Goal: Task Accomplishment & Management: Use online tool/utility

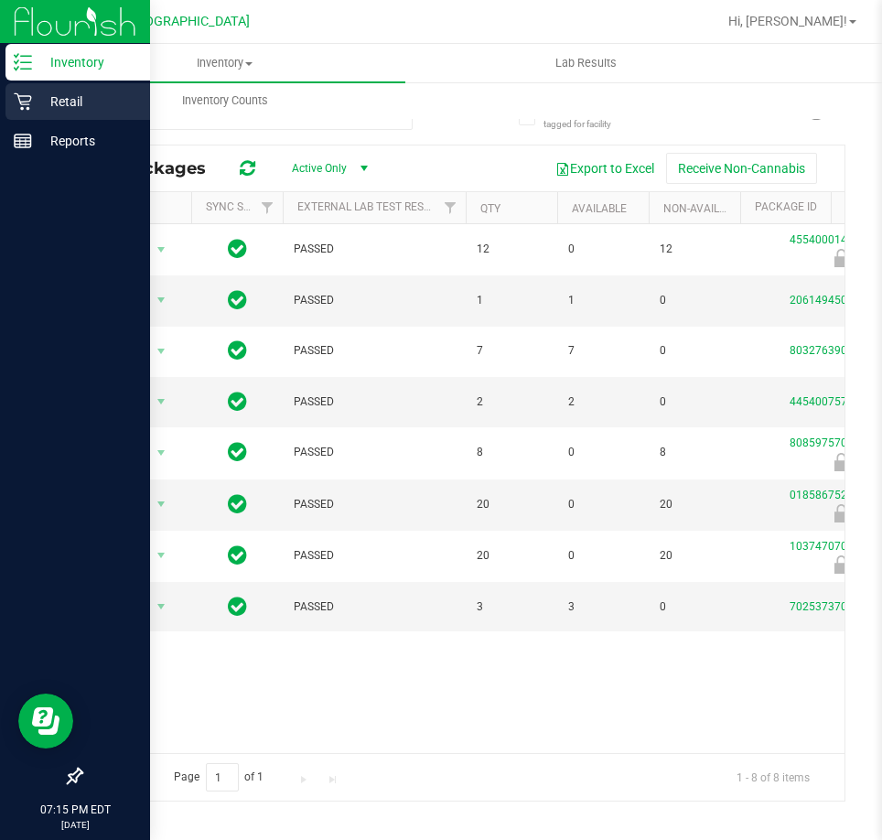
click at [34, 95] on p "Retail" at bounding box center [87, 102] width 110 height 22
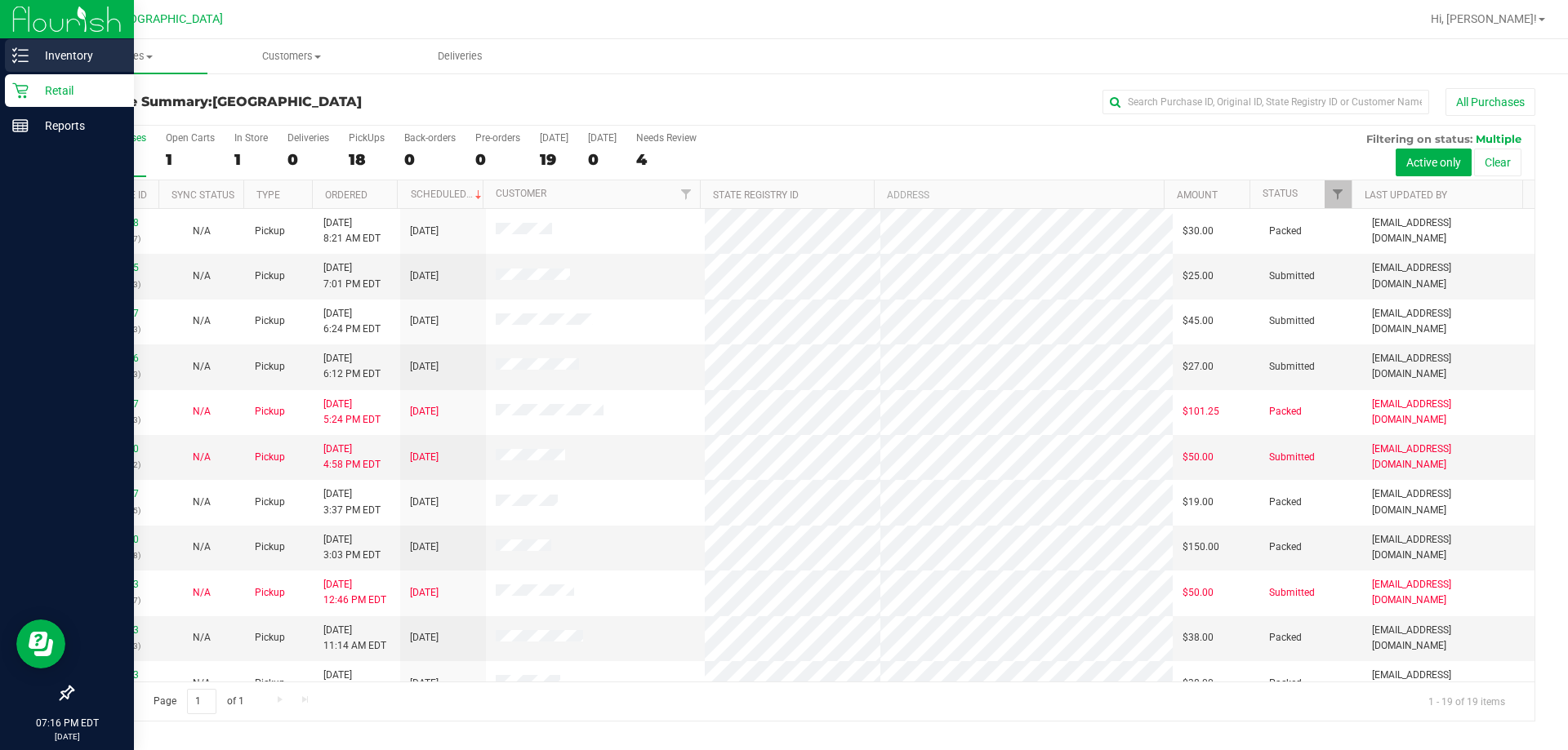
click at [36, 69] on div "Inventory" at bounding box center [69, 55] width 129 height 33
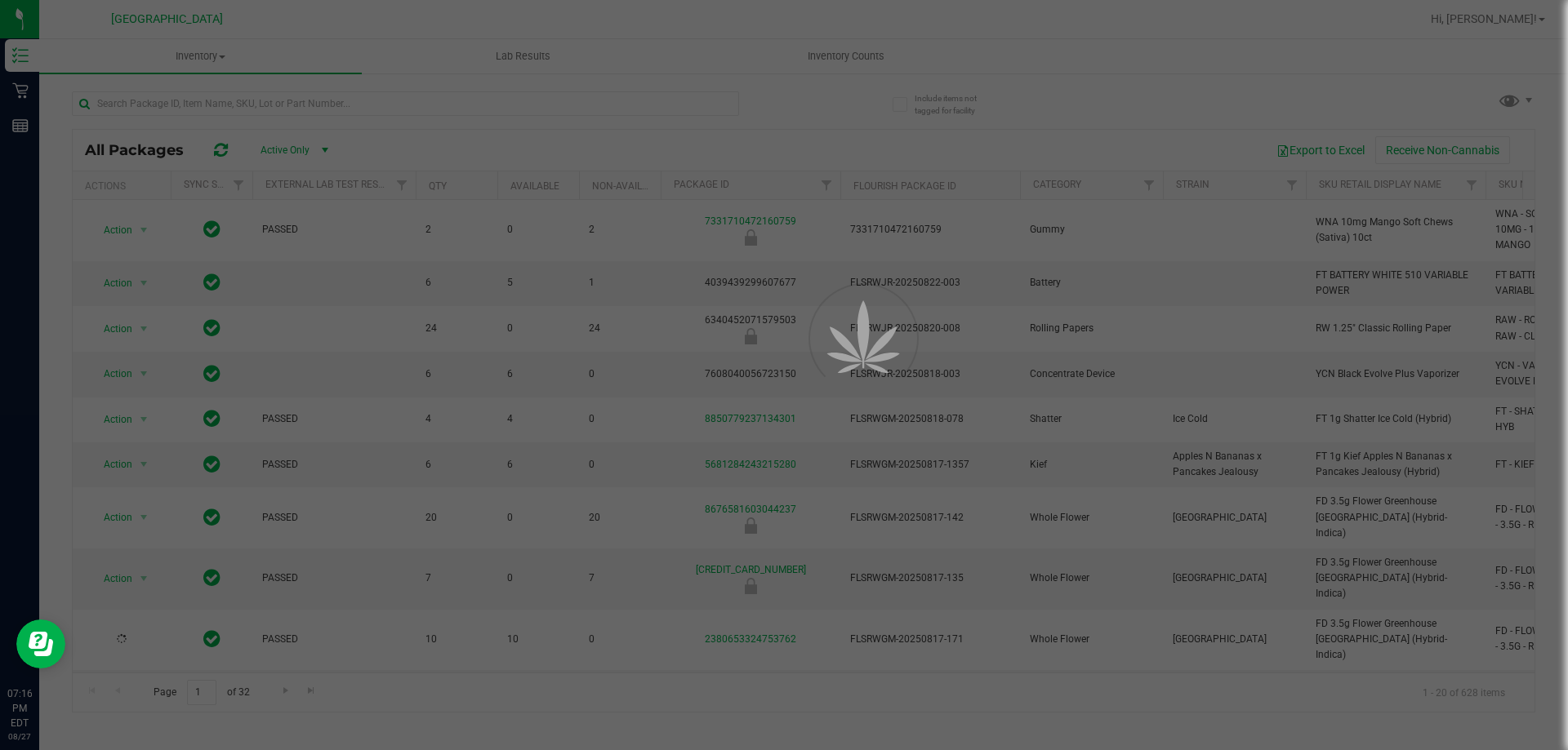
click at [787, 50] on div at bounding box center [784, 375] width 1568 height 750
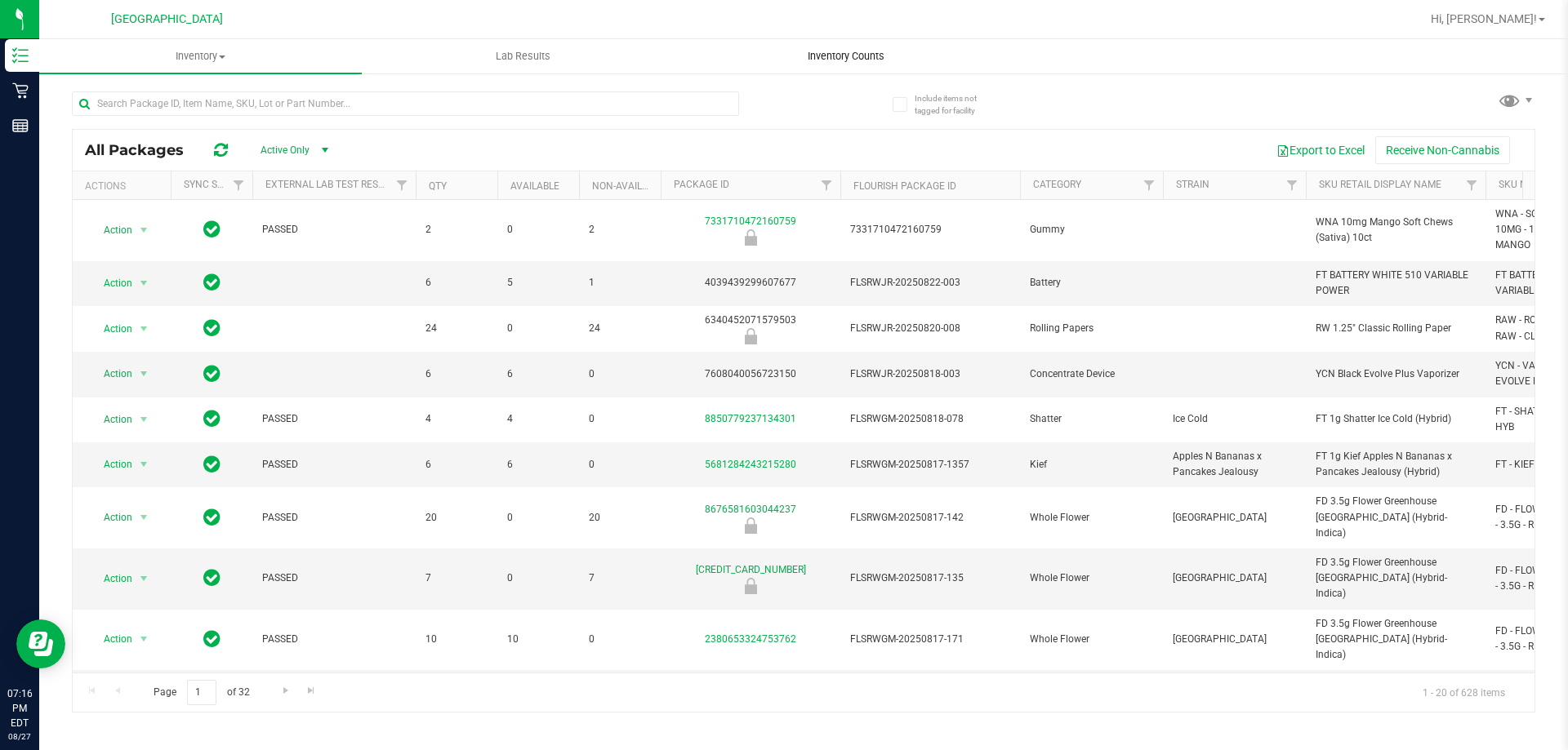
click at [787, 56] on span "Inventory Counts" at bounding box center [846, 56] width 120 height 14
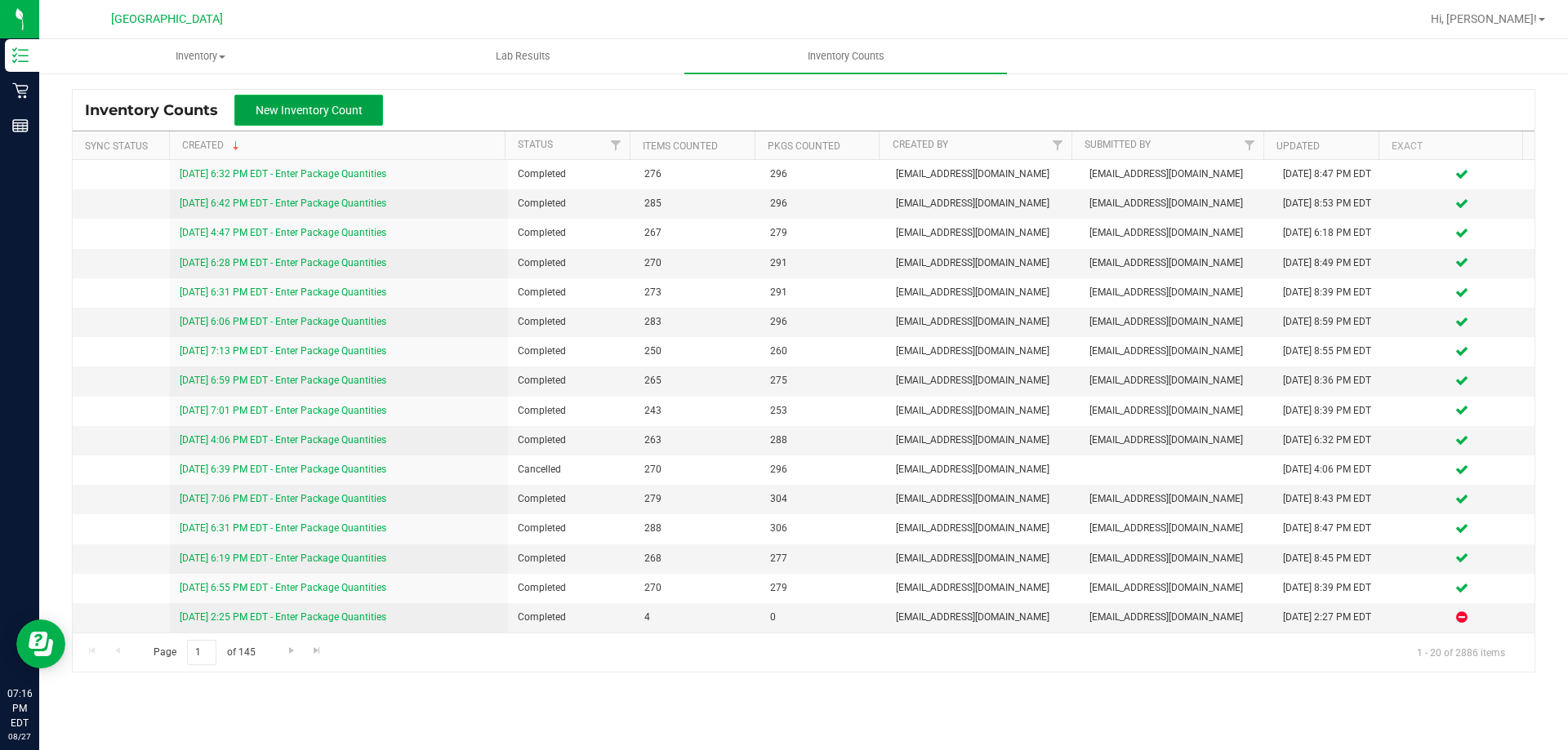
click at [352, 106] on span "New Inventory Count" at bounding box center [309, 110] width 107 height 13
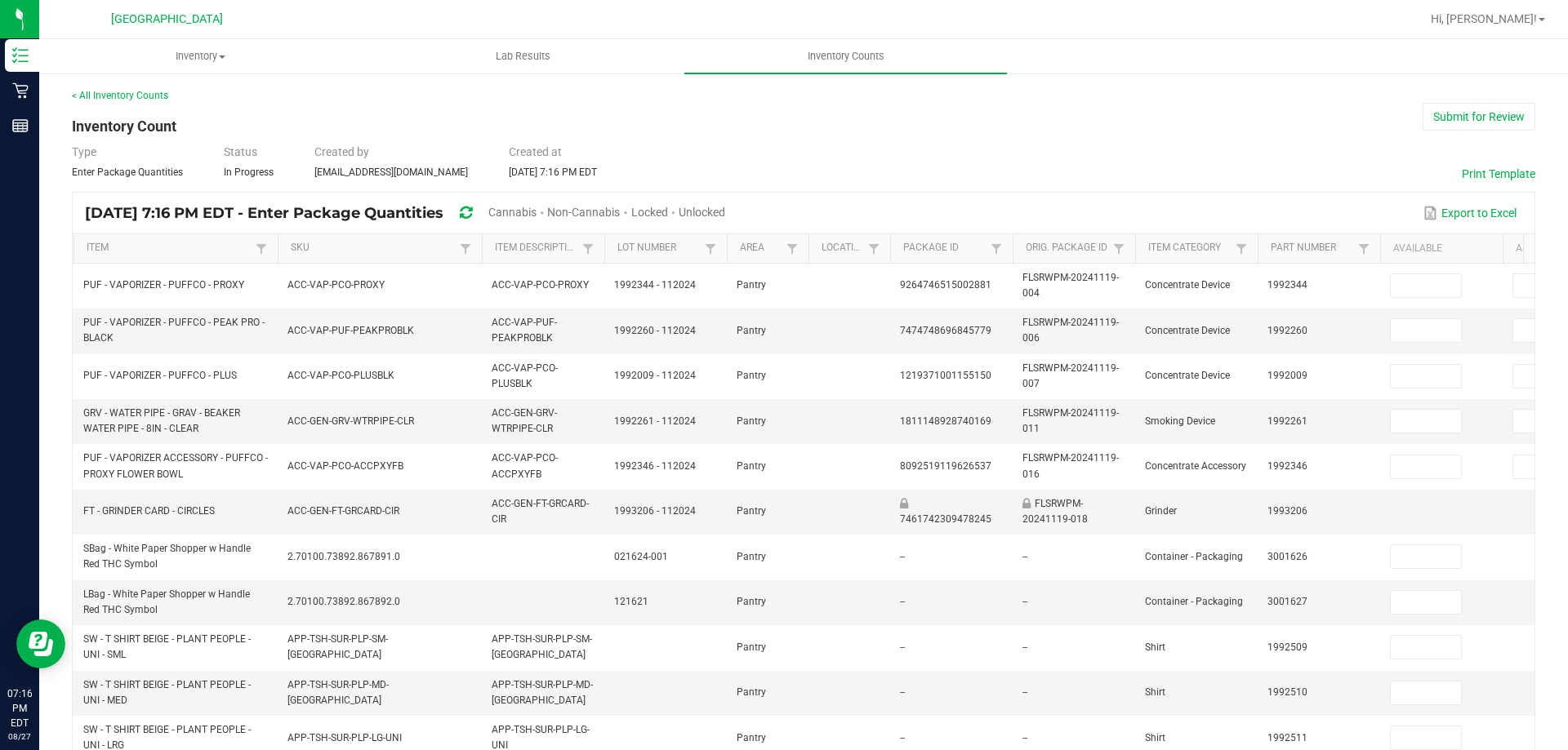
click at [536, 213] on span "Cannabis" at bounding box center [512, 212] width 48 height 13
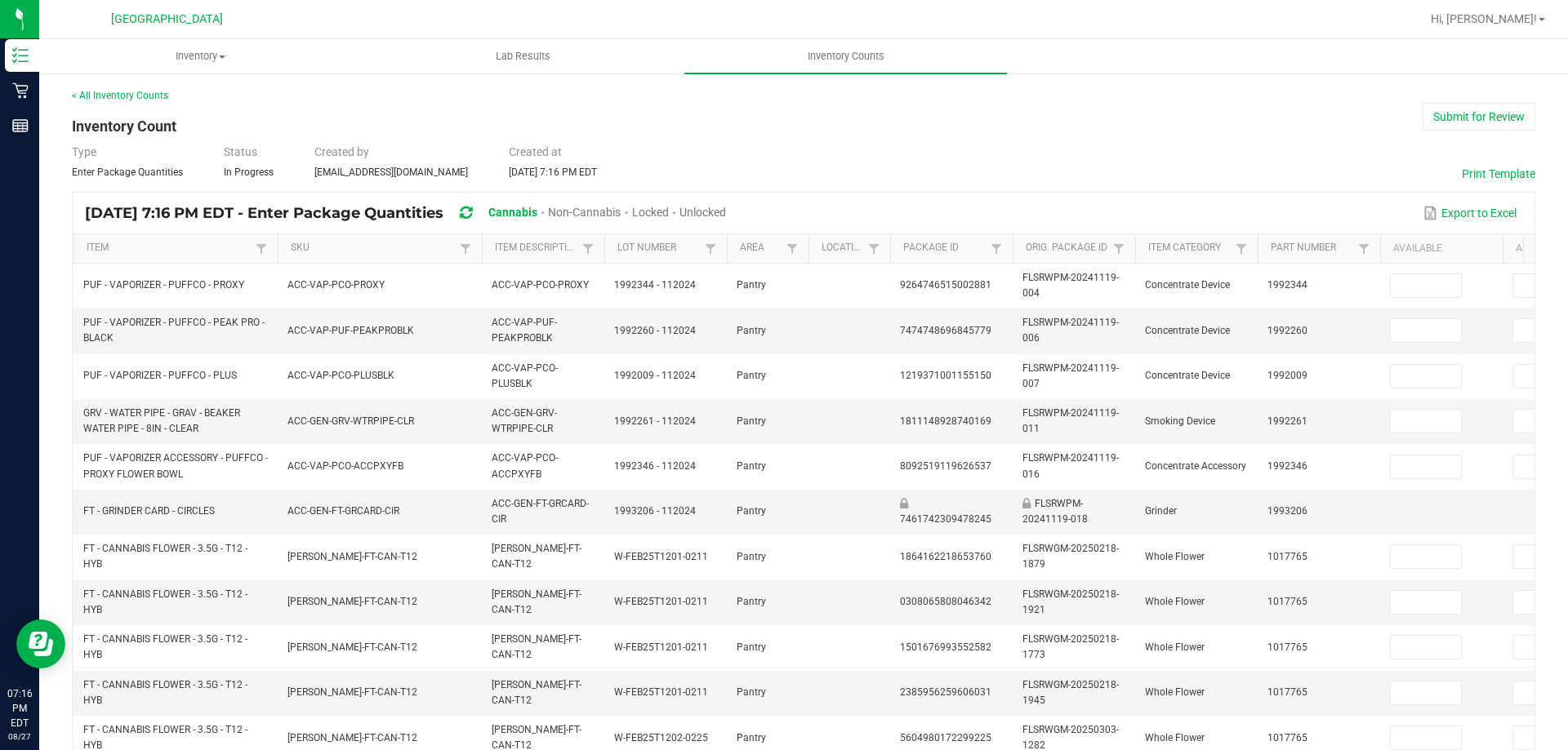
click at [726, 209] on span "Unlocked" at bounding box center [703, 212] width 46 height 13
click at [218, 241] on th "Item" at bounding box center [175, 249] width 204 height 29
click at [244, 256] on th "Item" at bounding box center [175, 249] width 204 height 29
click at [202, 248] on link "Item" at bounding box center [169, 248] width 164 height 13
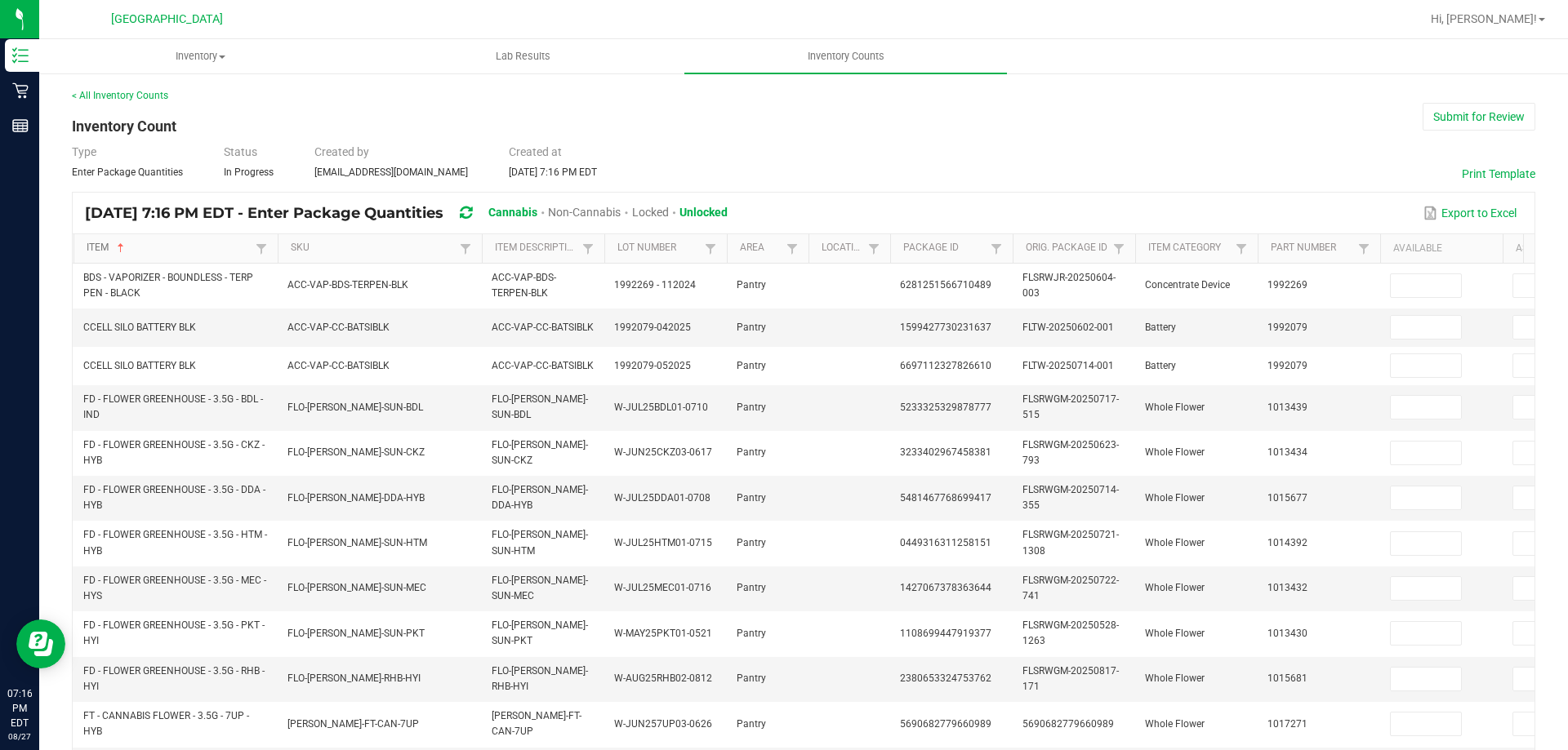
click at [202, 248] on link "Item" at bounding box center [169, 248] width 164 height 13
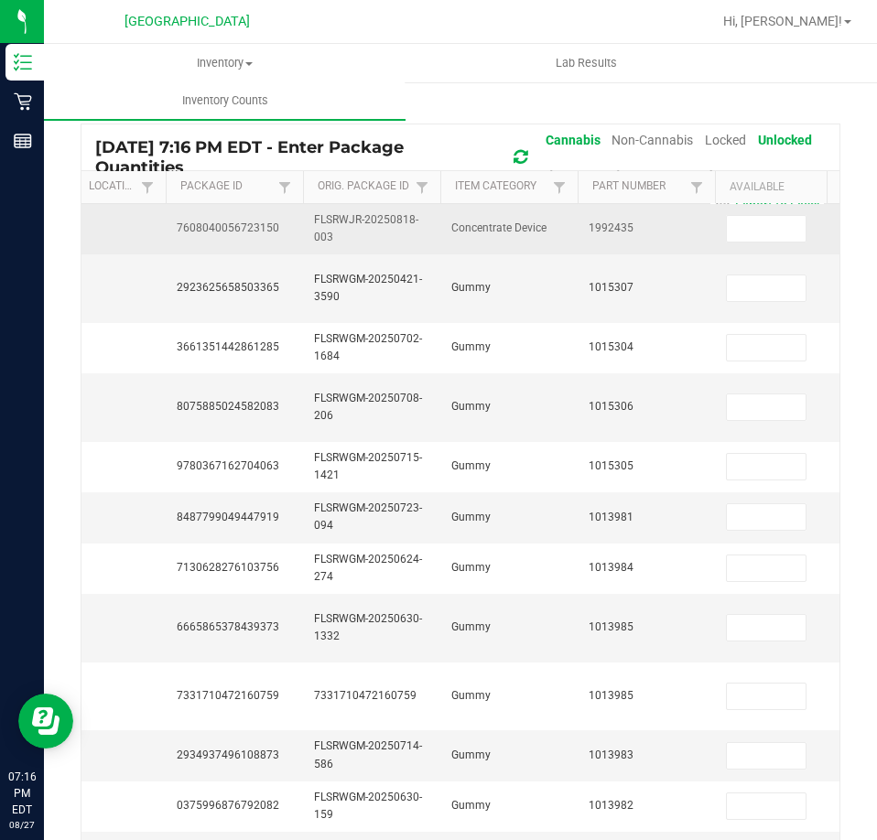
click at [243, 232] on span "7608040056723150" at bounding box center [228, 228] width 103 height 13
click at [242, 232] on span "7608040056723150" at bounding box center [228, 228] width 103 height 13
copy span "7608040056723150"
click at [773, 220] on input at bounding box center [766, 229] width 79 height 26
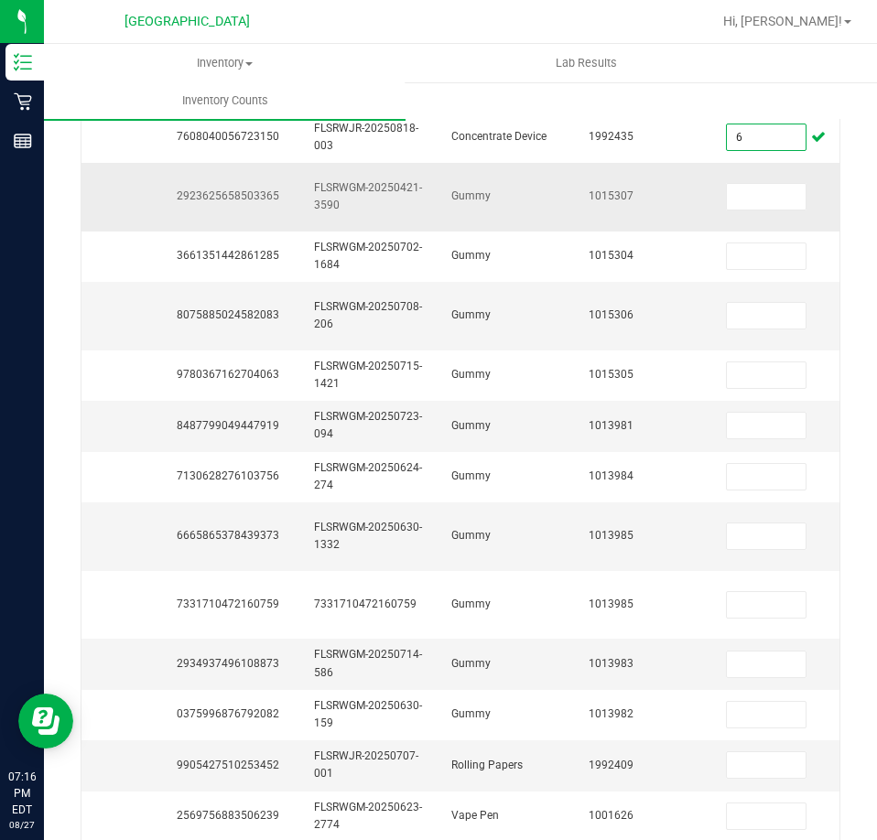
type input "6"
click at [209, 195] on span "2923625658503365" at bounding box center [228, 195] width 103 height 13
click at [208, 195] on span "2923625658503365" at bounding box center [228, 195] width 103 height 13
copy span "2923625658503365"
click at [768, 185] on input at bounding box center [766, 197] width 79 height 26
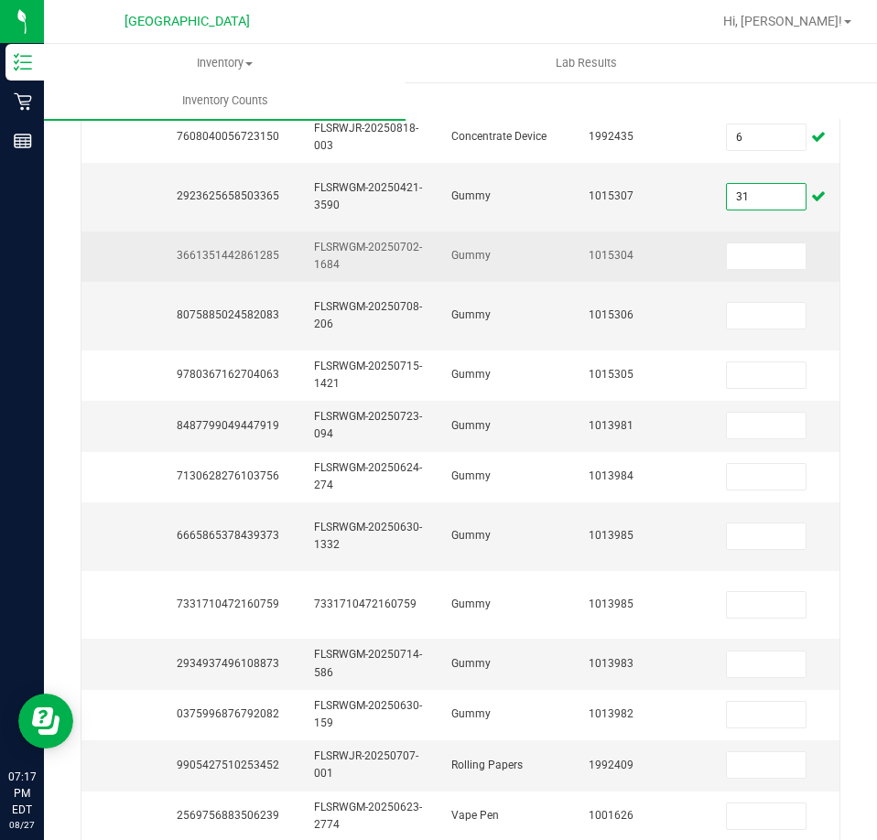
type input "31"
click at [204, 246] on td "3661351442861285" at bounding box center [234, 257] width 137 height 50
click at [204, 247] on td "3661351442861285" at bounding box center [234, 257] width 137 height 50
click at [204, 249] on span "3661351442861285" at bounding box center [228, 255] width 103 height 13
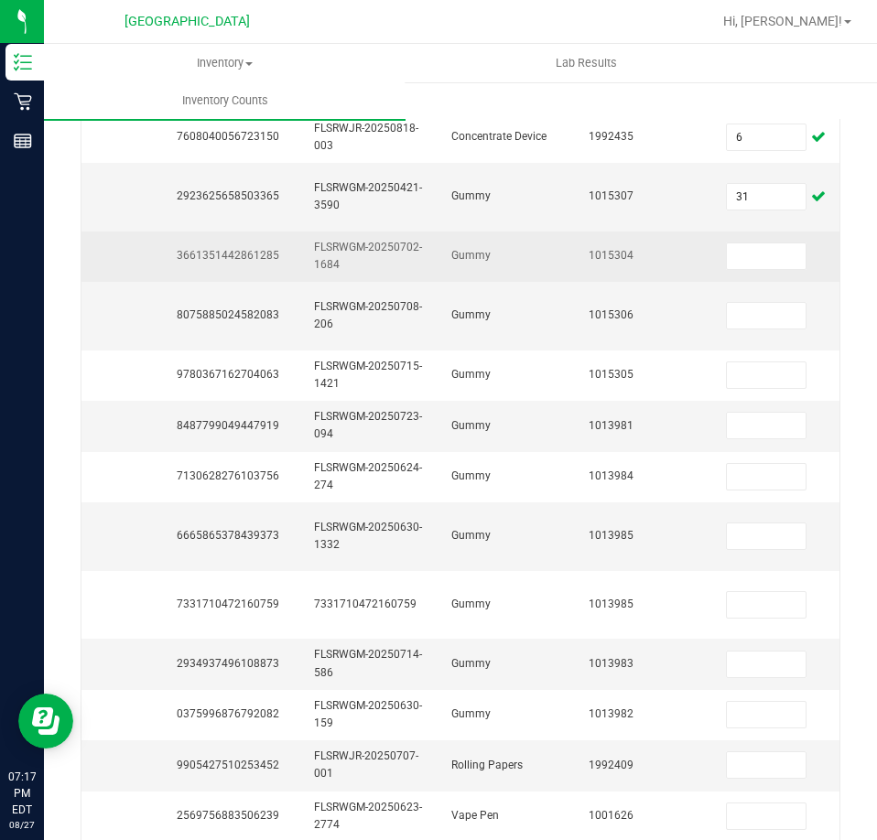
click at [204, 249] on span "3661351442861285" at bounding box center [228, 255] width 103 height 13
copy span "3661351442861285"
click at [773, 255] on input at bounding box center [766, 257] width 79 height 26
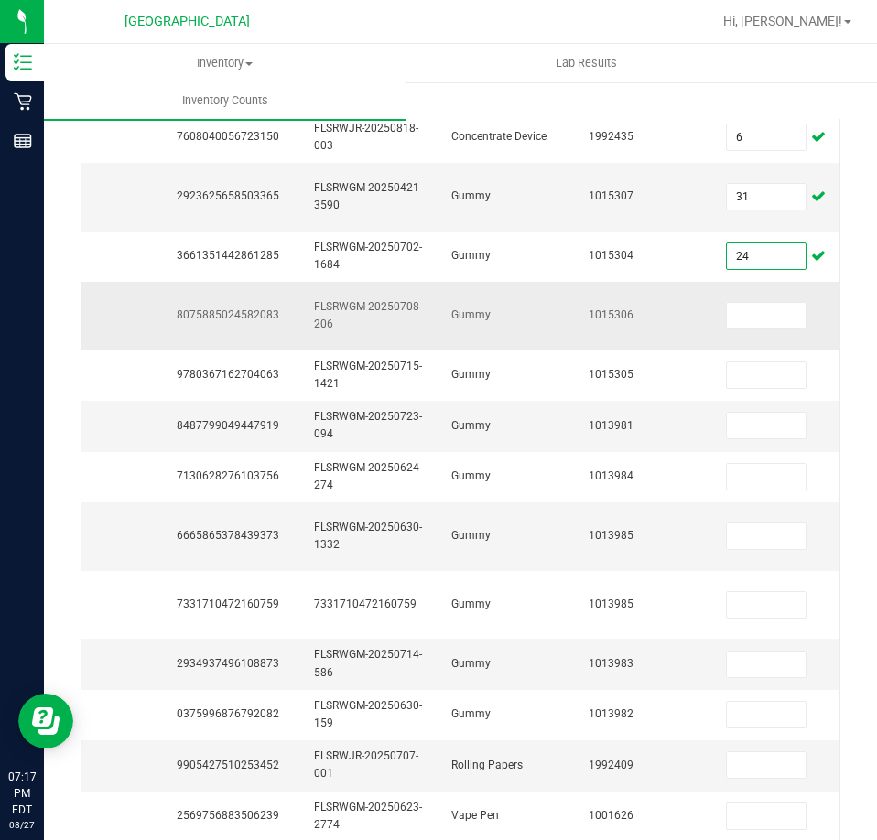
type input "24"
click at [366, 309] on span "FLSRWGM-20250708-206" at bounding box center [368, 315] width 108 height 30
click at [365, 309] on span "FLSRWGM-20250708-206" at bounding box center [368, 315] width 108 height 30
copy span "-"
click at [365, 309] on span "FLSRWGM-20250708-206" at bounding box center [368, 315] width 108 height 30
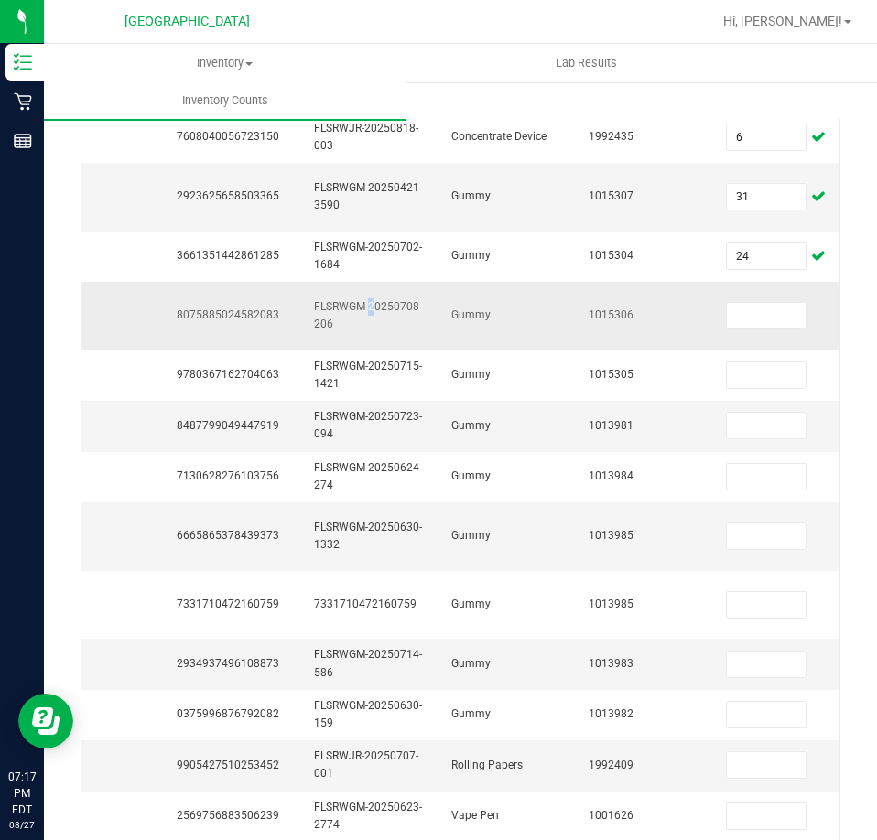
click at [365, 309] on span "FLSRWGM-20250708-206" at bounding box center [368, 315] width 108 height 30
click at [258, 315] on span "8075885024582083" at bounding box center [228, 314] width 103 height 13
click at [256, 315] on span "8075885024582083" at bounding box center [228, 314] width 103 height 13
copy span "8075885024582083"
click at [779, 305] on input at bounding box center [766, 316] width 79 height 26
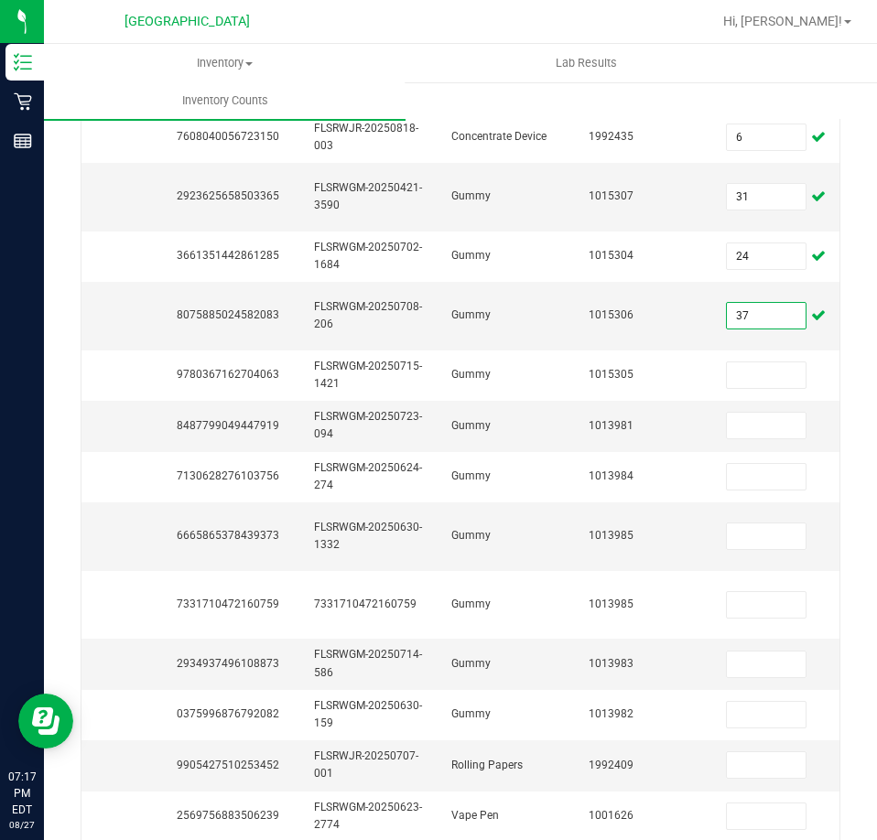
type input "37"
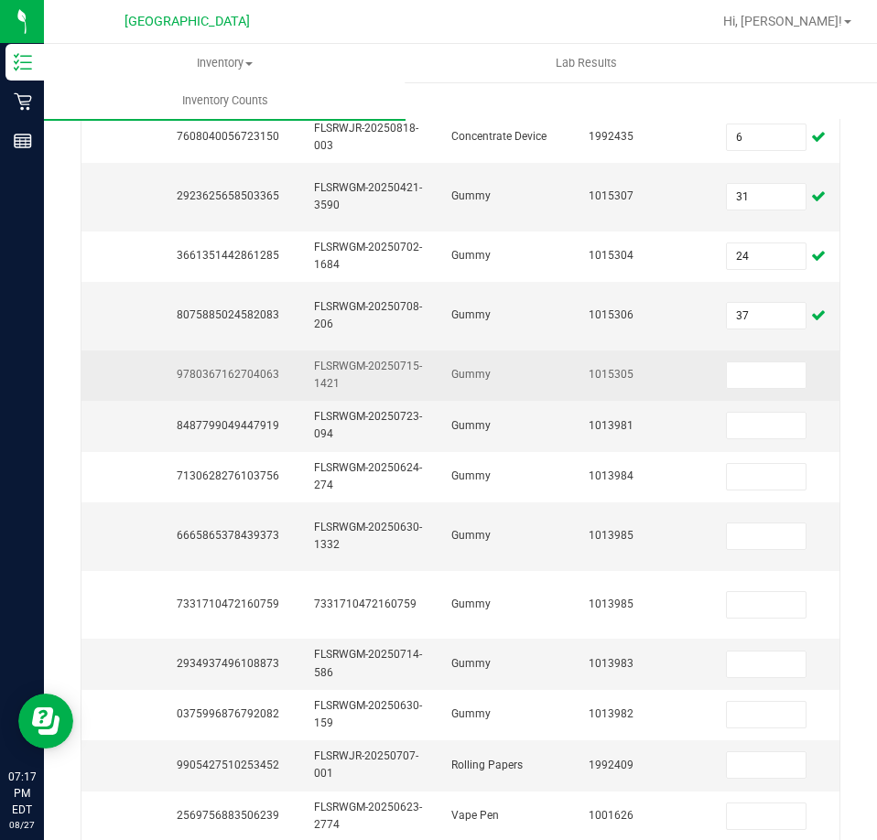
click at [184, 376] on span "9780367162704063" at bounding box center [228, 374] width 103 height 13
copy span "9780367162704063"
click at [775, 366] on input at bounding box center [766, 376] width 79 height 26
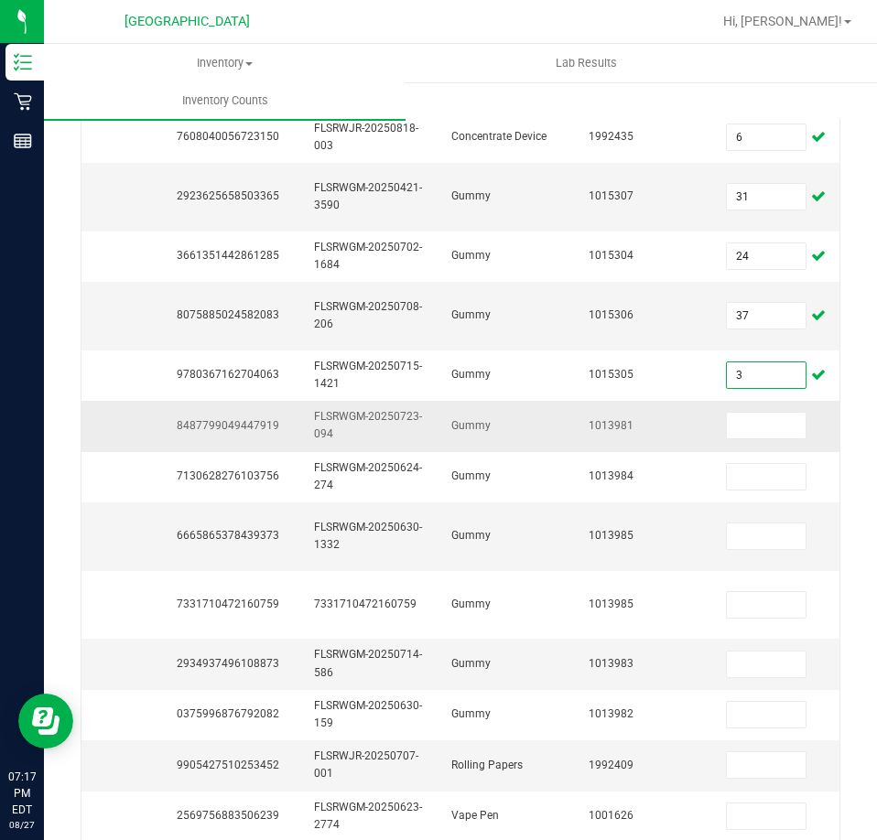
type input "3"
click at [260, 428] on span "8487799049447919" at bounding box center [228, 425] width 103 height 13
click at [265, 428] on span "8487799049447919" at bounding box center [228, 425] width 103 height 13
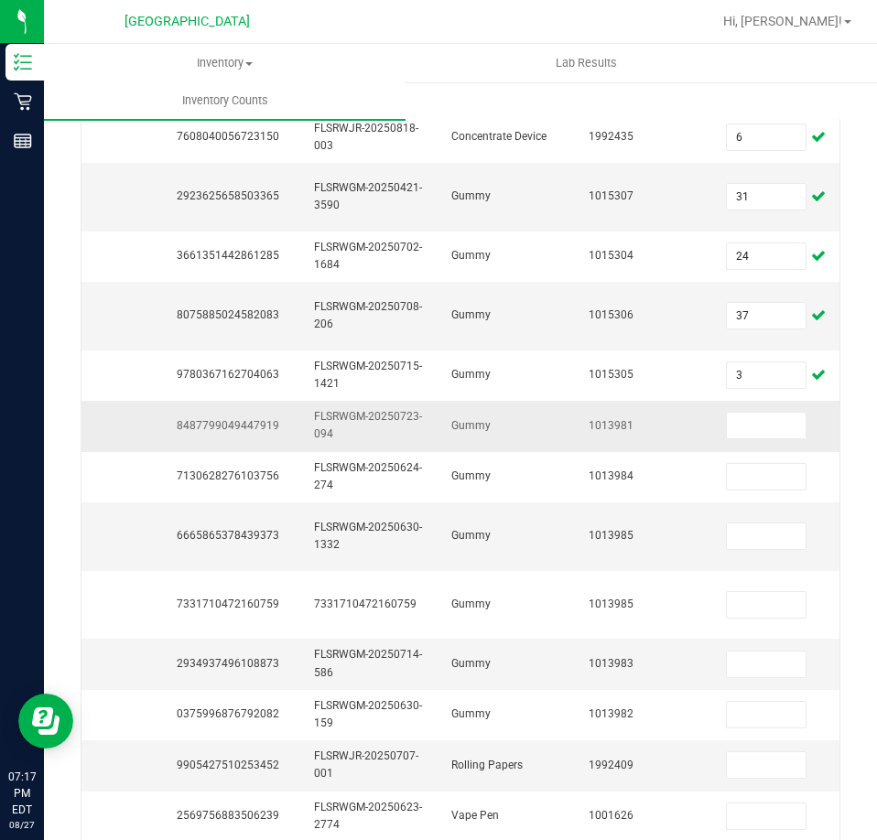
copy span "8487799049447919"
click at [789, 414] on input at bounding box center [766, 426] width 79 height 26
drag, startPoint x: 745, startPoint y: 417, endPoint x: 747, endPoint y: 404, distance: 13.9
click at [745, 409] on td at bounding box center [783, 426] width 137 height 50
type input "31"
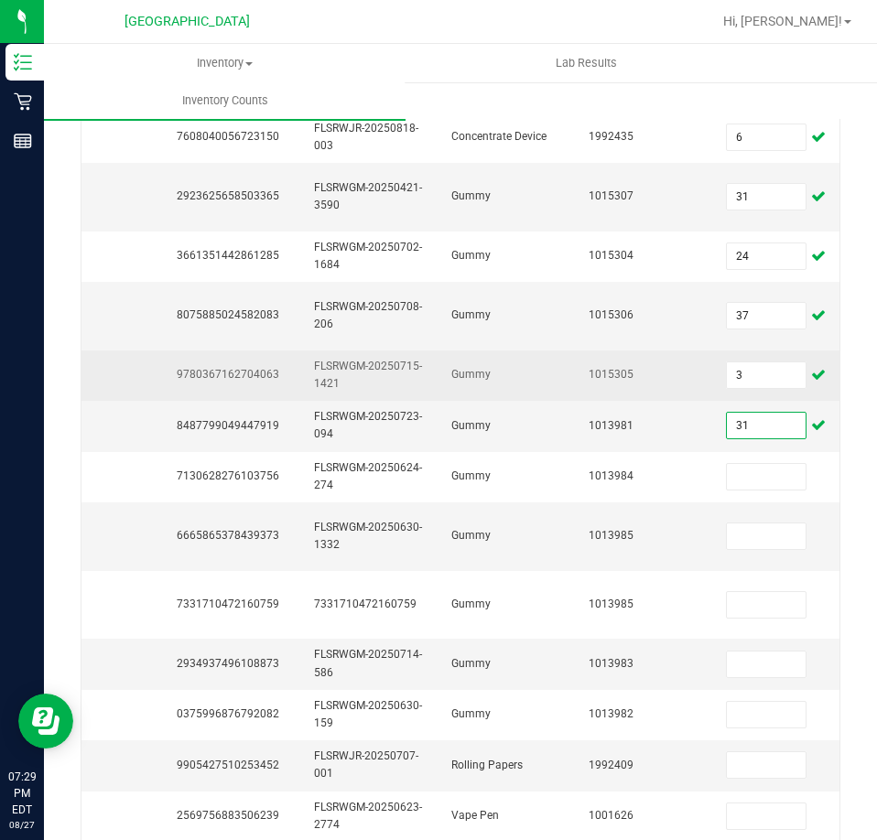
click at [562, 395] on td "Gummy" at bounding box center [508, 376] width 137 height 50
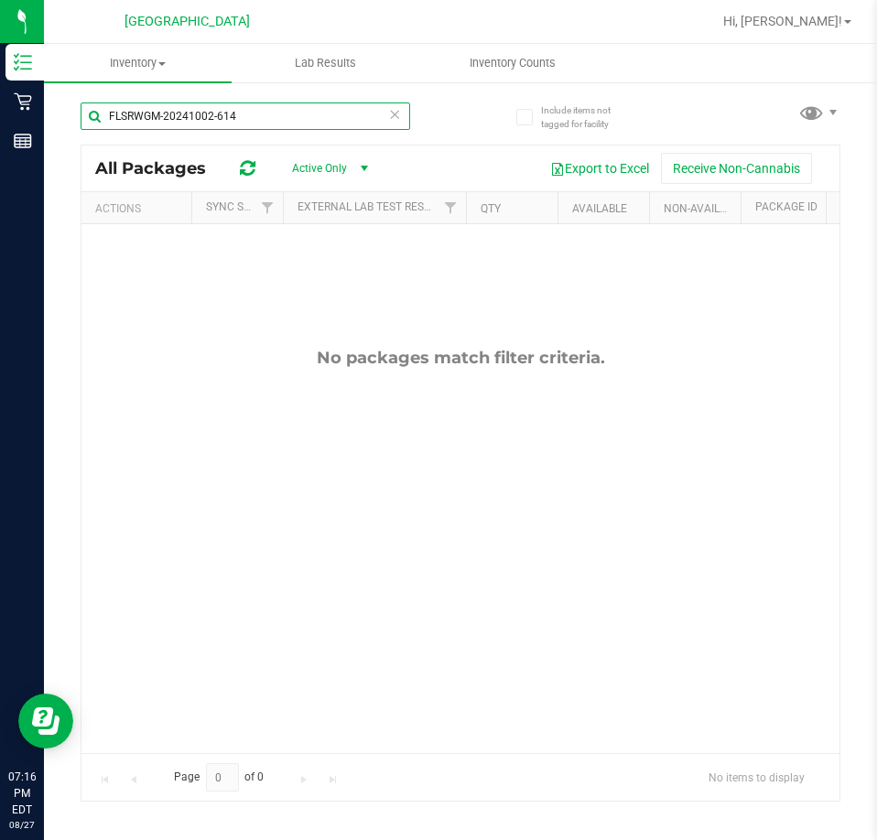
click at [136, 121] on input "FLSRWGM-20241002-614" at bounding box center [246, 116] width 330 height 27
click at [135, 119] on input "FLSRWGM-20241002-614" at bounding box center [246, 116] width 330 height 27
paste input "7608040056723150"
click at [212, 125] on input "7608040056723150-20241002-614" at bounding box center [246, 116] width 330 height 27
click at [211, 124] on input "7608040056723150-20241002-614" at bounding box center [246, 116] width 330 height 27
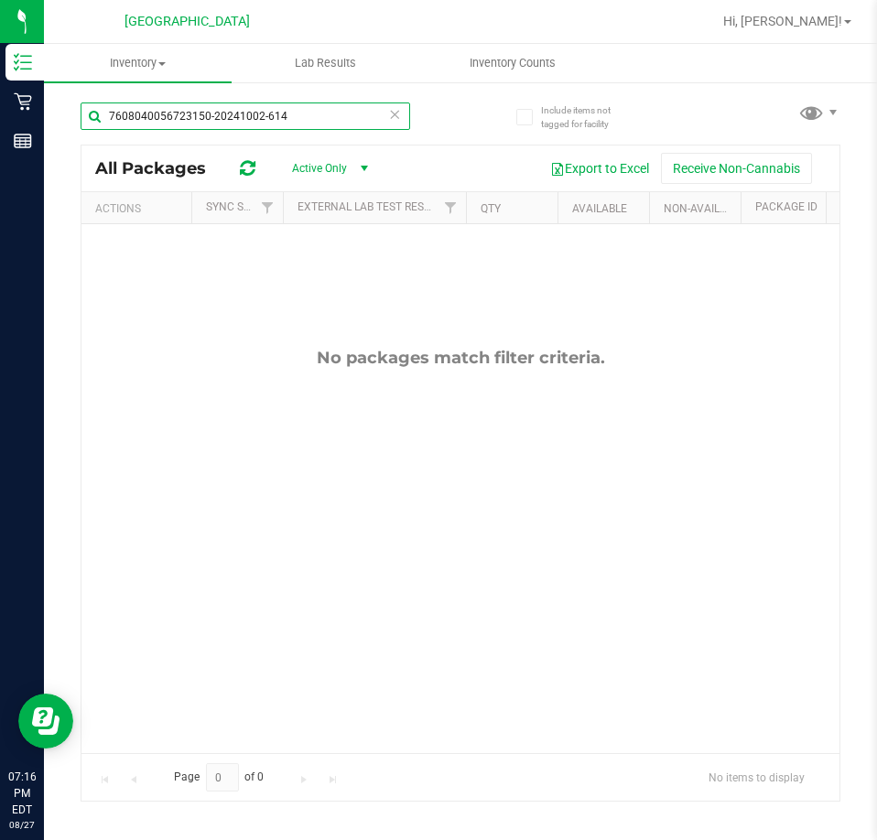
click at [211, 124] on div "Inventory All packages All inventory Waste log Lab Results Inventory Counts" at bounding box center [460, 442] width 833 height 796
click at [146, 105] on input "7608040056723150" at bounding box center [246, 116] width 330 height 27
paste input "2923625658503365"
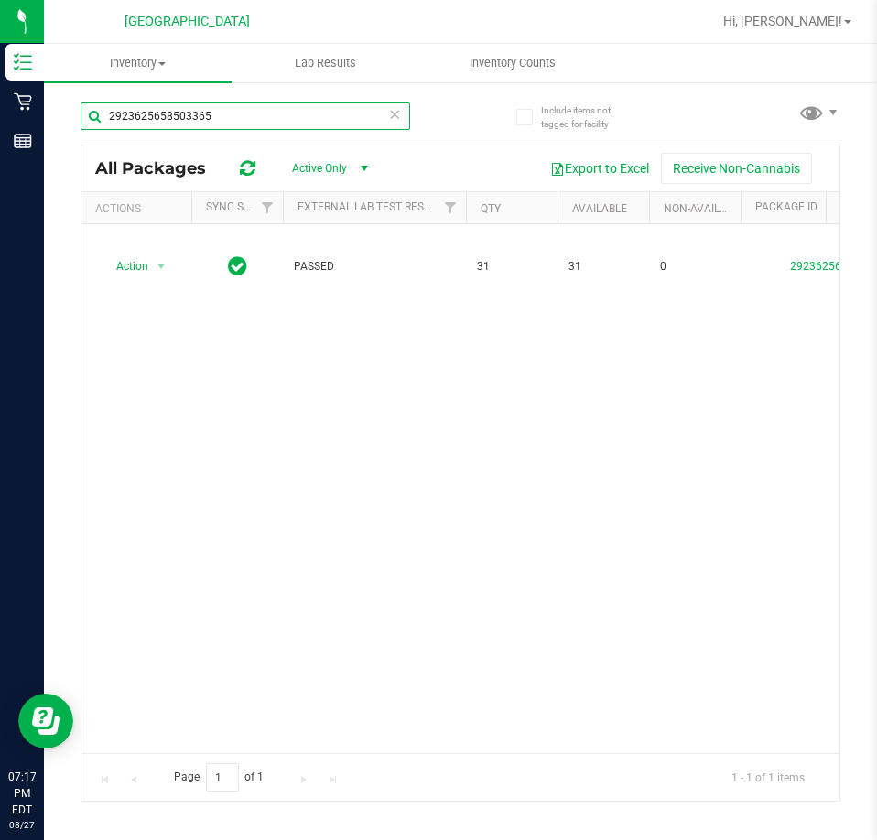
click at [135, 106] on input "2923625658503365" at bounding box center [246, 116] width 330 height 27
paste input "366135144286128"
click at [156, 129] on input "3661351442861285" at bounding box center [246, 116] width 330 height 27
click at [151, 127] on input "3661351442861285" at bounding box center [246, 116] width 330 height 27
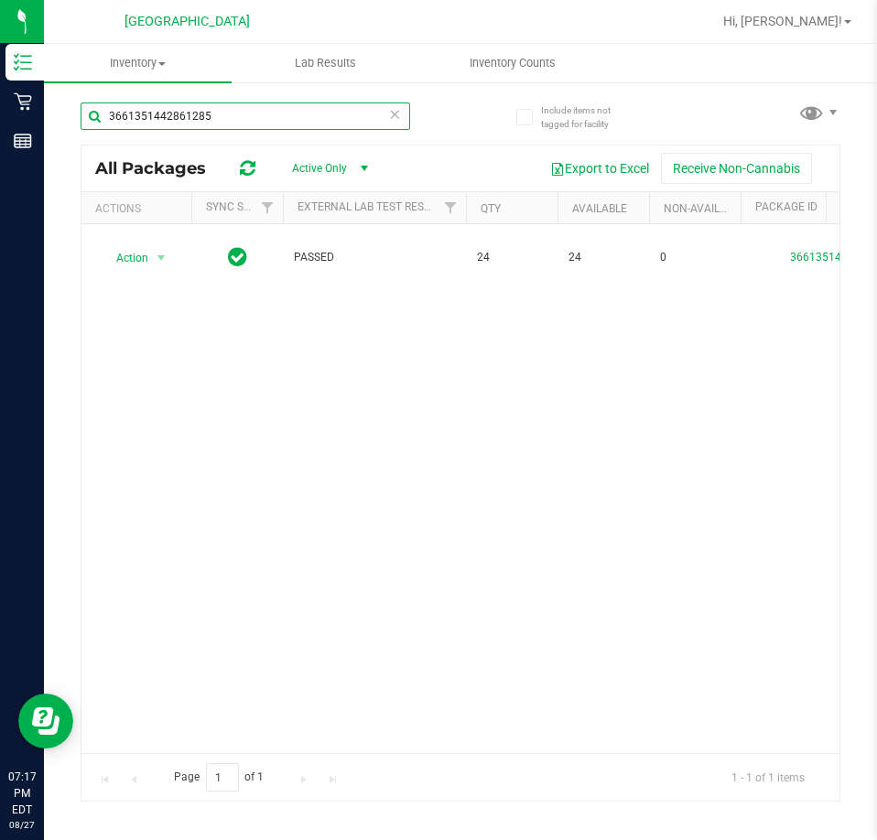
click at [149, 126] on input "3661351442861285" at bounding box center [246, 116] width 330 height 27
paste input "8075885024582083"
click at [321, 397] on div "Action Action Global inventory Package audit log Print package label Print prod…" at bounding box center [460, 488] width 758 height 529
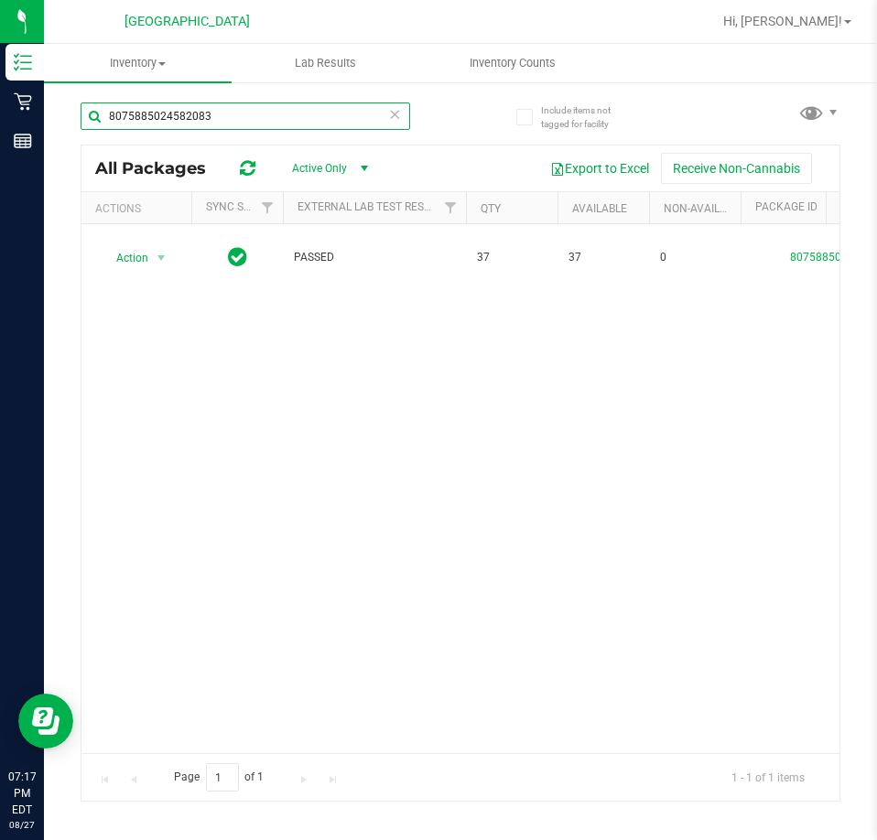
click at [140, 111] on input "8075885024582083" at bounding box center [246, 116] width 330 height 27
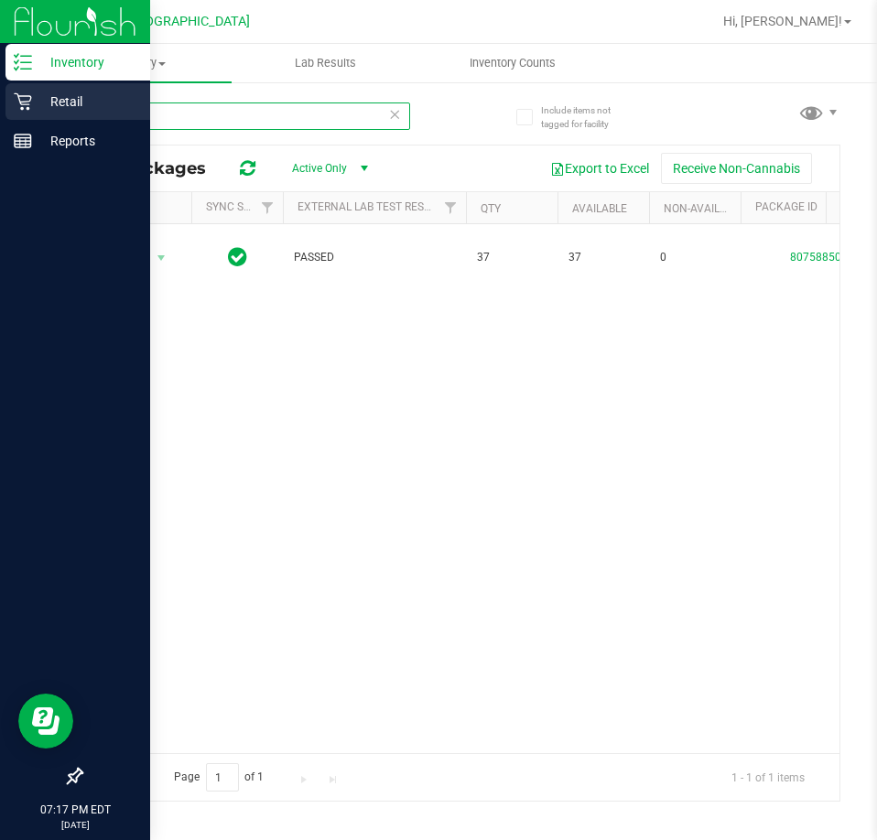
drag, startPoint x: 135, startPoint y: 121, endPoint x: 40, endPoint y: 101, distance: 96.4
click at [33, 101] on div "Inventory Retail Reports 07:17 PM EDT 08/27/2025 08/27 Palm Coast WC Hi, Joseph…" at bounding box center [438, 420] width 877 height 840
paste input "9780367162704063"
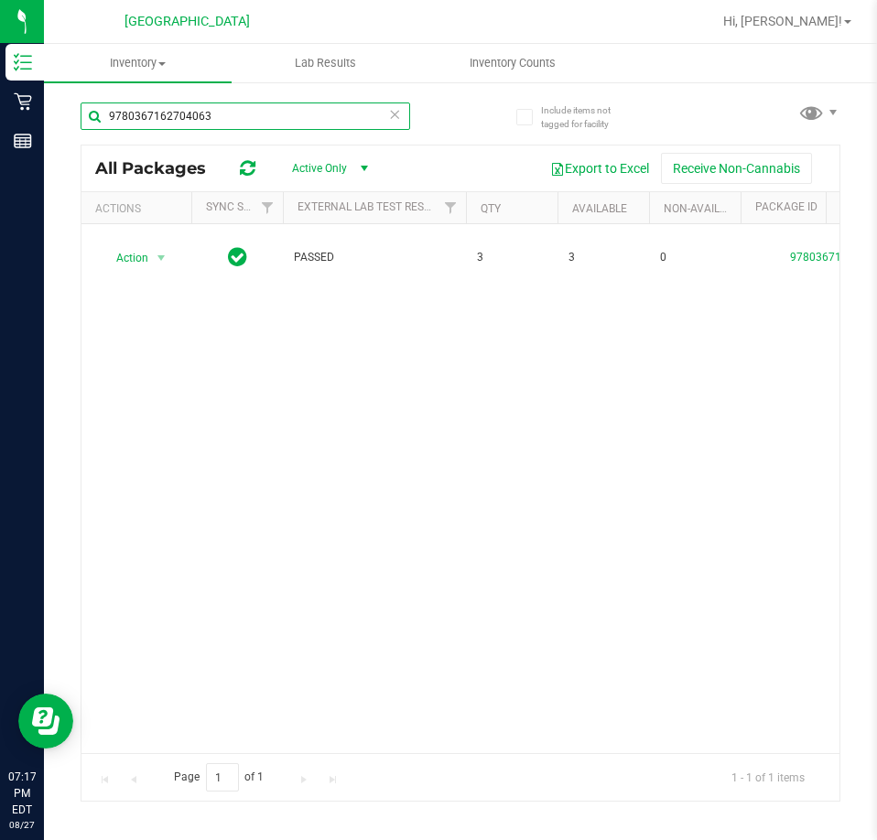
click at [189, 112] on input "9780367162704063" at bounding box center [246, 116] width 330 height 27
paste input "8487799049447919"
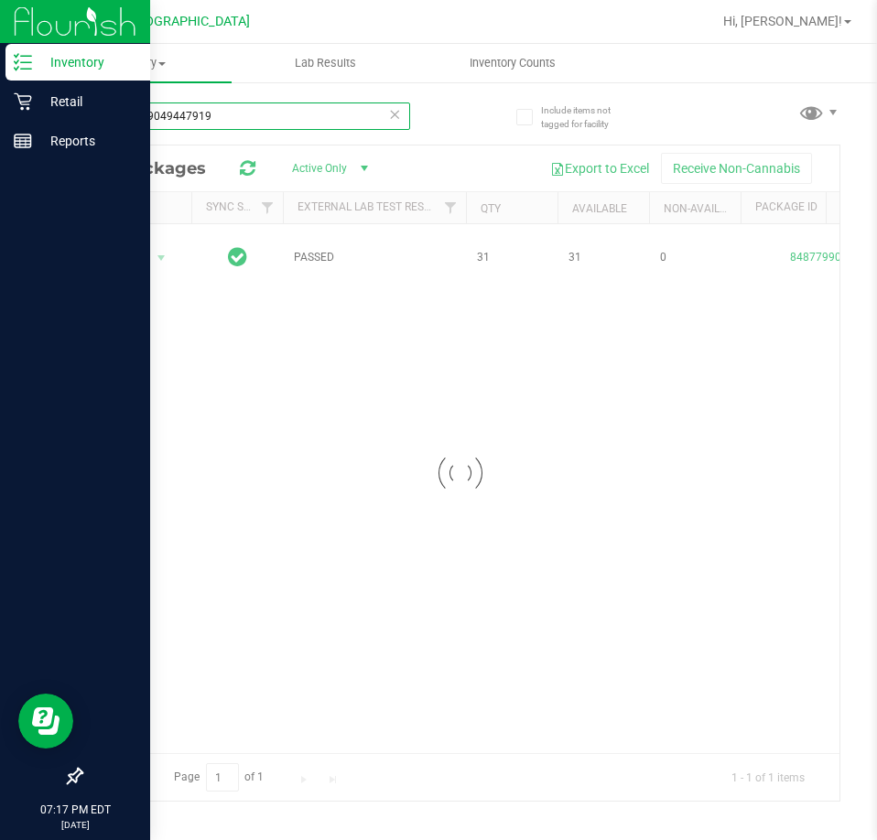
type input "8487799049447919"
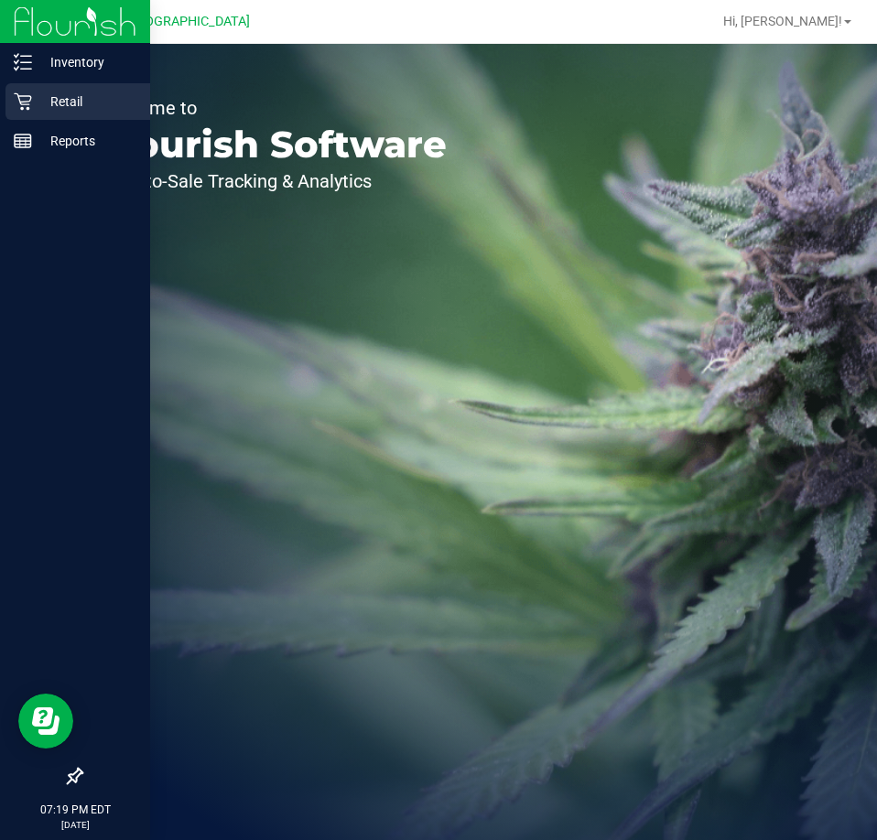
click at [26, 110] on icon at bounding box center [23, 101] width 18 height 18
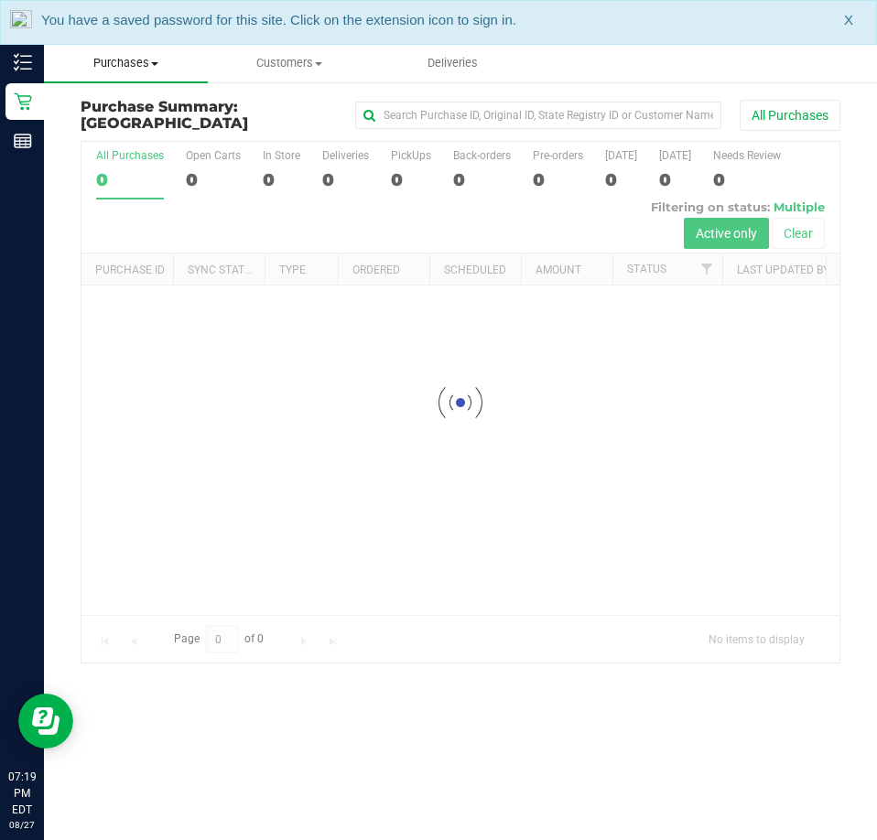
click at [146, 50] on uib-tab-heading "Purchases Summary of purchases Fulfillment All purchases" at bounding box center [126, 63] width 164 height 38
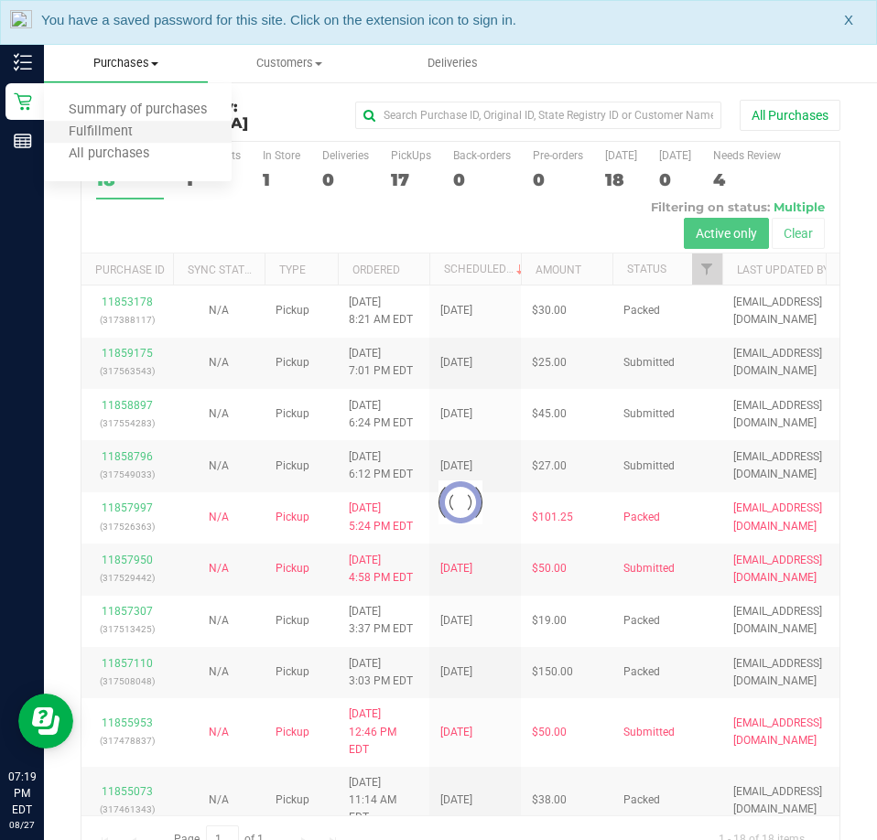
click at [168, 139] on li "Fulfillment" at bounding box center [138, 133] width 188 height 22
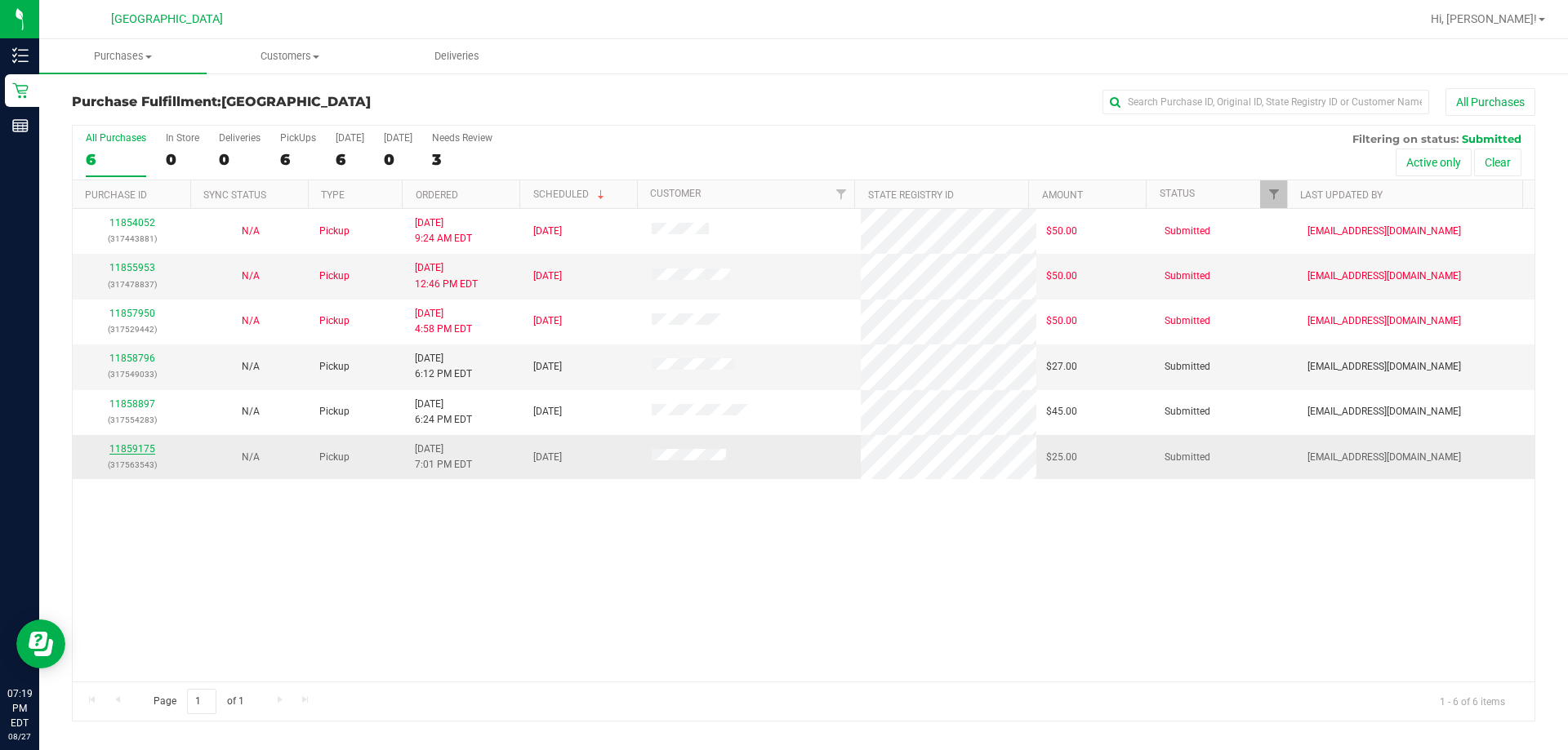
click at [150, 447] on link "11859175" at bounding box center [132, 449] width 45 height 12
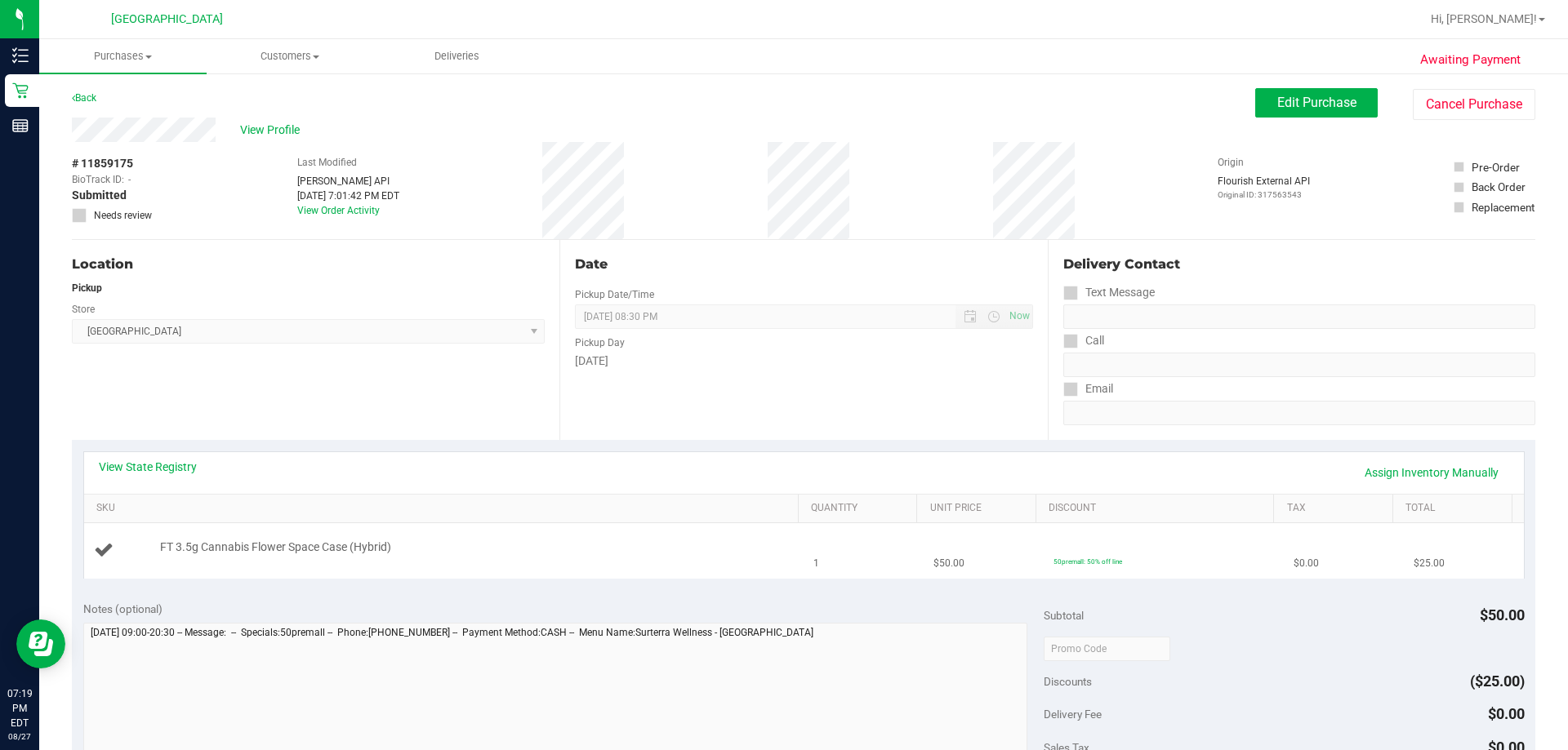
drag, startPoint x: 818, startPoint y: 570, endPoint x: 813, endPoint y: 562, distance: 9.4
click at [781, 569] on td "1" at bounding box center [863, 550] width 120 height 54
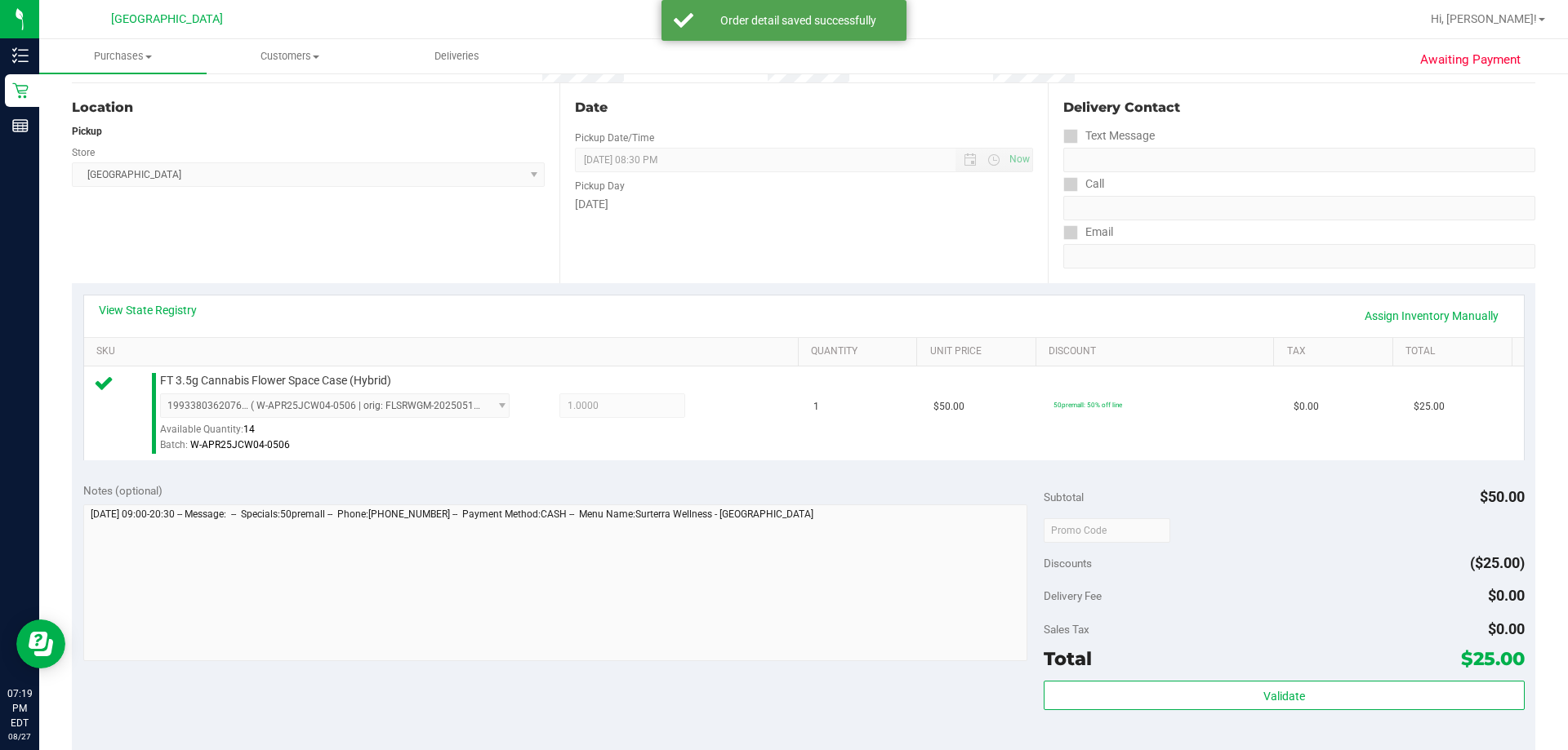
scroll to position [326, 0]
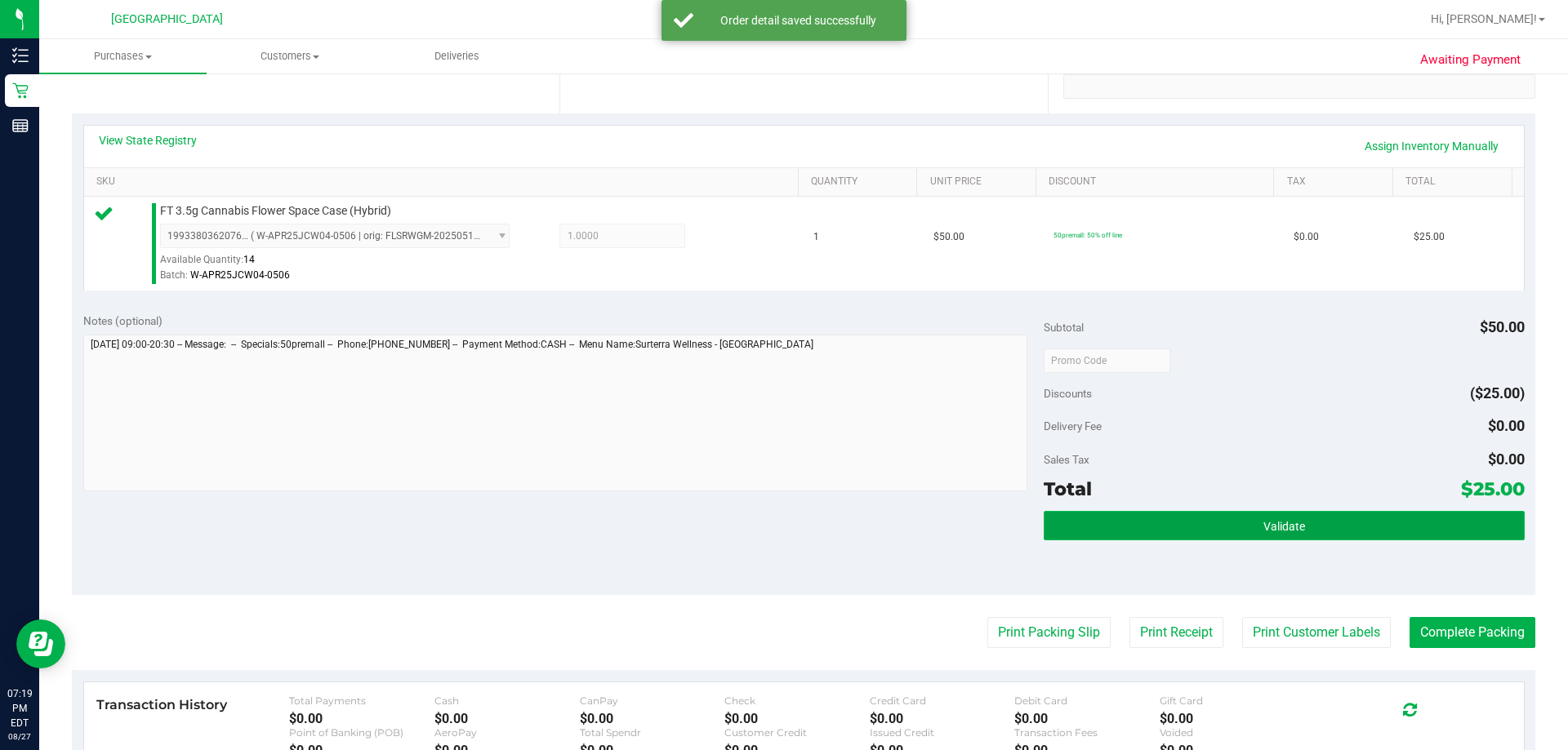
click at [781, 528] on button "Validate" at bounding box center [1283, 525] width 480 height 29
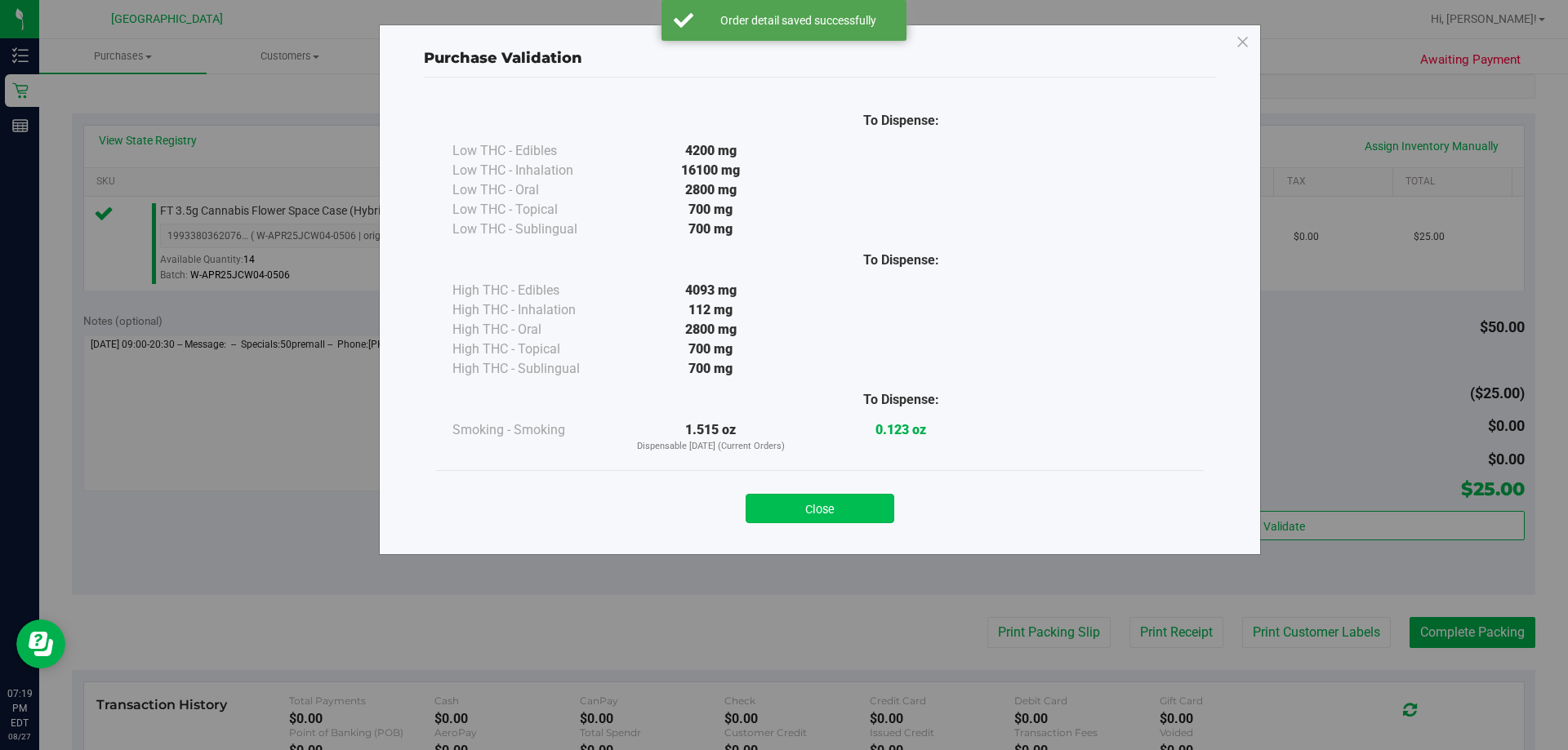
click at [781, 515] on button "Close" at bounding box center [820, 508] width 149 height 29
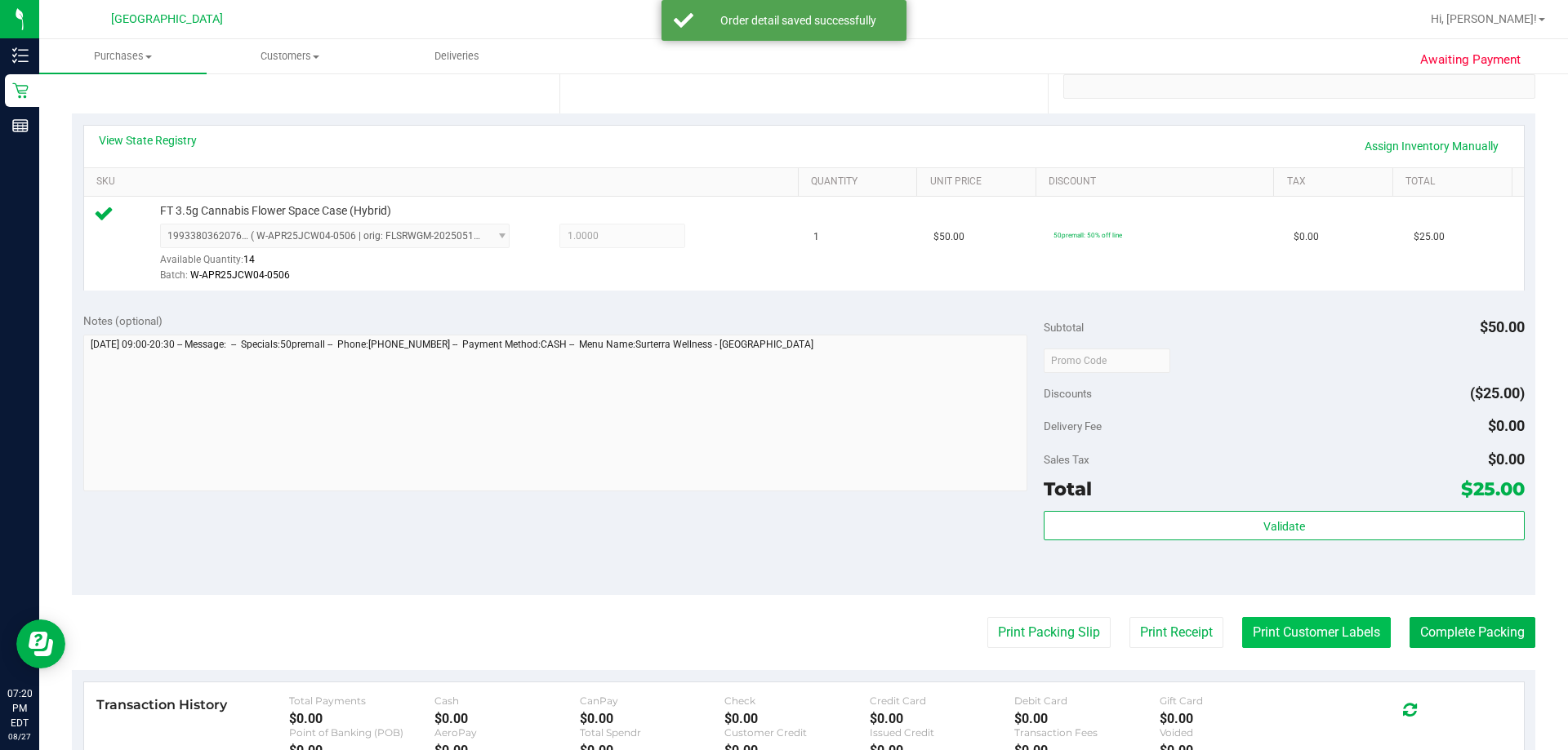
click at [781, 630] on button "Print Customer Labels" at bounding box center [1316, 632] width 149 height 31
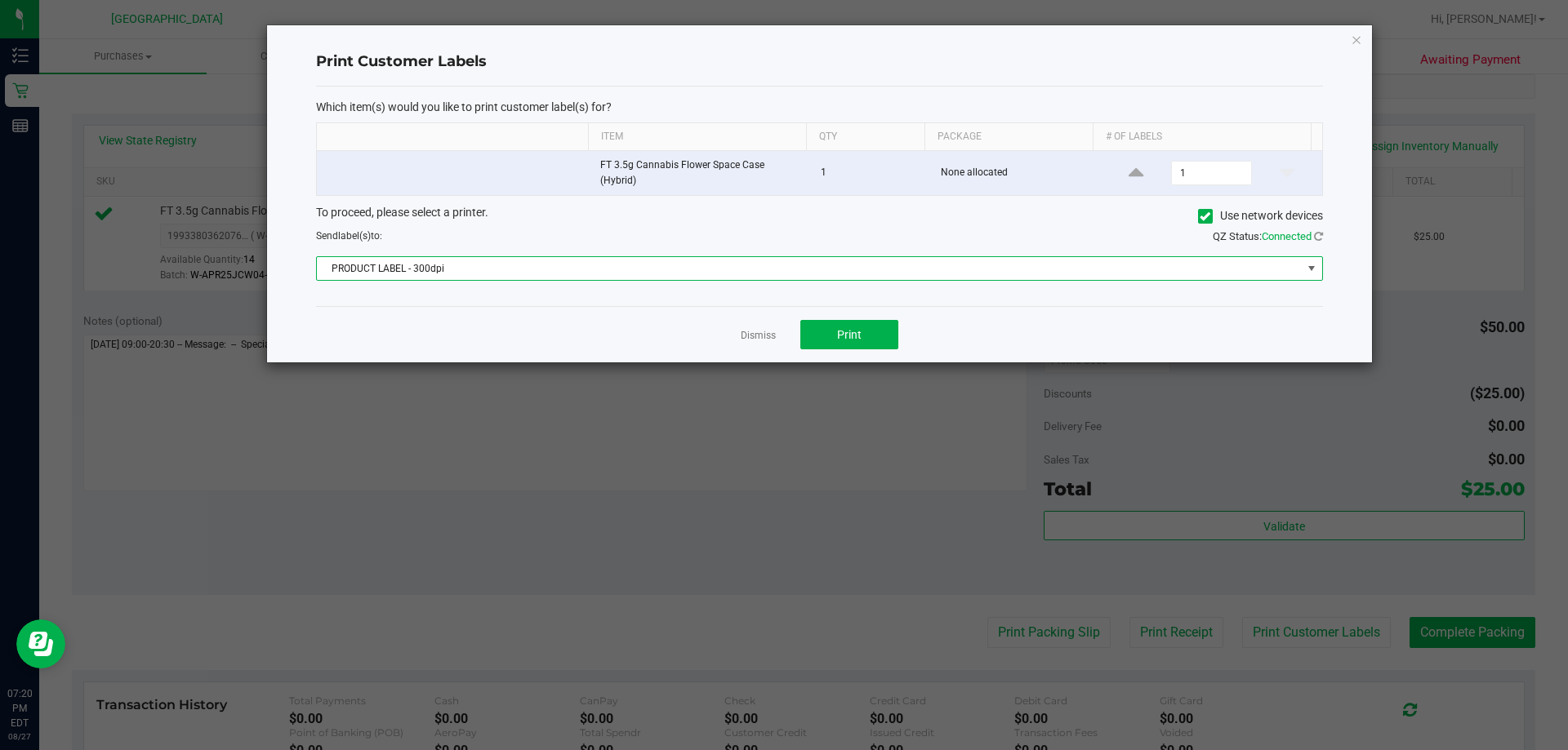
click at [748, 268] on span "PRODUCT LABEL - 300dpi" at bounding box center [809, 268] width 985 height 23
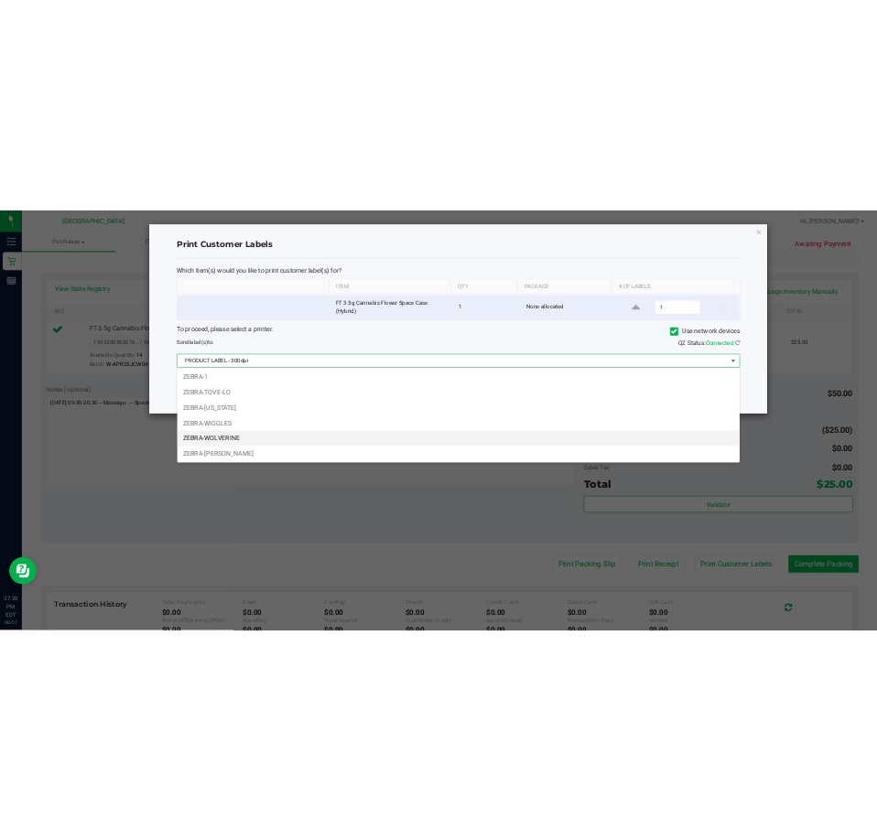
scroll to position [66, 0]
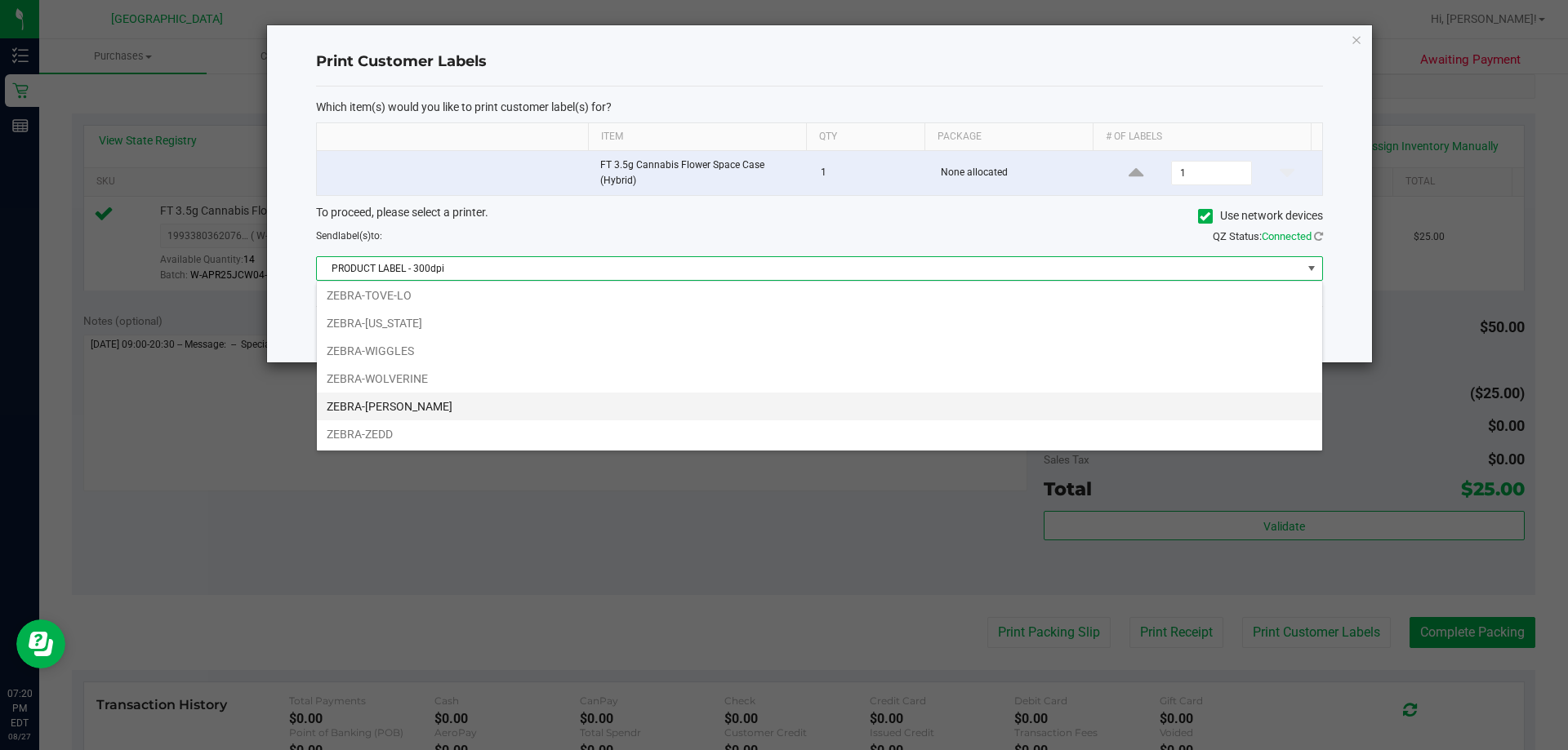
click at [544, 402] on li "ZEBRA-YIRUMA" at bounding box center [819, 406] width 1005 height 28
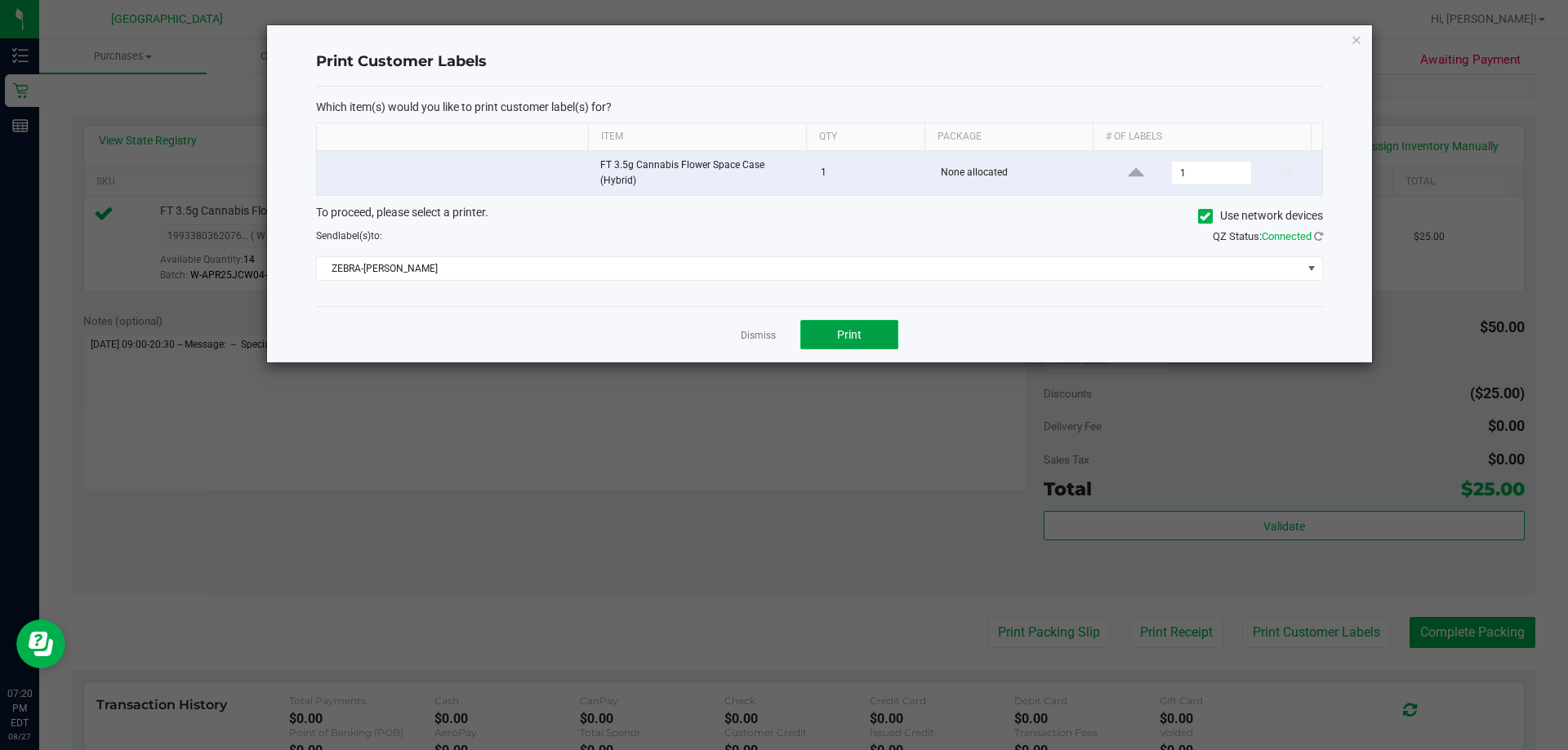
click at [781, 333] on span "Print" at bounding box center [848, 334] width 24 height 13
click at [746, 330] on link "Dismiss" at bounding box center [757, 336] width 35 height 14
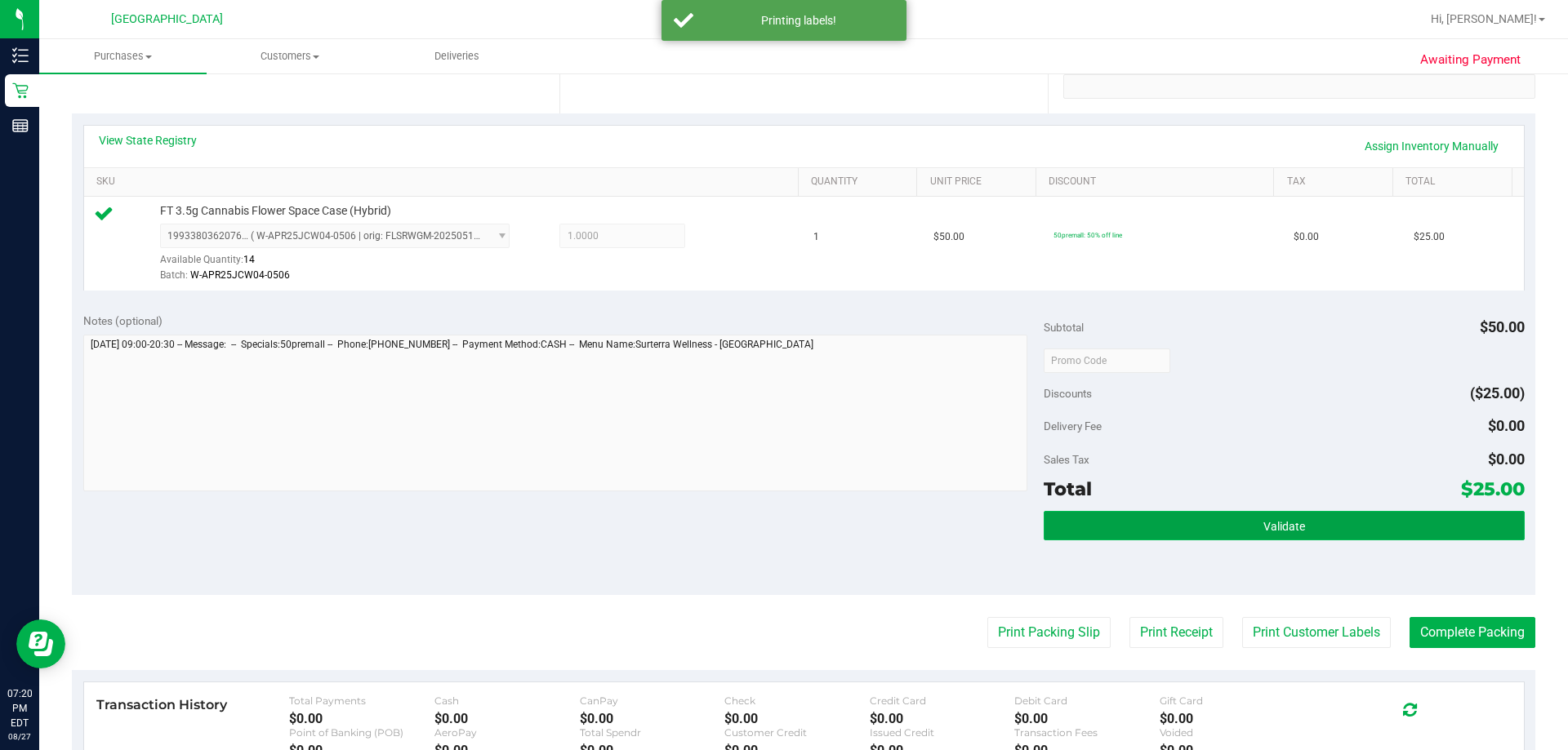
click at [781, 527] on button "Validate" at bounding box center [1283, 525] width 480 height 29
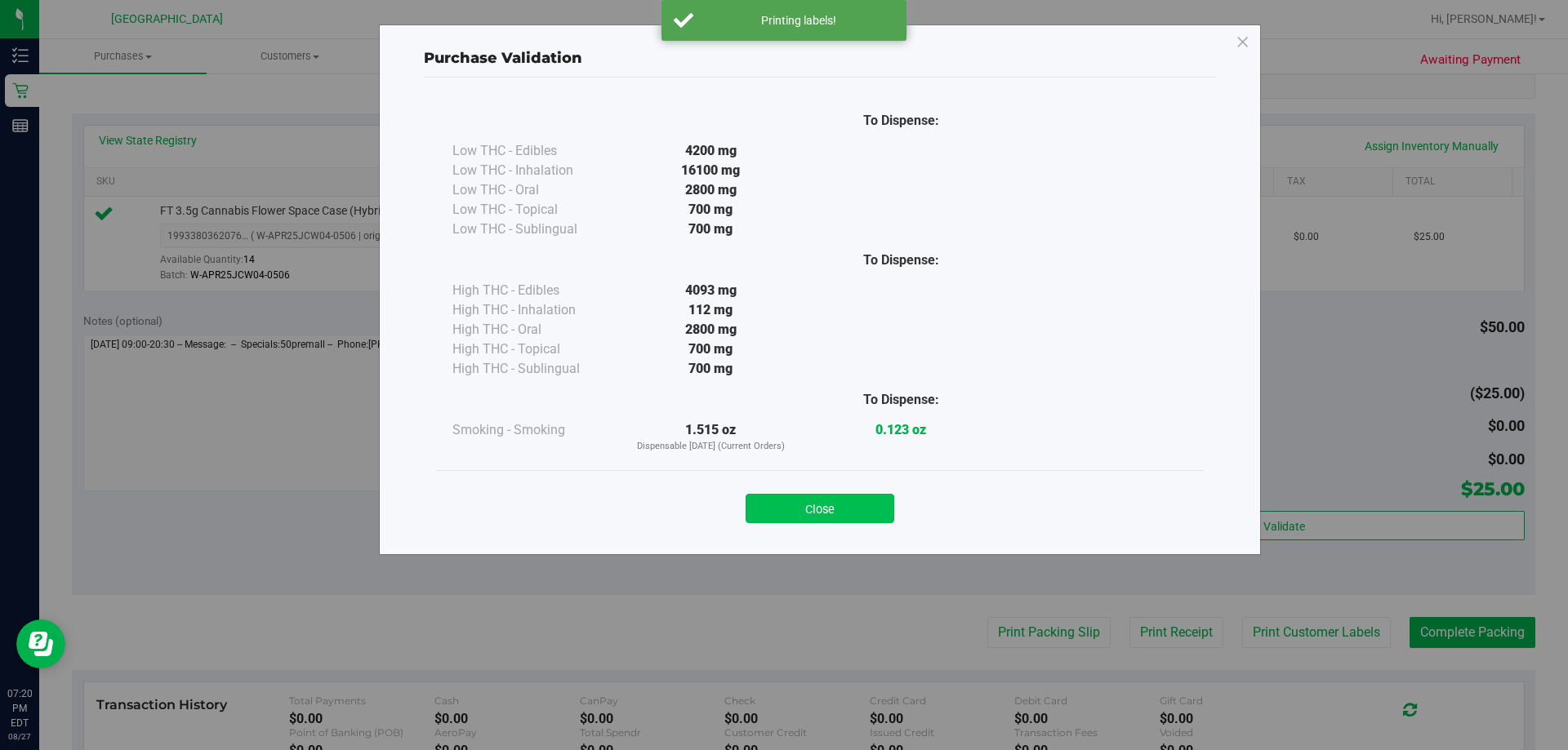
click at [781, 507] on button "Close" at bounding box center [820, 508] width 149 height 29
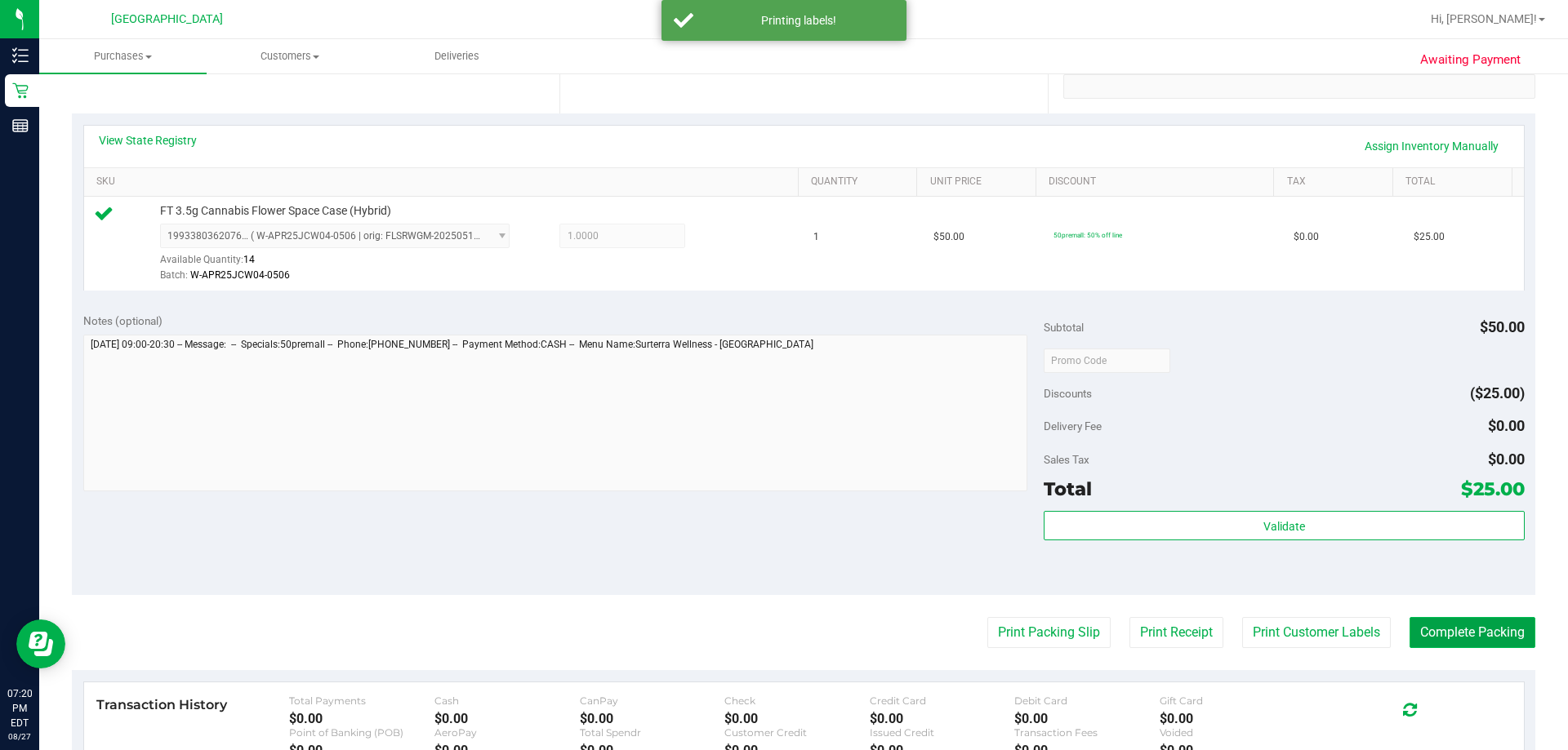
click at [781, 638] on button "Complete Packing" at bounding box center [1472, 632] width 126 height 31
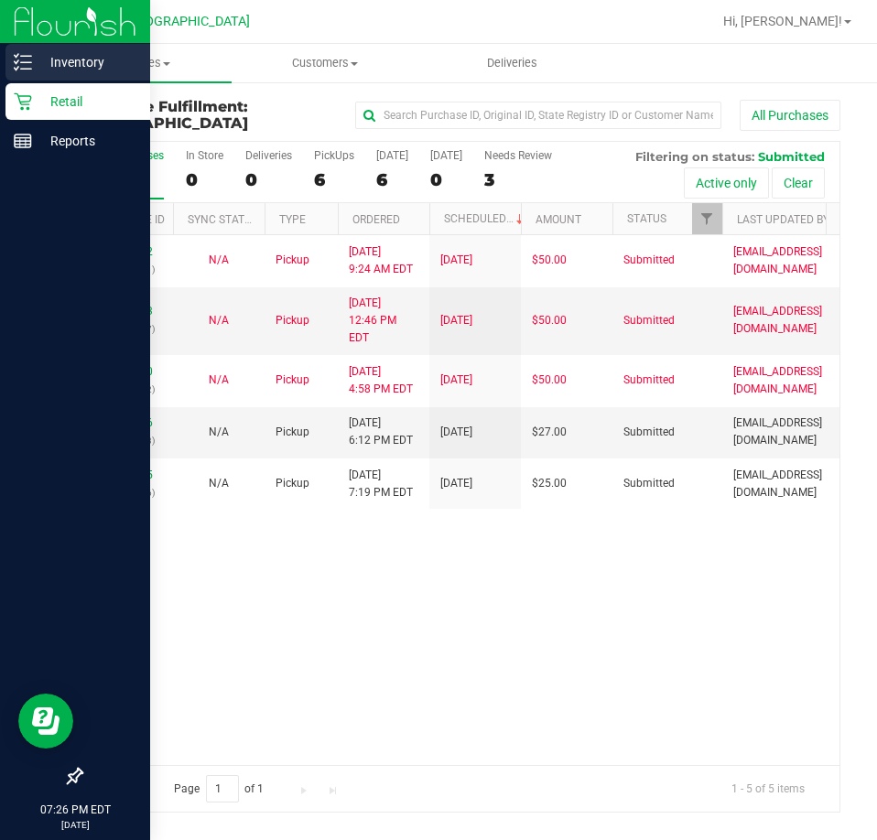
click at [29, 78] on div "Inventory" at bounding box center [77, 62] width 145 height 37
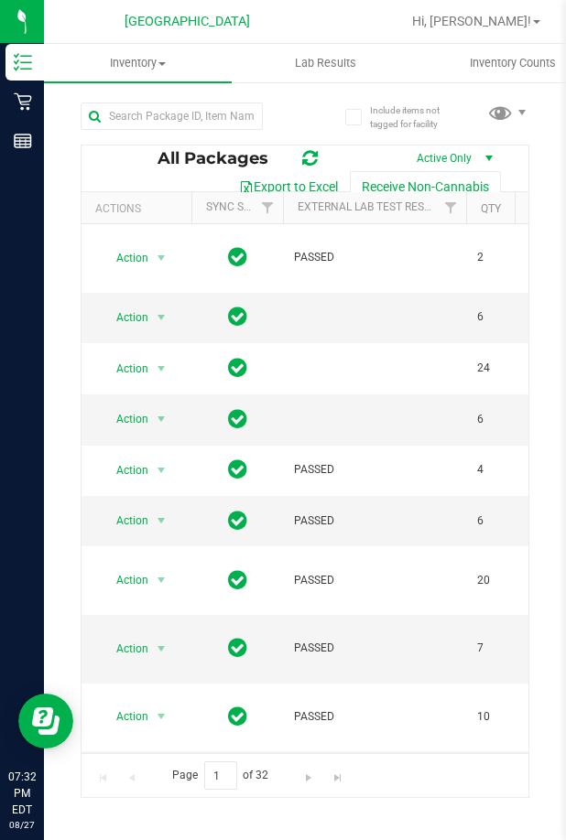
click at [165, 97] on div at bounding box center [193, 115] width 224 height 59
click at [150, 116] on input "text" at bounding box center [172, 116] width 182 height 27
paste input "6281251566710489"
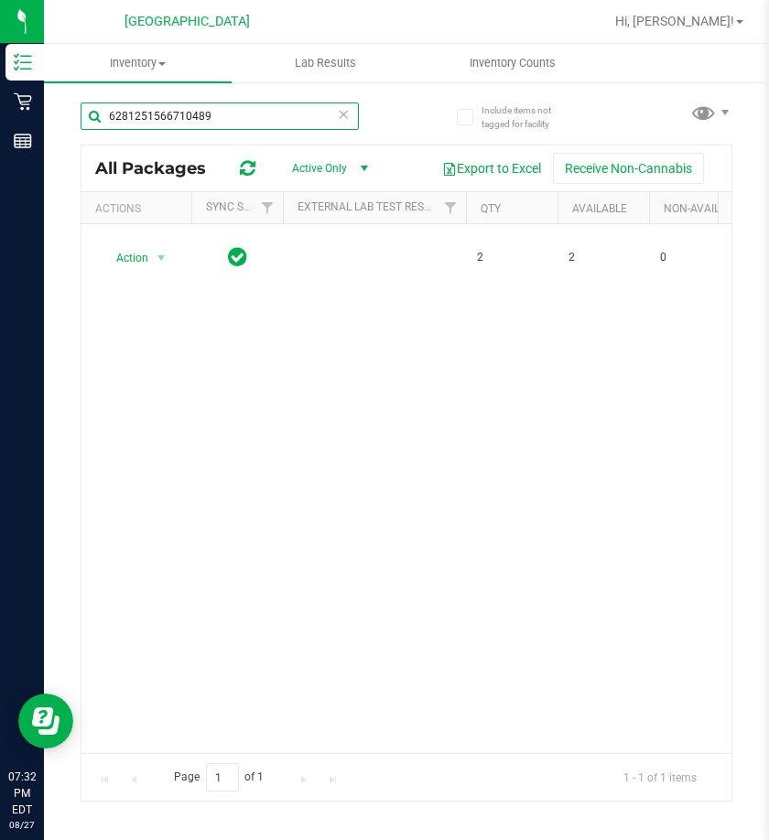
click at [133, 122] on input "6281251566710489" at bounding box center [220, 116] width 278 height 27
paste input "697112327826610"
click at [150, 121] on input "6697112327826610" at bounding box center [220, 116] width 278 height 27
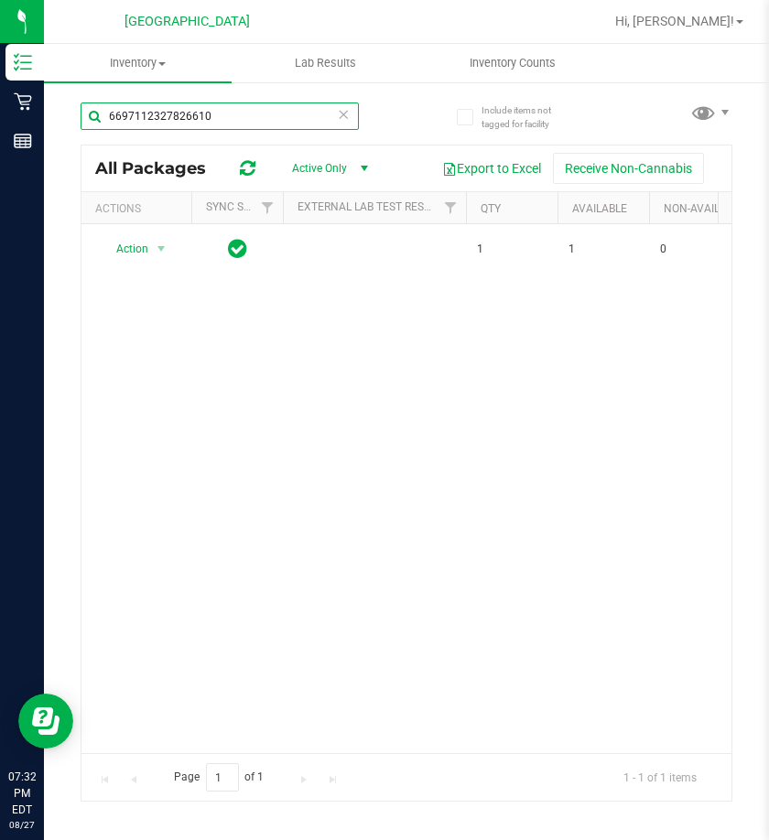
paste input "1599427730231637"
click at [170, 124] on input "1599427730231637" at bounding box center [220, 116] width 278 height 27
click at [169, 121] on input "1599427730231637" at bounding box center [220, 116] width 278 height 27
paste input "5233325329878777"
click at [168, 120] on input "15994277305233325329878777 231637" at bounding box center [220, 116] width 278 height 27
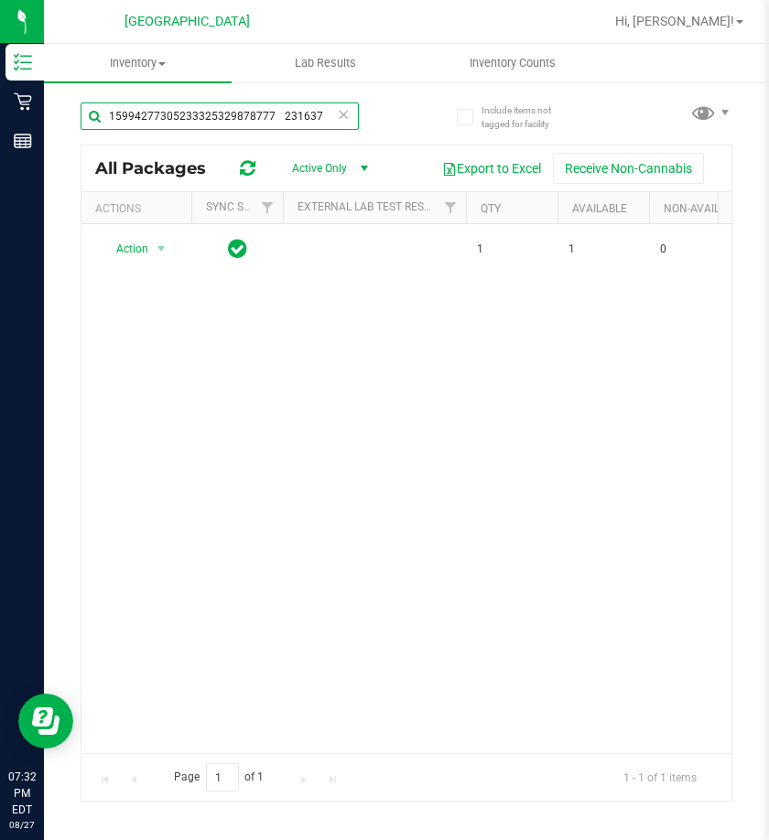
click at [168, 120] on input "15994277305233325329878777 231637" at bounding box center [220, 116] width 278 height 27
paste input "text"
click at [168, 125] on input "5233325329878777 231637" at bounding box center [220, 116] width 278 height 27
click at [168, 126] on input "5233325329878777 231637" at bounding box center [220, 116] width 278 height 27
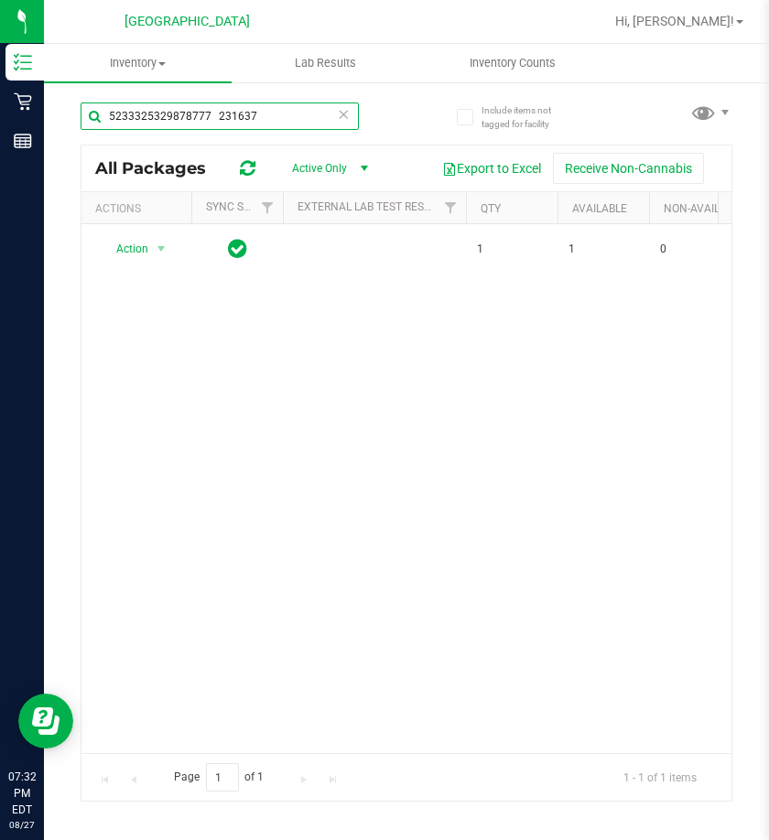
paste input "text"
click at [166, 109] on input "5233325329878777" at bounding box center [220, 116] width 278 height 27
paste input "3233402967458381"
click at [167, 104] on input "3233402967458381" at bounding box center [220, 116] width 278 height 27
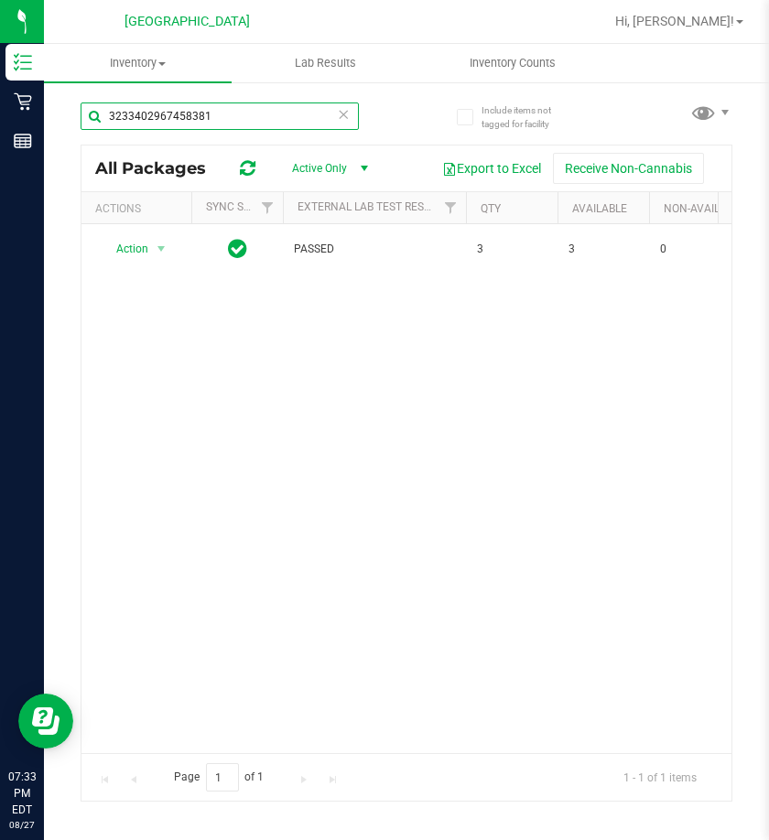
click at [167, 104] on input "3233402967458381" at bounding box center [220, 116] width 278 height 27
paste input "5481467768699417"
click at [169, 108] on input "5481467768699417" at bounding box center [220, 116] width 278 height 27
paste input "0449316311258151"
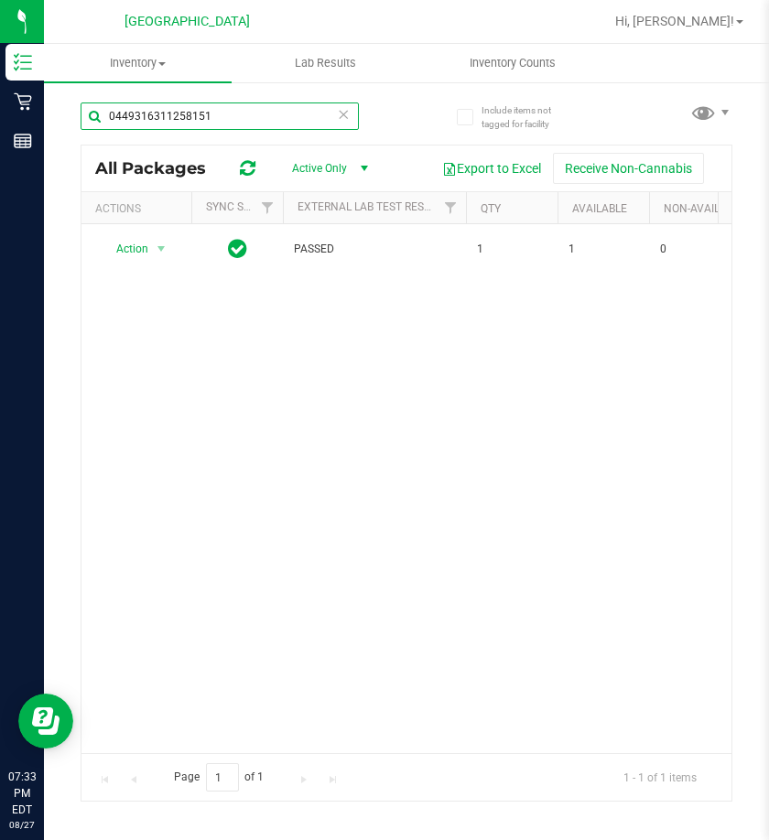
click at [154, 122] on input "0449316311258151" at bounding box center [220, 116] width 278 height 27
click at [155, 123] on input "0449316311258151" at bounding box center [220, 116] width 278 height 27
paste input "1427067378363644"
click at [126, 118] on input "1427067378363644" at bounding box center [220, 116] width 278 height 27
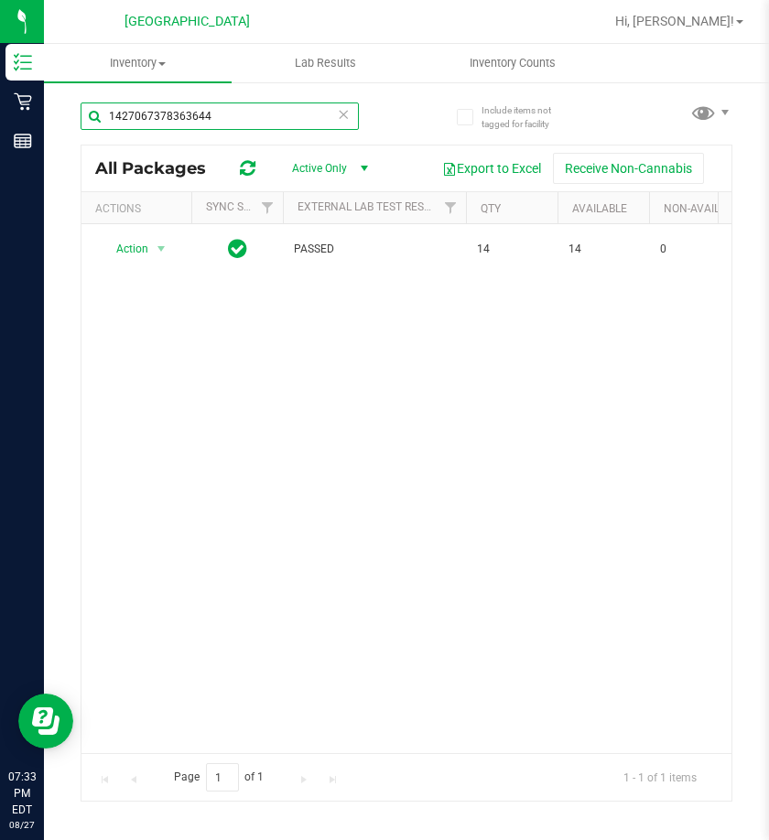
click at [153, 103] on input "1427067378363644" at bounding box center [220, 116] width 278 height 27
click at [156, 108] on input "1427067378363644" at bounding box center [220, 116] width 278 height 27
click at [155, 111] on input "1427067378363644" at bounding box center [220, 116] width 278 height 27
paste input "108699447919377"
click at [176, 124] on input "1108699447919377" at bounding box center [220, 116] width 278 height 27
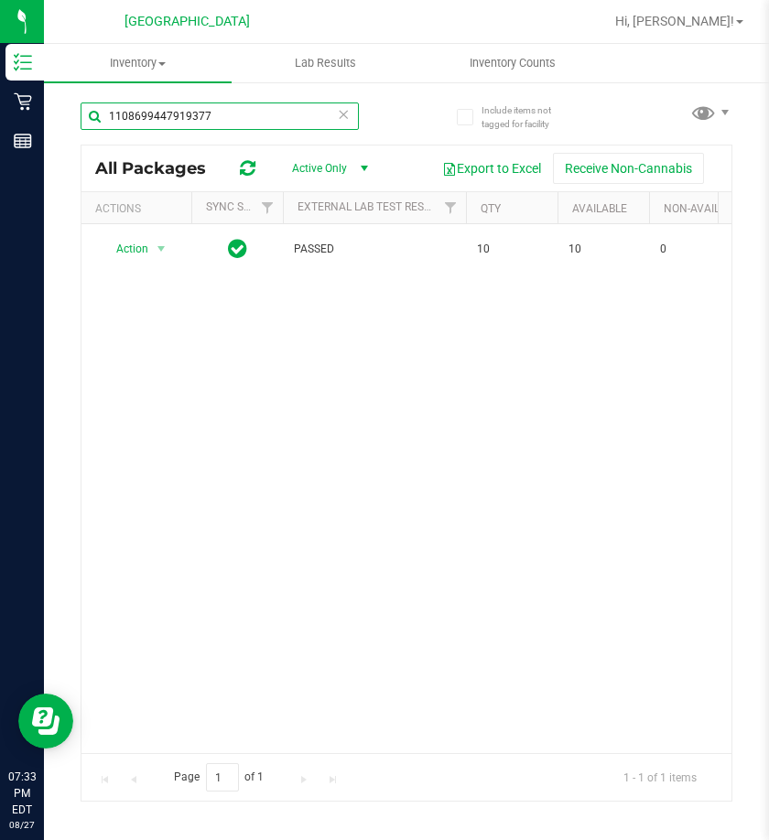
click at [174, 124] on input "1108699447919377" at bounding box center [220, 116] width 278 height 27
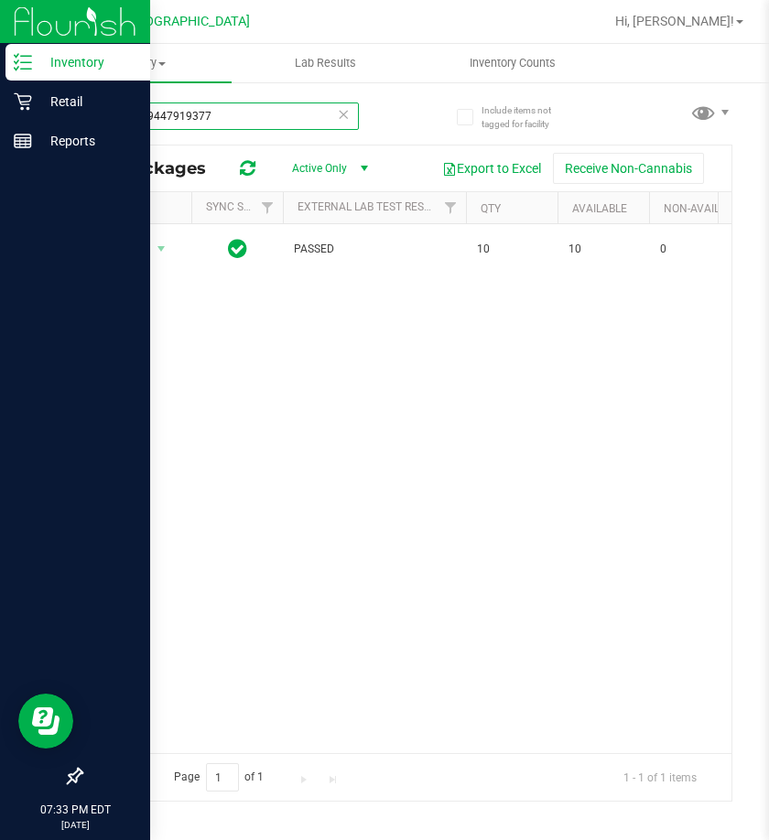
paste input "2380653324753762"
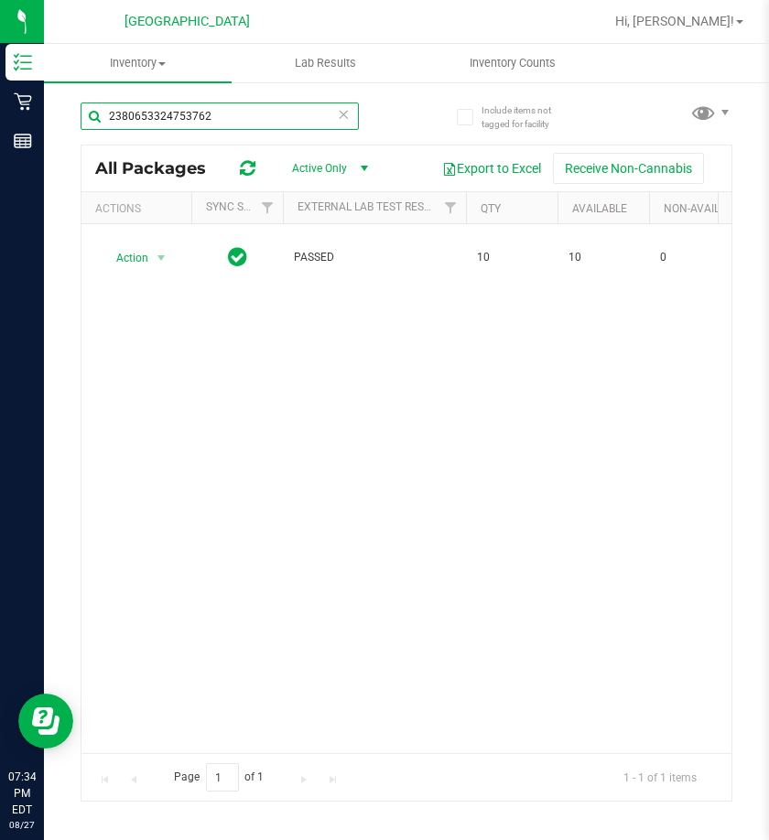
click at [187, 106] on input "2380653324753762" at bounding box center [220, 116] width 278 height 27
paste input "8222246545606936"
click at [145, 124] on input "8222246545606936" at bounding box center [220, 116] width 278 height 27
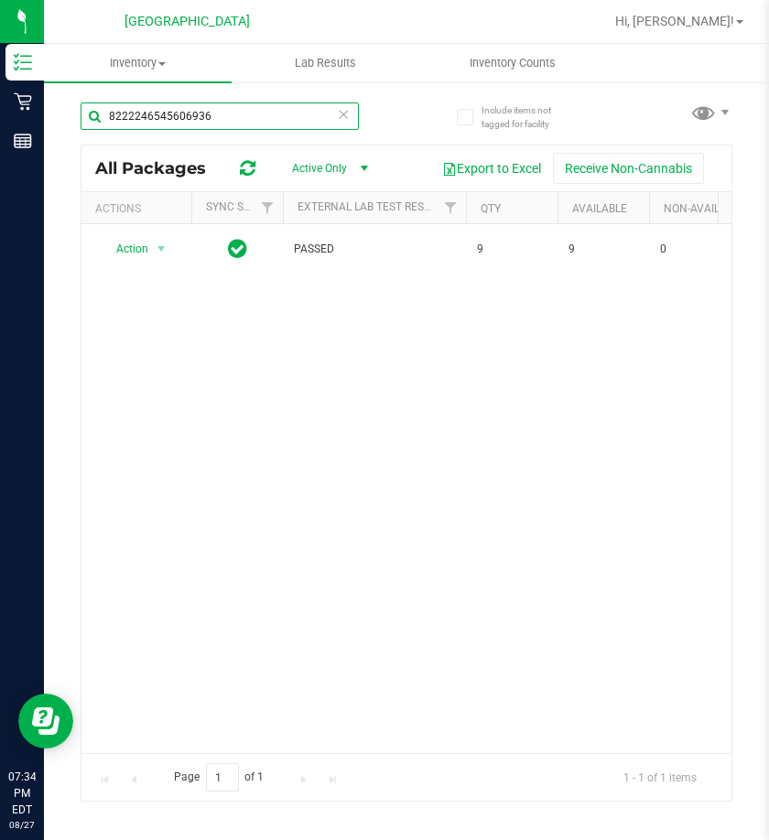
paste input "5690682779660989"
click at [140, 113] on input "5690682779660989" at bounding box center [220, 116] width 278 height 27
paste input "739529830634014"
click at [166, 108] on input "5739529830634014" at bounding box center [220, 116] width 278 height 27
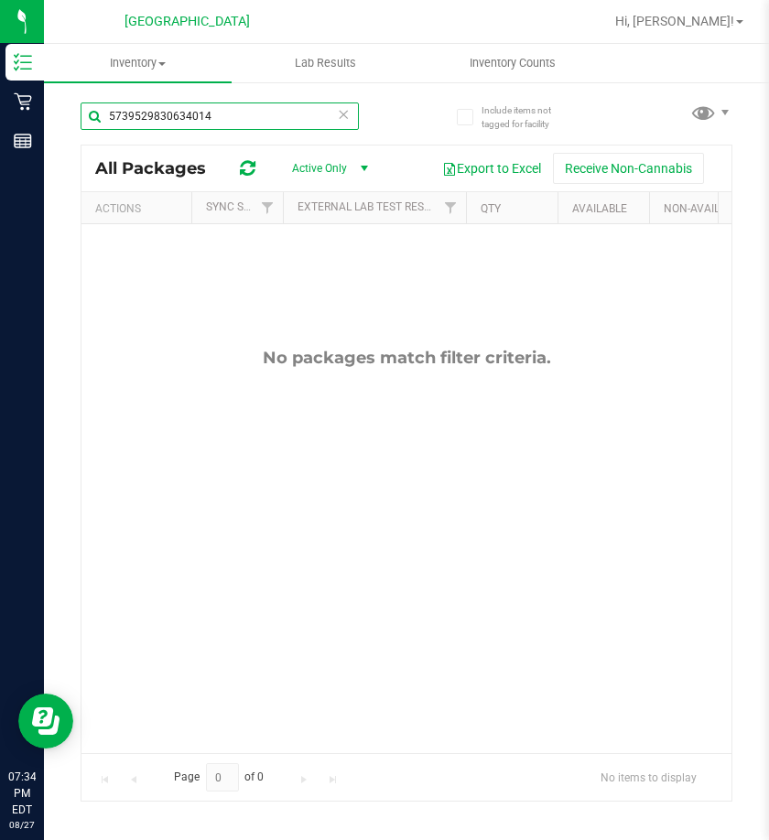
click at [166, 108] on input "5739529830634014" at bounding box center [220, 116] width 278 height 27
paste input "3021672890846622"
click at [158, 123] on input "3021672890846622" at bounding box center [220, 116] width 278 height 27
click at [149, 124] on input "3021672890846622" at bounding box center [220, 116] width 278 height 27
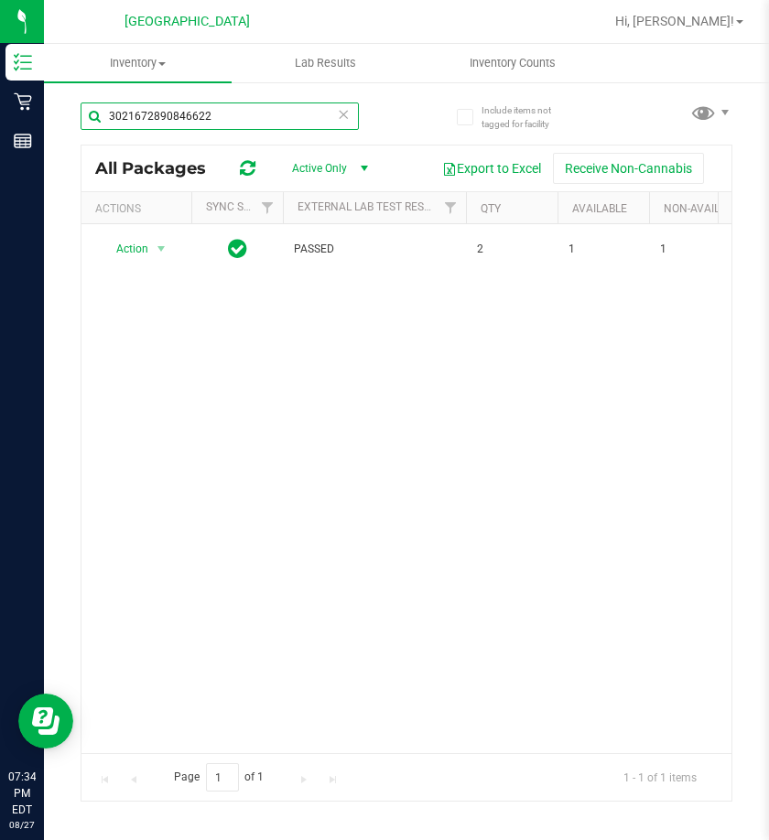
click at [149, 124] on input "3021672890846622" at bounding box center [220, 116] width 278 height 27
paste input "2120365052698894"
click at [174, 125] on input "2120365052698894" at bounding box center [220, 116] width 278 height 27
click at [175, 124] on input "2120365052698894" at bounding box center [220, 116] width 278 height 27
paste input "3642372194797409"
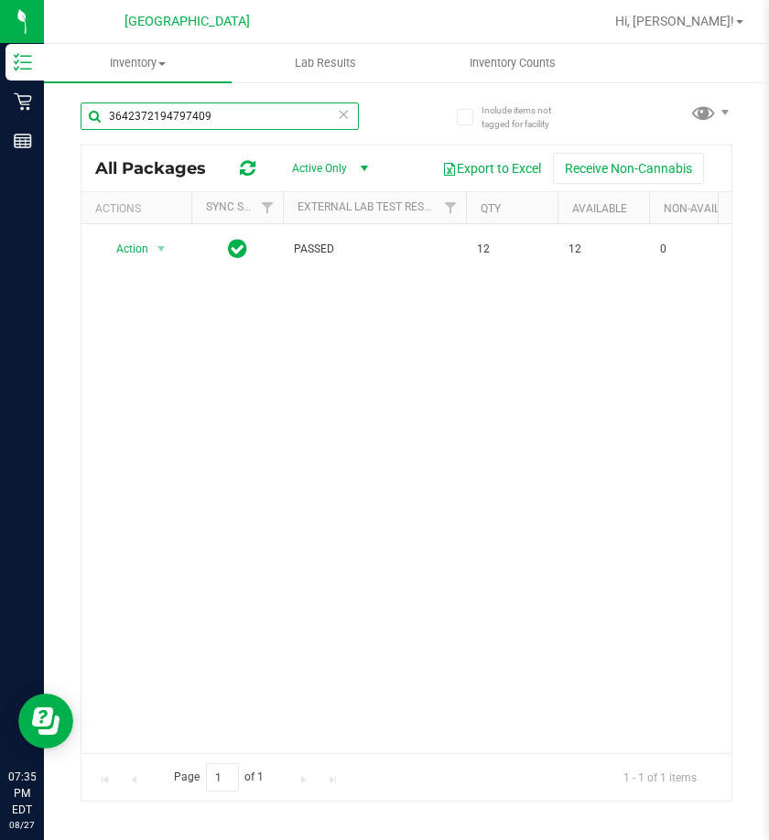
click at [159, 121] on input "3642372194797409" at bounding box center [220, 116] width 278 height 27
click at [157, 122] on input "3642372194797409" at bounding box center [220, 116] width 278 height 27
paste input "7234336146246582"
click at [157, 122] on input "36423721723433614624658294797409" at bounding box center [220, 116] width 278 height 27
click at [156, 124] on input "36423721723433614624658294797409" at bounding box center [220, 116] width 278 height 27
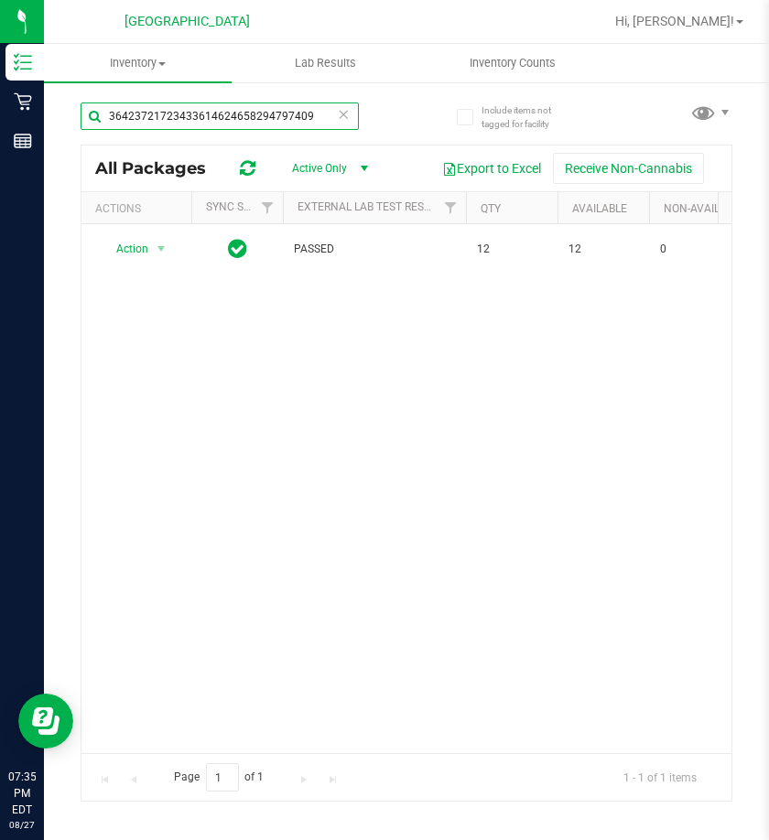
paste input "7234336146246582"
click at [150, 123] on input "7234336146246582" at bounding box center [220, 116] width 278 height 27
paste input "4441862827215083"
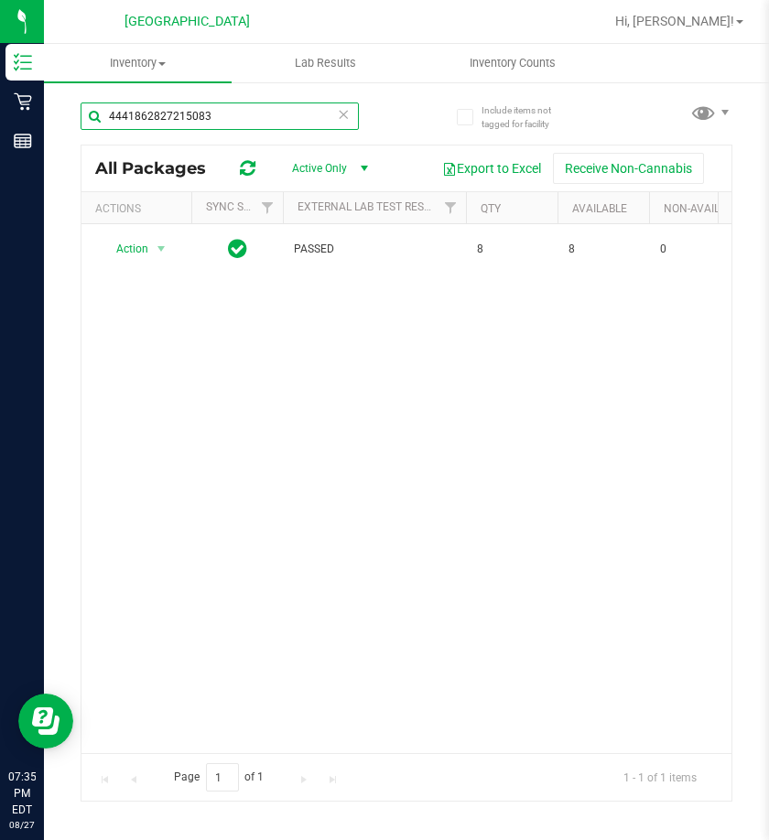
click at [169, 115] on input "4441862827215083" at bounding box center [220, 116] width 278 height 27
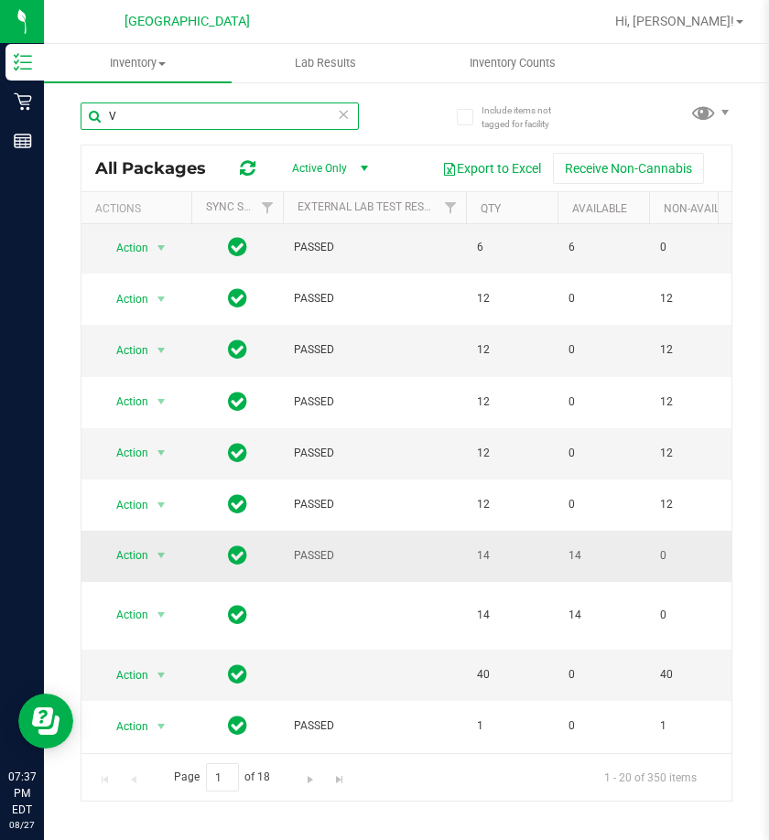
scroll to position [275, 0]
click at [153, 118] on input "V" at bounding box center [220, 116] width 278 height 27
click at [152, 118] on input "V" at bounding box center [220, 116] width 278 height 27
click at [150, 118] on input "V" at bounding box center [220, 116] width 278 height 27
paste input "4441862827215083"
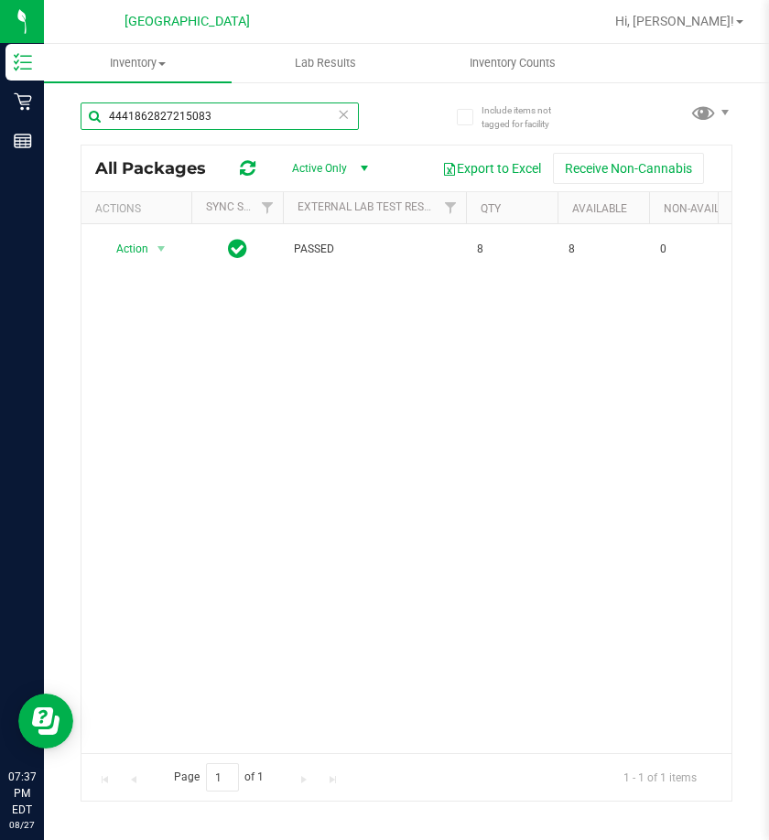
click at [166, 119] on input "4441862827215083" at bounding box center [220, 116] width 278 height 27
paste input "7560109207550611"
click at [186, 127] on input "7560109207550611" at bounding box center [220, 116] width 278 height 27
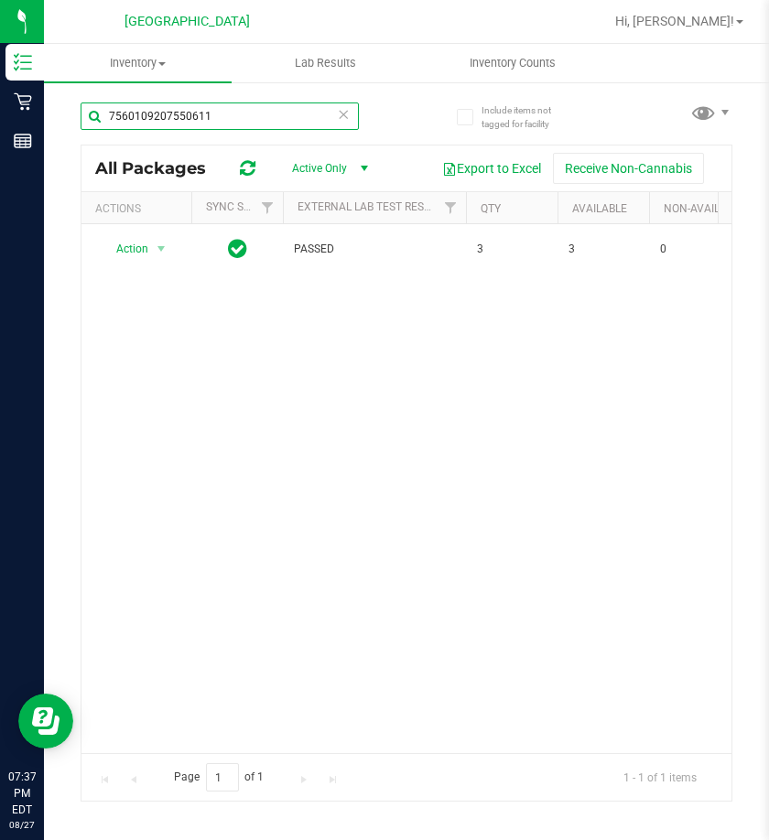
paste input "115695698374130"
click at [133, 126] on input "7115695698374130" at bounding box center [220, 116] width 278 height 27
click at [130, 122] on input "7115695698374130" at bounding box center [220, 116] width 278 height 27
click at [124, 122] on input "7115695698374130" at bounding box center [220, 116] width 278 height 27
click at [124, 123] on input "7115695698374130" at bounding box center [220, 116] width 278 height 27
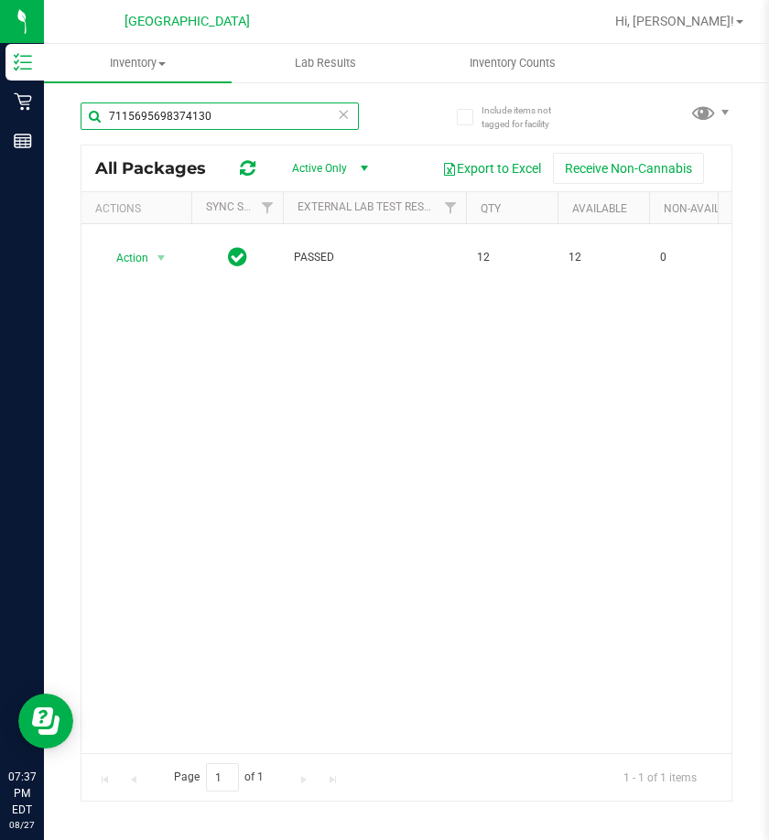
paste input "1993380362076875"
click at [152, 116] on input "1993380362076875" at bounding box center [220, 116] width 278 height 27
click at [152, 118] on input "1993380362076875" at bounding box center [220, 116] width 278 height 27
paste input "7025373704780520"
click at [141, 121] on input "7025373704780520" at bounding box center [220, 116] width 278 height 27
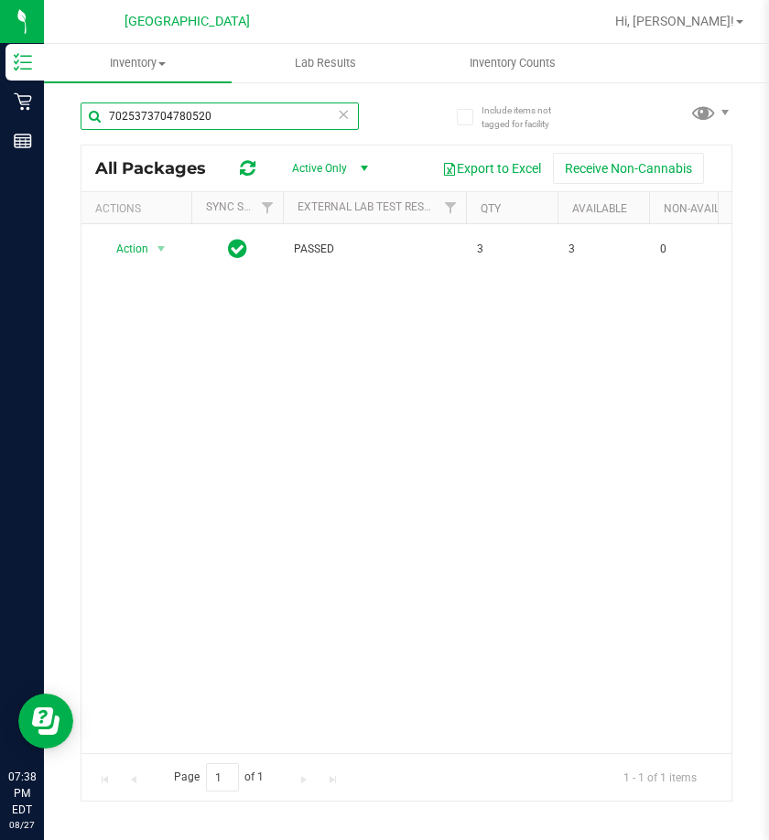
click at [141, 121] on input "7025373704780520" at bounding box center [220, 116] width 278 height 27
paste input "2960341392716685"
click at [174, 120] on input "2960341392716685" at bounding box center [220, 116] width 278 height 27
paste input "044543141013707"
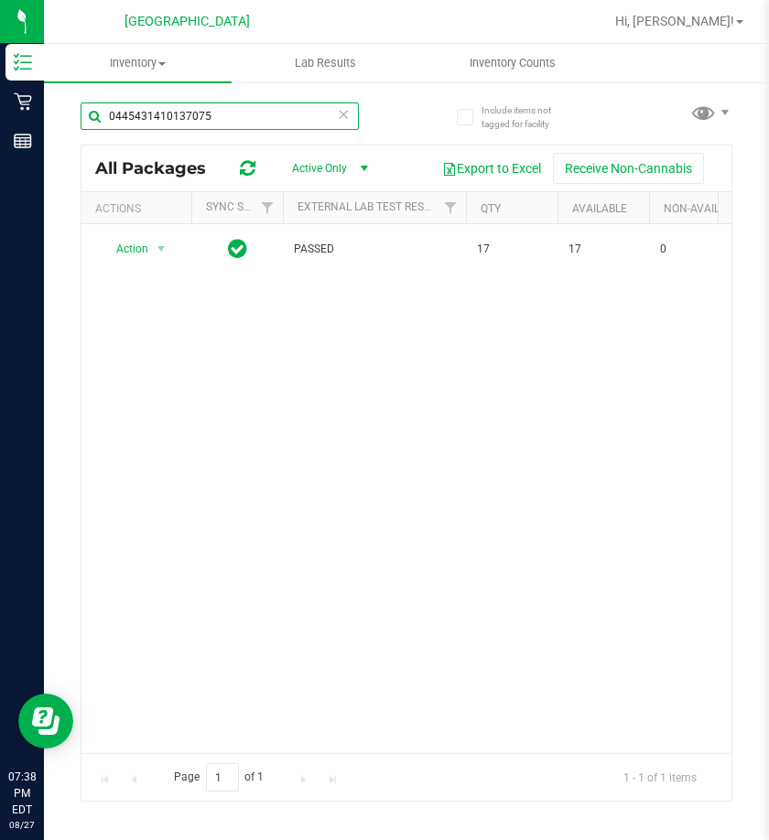
click at [126, 119] on input "0445431410137075" at bounding box center [220, 116] width 278 height 27
paste input "4289122078980025"
click at [164, 107] on input "4289122078980025" at bounding box center [220, 116] width 278 height 27
click at [163, 107] on input "4289122078980025" at bounding box center [220, 116] width 278 height 27
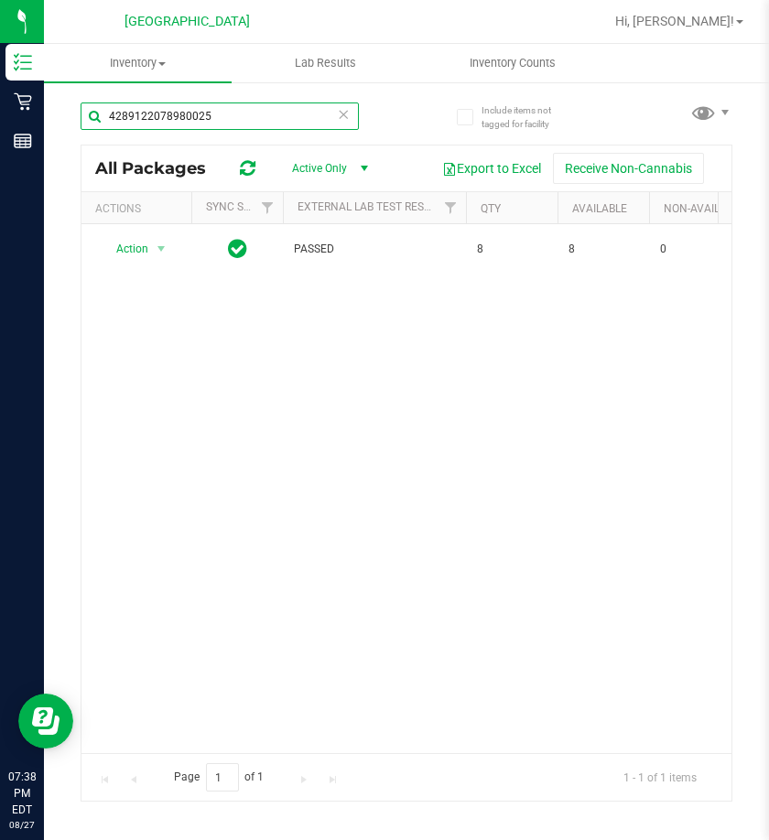
paste input "6964570857418980"
click at [181, 123] on input "6964570857418980" at bounding box center [220, 116] width 278 height 27
paste input "9236821391578546"
click at [158, 111] on input "9236821391578546" at bounding box center [220, 116] width 278 height 27
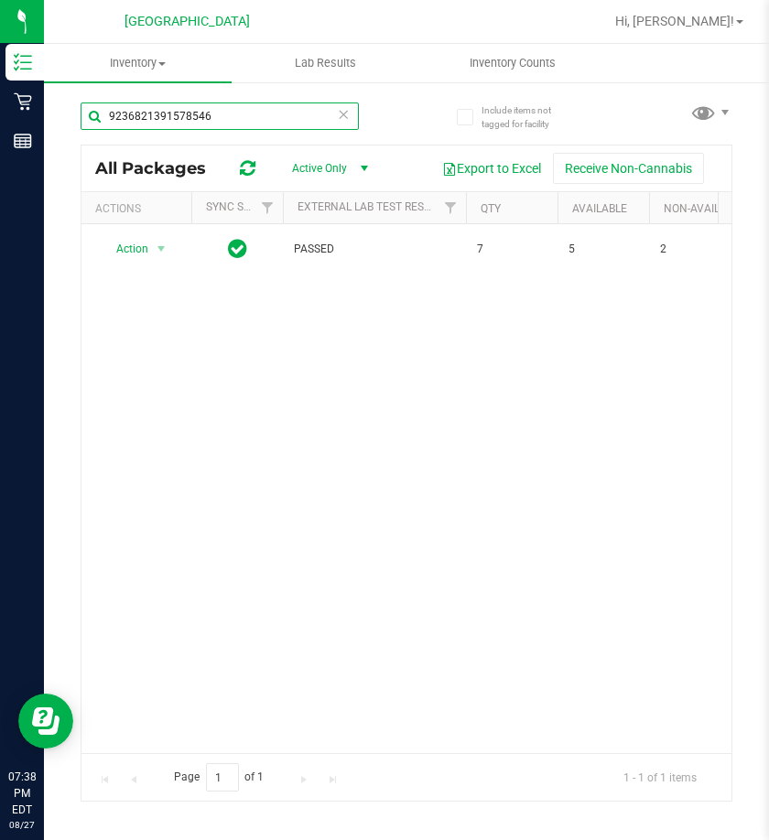
click at [156, 111] on input "9236821391578546" at bounding box center [220, 116] width 278 height 27
paste input "0598915641829047"
click at [152, 114] on input "92368213059891564182904791578546" at bounding box center [220, 116] width 278 height 27
paste input "0598915641829047"
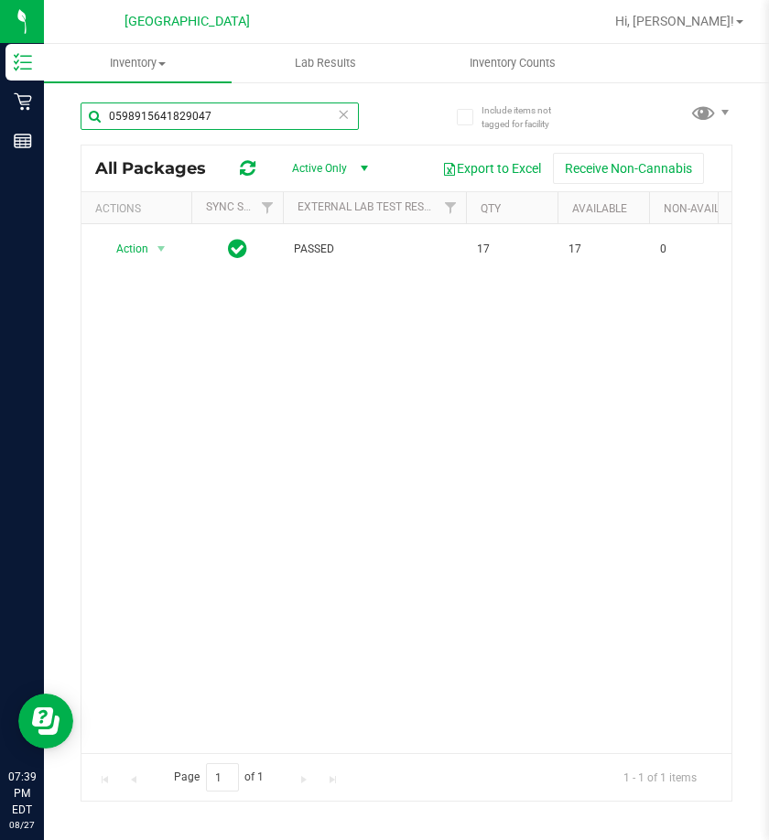
click at [151, 124] on input "0598915641829047" at bounding box center [220, 116] width 278 height 27
click at [149, 124] on input "0598915641829047" at bounding box center [220, 116] width 278 height 27
paste input "1740079551623279"
click at [179, 113] on input "1740079551623279" at bounding box center [220, 116] width 278 height 27
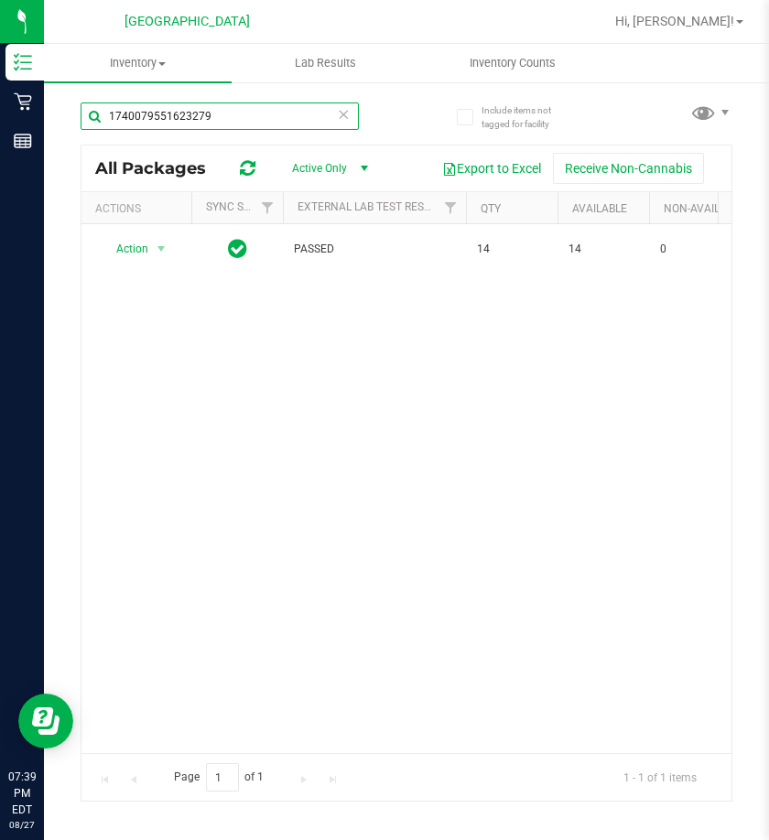
click at [179, 113] on input "1740079551623279" at bounding box center [220, 116] width 278 height 27
paste input "5604980172299225"
click at [168, 112] on input "5604980172299225" at bounding box center [220, 116] width 278 height 27
click at [167, 113] on input "5604980172299225" at bounding box center [220, 116] width 278 height 27
paste input "2385956259606031"
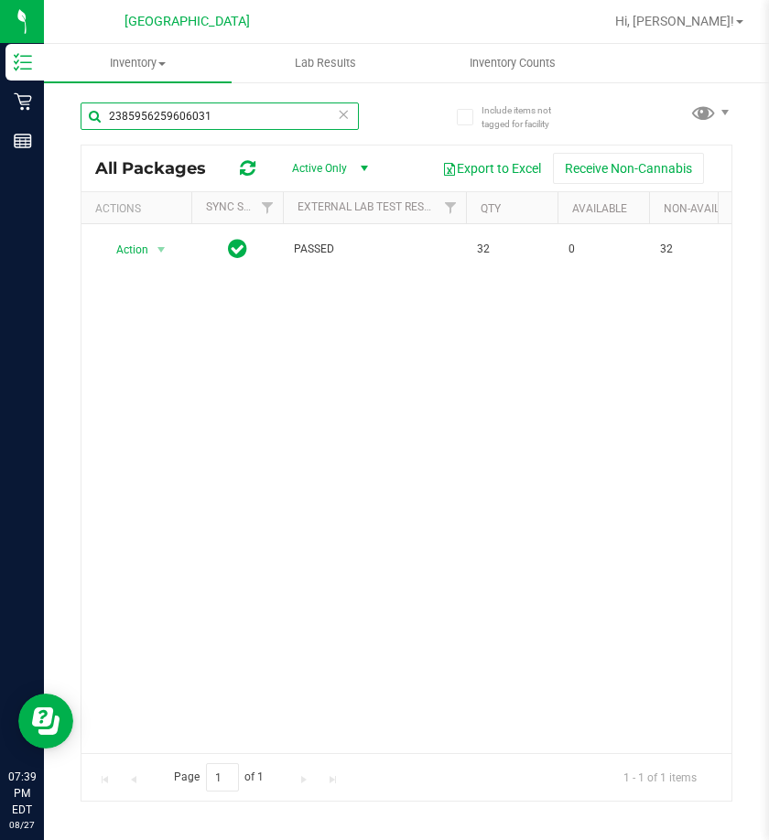
click at [154, 127] on input "2385956259606031" at bounding box center [220, 116] width 278 height 27
paste input "1501676993552582"
click at [151, 115] on input "1501676993552582" at bounding box center [220, 116] width 278 height 27
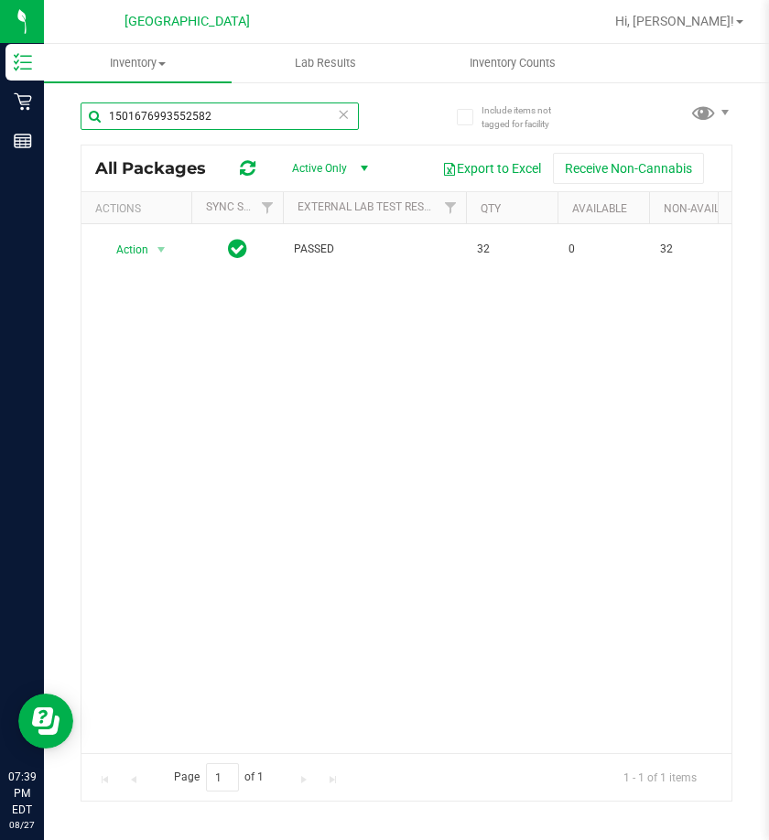
paste input "030806580804634"
click at [138, 115] on input "0308065808046342" at bounding box center [220, 116] width 278 height 27
paste input "1864162218653760"
click at [164, 111] on input "1864162218653760" at bounding box center [220, 116] width 278 height 27
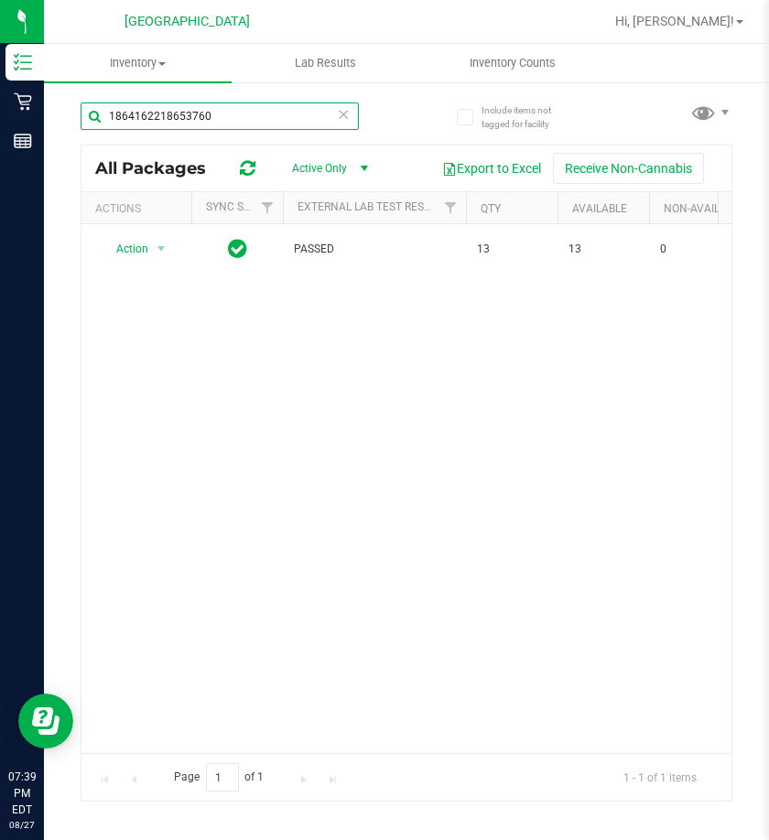
click at [164, 111] on input "1864162218653760" at bounding box center [220, 116] width 278 height 27
paste input "5602182640342955"
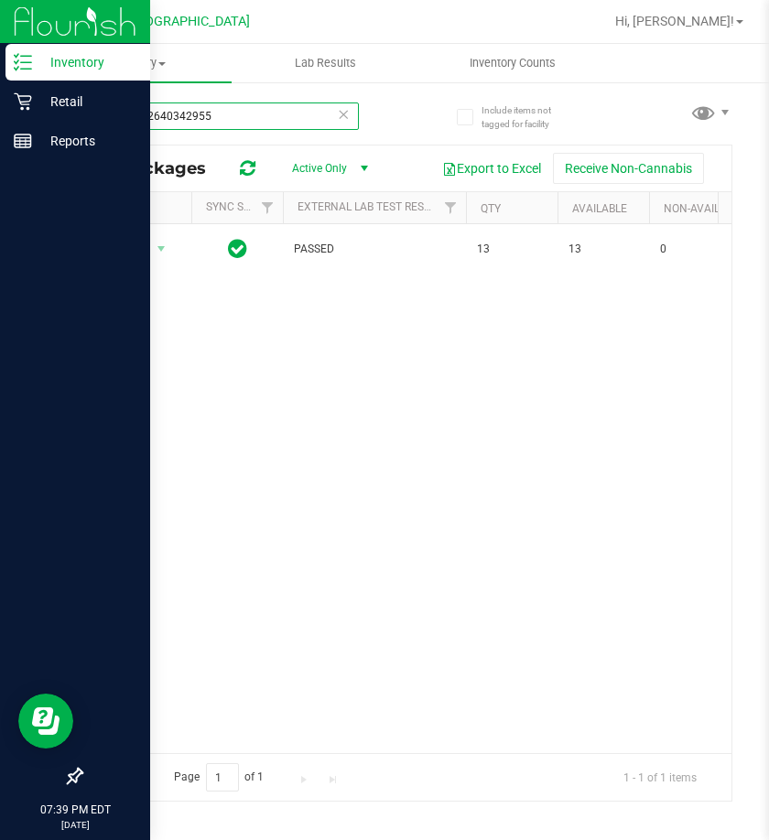
type input "5602182640342955"
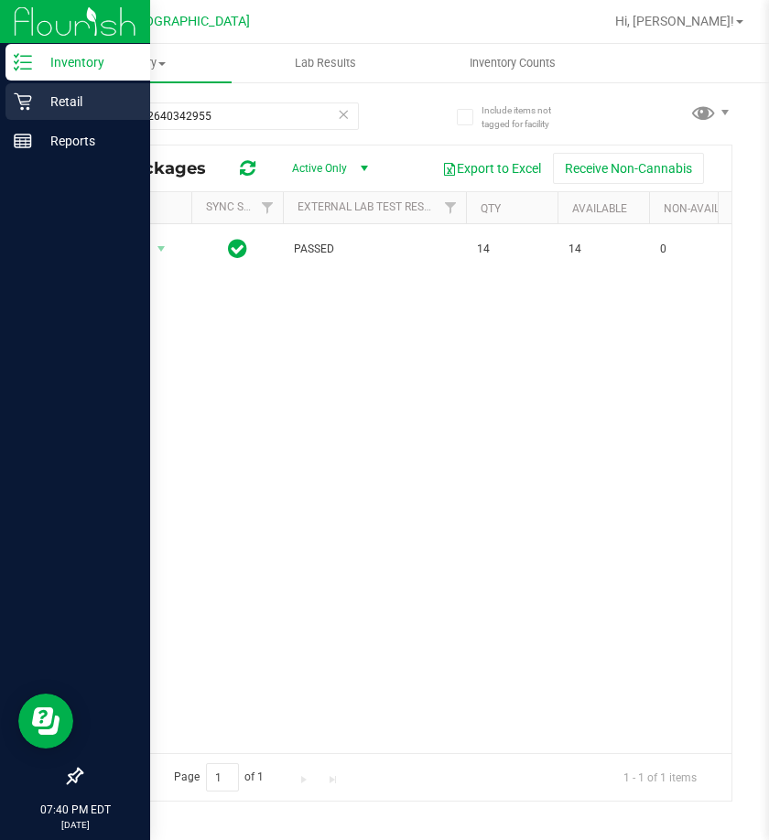
click at [24, 113] on div "Retail" at bounding box center [77, 101] width 145 height 37
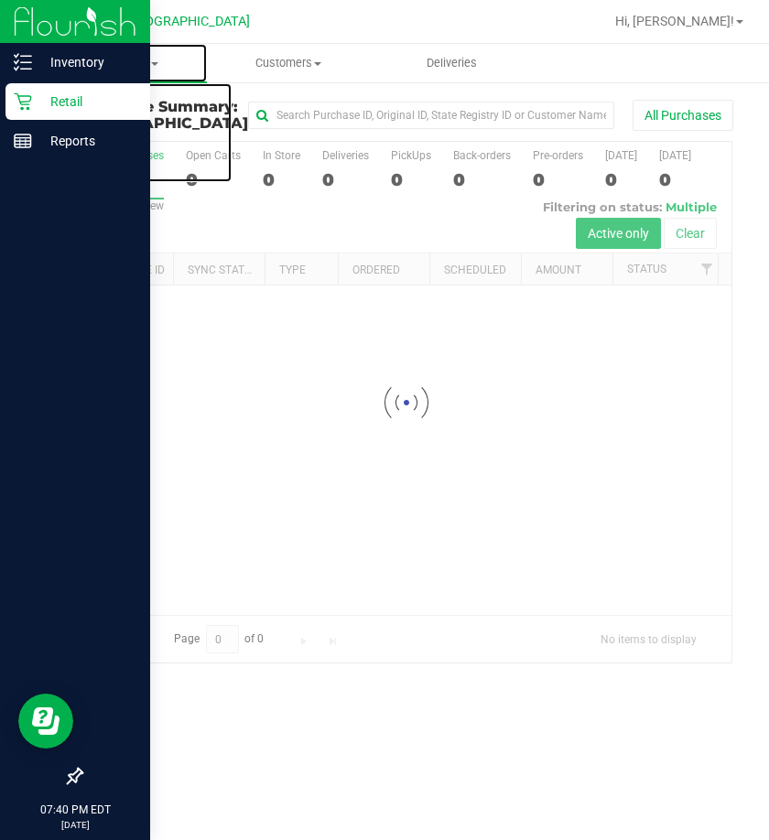
click at [148, 67] on span "Purchases" at bounding box center [125, 63] width 163 height 16
click at [162, 127] on li "Fulfillment" at bounding box center [138, 133] width 188 height 22
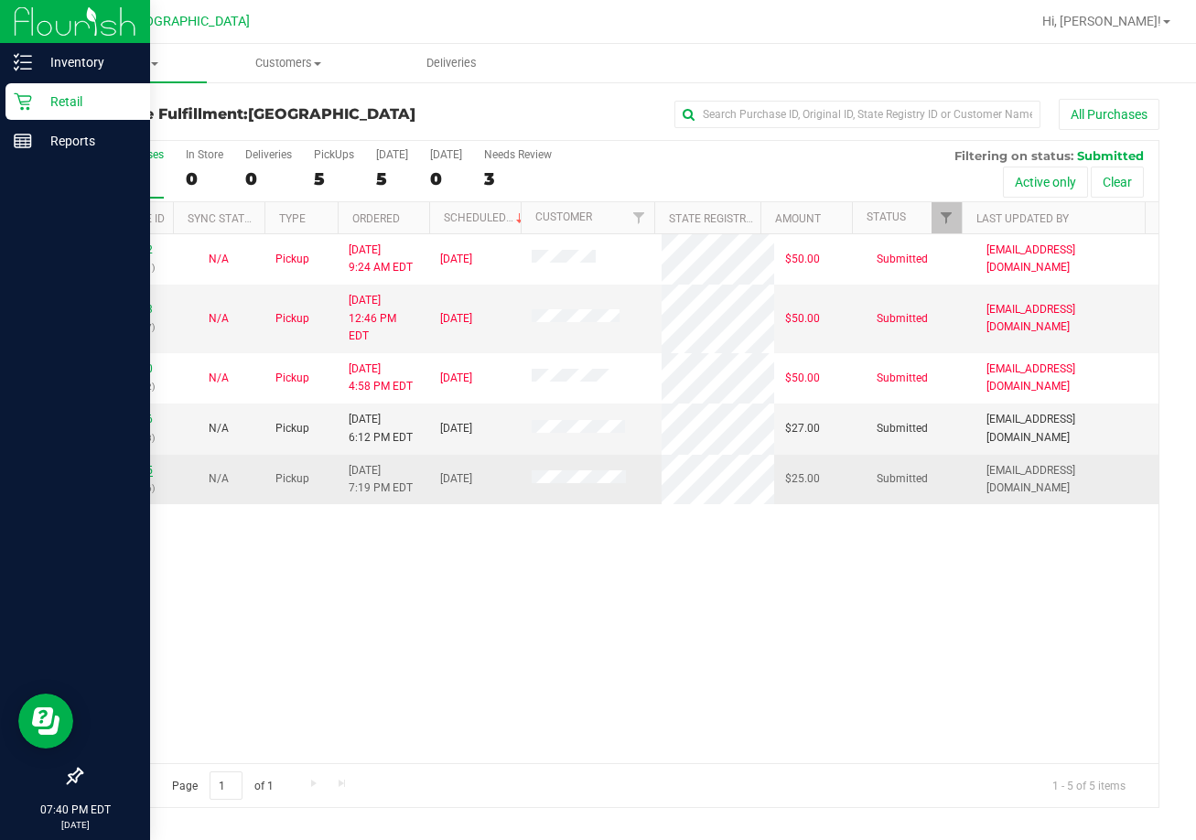
click at [135, 464] on link "11859295" at bounding box center [127, 470] width 51 height 13
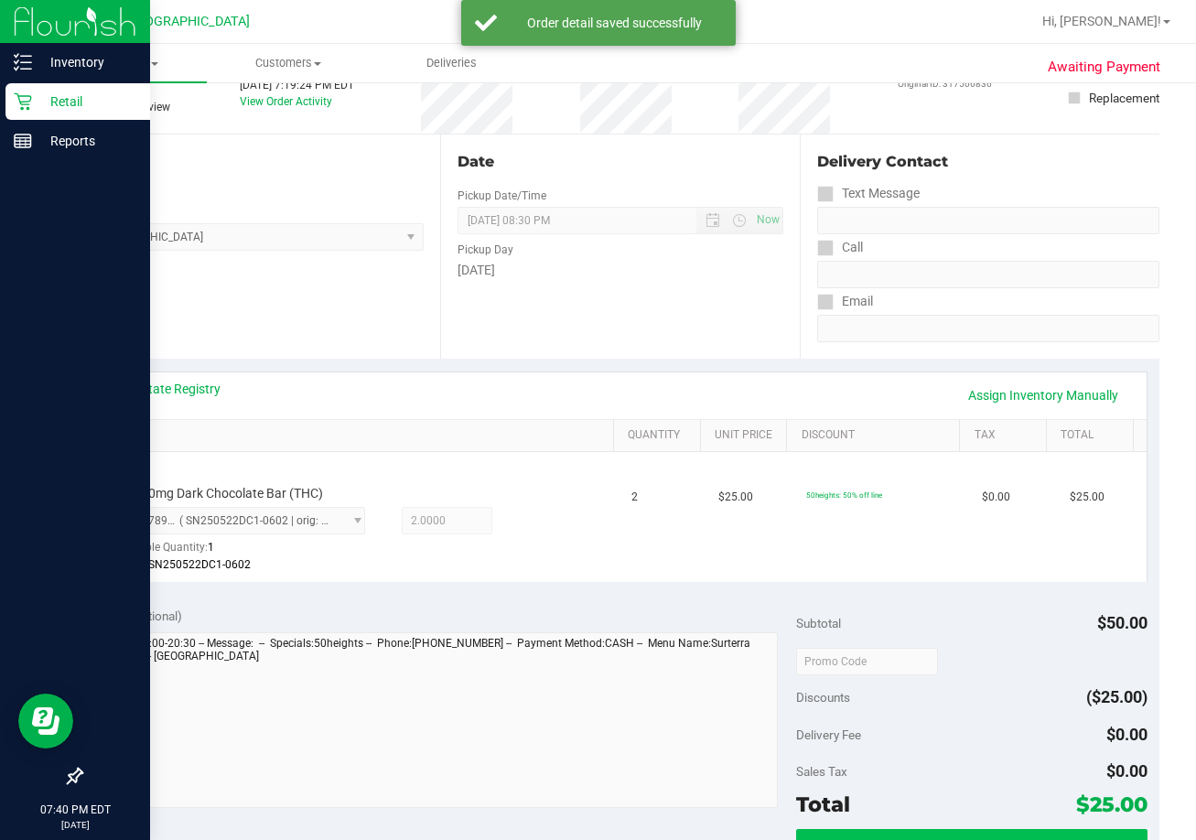
scroll to position [275, 0]
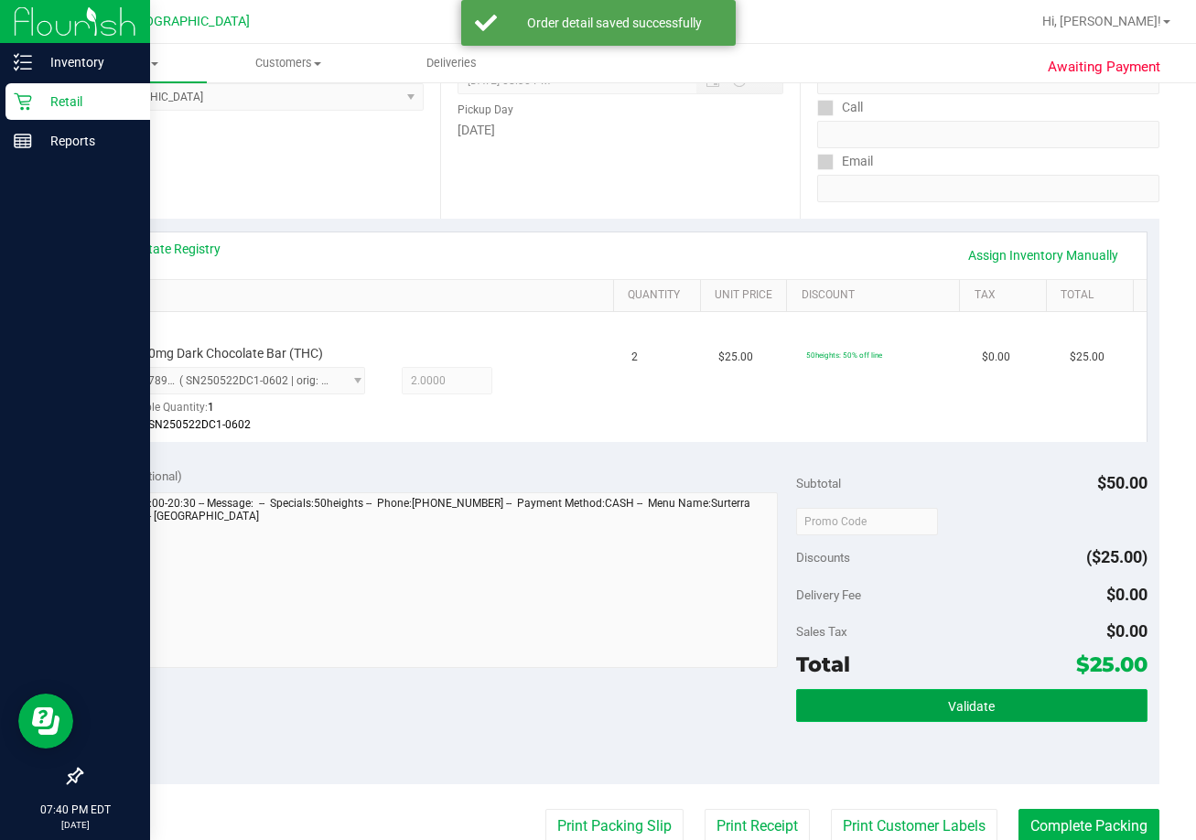
click at [870, 698] on button "Validate" at bounding box center [972, 705] width 352 height 33
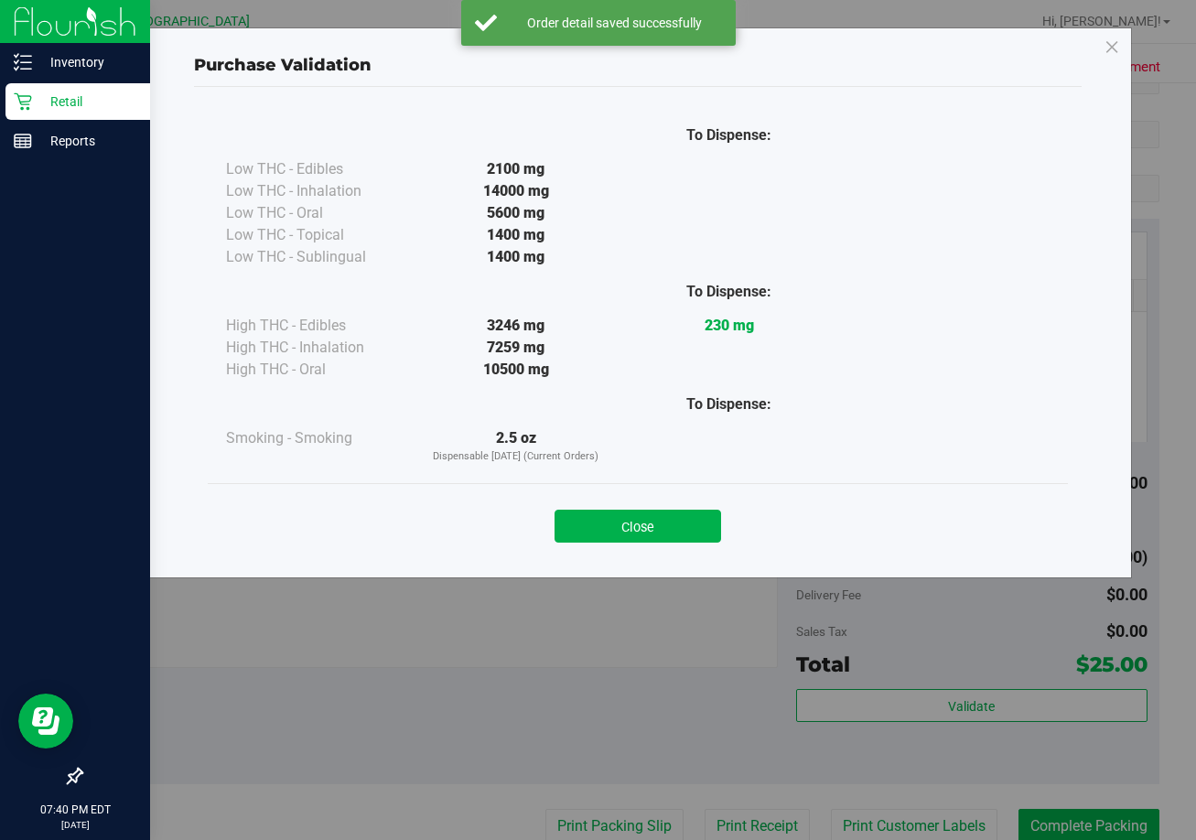
click at [683, 505] on div "Close" at bounding box center [638, 521] width 833 height 46
click at [690, 523] on button "Close" at bounding box center [638, 526] width 167 height 33
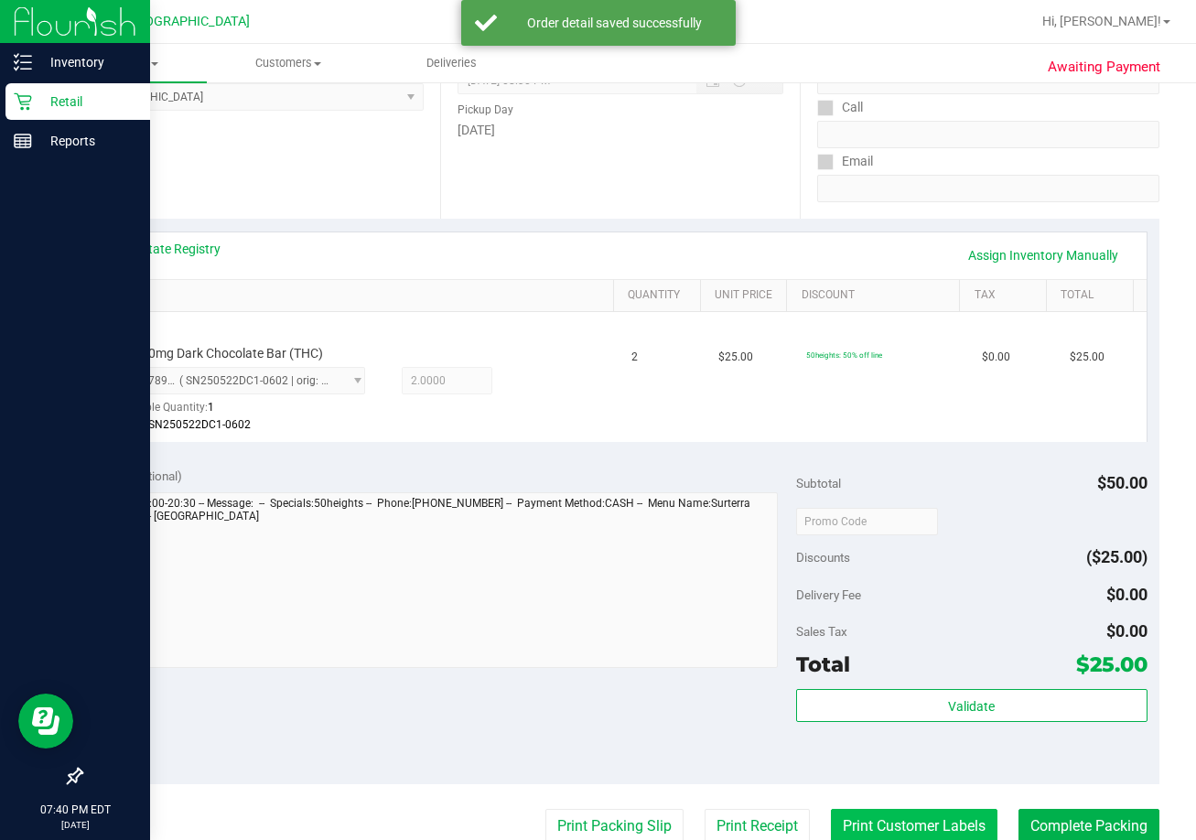
click at [876, 814] on button "Print Customer Labels" at bounding box center [914, 826] width 167 height 35
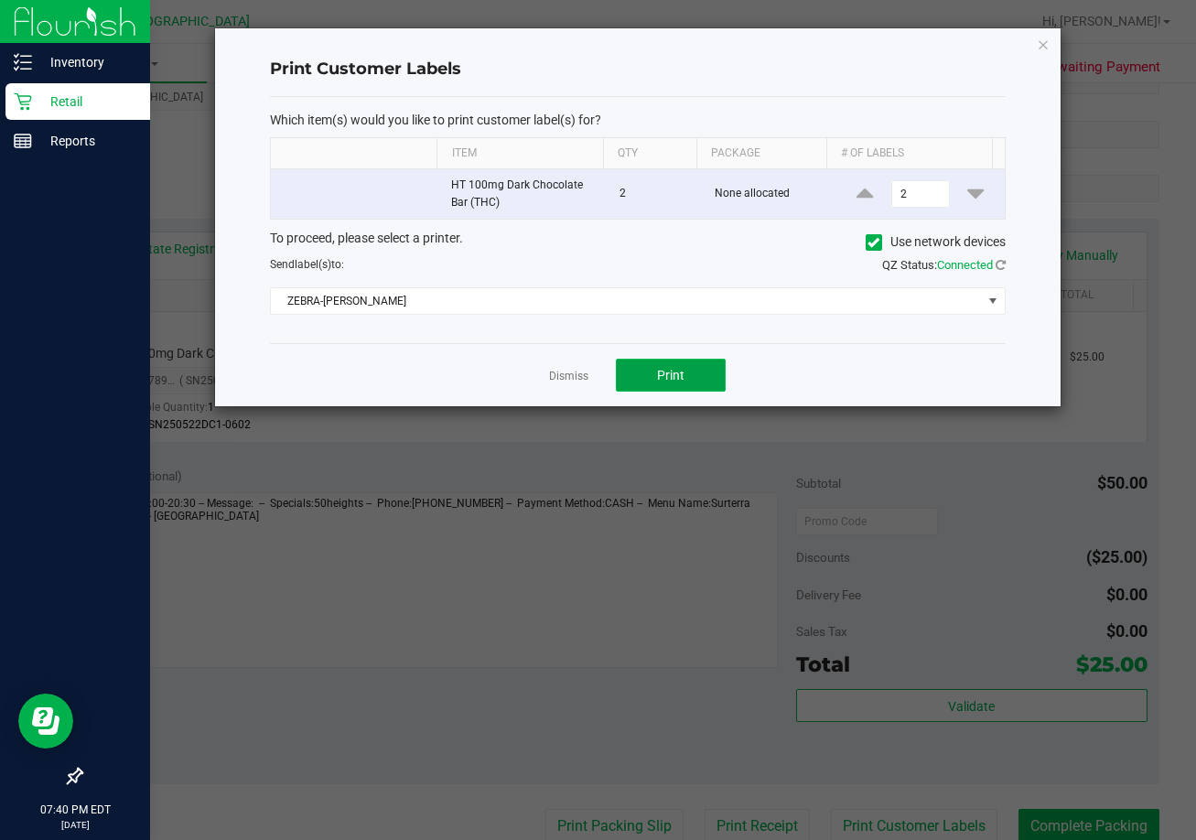
click at [666, 363] on button "Print" at bounding box center [671, 375] width 110 height 33
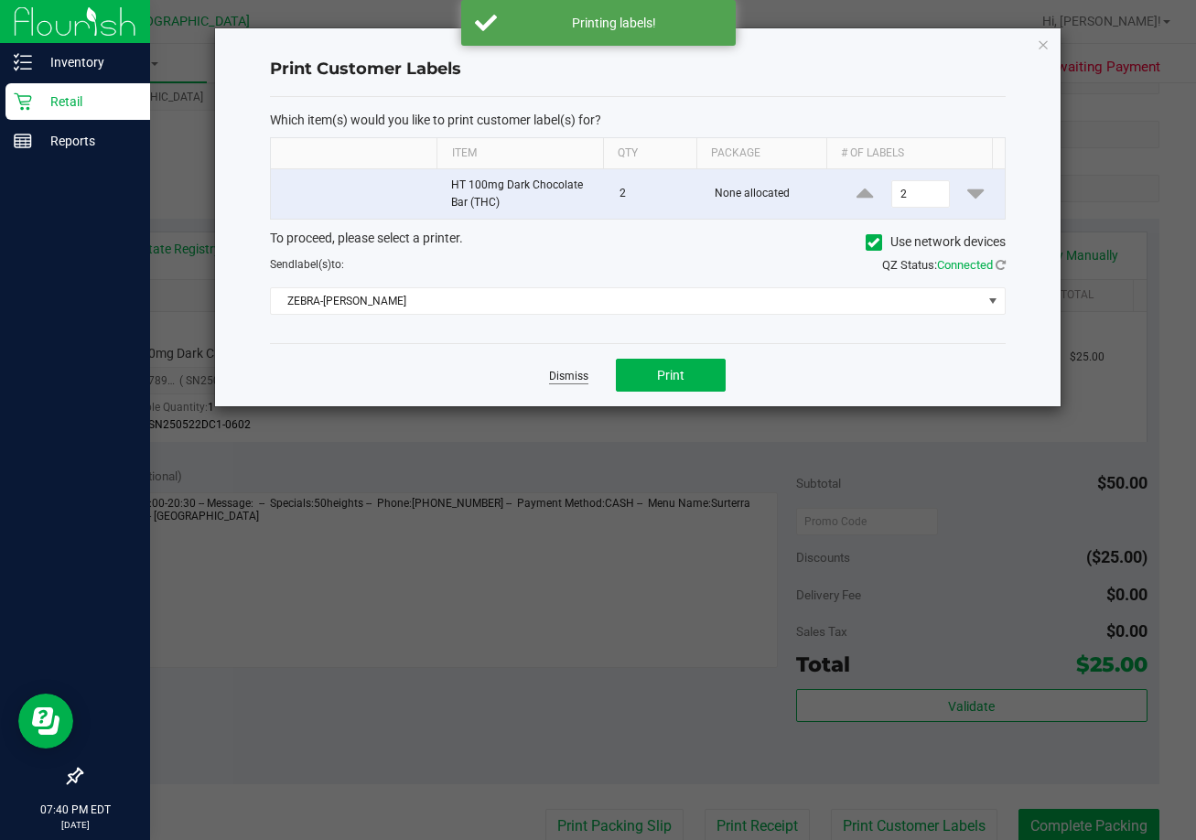
click at [584, 369] on link "Dismiss" at bounding box center [568, 377] width 39 height 16
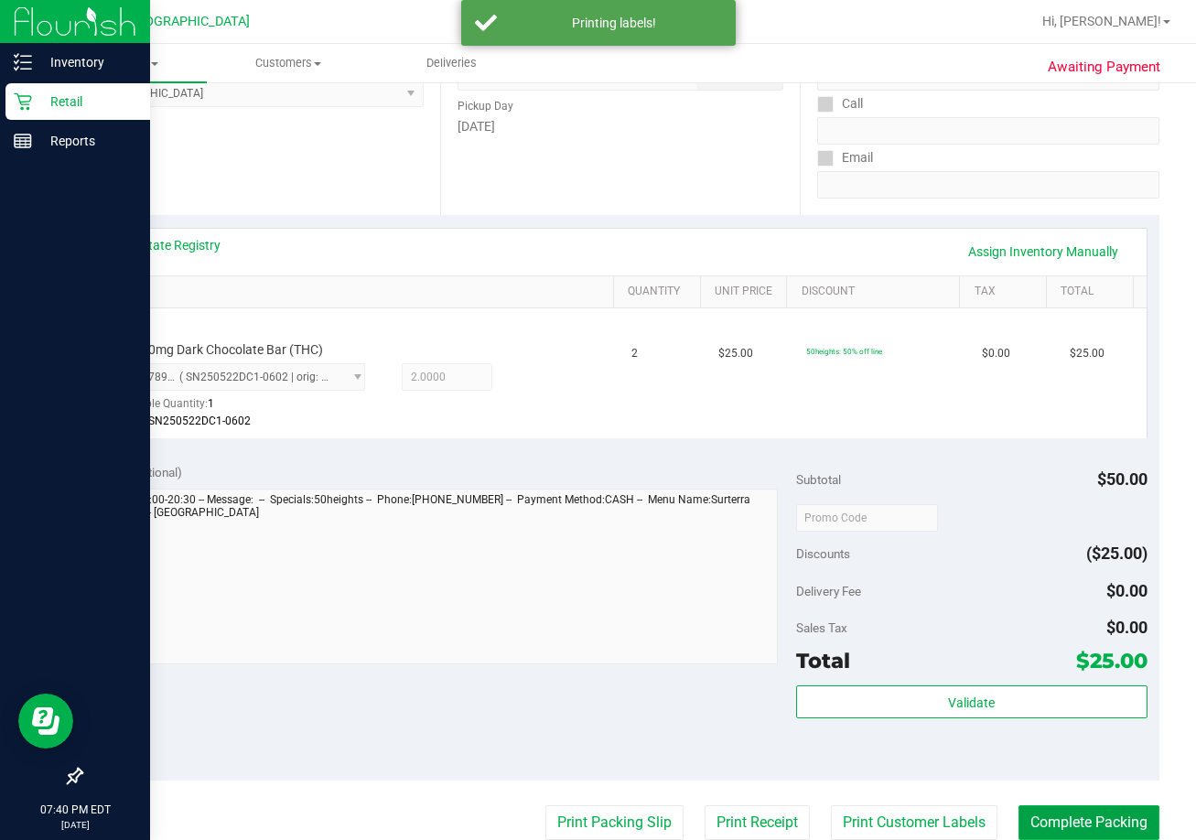
click at [876, 811] on button "Complete Packing" at bounding box center [1089, 823] width 141 height 35
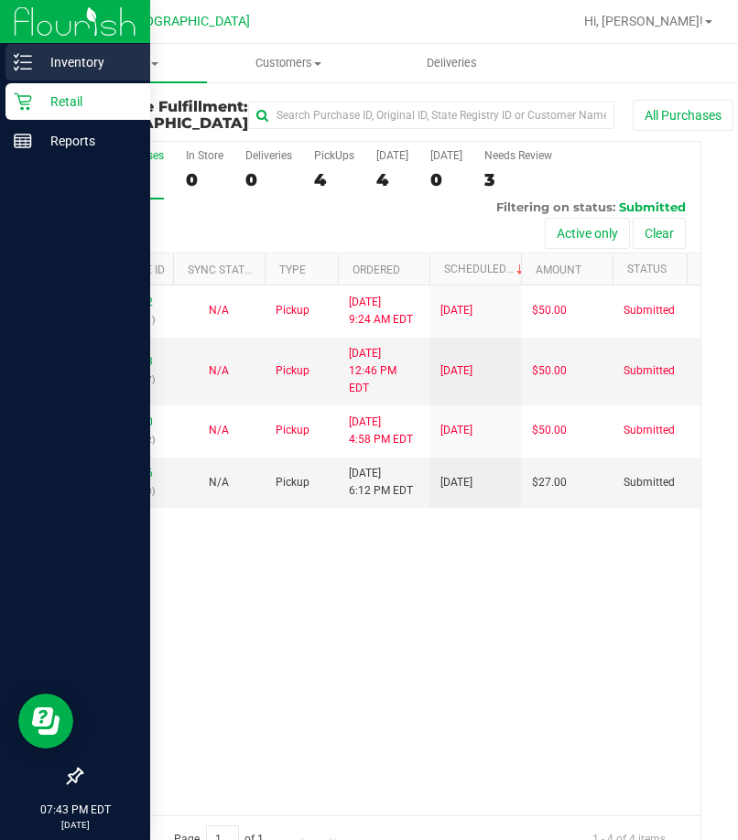
click at [16, 65] on icon at bounding box center [23, 62] width 18 height 18
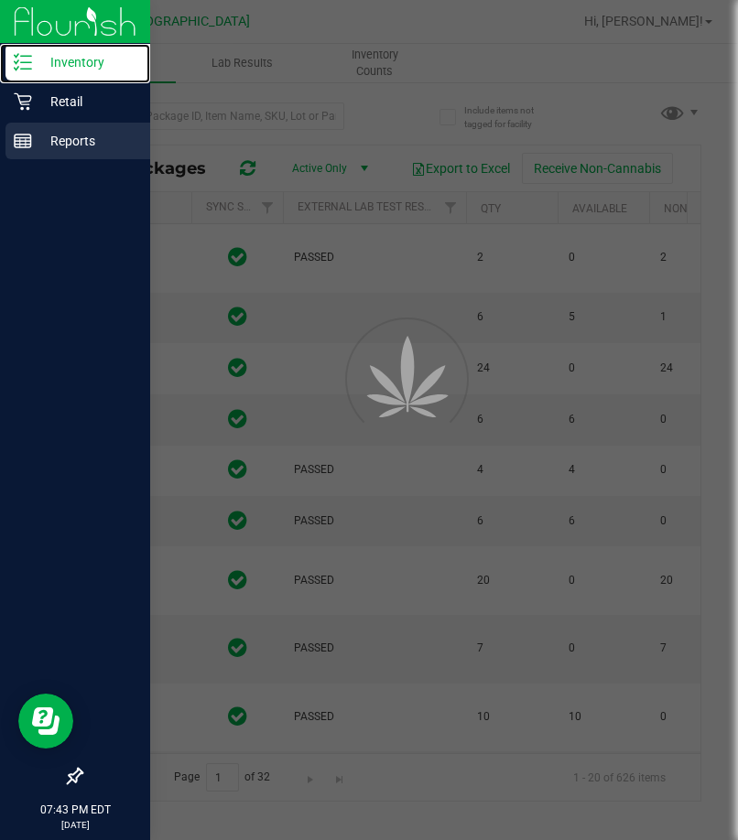
type input "[DATE]"
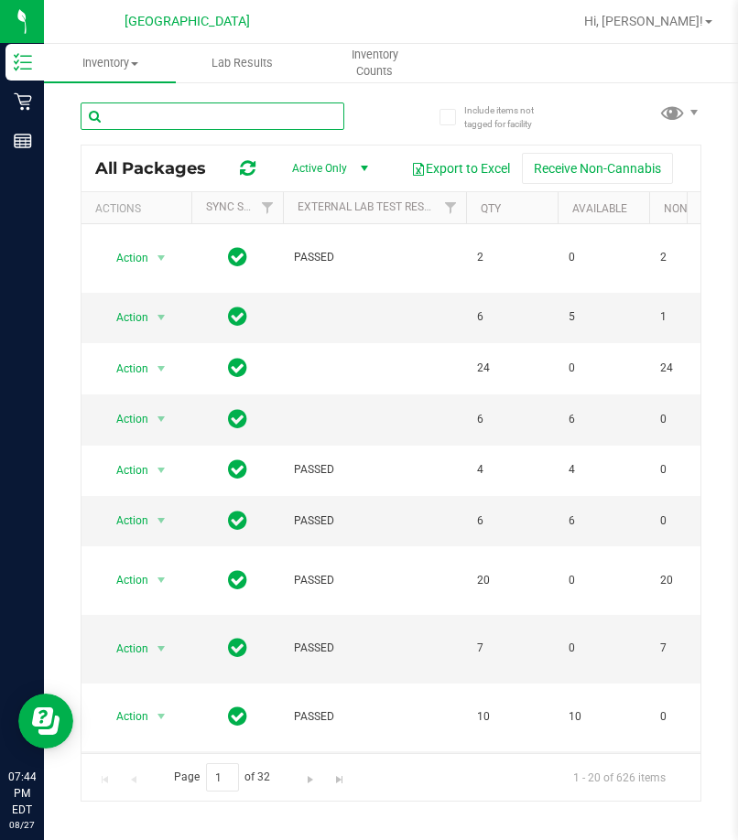
click at [160, 116] on input "text" at bounding box center [213, 116] width 264 height 27
paste input "2465693756374966"
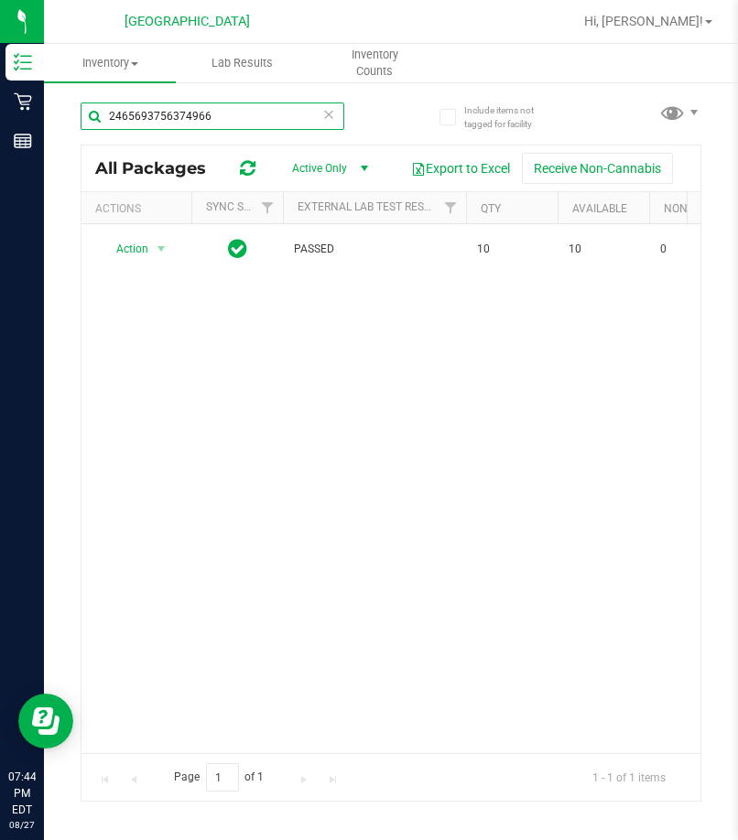
click at [147, 114] on input "2465693756374966" at bounding box center [213, 116] width 264 height 27
paste input "7684169013197677"
click at [170, 115] on input "7684169013197677" at bounding box center [213, 116] width 264 height 27
click at [173, 115] on input "7684169013197677" at bounding box center [213, 116] width 264 height 27
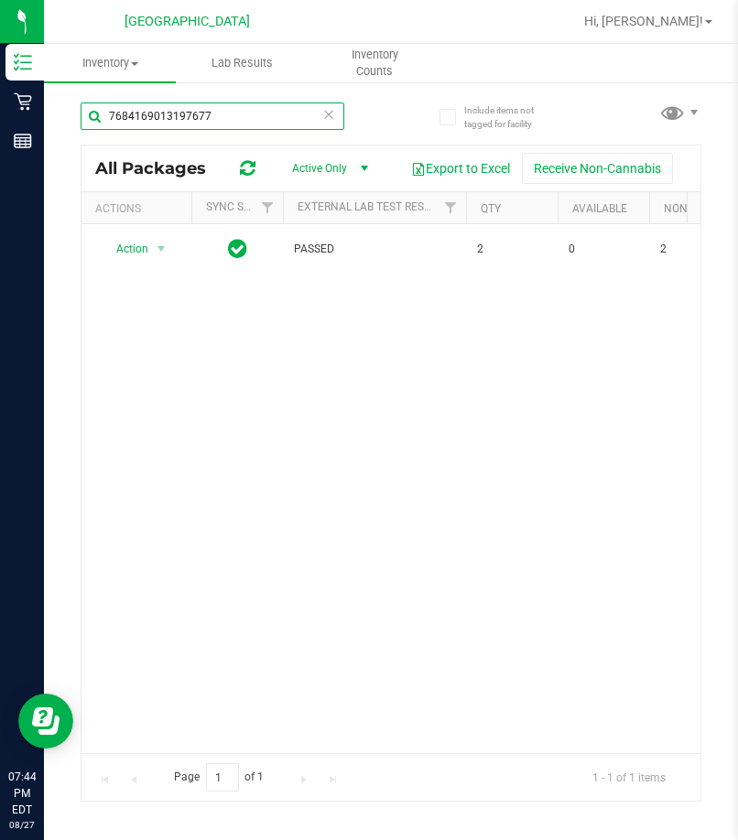
paste input "016234515686788"
click at [158, 113] on input "7016234515686788" at bounding box center [213, 116] width 264 height 27
paste input "5731065140251092"
click at [172, 111] on input "5731065140251092" at bounding box center [213, 116] width 264 height 27
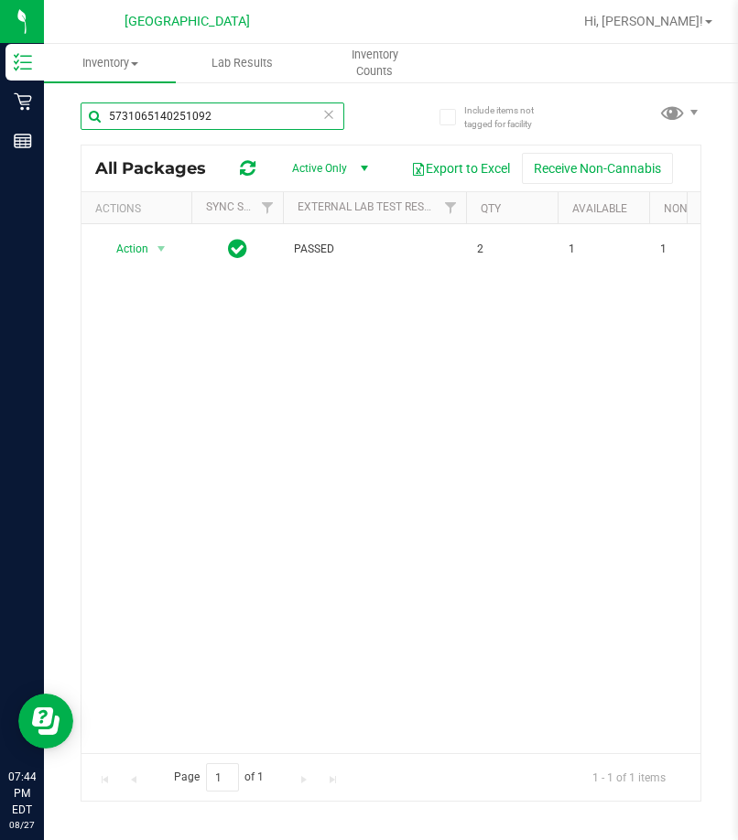
click at [172, 111] on input "5731065140251092" at bounding box center [213, 116] width 264 height 27
paste input "7503128360534403"
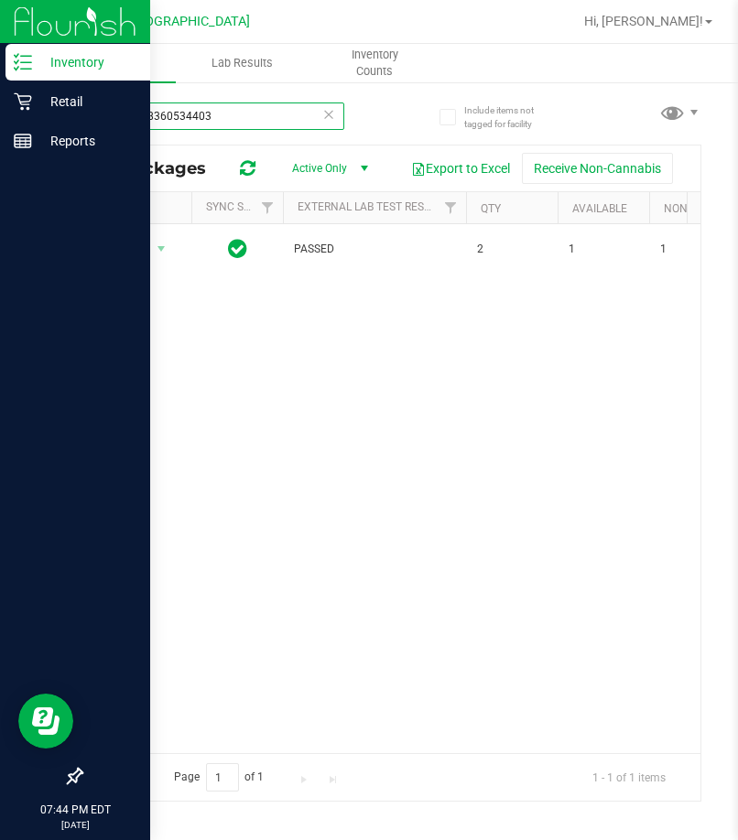
type input "7503128360534403"
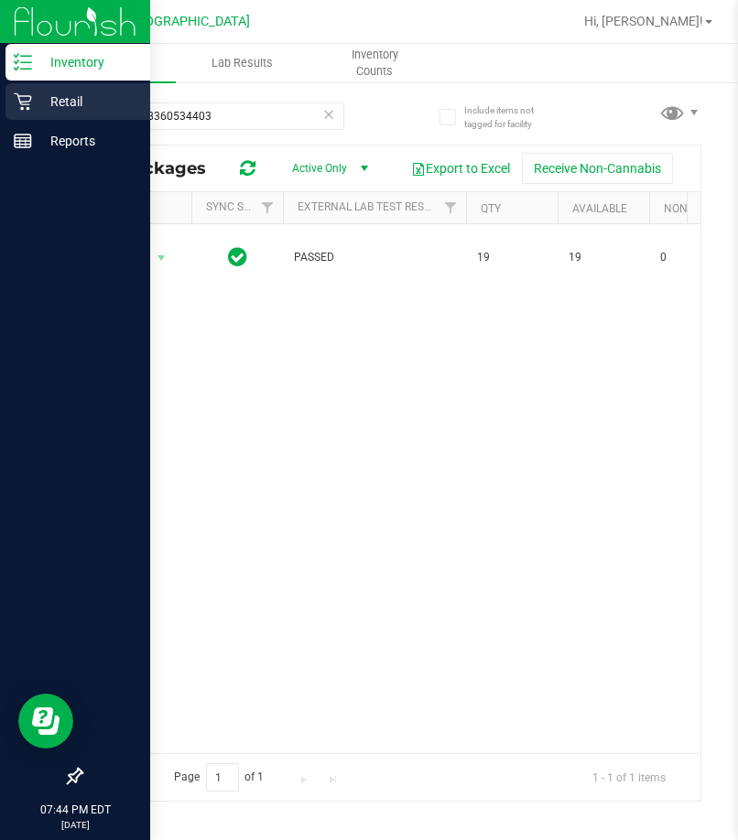
click at [143, 116] on div "Retail" at bounding box center [77, 101] width 145 height 37
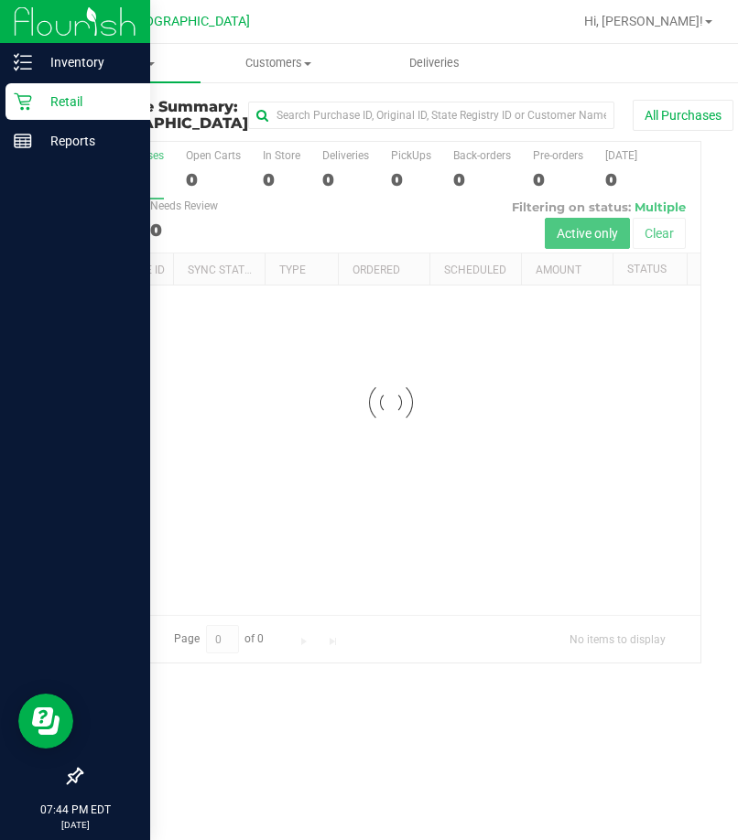
click at [27, 43] on div at bounding box center [75, 22] width 150 height 44
click at [37, 56] on p "Inventory" at bounding box center [87, 62] width 110 height 22
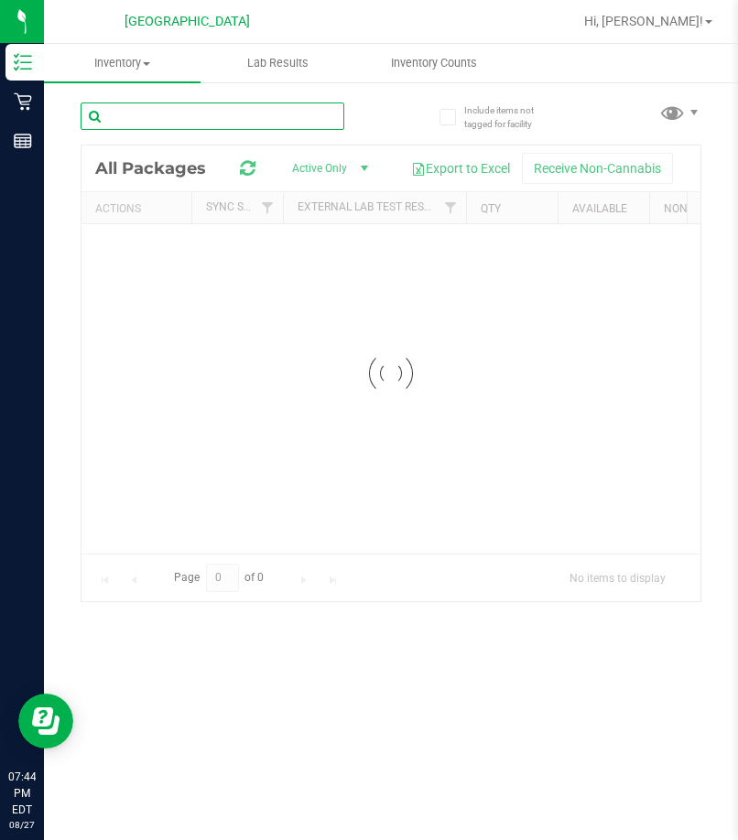
click at [183, 118] on input "text" at bounding box center [213, 116] width 264 height 27
paste input "6228729438879530"
type input "6228729438879530"
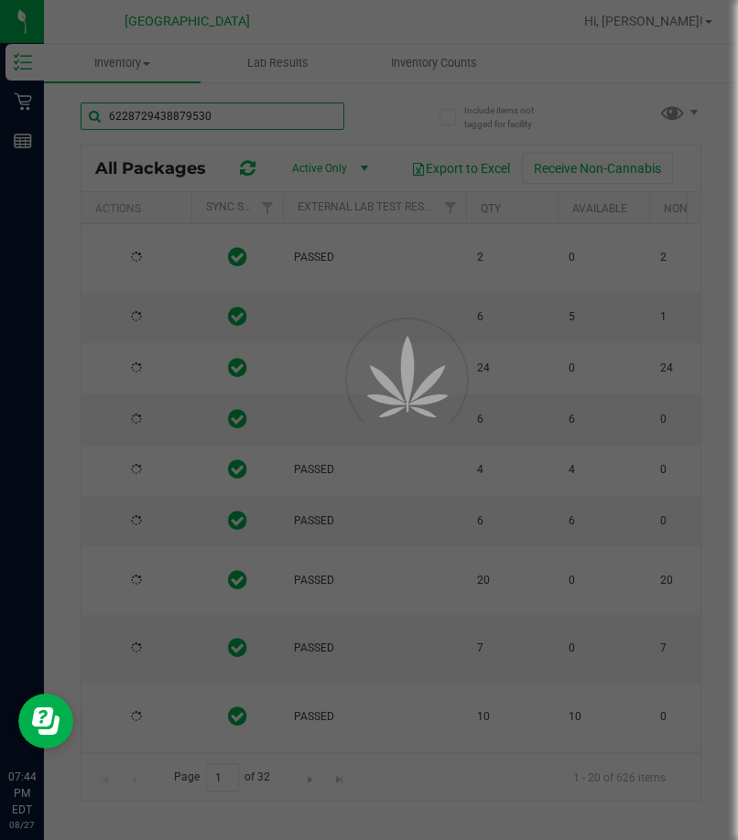
type input "[DATE]"
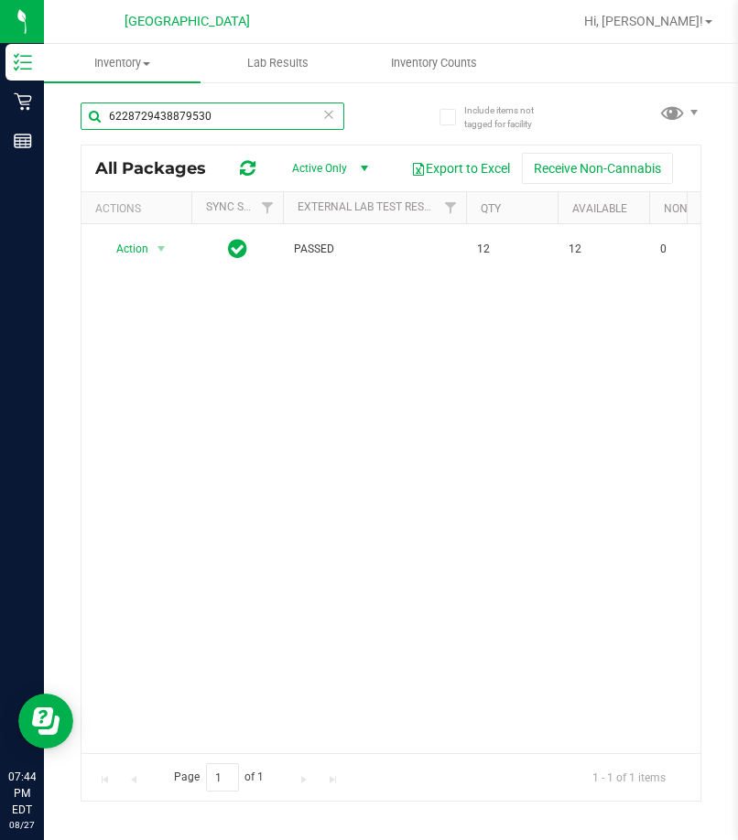
click at [162, 122] on input "6228729438879530" at bounding box center [213, 116] width 264 height 27
paste input "1291118860613477"
click at [160, 122] on input "1291118860613477" at bounding box center [213, 116] width 264 height 27
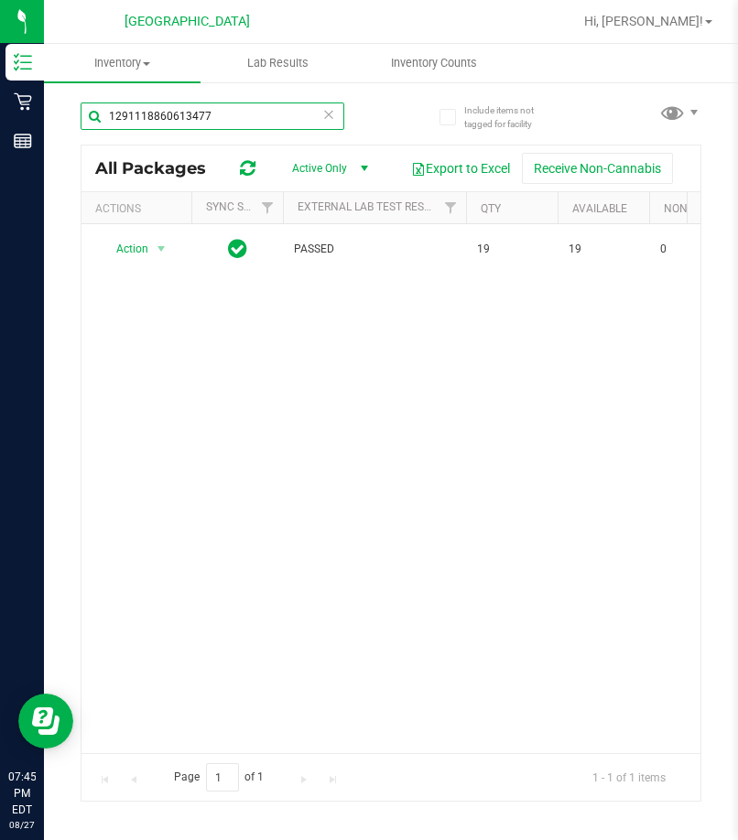
paste input "0526140899189124"
click at [179, 122] on input "0526140899189124" at bounding box center [213, 116] width 264 height 27
paste input "9291340831185172"
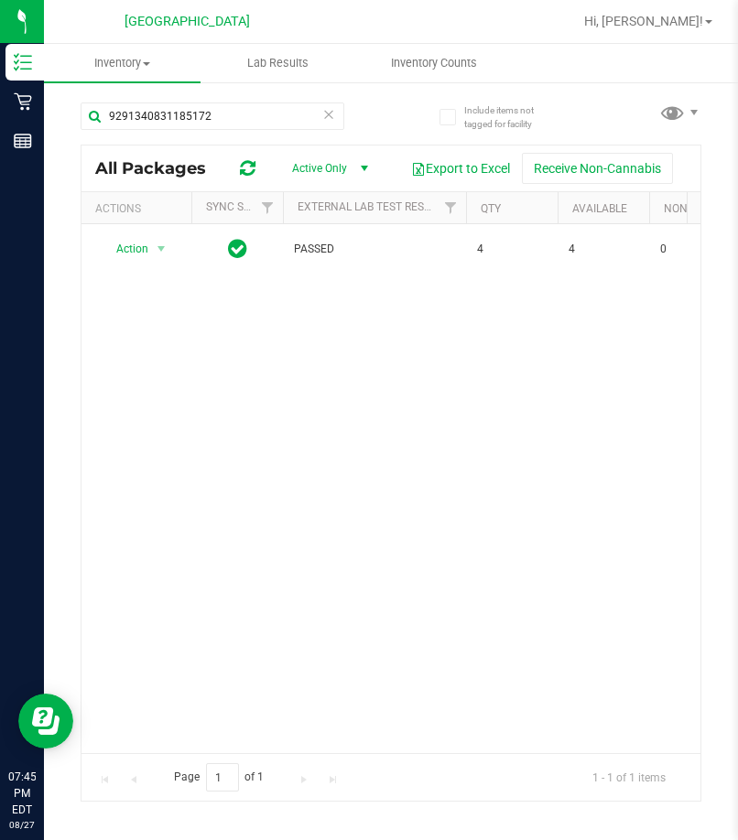
click at [186, 99] on div "9291340831185172" at bounding box center [236, 115] width 310 height 59
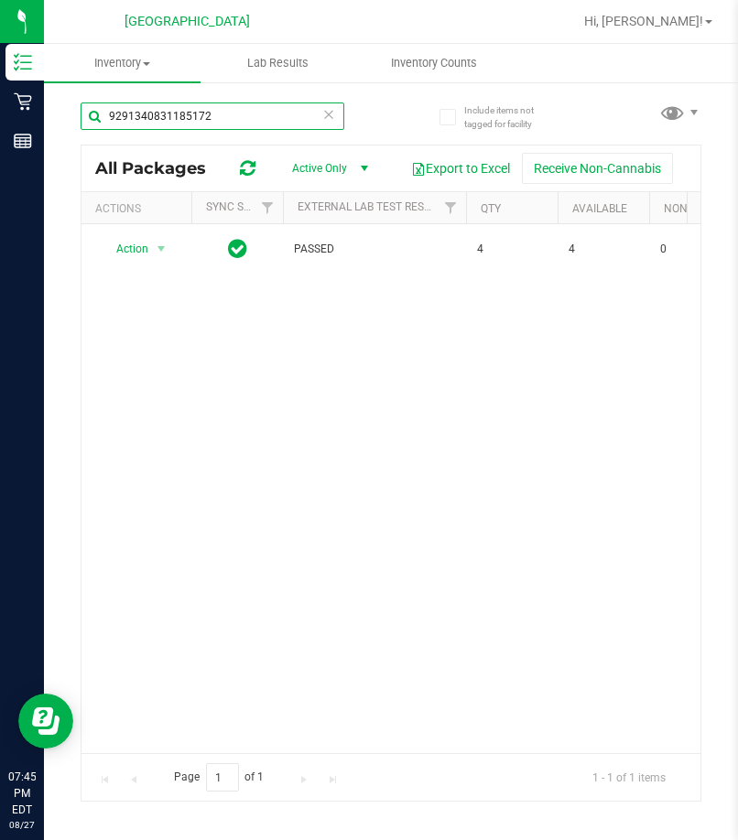
click at [192, 121] on input "9291340831185172" at bounding box center [213, 116] width 264 height 27
paste input "7322744563053051"
click at [180, 115] on input "7322744563053051" at bounding box center [213, 116] width 264 height 27
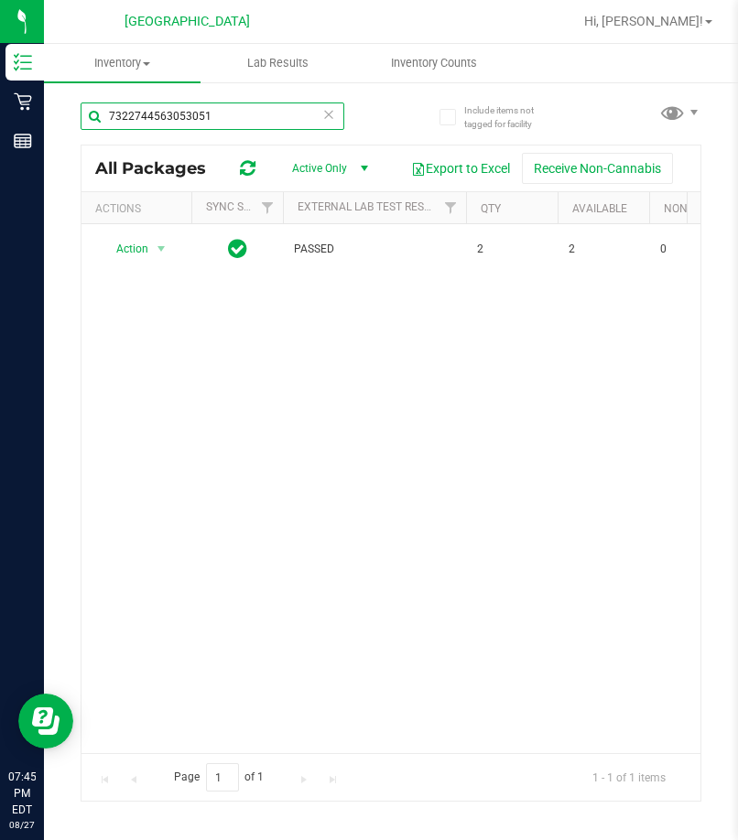
paste input "1392237285048606"
click at [157, 103] on input "1392237285048606" at bounding box center [213, 116] width 264 height 27
click at [151, 113] on input "1392237285048606" at bounding box center [213, 116] width 264 height 27
paste input "3449523991884112"
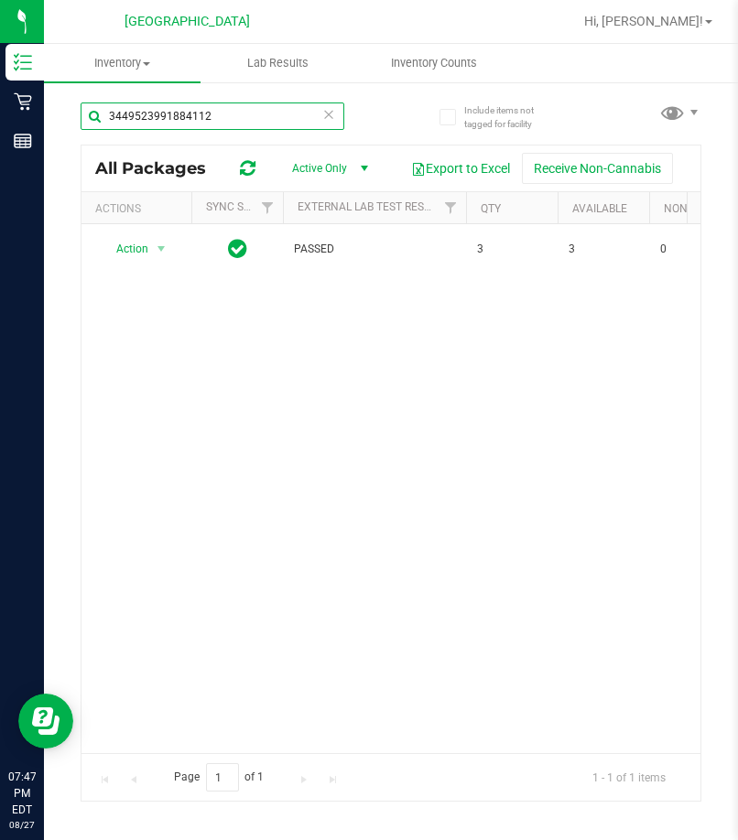
click at [181, 124] on input "3449523991884112" at bounding box center [213, 116] width 264 height 27
paste input "0639722990875016"
click at [176, 124] on input "0639722990875016" at bounding box center [213, 116] width 264 height 27
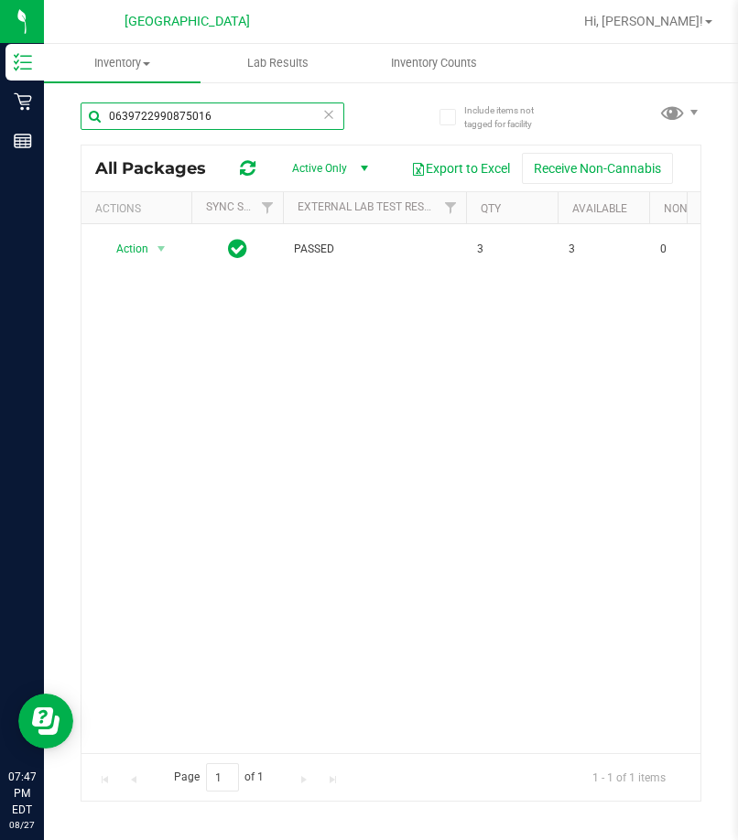
paste input "7058842758303840"
click at [159, 113] on input "7058842758303840" at bounding box center [213, 116] width 264 height 27
paste input "5561029779109558"
click at [186, 114] on input "55610297791095584" at bounding box center [213, 116] width 264 height 27
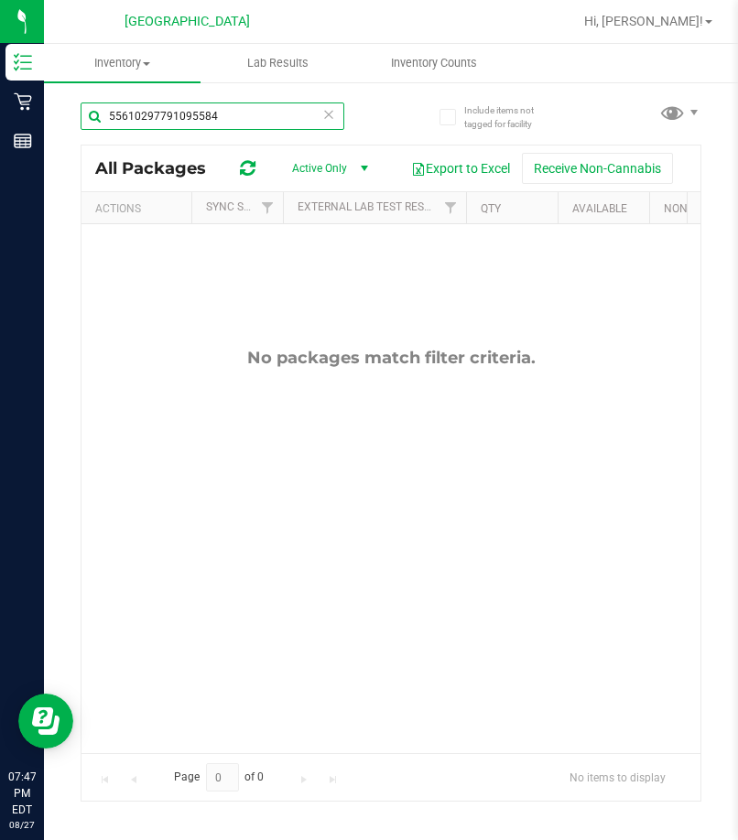
click at [186, 114] on input "55610297791095584" at bounding box center [213, 116] width 264 height 27
paste input "text"
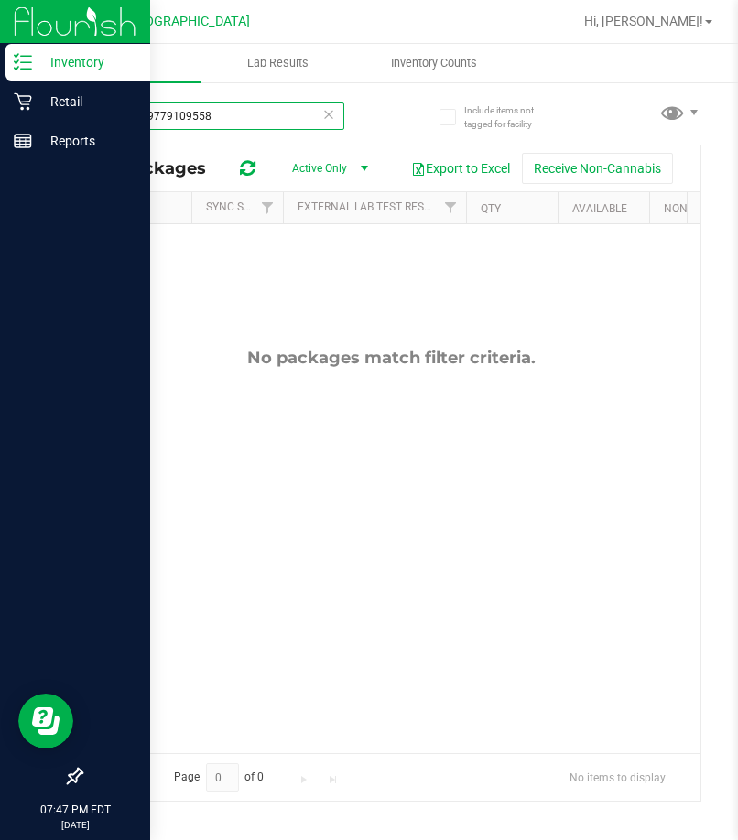
type input "5561029779109558"
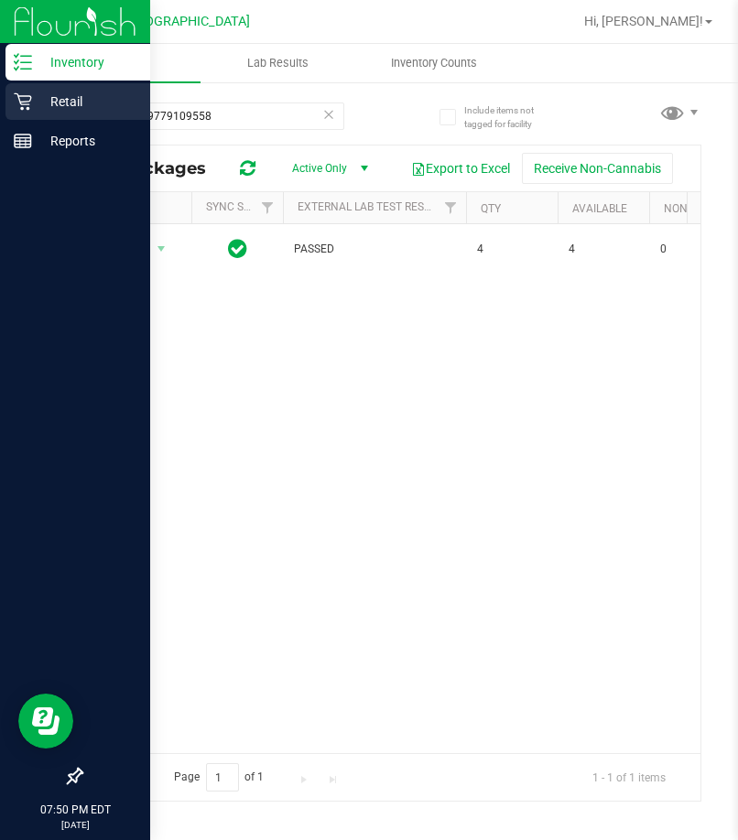
click at [60, 93] on p "Retail" at bounding box center [87, 102] width 110 height 22
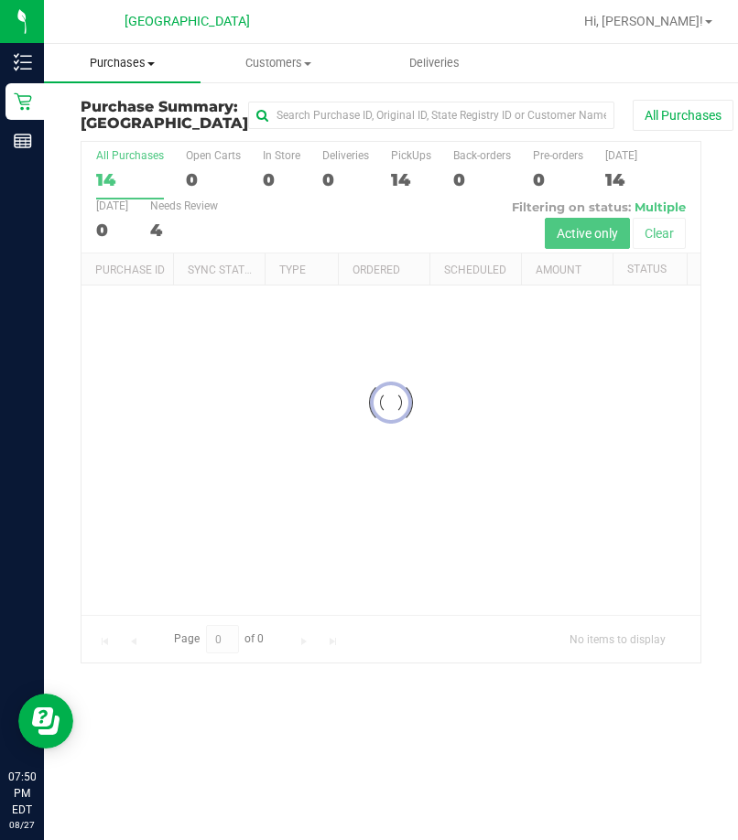
click at [143, 64] on span "Purchases" at bounding box center [122, 63] width 157 height 16
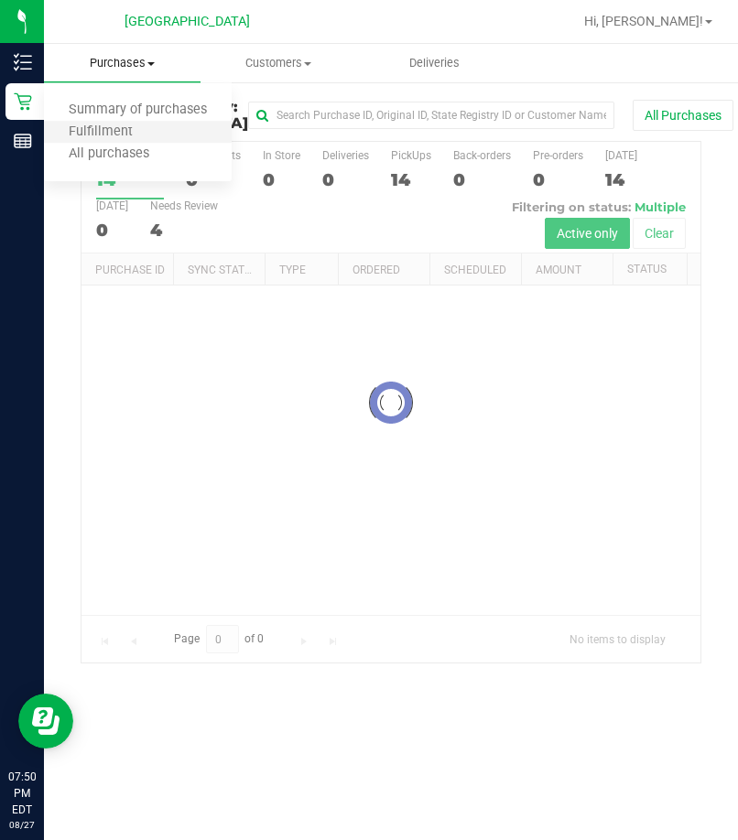
click at [124, 141] on li "Fulfillment" at bounding box center [138, 133] width 188 height 22
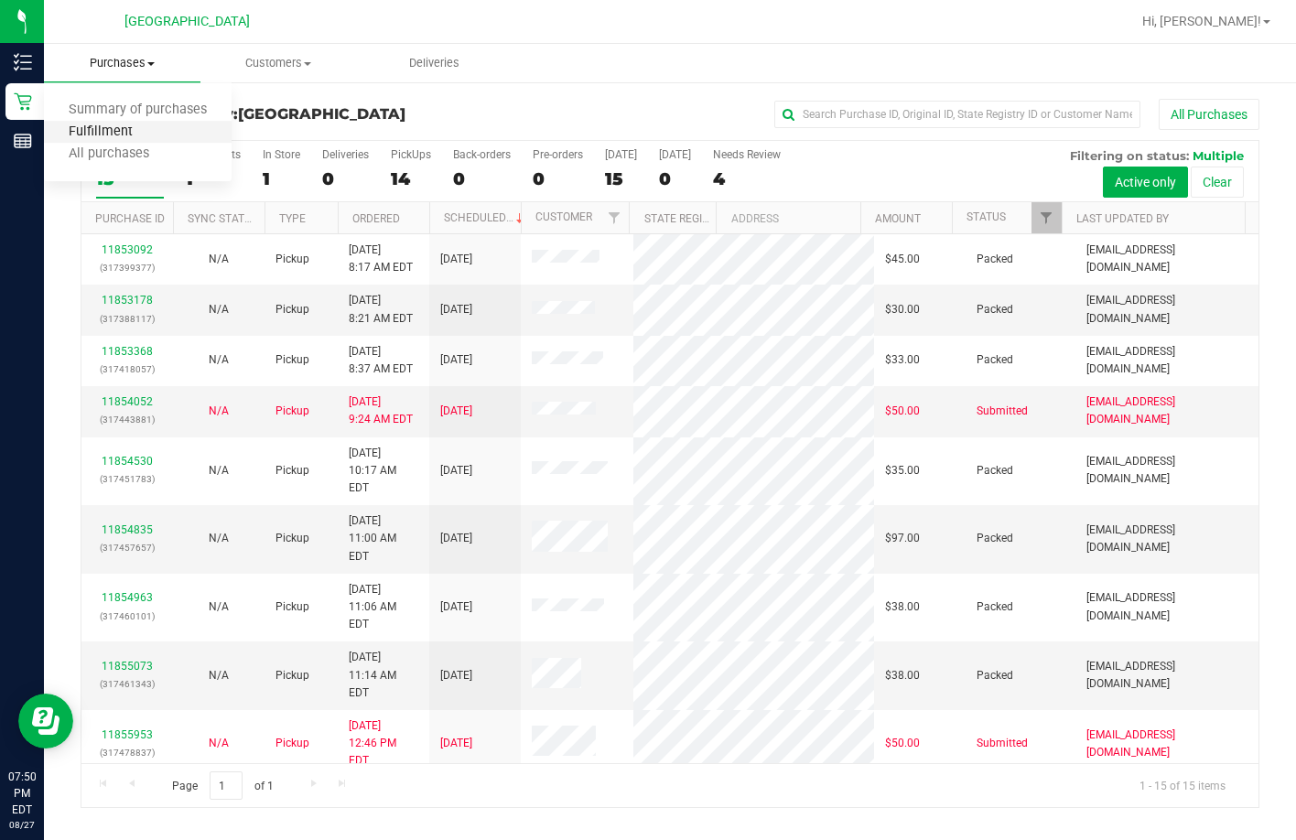
click at [150, 137] on span "Fulfillment" at bounding box center [101, 132] width 114 height 16
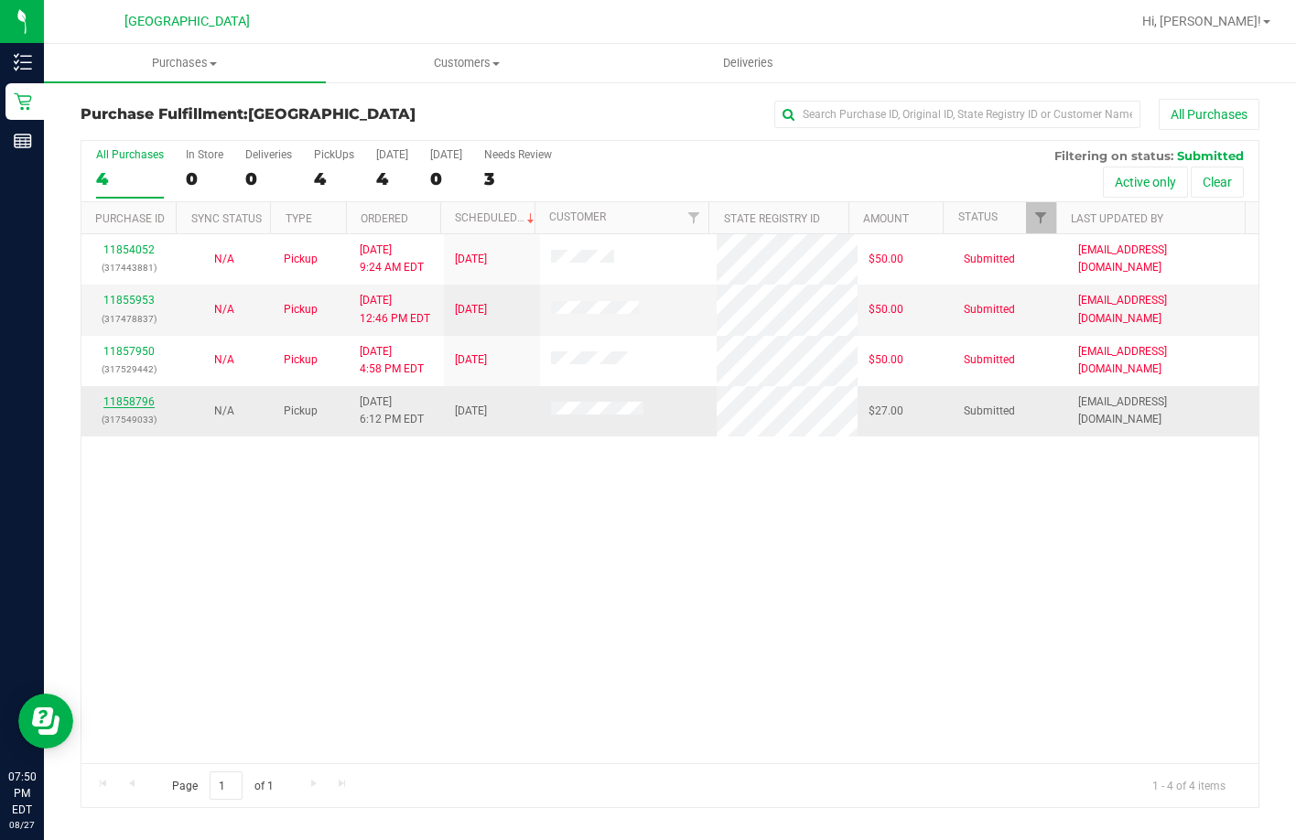
click at [145, 403] on link "11858796" at bounding box center [128, 401] width 51 height 13
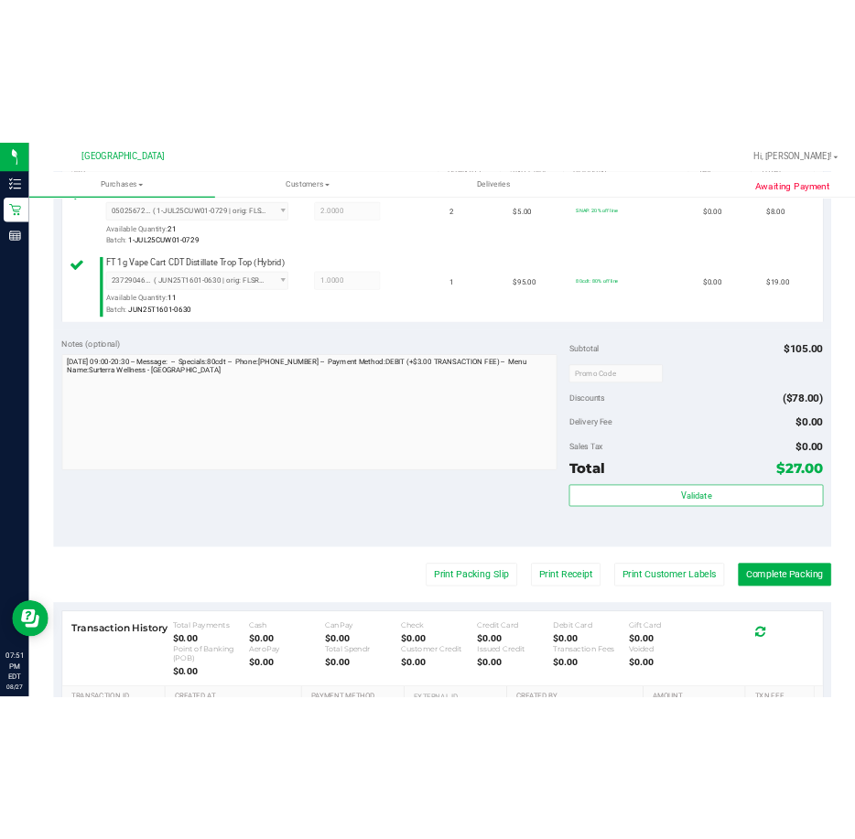
scroll to position [627, 0]
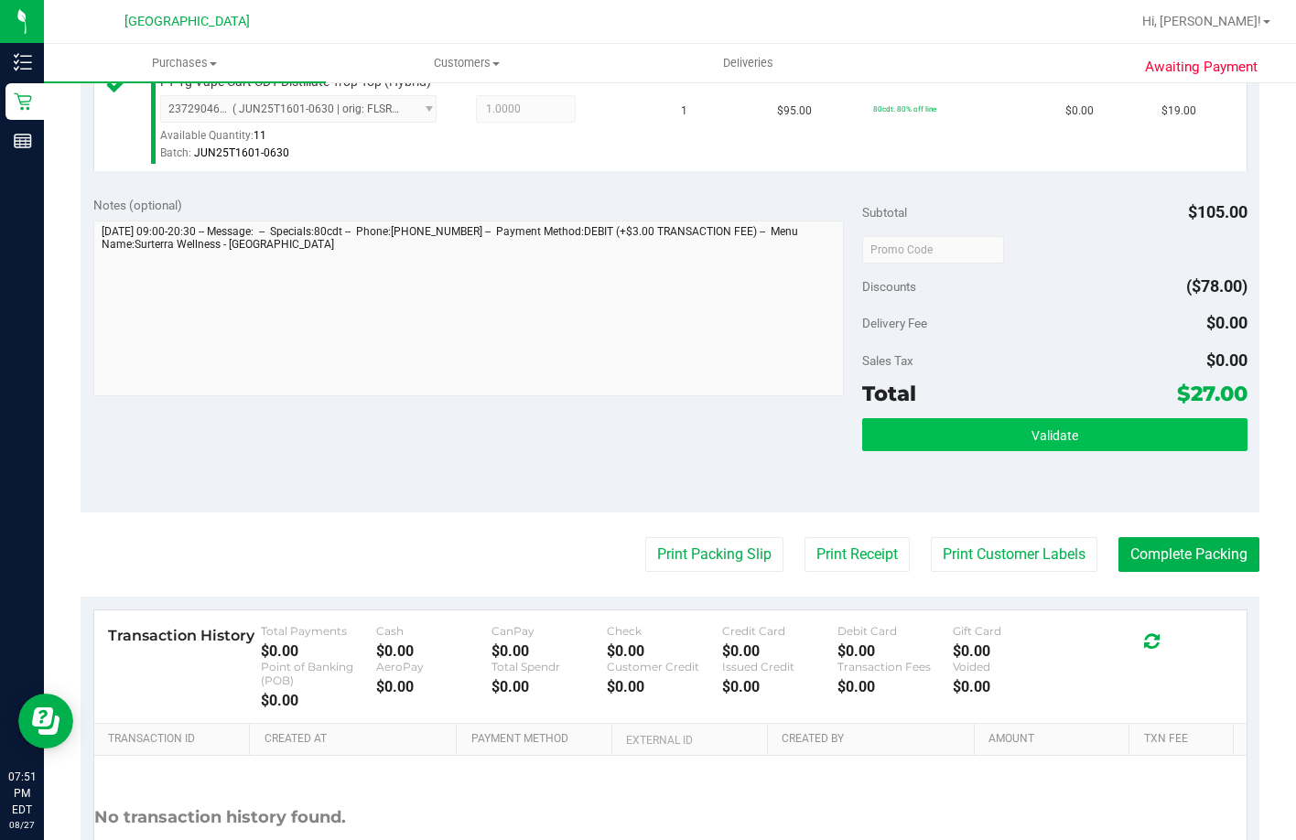
click at [876, 500] on div "Validate" at bounding box center [1054, 459] width 384 height 82
click at [876, 451] on button "Validate" at bounding box center [1054, 434] width 384 height 33
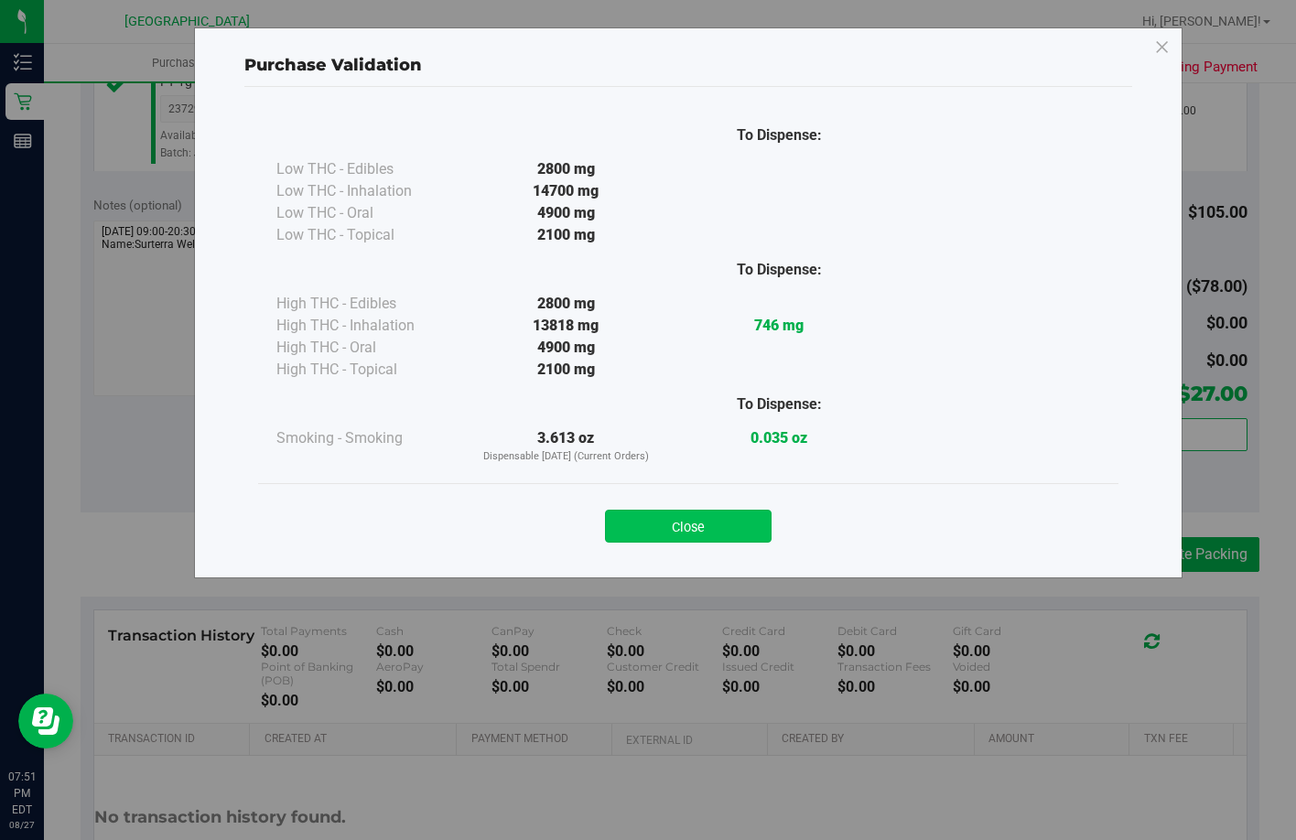
click at [761, 540] on button "Close" at bounding box center [688, 526] width 167 height 33
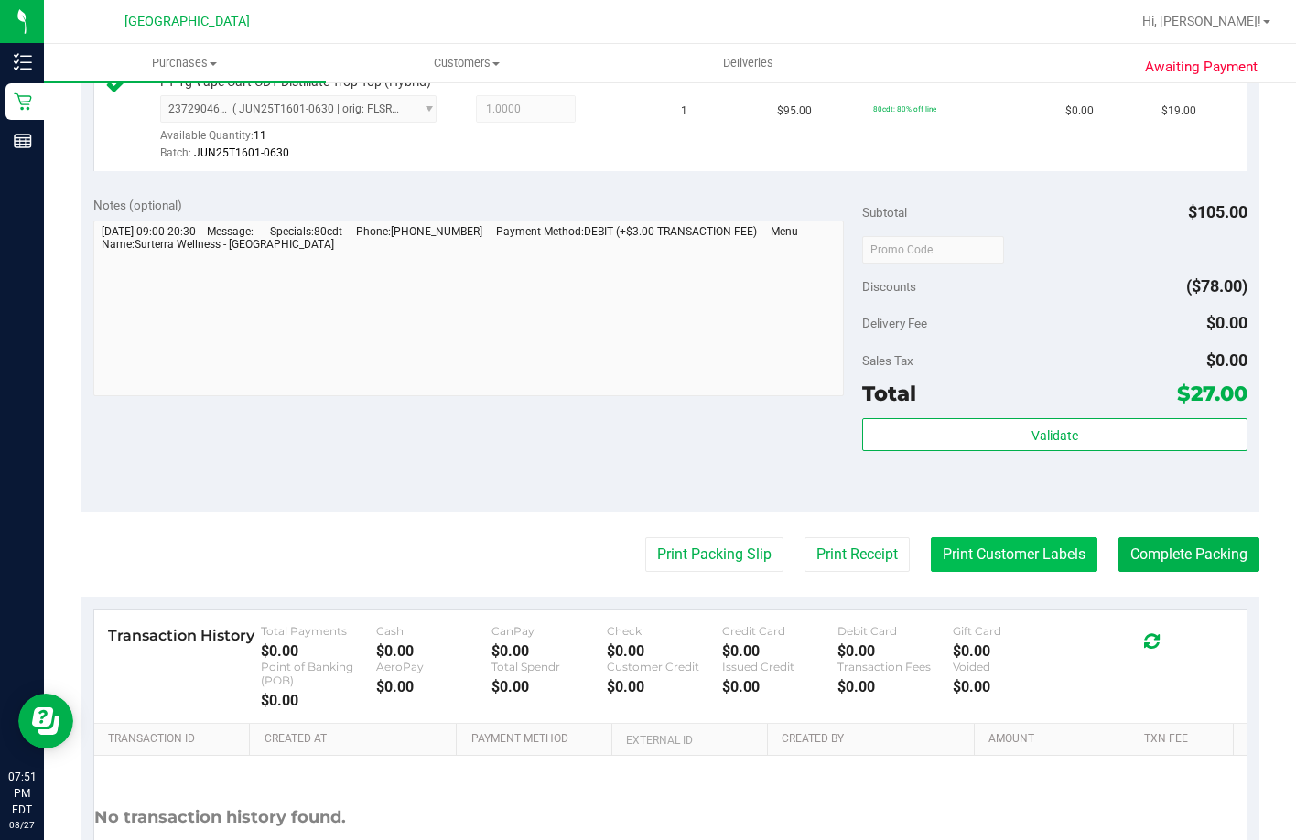
click at [876, 572] on button "Print Customer Labels" at bounding box center [1014, 554] width 167 height 35
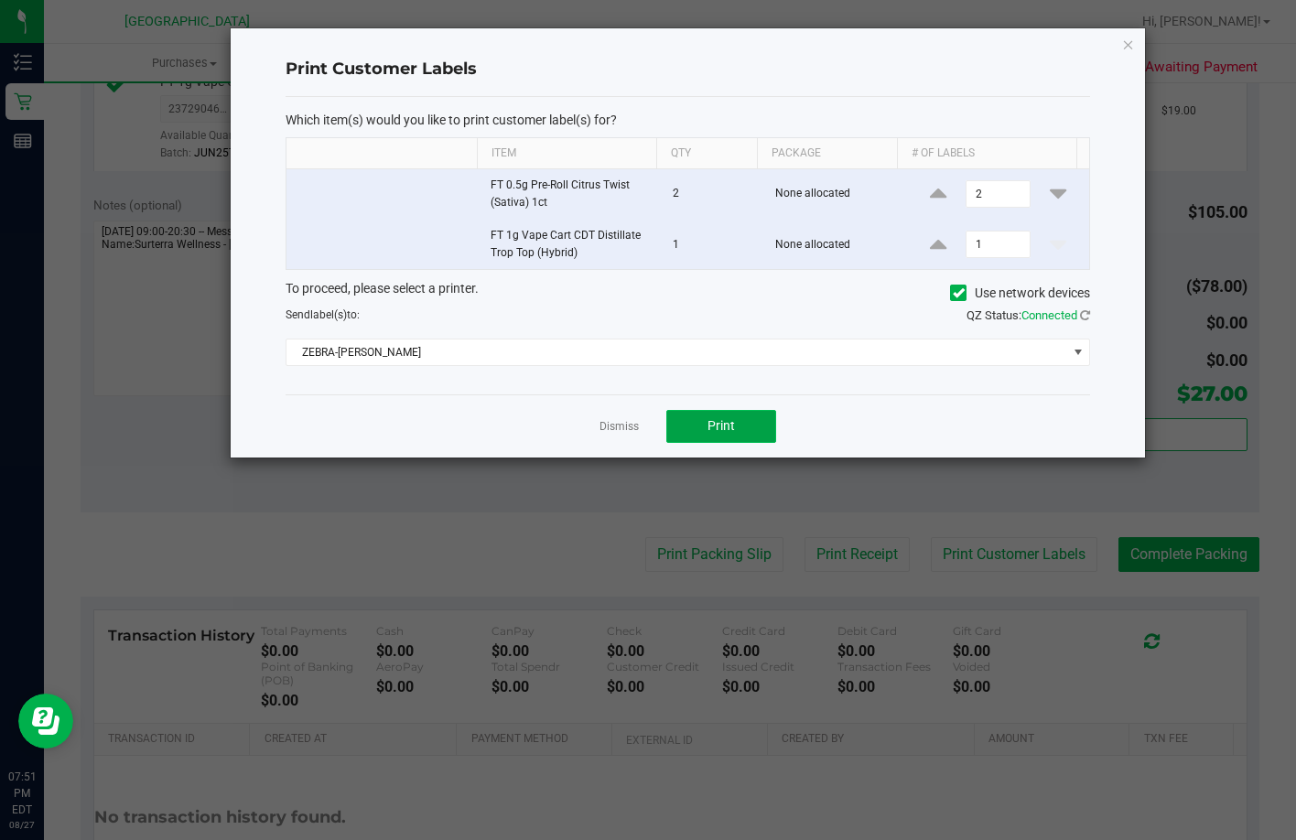
click at [726, 439] on button "Print" at bounding box center [721, 426] width 110 height 33
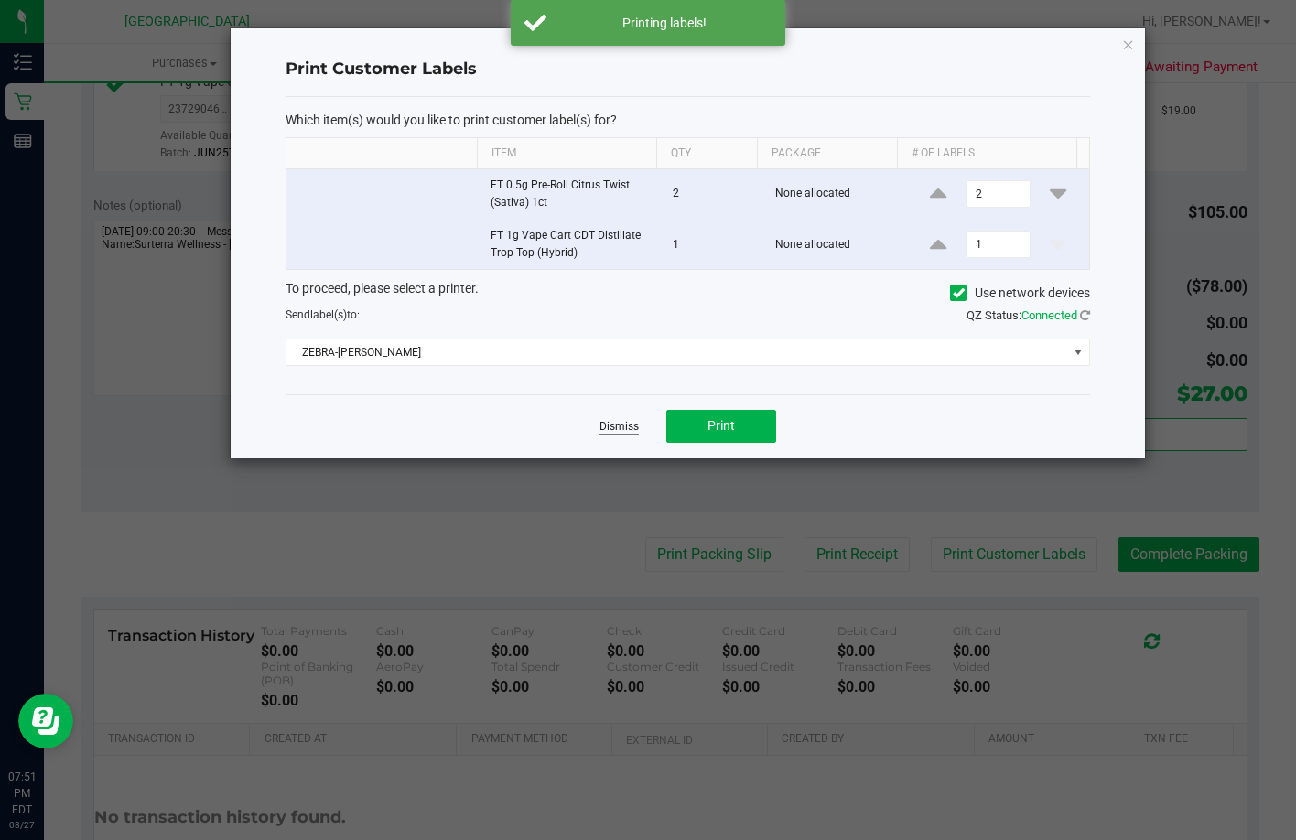
click at [635, 432] on link "Dismiss" at bounding box center [619, 427] width 39 height 16
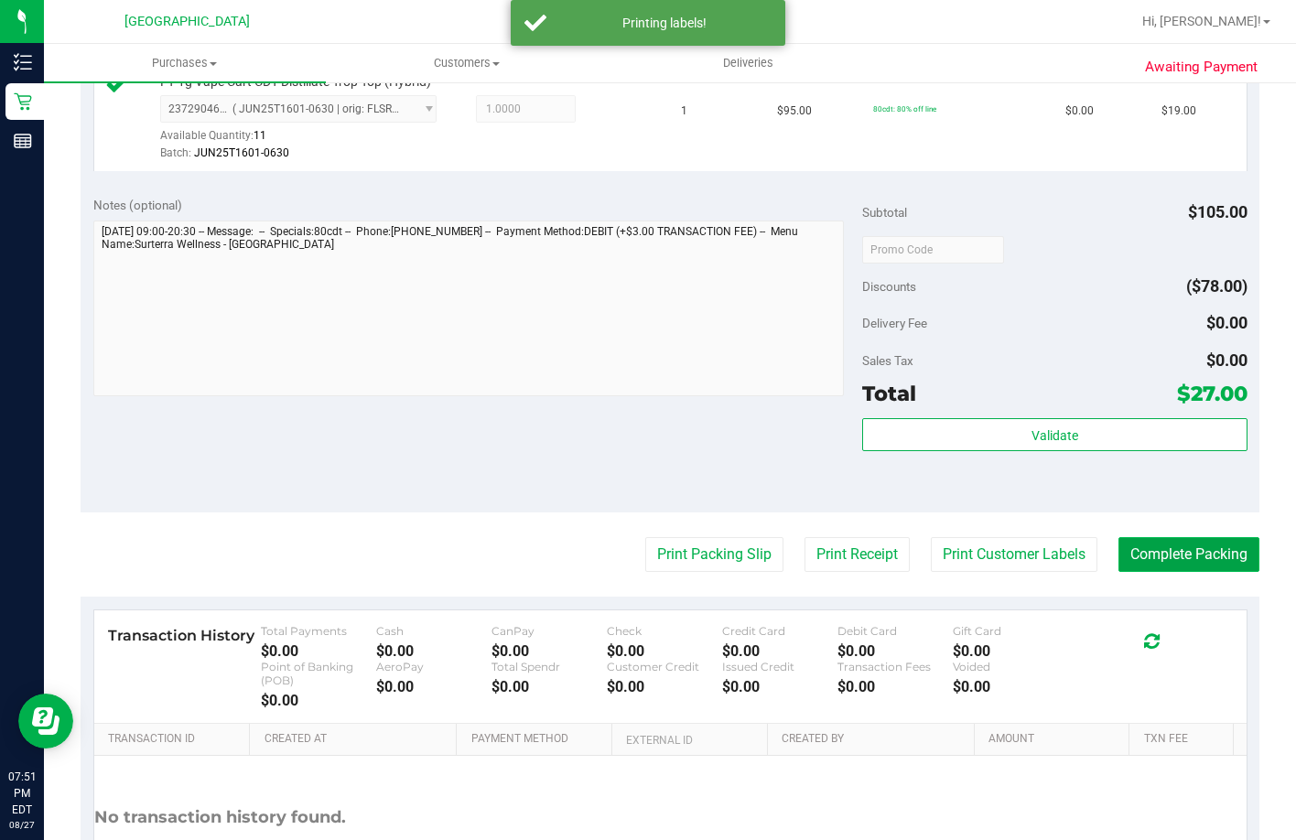
click at [876, 572] on button "Complete Packing" at bounding box center [1189, 554] width 141 height 35
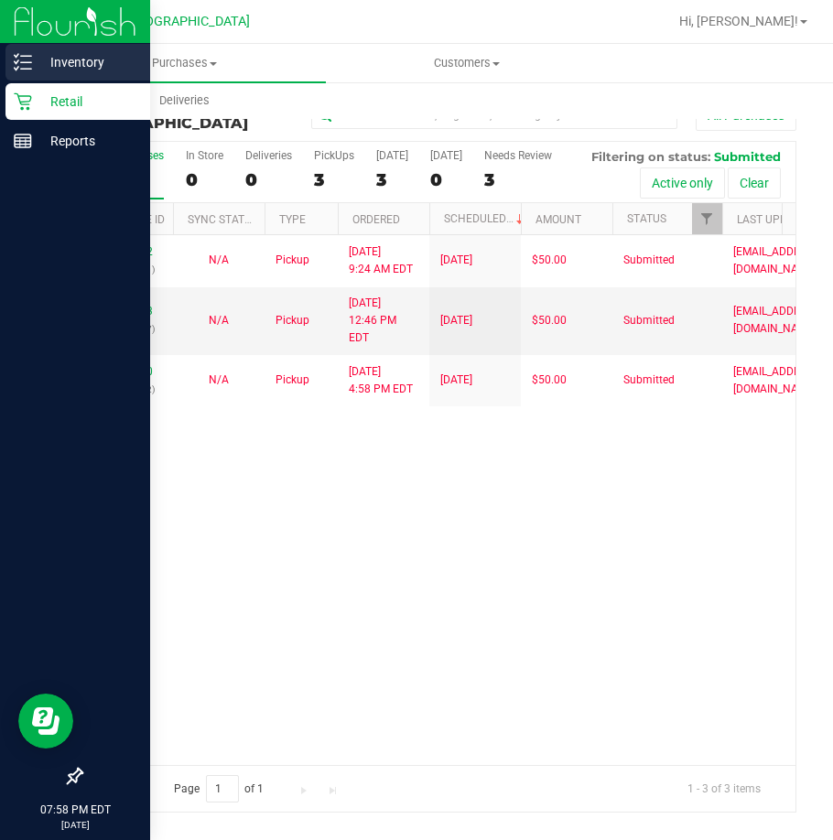
click at [51, 64] on p "Inventory" at bounding box center [87, 62] width 110 height 22
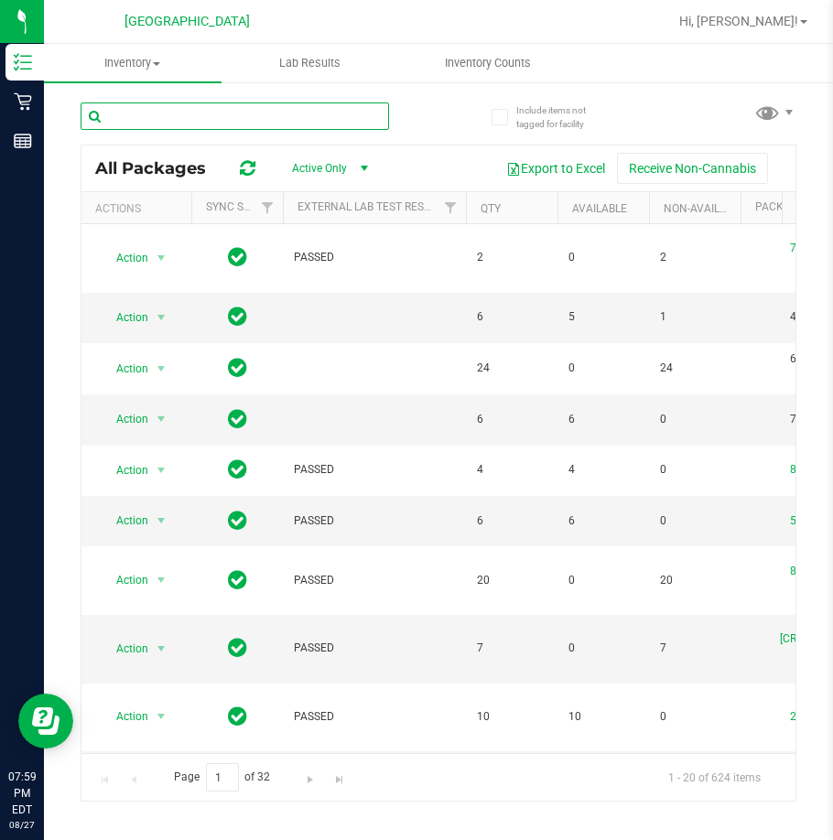
click at [146, 107] on input "text" at bounding box center [235, 116] width 308 height 27
paste input "9523136986309788"
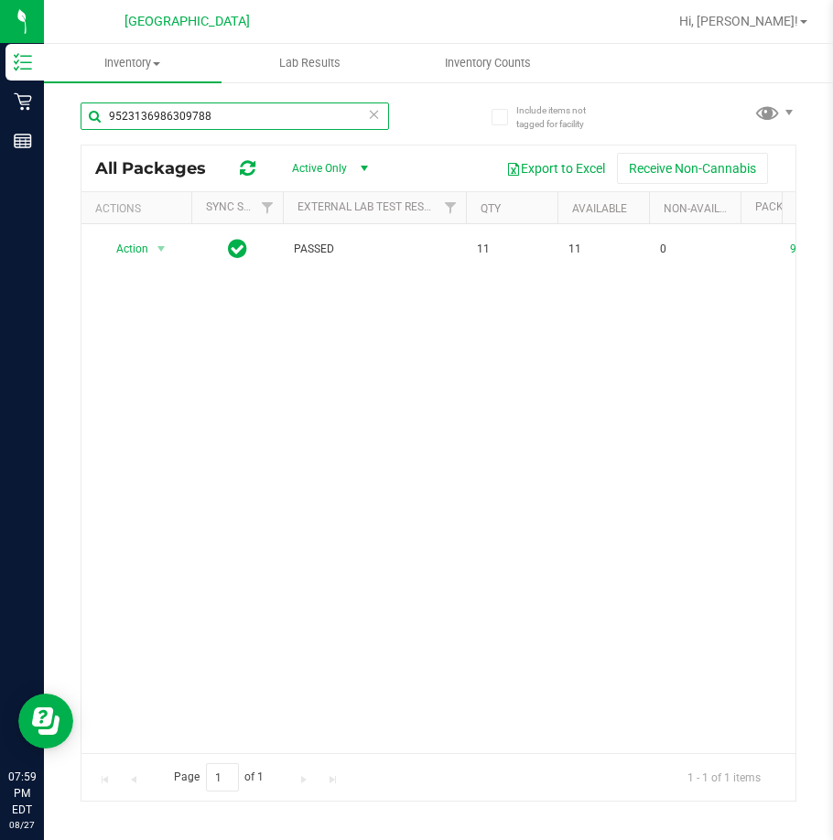
click at [191, 114] on input "9523136986309788" at bounding box center [235, 116] width 308 height 27
paste input "72302029467473"
click at [173, 109] on input "9572302029467473" at bounding box center [235, 116] width 308 height 27
drag, startPoint x: 173, startPoint y: 109, endPoint x: 171, endPoint y: 119, distance: 10.2
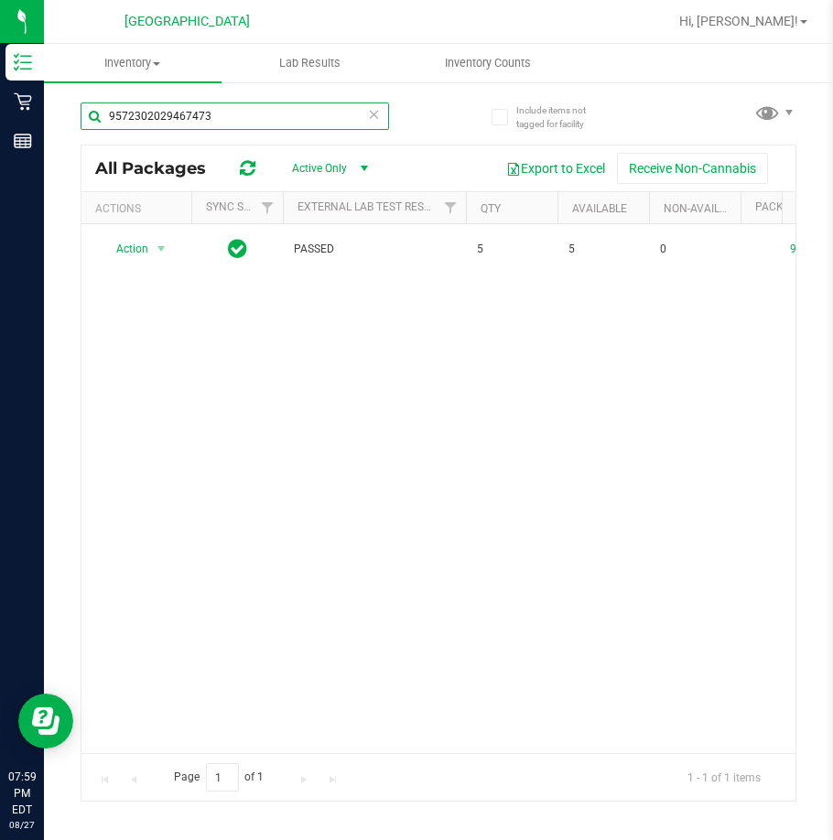
click at [171, 119] on input "9572302029467473" at bounding box center [235, 116] width 308 height 27
paste input "685421450195686"
click at [169, 108] on input "6854214501956863" at bounding box center [235, 116] width 308 height 27
paste input "590846606884965"
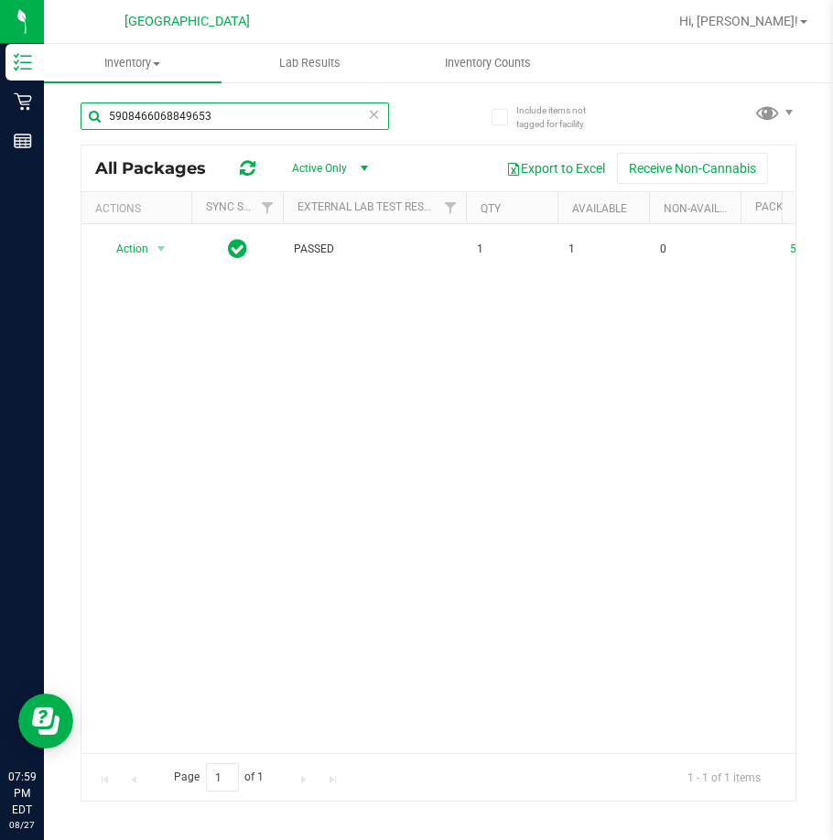
click at [168, 103] on input "5908466068849653" at bounding box center [235, 116] width 308 height 27
click at [170, 107] on input "5908466068849653" at bounding box center [235, 116] width 308 height 27
paste input "0480032528077516"
click at [173, 115] on input "0480032528077516" at bounding box center [235, 116] width 308 height 27
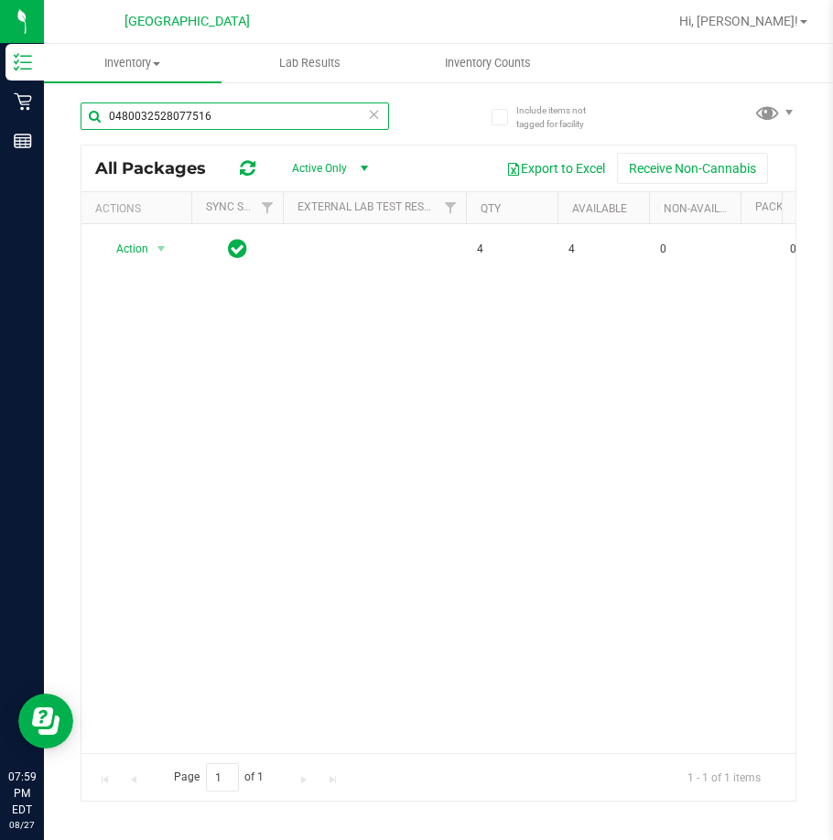
click at [173, 115] on input "0480032528077516" at bounding box center [235, 116] width 308 height 27
paste input "9763398413289334"
click at [136, 113] on input "9763398413289334" at bounding box center [235, 116] width 308 height 27
click at [177, 110] on input "9763398413289334" at bounding box center [235, 116] width 308 height 27
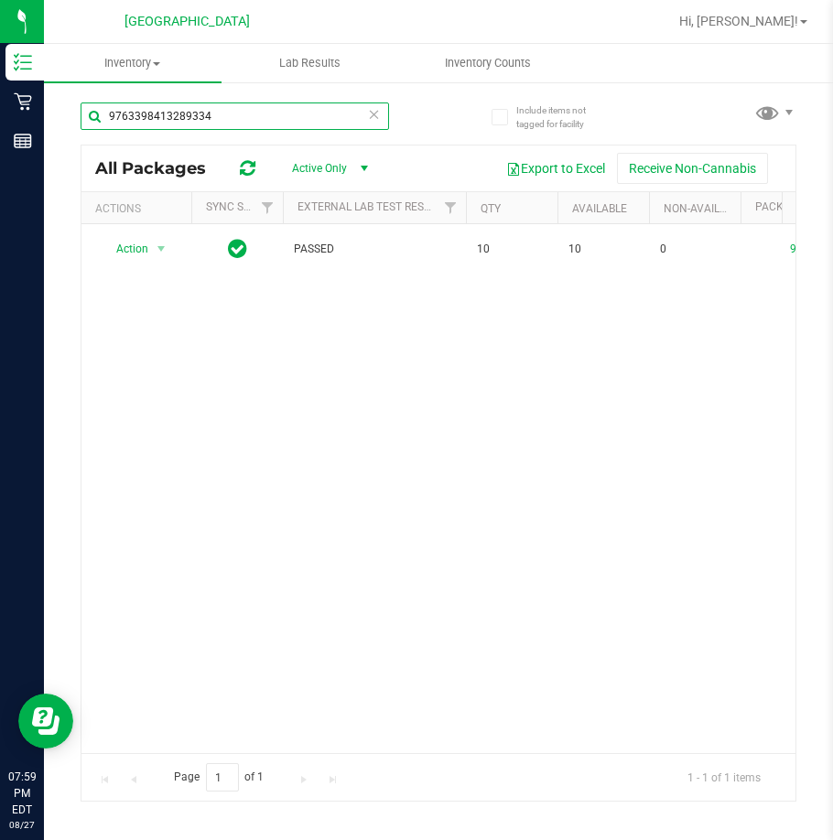
click at [178, 112] on input "9763398413289334" at bounding box center [235, 116] width 308 height 27
paste input "9763398413289334"
click at [200, 114] on input "976339841329763398413289334 89334" at bounding box center [235, 116] width 308 height 27
click at [200, 116] on input "976339841329763398413289334 89334" at bounding box center [235, 116] width 308 height 27
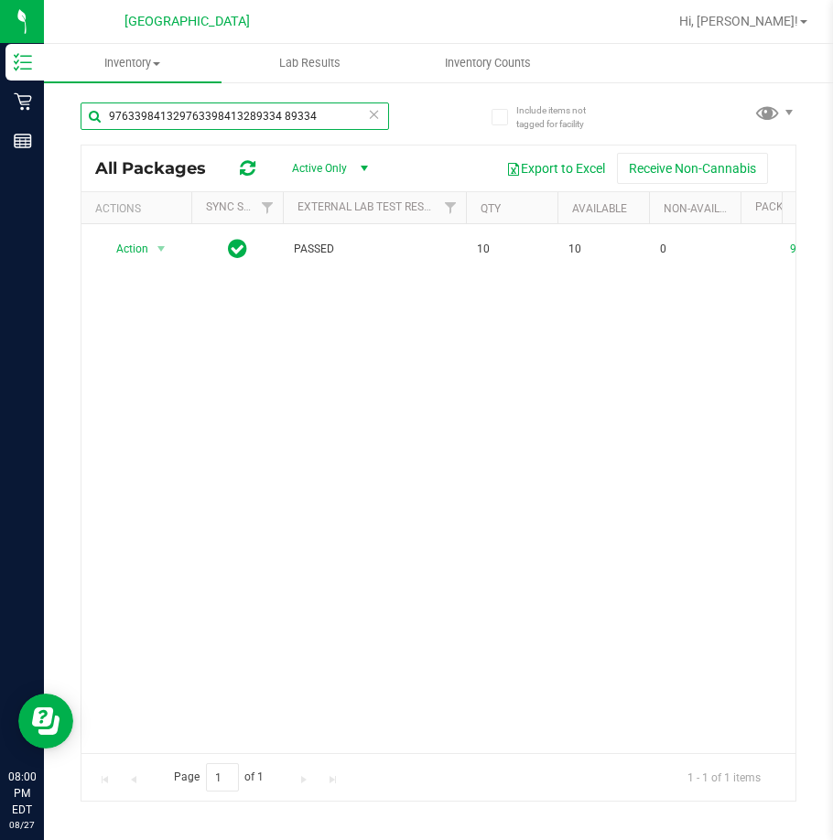
paste input "89334"
click at [185, 109] on input "9763398413289334" at bounding box center [235, 116] width 308 height 27
click at [190, 103] on input "9763398413289334" at bounding box center [235, 116] width 308 height 27
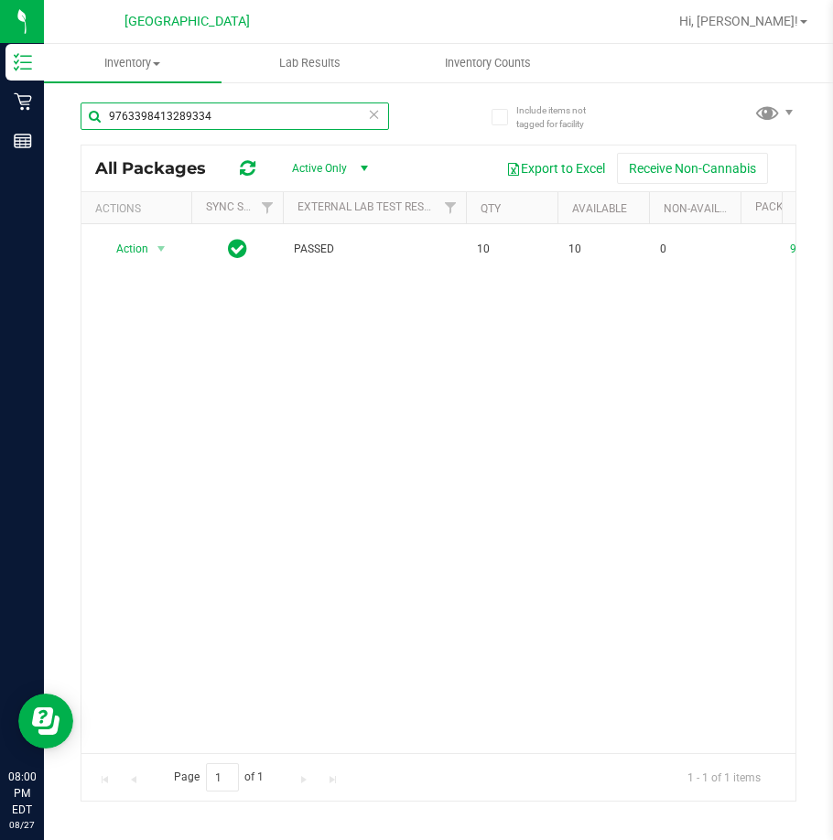
click at [190, 103] on input "9763398413289334" at bounding box center [235, 116] width 308 height 27
paste input "0737554300778459"
drag, startPoint x: 152, startPoint y: 116, endPoint x: 163, endPoint y: 117, distance: 11.0
click at [152, 116] on input "0737554300778459" at bounding box center [235, 116] width 308 height 27
click at [163, 117] on input "0737554300778459" at bounding box center [235, 116] width 308 height 27
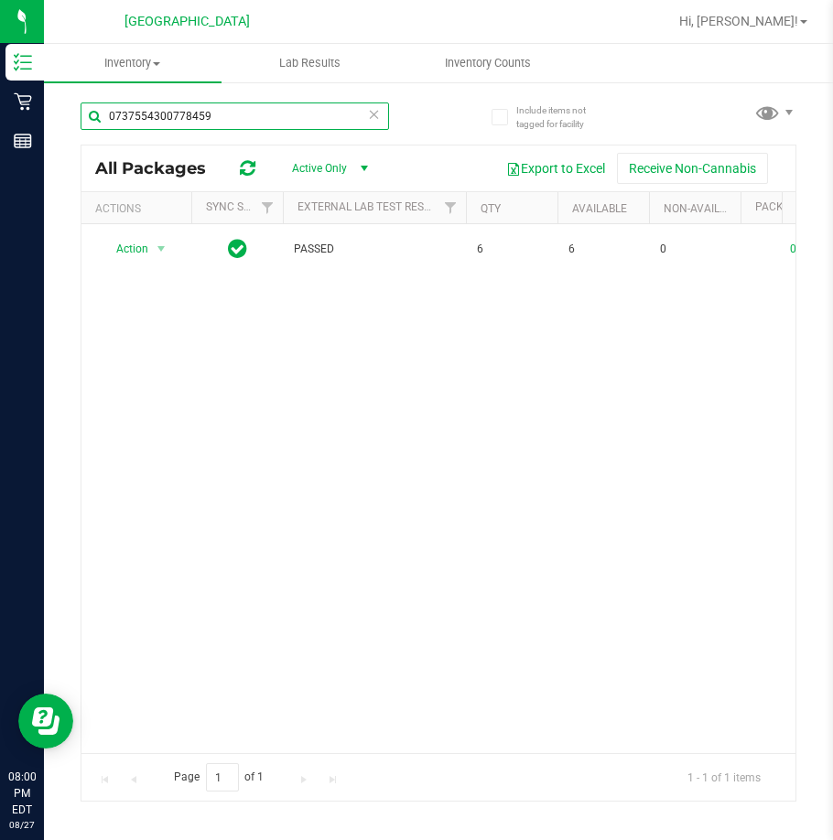
click at [163, 117] on input "0737554300778459" at bounding box center [235, 116] width 308 height 27
paste input "2137397327254239"
click at [153, 125] on input "2137397327254239" at bounding box center [235, 116] width 308 height 27
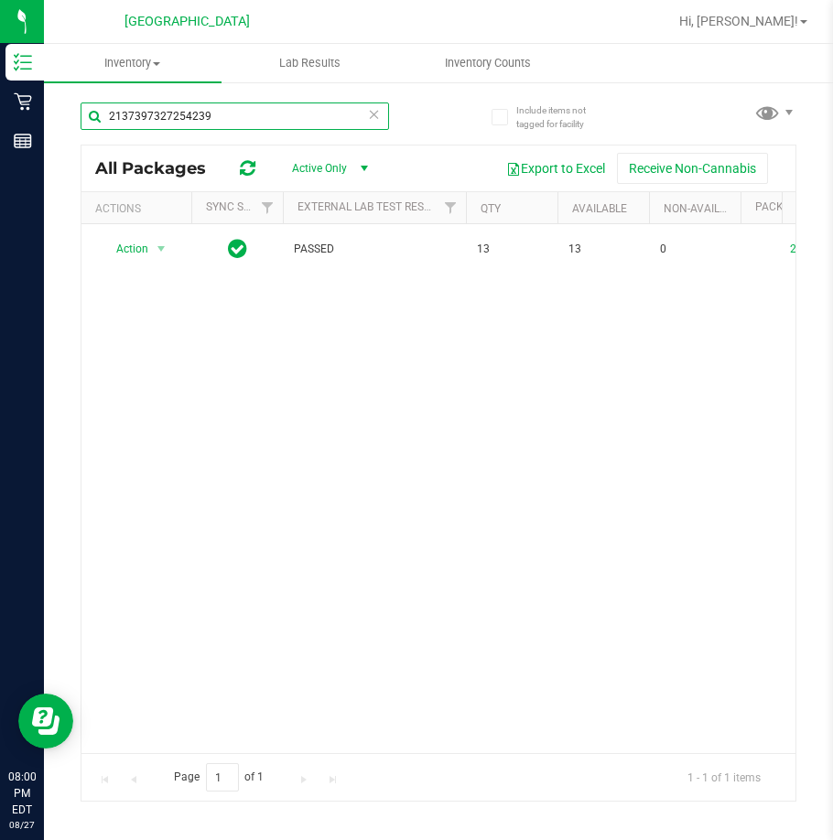
paste input "687228653260912"
click at [160, 113] on input "2687228653260912" at bounding box center [235, 116] width 308 height 27
click at [160, 114] on input "2687228653260912" at bounding box center [235, 116] width 308 height 27
paste input "5681284243215280"
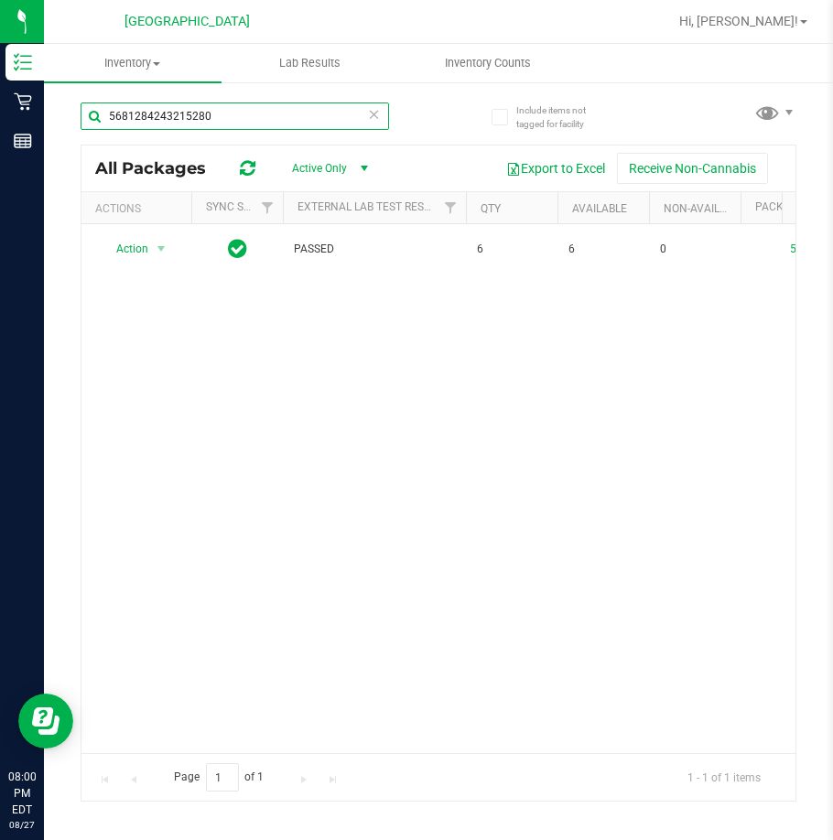
click at [185, 114] on input "5681284243215280" at bounding box center [235, 116] width 308 height 27
paste input "971795301642514"
click at [172, 129] on input "5971795301642514" at bounding box center [235, 116] width 308 height 27
click at [167, 127] on input "5971795301642514" at bounding box center [235, 116] width 308 height 27
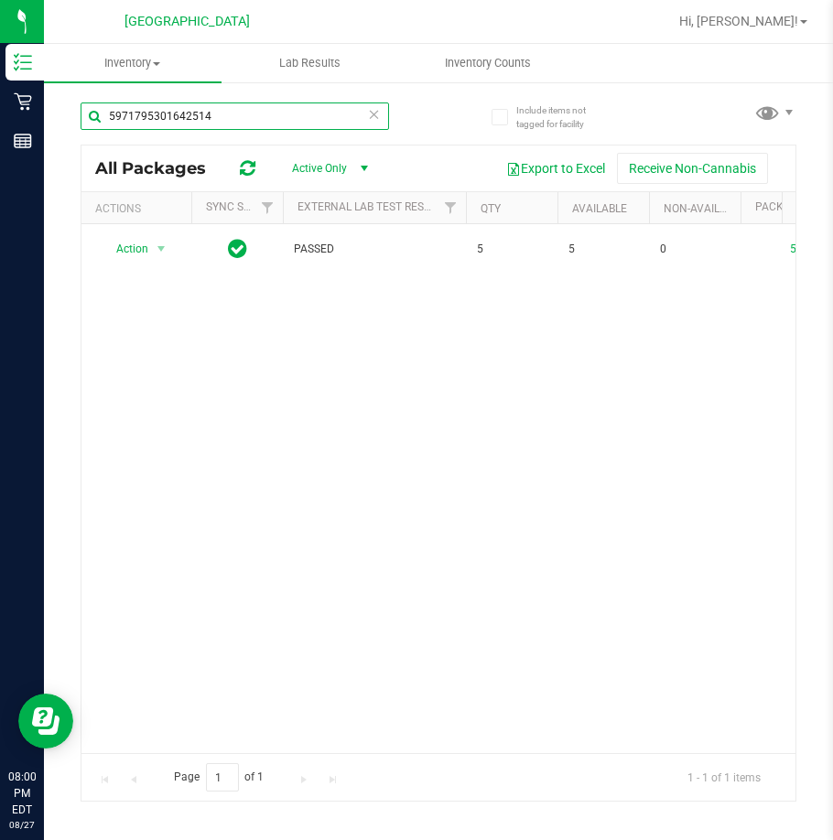
click at [167, 127] on input "5971795301642514" at bounding box center [235, 116] width 308 height 27
paste input "2677674242933102"
click at [173, 116] on input "2677674242933102" at bounding box center [235, 116] width 308 height 27
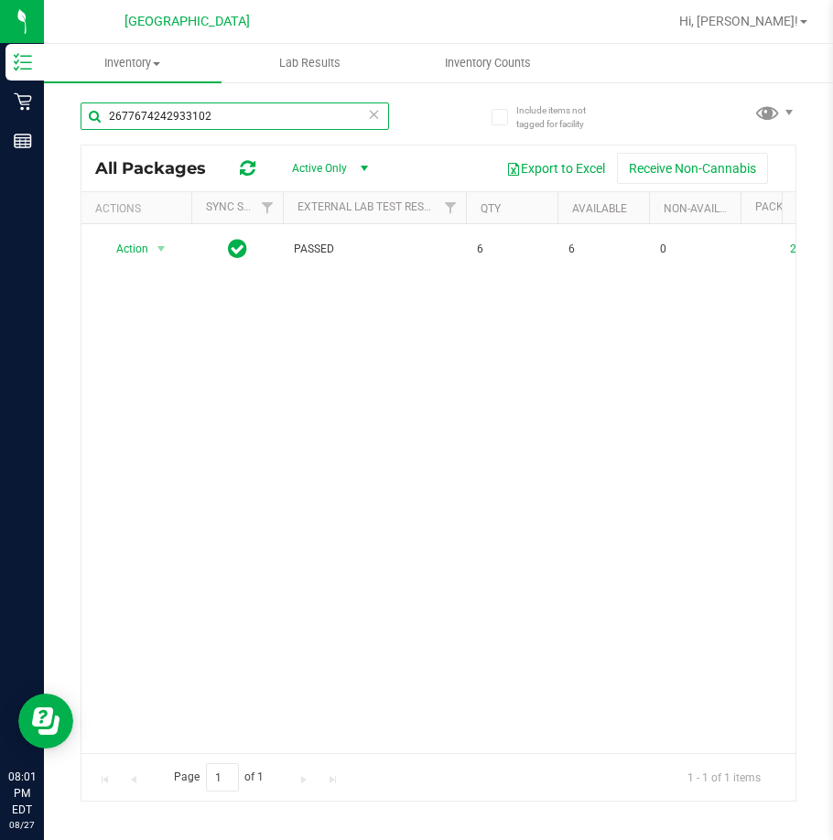
paste input "4245665186650693"
click at [171, 130] on div "4245665186650693" at bounding box center [235, 124] width 308 height 42
click at [157, 118] on input "4245665186650693" at bounding box center [235, 116] width 308 height 27
paste input "3916658917675716"
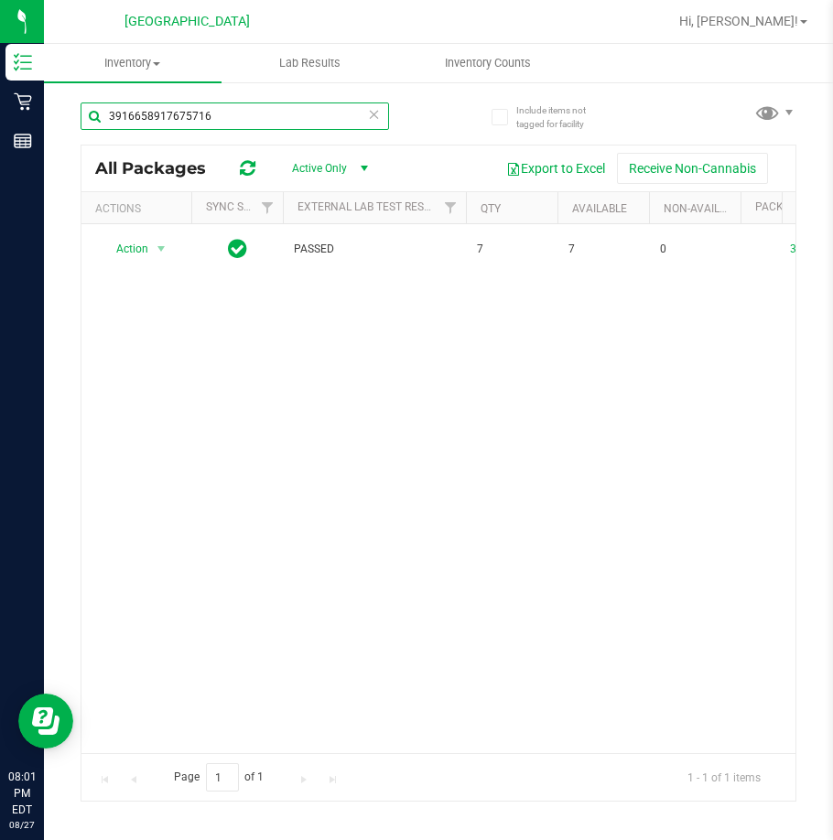
click at [193, 117] on input "3916658917675716" at bounding box center [235, 116] width 308 height 27
click at [190, 119] on input "3916658917675716" at bounding box center [235, 116] width 308 height 27
paste input "1012820422474043"
click at [190, 120] on input "39166589176751012820422474043716" at bounding box center [235, 116] width 308 height 27
click at [190, 122] on input "39166589176751012820422474043716" at bounding box center [235, 116] width 308 height 27
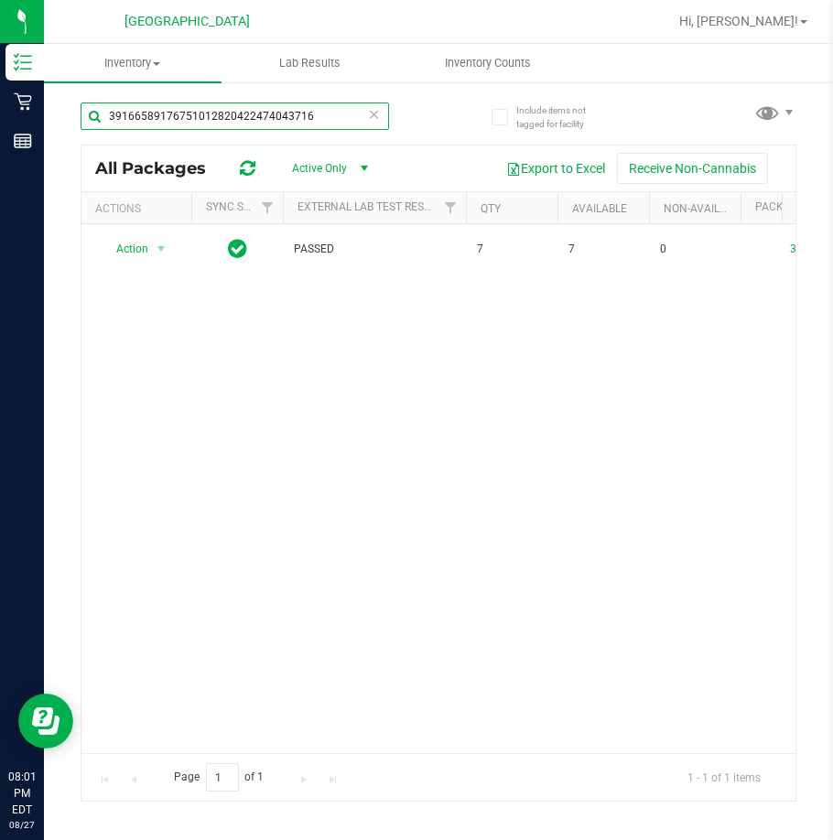
paste input "1012820422474043"
click at [199, 114] on input "1012820422474043" at bounding box center [235, 116] width 308 height 27
paste input "9712576317307832"
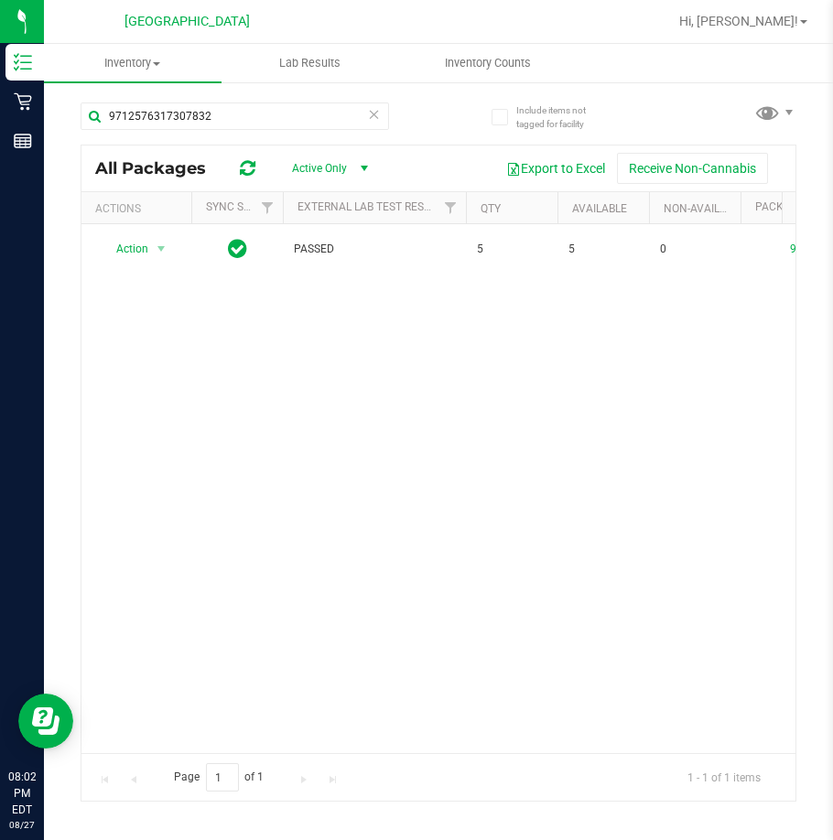
click at [427, 544] on div "Action Action Global inventory Package audit log Print package label Print prod…" at bounding box center [438, 488] width 714 height 529
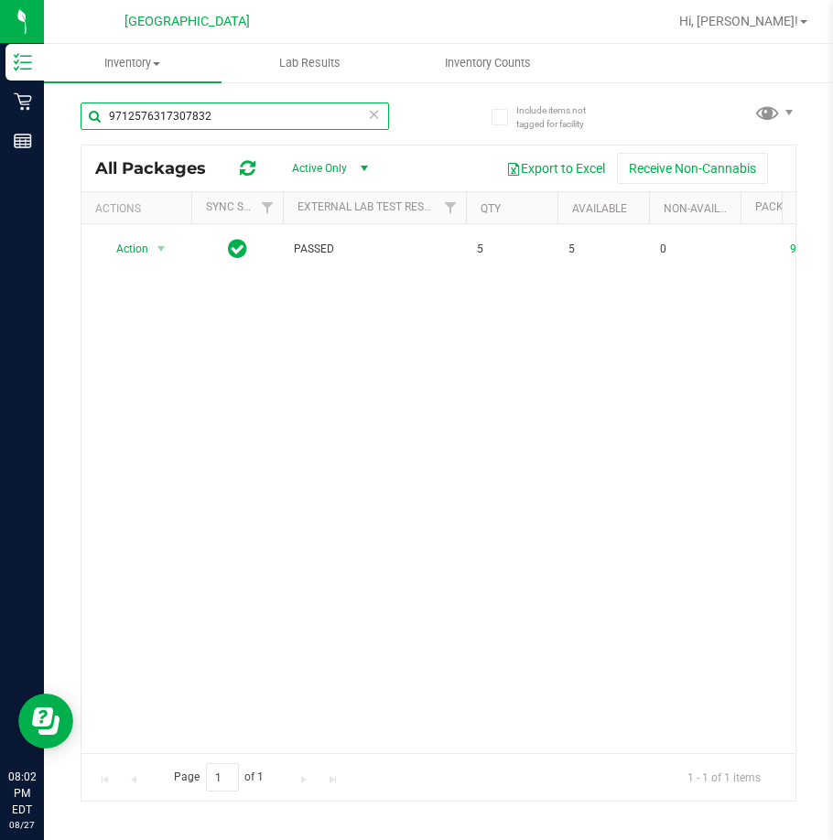
click at [190, 118] on input "9712576317307832" at bounding box center [235, 116] width 308 height 27
paste input "0609048243701615"
click at [163, 116] on input "0609048243701615" at bounding box center [235, 116] width 308 height 27
click at [162, 116] on input "0609048243701615" at bounding box center [235, 116] width 308 height 27
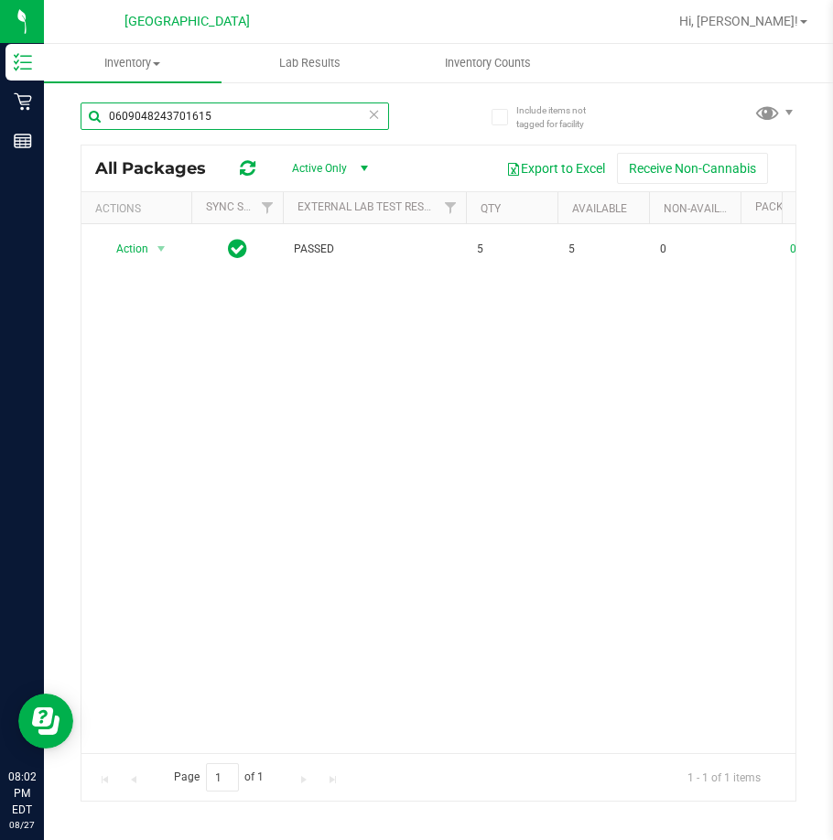
paste input "446713915437269"
click at [168, 109] on input "4467139154372695" at bounding box center [235, 116] width 308 height 27
paste input "7622243887667221"
click at [142, 115] on input "7622243887667221" at bounding box center [235, 116] width 308 height 27
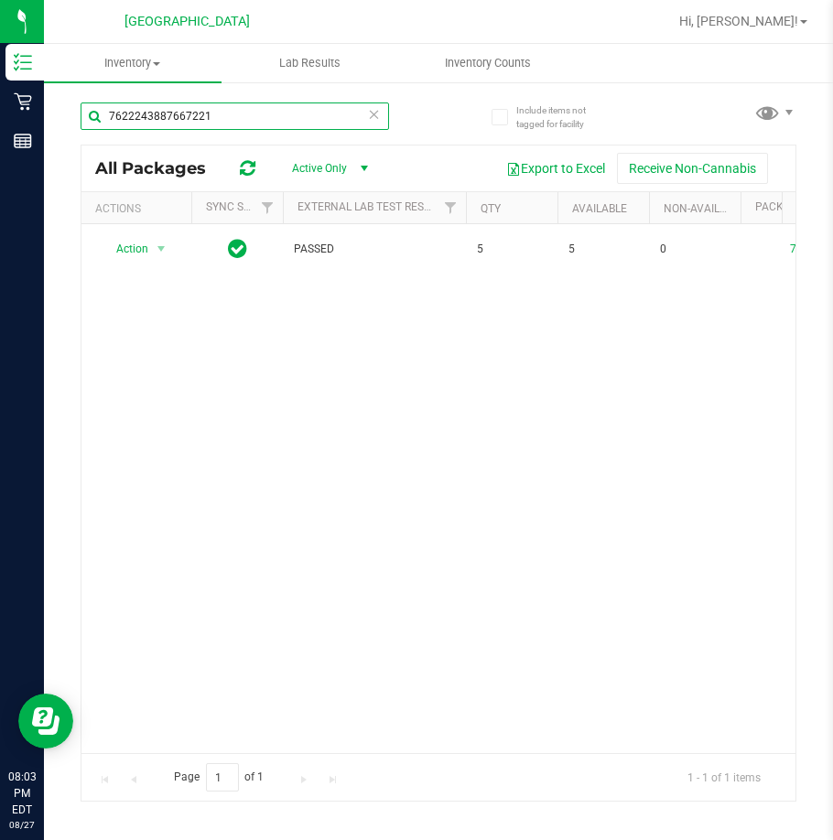
click at [142, 115] on input "7622243887667221" at bounding box center [235, 116] width 308 height 27
paste input "2549560004853940"
click at [131, 114] on input "2549560004853940" at bounding box center [235, 116] width 308 height 27
paste input "5013644437648994"
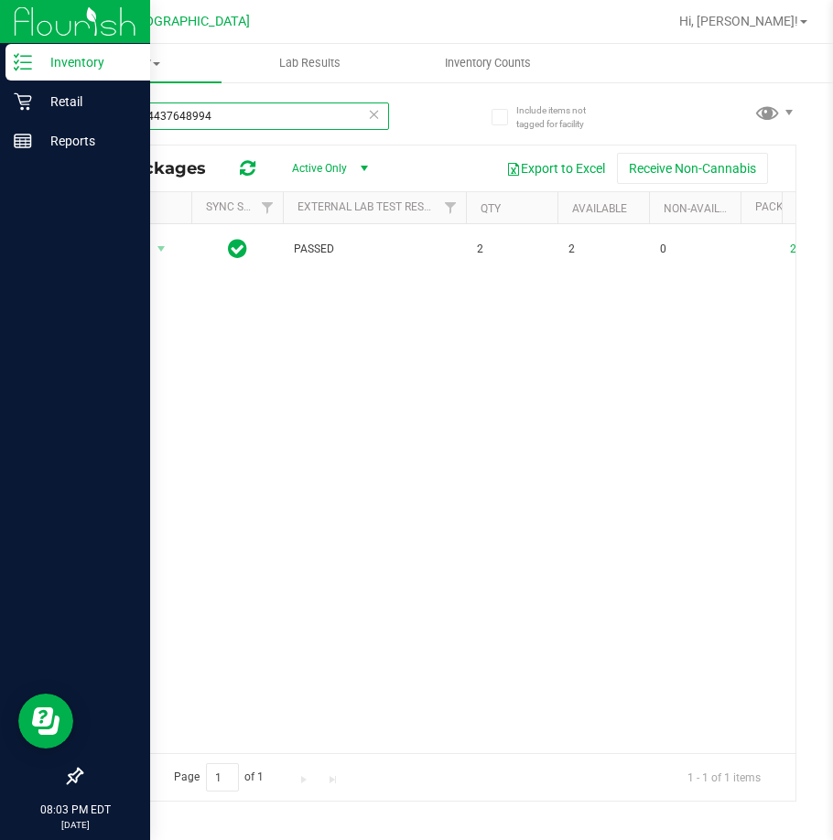
type input "5013644437648994"
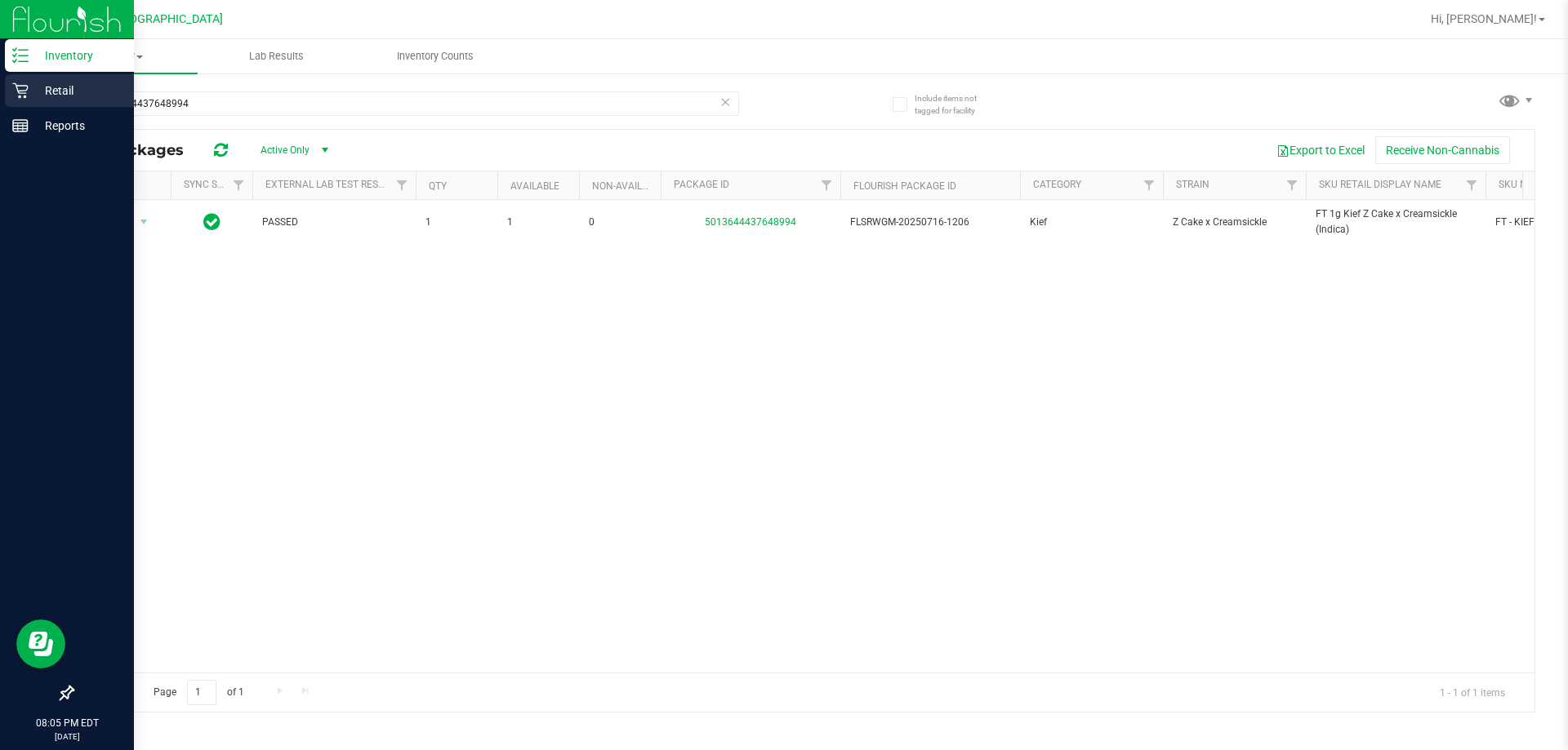
click at [24, 94] on icon at bounding box center [21, 90] width 16 height 16
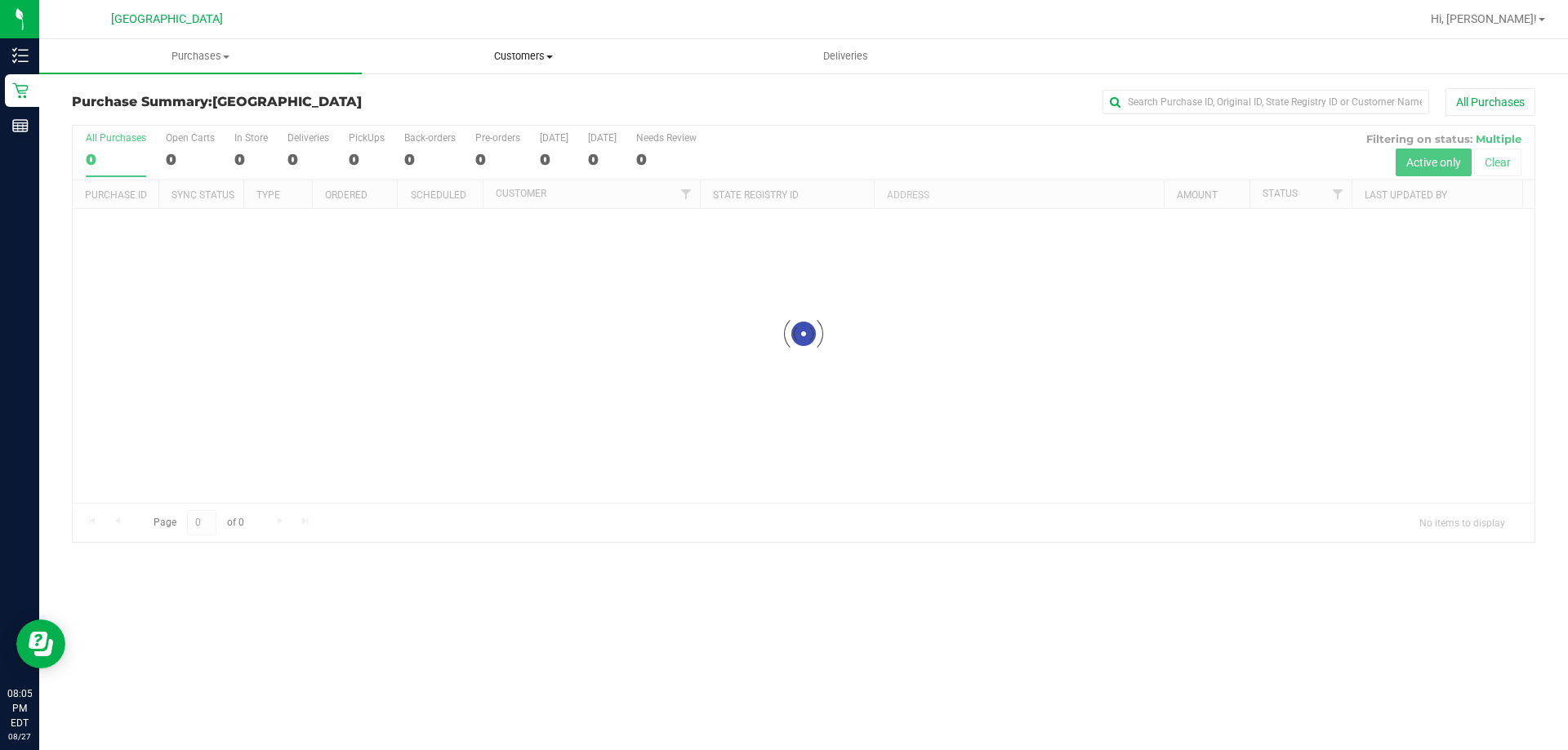
click at [508, 52] on span "Customers" at bounding box center [523, 56] width 321 height 14
click at [536, 93] on li "All customers" at bounding box center [524, 99] width 323 height 20
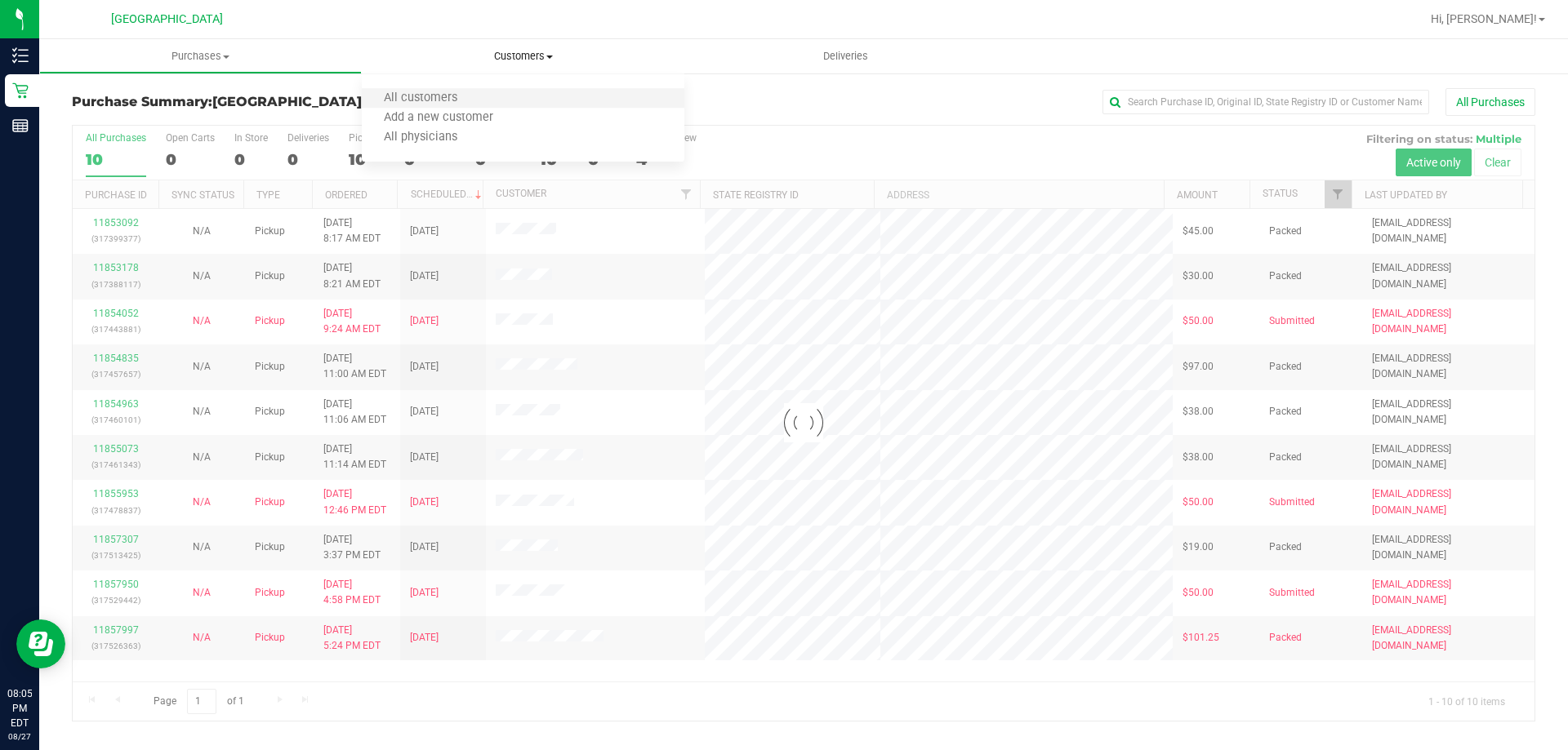
click at [505, 105] on li "All customers" at bounding box center [524, 99] width 323 height 20
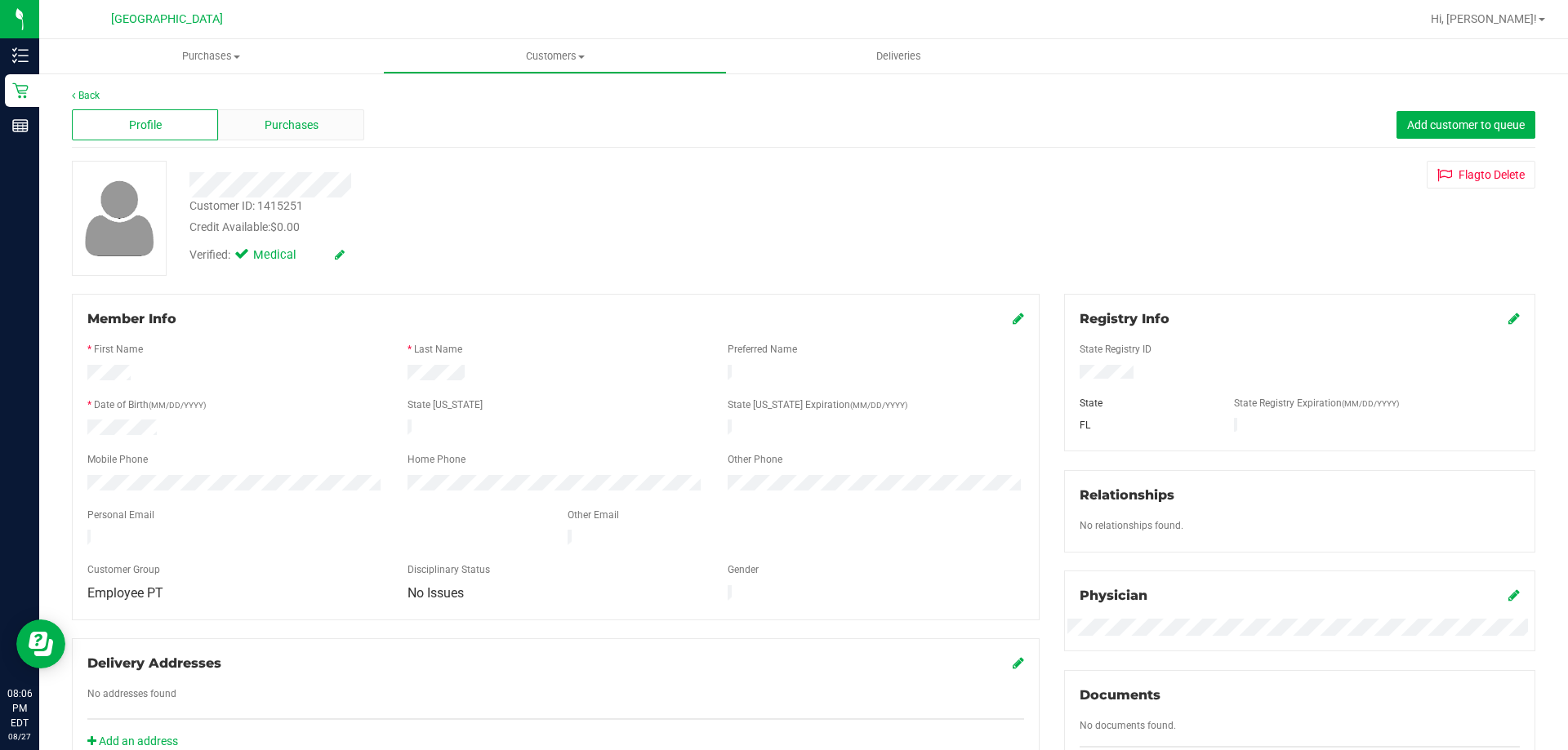
click at [318, 134] on div "Purchases" at bounding box center [291, 125] width 146 height 31
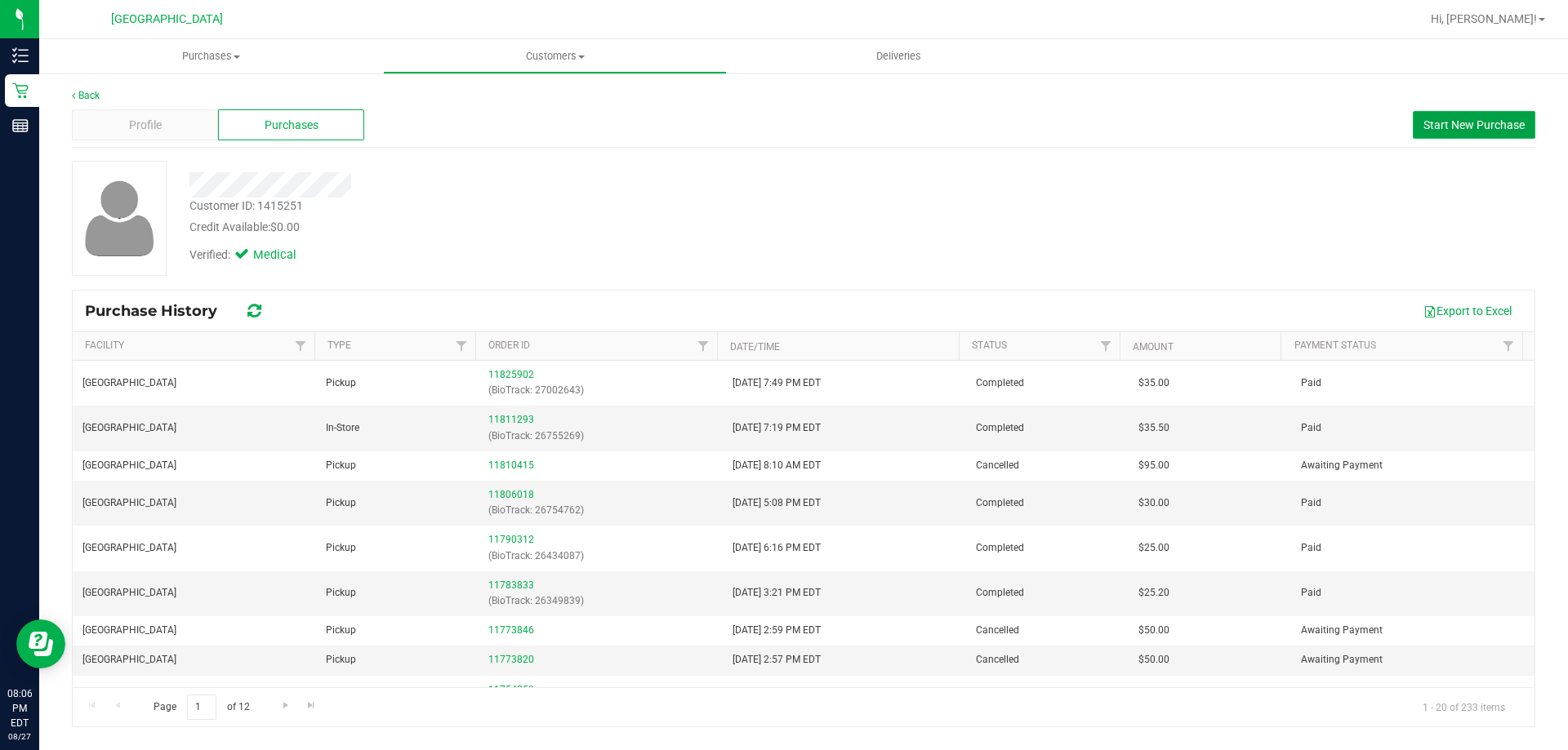
click at [781, 115] on button "Start New Purchase" at bounding box center [1473, 124] width 122 height 28
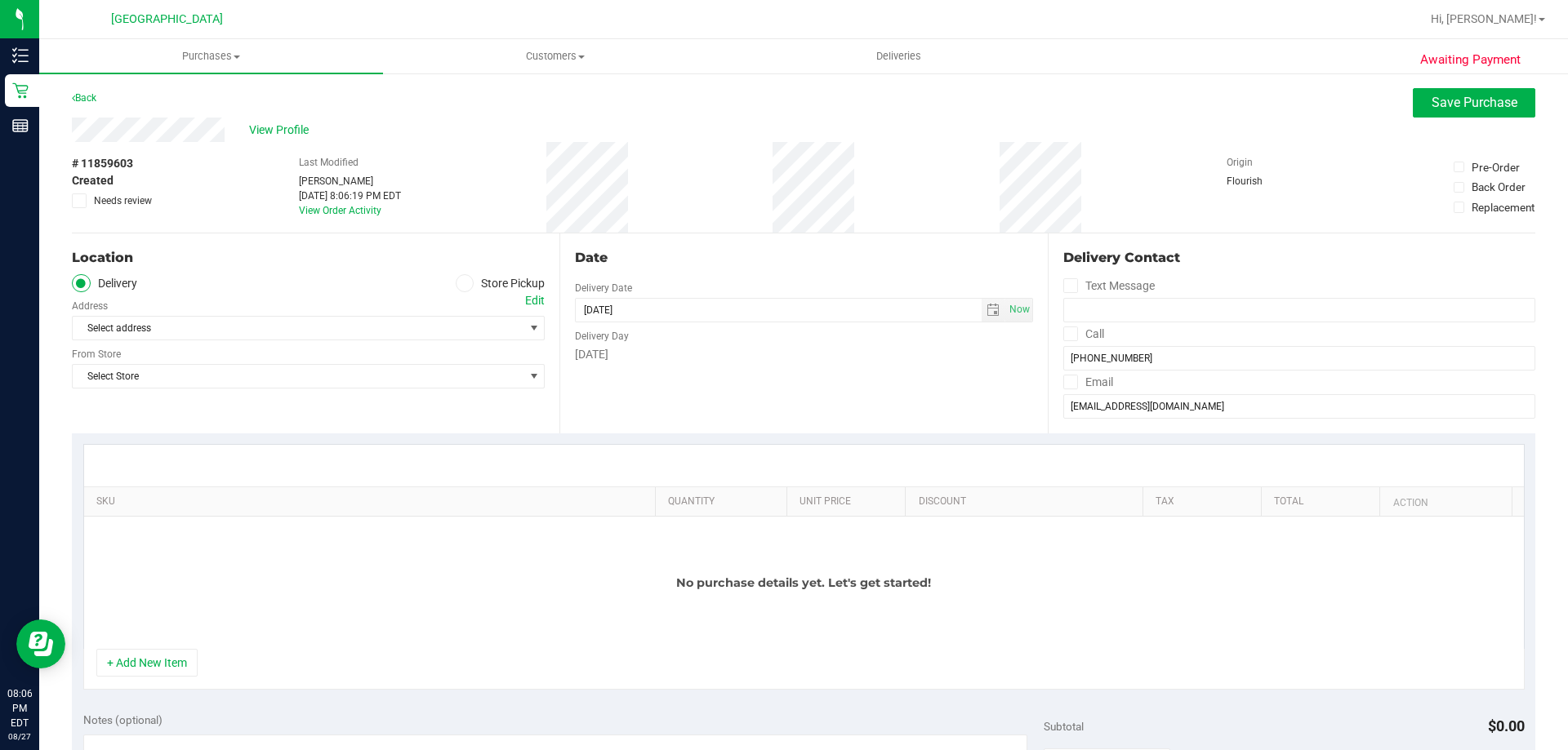
click at [468, 283] on label "Store Pickup" at bounding box center [500, 284] width 90 height 19
click at [459, 284] on icon at bounding box center [464, 284] width 10 height 0
click at [0, 0] on input "Store Pickup" at bounding box center [0, 0] width 0 height 0
click at [446, 329] on span "Select Store" at bounding box center [297, 328] width 450 height 23
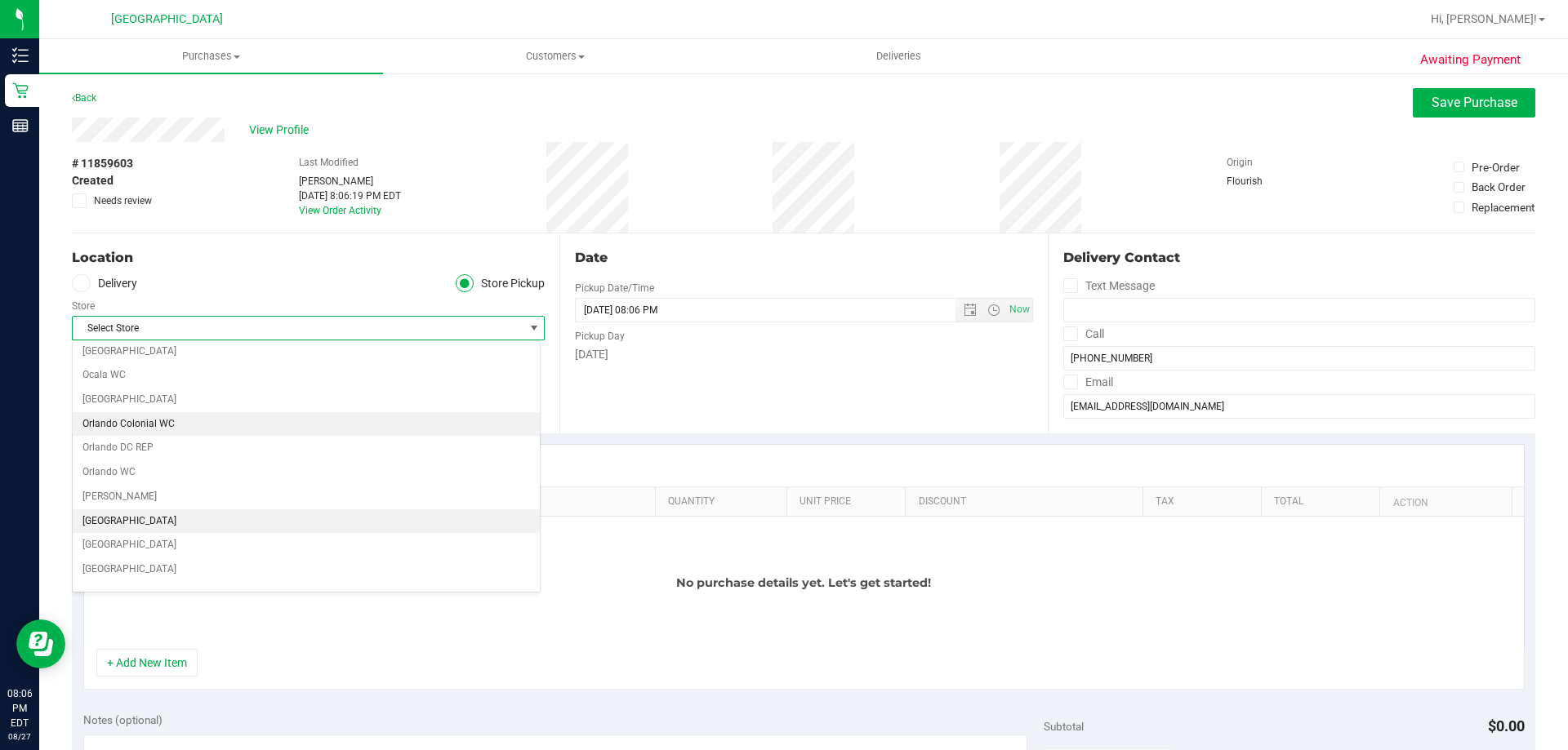
scroll to position [735, 0]
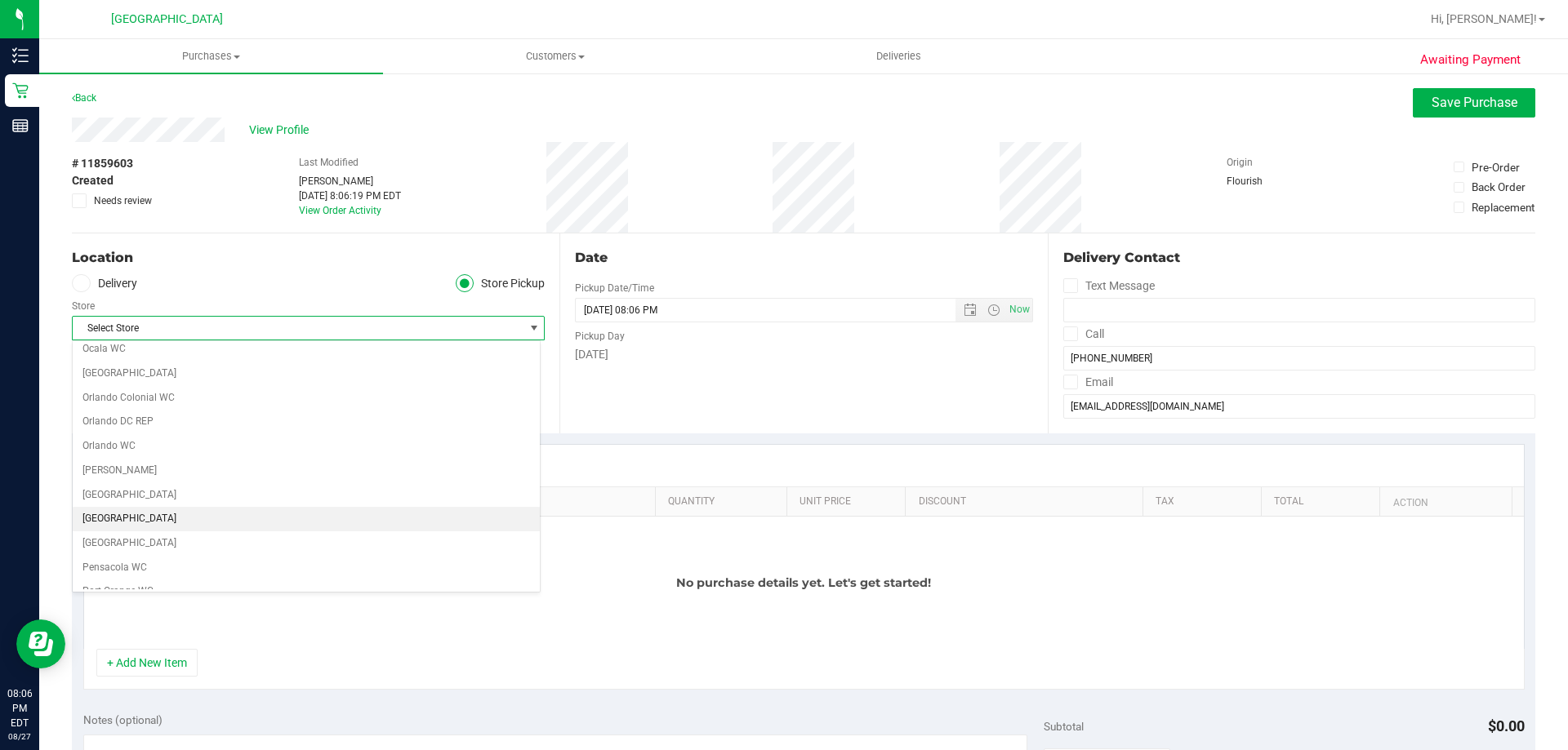
click at [353, 510] on li "[GEOGRAPHIC_DATA]" at bounding box center [306, 518] width 467 height 24
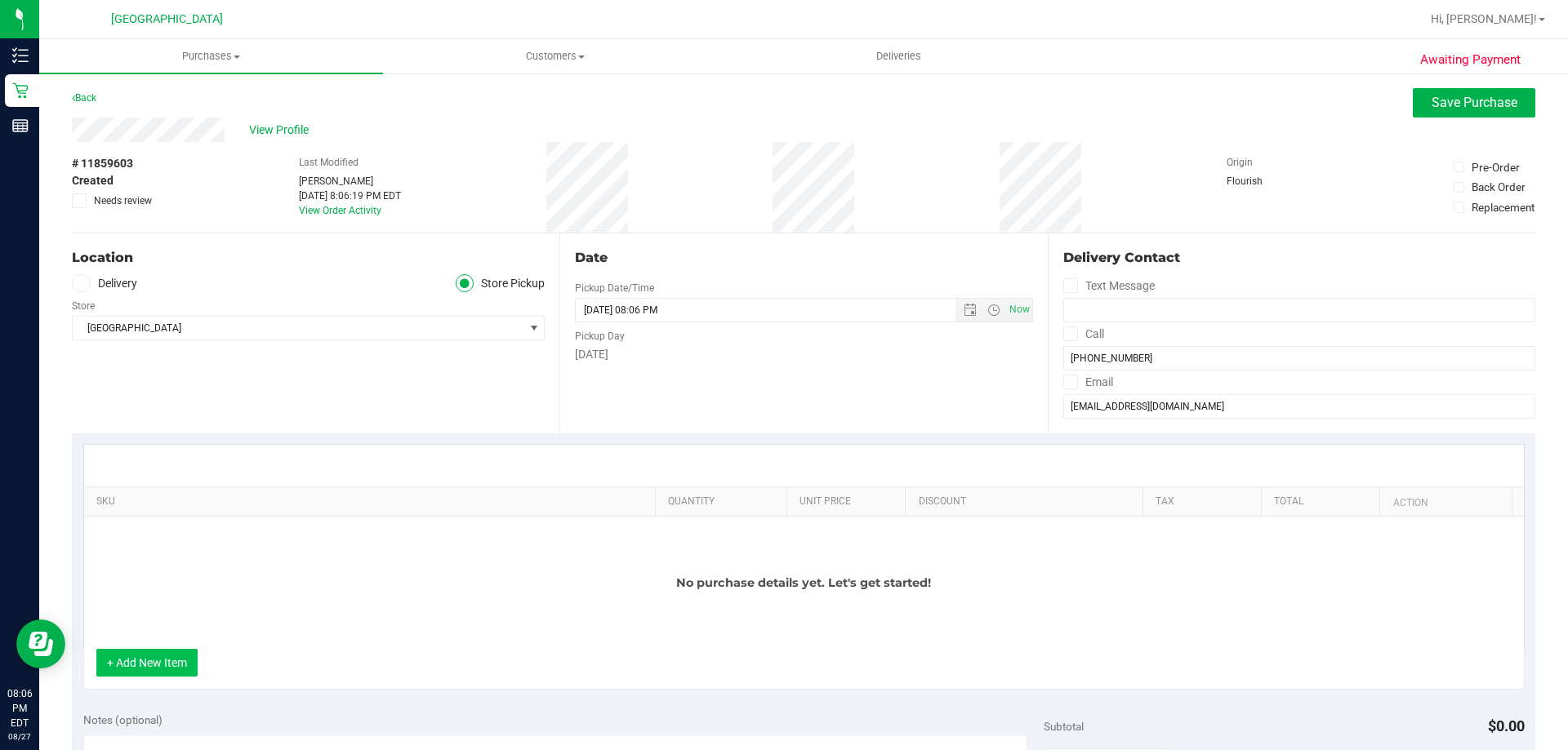
click at [168, 662] on button "+ Add New Item" at bounding box center [147, 663] width 102 height 28
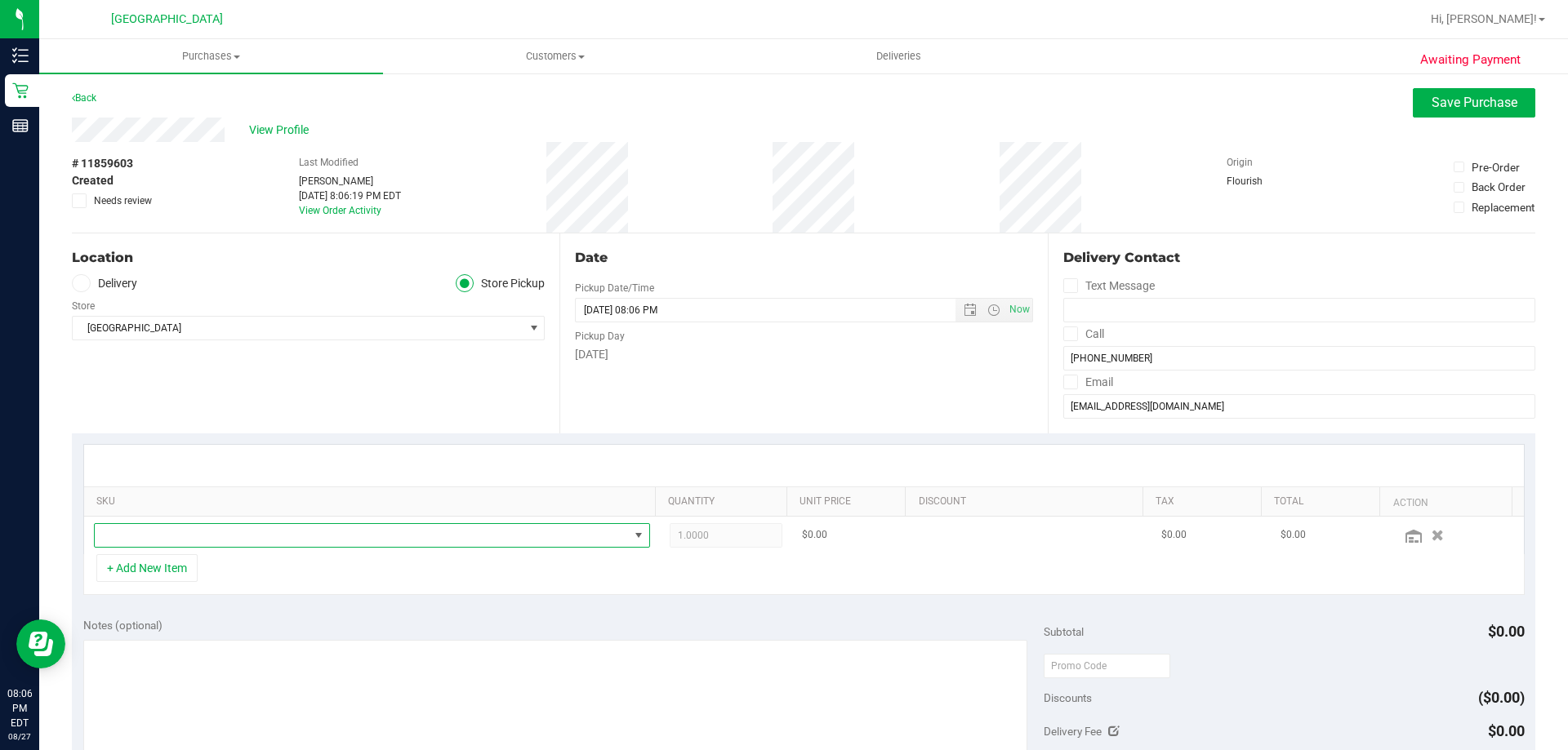
click at [259, 537] on span "NO DATA FOUND" at bounding box center [361, 536] width 534 height 23
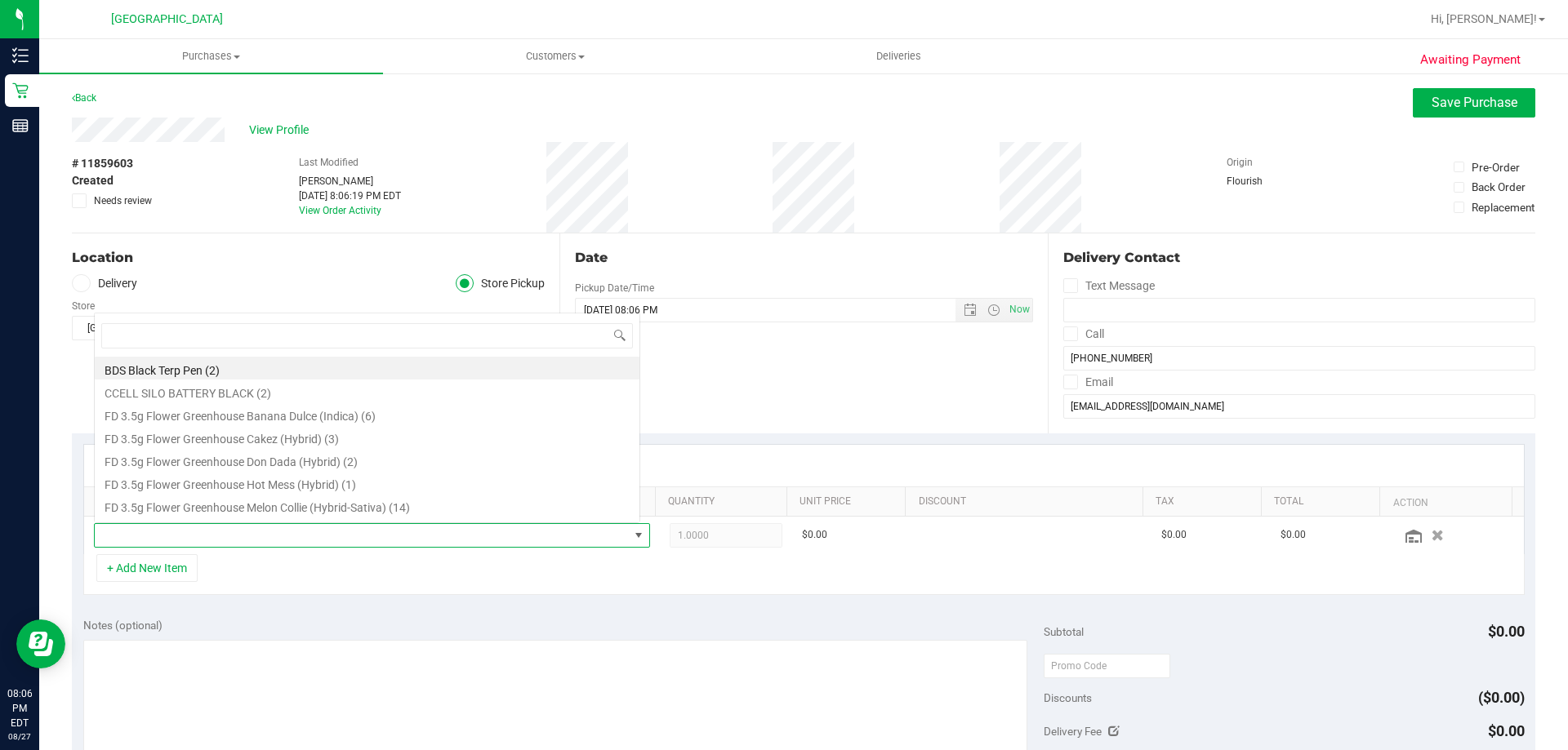
scroll to position [24, 541]
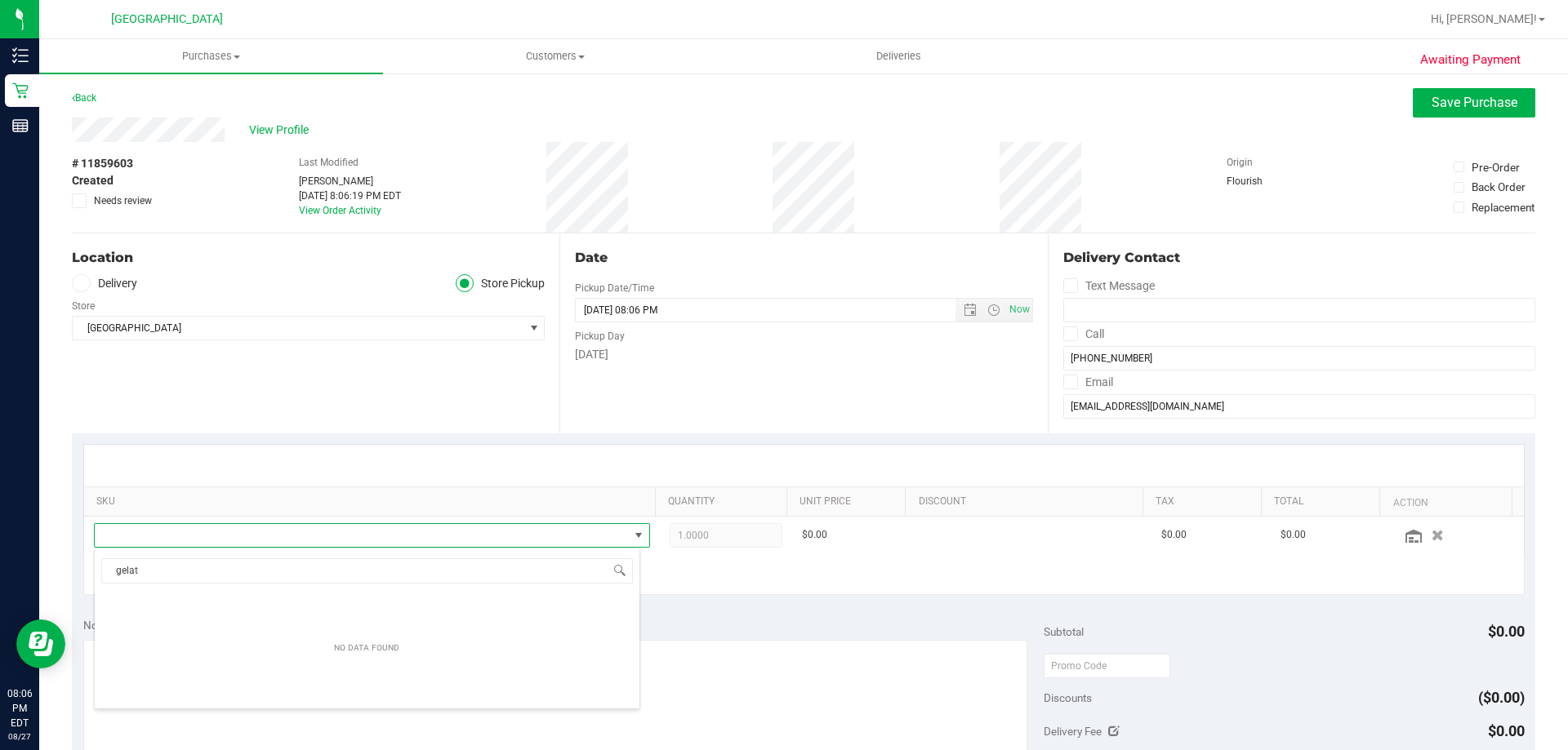
click at [246, 584] on div "gelat NO DATA FOUND" at bounding box center [367, 628] width 546 height 161
click at [238, 575] on input "gelat" at bounding box center [367, 571] width 532 height 25
drag, startPoint x: 232, startPoint y: 574, endPoint x: 105, endPoint y: 545, distance: 130.3
click at [107, 545] on body "Inventory Retail Reports 08:06 PM EDT 08/27/2025 08/27 Palm Coast WC Hi, Joseph…" at bounding box center [784, 375] width 1568 height 750
click at [188, 561] on input "gelat" at bounding box center [367, 571] width 532 height 25
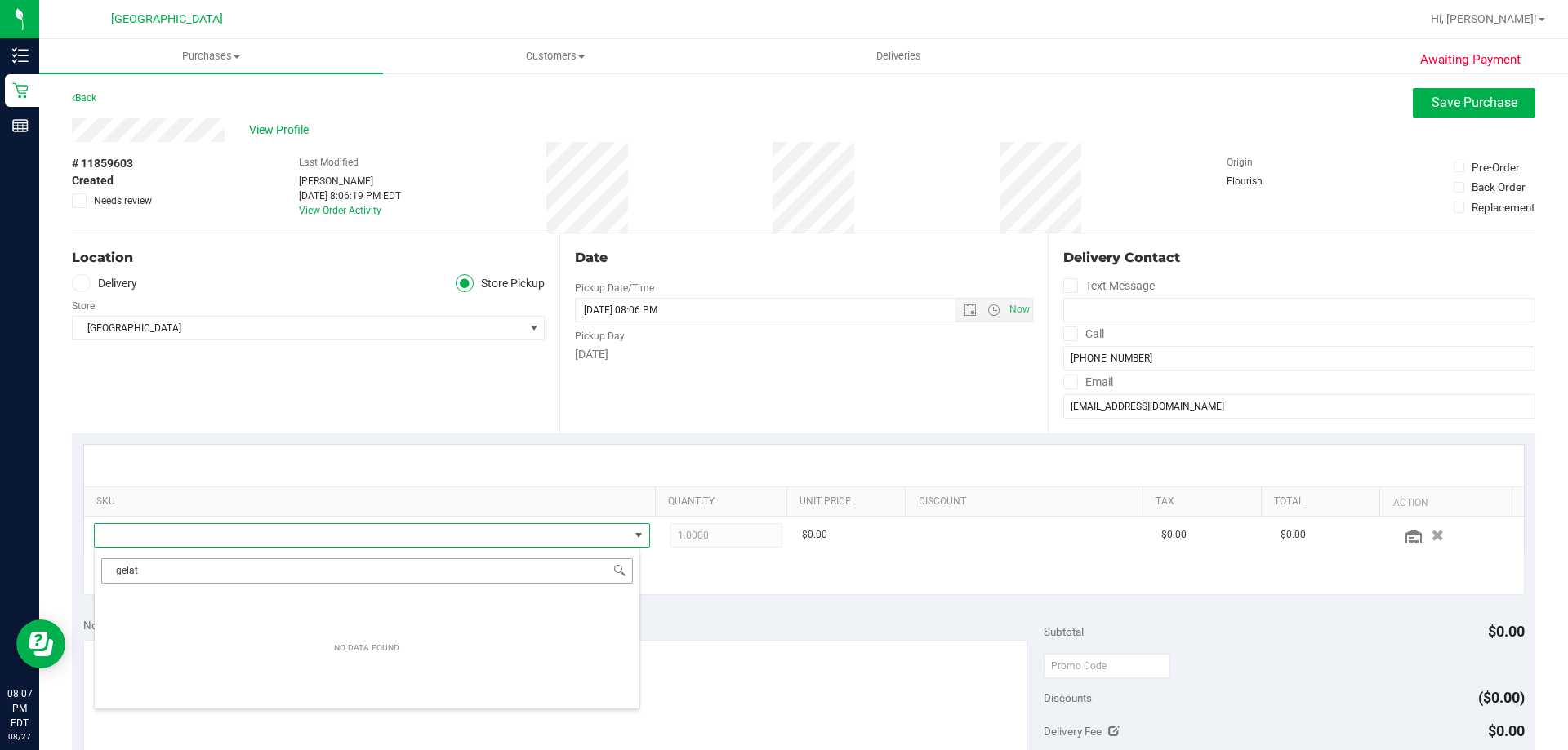
click at [166, 571] on input "gelat" at bounding box center [367, 571] width 532 height 25
type input "gelato"
click at [408, 554] on span "gelato" at bounding box center [367, 571] width 545 height 38
click at [397, 568] on input "gelato" at bounding box center [367, 571] width 532 height 25
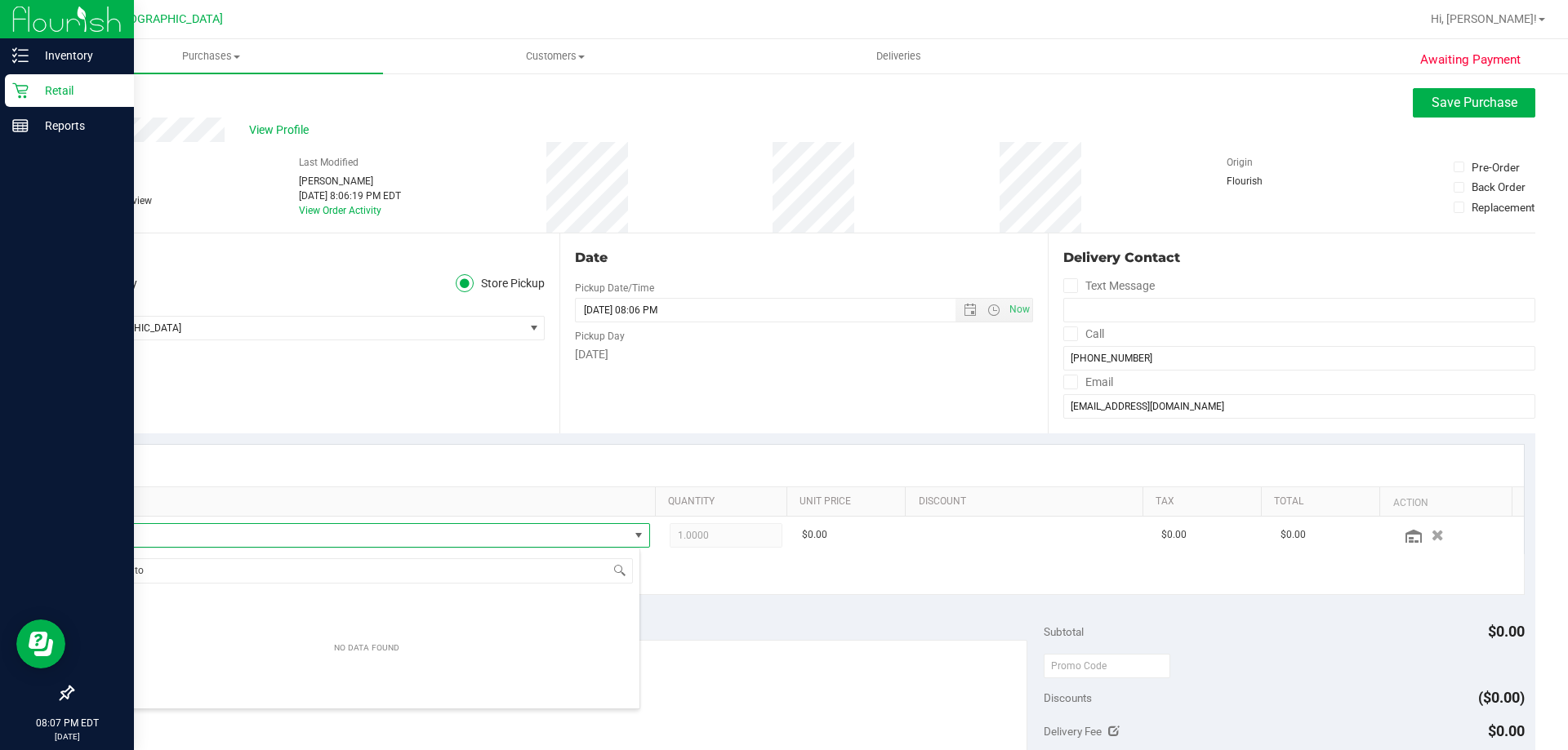
drag, startPoint x: 397, startPoint y: 569, endPoint x: 28, endPoint y: 503, distance: 374.9
click at [28, 503] on body "Inventory Retail Reports 08:07 PM EDT 08/27/2025 08/27 Palm Coast WC Hi, Joseph…" at bounding box center [784, 375] width 1568 height 750
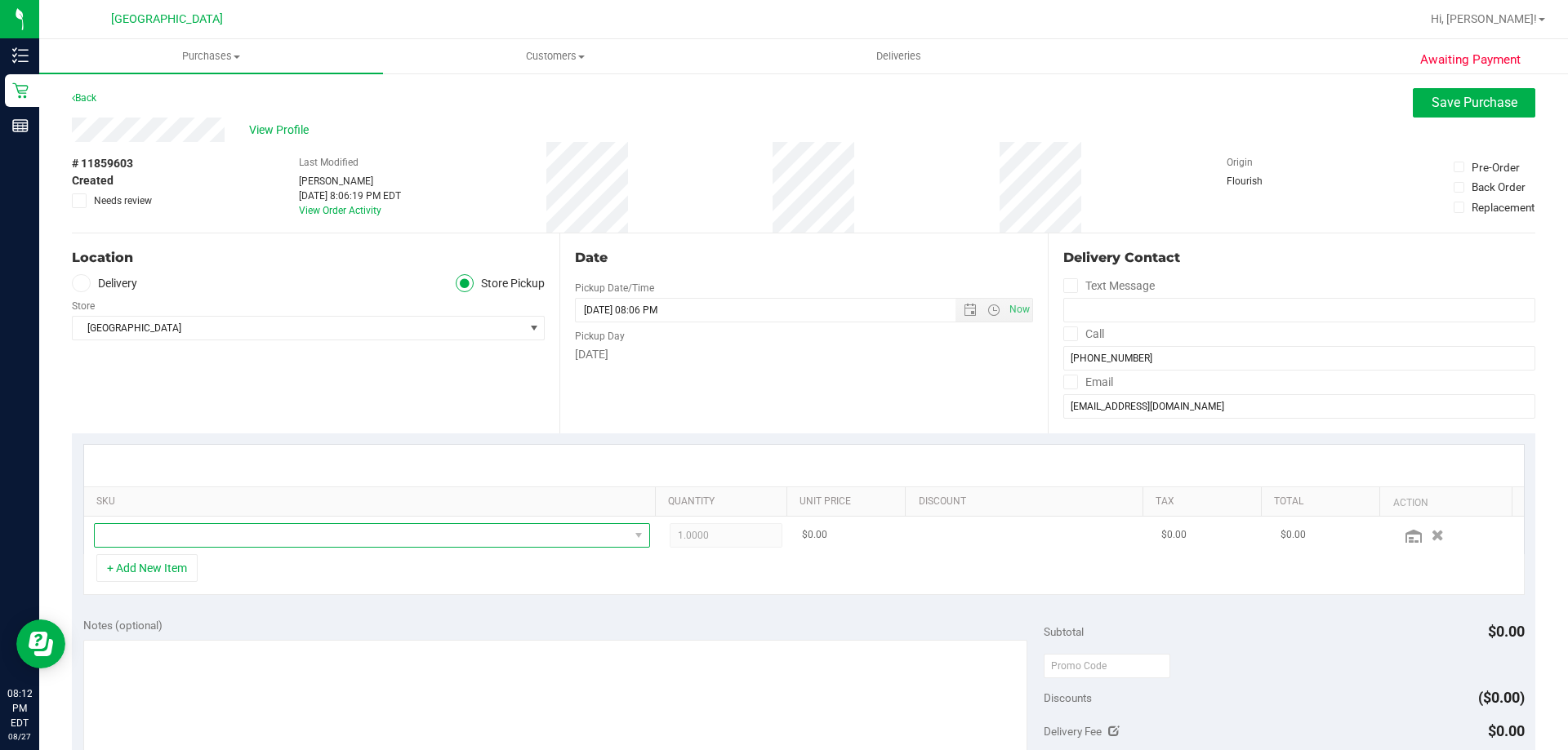
click at [228, 533] on span "NO DATA FOUND" at bounding box center [361, 536] width 534 height 23
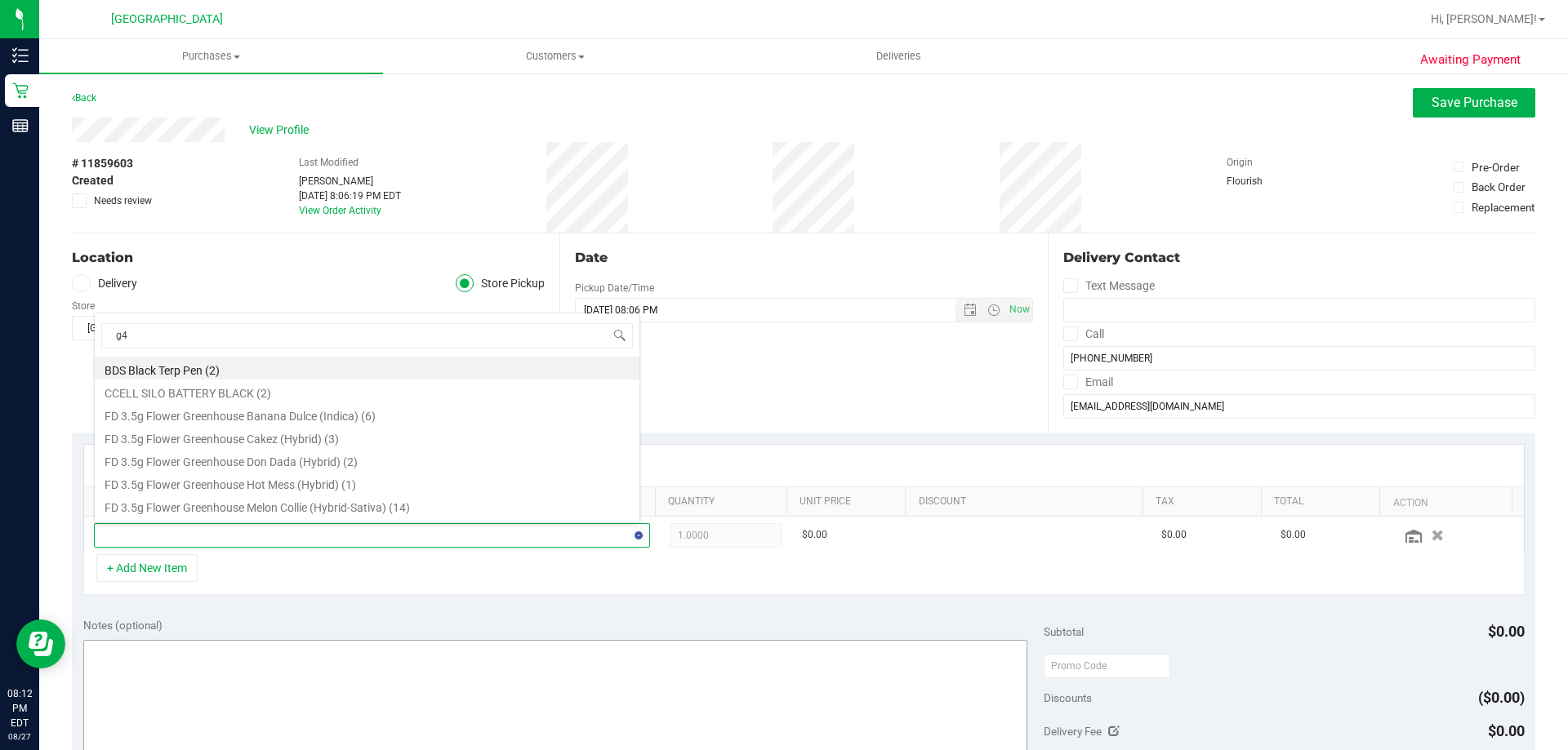
type input "g41"
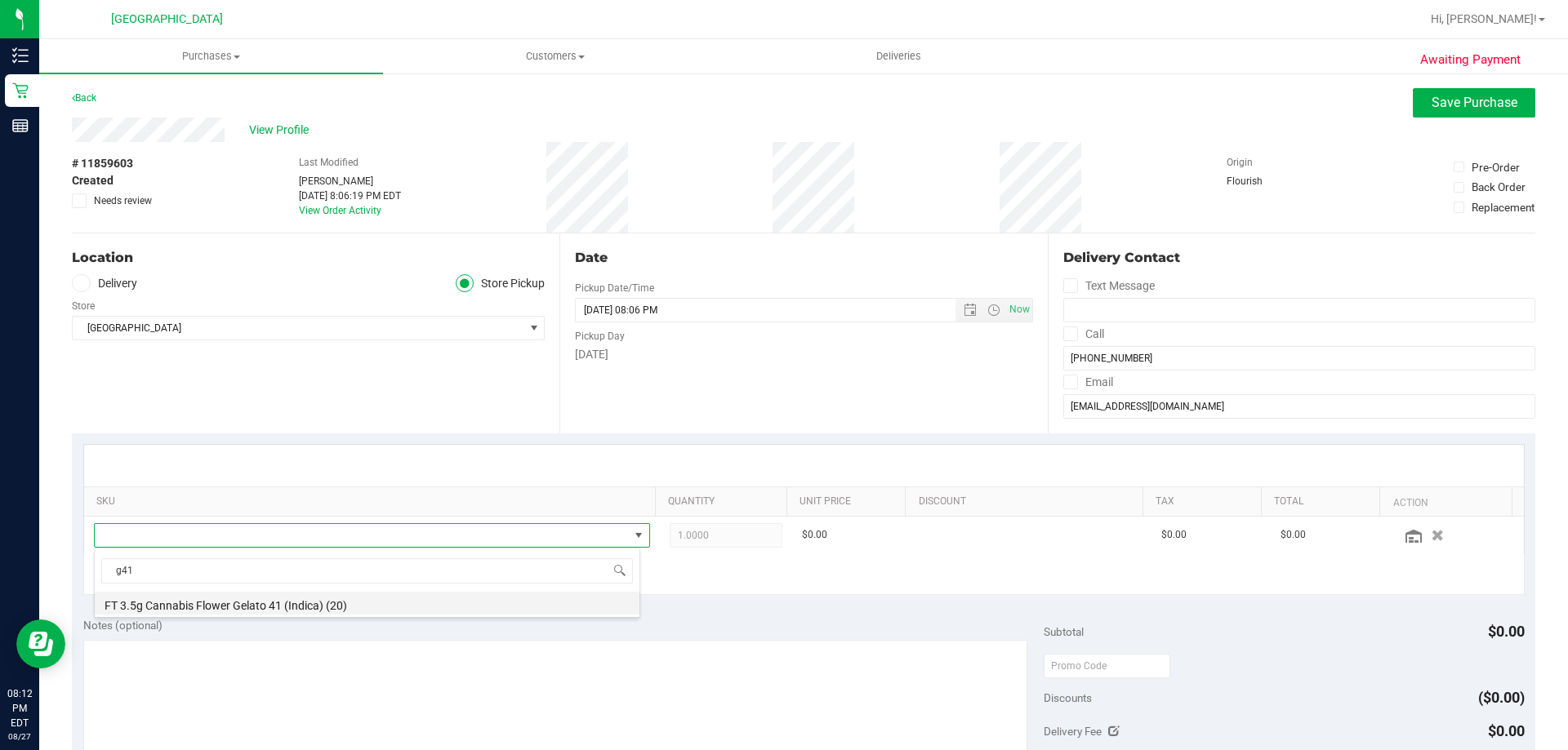
click at [472, 606] on li "FT 3.5g Cannabis Flower Gelato 41 (Indica) (20)" at bounding box center [367, 604] width 545 height 23
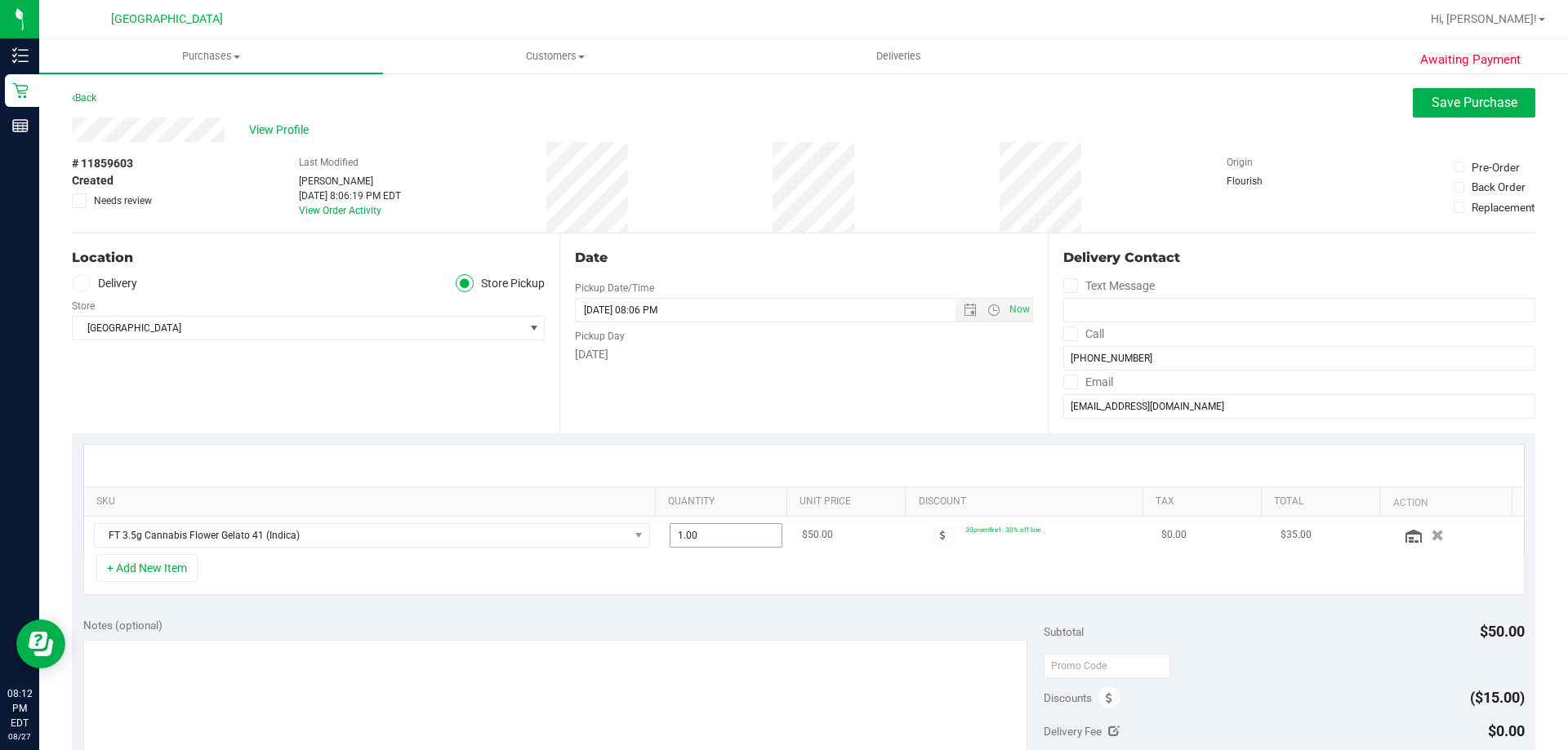
click at [692, 534] on span "1.00 1" at bounding box center [726, 535] width 113 height 24
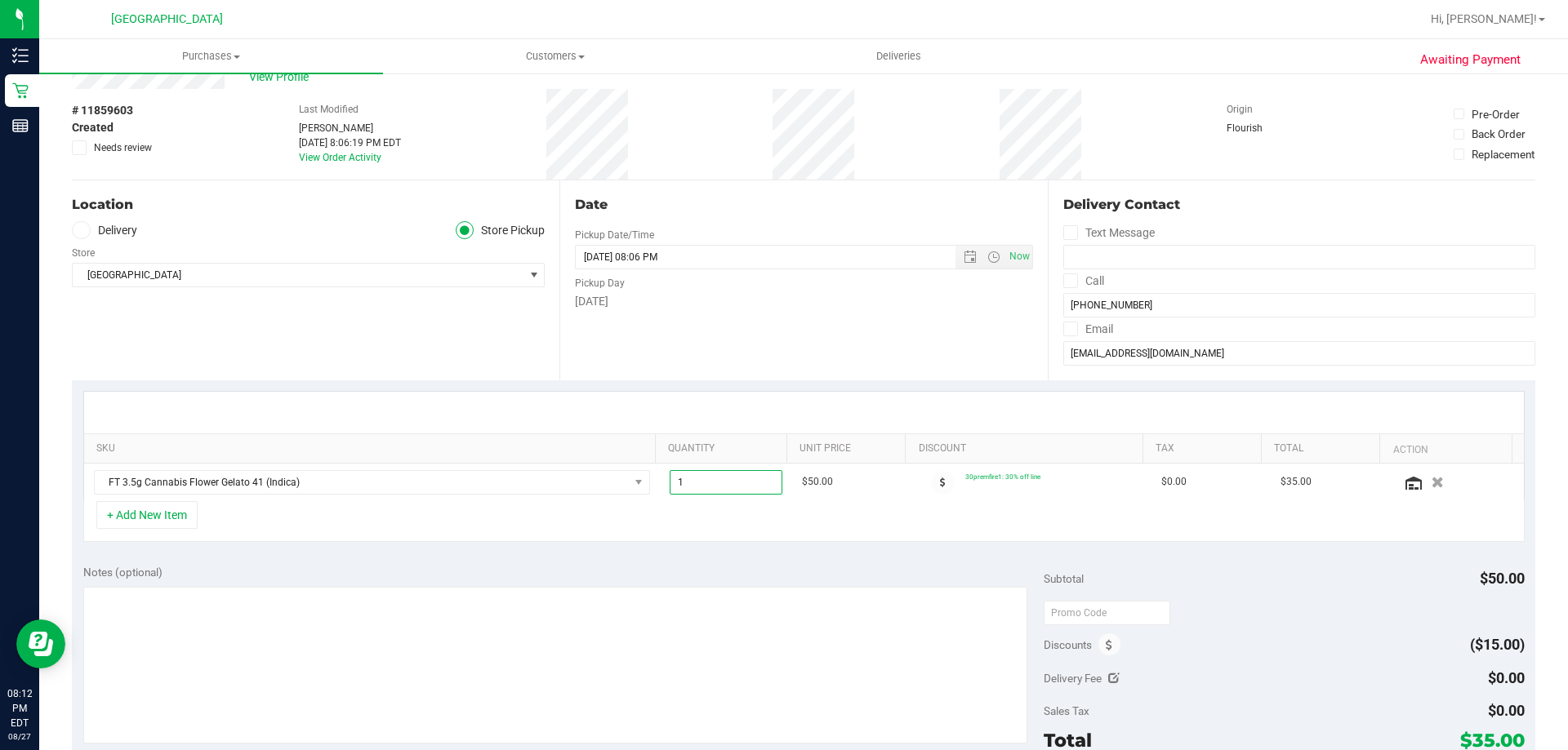
scroll to position [163, 0]
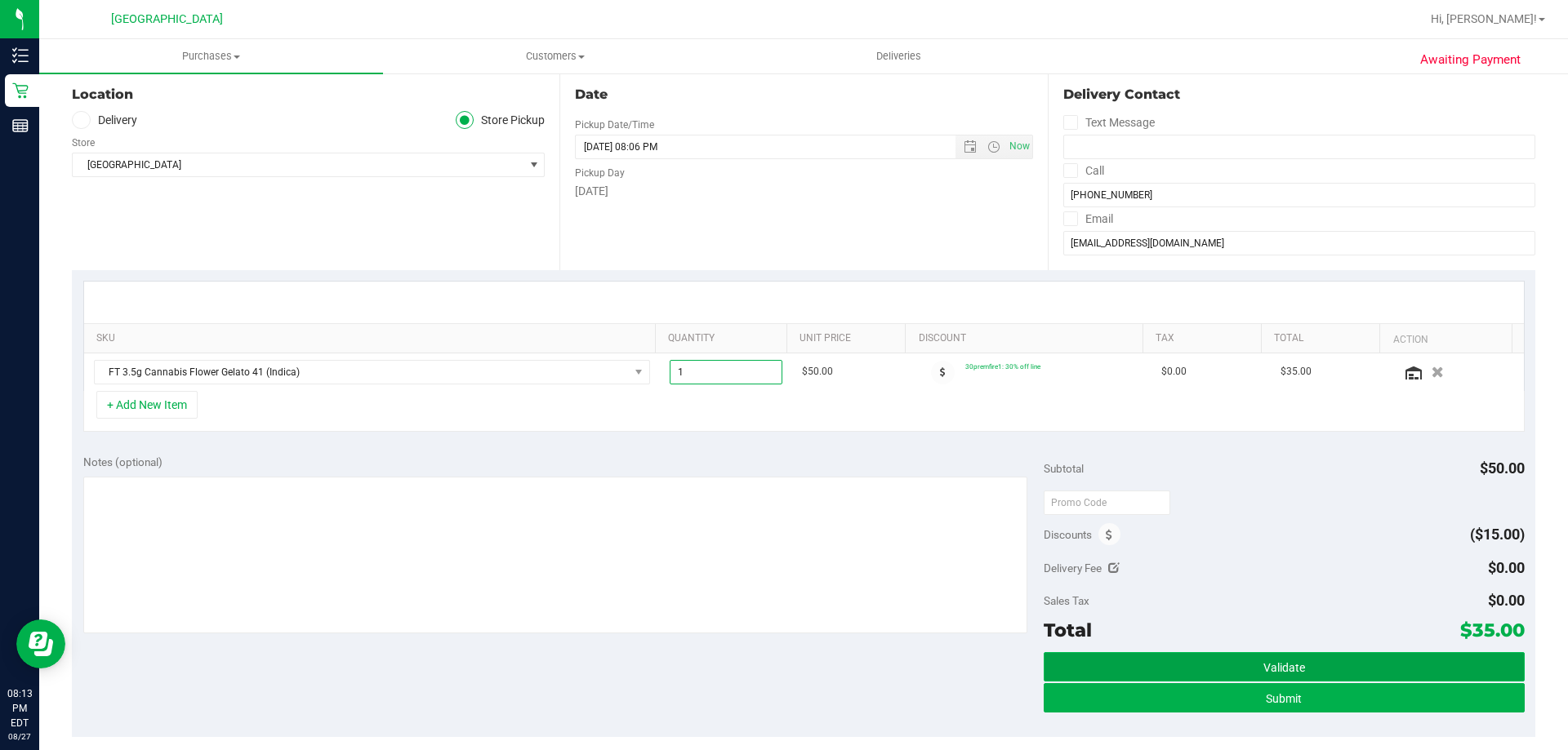
click at [781, 677] on button "Validate" at bounding box center [1283, 666] width 480 height 29
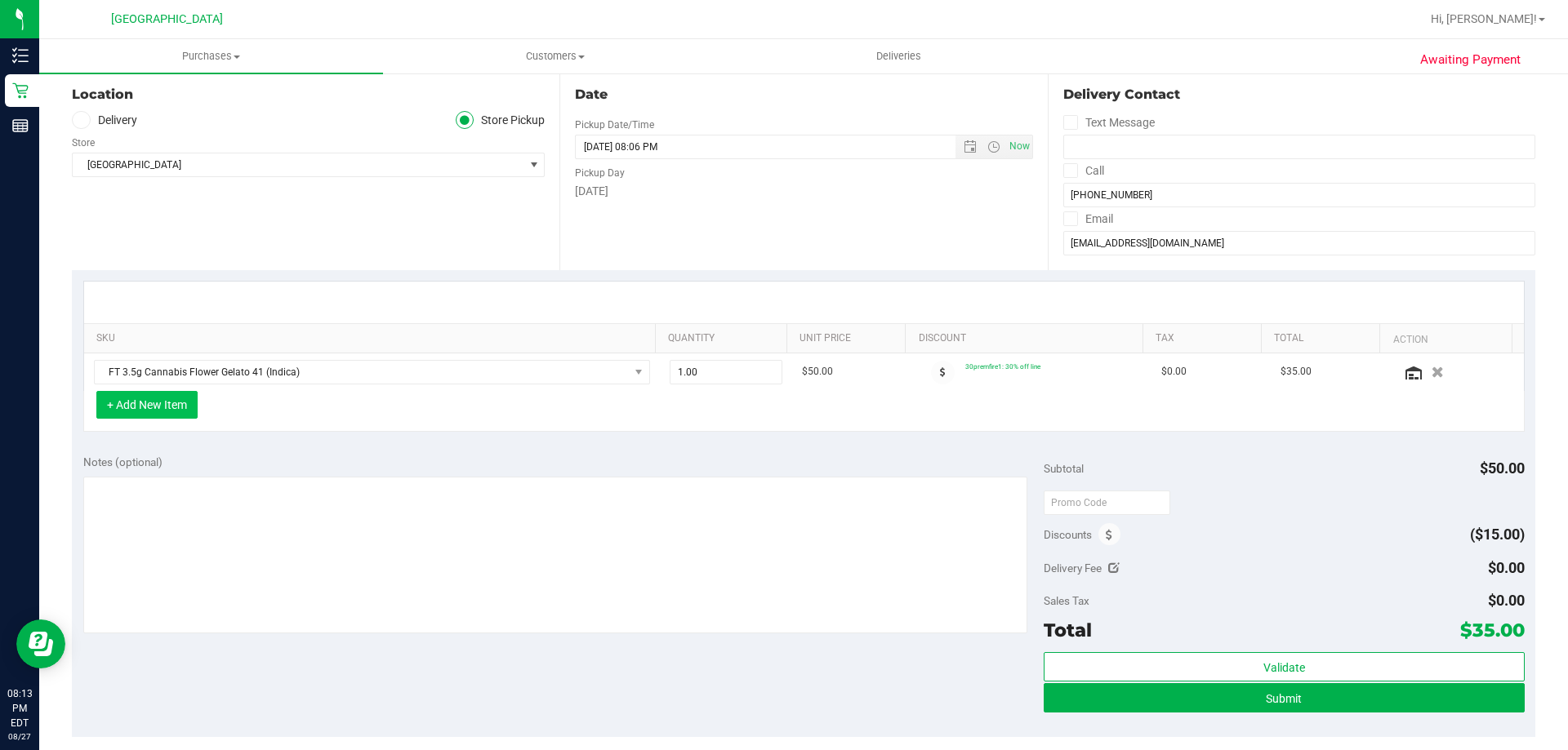
click at [156, 399] on button "+ Add New Item" at bounding box center [147, 404] width 102 height 28
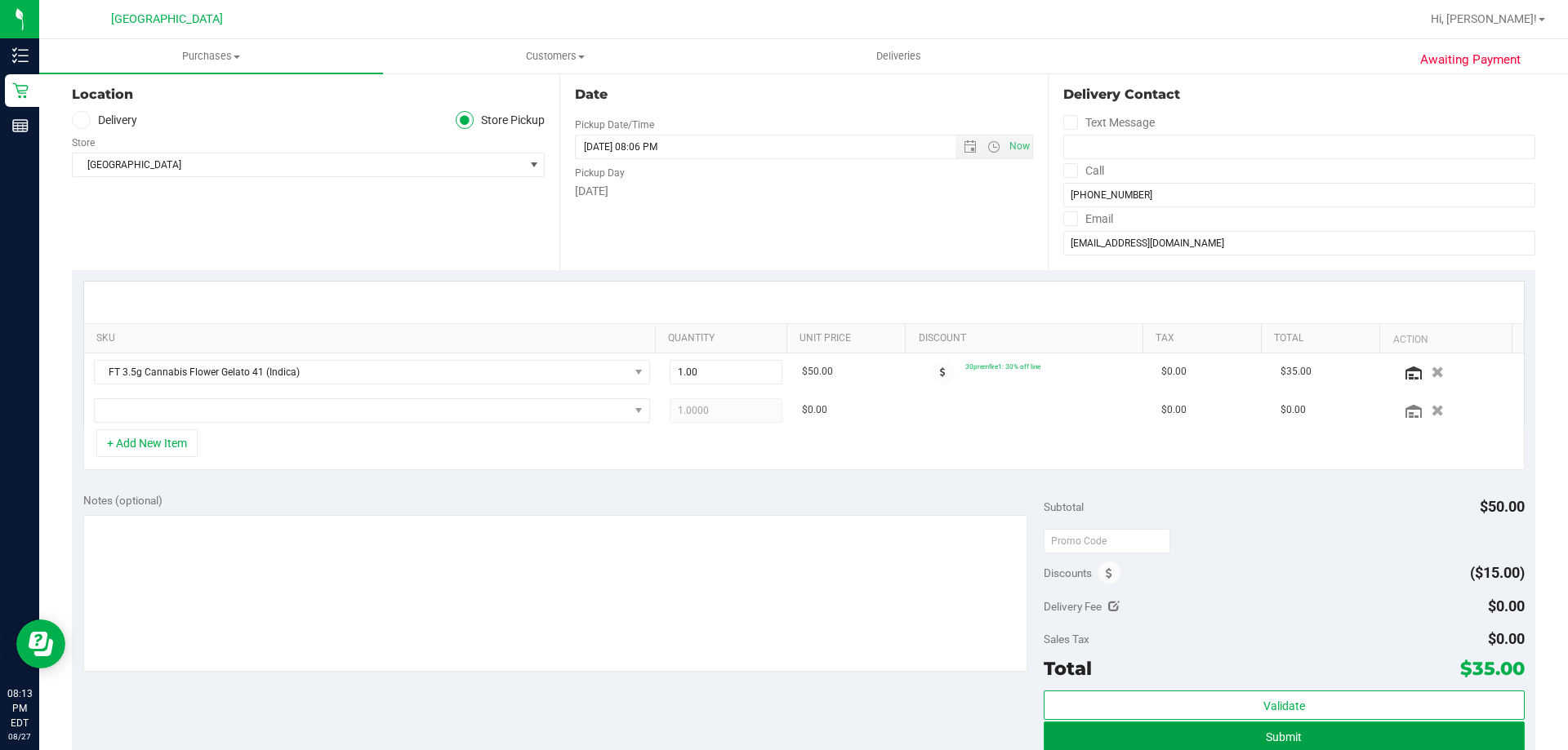
click at [781, 743] on button "Submit" at bounding box center [1283, 736] width 480 height 29
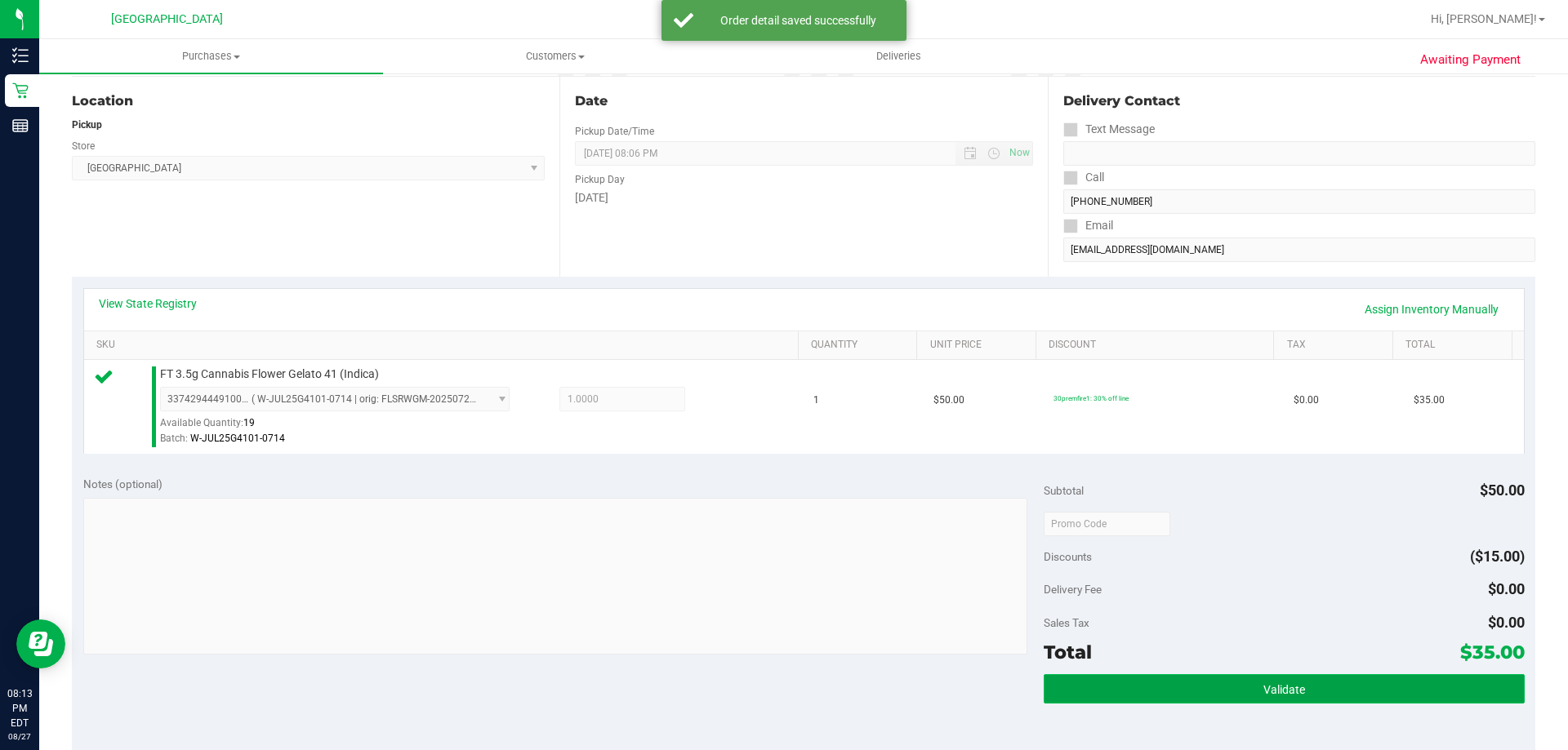
click at [781, 701] on button "Validate" at bounding box center [1283, 688] width 480 height 29
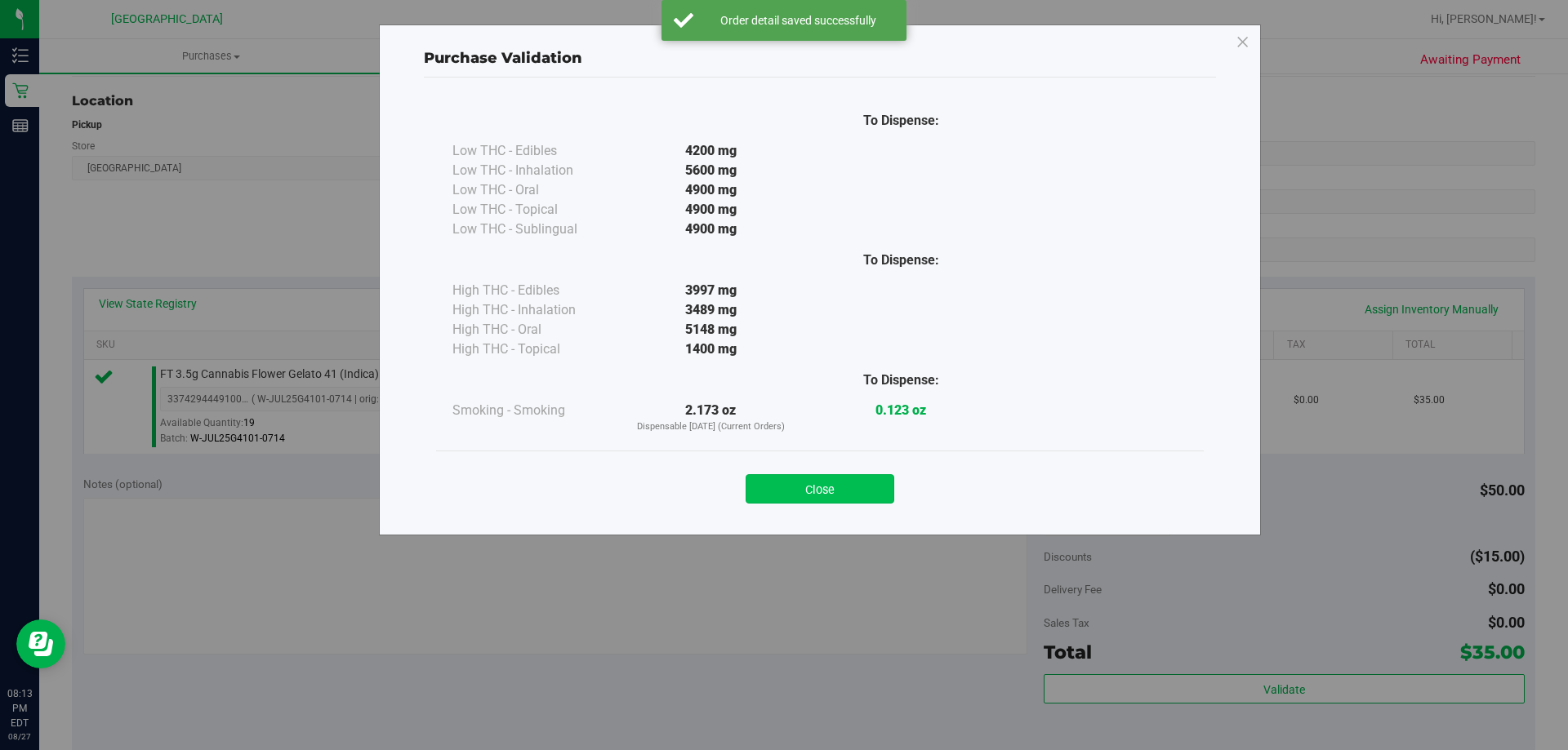
click at [781, 488] on button "Close" at bounding box center [820, 489] width 149 height 29
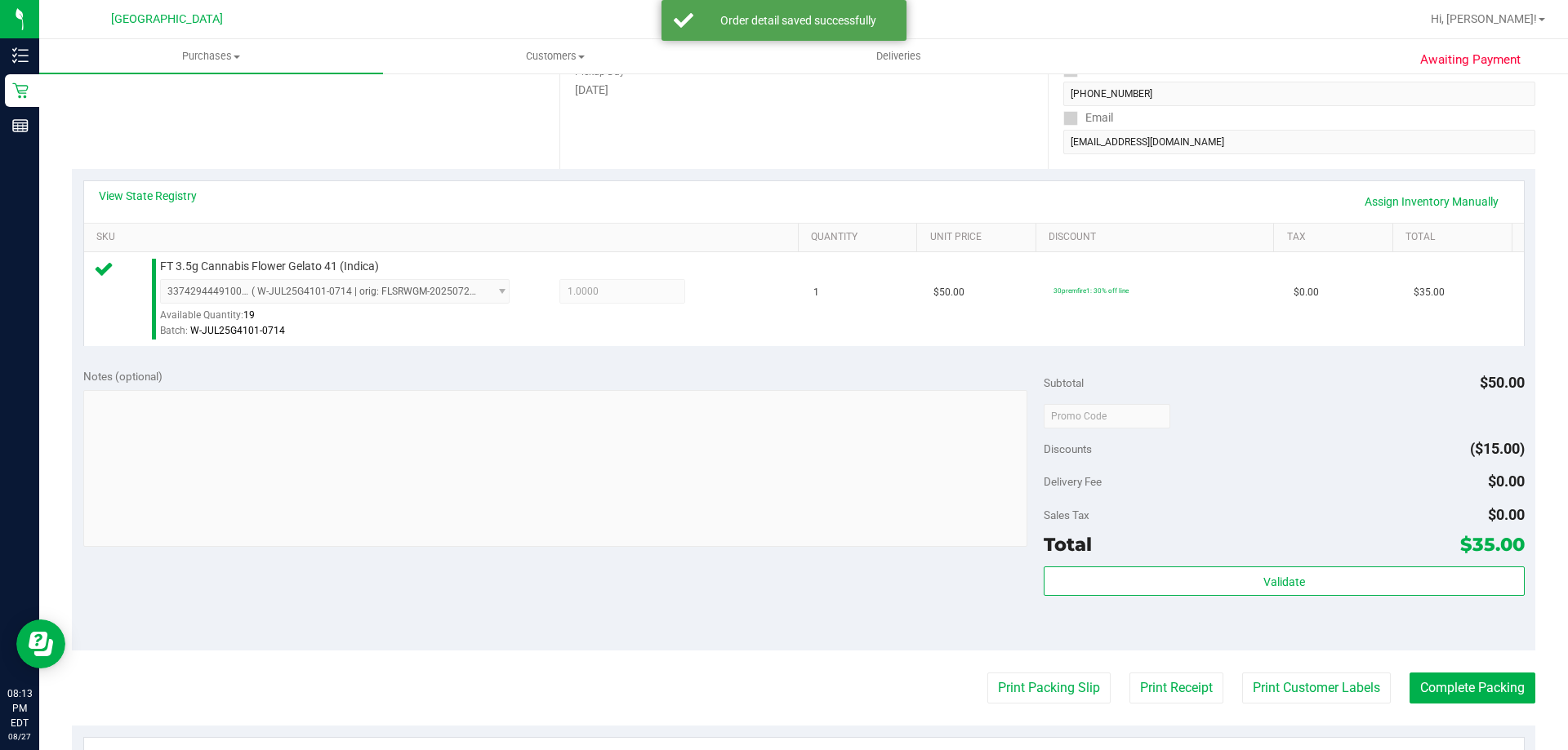
scroll to position [408, 0]
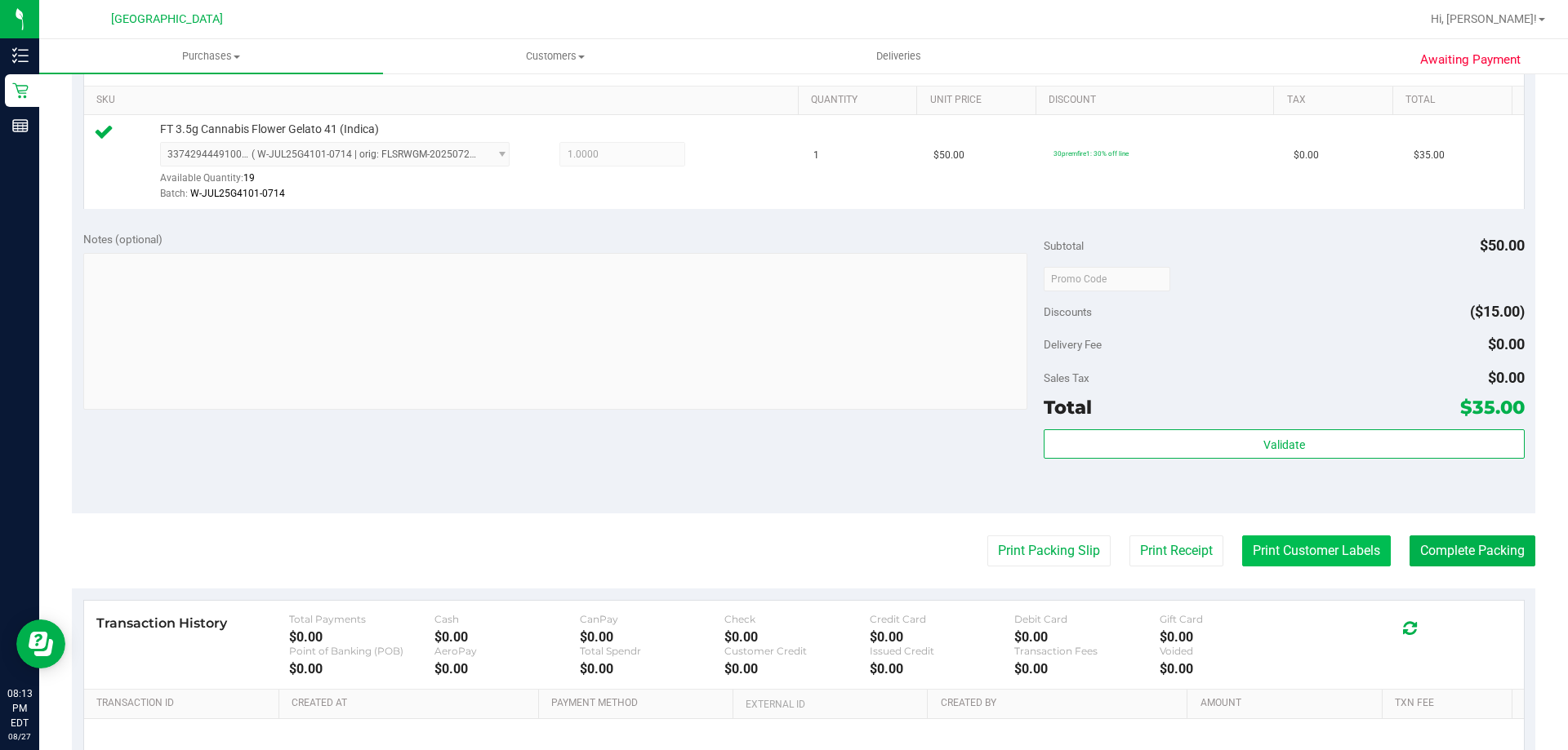
click at [781, 556] on button "Print Customer Labels" at bounding box center [1316, 551] width 149 height 31
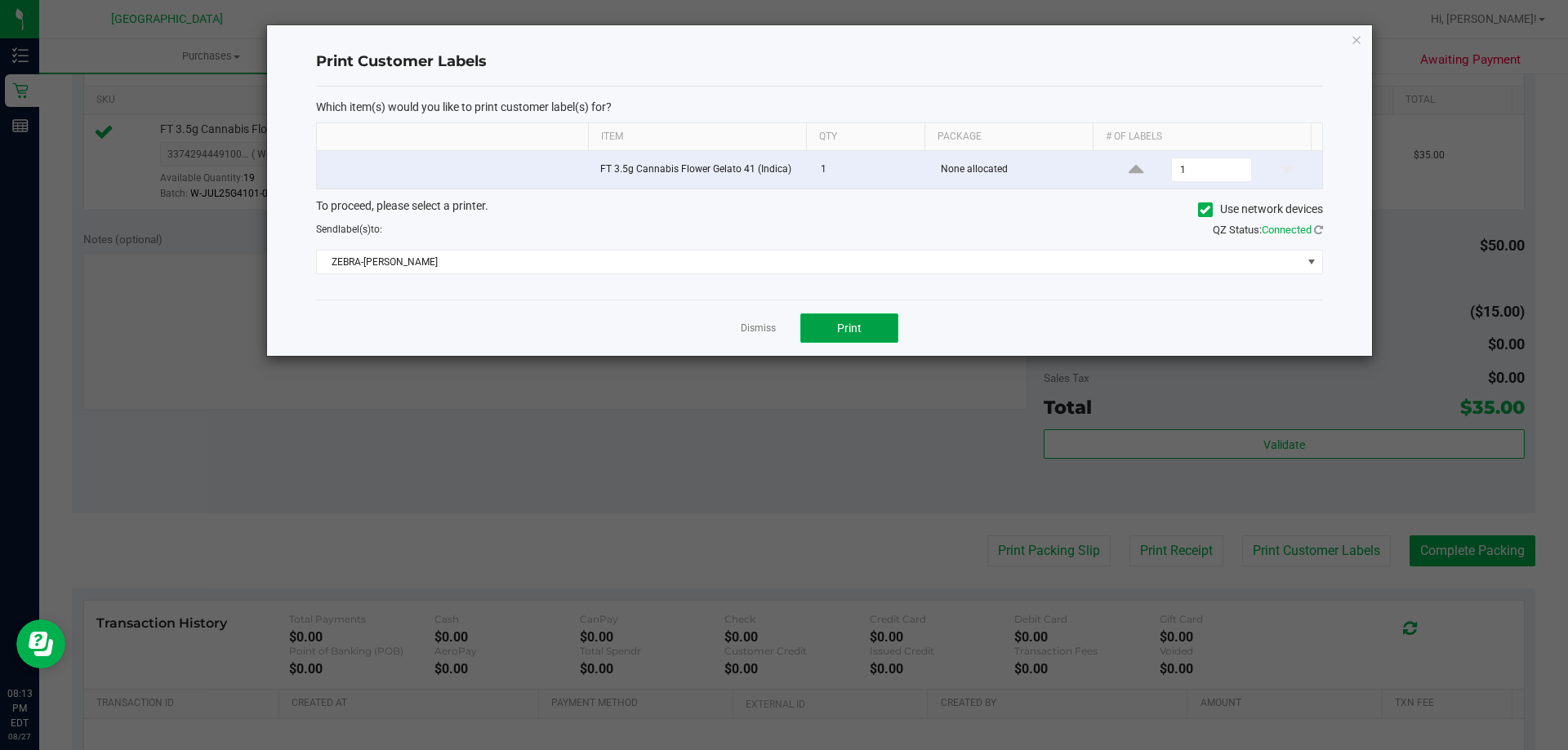
click at [781, 328] on button "Print" at bounding box center [849, 328] width 98 height 29
click at [761, 324] on link "Dismiss" at bounding box center [757, 329] width 35 height 14
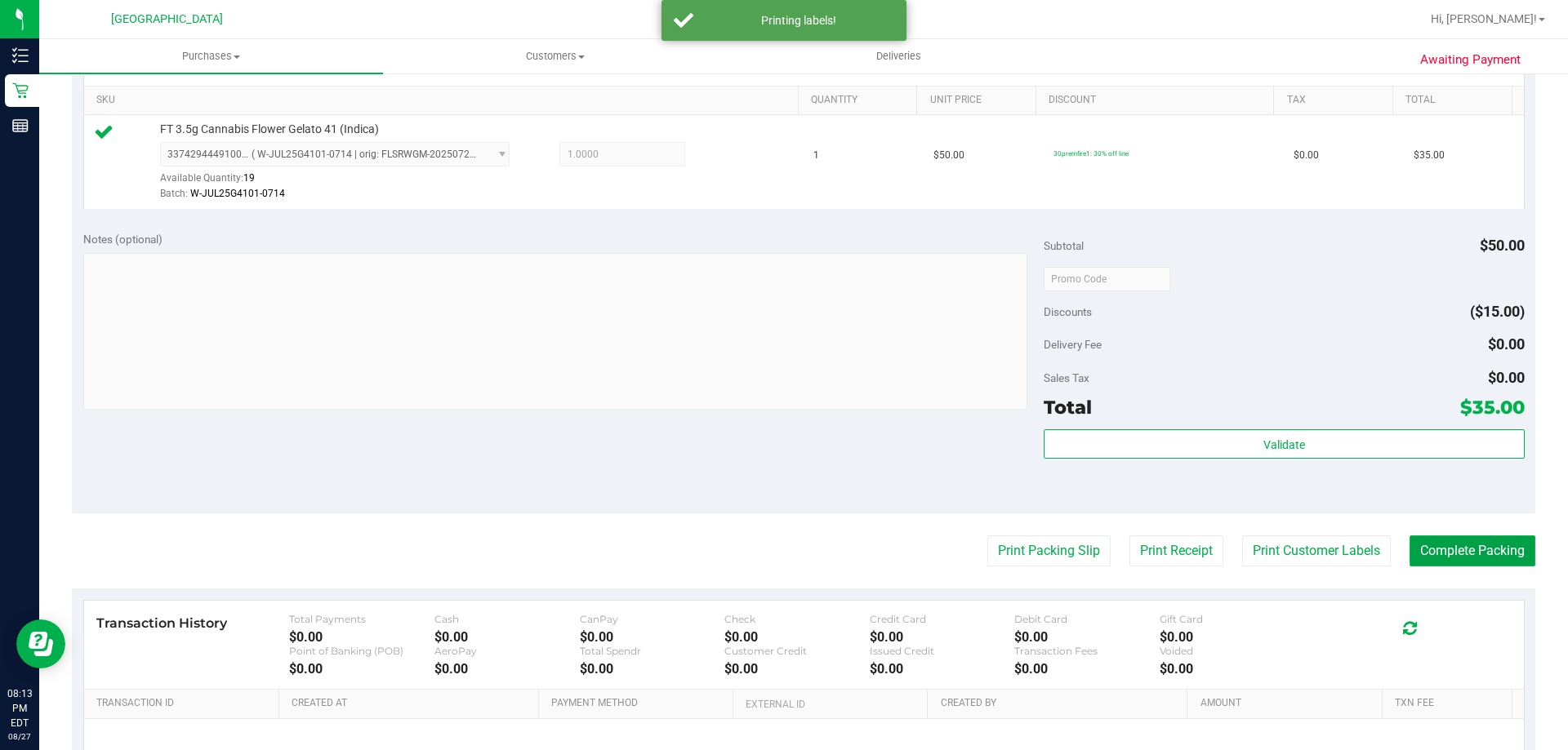
click at [781, 542] on button "Complete Packing" at bounding box center [1472, 551] width 126 height 31
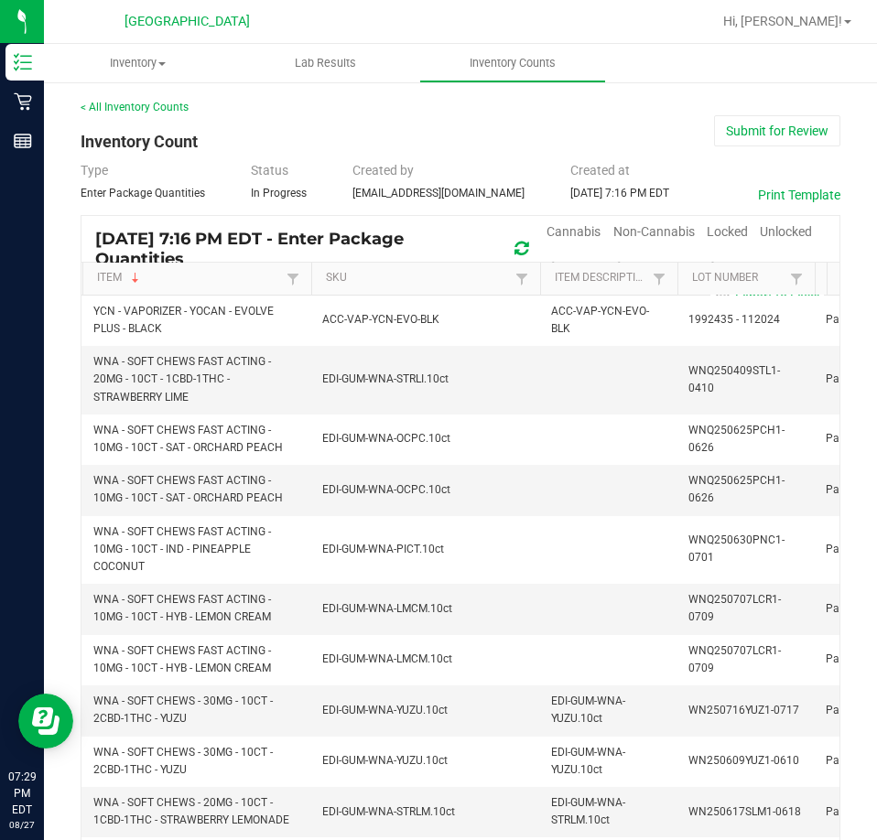
click at [111, 265] on th "Item" at bounding box center [196, 279] width 229 height 33
click at [115, 282] on link "Item" at bounding box center [189, 278] width 184 height 15
click at [591, 228] on span "Cannabis" at bounding box center [574, 231] width 54 height 15
click at [765, 234] on span "Unlocked" at bounding box center [786, 231] width 52 height 15
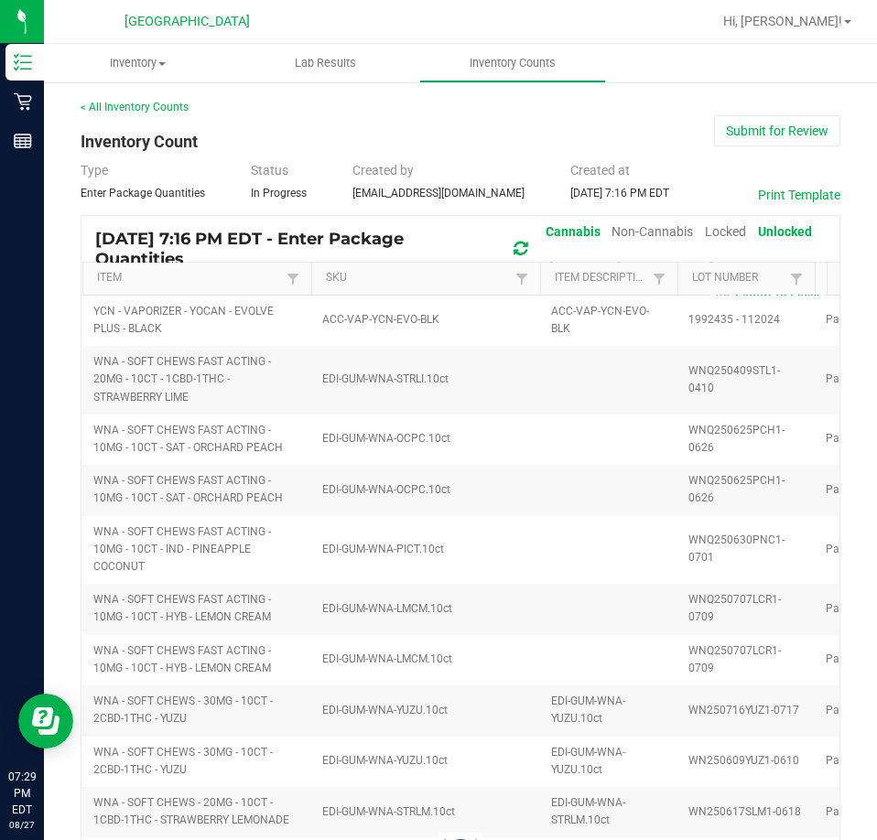
type input "3"
type input "31"
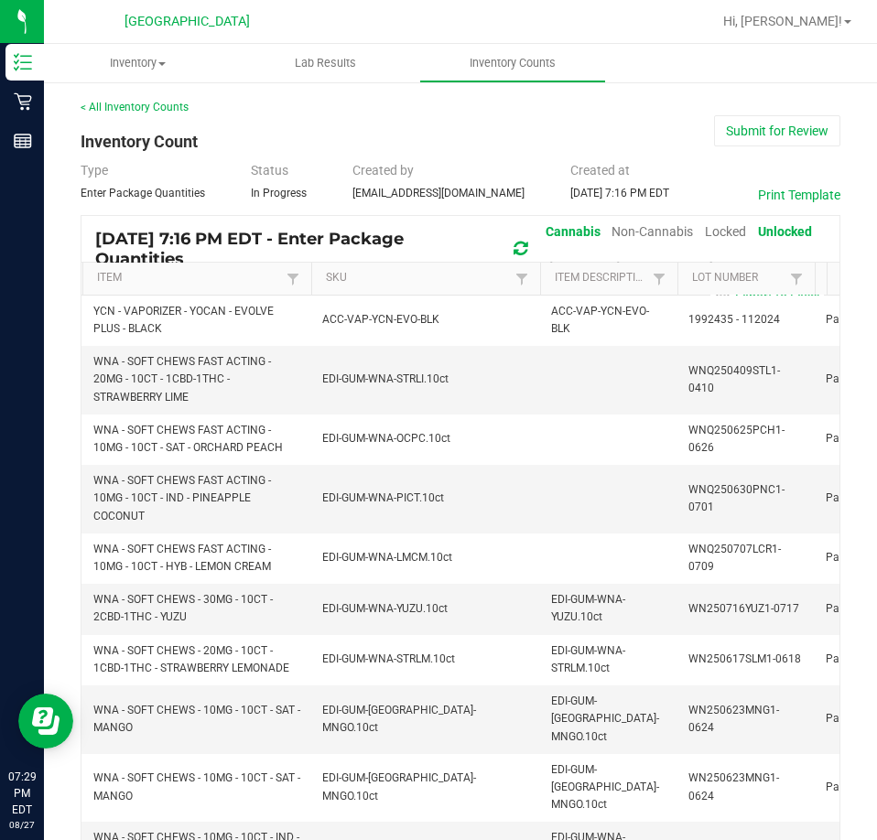
click at [233, 258] on div "Aug 27, 2025 7:16 PM EDT - Enter Package Quantities Cannabis Non-Cannabis Locke…" at bounding box center [460, 248] width 731 height 65
click at [234, 273] on link "Item" at bounding box center [189, 278] width 184 height 15
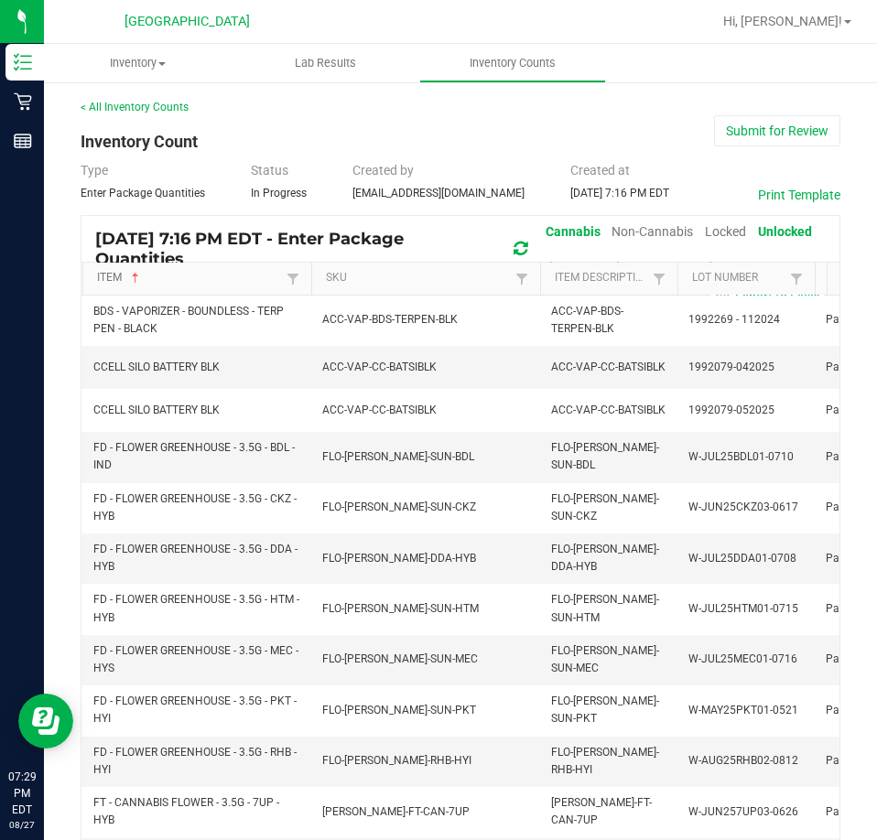
click at [241, 274] on link "Item" at bounding box center [189, 278] width 184 height 15
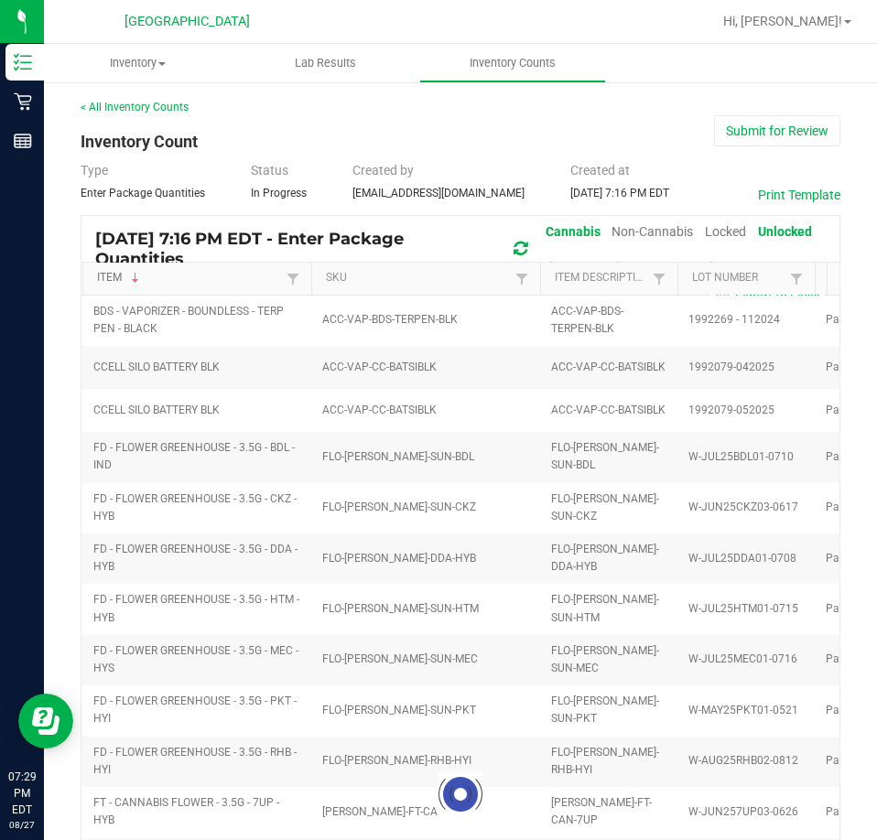
type input "6"
type input "31"
type input "24"
type input "3"
type input "31"
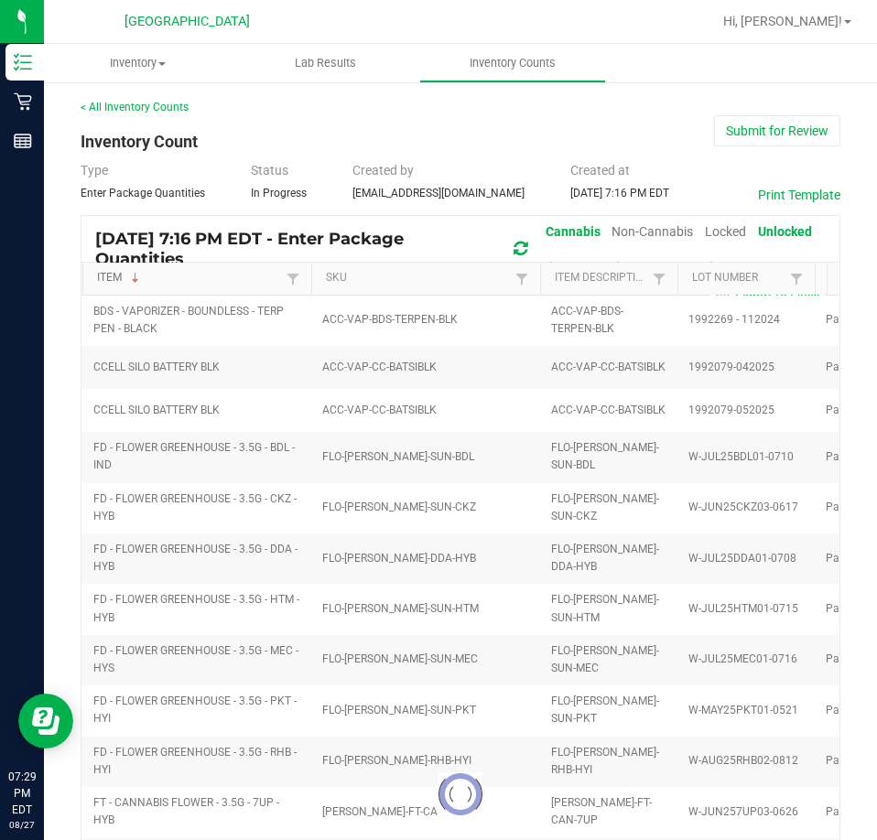
type input "37"
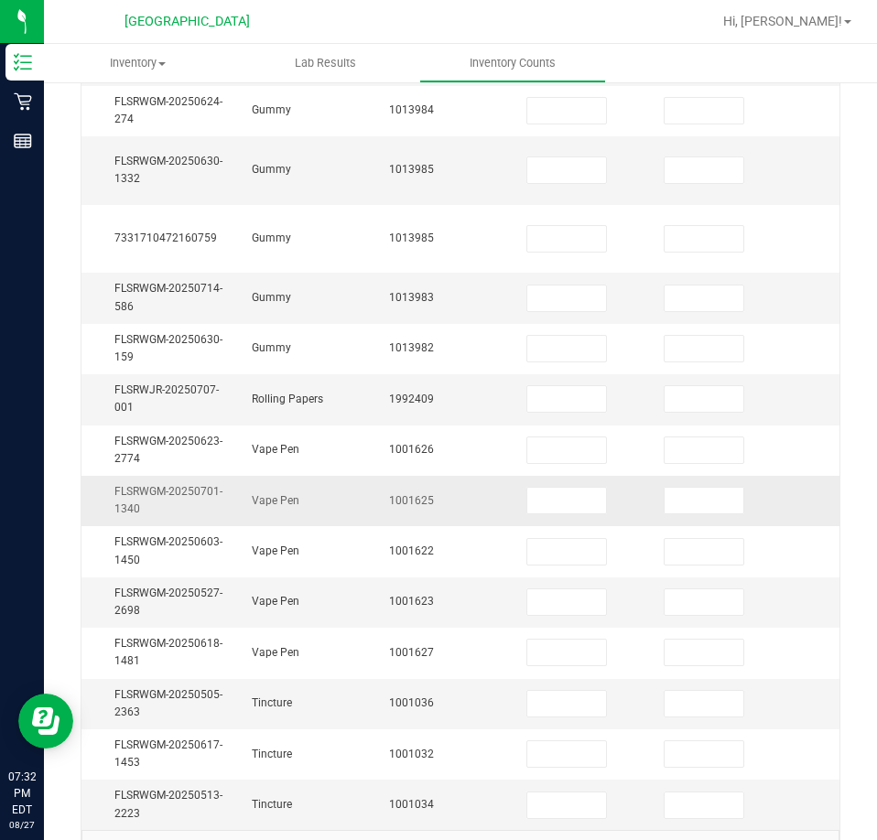
scroll to position [584, 0]
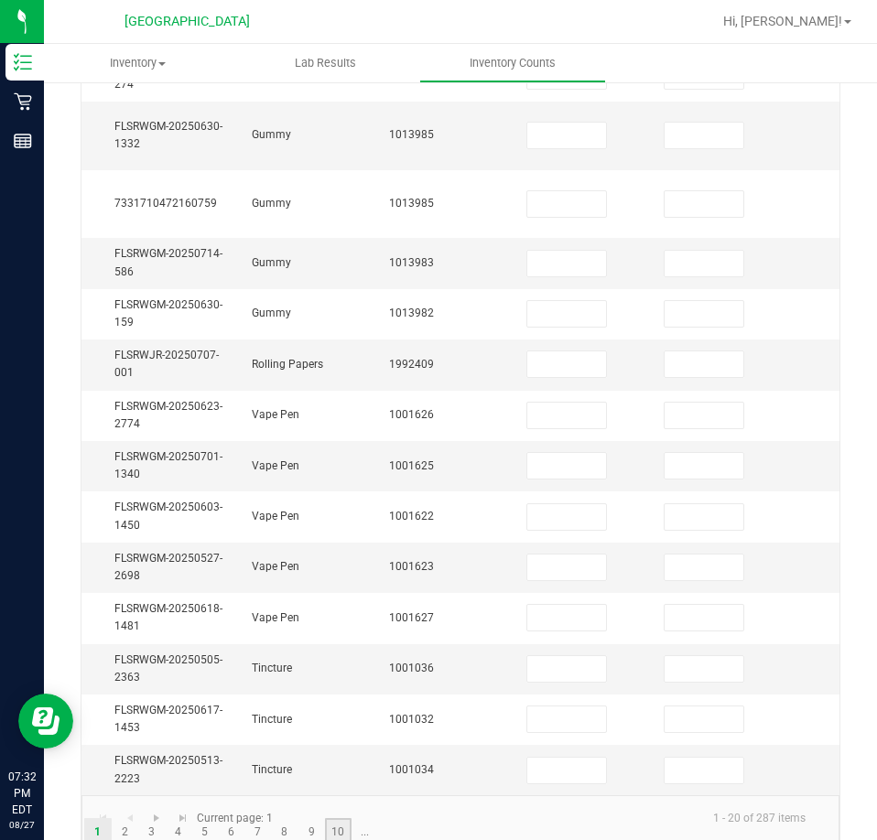
click at [341, 818] on link "10" at bounding box center [338, 831] width 27 height 27
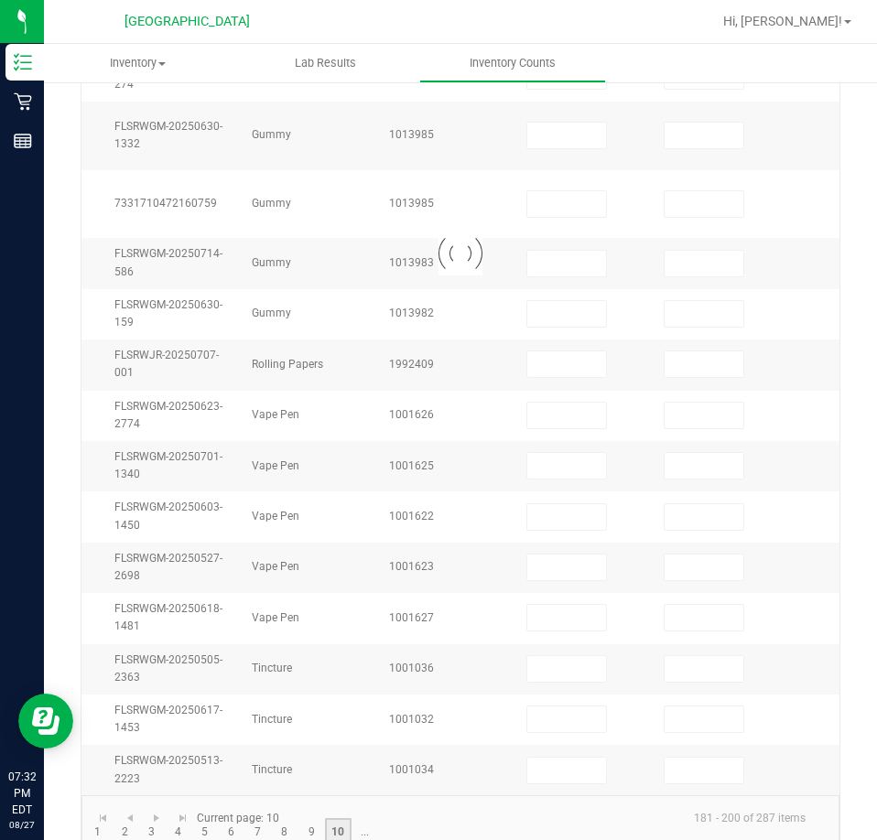
scroll to position [548, 0]
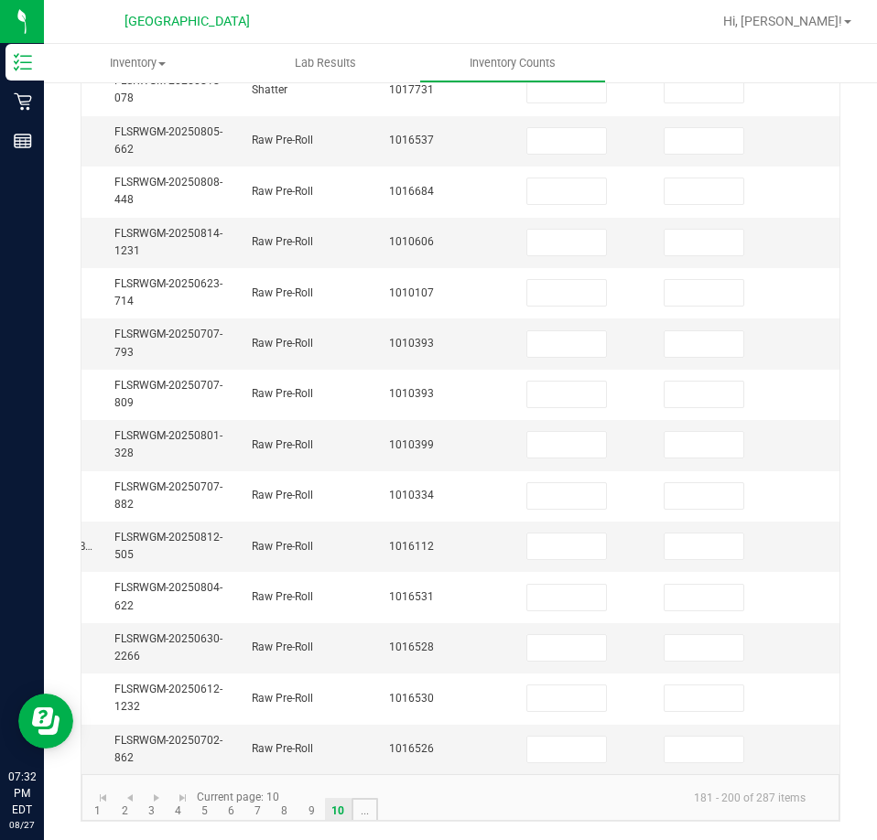
click at [357, 809] on link "..." at bounding box center [365, 811] width 27 height 27
click at [230, 808] on link "15" at bounding box center [231, 811] width 27 height 27
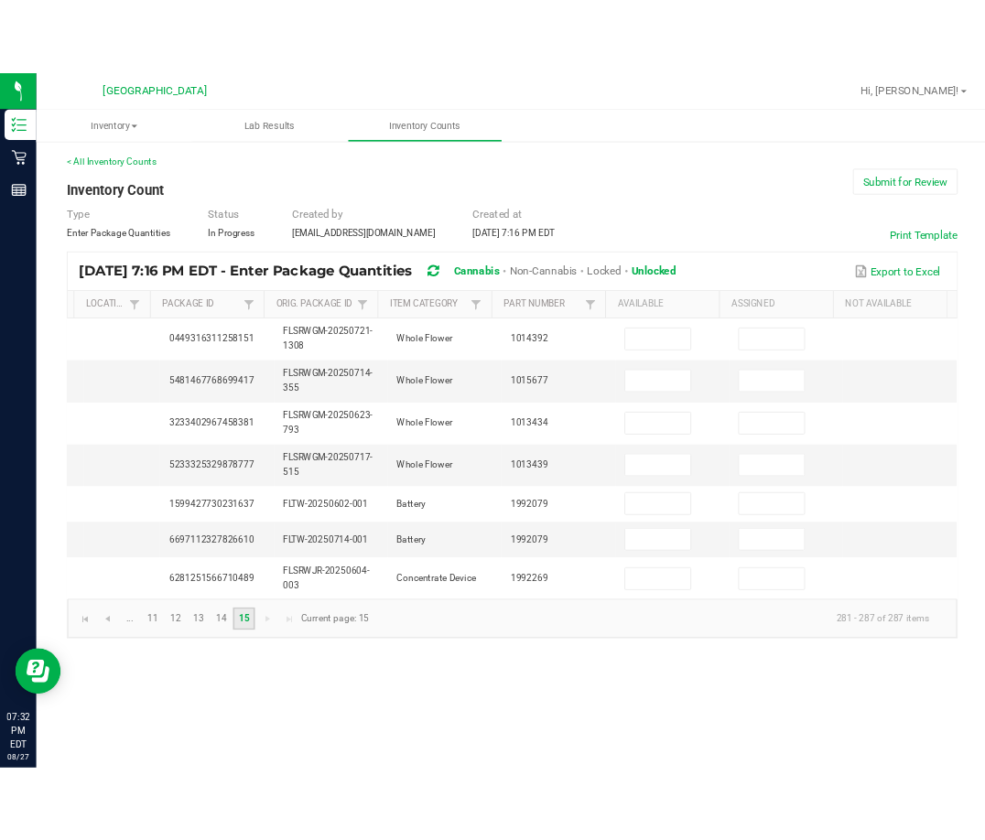
scroll to position [0, 817]
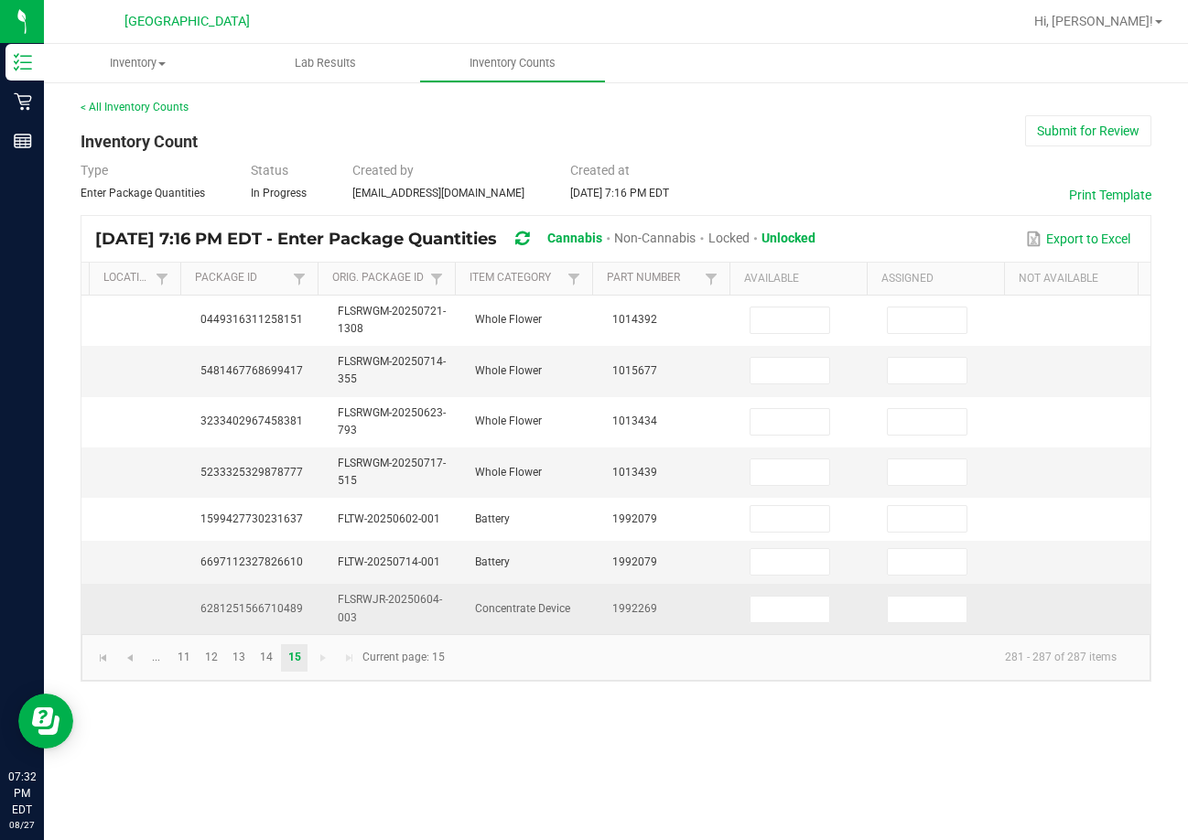
click at [270, 600] on td "6281251566710489" at bounding box center [257, 608] width 137 height 49
click at [267, 611] on span "6281251566710489" at bounding box center [251, 608] width 103 height 13
copy span "6281251566710489"
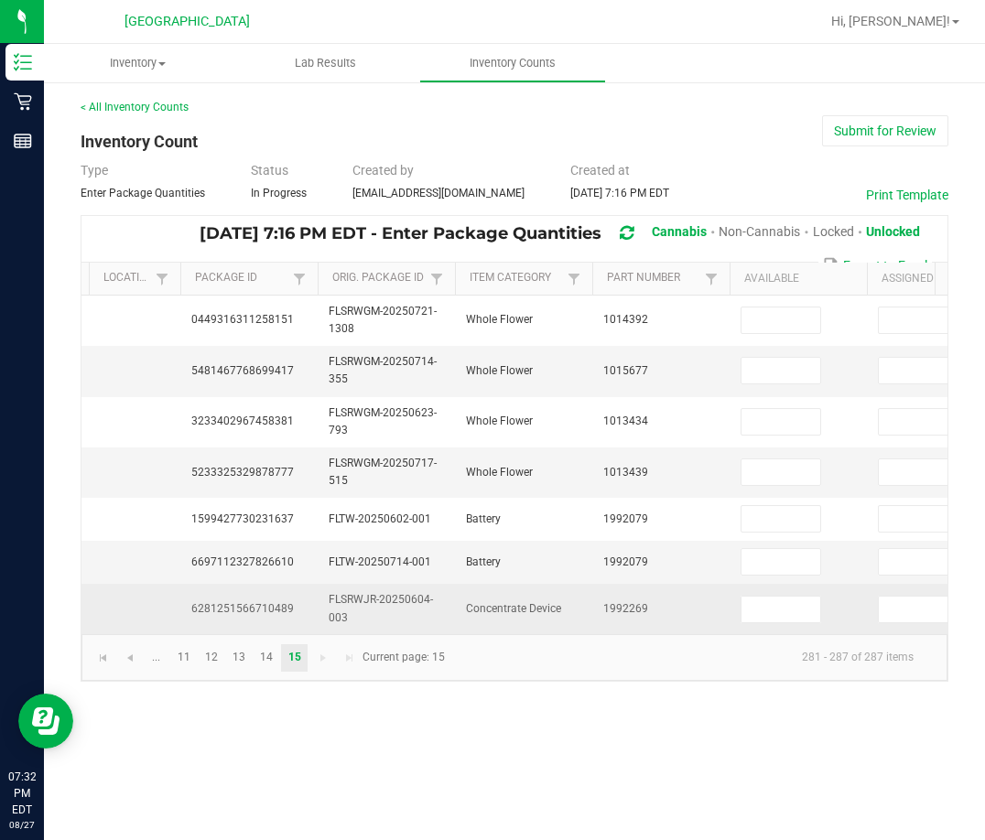
drag, startPoint x: 759, startPoint y: 606, endPoint x: 797, endPoint y: 586, distance: 43.4
click at [760, 606] on input at bounding box center [780, 610] width 79 height 26
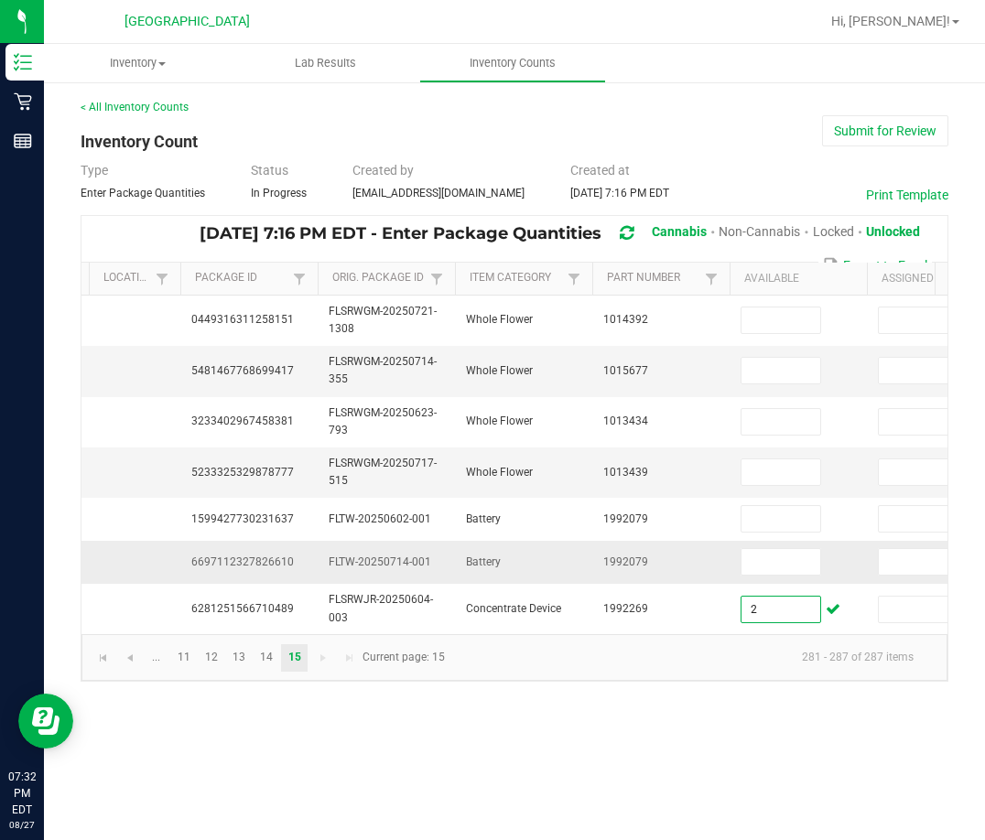
type input "2"
click at [265, 568] on span "6697112327826610" at bounding box center [242, 562] width 103 height 13
copy span "6697112327826610"
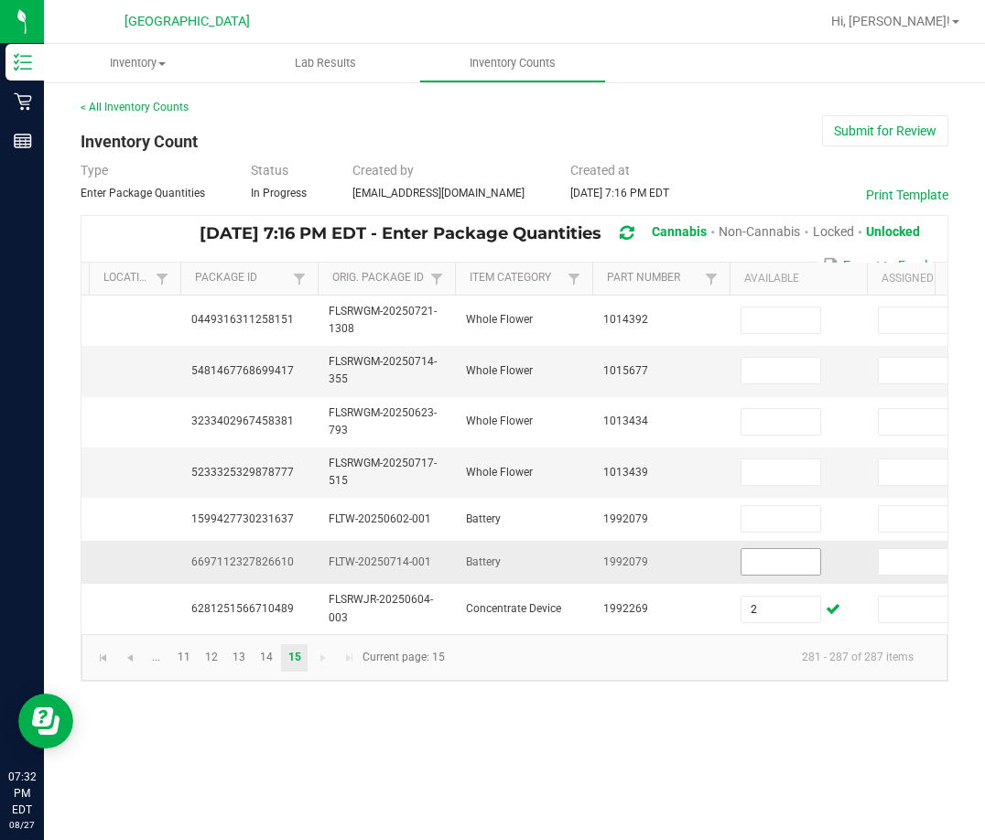
click at [771, 560] on input at bounding box center [780, 562] width 79 height 26
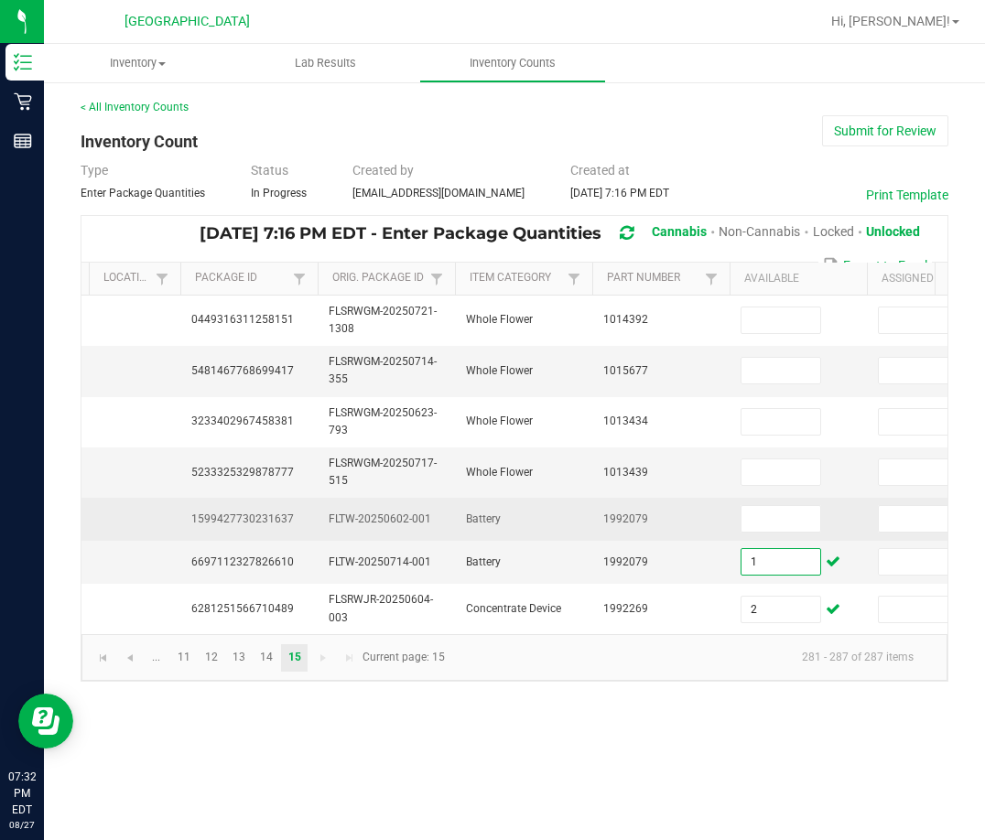
type input "1"
click at [216, 514] on span "1599427730231637" at bounding box center [242, 519] width 103 height 13
copy span "1599427730231637"
click at [793, 528] on input at bounding box center [780, 519] width 79 height 26
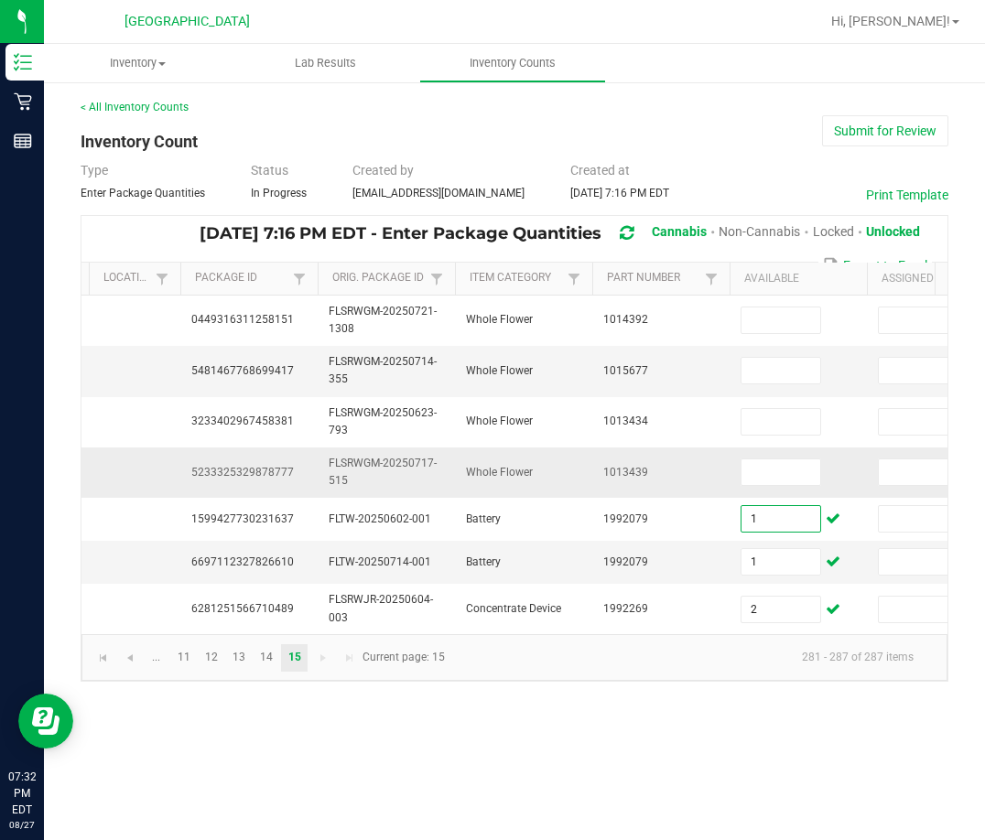
type input "1"
click at [256, 478] on td "5233325329878777" at bounding box center [248, 473] width 137 height 50
click at [255, 478] on span "5233325329878777" at bounding box center [242, 472] width 103 height 13
copy span "5233325329878777"
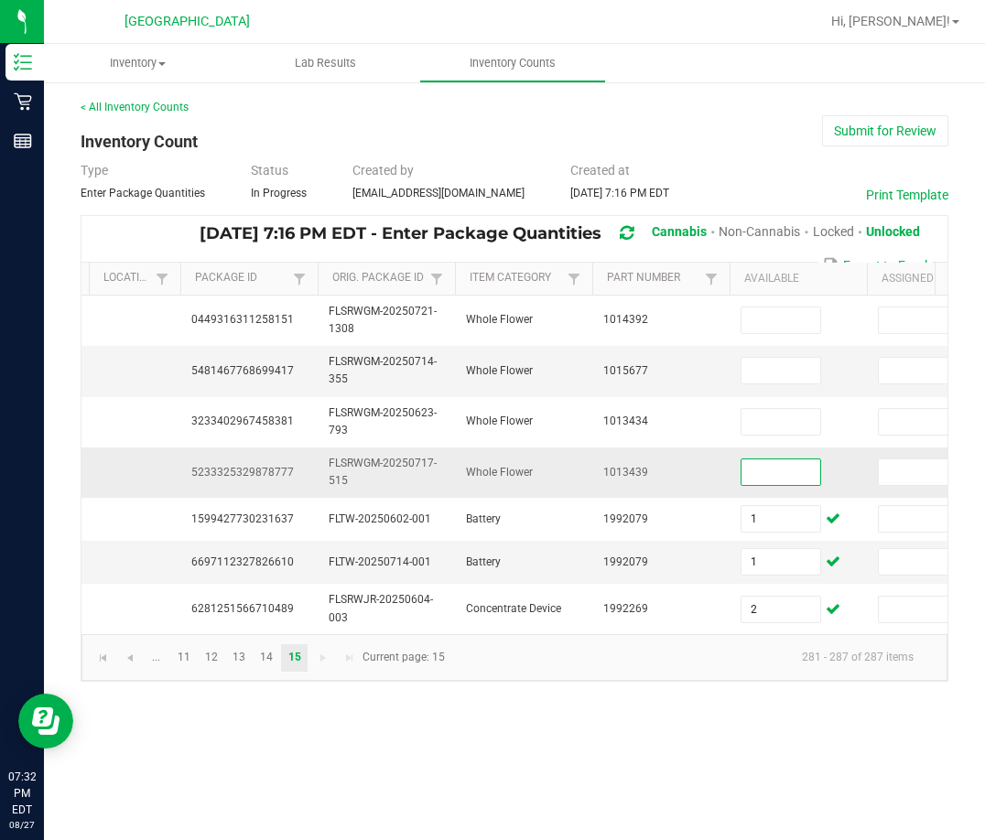
click at [765, 475] on input at bounding box center [780, 473] width 79 height 26
type input "5"
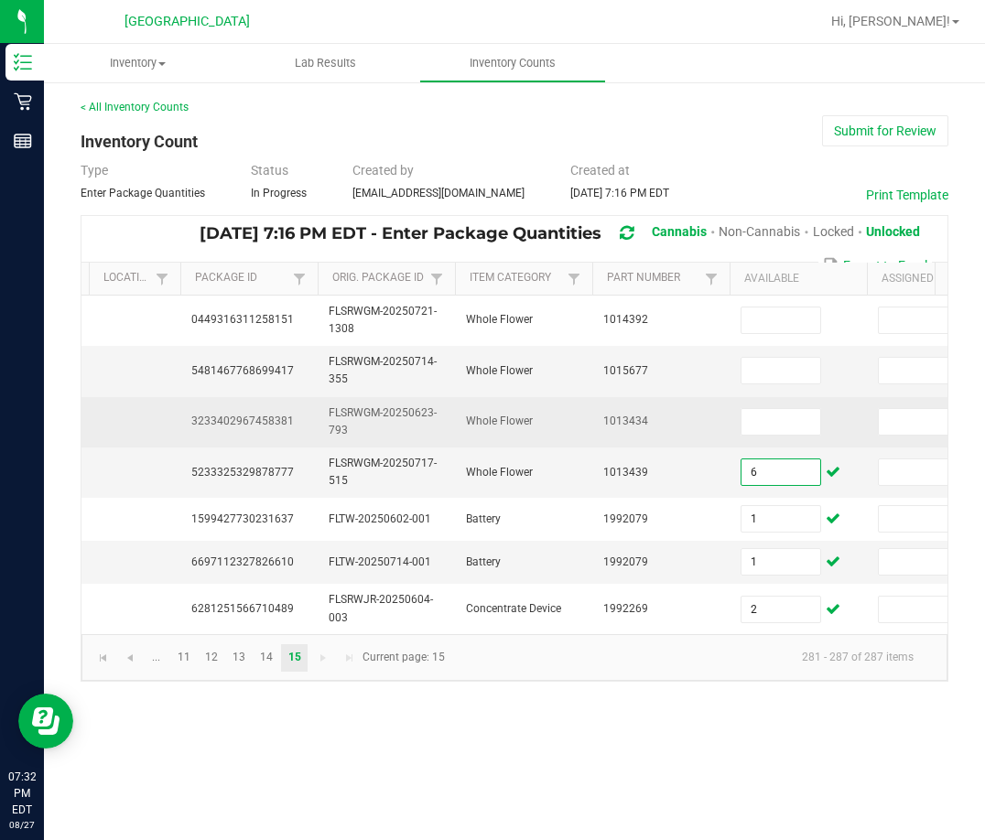
type input "6"
click at [270, 417] on span "3233402967458381" at bounding box center [242, 421] width 103 height 13
copy span "3233402967458381"
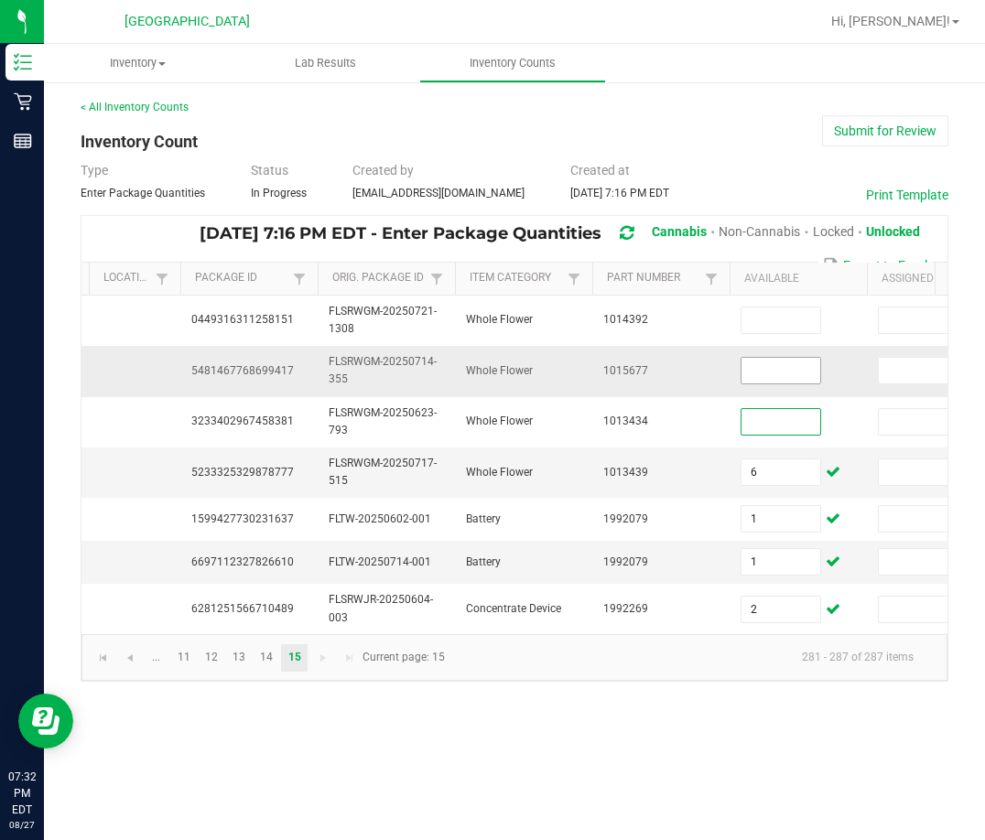
drag, startPoint x: 787, startPoint y: 433, endPoint x: 785, endPoint y: 384, distance: 49.5
click at [785, 430] on input at bounding box center [780, 422] width 79 height 26
type input "3"
click at [275, 373] on span "5481467768699417" at bounding box center [242, 370] width 103 height 13
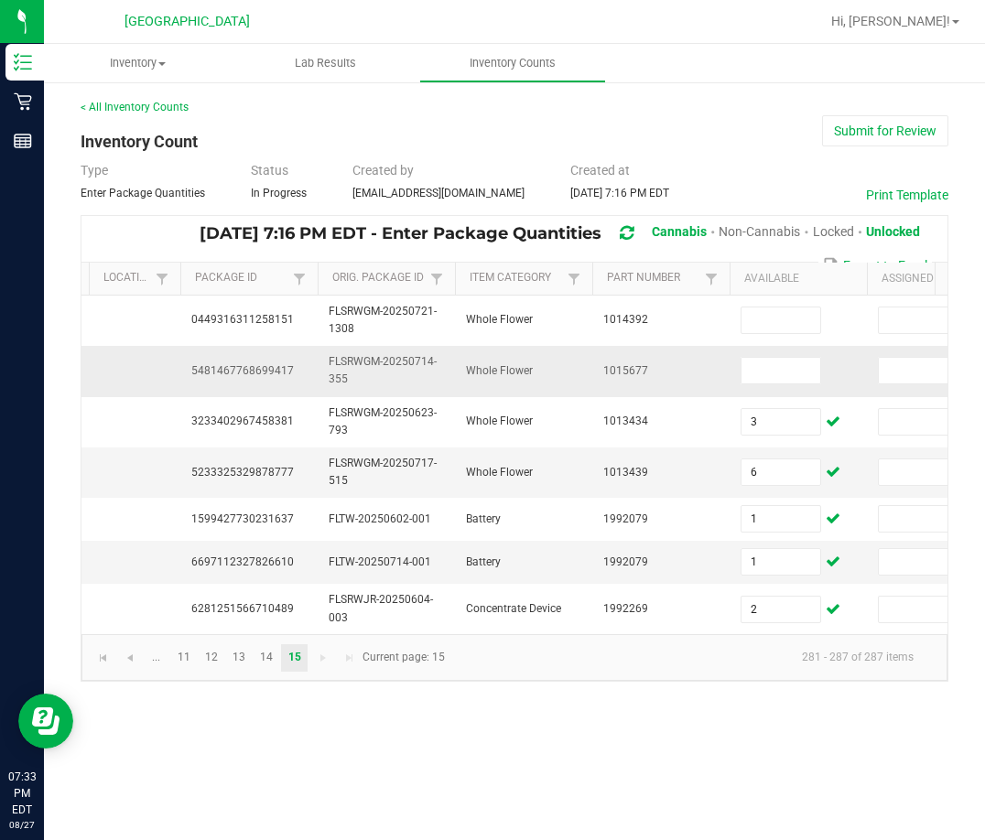
copy span "5481467768699417"
click at [750, 379] on input at bounding box center [780, 371] width 79 height 26
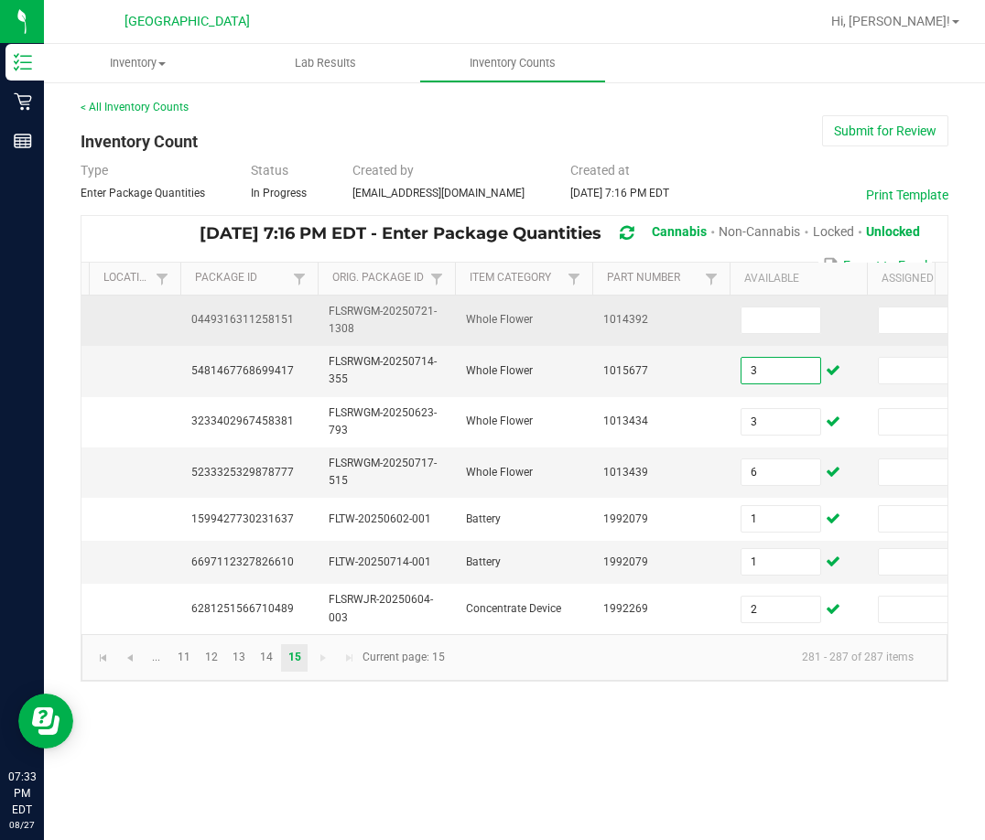
type input "3"
click at [259, 325] on span "0449316311258151" at bounding box center [242, 319] width 103 height 13
click at [257, 325] on span "0449316311258151" at bounding box center [242, 319] width 103 height 13
copy span "0449316311258151"
click at [790, 311] on input at bounding box center [780, 321] width 79 height 26
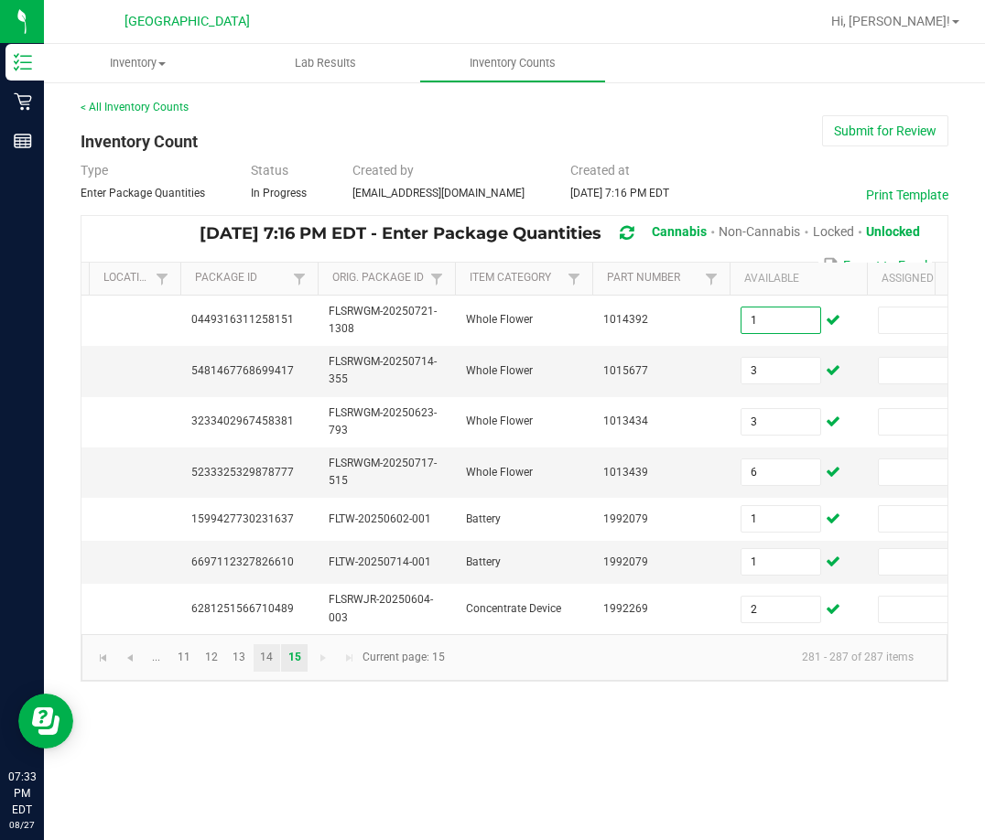
type input "1"
click at [273, 660] on link "14" at bounding box center [267, 657] width 27 height 27
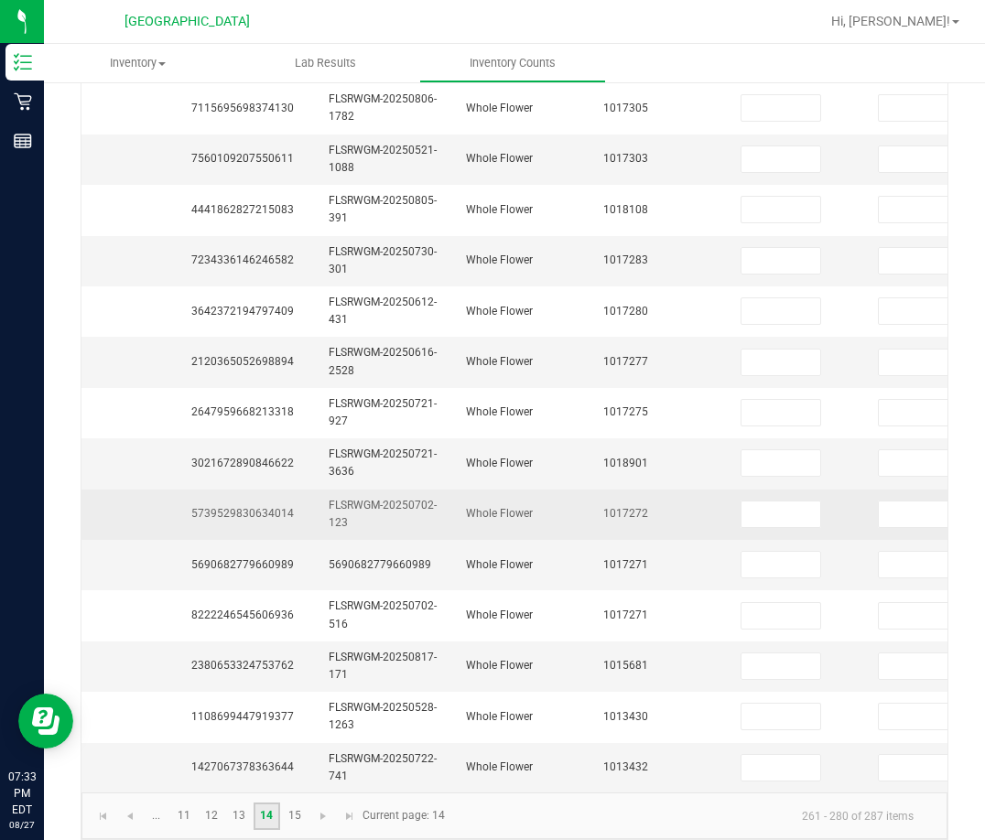
scroll to position [548, 0]
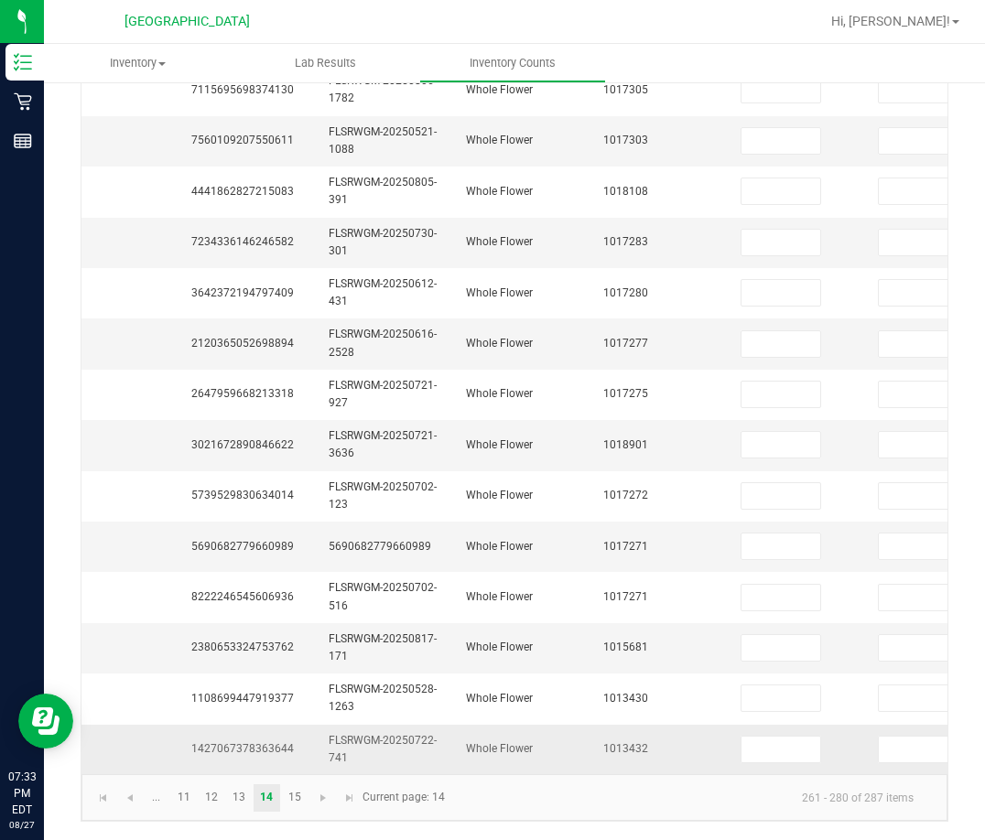
click at [273, 742] on span "1427067378363644" at bounding box center [242, 748] width 103 height 13
copy span "1427067378363644"
click at [807, 737] on input at bounding box center [780, 750] width 79 height 26
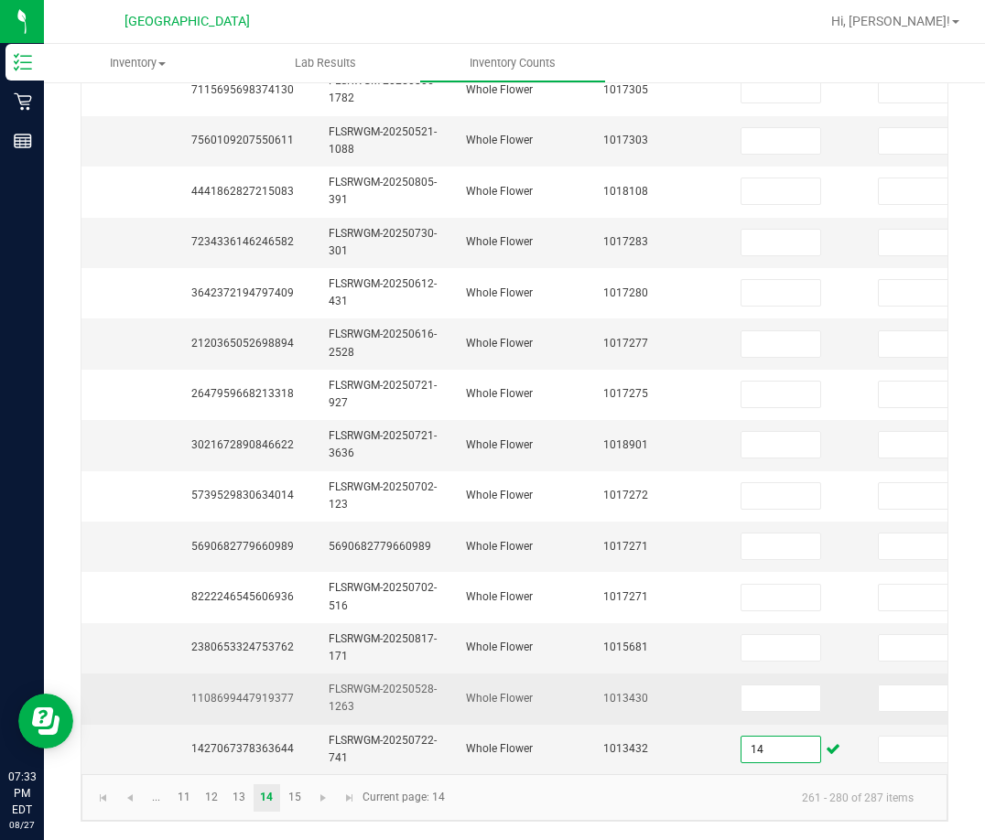
type input "14"
click at [375, 683] on td "FLSRWGM-20250528-1263" at bounding box center [386, 699] width 137 height 50
click at [274, 692] on span "1108699447919377" at bounding box center [242, 698] width 103 height 13
copy span "1108699447919377"
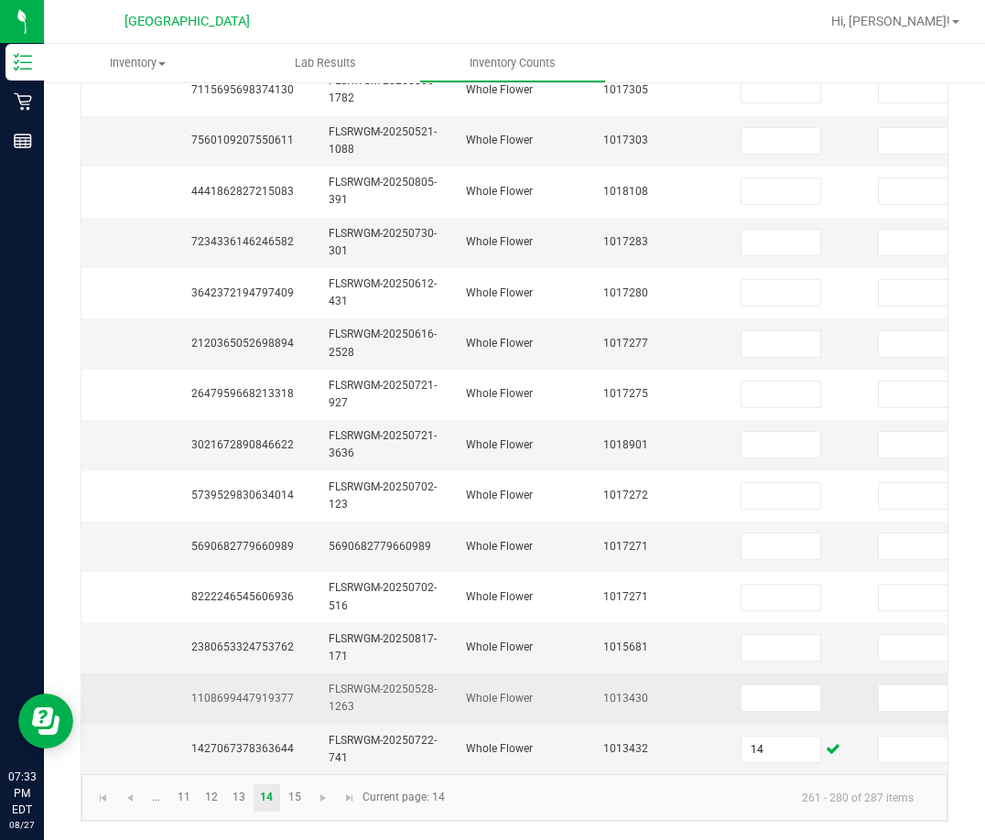
click at [254, 692] on span "1108699447919377" at bounding box center [242, 698] width 103 height 13
click at [781, 686] on input at bounding box center [780, 699] width 79 height 26
click at [280, 692] on span "1108699447919377" at bounding box center [242, 698] width 103 height 13
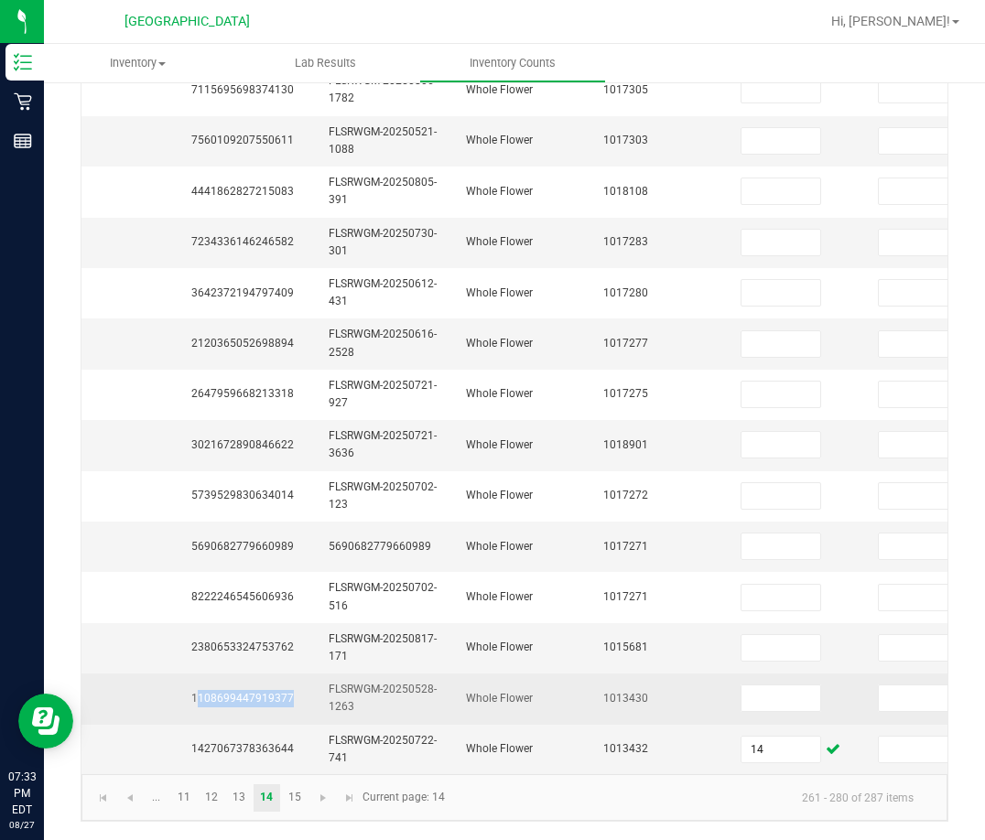
click at [281, 692] on span "1108699447919377" at bounding box center [242, 698] width 103 height 13
copy span "1108699447919377"
click at [771, 685] on span at bounding box center [781, 698] width 81 height 27
click at [766, 686] on input at bounding box center [780, 699] width 79 height 26
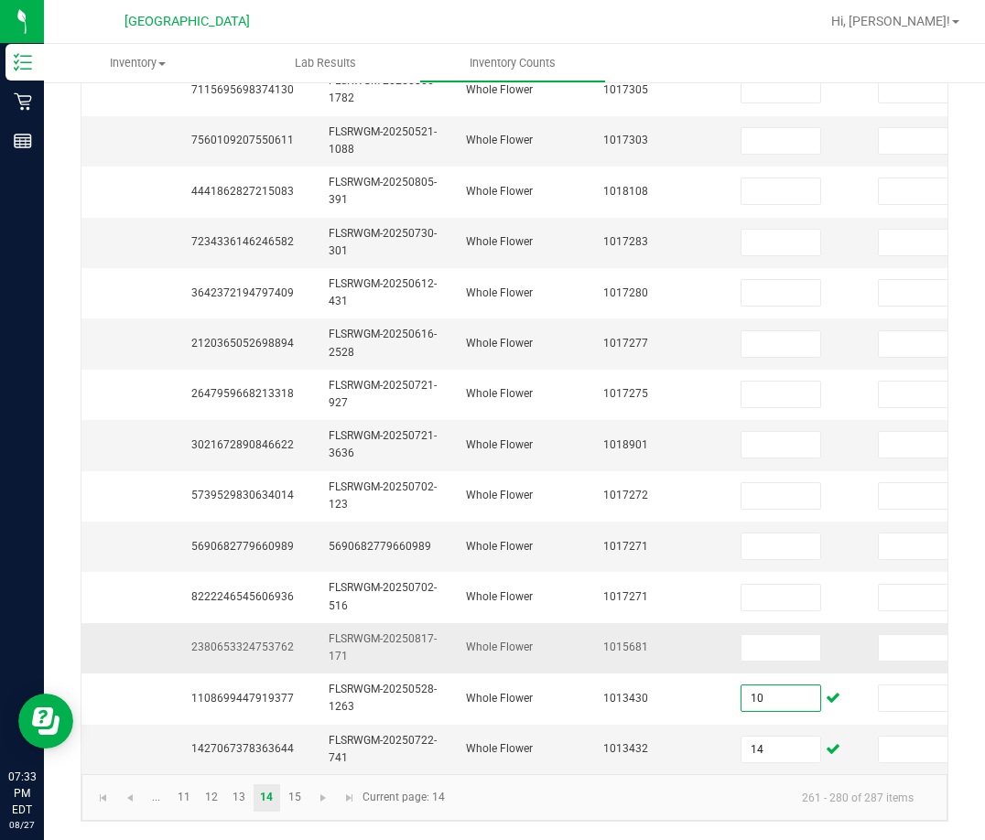
type input "10"
click at [244, 641] on span "2380653324753762" at bounding box center [242, 647] width 103 height 13
click at [779, 638] on input at bounding box center [780, 648] width 79 height 26
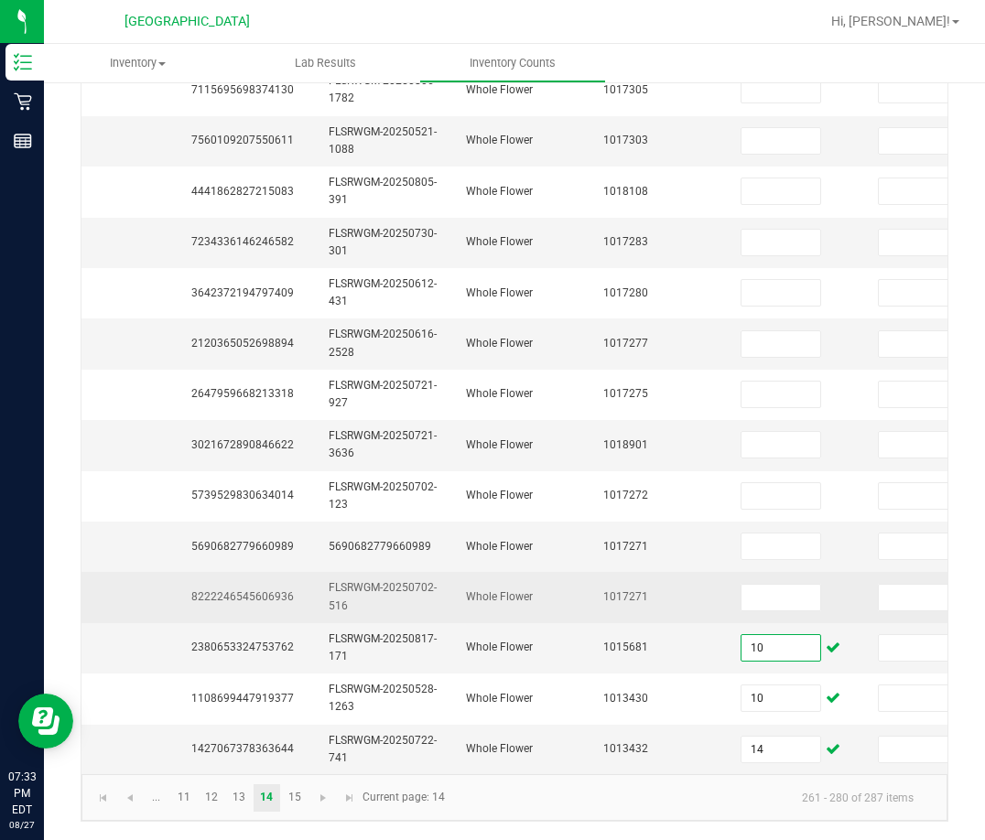
type input "10"
click at [250, 590] on span "8222246545606936" at bounding box center [242, 596] width 103 height 13
click at [762, 585] on input at bounding box center [780, 598] width 79 height 26
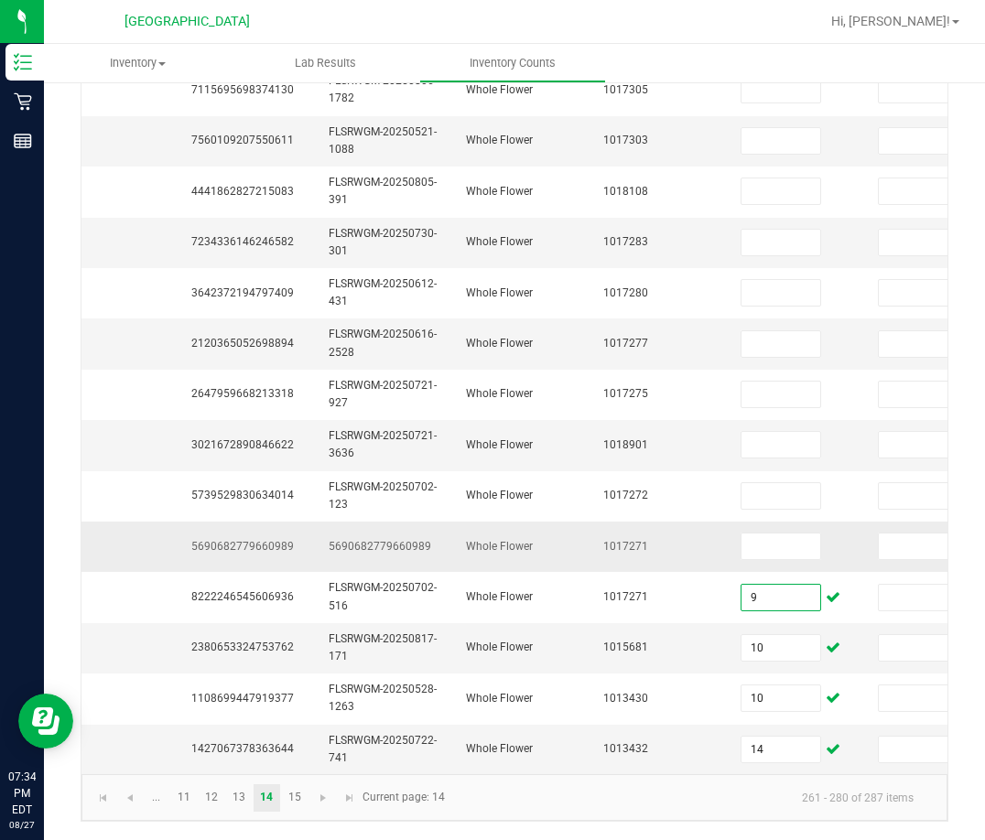
type input "9"
click at [231, 540] on span "5690682779660989" at bounding box center [242, 546] width 103 height 13
click at [752, 541] on input at bounding box center [780, 547] width 79 height 26
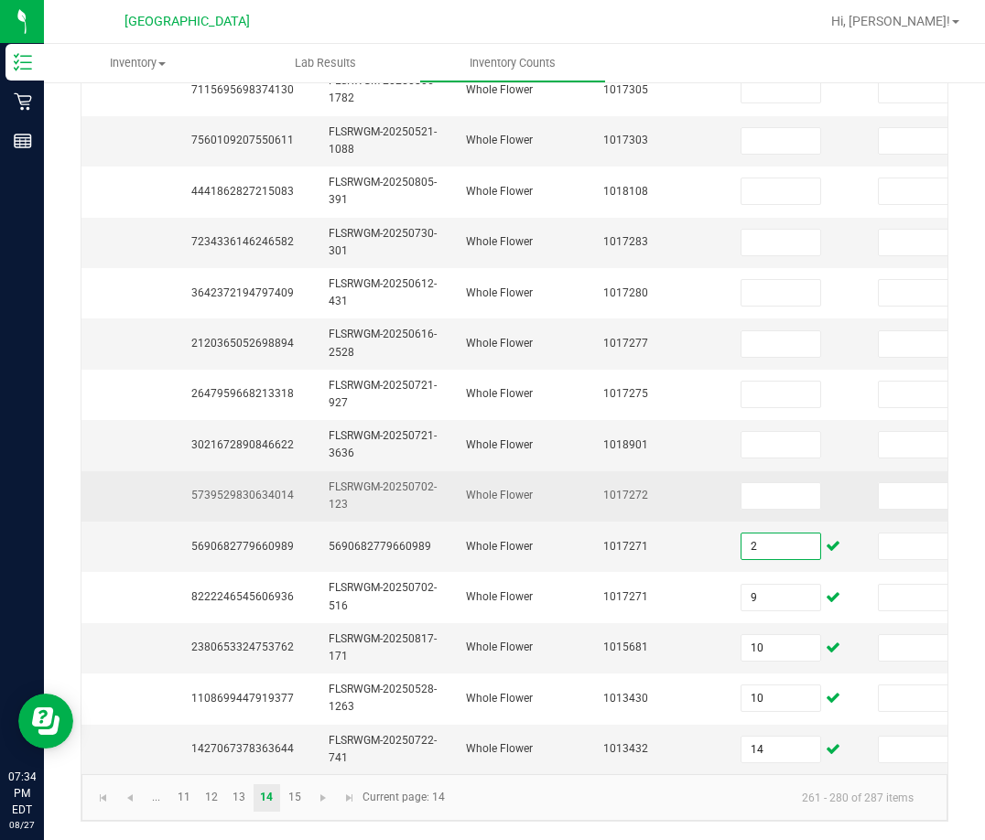
type input "2"
click at [278, 491] on td "5739529830634014" at bounding box center [248, 496] width 137 height 50
click at [276, 489] on span "5739529830634014" at bounding box center [242, 495] width 103 height 13
click at [813, 483] on input at bounding box center [780, 496] width 79 height 26
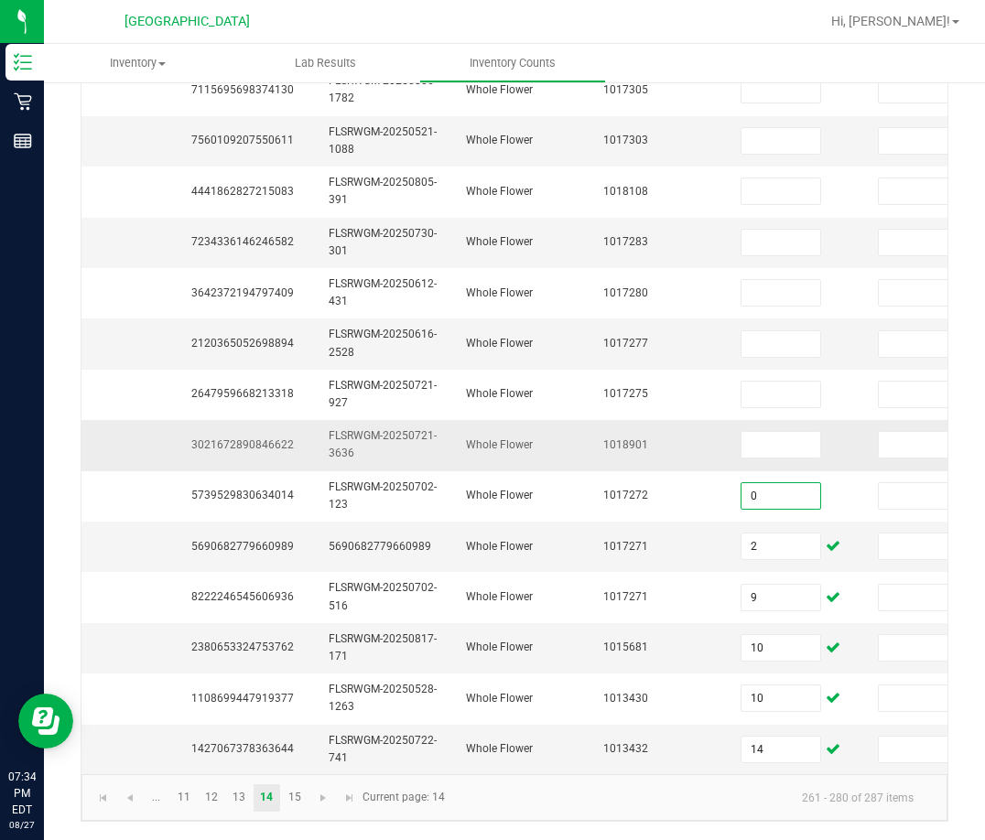
type input "0"
click at [234, 442] on td "3021672890846622" at bounding box center [248, 445] width 137 height 50
click at [228, 438] on span "3021672890846622" at bounding box center [242, 444] width 103 height 13
click at [224, 438] on span "3021672890846622" at bounding box center [242, 444] width 103 height 13
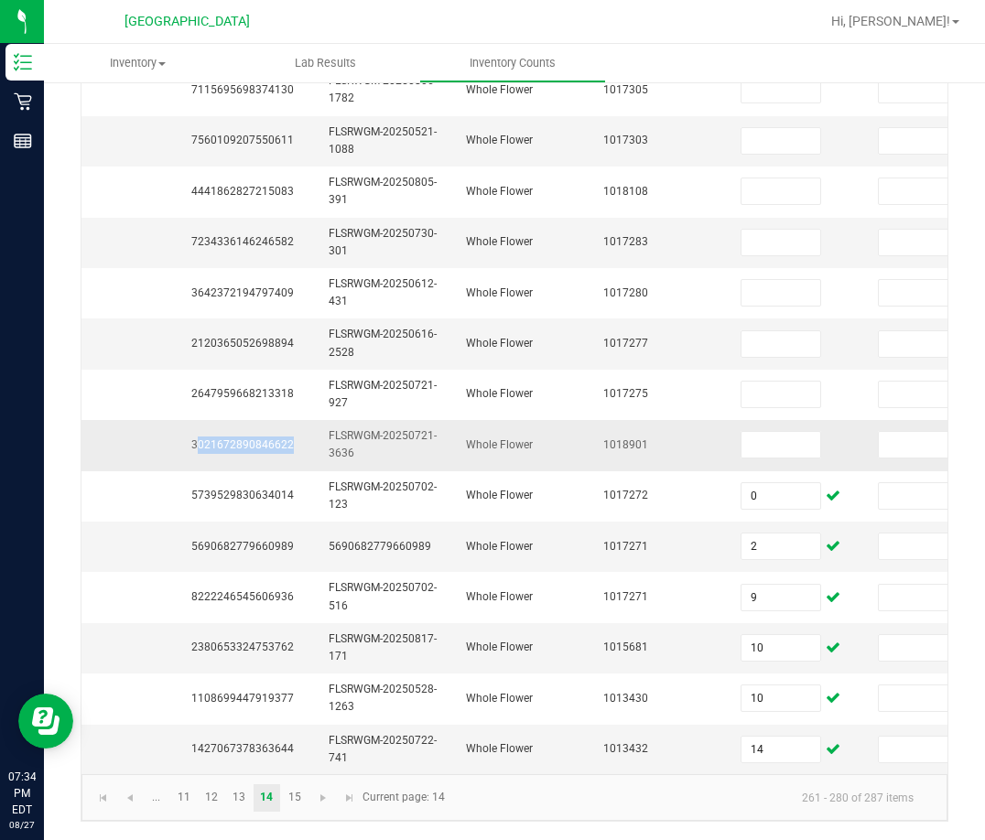
click at [224, 438] on span "3021672890846622" at bounding box center [242, 444] width 103 height 13
click at [763, 436] on input at bounding box center [780, 445] width 79 height 26
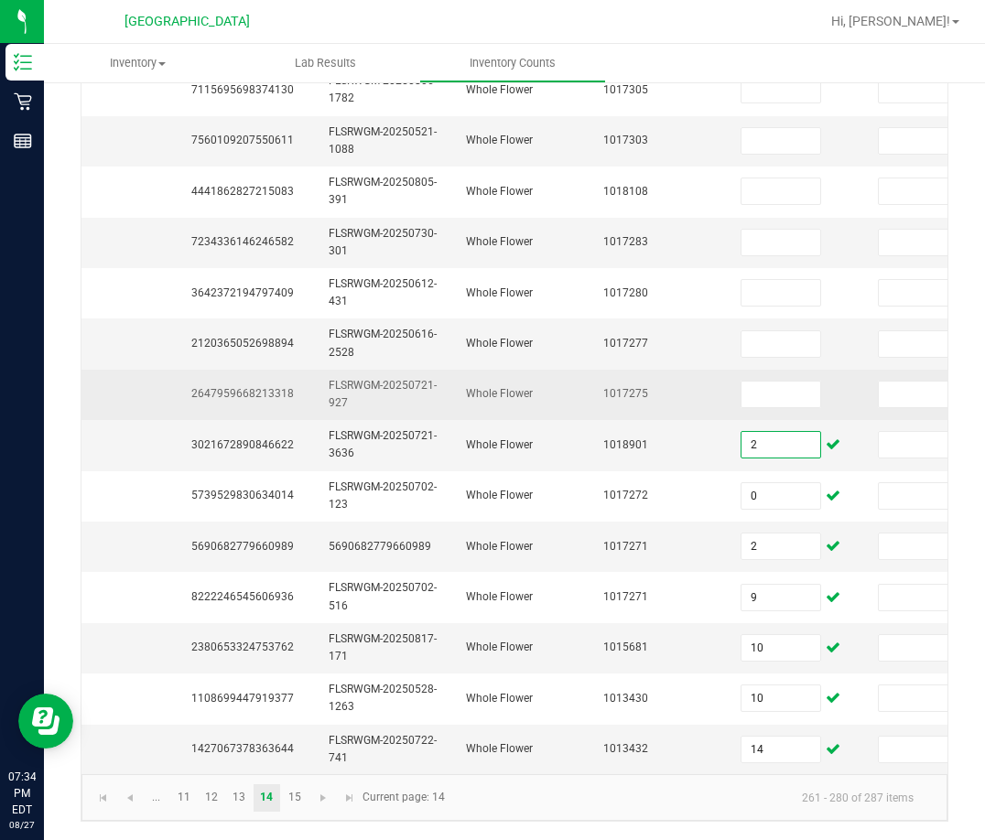
type input "2"
click at [246, 387] on span "2647959668213318" at bounding box center [242, 393] width 103 height 13
click at [245, 387] on td "2647959668213318" at bounding box center [248, 395] width 137 height 50
click at [233, 387] on span "2647959668213318" at bounding box center [242, 393] width 103 height 13
click at [752, 386] on input at bounding box center [780, 395] width 79 height 26
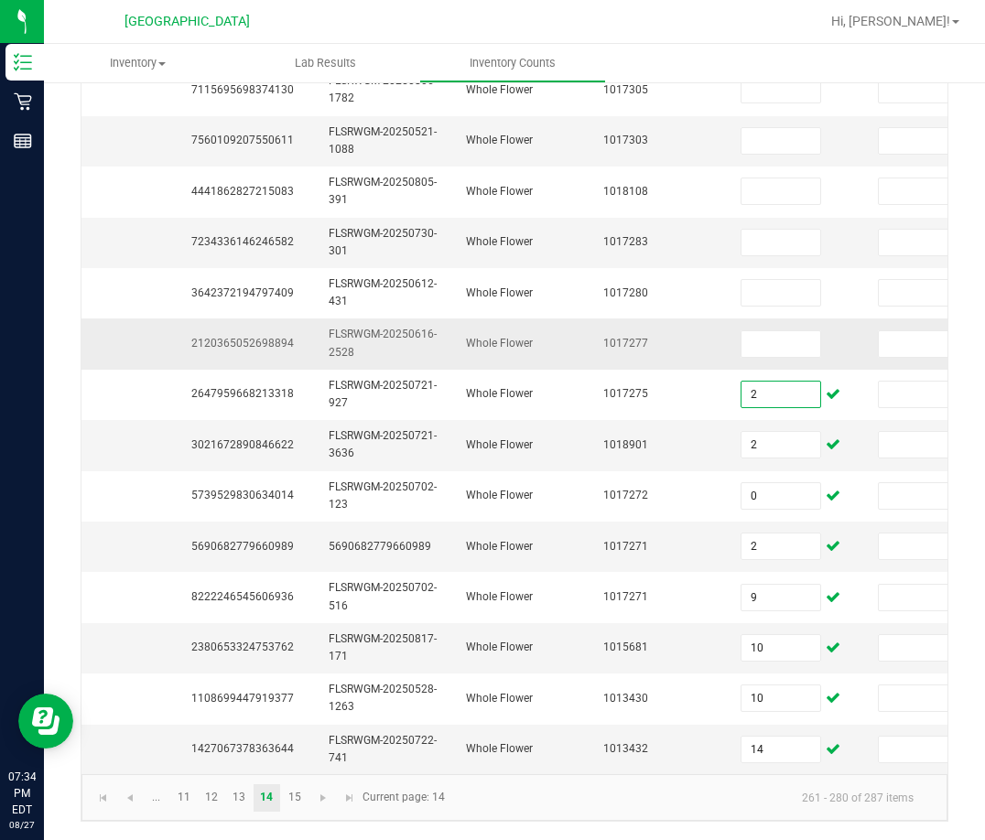
type input "2"
click at [234, 337] on span "2120365052698894" at bounding box center [242, 343] width 103 height 13
click at [785, 331] on input at bounding box center [780, 344] width 79 height 26
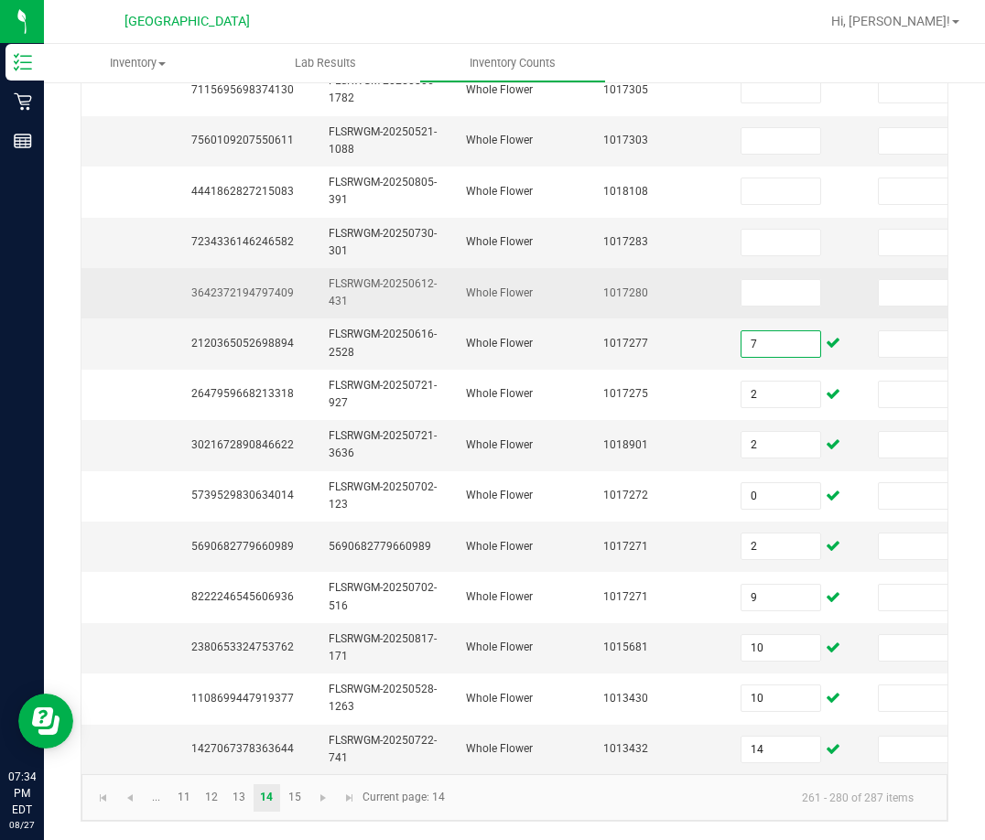
type input "7"
click at [265, 268] on td "3642372194797409" at bounding box center [248, 293] width 137 height 50
click at [269, 286] on td "3642372194797409" at bounding box center [248, 293] width 137 height 50
click at [811, 283] on input at bounding box center [780, 293] width 79 height 26
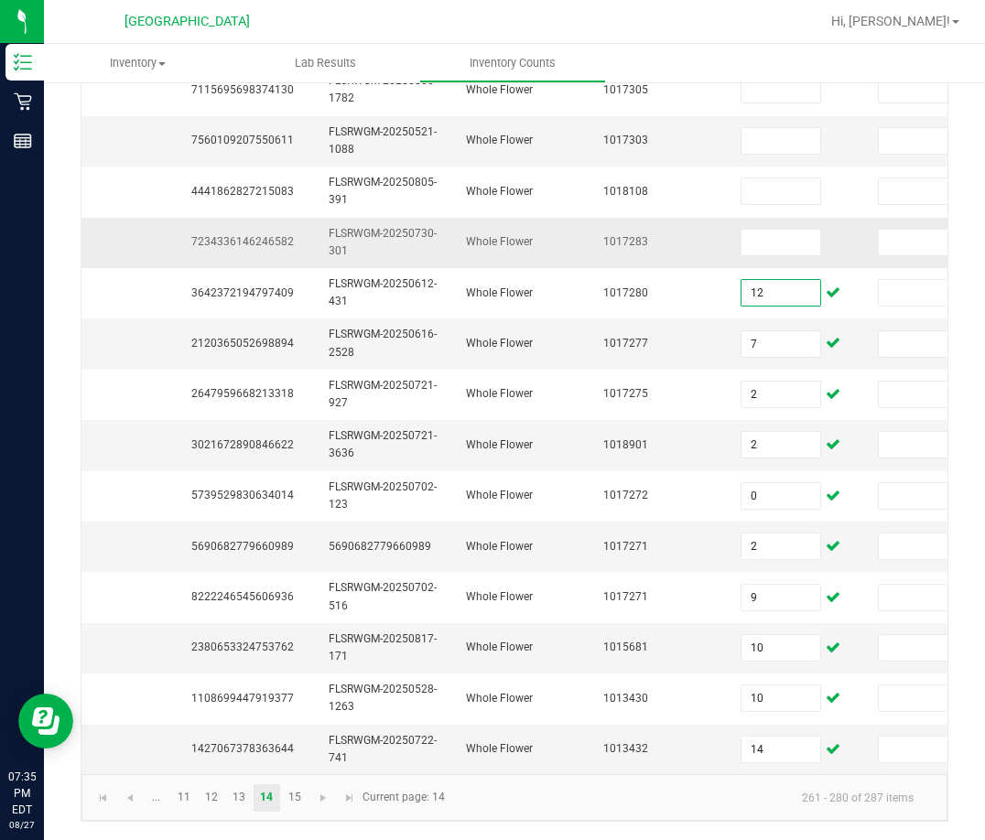
type input "12"
click at [265, 235] on span "7234336146246582" at bounding box center [242, 241] width 103 height 13
click at [754, 237] on input at bounding box center [780, 243] width 79 height 26
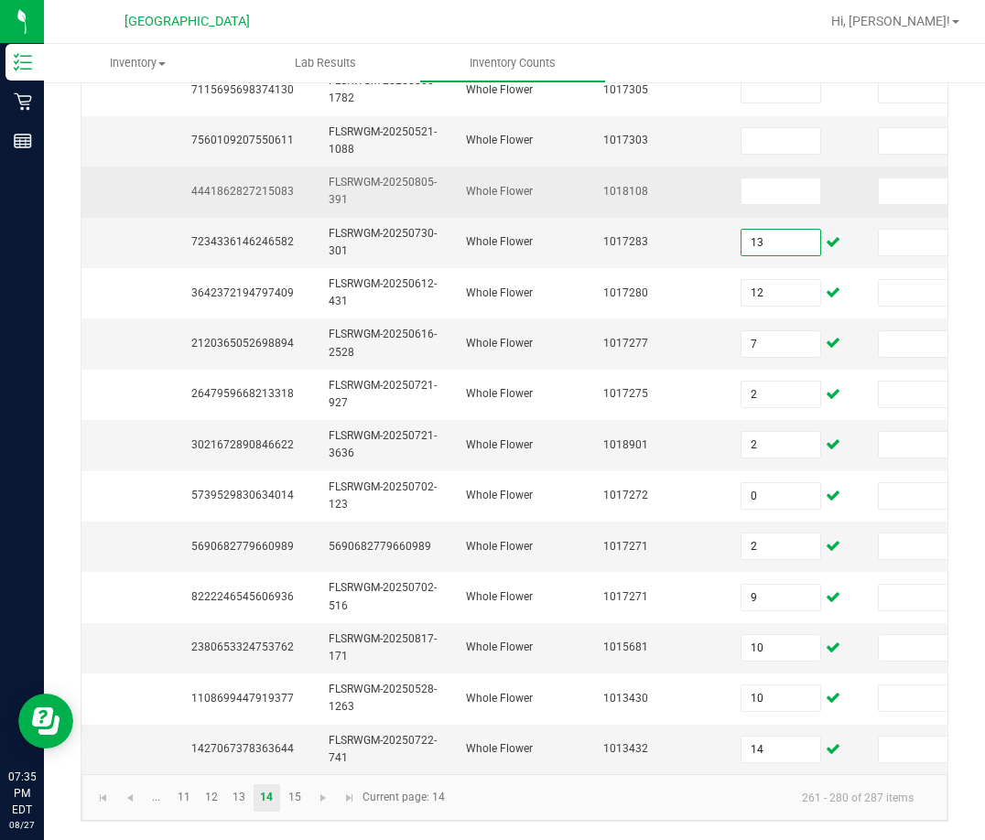
type input "13"
click at [247, 185] on span "4441862827215083" at bounding box center [242, 191] width 103 height 13
click at [246, 185] on span "4441862827215083" at bounding box center [242, 191] width 103 height 13
click at [770, 179] on input at bounding box center [780, 192] width 79 height 26
click at [420, 177] on td "FLSRWGM-20250805-391" at bounding box center [386, 192] width 137 height 50
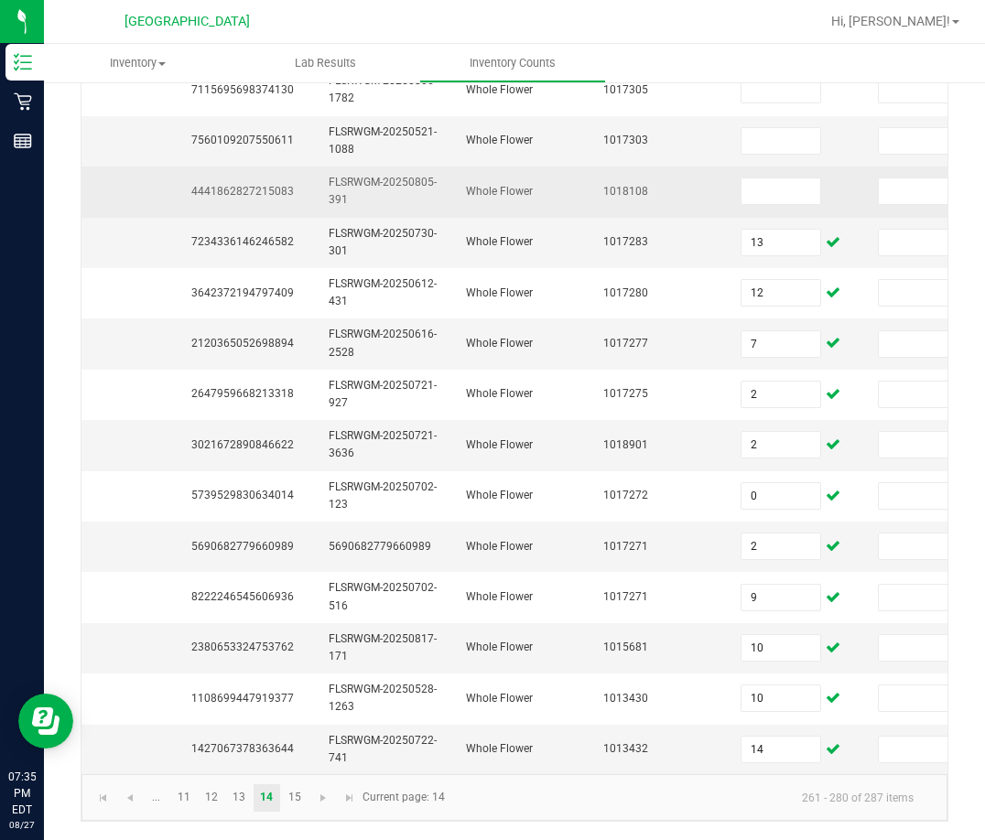
click at [255, 185] on span "4441862827215083" at bounding box center [242, 191] width 103 height 13
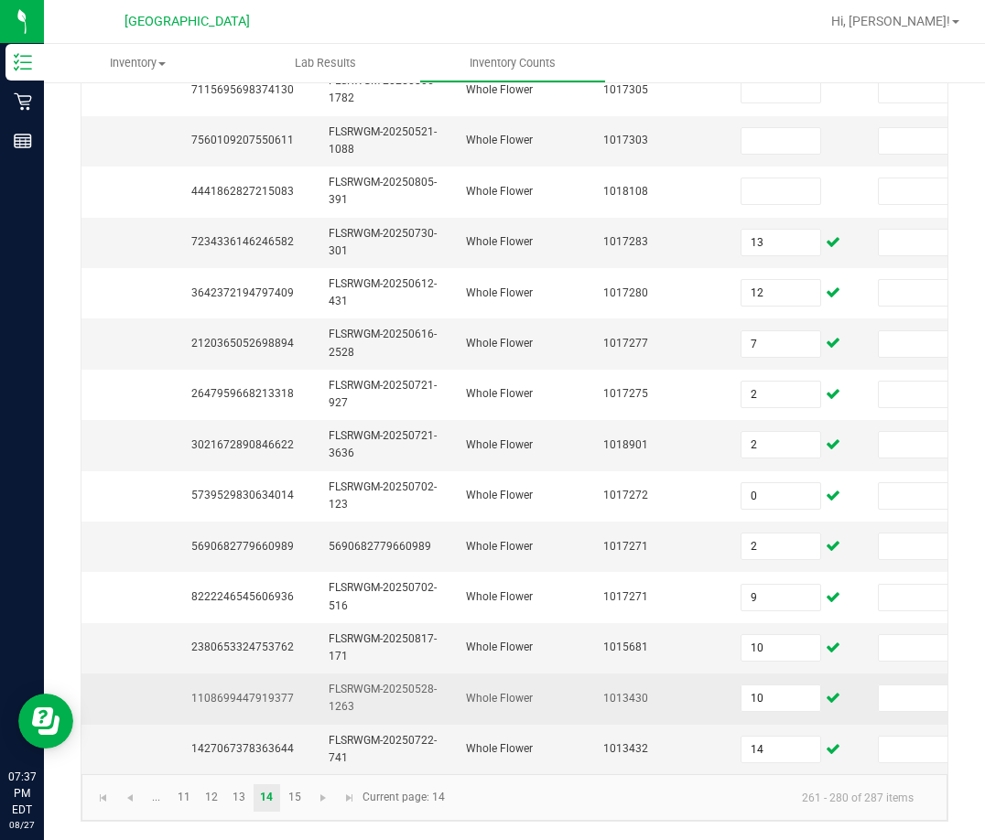
scroll to position [182, 0]
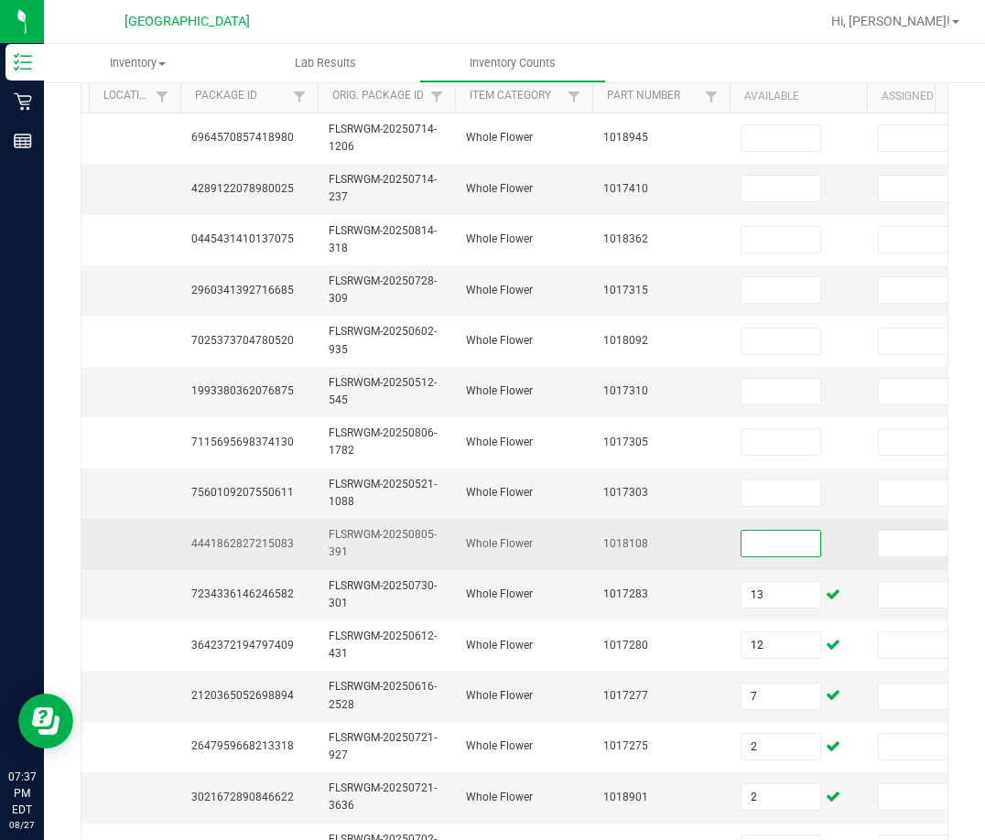
click at [763, 543] on input at bounding box center [780, 544] width 79 height 26
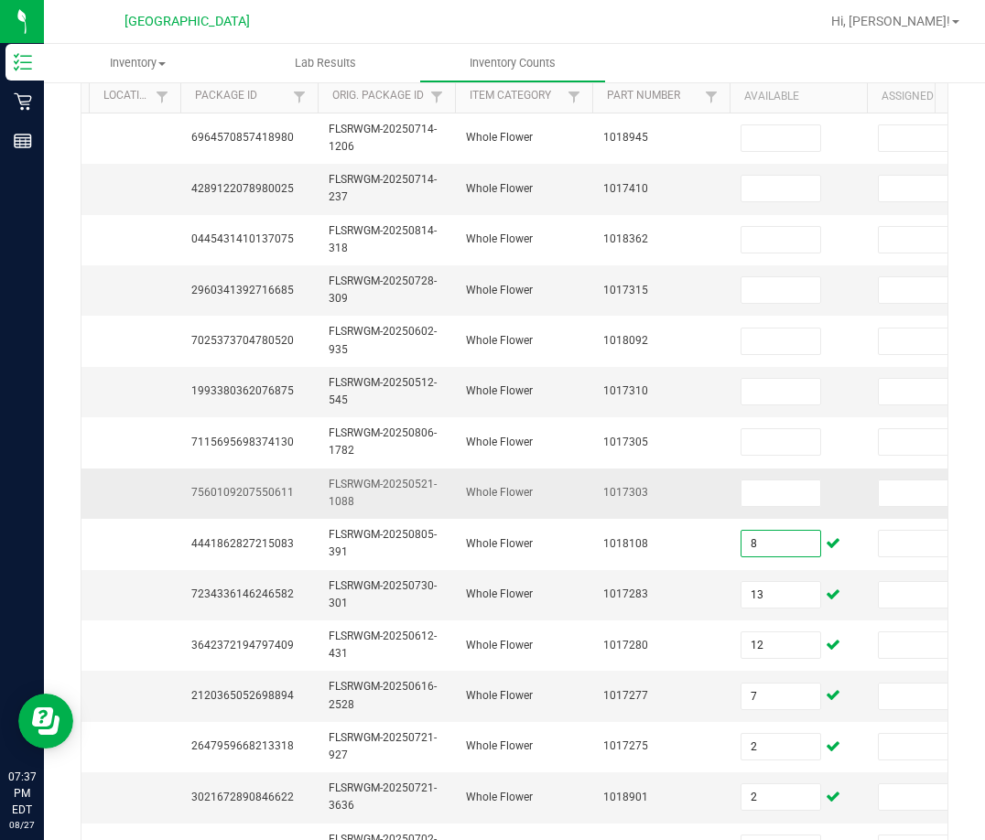
type input "8"
click at [271, 492] on span "7560109207550611" at bounding box center [242, 492] width 103 height 13
click at [779, 492] on input at bounding box center [780, 494] width 79 height 26
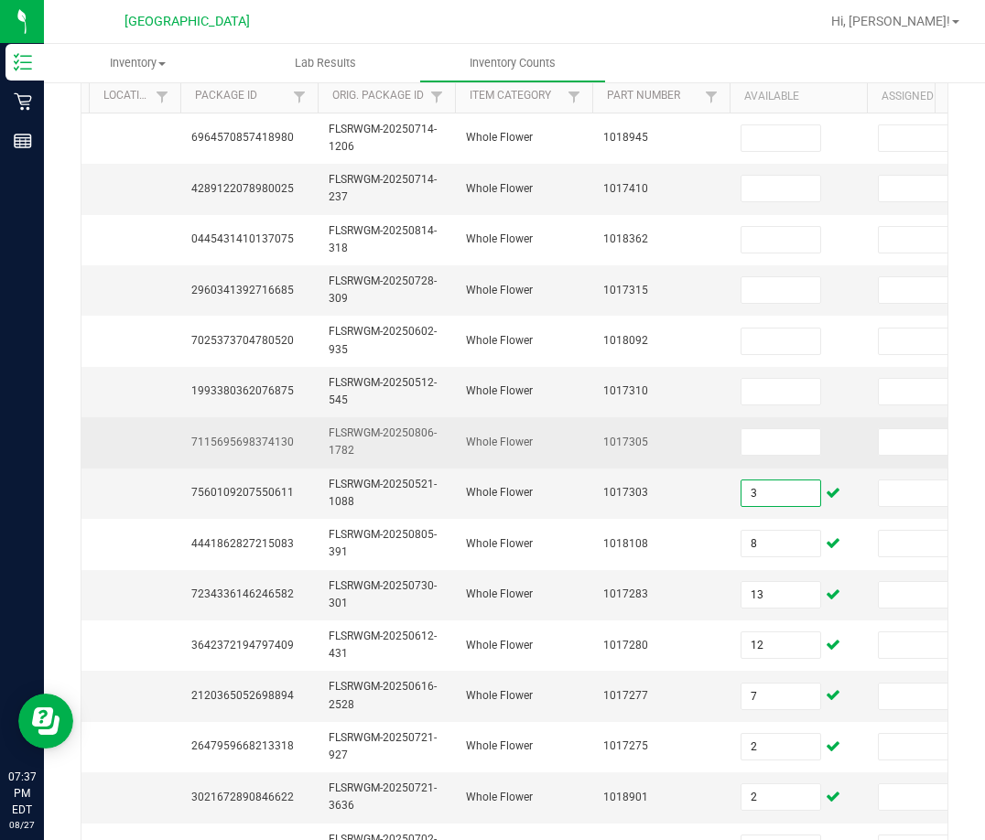
type input "3"
click at [265, 433] on td "7115695698374130" at bounding box center [248, 442] width 137 height 50
click at [264, 433] on td "7115695698374130" at bounding box center [248, 442] width 137 height 50
click at [787, 443] on input at bounding box center [780, 442] width 79 height 26
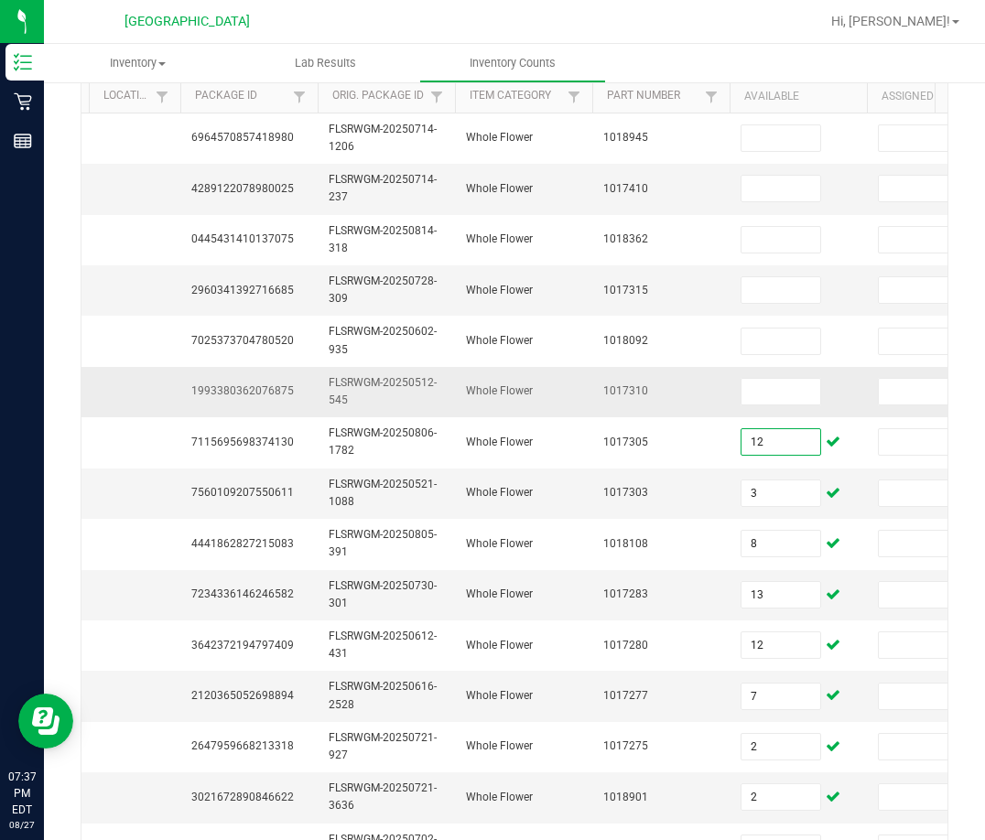
type input "12"
click at [268, 393] on span "1993380362076875" at bounding box center [242, 390] width 103 height 13
click at [788, 385] on input at bounding box center [780, 392] width 79 height 26
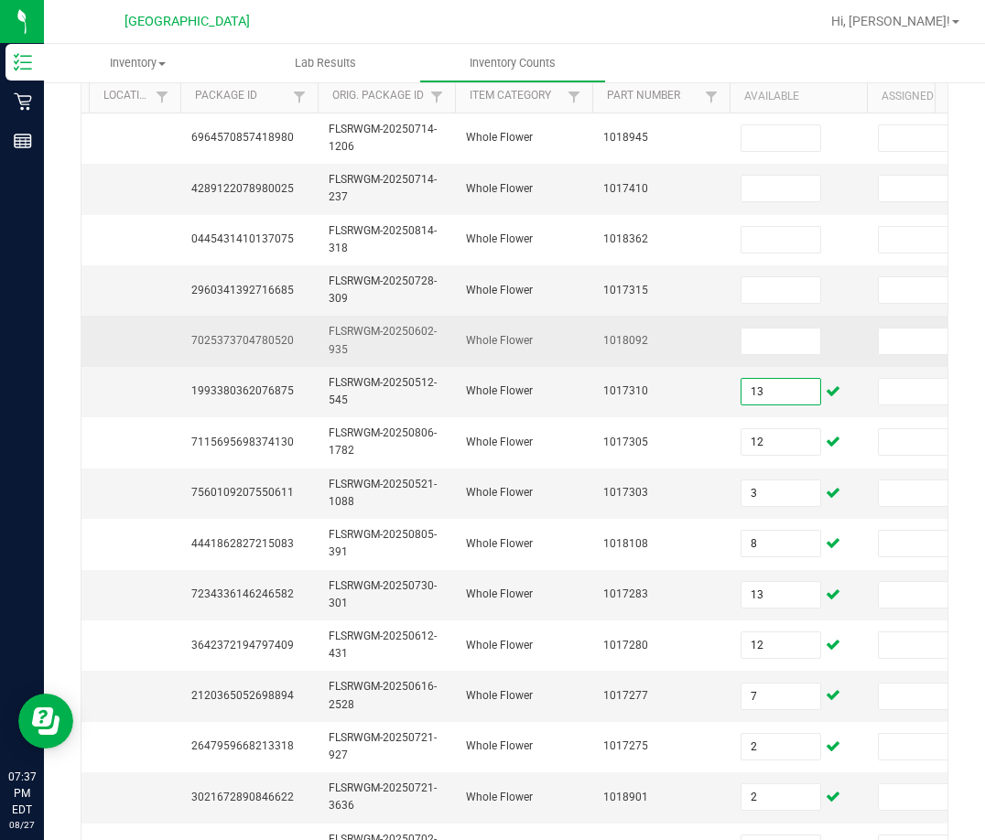
type input "13"
click at [251, 340] on span "7025373704780520" at bounding box center [242, 340] width 103 height 13
click at [786, 337] on input at bounding box center [780, 342] width 79 height 26
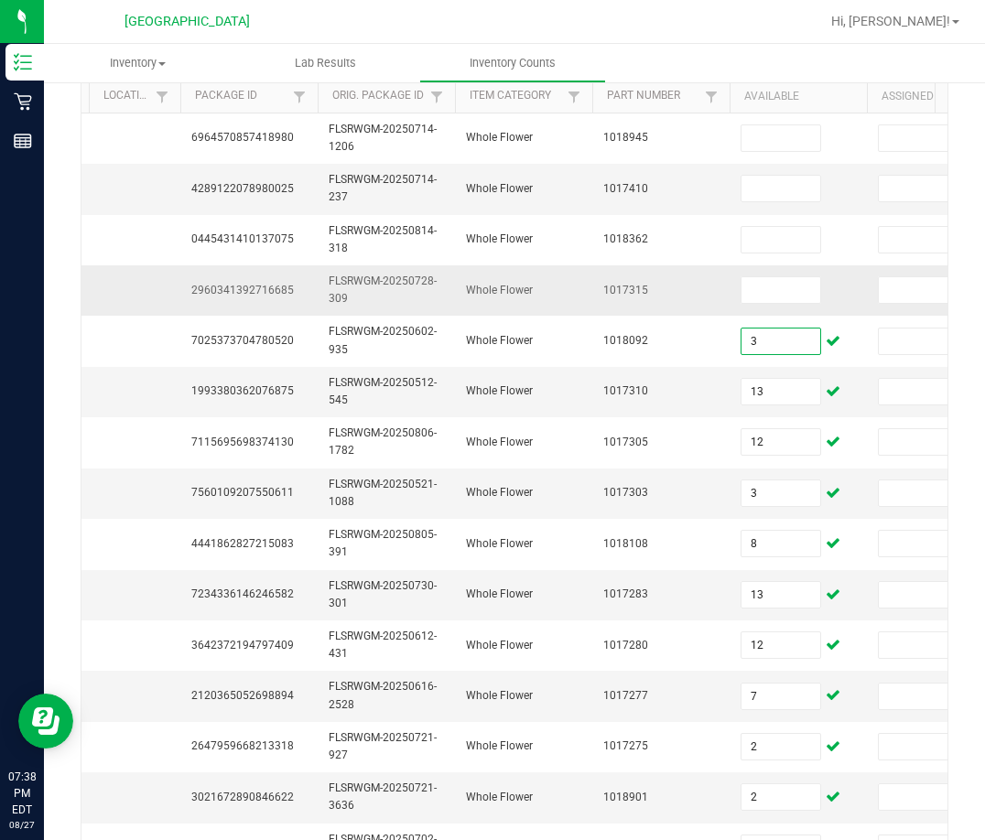
type input "3"
click at [219, 292] on span "2960341392716685" at bounding box center [242, 290] width 103 height 13
click at [268, 291] on span "2960341392716685" at bounding box center [242, 290] width 103 height 13
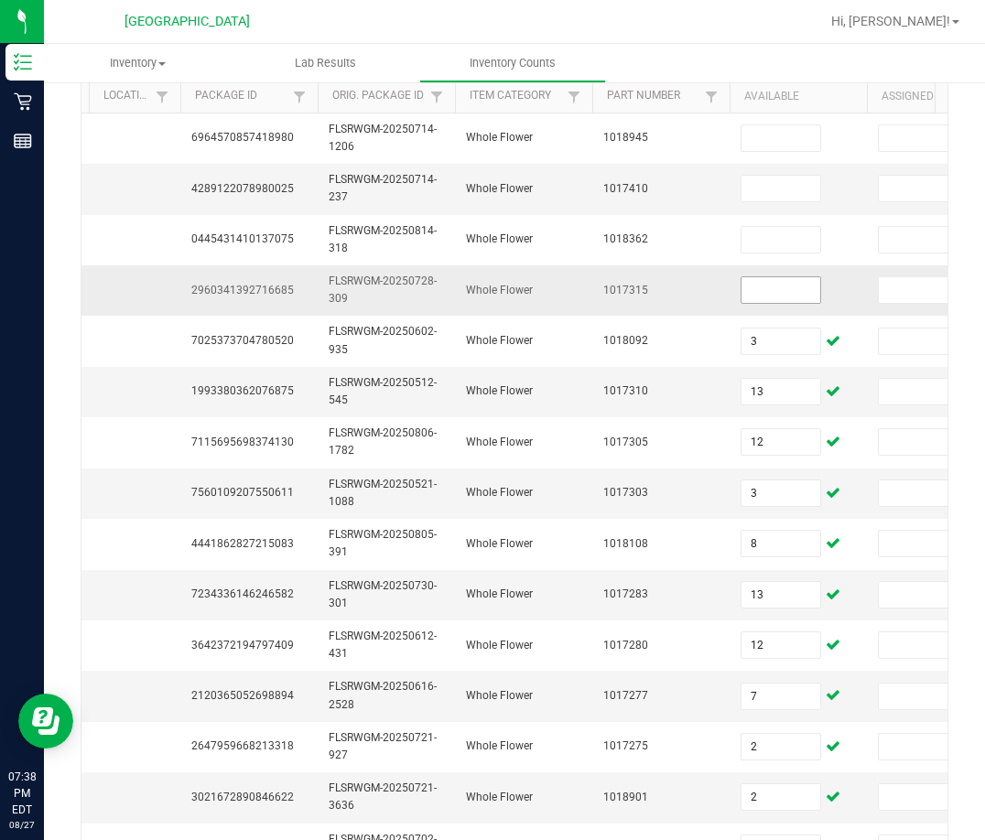
click at [756, 283] on input at bounding box center [780, 290] width 79 height 26
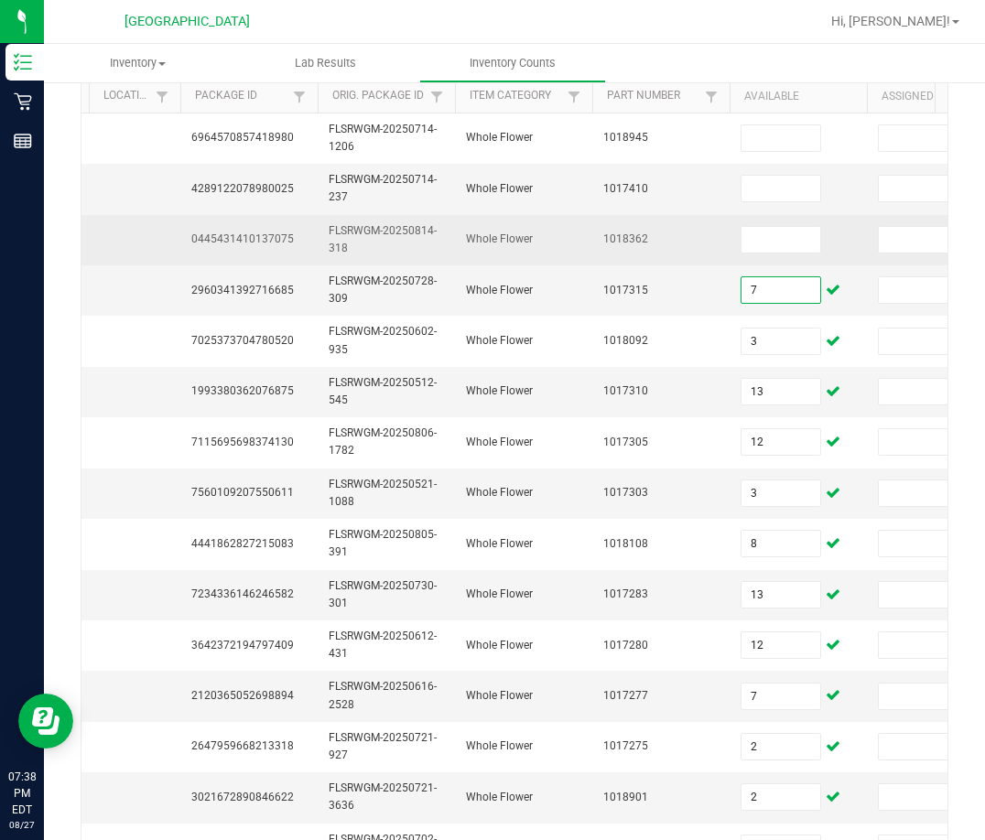
type input "7"
click at [248, 242] on span "0445431410137075" at bounding box center [242, 239] width 103 height 13
click at [807, 224] on td at bounding box center [798, 240] width 137 height 50
click at [811, 243] on input at bounding box center [780, 240] width 79 height 26
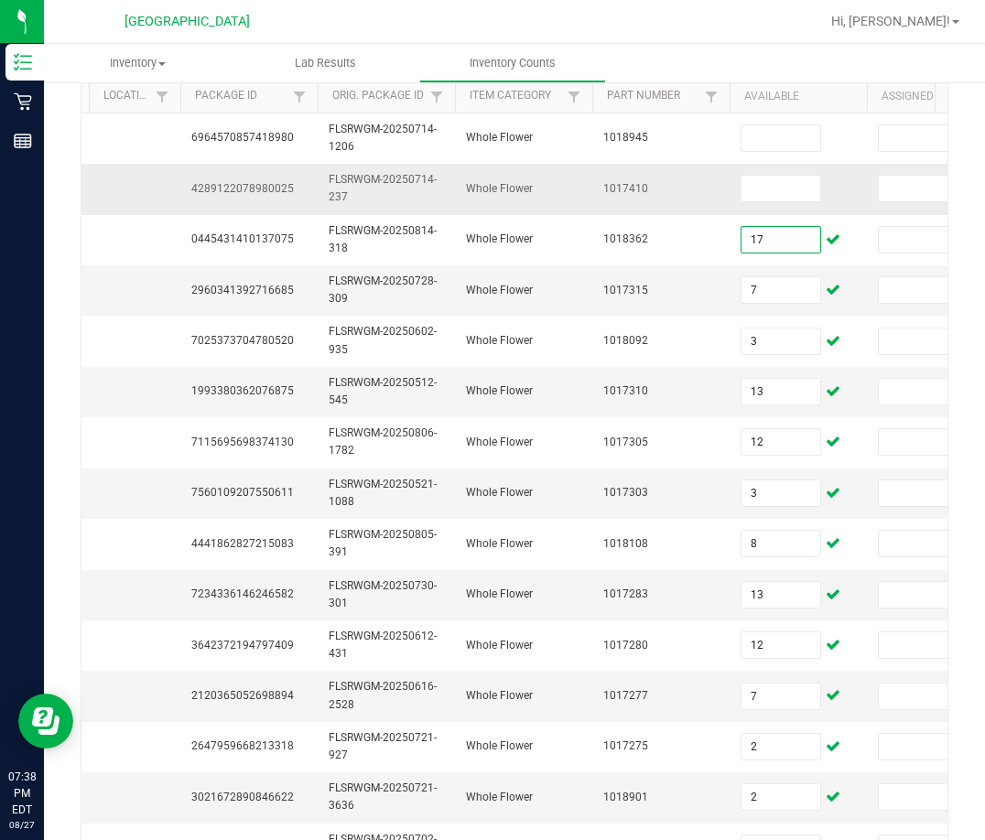
type input "17"
click at [266, 192] on span "4289122078980025" at bounding box center [242, 188] width 103 height 13
click at [265, 191] on span "4289122078980025" at bounding box center [242, 188] width 103 height 13
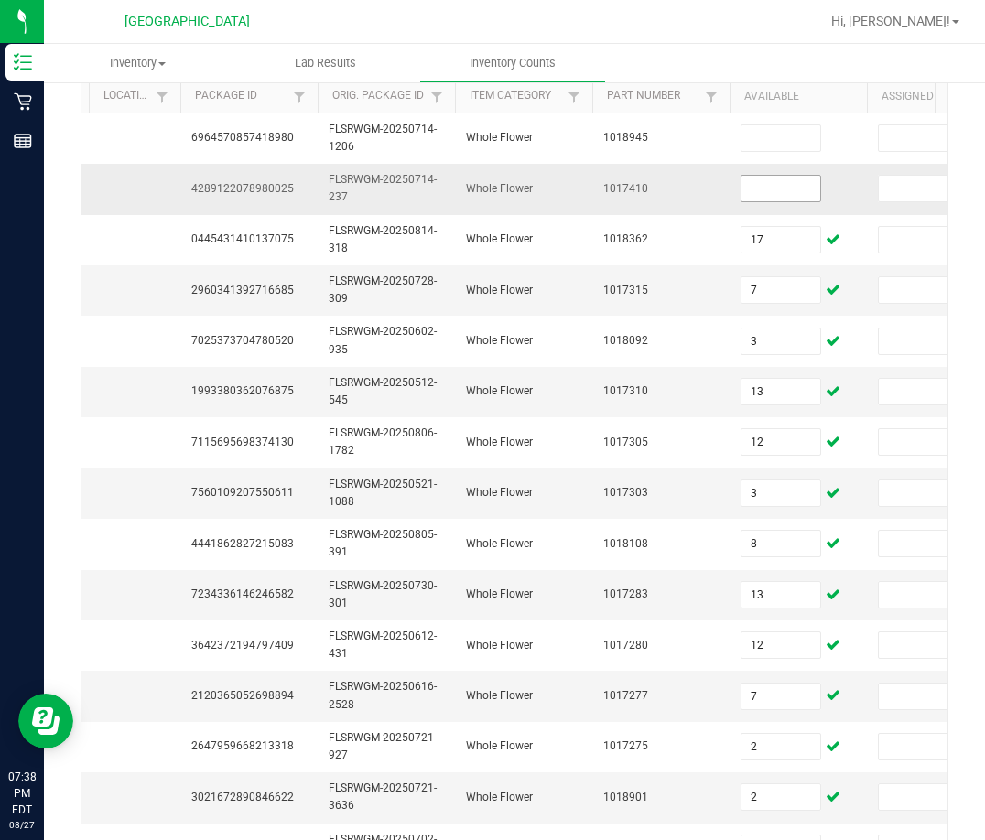
click at [797, 185] on input at bounding box center [780, 189] width 79 height 26
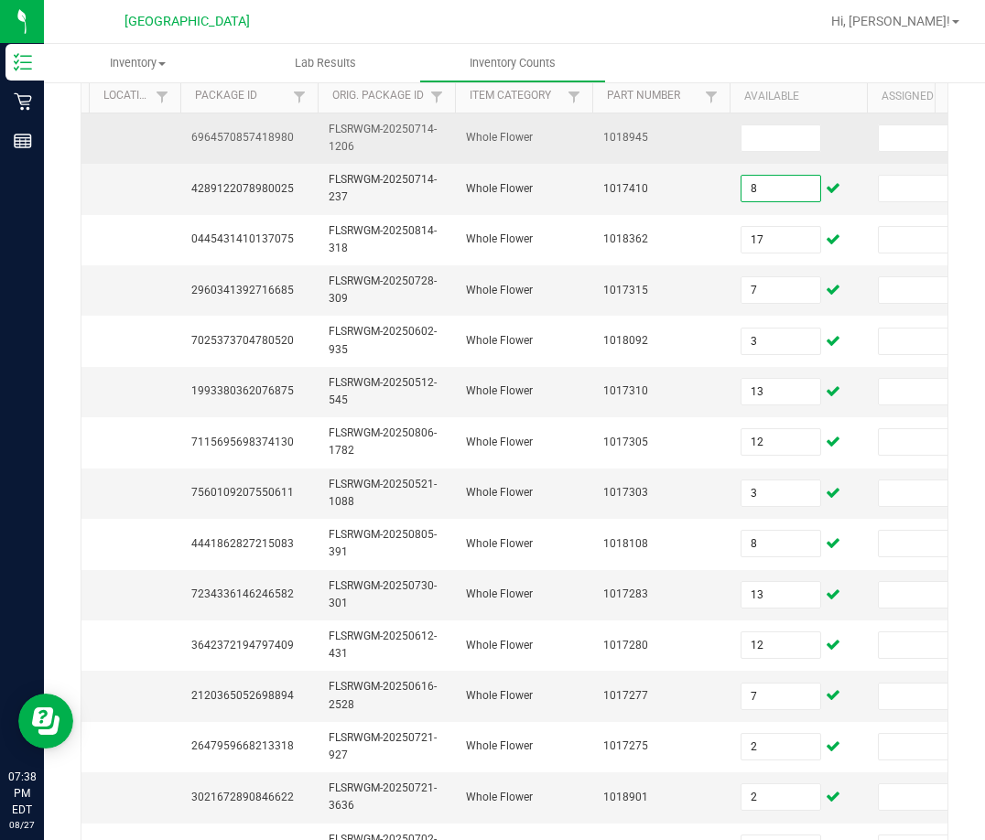
type input "8"
click at [229, 138] on span "6964570857418980" at bounding box center [242, 137] width 103 height 13
click at [788, 141] on input at bounding box center [780, 138] width 79 height 26
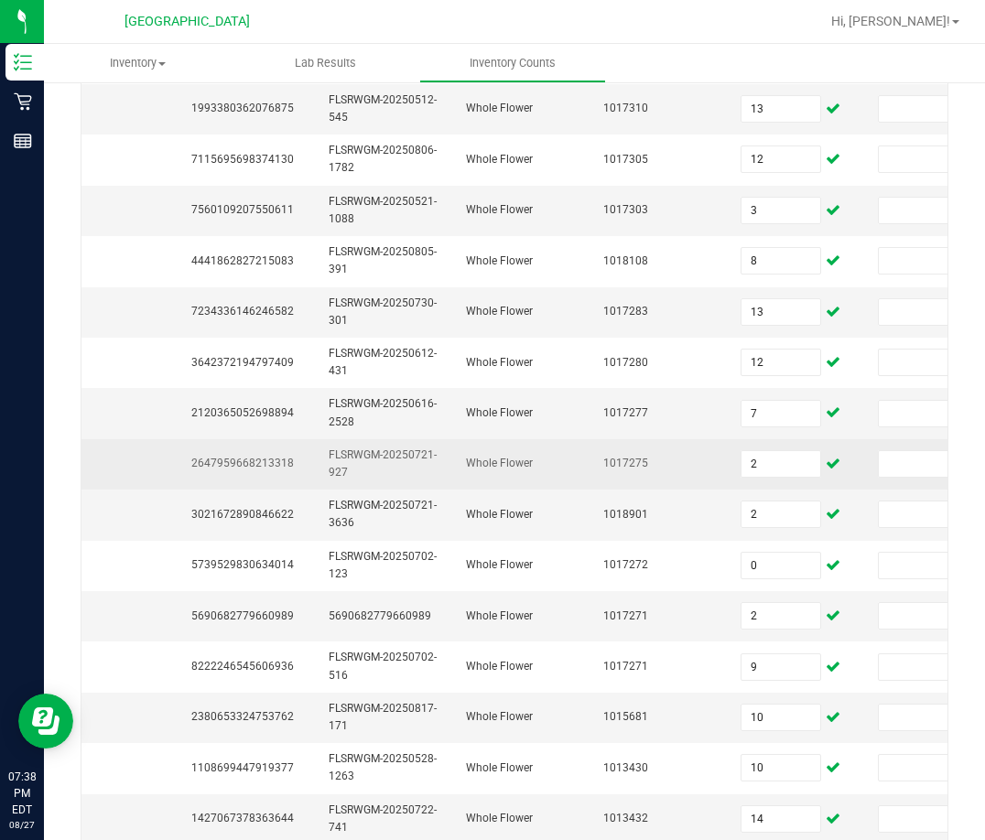
scroll to position [548, 0]
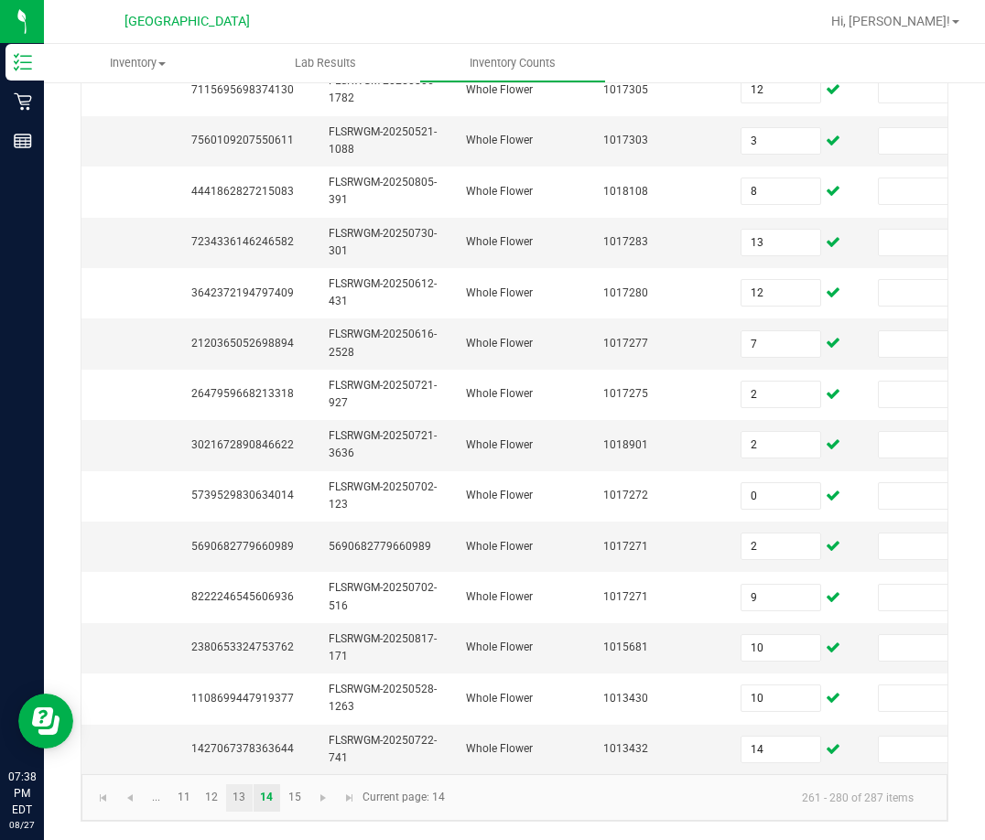
type input "16"
click at [232, 799] on link "13" at bounding box center [239, 798] width 27 height 27
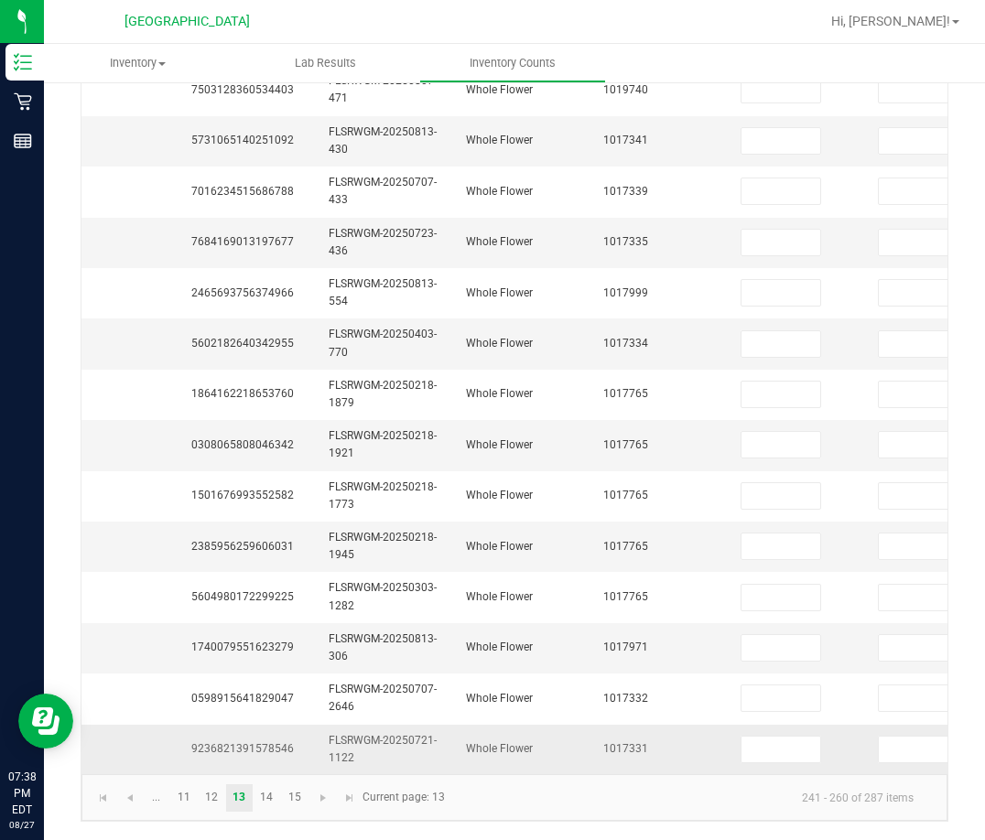
click at [275, 726] on td "9236821391578546" at bounding box center [248, 749] width 137 height 49
click at [276, 742] on span "9236821391578546" at bounding box center [242, 748] width 103 height 13
click at [277, 742] on span "9236821391578546" at bounding box center [242, 748] width 103 height 13
click at [794, 737] on input at bounding box center [780, 750] width 79 height 26
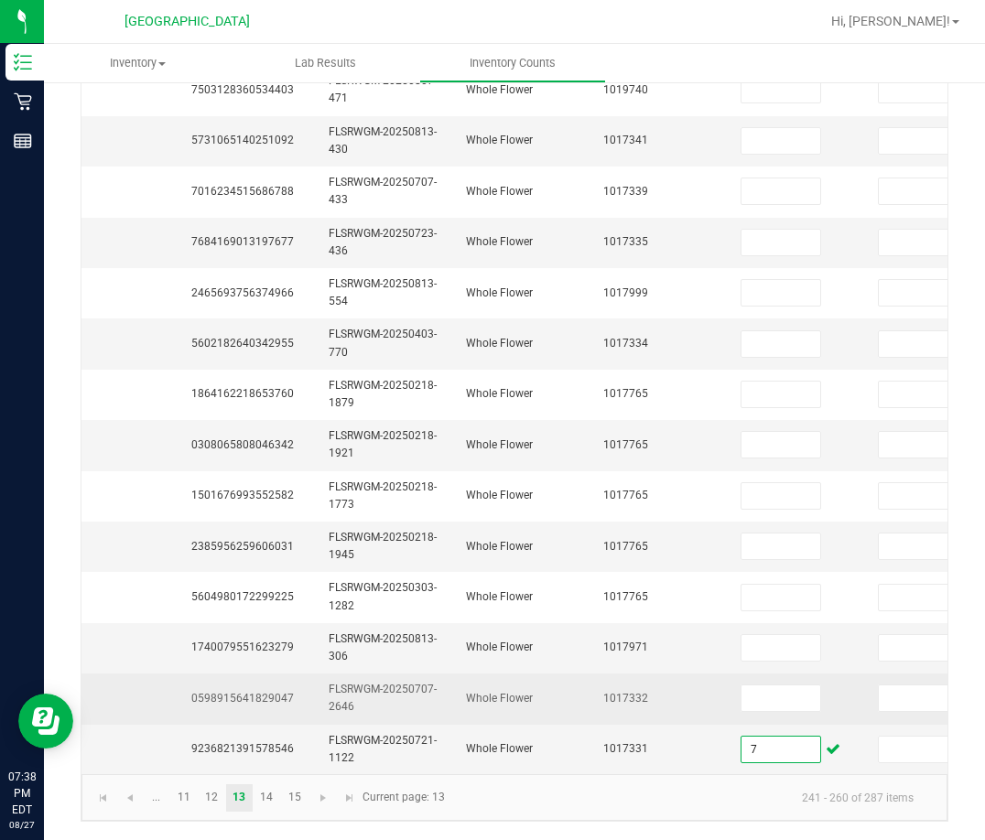
type input "7"
click at [244, 692] on span "0598915641829047" at bounding box center [242, 698] width 103 height 13
click at [758, 686] on input at bounding box center [780, 699] width 79 height 26
type input "1"
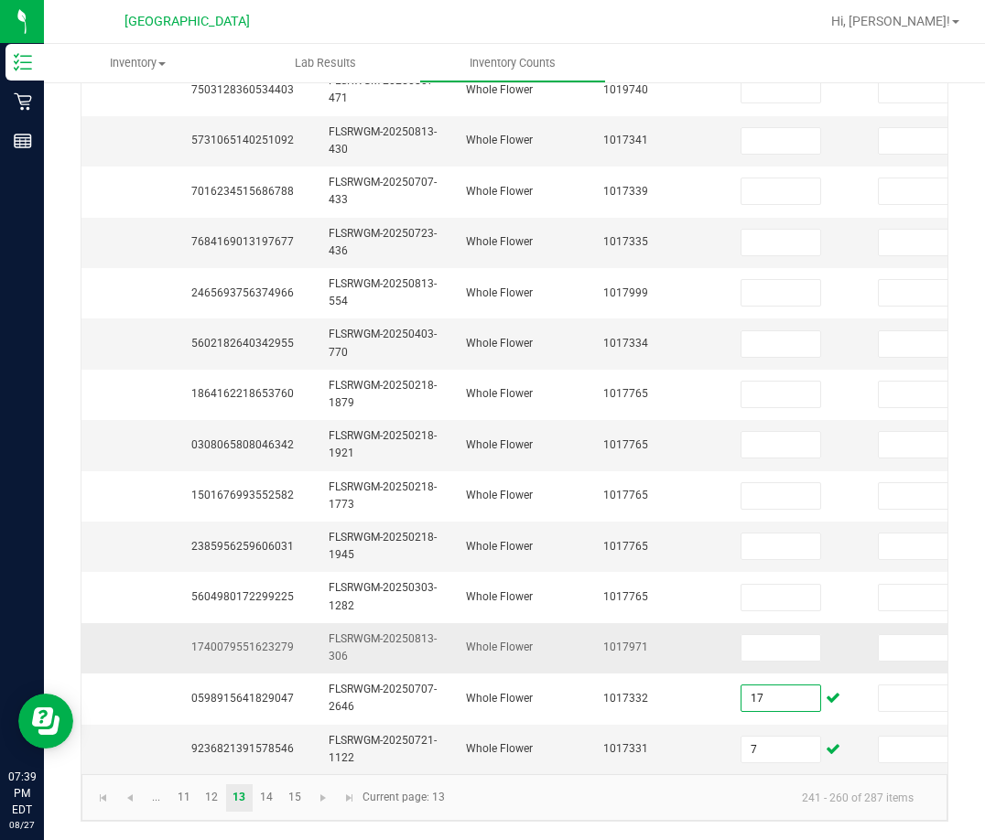
type input "17"
click at [267, 641] on span "1740079551623279" at bounding box center [242, 647] width 103 height 13
click at [767, 638] on input at bounding box center [780, 648] width 79 height 26
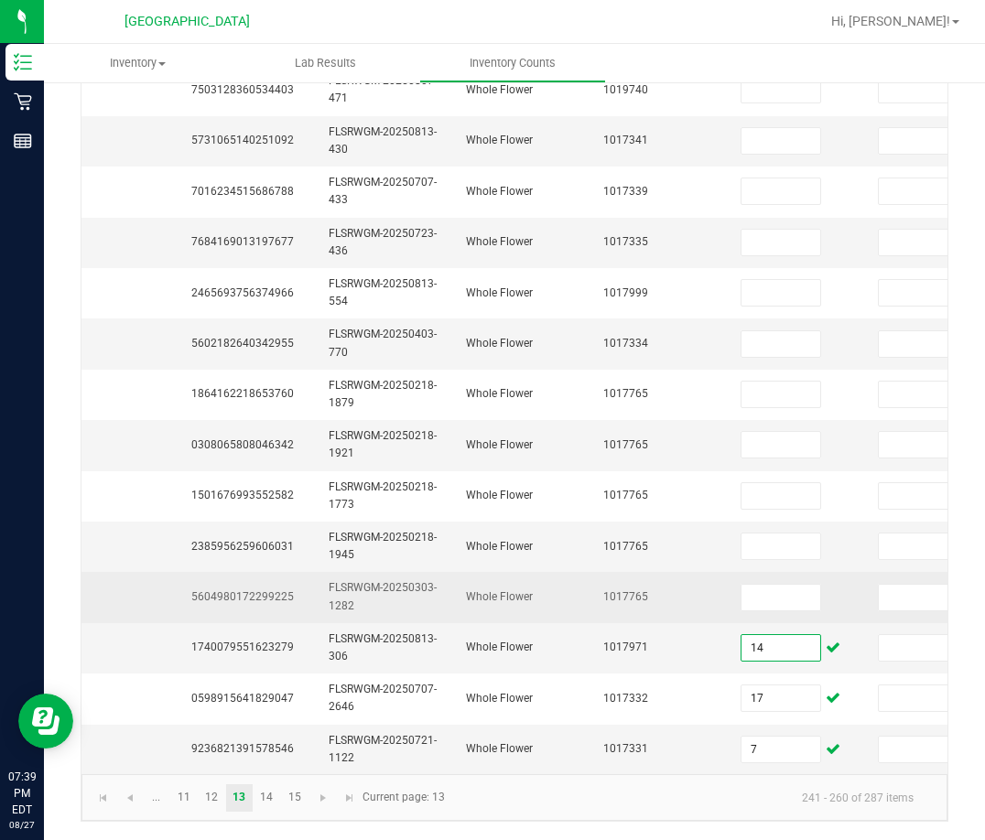
type input "14"
click at [284, 590] on span "5604980172299225" at bounding box center [242, 596] width 103 height 13
click at [785, 585] on input at bounding box center [780, 598] width 79 height 26
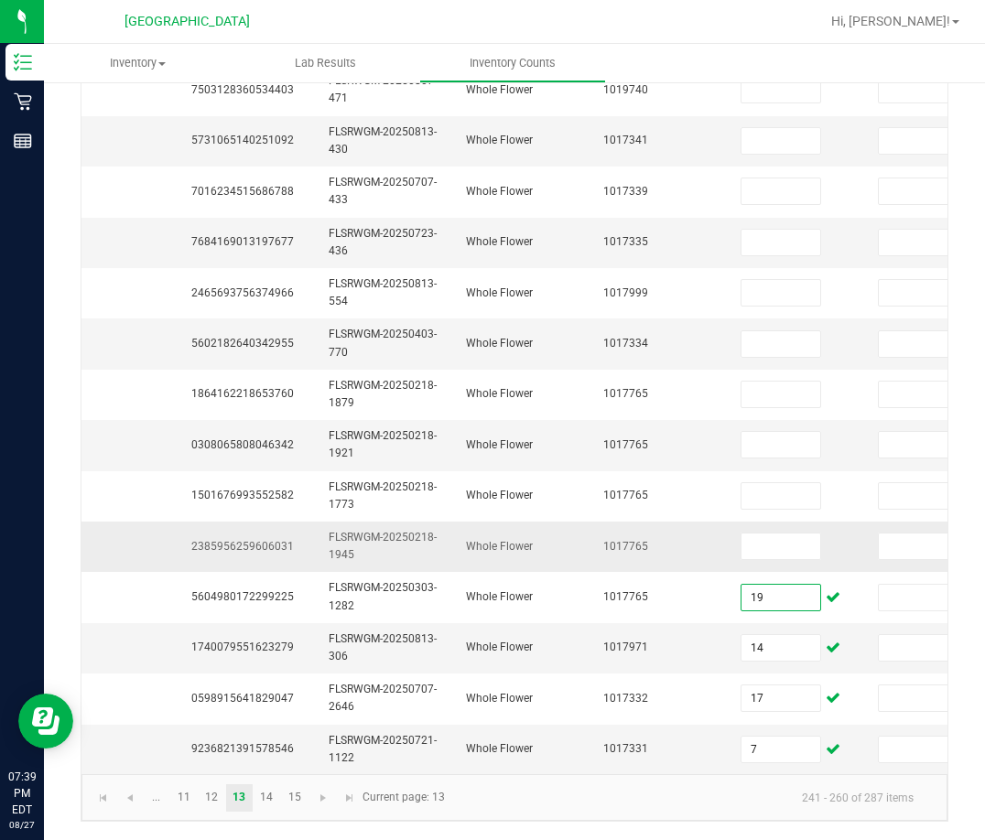
type input "19"
click at [274, 540] on span "2385956259606031" at bounding box center [242, 546] width 103 height 13
click at [769, 534] on input at bounding box center [780, 547] width 79 height 26
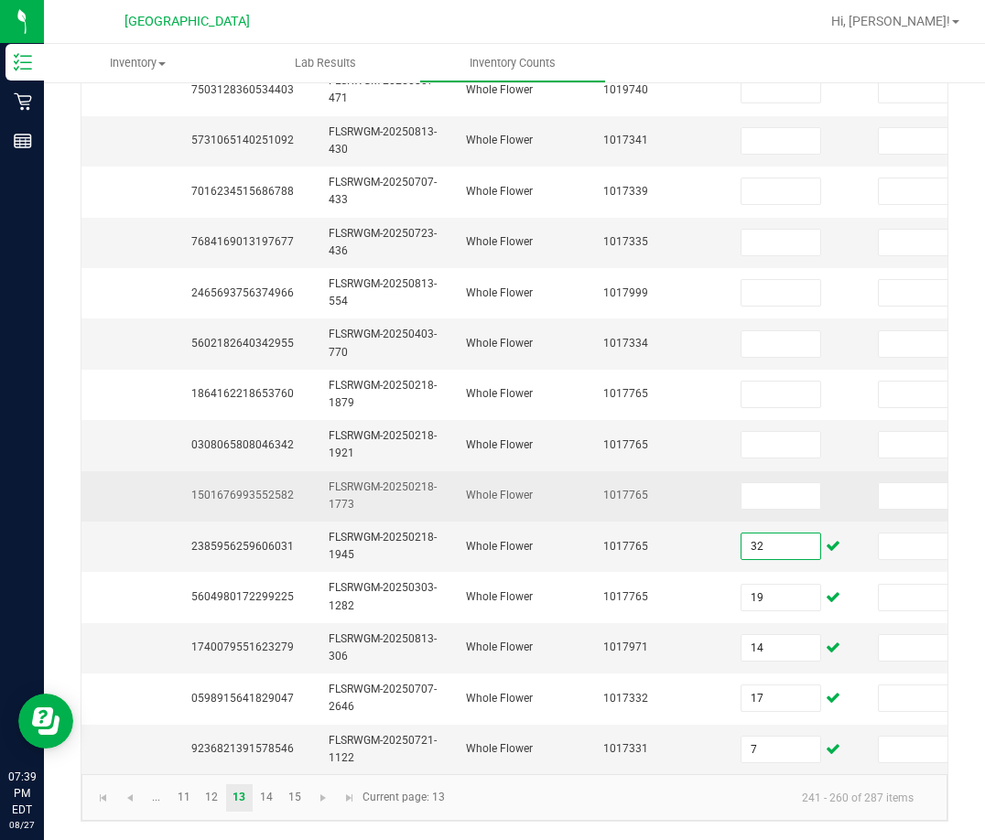
type input "32"
click at [278, 489] on span "1501676993552582" at bounding box center [242, 495] width 103 height 13
click at [777, 492] on input at bounding box center [780, 496] width 79 height 26
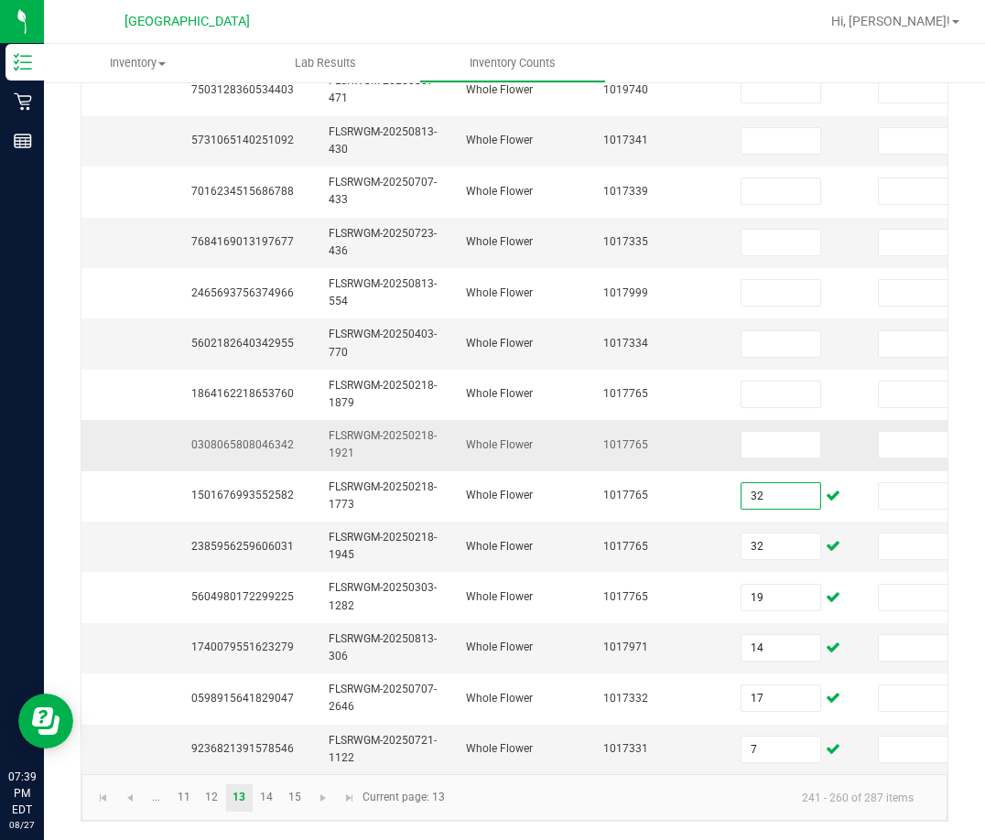
type input "32"
click at [252, 438] on td "0308065808046342" at bounding box center [248, 445] width 137 height 50
click at [248, 438] on span "0308065808046342" at bounding box center [242, 444] width 103 height 13
click at [247, 438] on span "0308065808046342" at bounding box center [242, 444] width 103 height 13
click at [789, 432] on input at bounding box center [780, 445] width 79 height 26
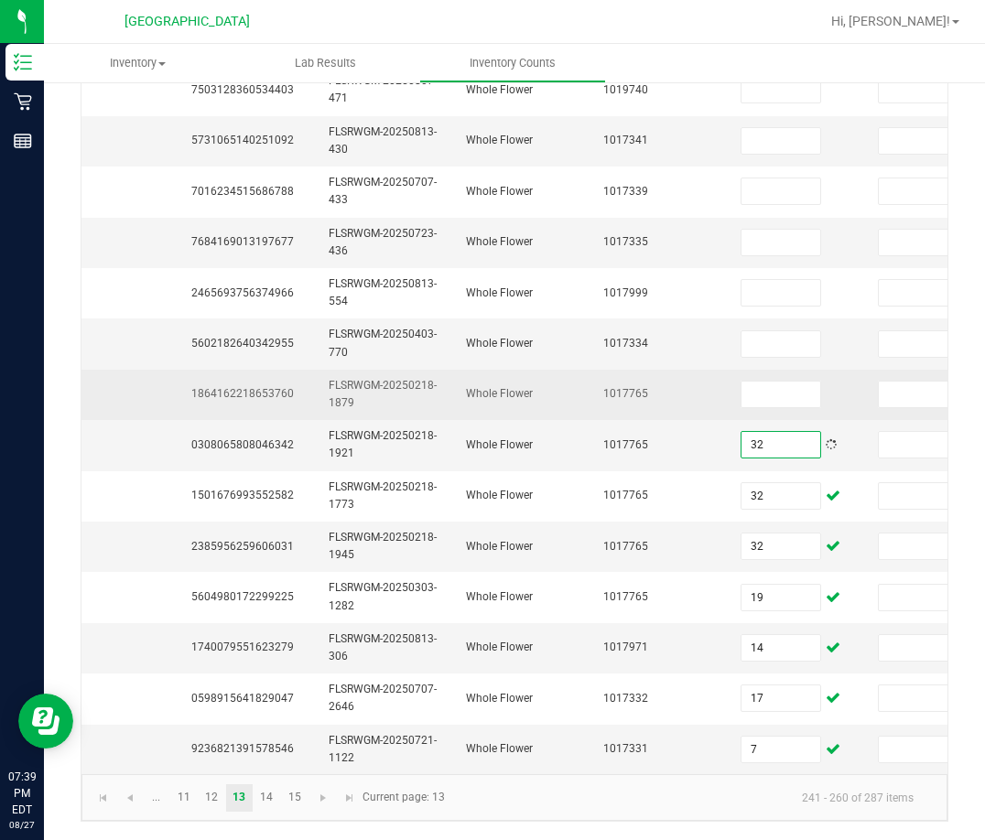
type input "32"
click at [271, 387] on span "1864162218653760" at bounding box center [242, 393] width 103 height 13
click at [805, 382] on input at bounding box center [780, 395] width 79 height 26
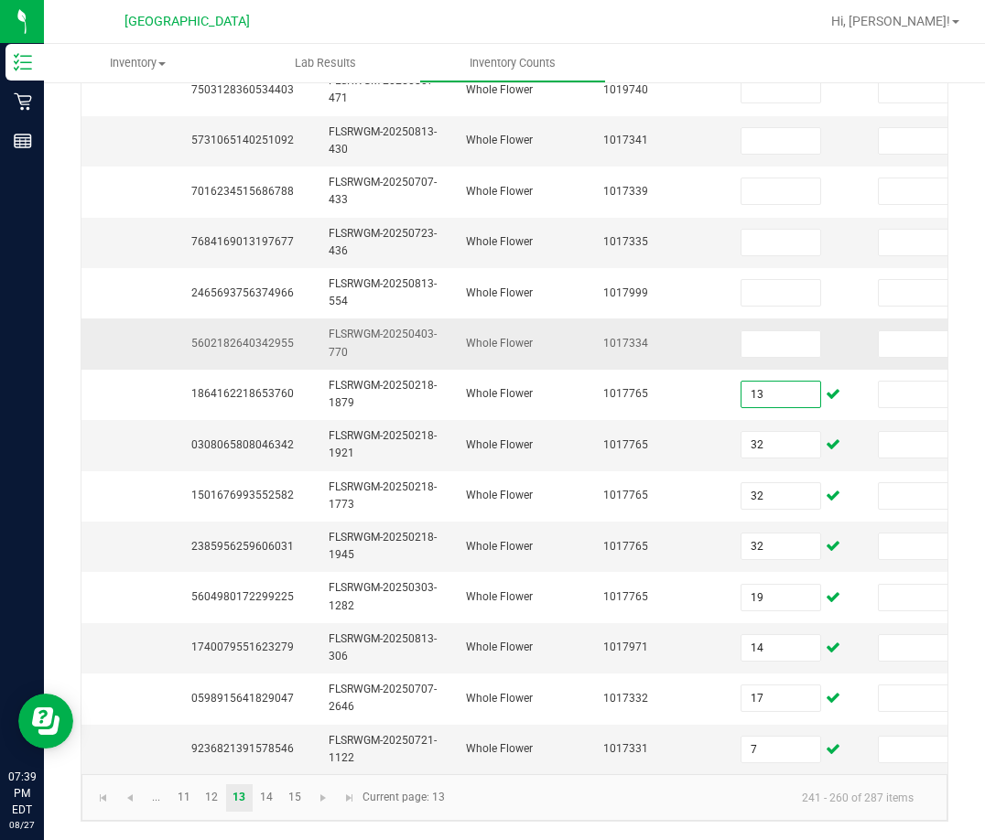
type input "13"
click at [271, 336] on td "5602182640342955" at bounding box center [248, 344] width 137 height 50
click at [275, 337] on span "5602182640342955" at bounding box center [242, 343] width 103 height 13
click at [803, 331] on input at bounding box center [780, 344] width 79 height 26
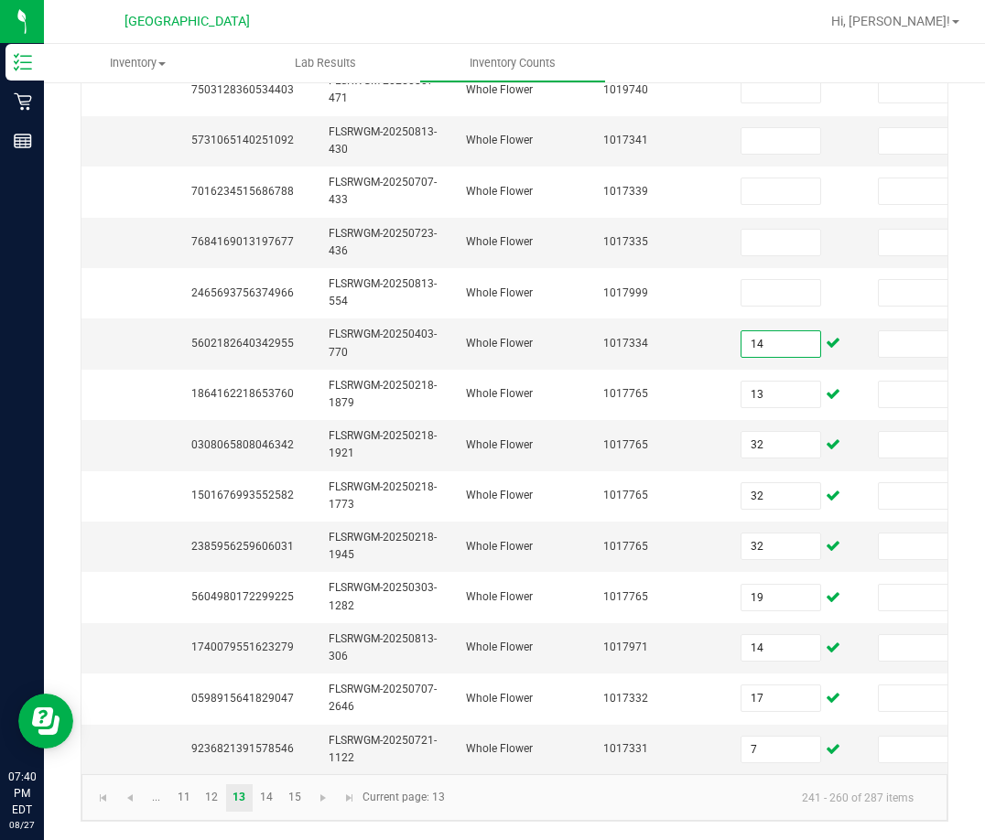
type input "14"
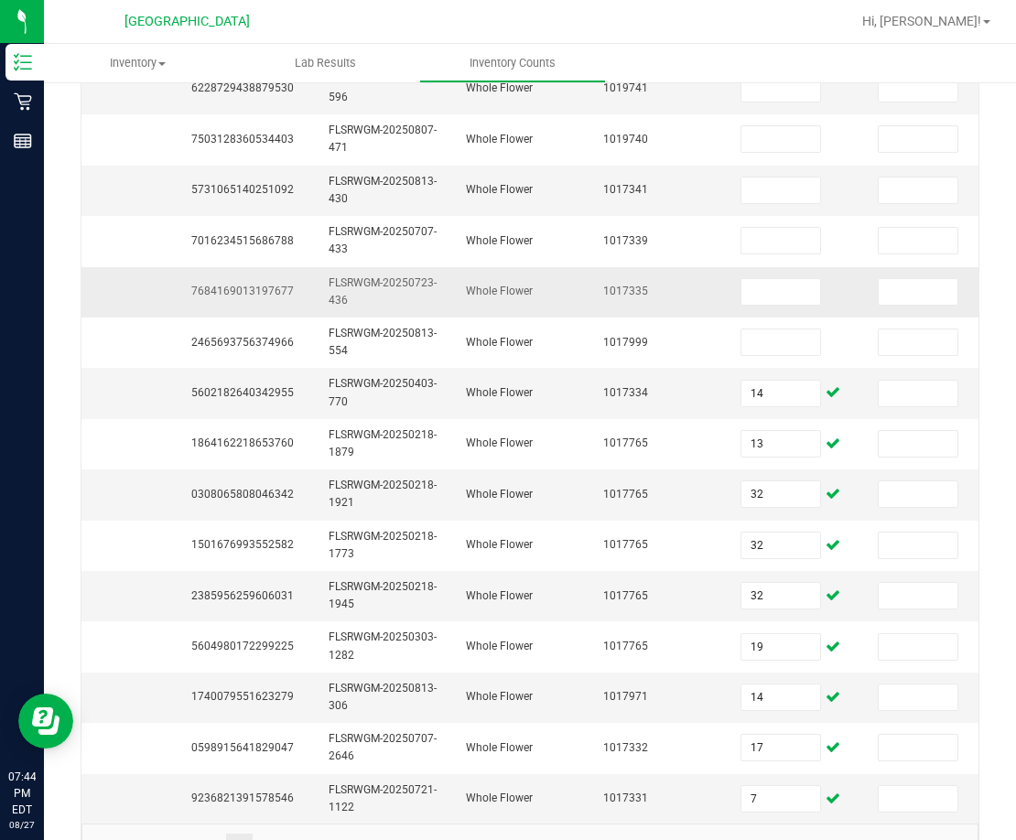
scroll to position [457, 0]
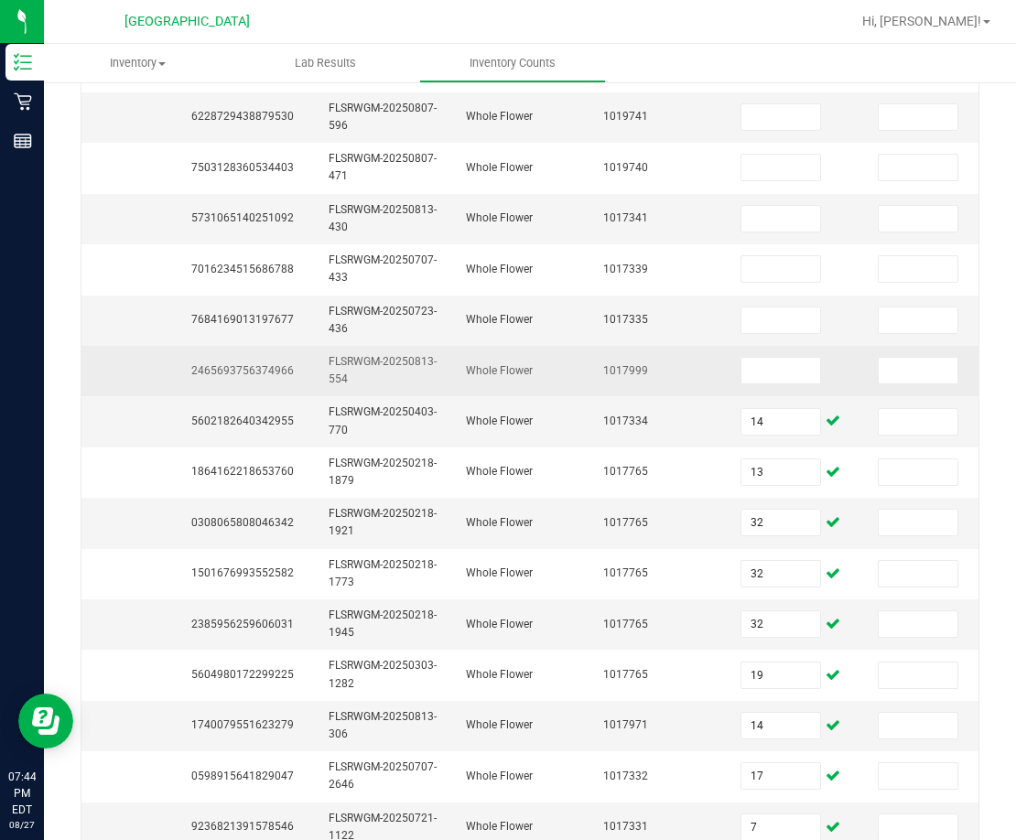
click at [257, 372] on span "2465693756374966" at bounding box center [242, 370] width 103 height 13
click at [768, 364] on input at bounding box center [780, 371] width 79 height 26
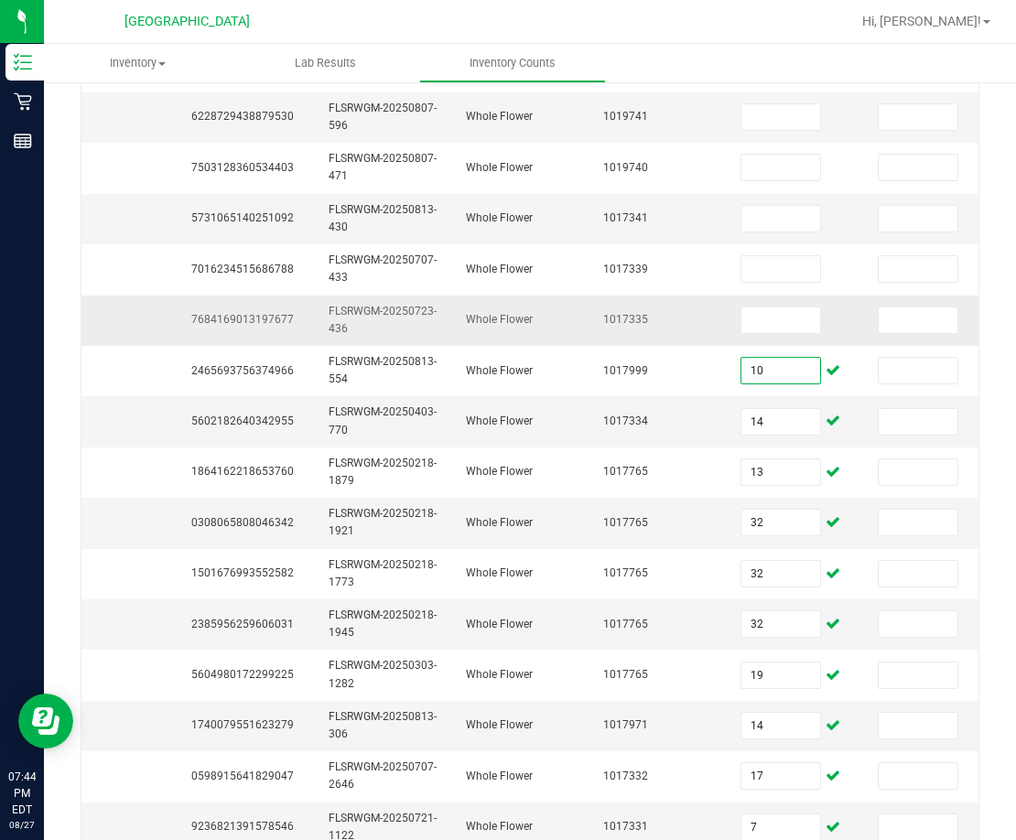
type input "10"
click at [260, 319] on span "7684169013197677" at bounding box center [242, 319] width 103 height 13
click at [259, 319] on span "7684169013197677" at bounding box center [242, 319] width 103 height 13
click at [805, 317] on input at bounding box center [780, 321] width 79 height 26
type input "1"
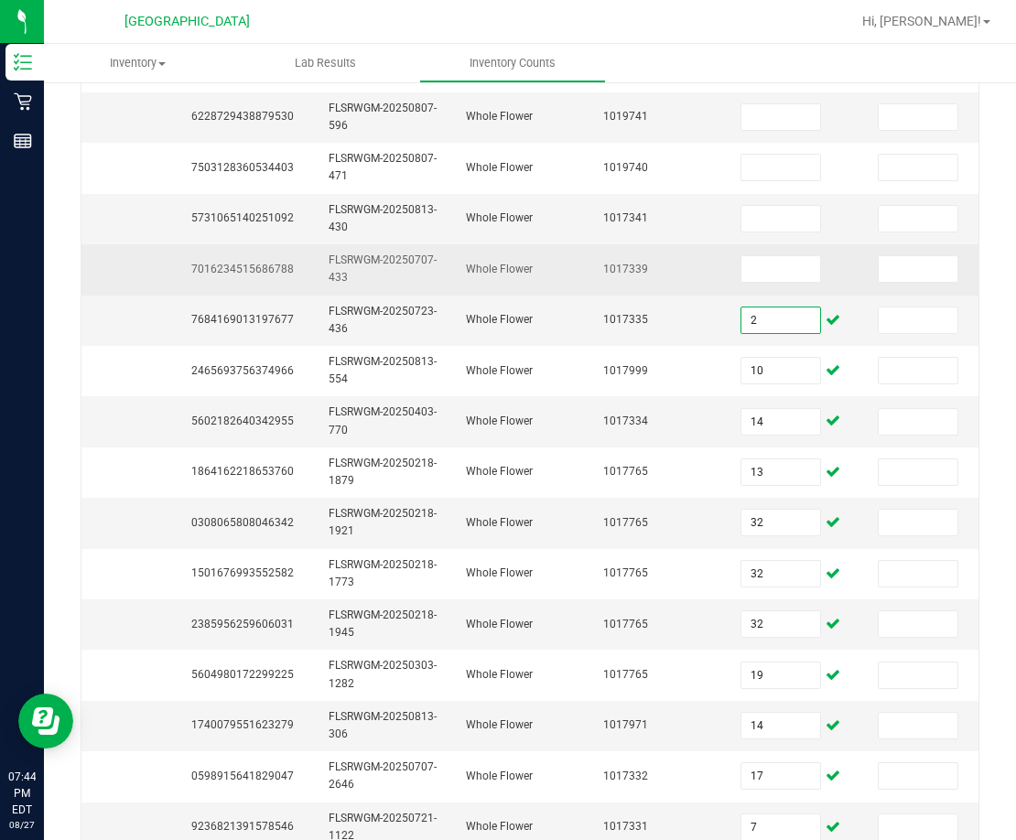
type input "2"
click at [227, 263] on span "7016234515686788" at bounding box center [242, 269] width 103 height 13
click at [779, 265] on input at bounding box center [780, 269] width 79 height 26
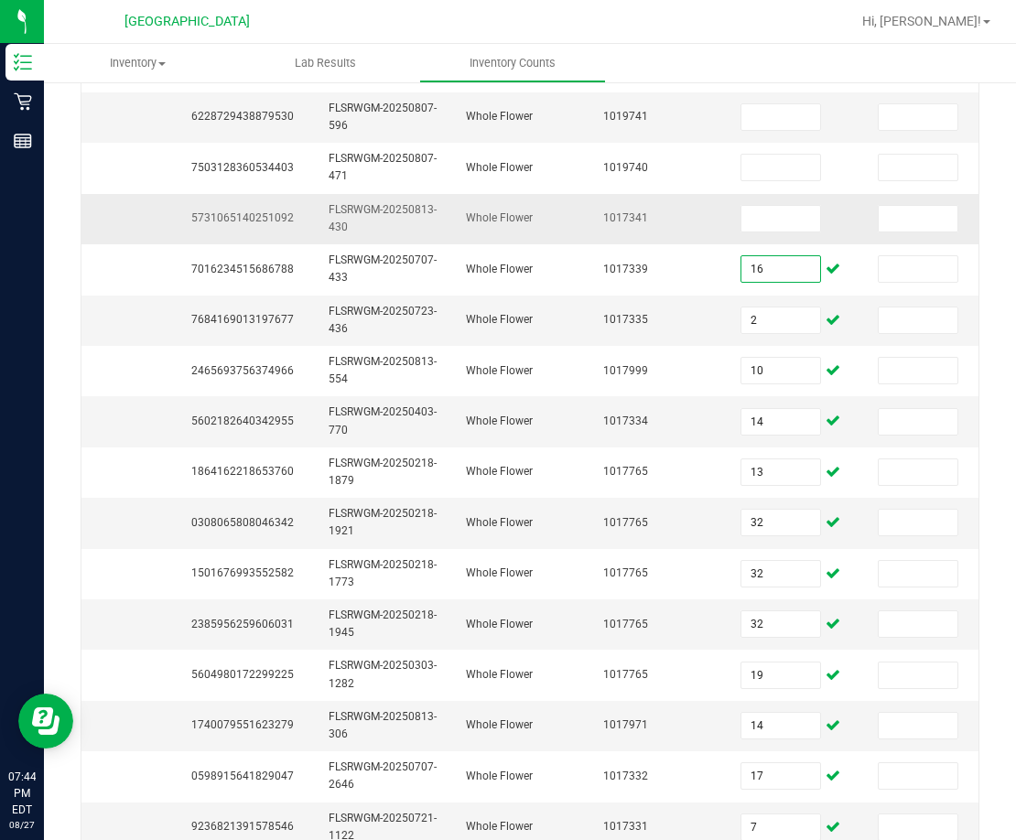
type input "16"
click at [265, 212] on span "5731065140251092" at bounding box center [242, 217] width 103 height 13
click at [785, 222] on input at bounding box center [780, 219] width 79 height 26
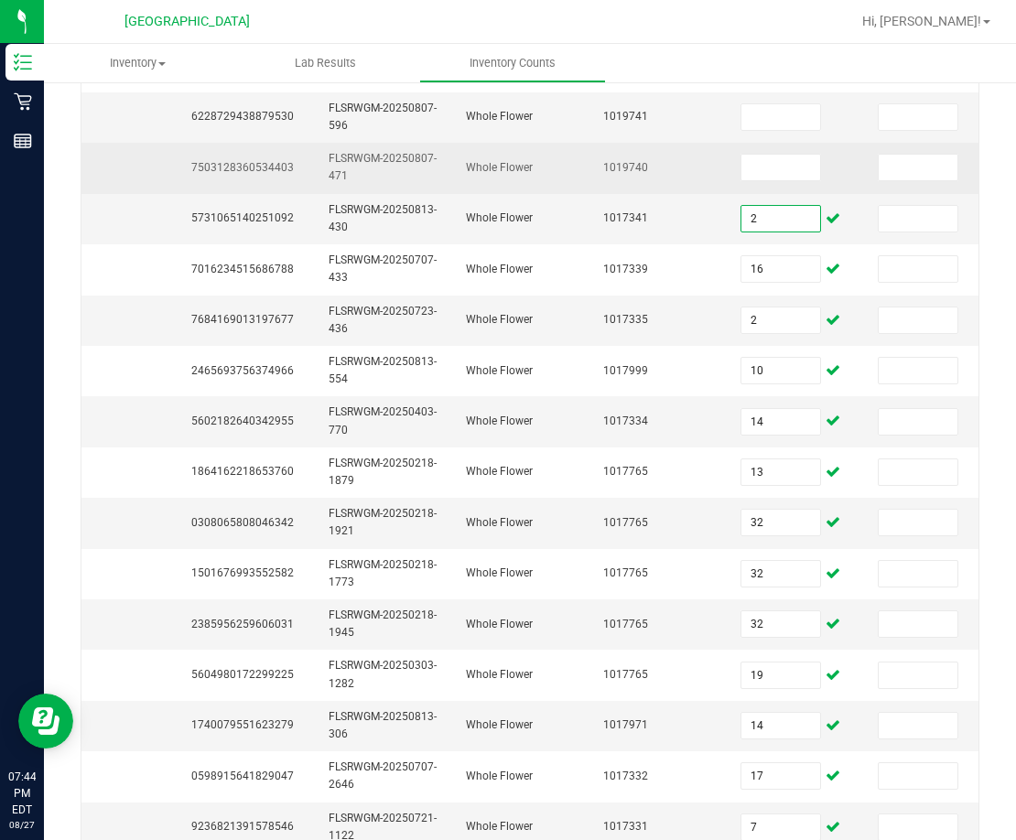
type input "2"
click at [224, 167] on span "7503128360534403" at bounding box center [242, 167] width 103 height 13
click at [788, 173] on input at bounding box center [780, 168] width 79 height 26
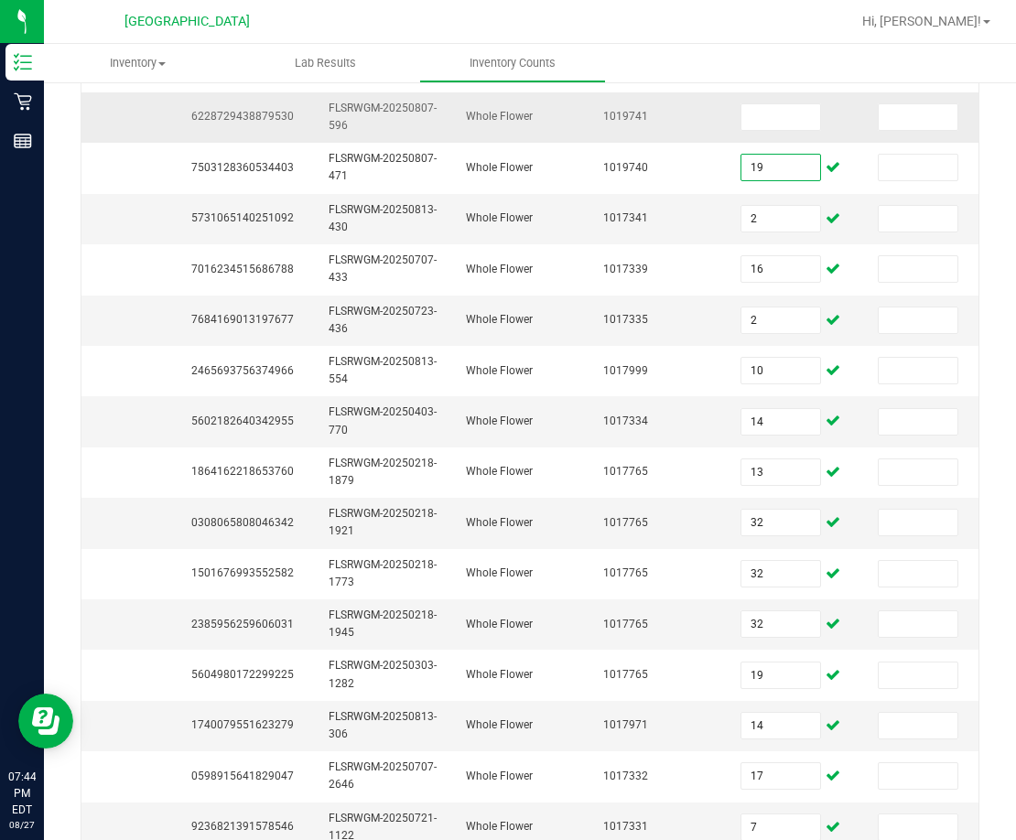
type input "19"
click at [258, 112] on span "6228729438879530" at bounding box center [242, 116] width 103 height 13
click at [265, 116] on span "6228729438879530" at bounding box center [242, 116] width 103 height 13
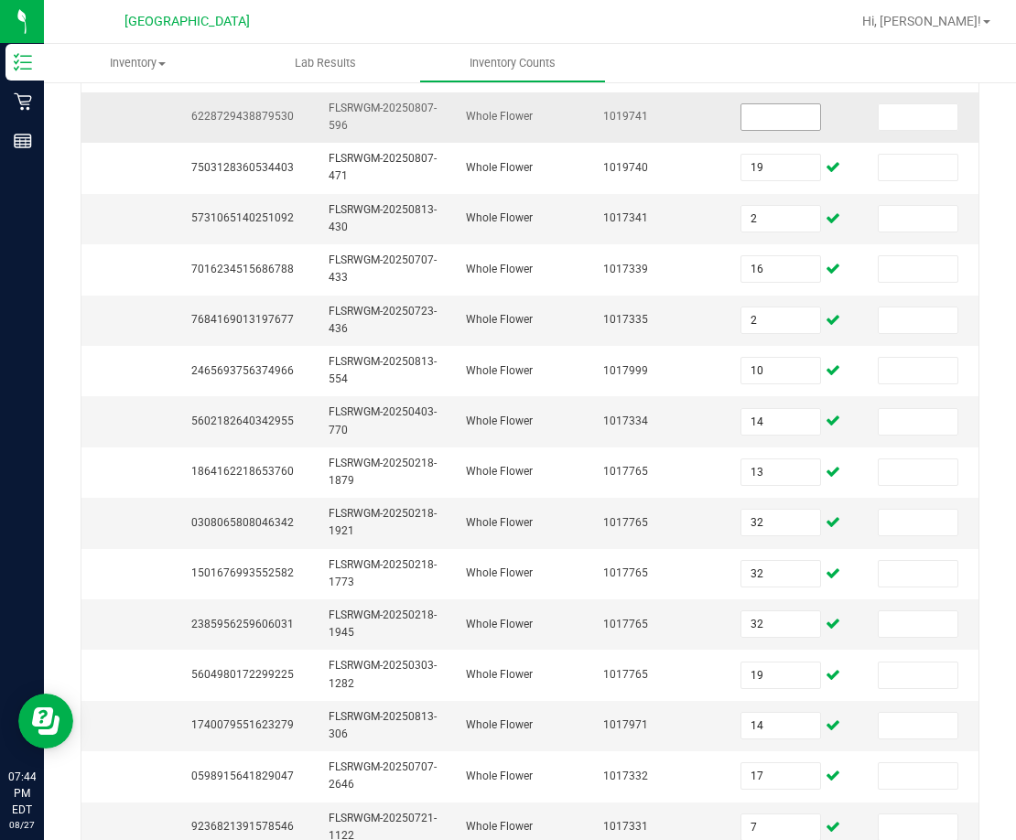
click at [755, 114] on input at bounding box center [780, 117] width 79 height 26
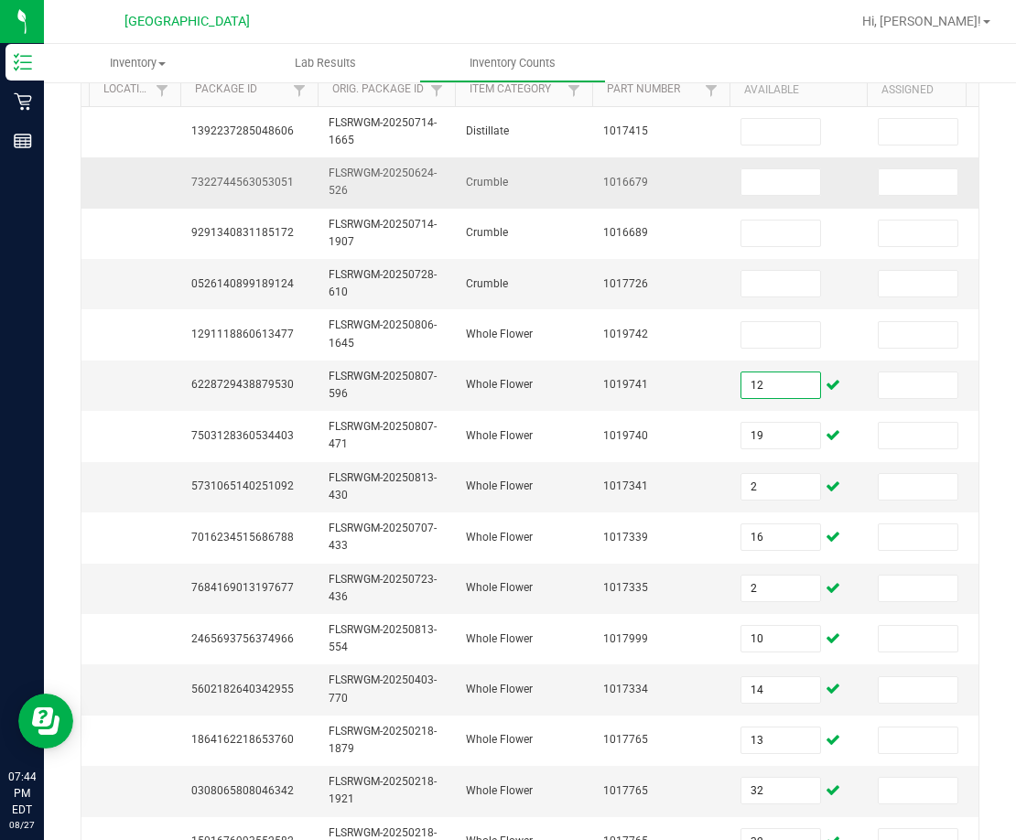
scroll to position [182, 0]
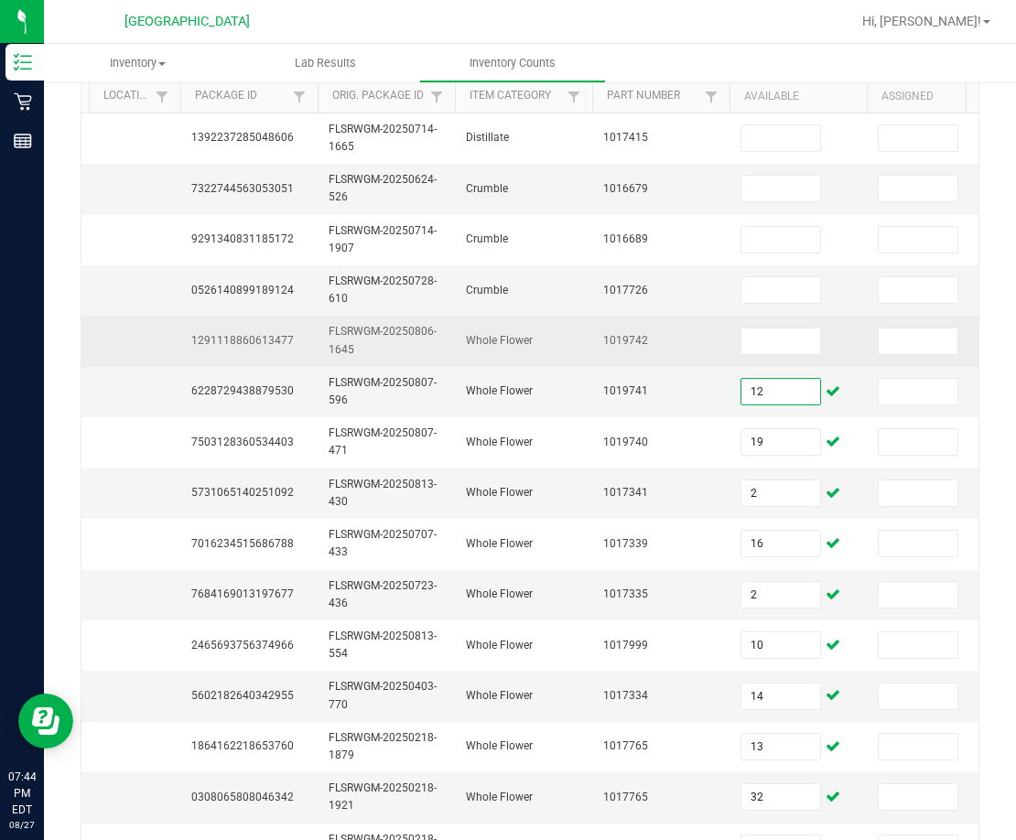
type input "12"
click at [274, 338] on span "1291118860613477" at bounding box center [242, 340] width 103 height 13
click at [273, 338] on span "1291118860613477" at bounding box center [242, 340] width 103 height 13
click at [809, 338] on input at bounding box center [780, 342] width 79 height 26
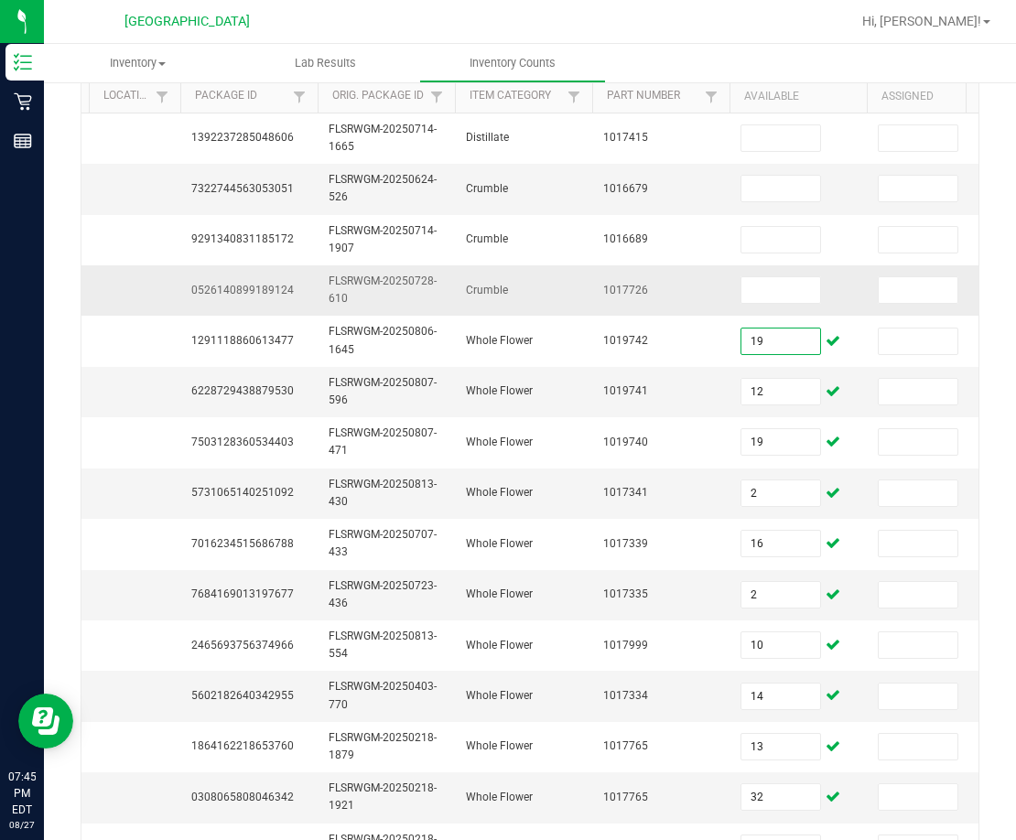
type input "19"
click at [292, 276] on td "0526140899189124" at bounding box center [248, 290] width 137 height 50
click at [272, 286] on span "0526140899189124" at bounding box center [242, 290] width 103 height 13
click at [750, 294] on input at bounding box center [780, 290] width 79 height 26
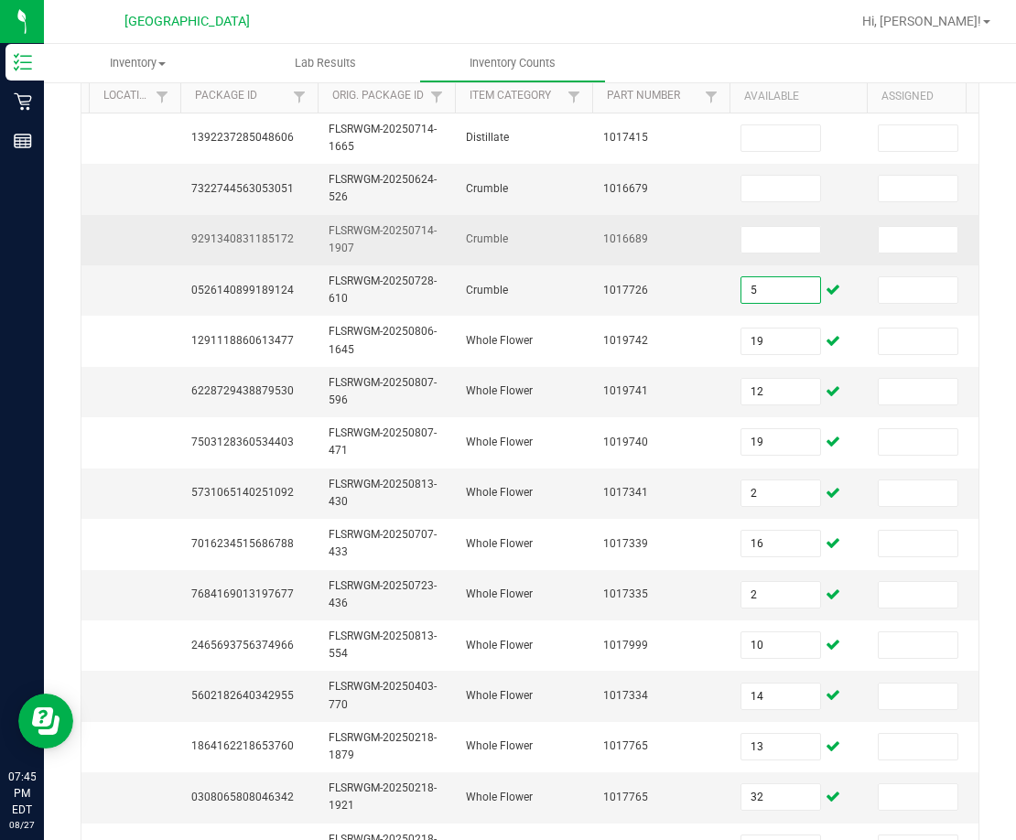
type input "5"
click at [265, 242] on span "9291340831185172" at bounding box center [242, 239] width 103 height 13
click at [264, 242] on span "9291340831185172" at bounding box center [242, 239] width 103 height 13
click at [784, 231] on input at bounding box center [780, 240] width 79 height 26
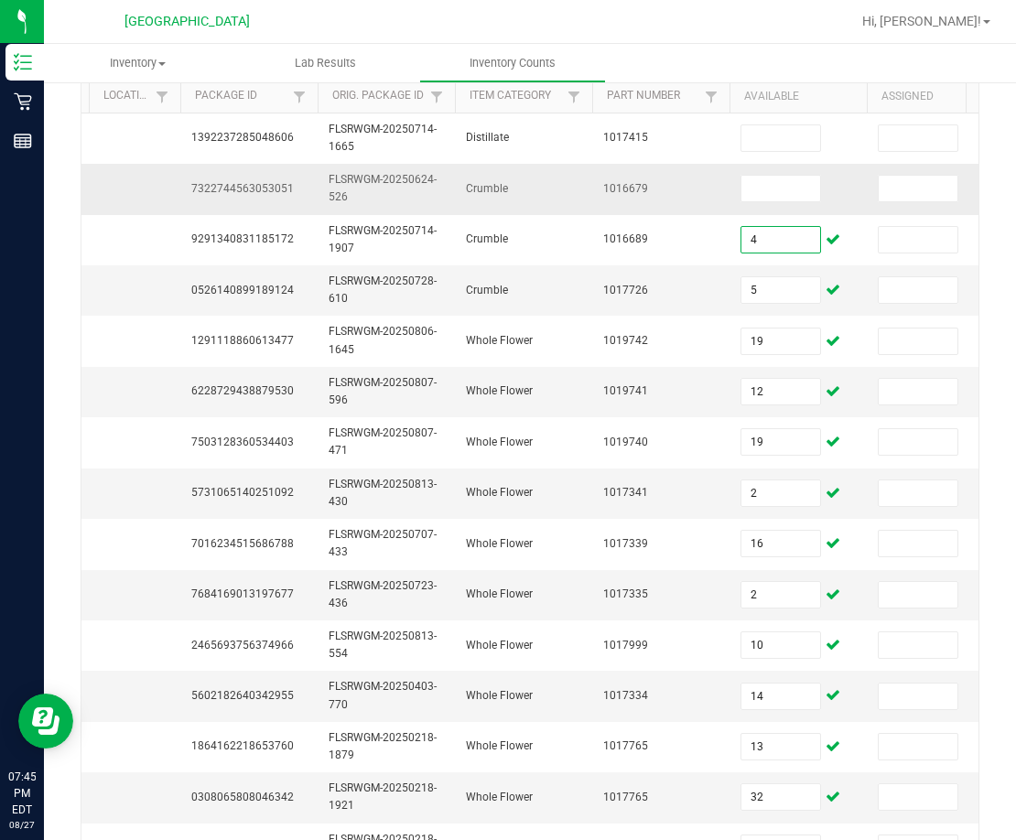
type input "4"
click at [282, 186] on span "7322744563053051" at bounding box center [242, 188] width 103 height 13
click at [741, 179] on input at bounding box center [780, 189] width 79 height 26
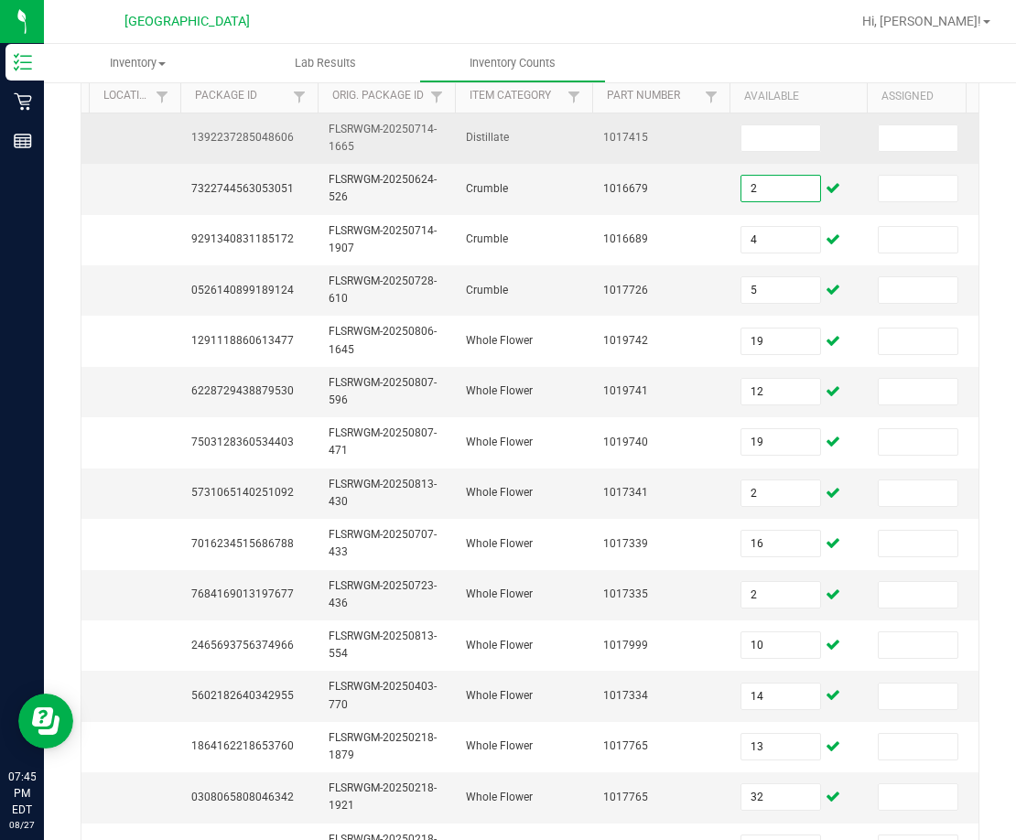
type input "2"
click at [232, 135] on span "1392237285048606" at bounding box center [242, 137] width 103 height 13
click at [751, 143] on input at bounding box center [780, 138] width 79 height 26
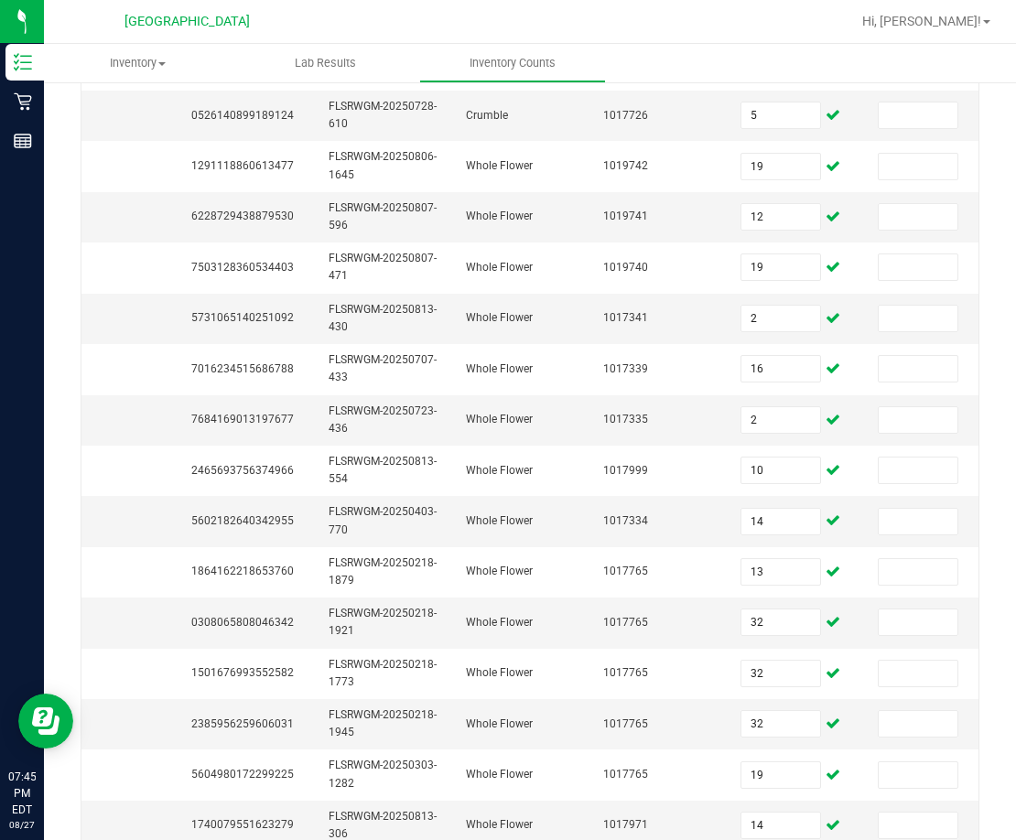
scroll to position [548, 0]
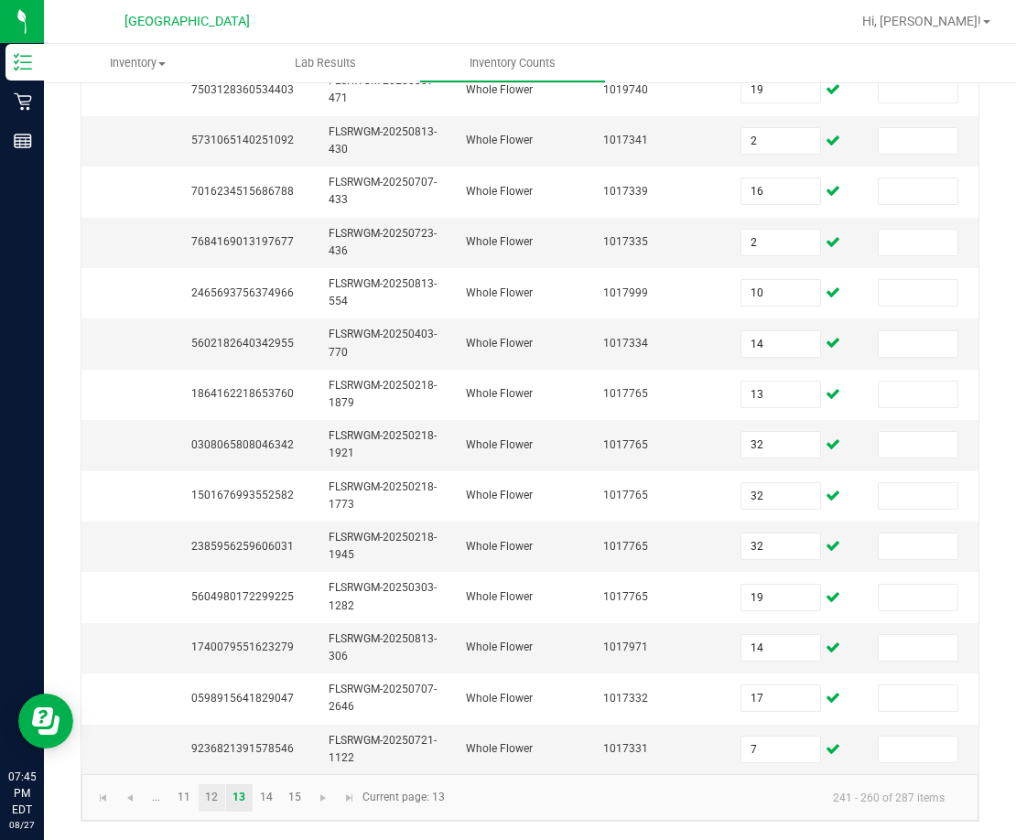
type input "9"
click at [221, 802] on link "12" at bounding box center [212, 798] width 27 height 27
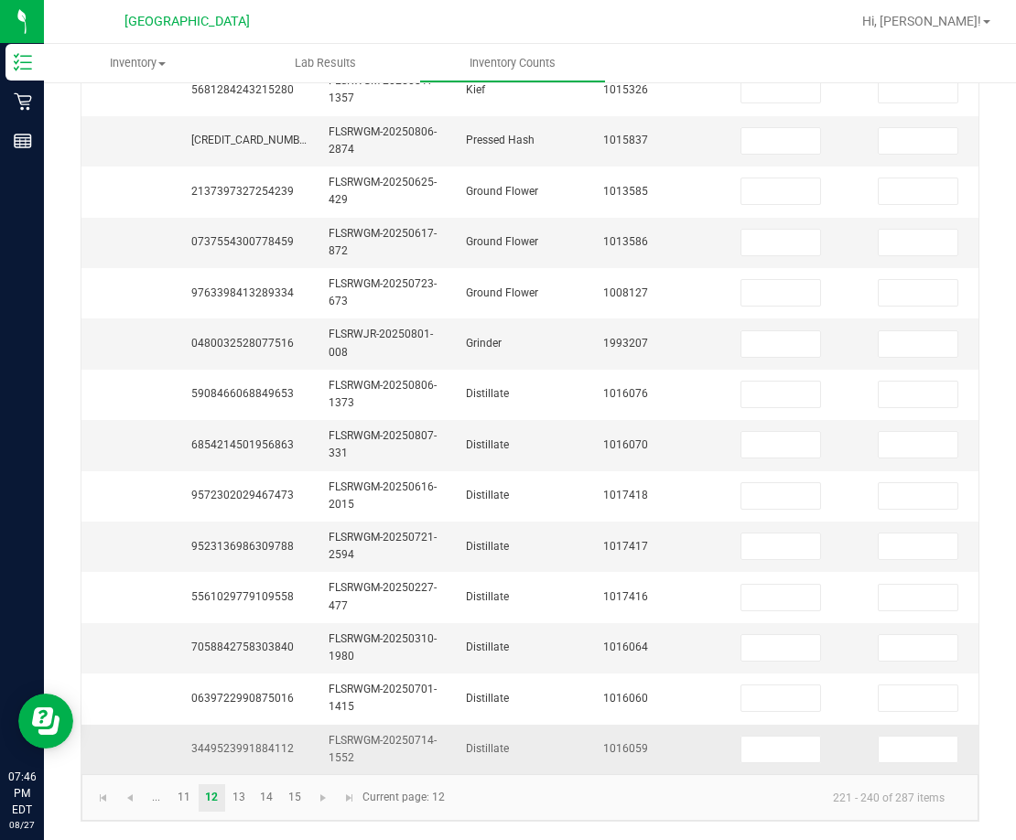
click at [264, 742] on span "3449523991884112" at bounding box center [242, 748] width 103 height 13
click at [755, 740] on input at bounding box center [780, 750] width 79 height 26
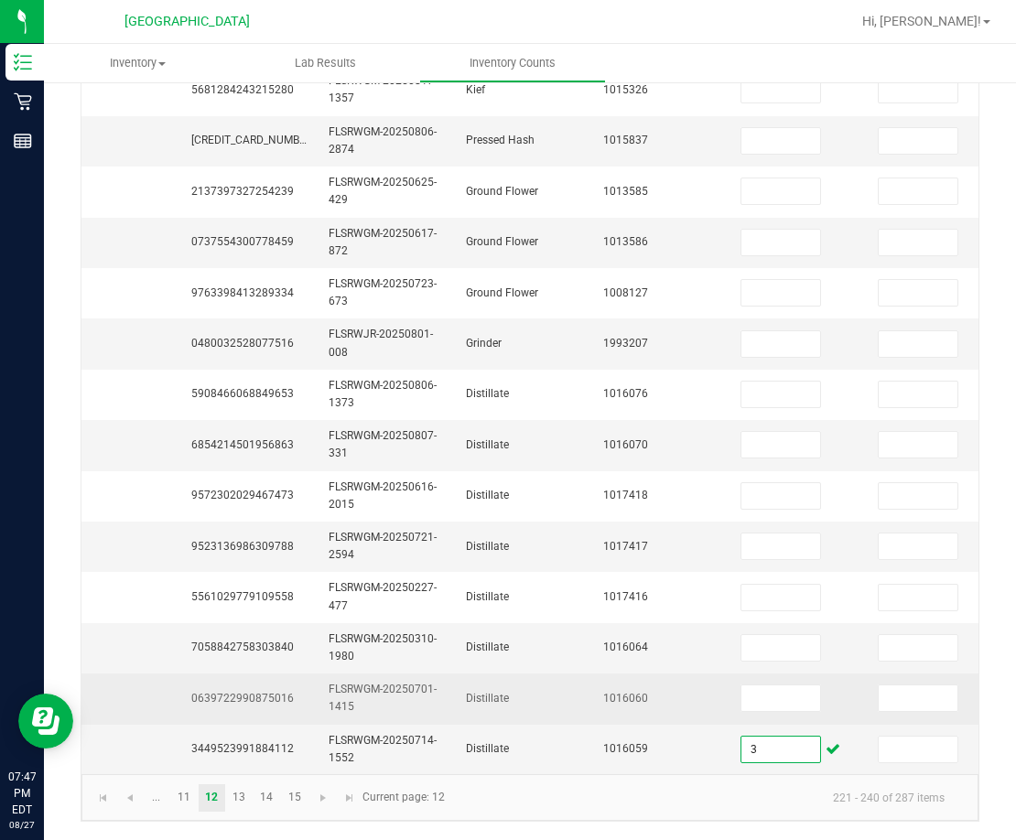
type input "3"
click at [285, 692] on span "0639722990875016" at bounding box center [242, 698] width 103 height 13
click at [795, 698] on input at bounding box center [780, 699] width 79 height 26
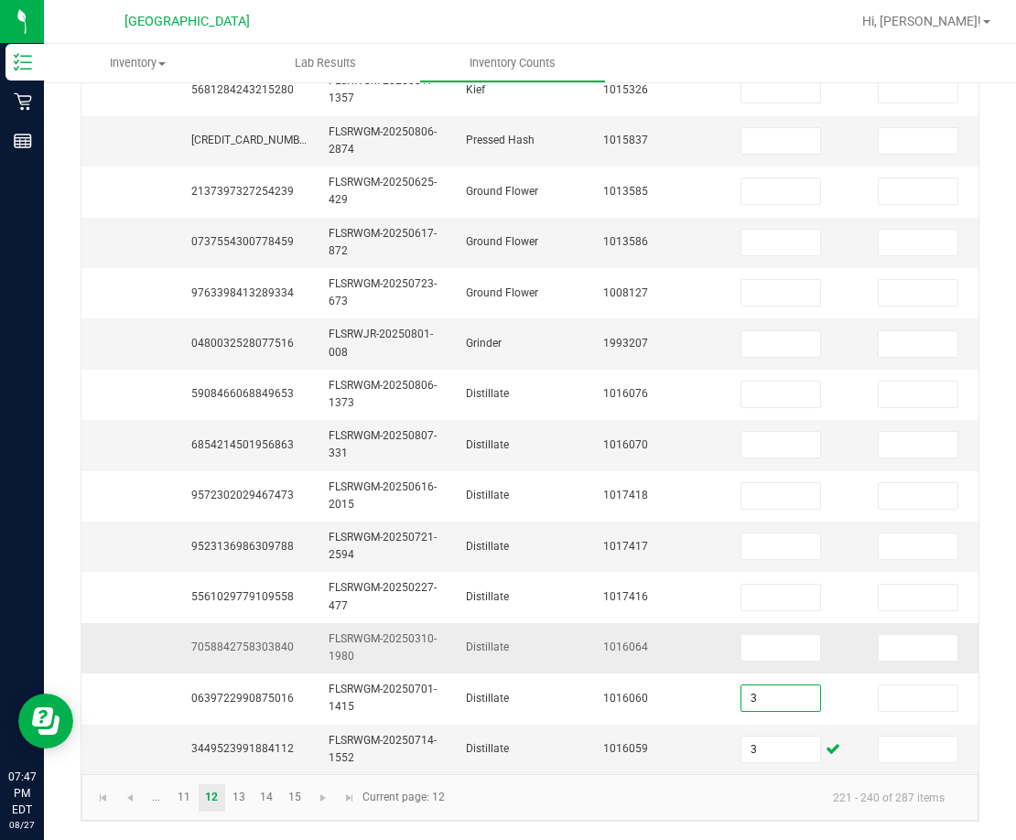
type input "3"
click at [233, 641] on span "7058842758303840" at bounding box center [242, 647] width 103 height 13
click at [230, 641] on span "7058842758303840" at bounding box center [242, 647] width 103 height 13
click at [229, 641] on span "7058842758303840" at bounding box center [242, 647] width 103 height 13
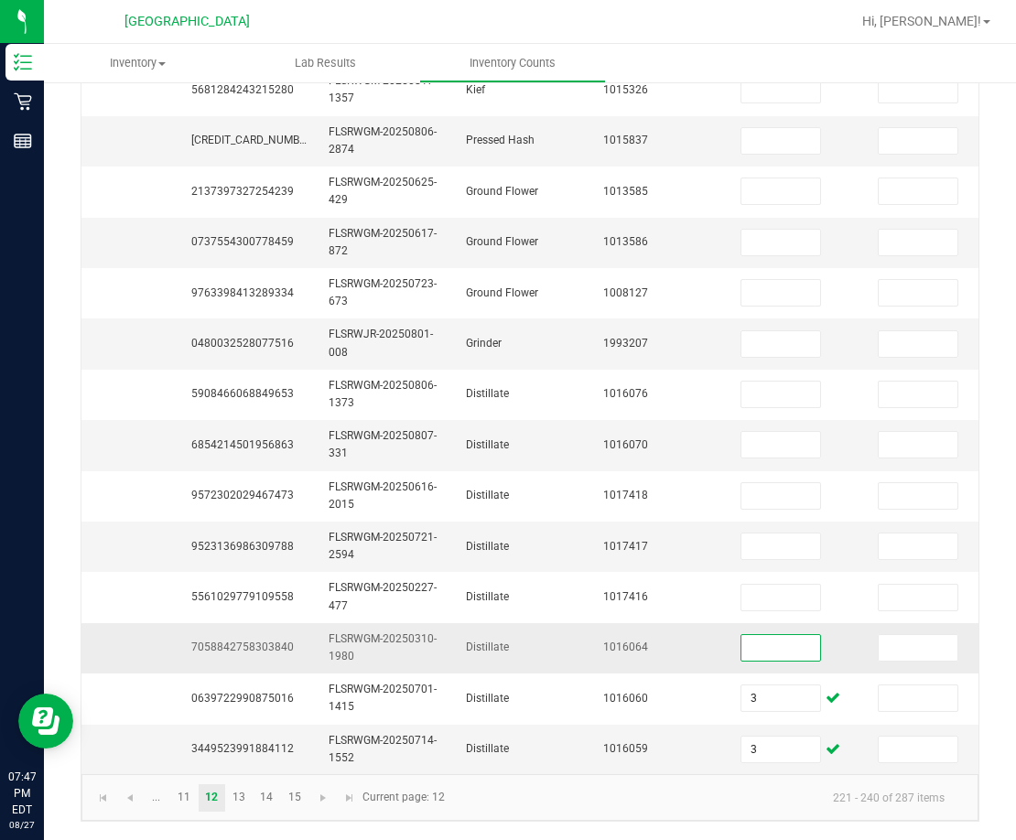
click at [763, 635] on input at bounding box center [780, 648] width 79 height 26
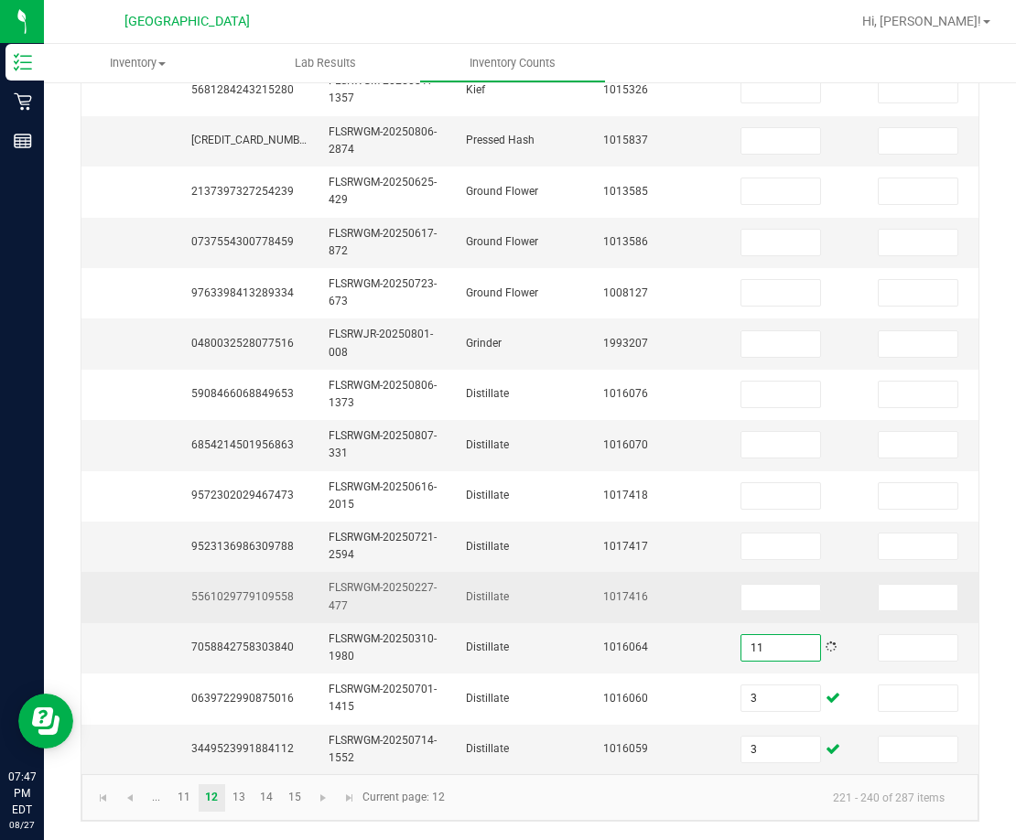
type input "11"
click at [255, 590] on span "5561029779109558" at bounding box center [242, 596] width 103 height 13
click at [370, 581] on span "FLSRWGM-20250227-477" at bounding box center [383, 596] width 108 height 30
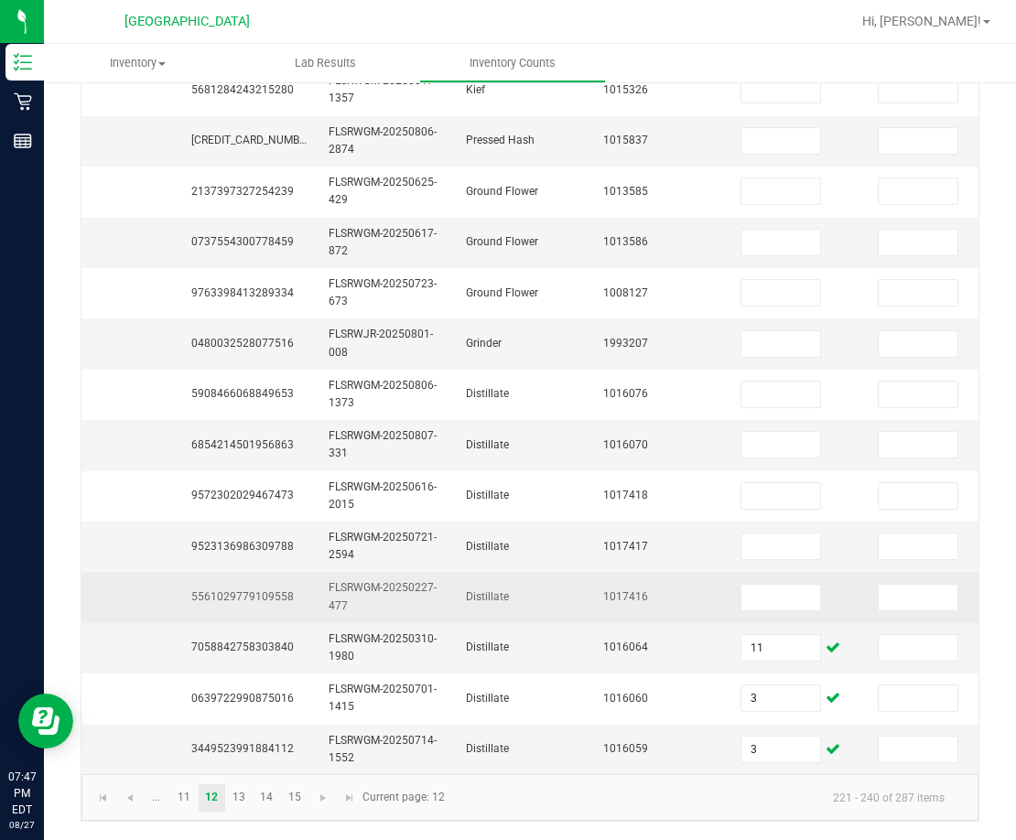
click at [230, 590] on span "5561029779109558" at bounding box center [242, 596] width 103 height 13
click at [777, 585] on input at bounding box center [780, 598] width 79 height 26
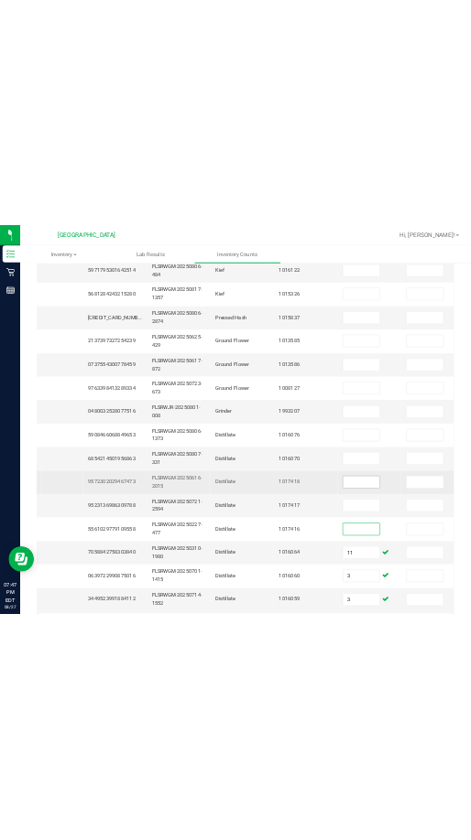
scroll to position [457, 0]
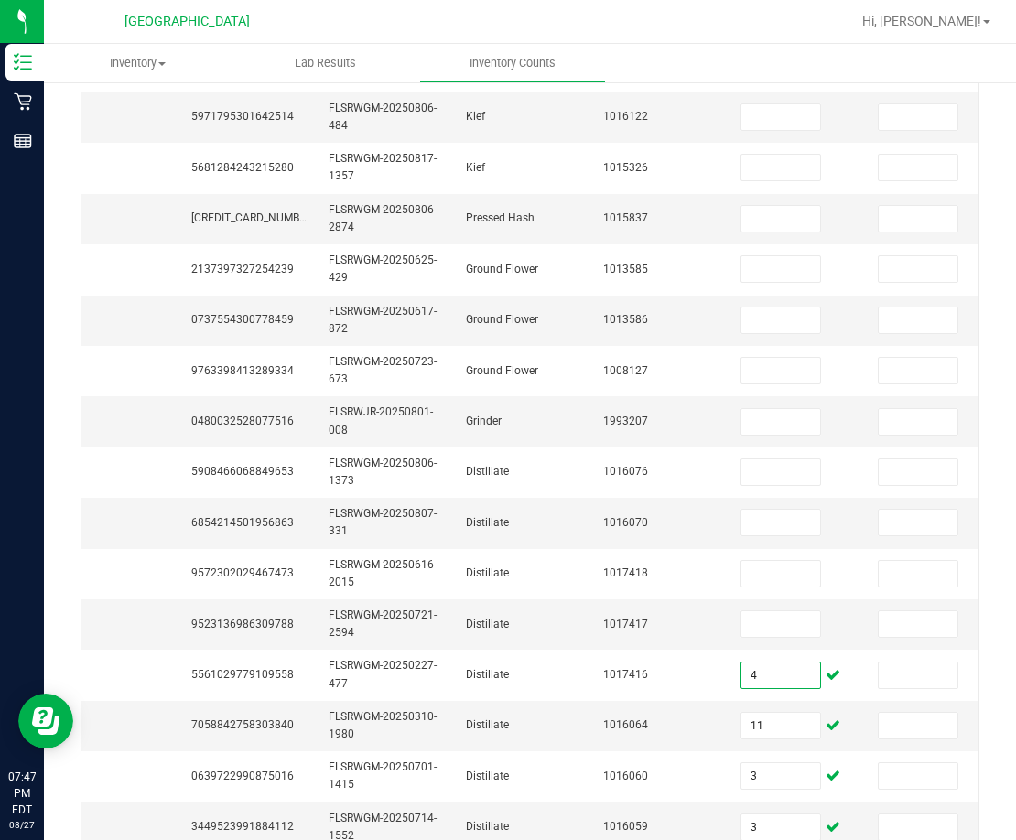
type input "4"
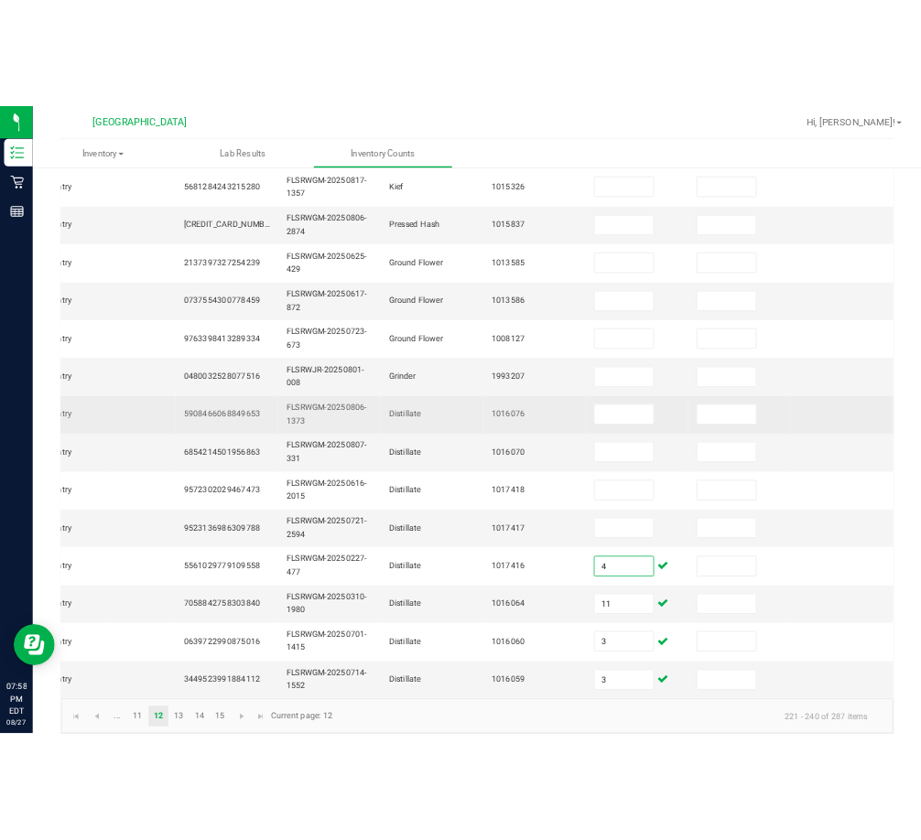
scroll to position [548, 0]
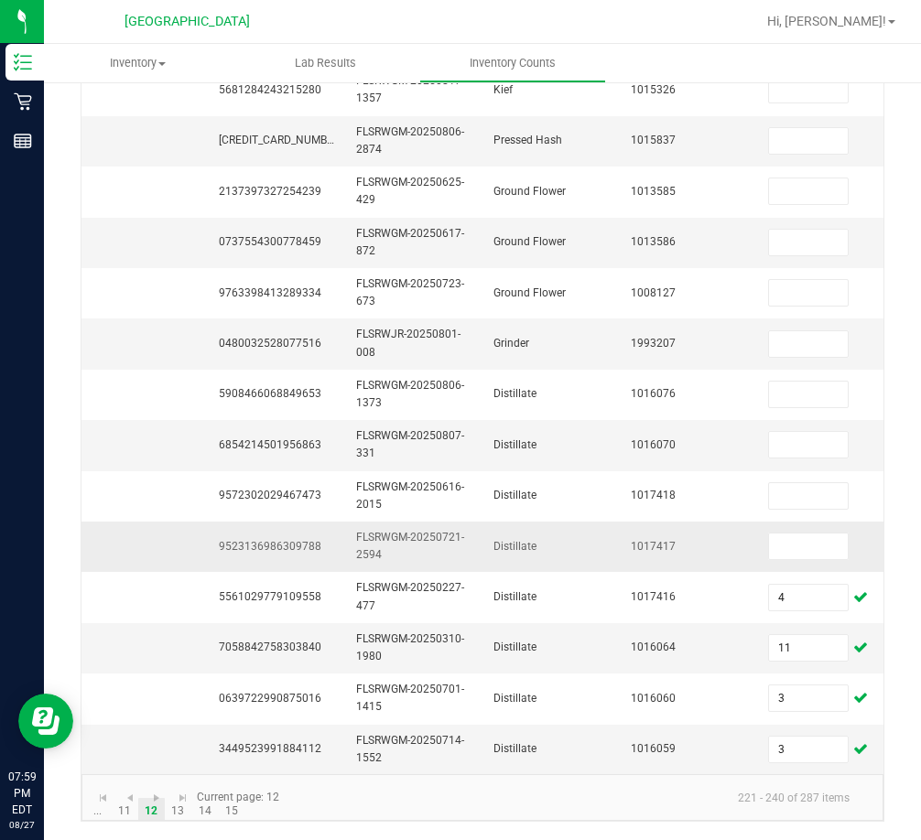
click at [300, 540] on span "9523136986309788" at bounding box center [270, 546] width 103 height 13
click at [799, 536] on input at bounding box center [808, 547] width 79 height 26
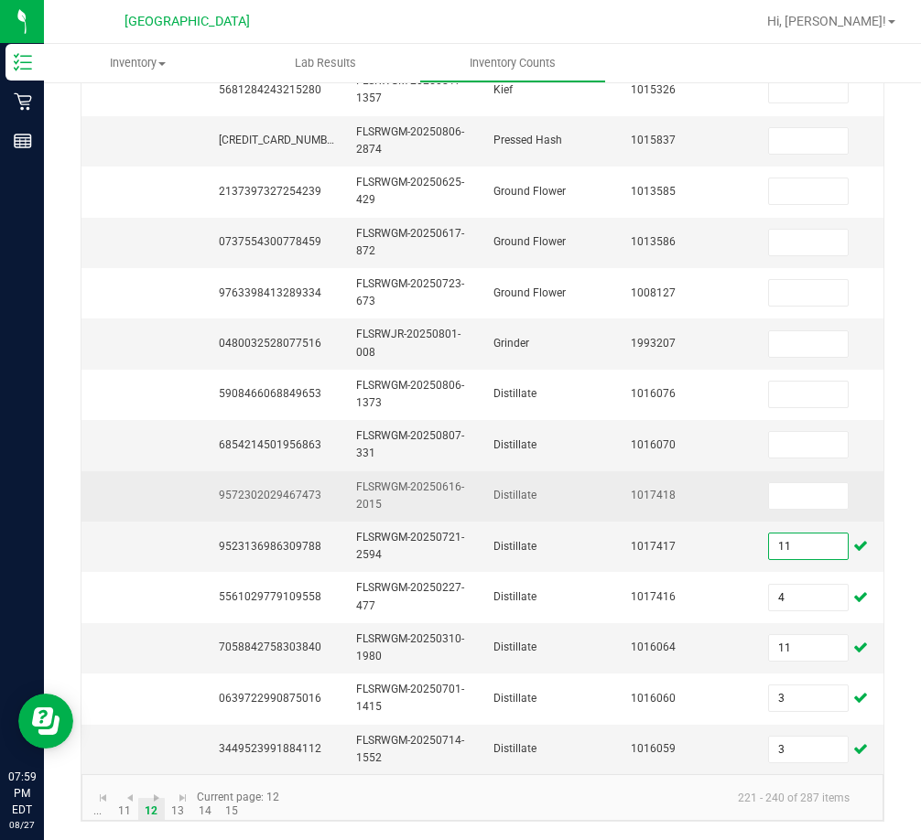
type input "11"
click at [297, 489] on span "9572302029467473" at bounding box center [270, 495] width 103 height 13
click at [796, 486] on input at bounding box center [808, 496] width 79 height 26
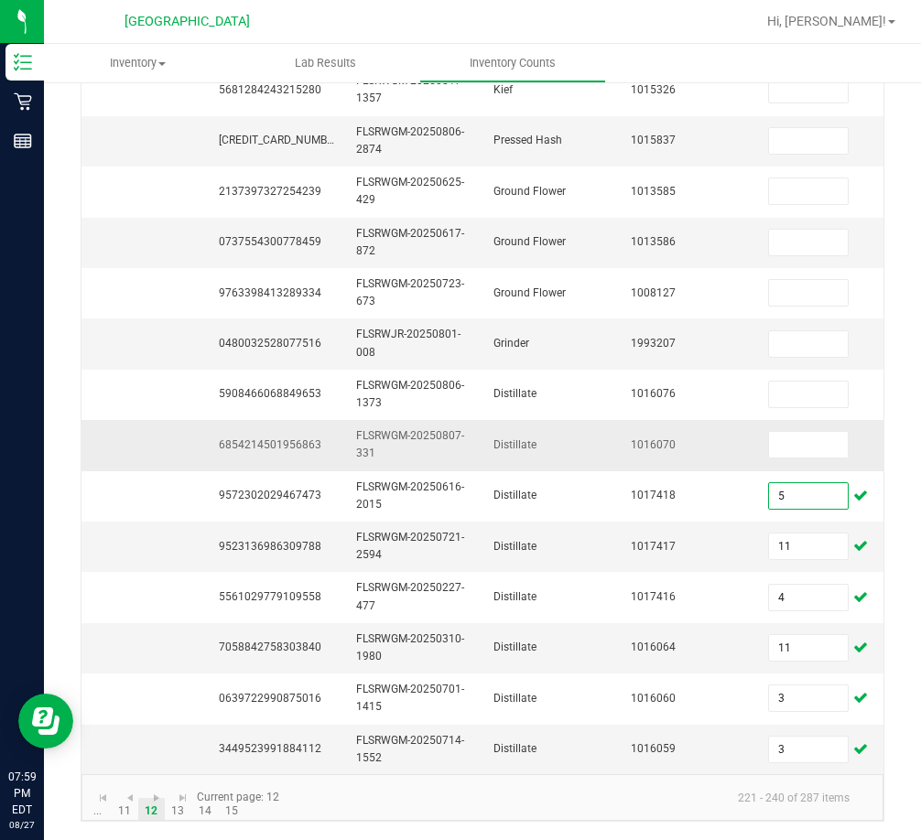
type input "5"
click at [311, 438] on span "6854214501956863" at bounding box center [270, 444] width 103 height 13
click at [794, 432] on input at bounding box center [808, 445] width 79 height 26
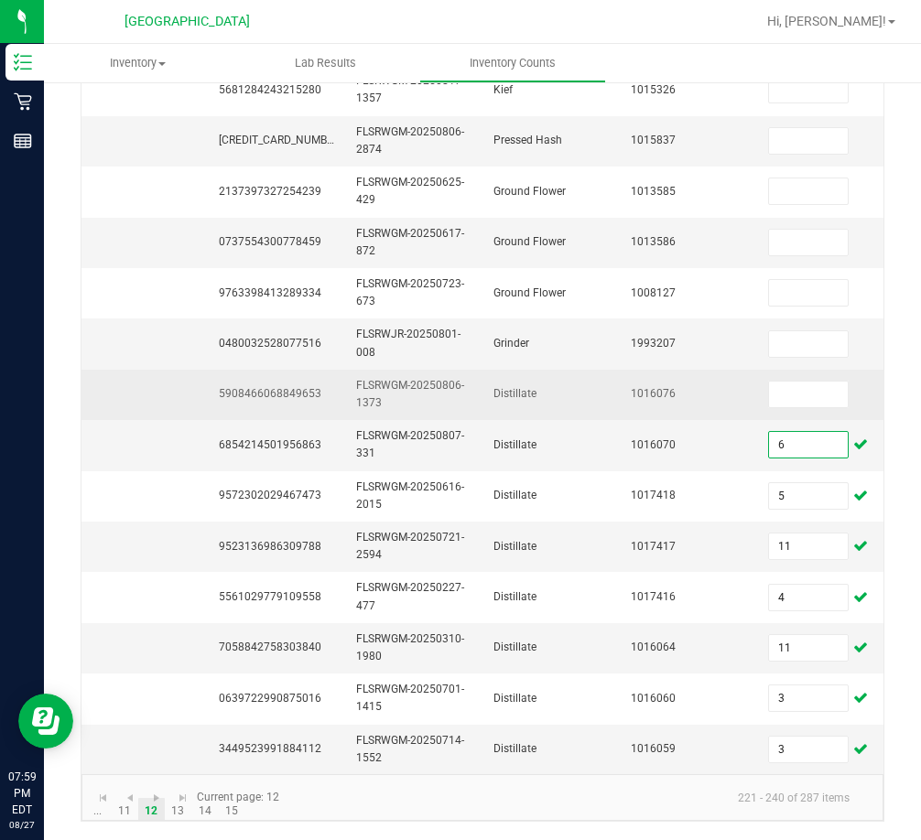
type input "6"
click at [299, 387] on span "5908466068849653" at bounding box center [270, 393] width 103 height 13
click at [772, 386] on input at bounding box center [808, 395] width 79 height 26
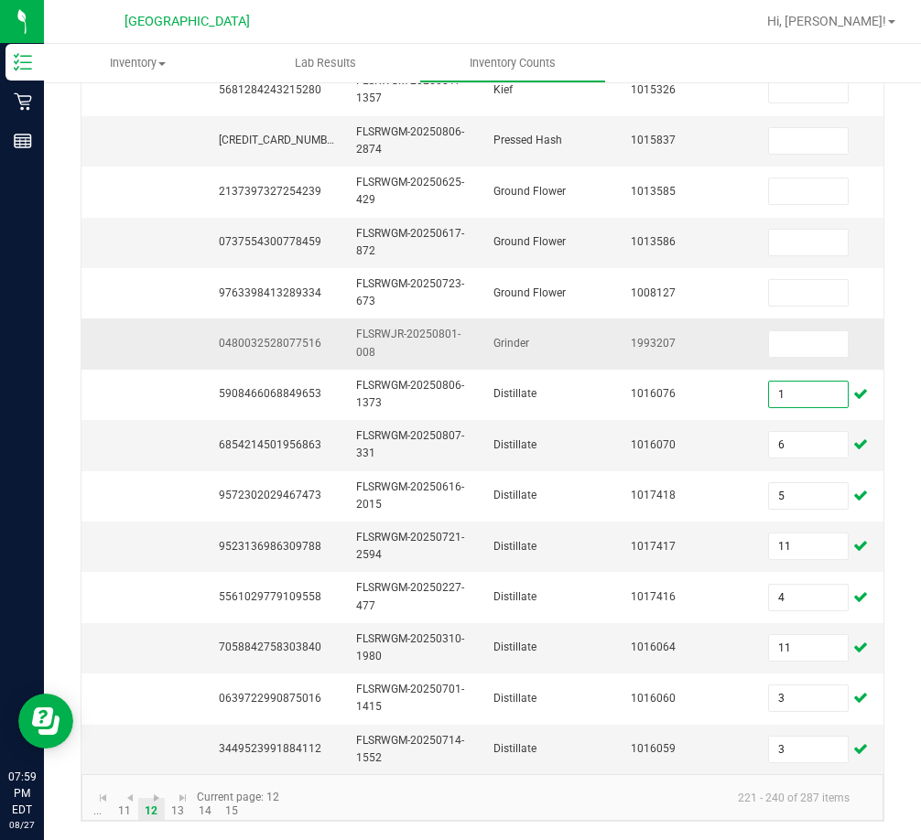
type input "1"
click at [291, 340] on td "0480032528077516" at bounding box center [276, 344] width 137 height 50
click at [809, 331] on input at bounding box center [808, 344] width 79 height 26
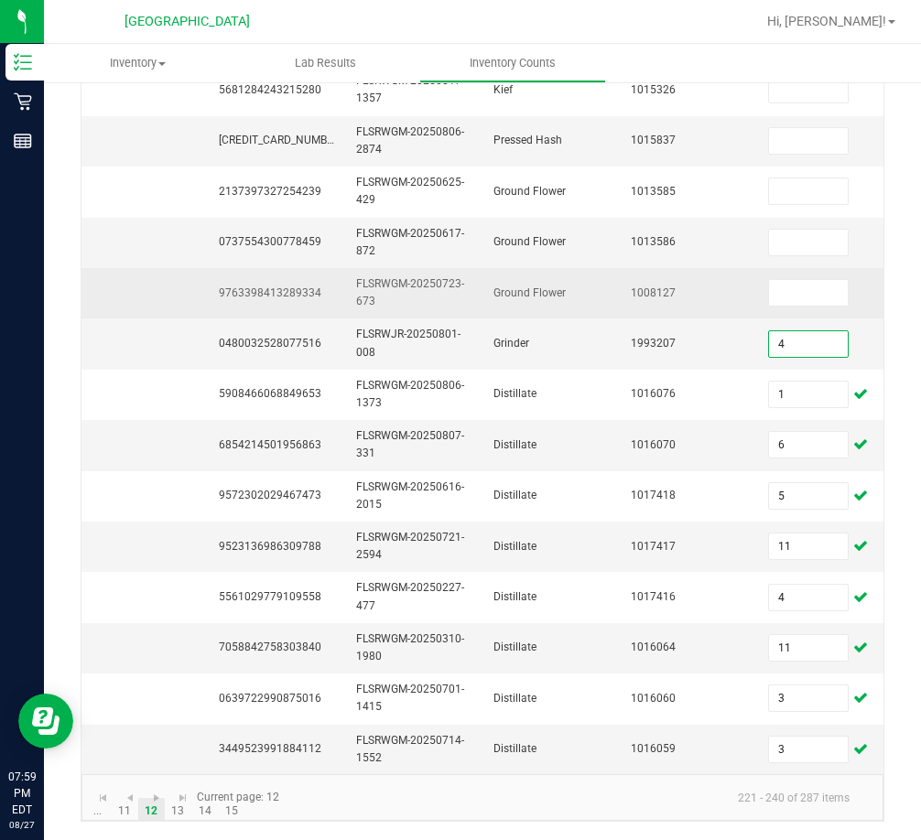
type input "4"
click at [288, 287] on span "9763398413289334" at bounding box center [270, 293] width 103 height 13
click at [291, 287] on span "9763398413289334" at bounding box center [270, 293] width 103 height 13
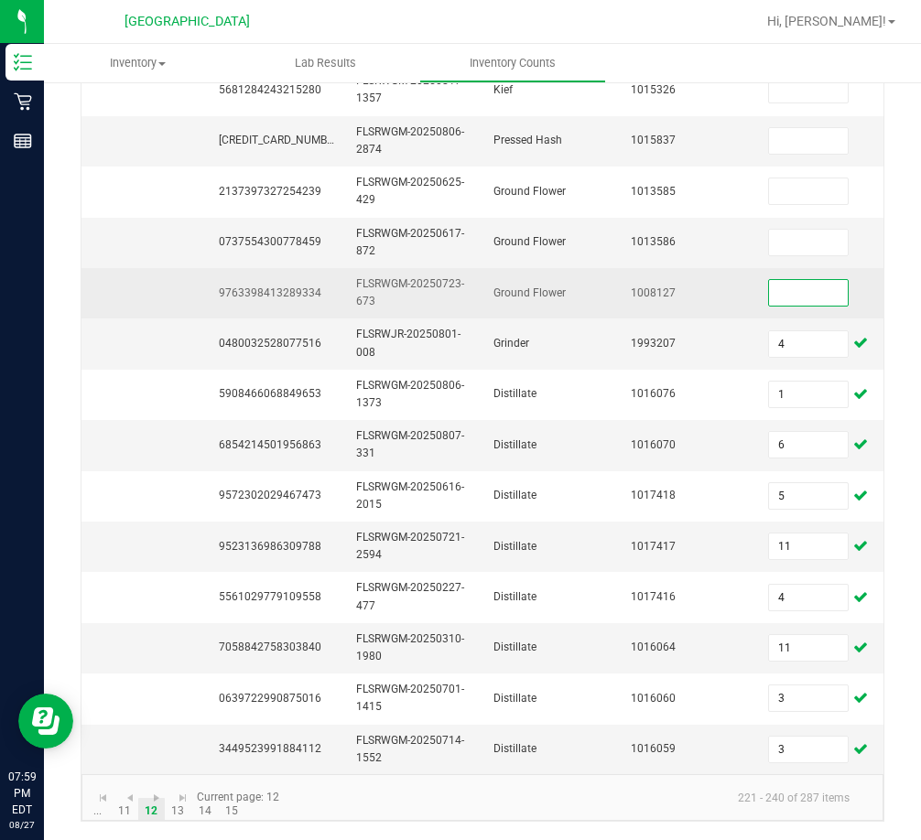
click at [796, 280] on input at bounding box center [808, 293] width 79 height 26
click at [777, 288] on input at bounding box center [808, 293] width 79 height 26
click at [289, 287] on span "9763398413289334" at bounding box center [270, 293] width 103 height 13
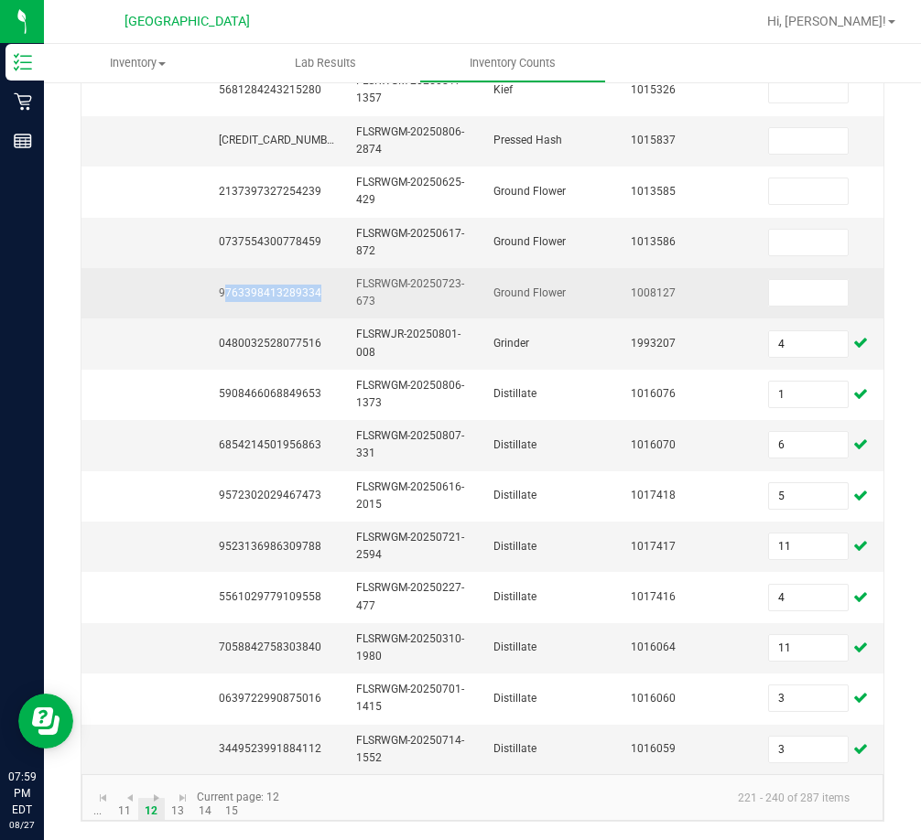
click at [289, 287] on span "9763398413289334" at bounding box center [270, 293] width 103 height 13
click at [793, 286] on input at bounding box center [808, 293] width 79 height 26
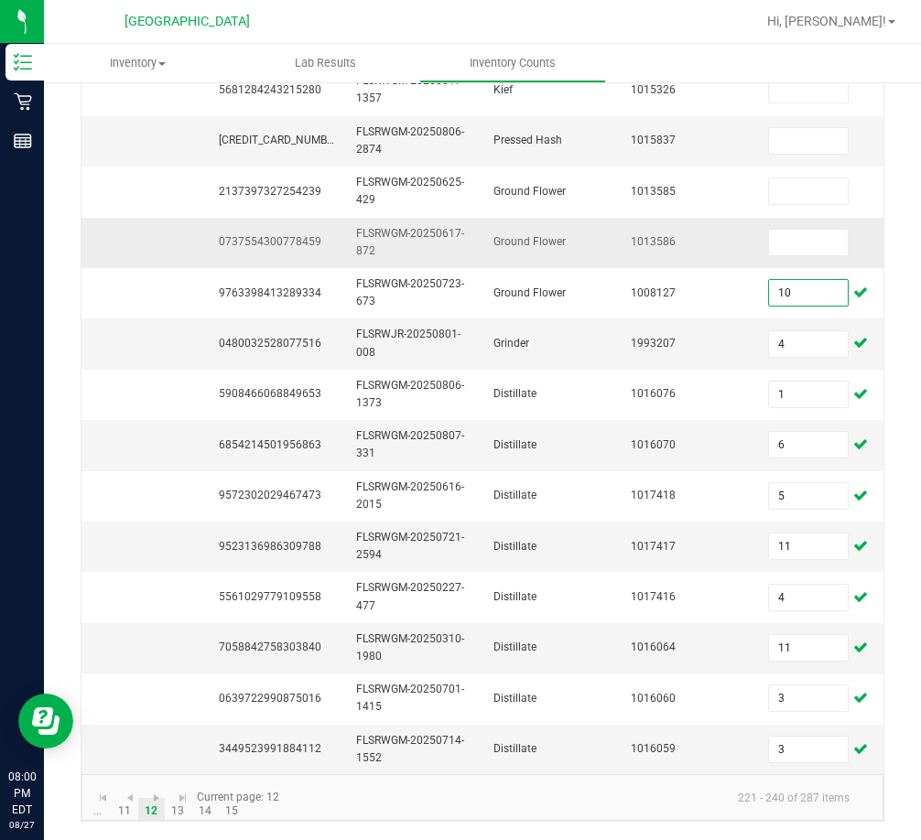
type input "10"
click at [287, 235] on span "0737554300778459" at bounding box center [270, 241] width 103 height 13
click at [286, 235] on span "0737554300778459" at bounding box center [270, 241] width 103 height 13
click at [288, 218] on td "0737554300778459" at bounding box center [276, 243] width 137 height 50
click at [288, 235] on span "0737554300778459" at bounding box center [270, 241] width 103 height 13
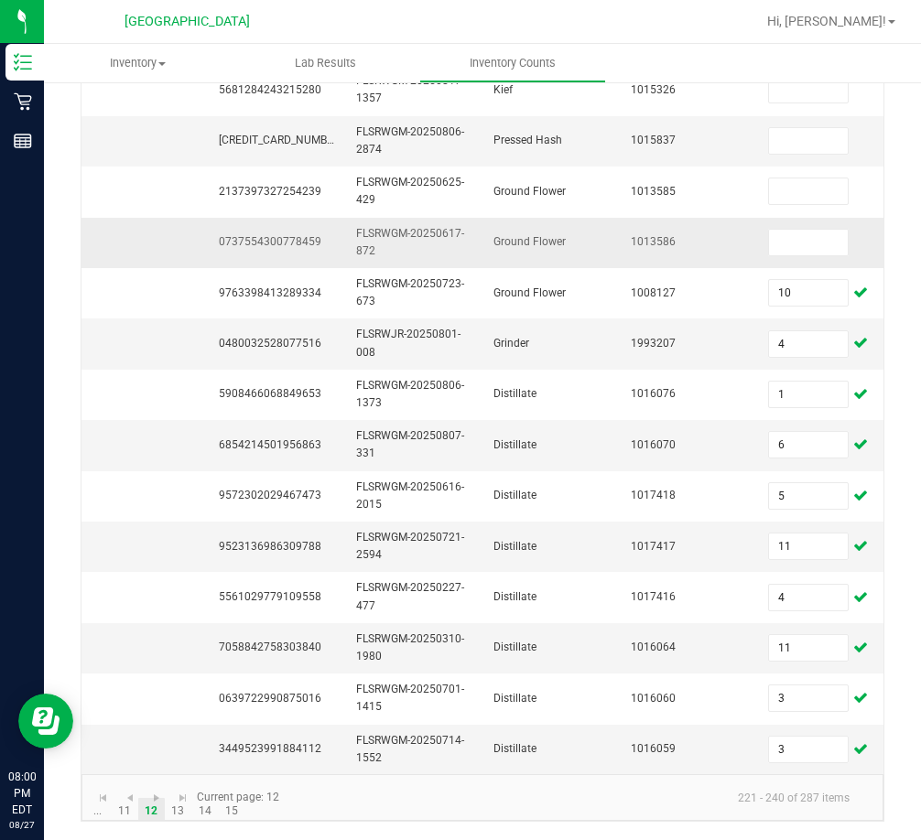
click at [288, 235] on span "0737554300778459" at bounding box center [270, 241] width 103 height 13
click at [829, 230] on input at bounding box center [808, 243] width 79 height 26
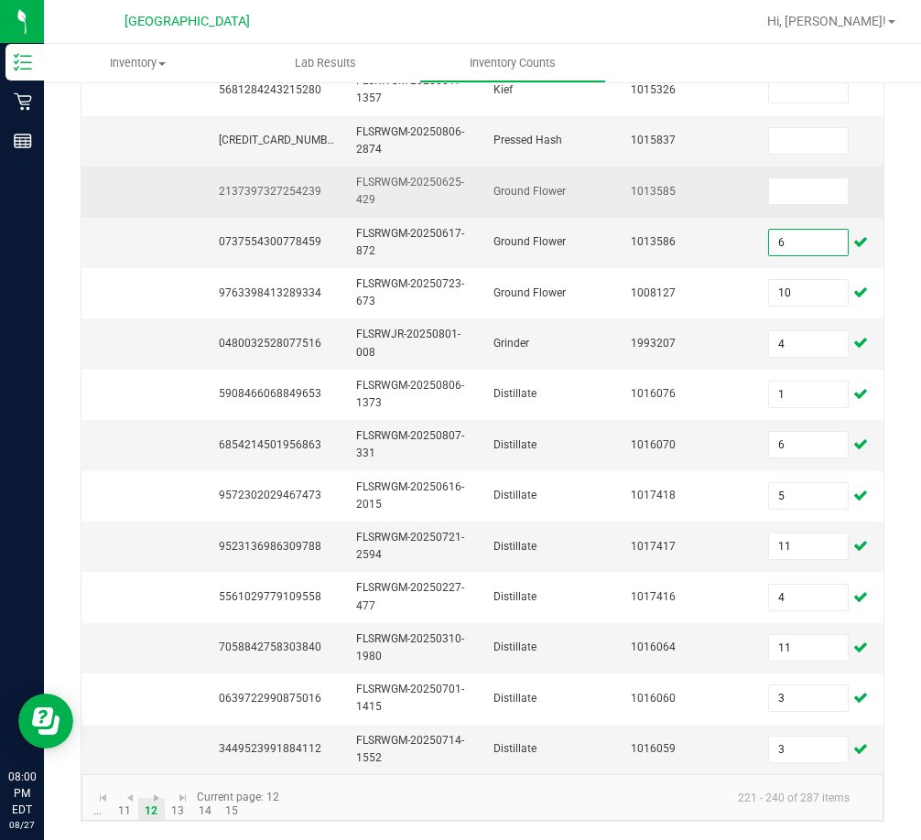
type input "6"
click at [290, 185] on span "2137397327254239" at bounding box center [270, 191] width 103 height 13
click at [289, 185] on span "2137397327254239" at bounding box center [270, 191] width 103 height 13
click at [808, 179] on input at bounding box center [808, 192] width 79 height 26
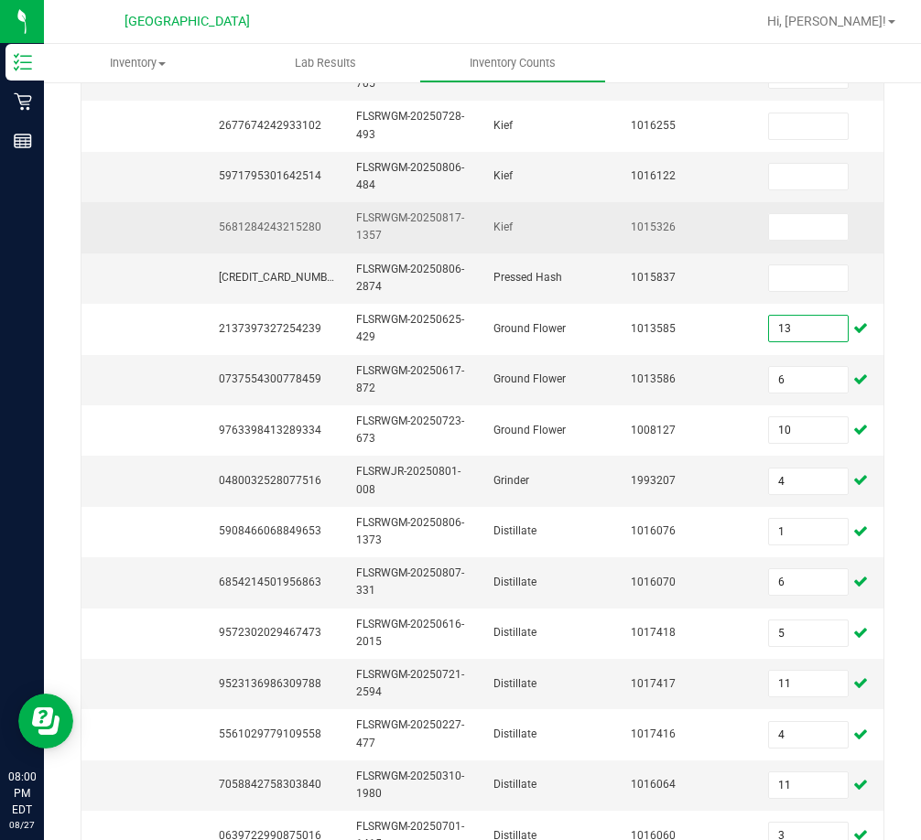
scroll to position [91, 0]
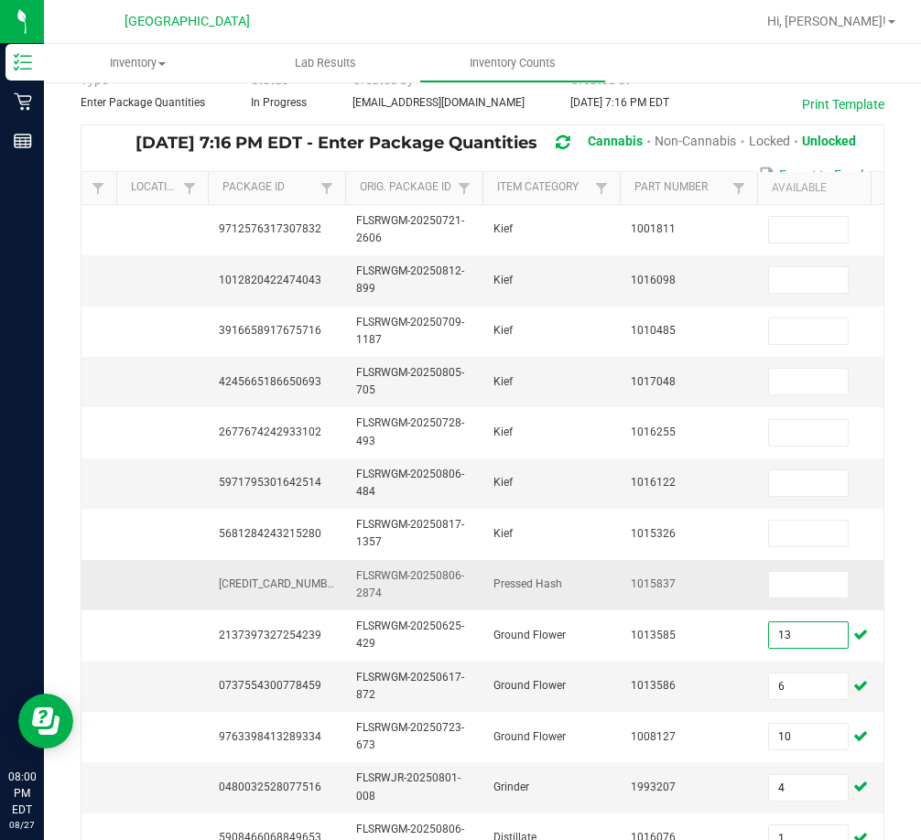
type input "13"
click at [255, 579] on span "2687228653260912" at bounding box center [281, 584] width 124 height 13
click at [787, 578] on input at bounding box center [808, 585] width 79 height 26
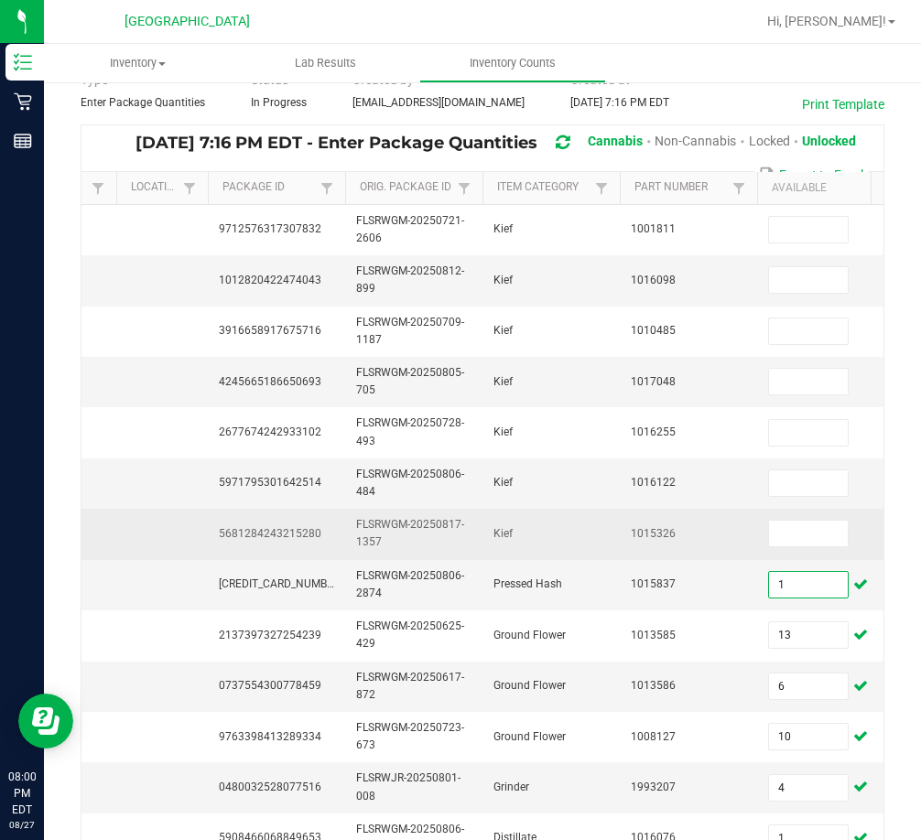
type input "1"
click at [306, 535] on span "5681284243215280" at bounding box center [270, 533] width 103 height 13
click at [790, 525] on input at bounding box center [808, 534] width 79 height 26
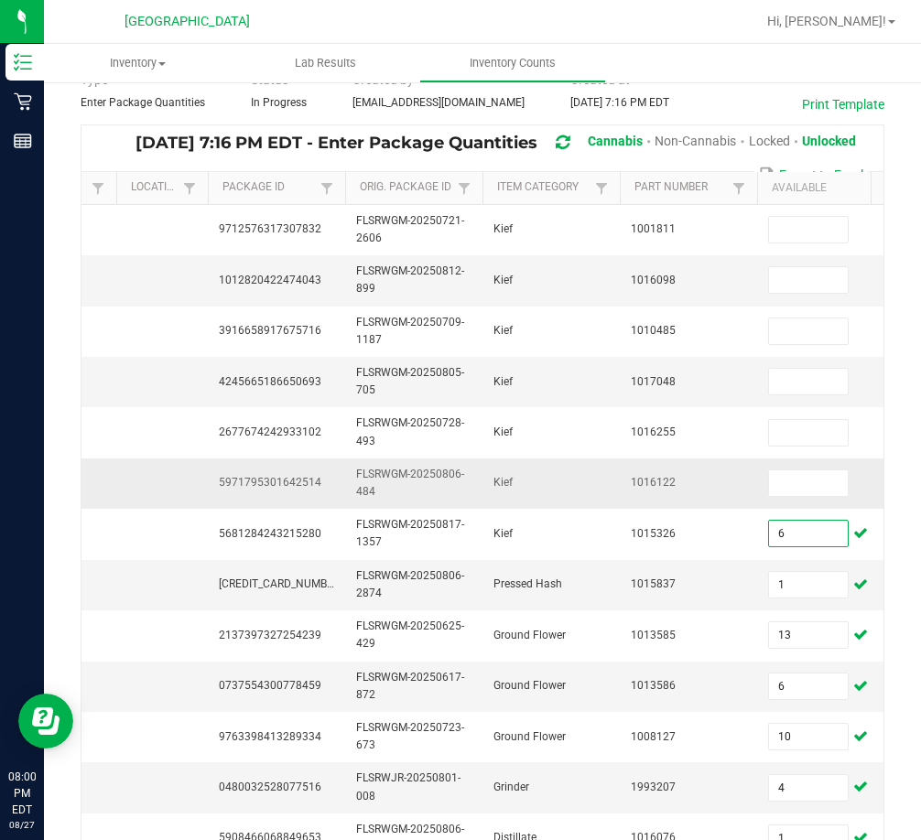
type input "6"
click at [244, 487] on span "5971795301642514" at bounding box center [270, 482] width 103 height 13
click at [244, 489] on span "5971795301642514" at bounding box center [270, 482] width 103 height 13
click at [818, 480] on input at bounding box center [808, 484] width 79 height 26
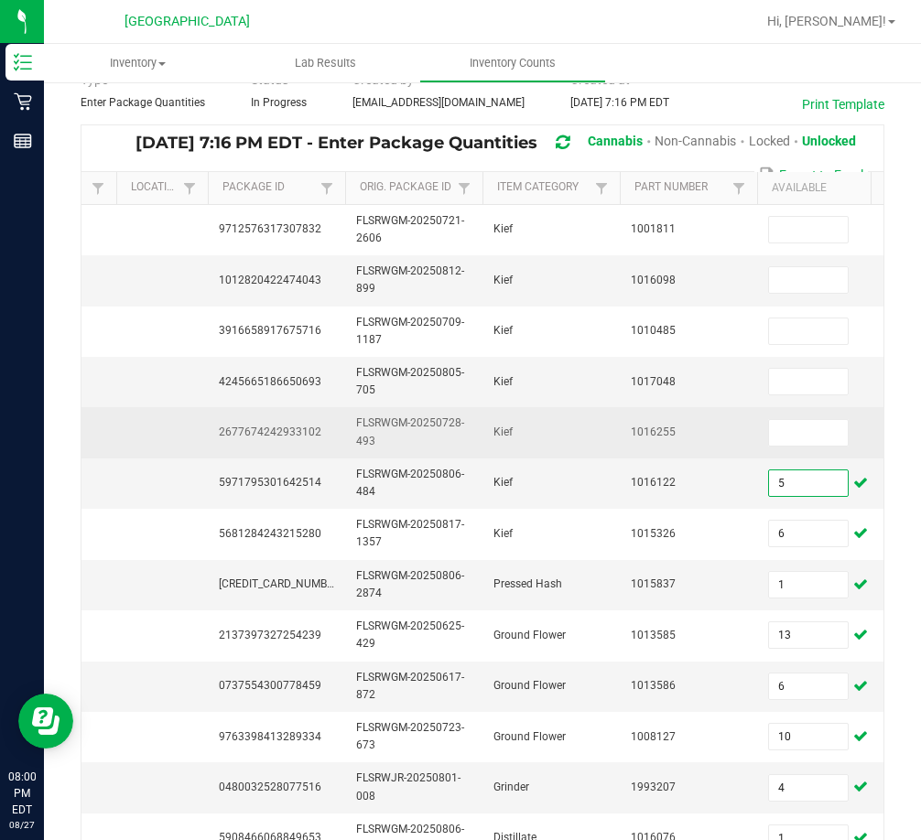
type input "5"
click at [295, 429] on span "2677674242933102" at bounding box center [270, 432] width 103 height 13
click at [820, 429] on input at bounding box center [808, 433] width 79 height 26
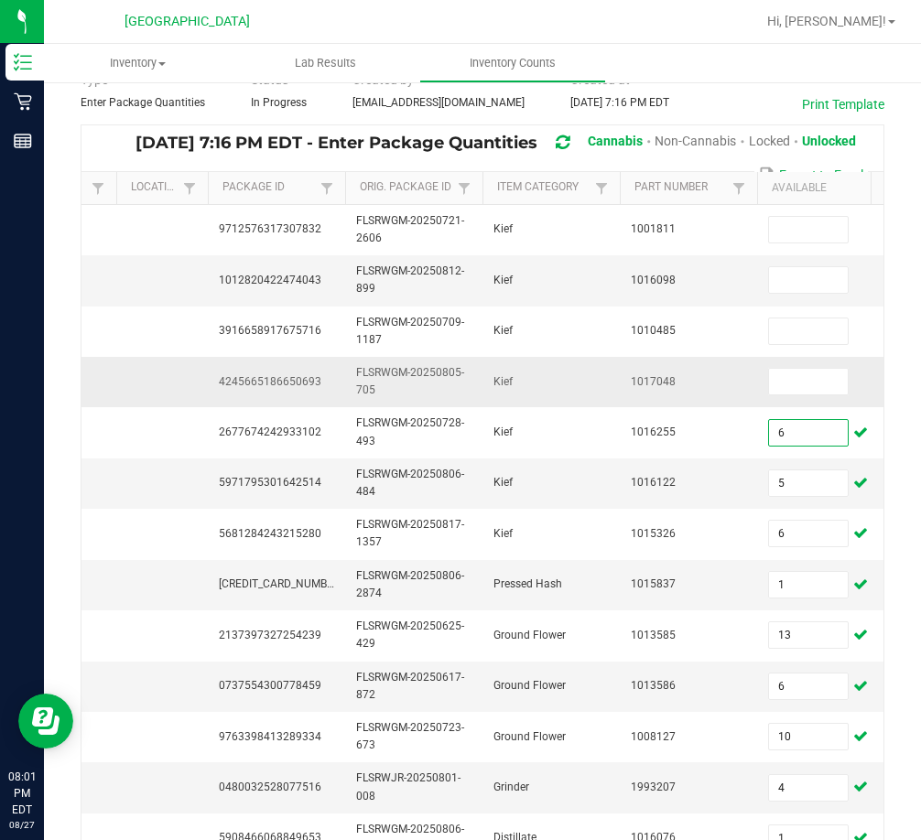
type input "6"
click at [288, 383] on span "4245665186650693" at bounding box center [270, 381] width 103 height 13
click at [287, 383] on span "4245665186650693" at bounding box center [270, 381] width 103 height 13
click at [820, 377] on input at bounding box center [808, 382] width 79 height 26
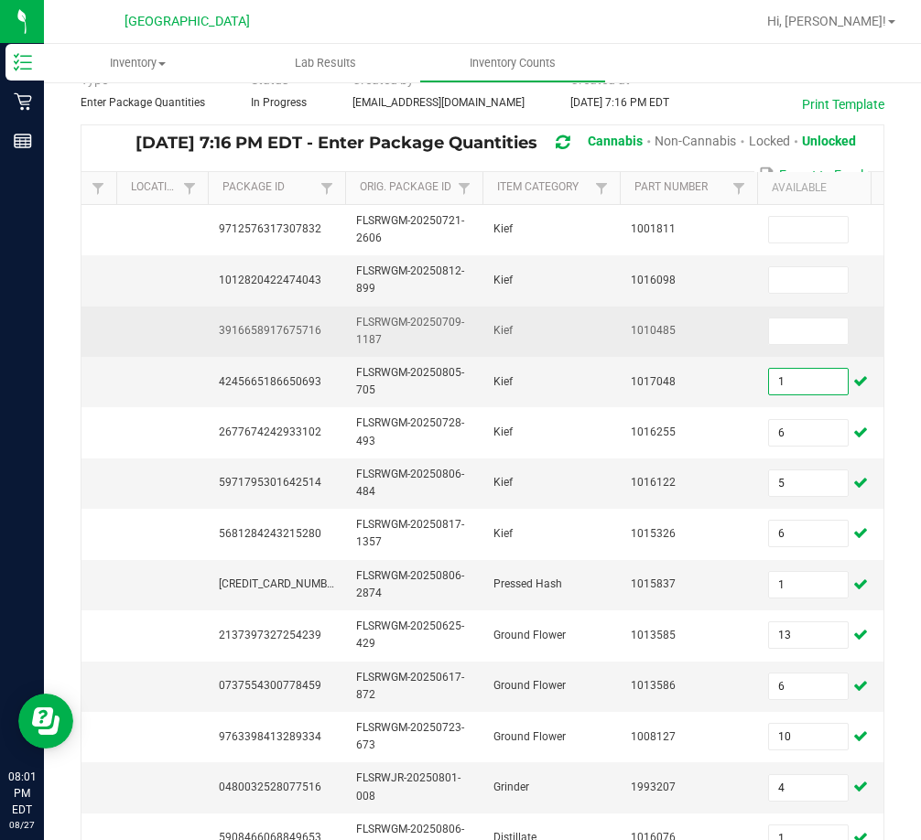
type input "1"
click at [305, 325] on span "3916658917675716" at bounding box center [270, 330] width 103 height 13
click at [800, 323] on input at bounding box center [808, 332] width 79 height 26
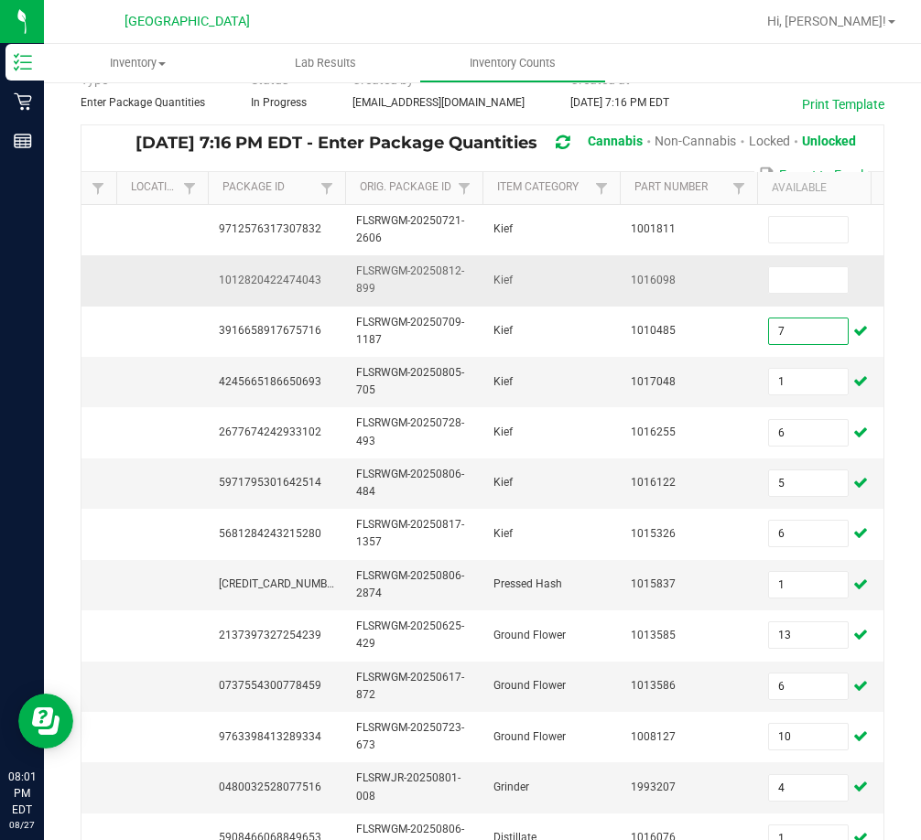
type input "7"
click at [247, 283] on span "1012820422474043" at bounding box center [270, 280] width 103 height 13
click at [804, 287] on input at bounding box center [808, 280] width 79 height 26
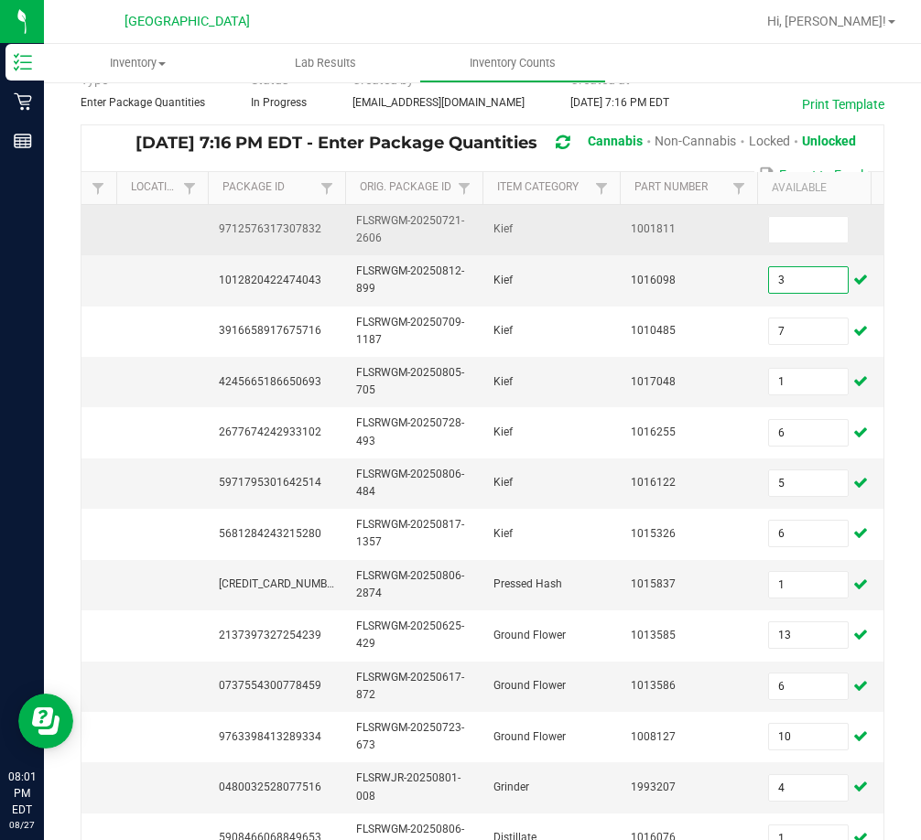
type input "3"
click at [311, 222] on span "9712576317307832" at bounding box center [270, 228] width 103 height 13
click at [781, 226] on input at bounding box center [808, 230] width 79 height 26
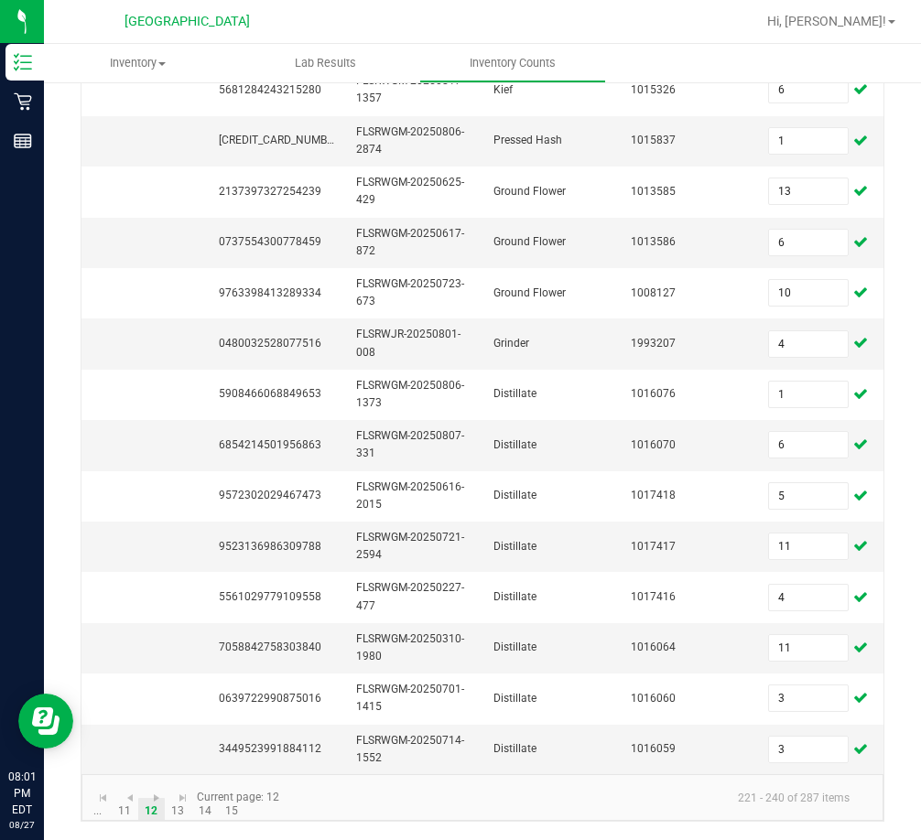
scroll to position [0, 0]
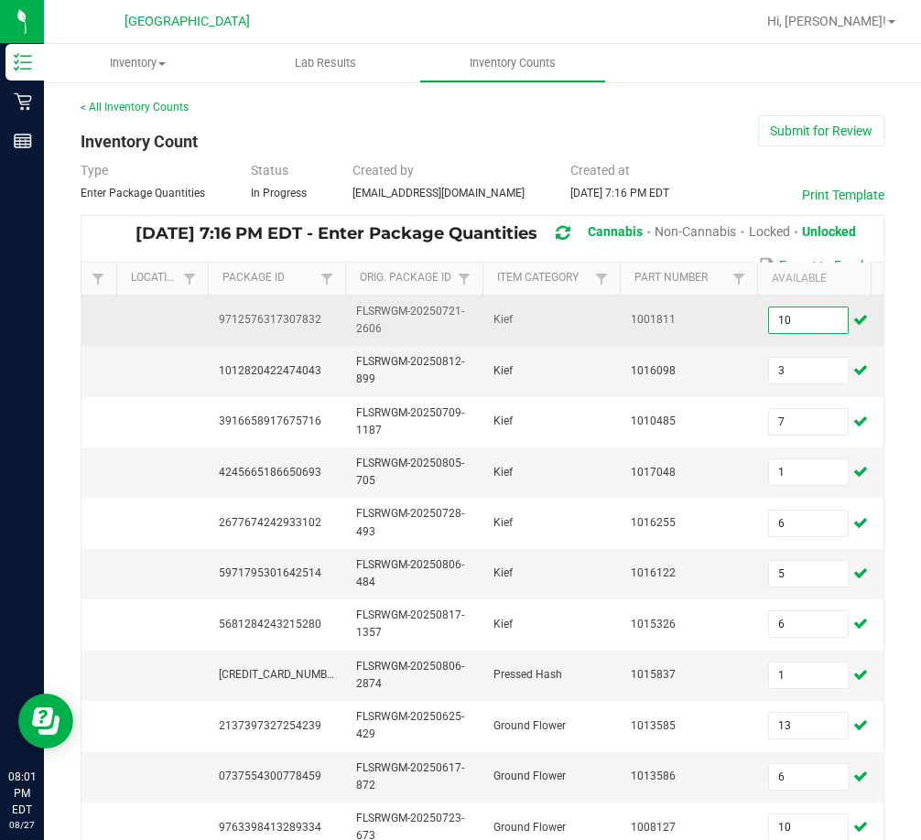
click at [795, 334] on td "10" at bounding box center [825, 321] width 137 height 50
click at [795, 325] on input "10" at bounding box center [808, 321] width 79 height 26
click at [786, 316] on input "10" at bounding box center [808, 321] width 79 height 26
drag, startPoint x: 819, startPoint y: 328, endPoint x: 764, endPoint y: 310, distance: 57.6
click at [765, 313] on td "150" at bounding box center [825, 321] width 137 height 50
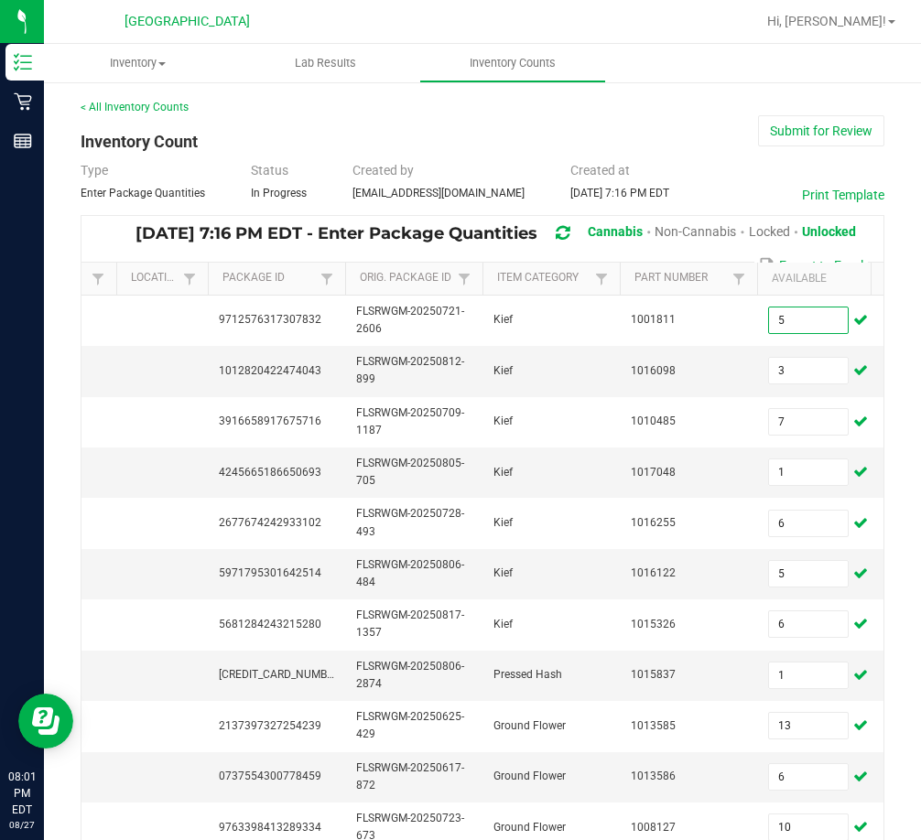
click at [753, 269] on span at bounding box center [754, 422] width 5 height 319
type input "5"
click at [876, 373] on div "< All Inventory Counts Inventory Count Submit for Review Type Enter Package Qua…" at bounding box center [482, 728] width 877 height 1294
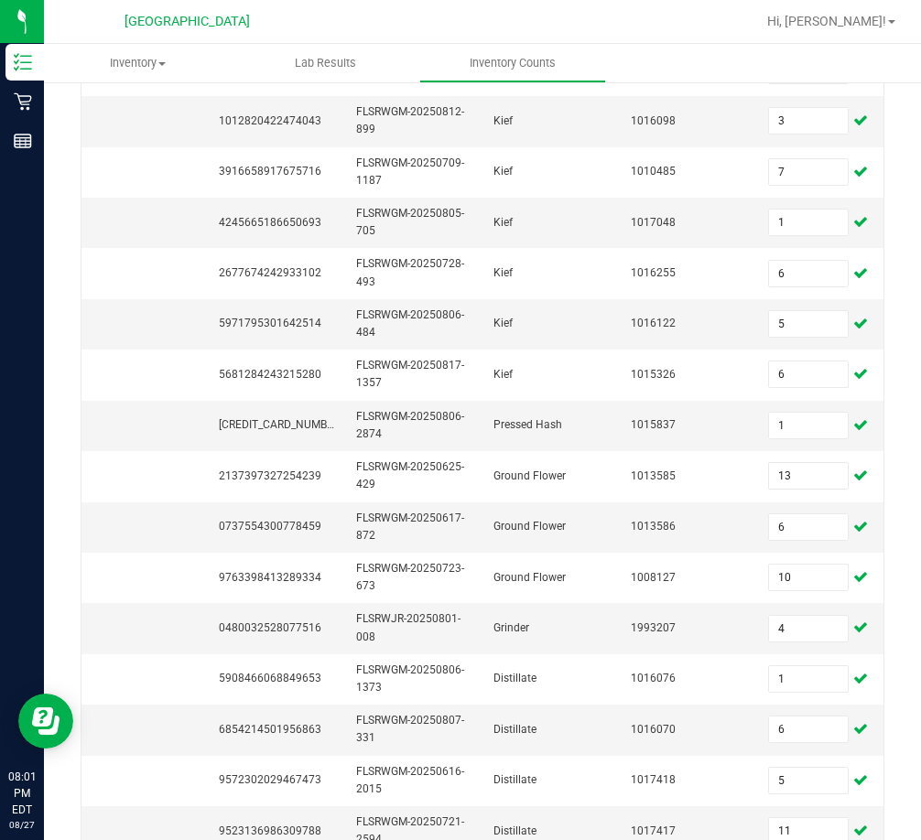
scroll to position [548, 0]
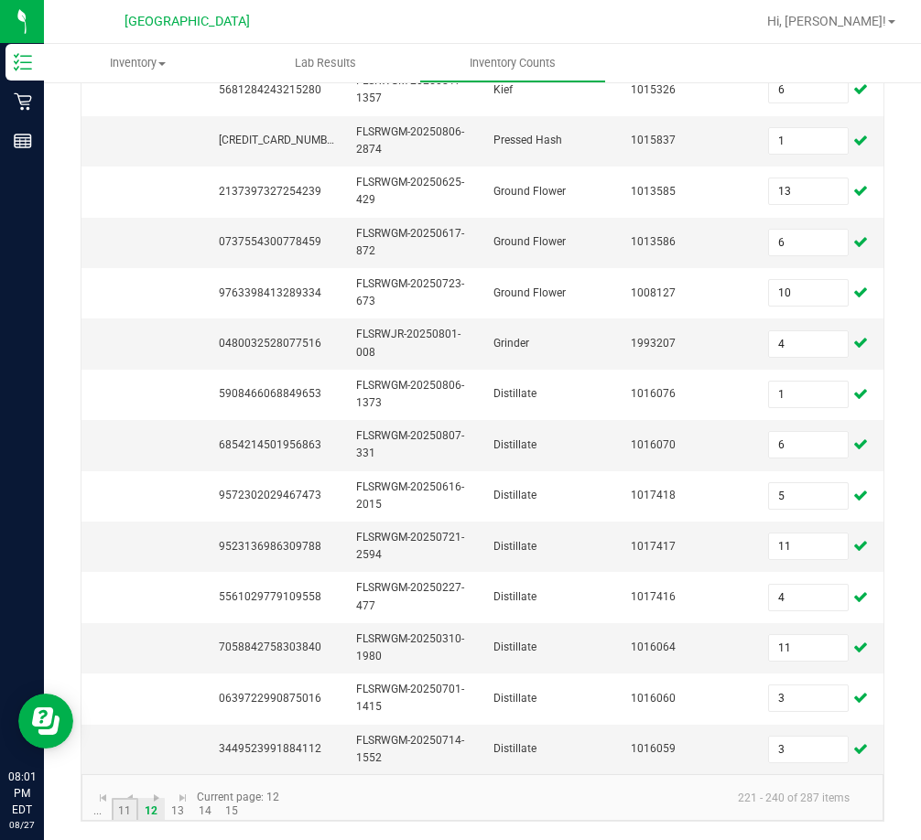
click at [129, 804] on link "11" at bounding box center [125, 811] width 27 height 27
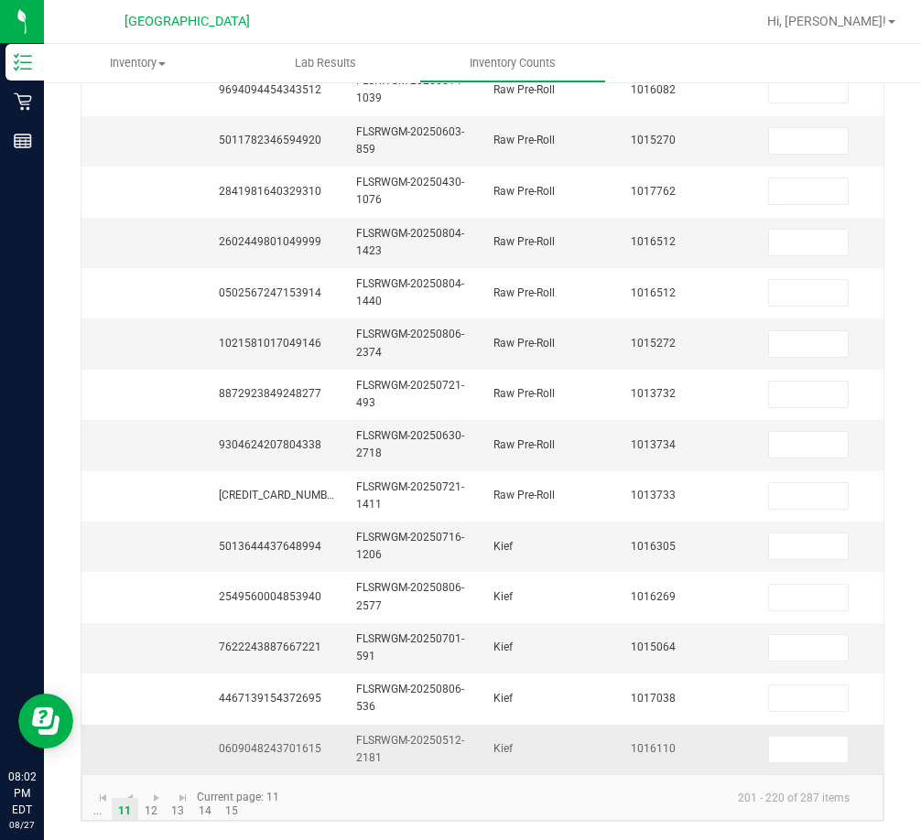
click at [281, 742] on span "0609048243701615" at bounding box center [270, 748] width 103 height 13
click at [276, 742] on span "0609048243701615" at bounding box center [270, 748] width 103 height 13
click at [289, 641] on span "7622243887667221" at bounding box center [270, 647] width 103 height 13
click at [327, 839] on div "< All Inventory Counts Inventory Count Submit for Review Type Enter Package Qua…" at bounding box center [482, 193] width 877 height 1294
click at [279, 742] on span "0609048243701615" at bounding box center [270, 748] width 103 height 13
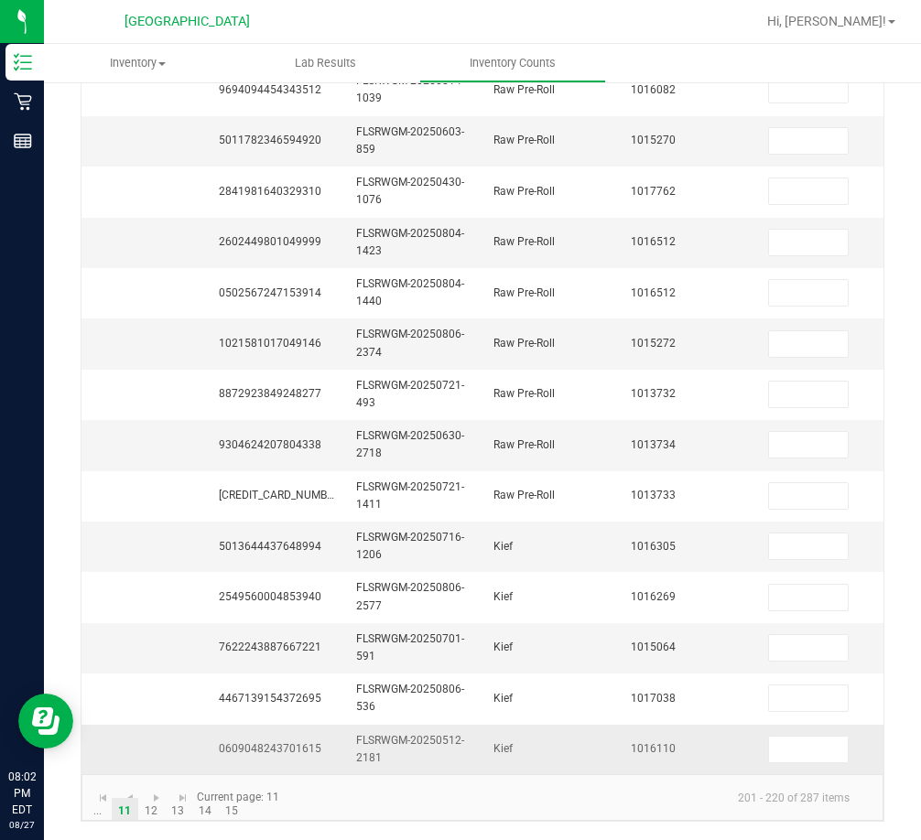
click at [288, 742] on span "0609048243701615" at bounding box center [270, 748] width 103 height 13
click at [755, 21] on div at bounding box center [542, 22] width 428 height 36
click at [249, 742] on td "0609048243701615" at bounding box center [276, 749] width 137 height 49
click at [250, 742] on span "0609048243701615" at bounding box center [270, 748] width 103 height 13
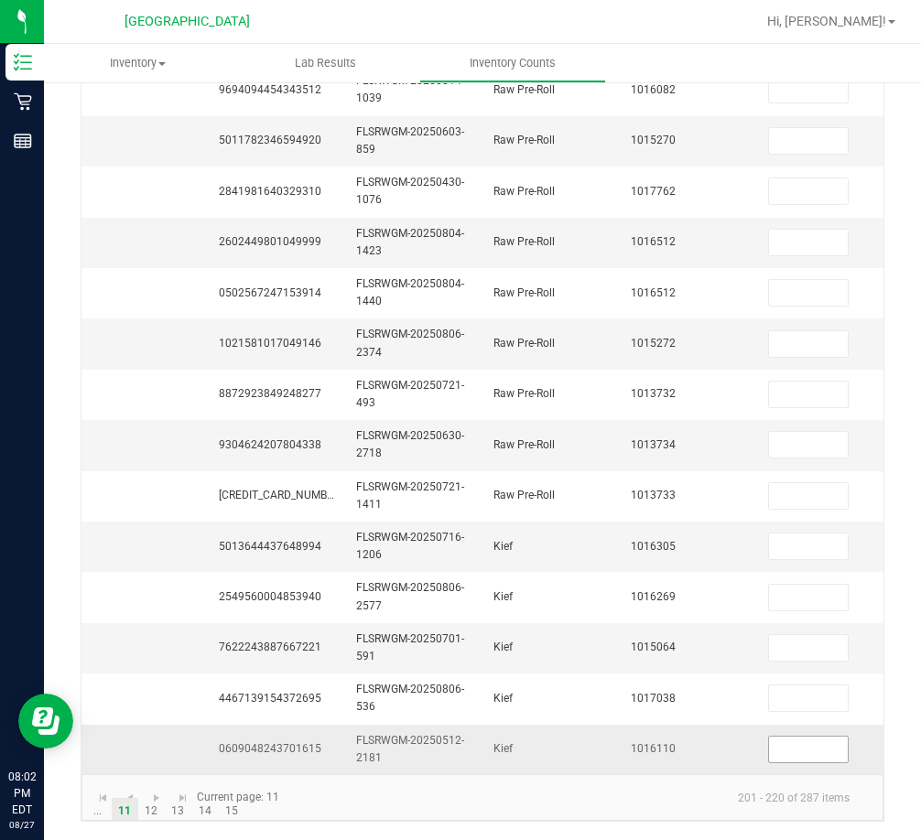
drag, startPoint x: 807, startPoint y: 750, endPoint x: 806, endPoint y: 735, distance: 14.8
click at [807, 750] on td at bounding box center [825, 749] width 137 height 49
click at [806, 737] on input at bounding box center [808, 750] width 79 height 26
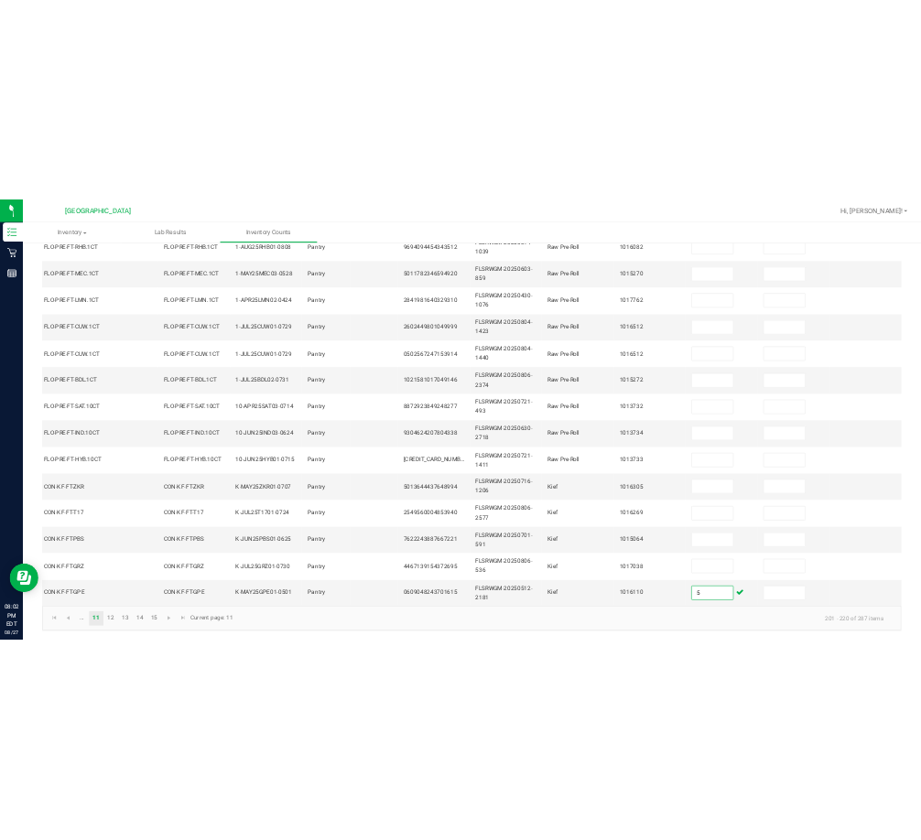
scroll to position [547, 0]
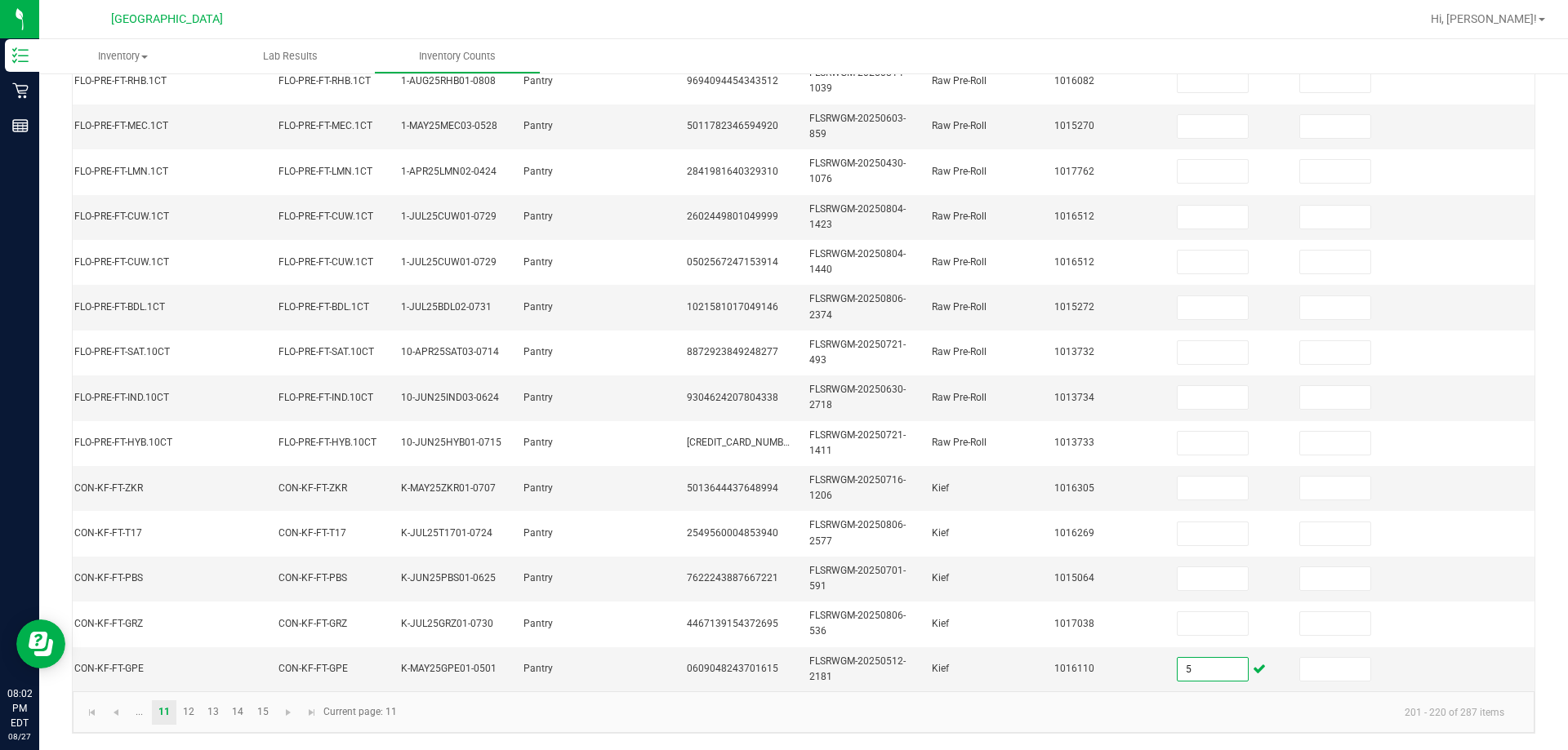
type input "5"
click at [781, 396] on div "< All Inventory Counts Inventory Count Submit for Review Type Enter Package Qua…" at bounding box center [804, 173] width 1529 height 1154
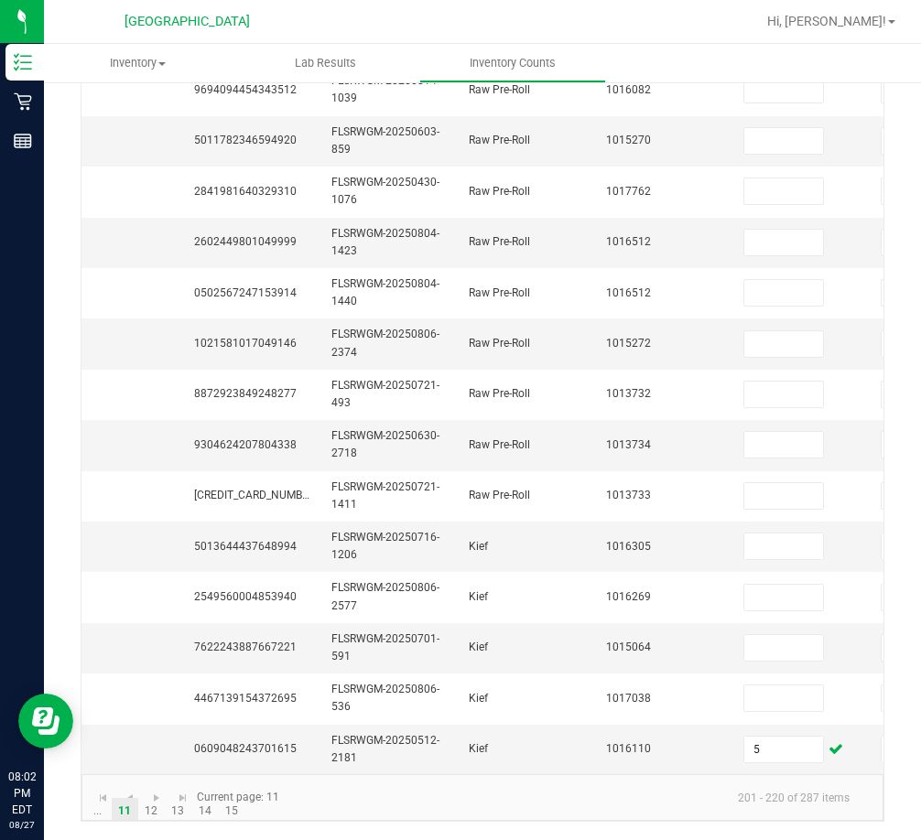
scroll to position [0, 785]
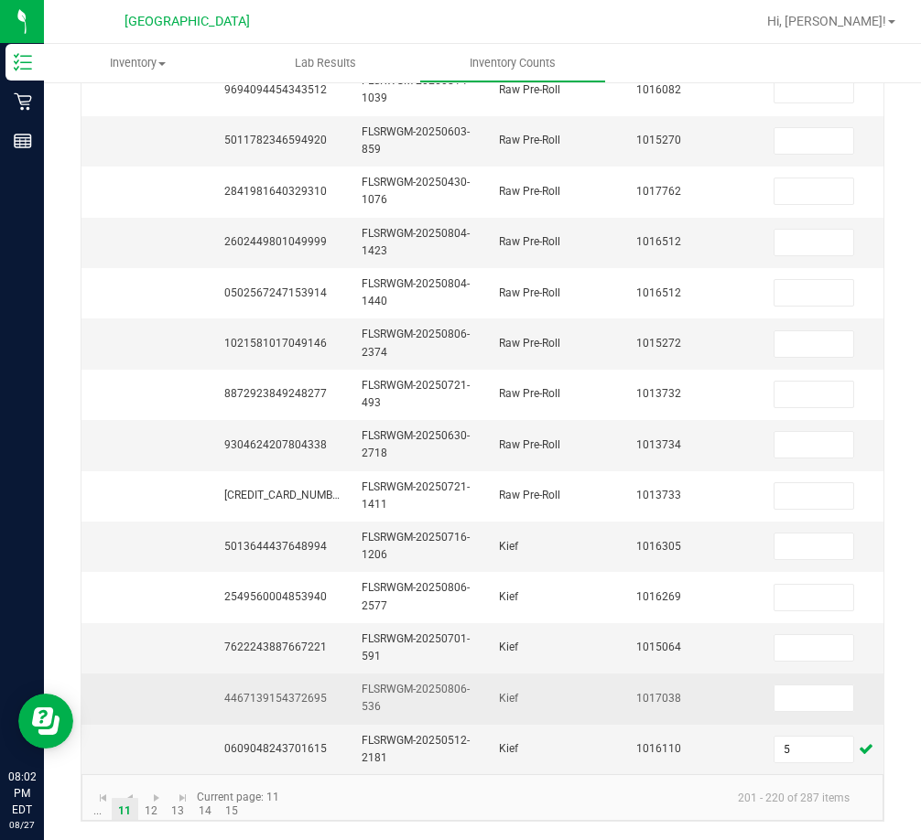
click at [295, 692] on span "4467139154372695" at bounding box center [275, 698] width 103 height 13
click at [787, 686] on input at bounding box center [813, 699] width 79 height 26
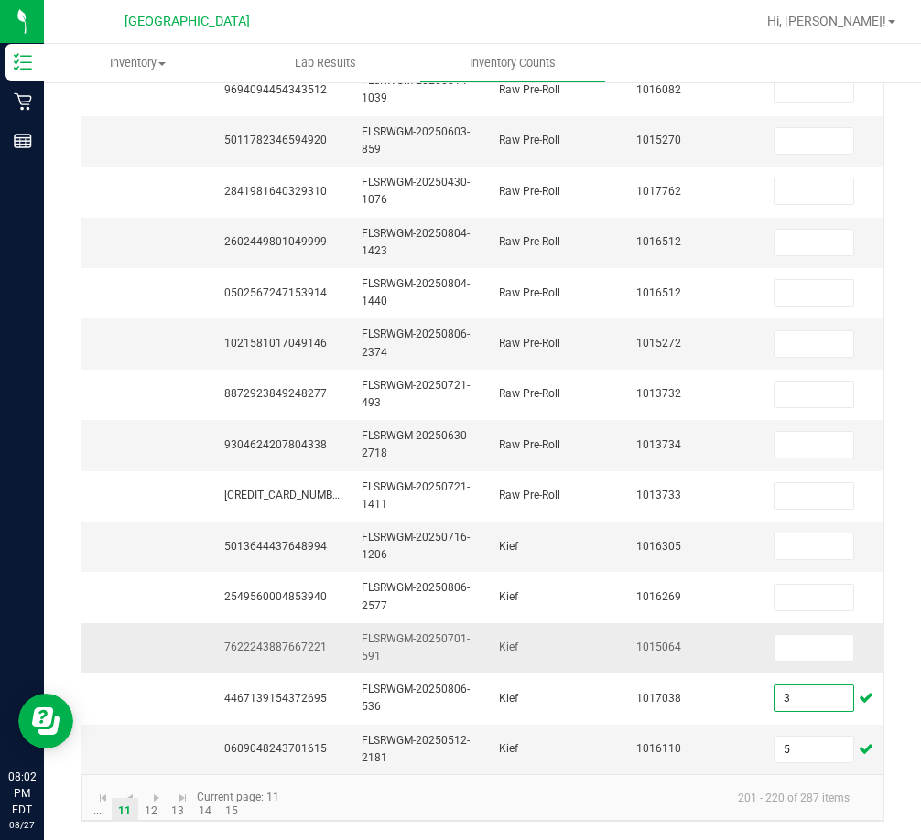
type input "3"
click at [272, 641] on span "7622243887667221" at bounding box center [275, 647] width 103 height 13
click at [270, 641] on span "7622243887667221" at bounding box center [275, 647] width 103 height 13
click at [795, 639] on input at bounding box center [813, 648] width 79 height 26
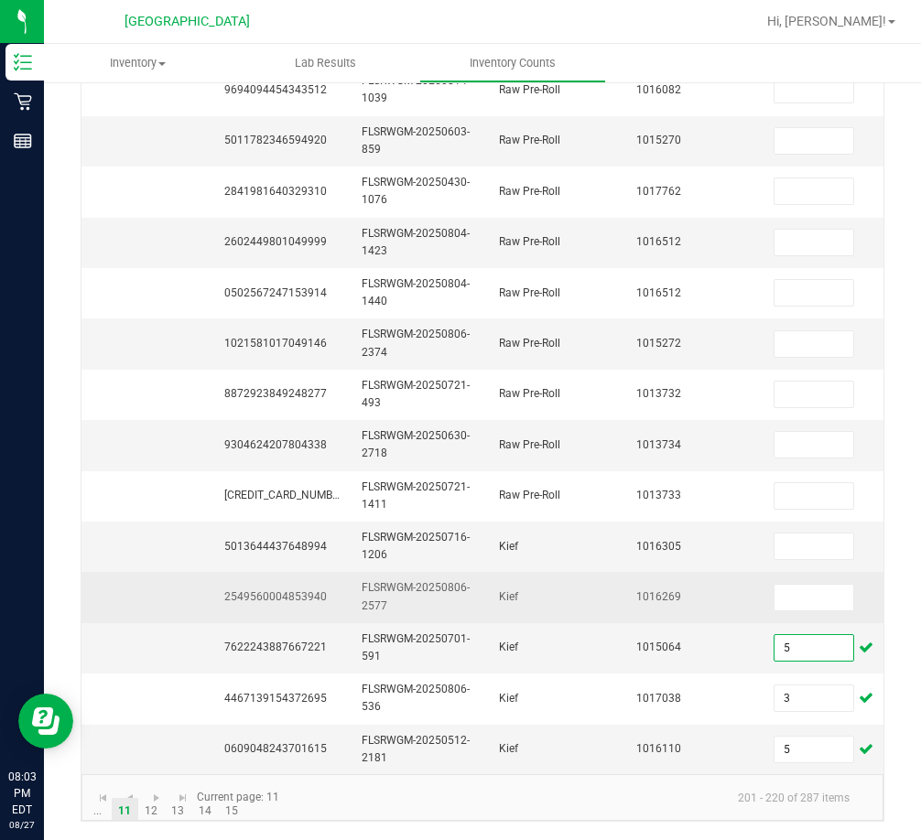
type input "5"
click at [284, 590] on span "2549560004853940" at bounding box center [275, 596] width 103 height 13
click at [811, 585] on input at bounding box center [813, 598] width 79 height 26
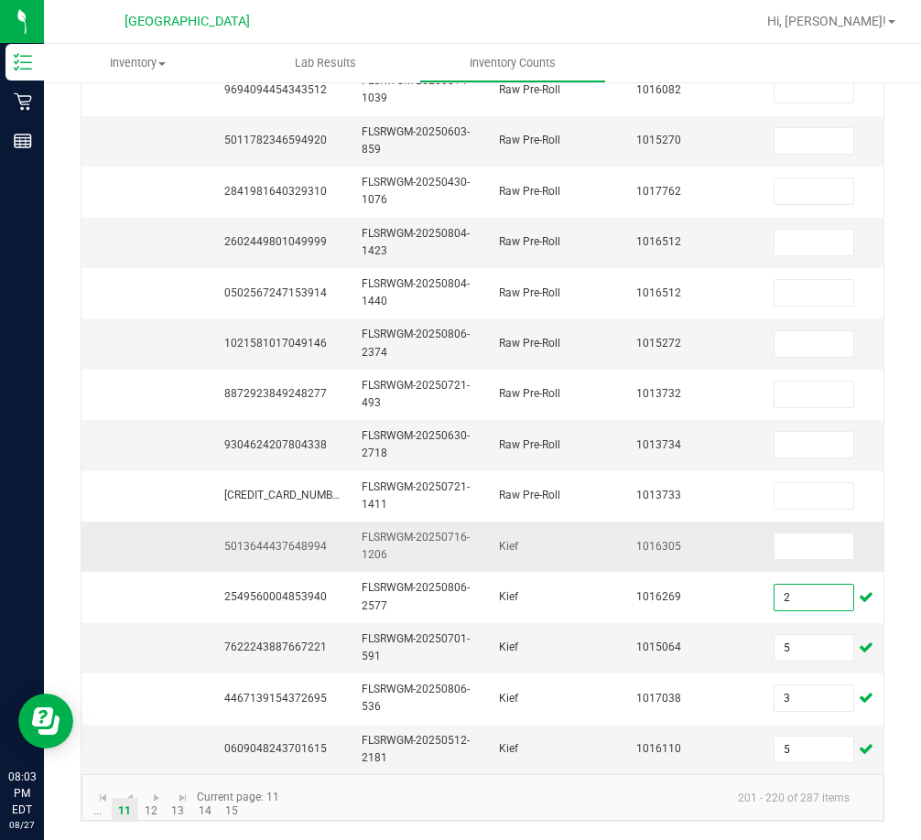
type input "2"
click at [271, 545] on td "5013644437648994" at bounding box center [281, 547] width 137 height 50
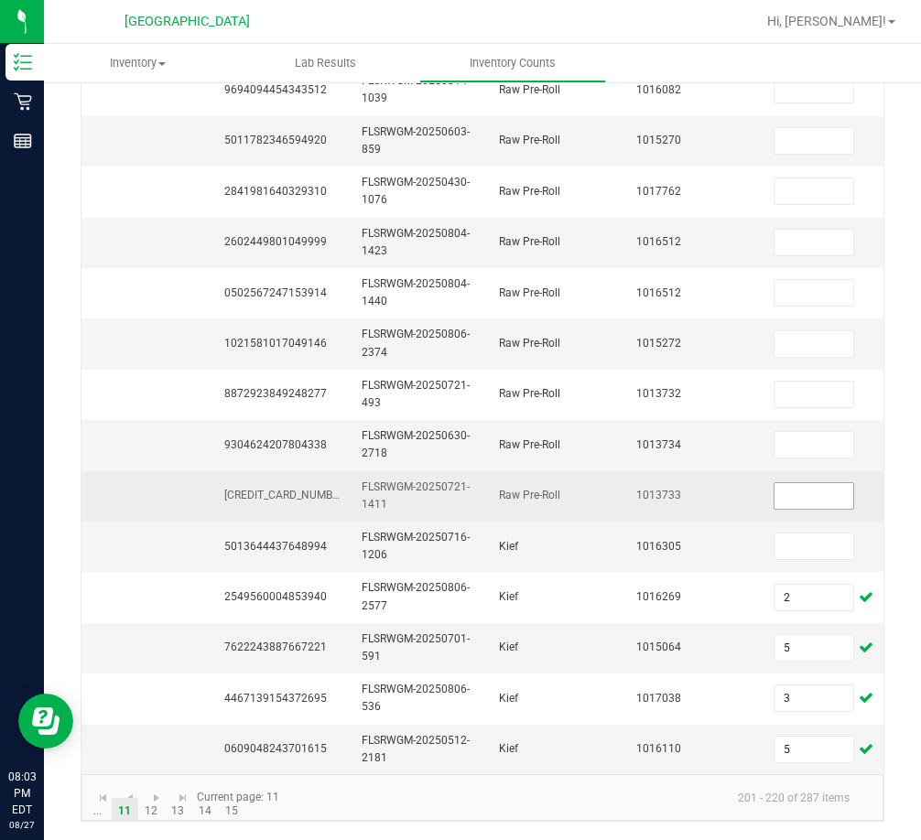
click at [795, 487] on input at bounding box center [813, 496] width 79 height 26
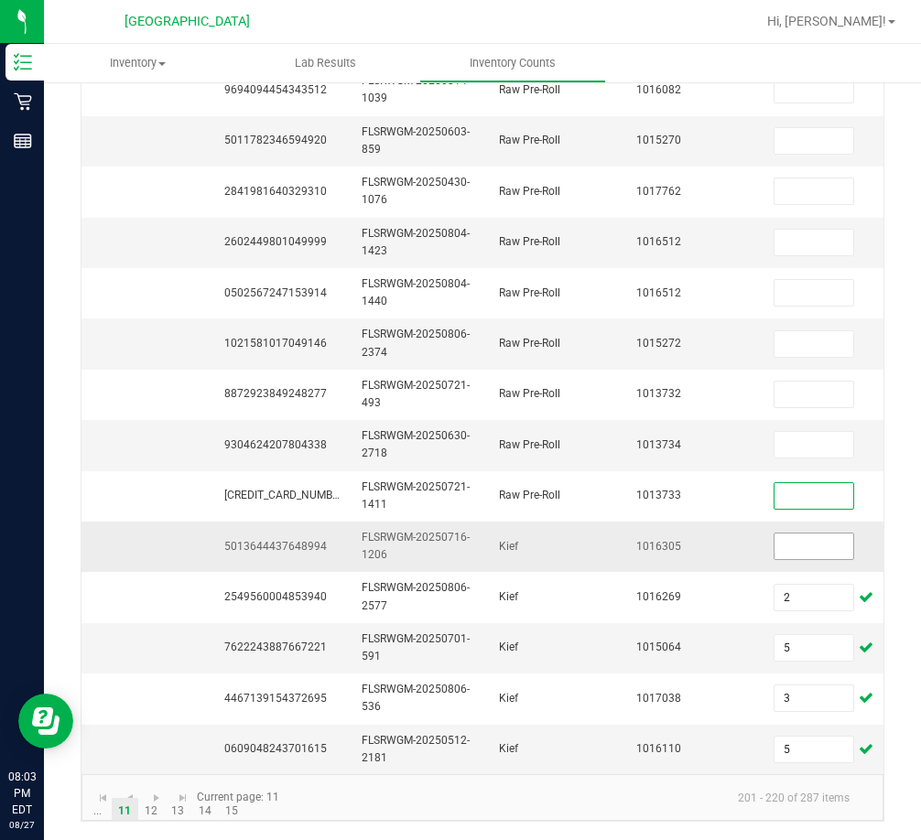
click at [799, 534] on input at bounding box center [813, 547] width 79 height 26
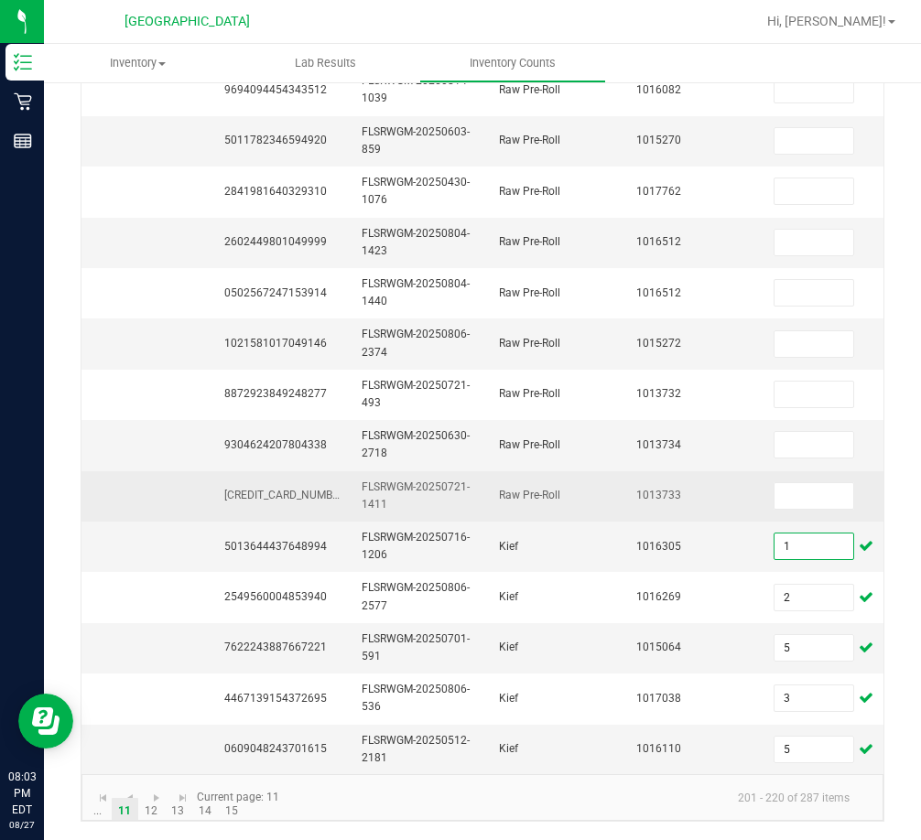
type input "1"
click at [265, 489] on span "5630103433456273" at bounding box center [286, 495] width 124 height 13
click at [290, 489] on span "5630103433456273" at bounding box center [286, 495] width 124 height 13
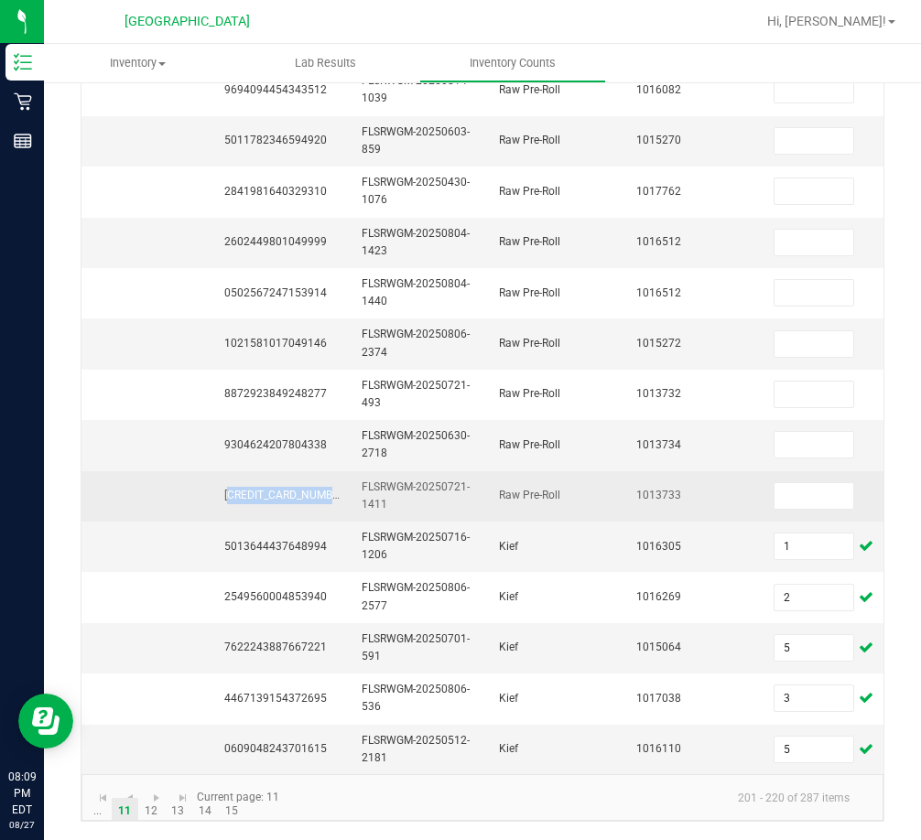
click at [290, 489] on span "5630103433456273" at bounding box center [286, 495] width 124 height 13
click at [800, 483] on input at bounding box center [813, 496] width 79 height 26
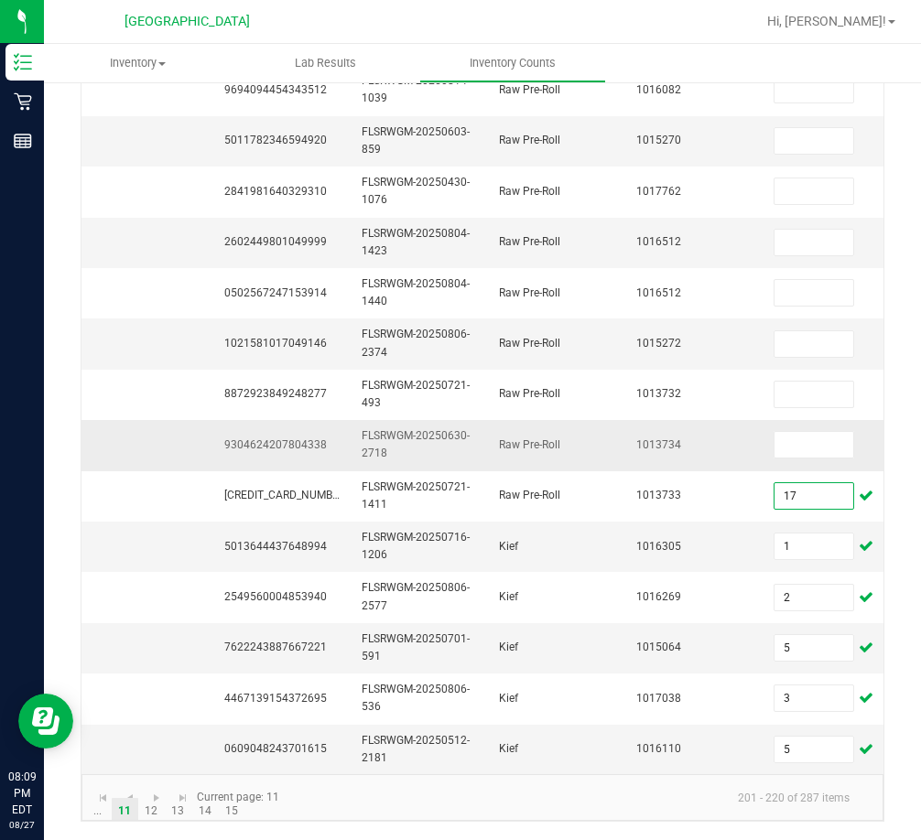
type input "17"
click at [309, 438] on span "9304624207804338" at bounding box center [275, 444] width 103 height 13
click at [806, 432] on input at bounding box center [813, 445] width 79 height 26
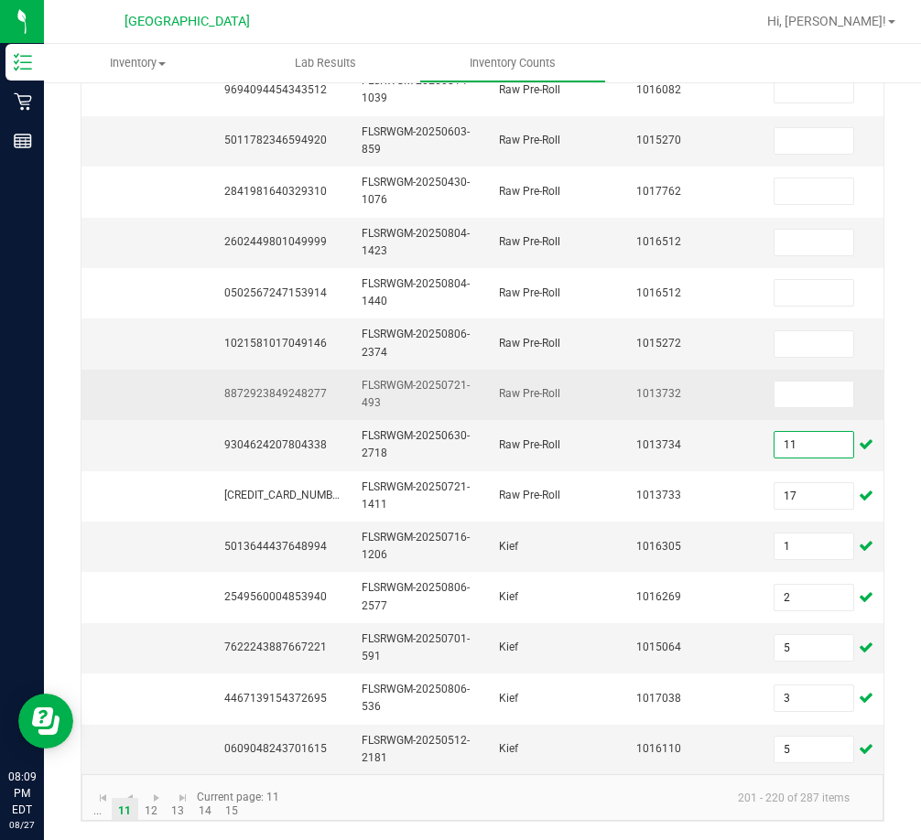
type input "11"
click at [293, 387] on span "8872923849248277" at bounding box center [275, 393] width 103 height 13
click at [292, 387] on span "8872923849248277" at bounding box center [275, 393] width 103 height 13
click at [301, 387] on span "8872923849248277" at bounding box center [275, 393] width 103 height 13
click at [300, 387] on span "8872923849248277" at bounding box center [275, 393] width 103 height 13
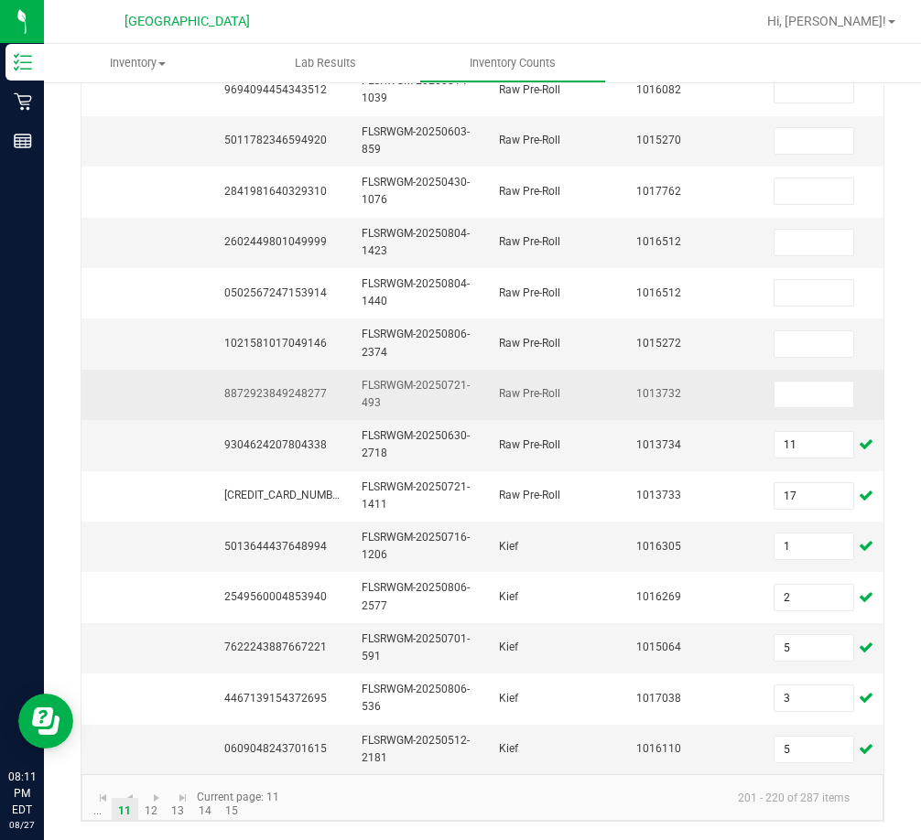
click at [276, 387] on span "8872923849248277" at bounding box center [275, 393] width 103 height 13
click at [793, 387] on input at bounding box center [813, 395] width 79 height 26
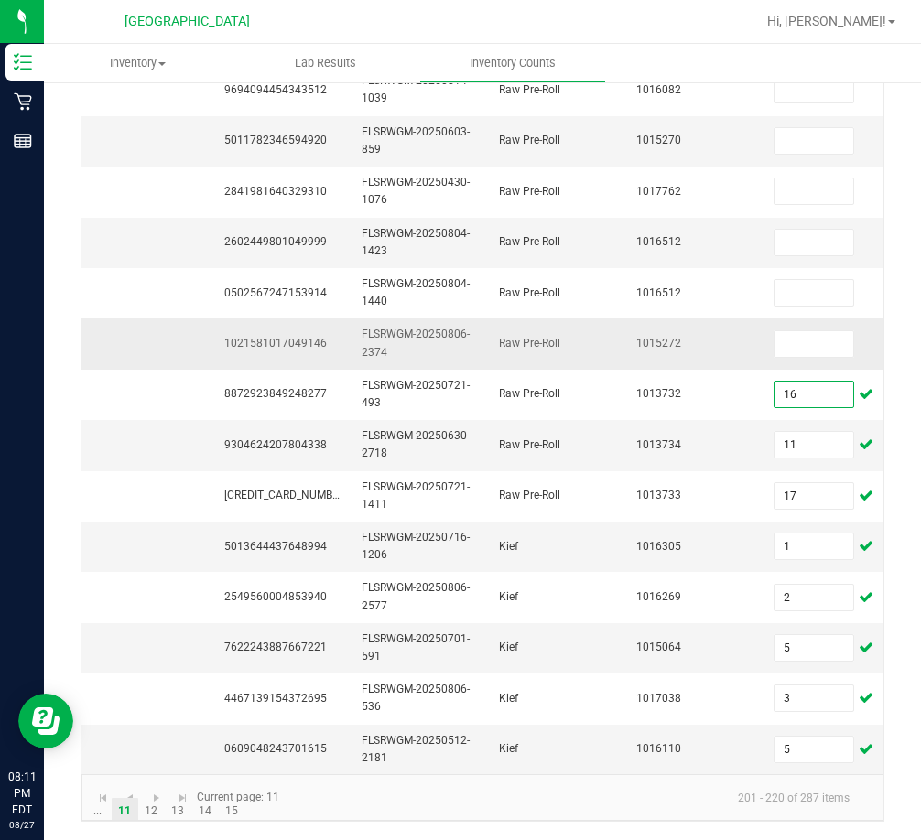
type input "16"
click at [291, 341] on td "1021581017049146" at bounding box center [281, 344] width 137 height 50
click at [289, 337] on span "1021581017049146" at bounding box center [275, 343] width 103 height 13
click at [294, 337] on span "1021581017049146" at bounding box center [275, 343] width 103 height 13
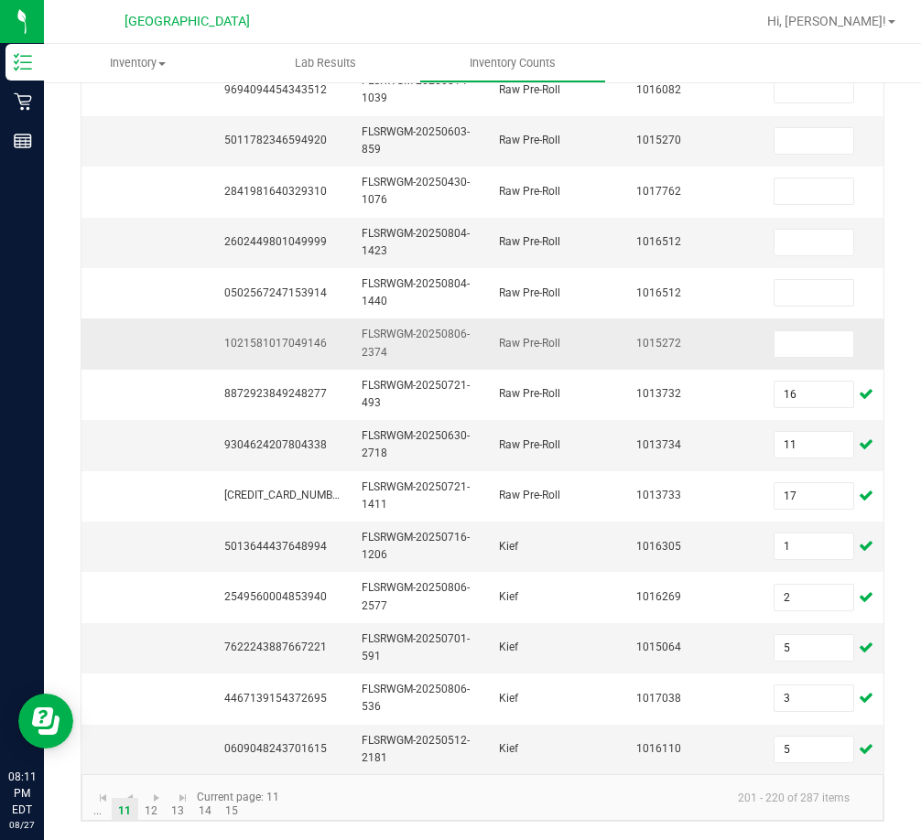
click at [294, 337] on span "1021581017049146" at bounding box center [275, 343] width 103 height 13
click at [806, 336] on input at bounding box center [813, 344] width 79 height 26
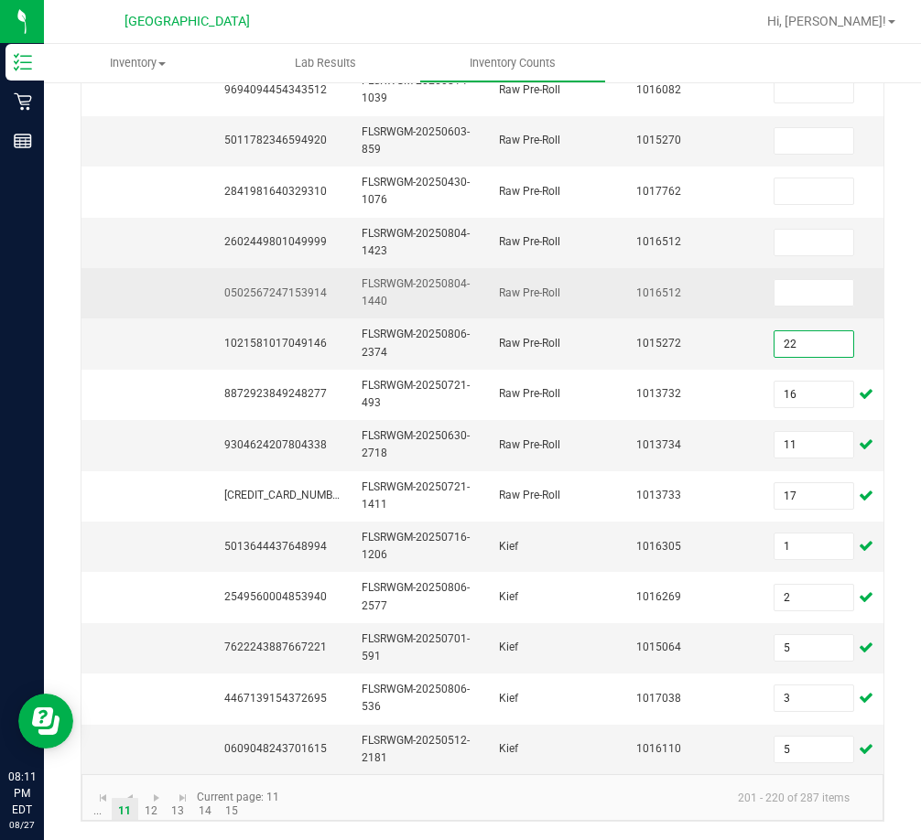
type input "22"
click at [265, 287] on span "0502567247153914" at bounding box center [275, 293] width 103 height 13
click at [264, 287] on span "0502567247153914" at bounding box center [275, 293] width 103 height 13
click at [819, 280] on input at bounding box center [813, 293] width 79 height 26
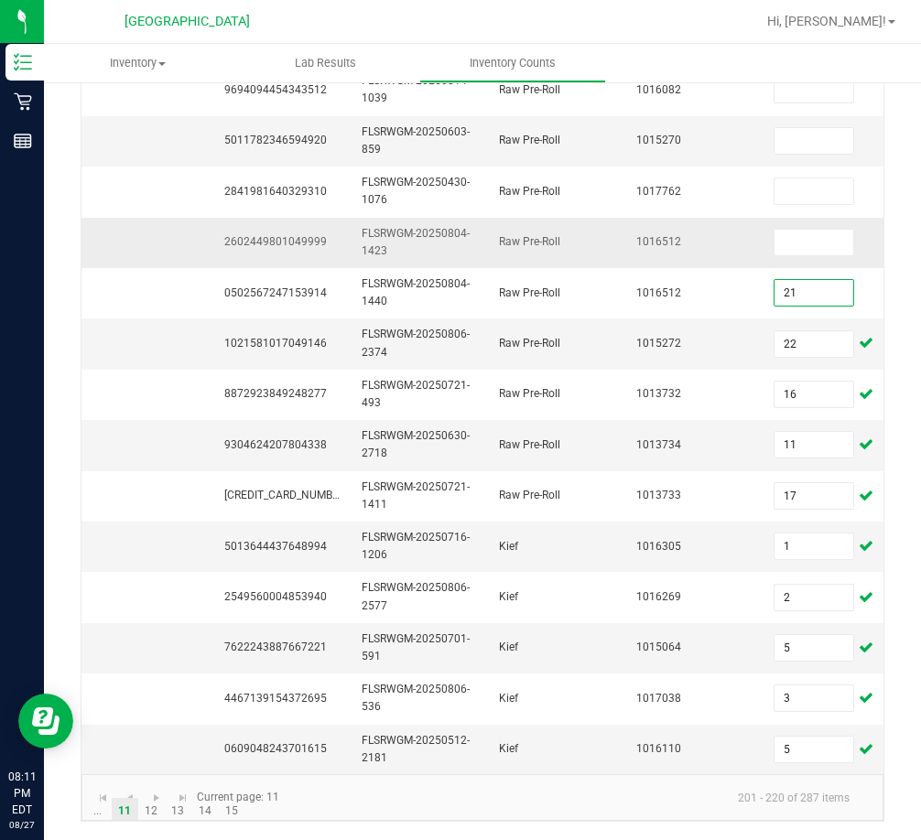
type input "21"
click at [305, 221] on td "2602449801049999" at bounding box center [281, 243] width 137 height 50
click at [808, 230] on input at bounding box center [813, 243] width 79 height 26
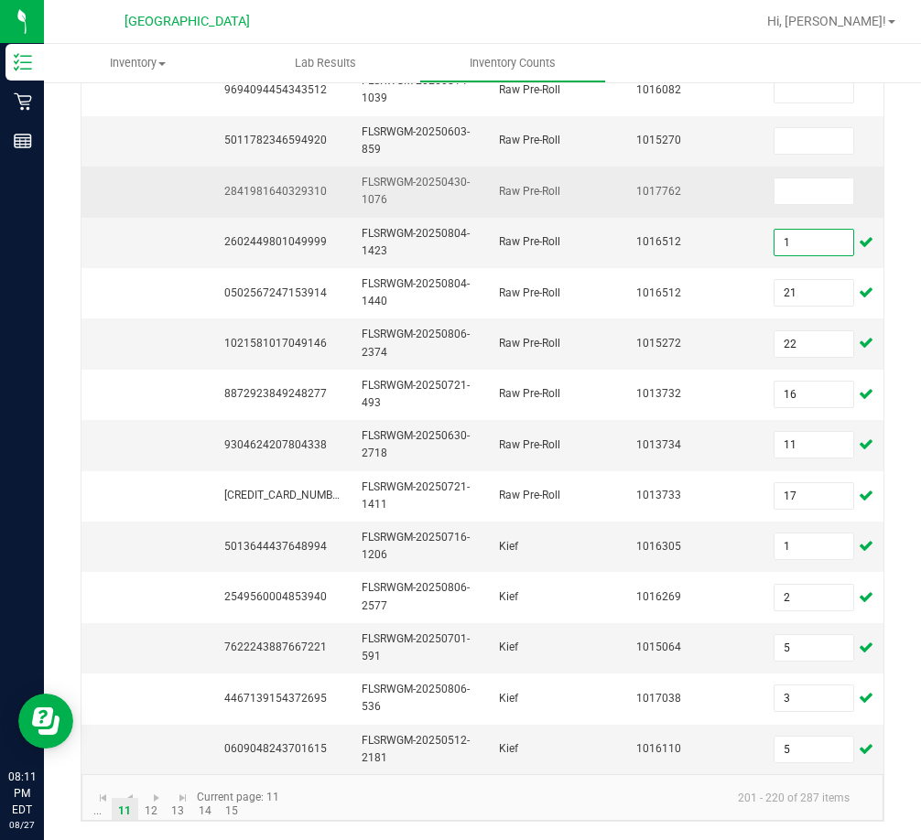
type input "1"
click at [307, 185] on span "2841981640329310" at bounding box center [275, 191] width 103 height 13
click at [302, 185] on span "2841981640329310" at bounding box center [275, 191] width 103 height 13
click at [794, 182] on input at bounding box center [813, 192] width 79 height 26
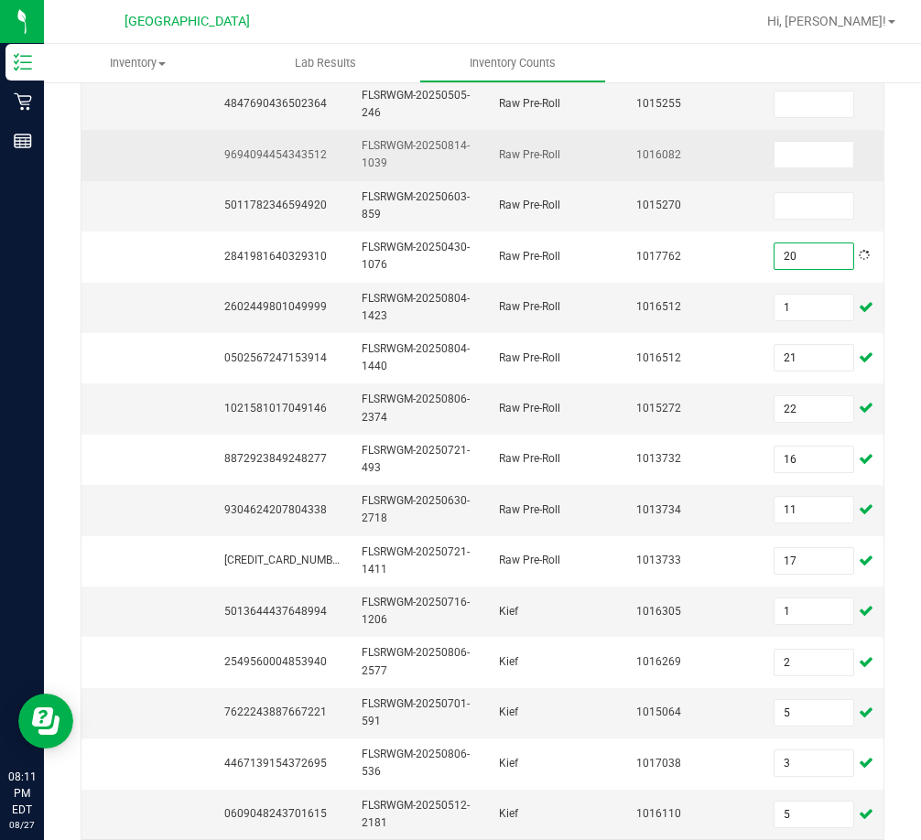
scroll to position [364, 0]
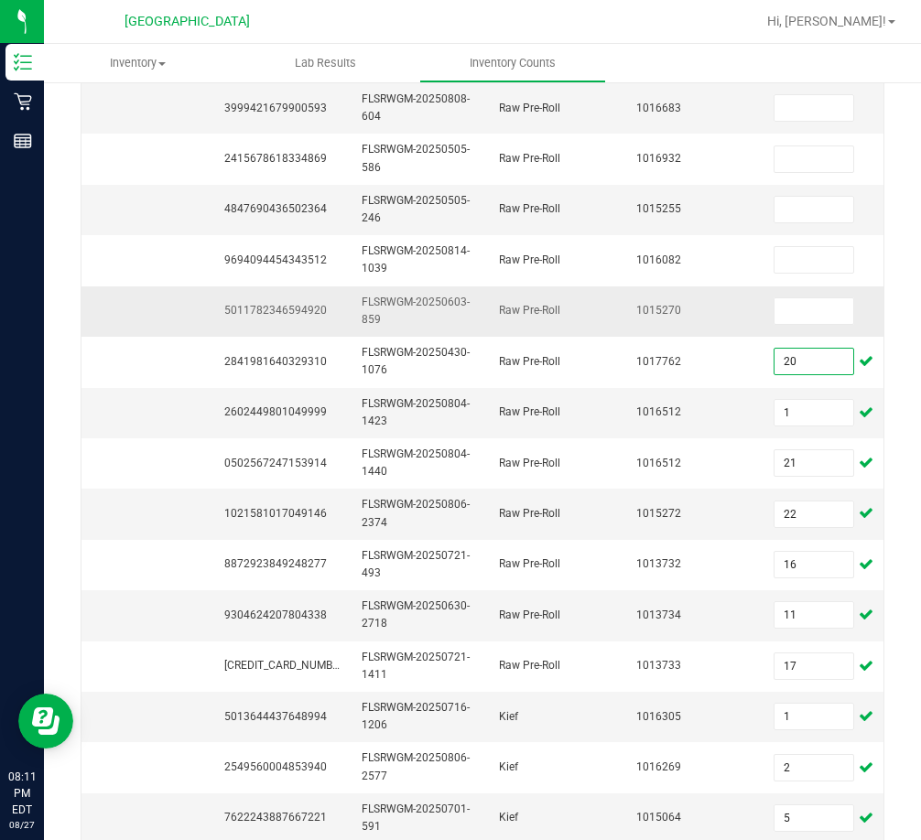
type input "20"
click at [306, 314] on span "5011782346594920" at bounding box center [275, 310] width 103 height 13
click at [304, 314] on span "5011782346594920" at bounding box center [275, 310] width 103 height 13
click at [819, 310] on input at bounding box center [813, 311] width 79 height 26
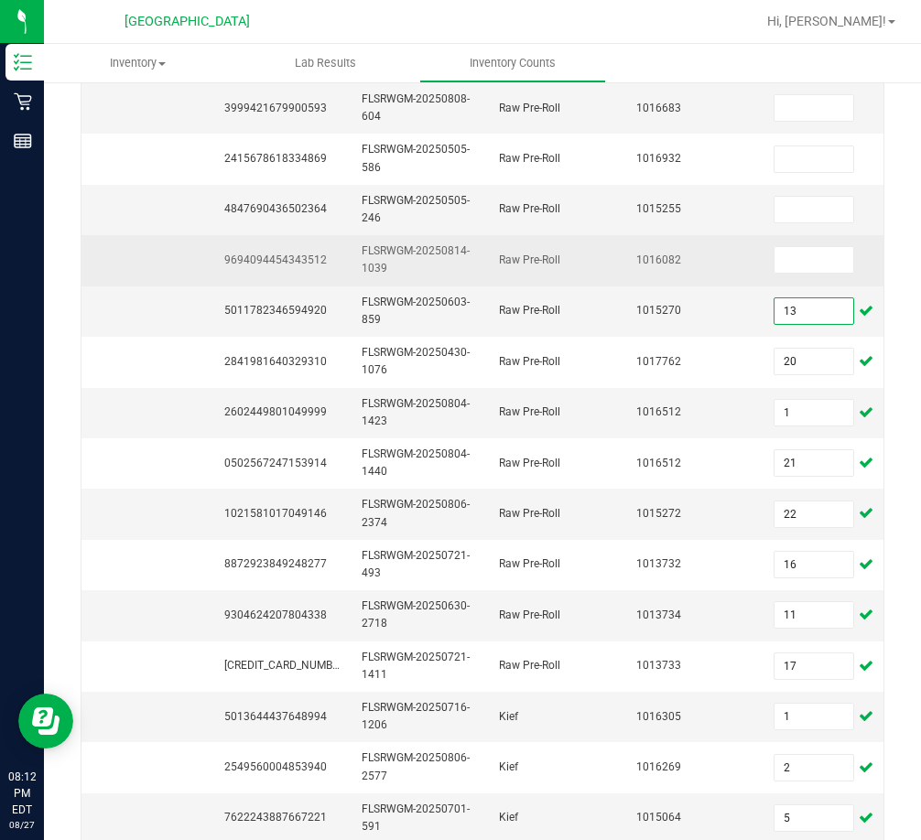
type input "13"
click at [280, 264] on span "9694094454343512" at bounding box center [275, 260] width 103 height 13
click at [823, 273] on input at bounding box center [813, 260] width 79 height 26
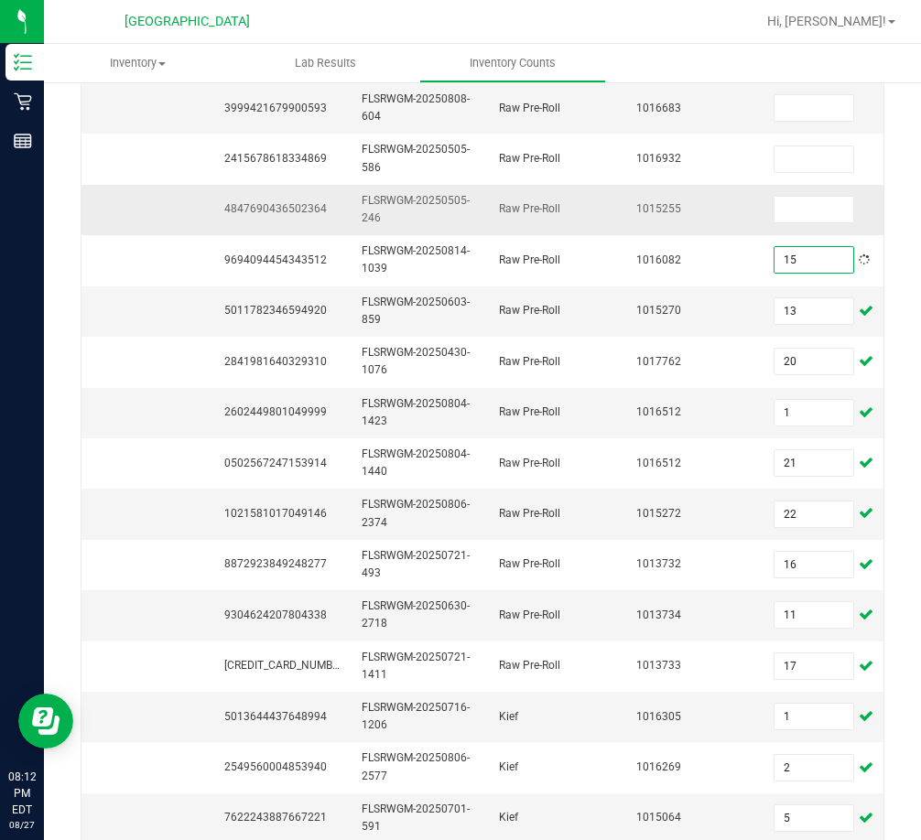
type input "15"
click at [257, 210] on span "4847690436502364" at bounding box center [275, 208] width 103 height 13
click at [818, 221] on input at bounding box center [813, 210] width 79 height 26
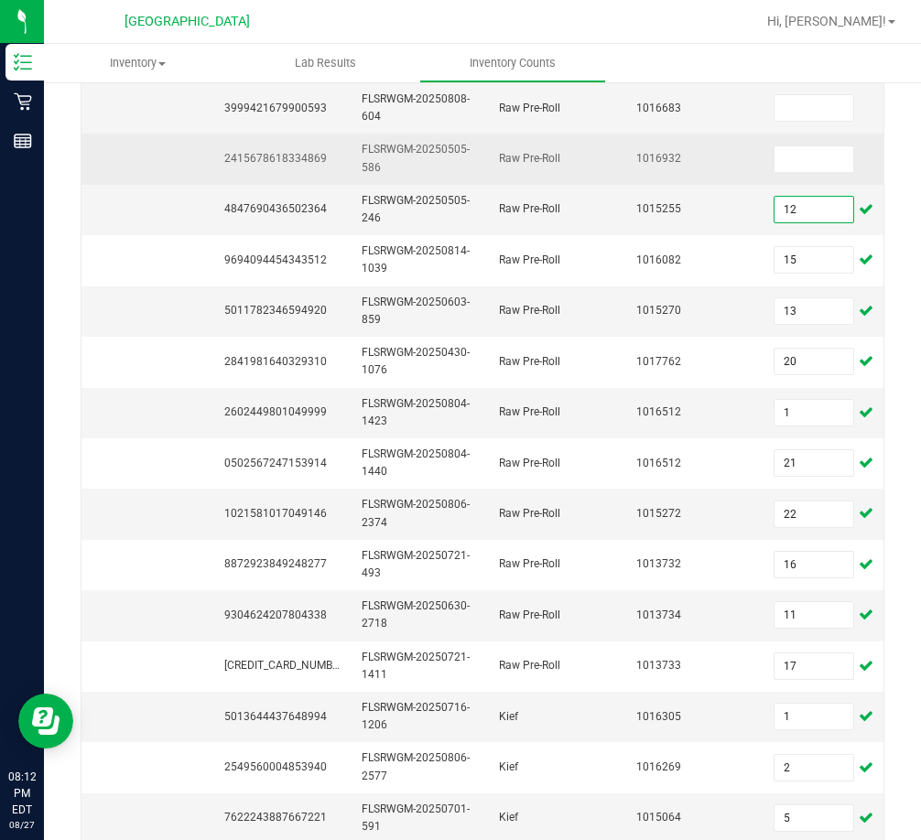
type input "12"
click at [284, 159] on span "2415678618334869" at bounding box center [275, 158] width 103 height 13
click at [282, 159] on span "2415678618334869" at bounding box center [275, 158] width 103 height 13
click at [833, 170] on input at bounding box center [813, 159] width 79 height 26
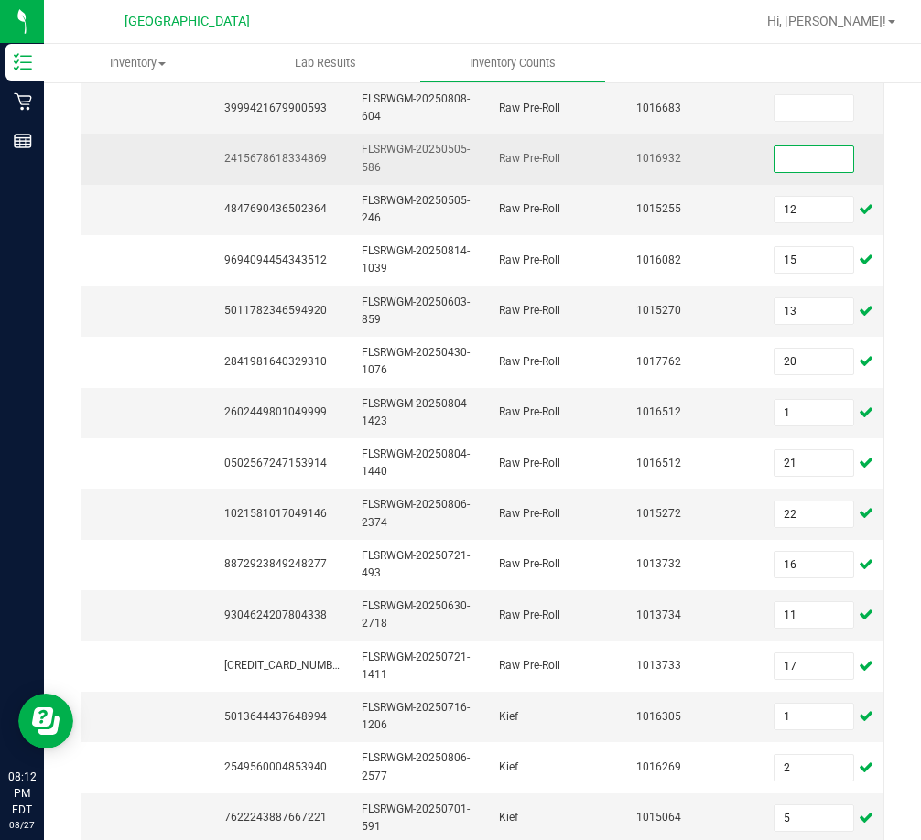
click at [301, 158] on span "2415678618334869" at bounding box center [275, 158] width 103 height 13
click at [794, 159] on input at bounding box center [813, 159] width 79 height 26
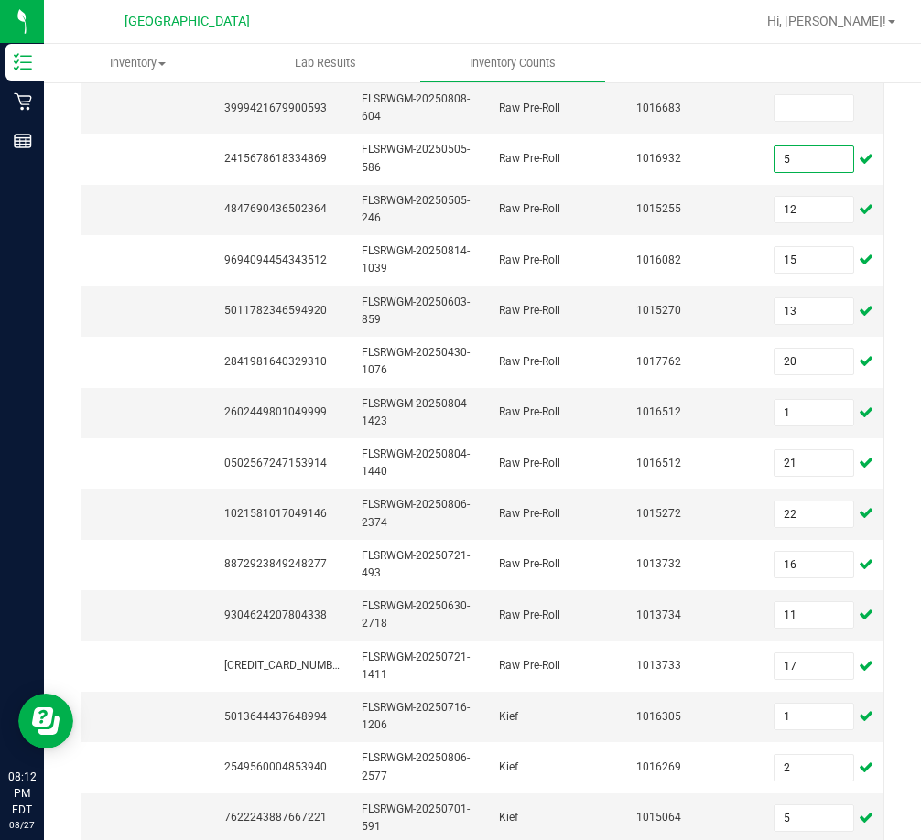
type input "5"
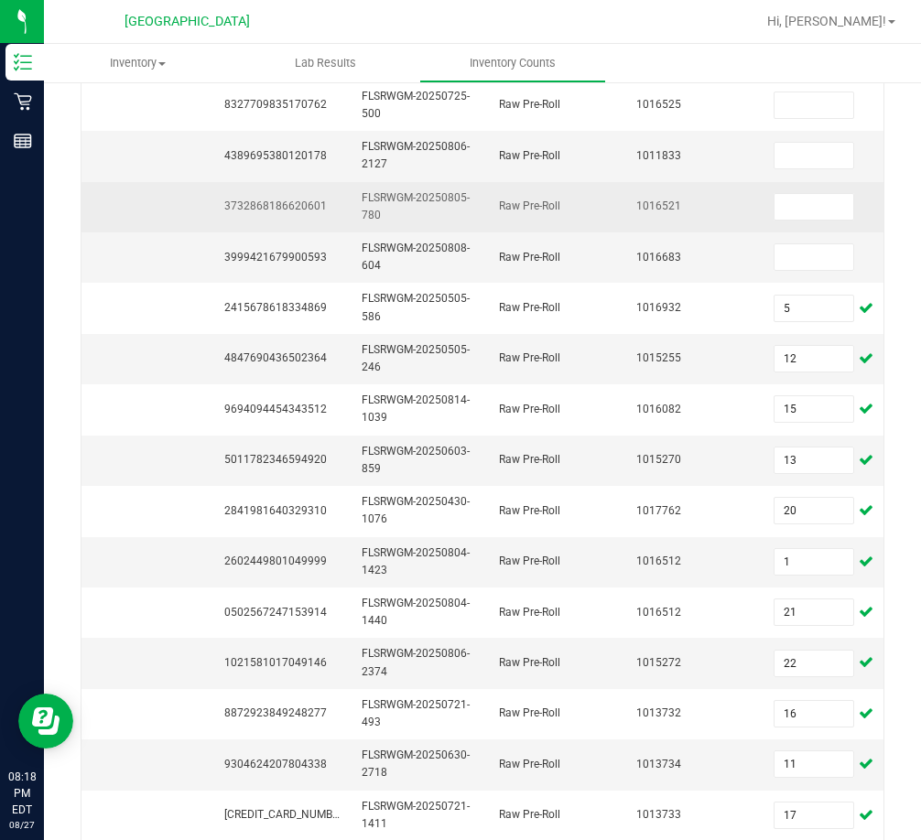
scroll to position [0, 0]
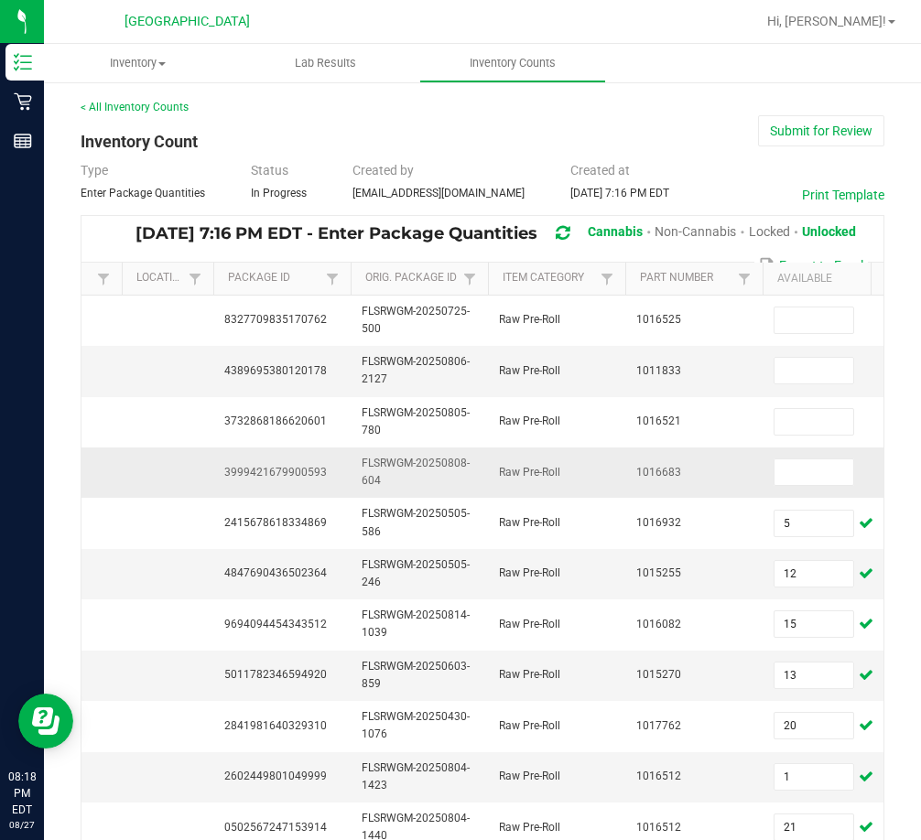
click at [294, 477] on span "3999421679900593" at bounding box center [275, 472] width 103 height 13
click at [308, 468] on span "3999421679900593" at bounding box center [275, 472] width 103 height 13
click at [800, 473] on input at bounding box center [813, 473] width 79 height 26
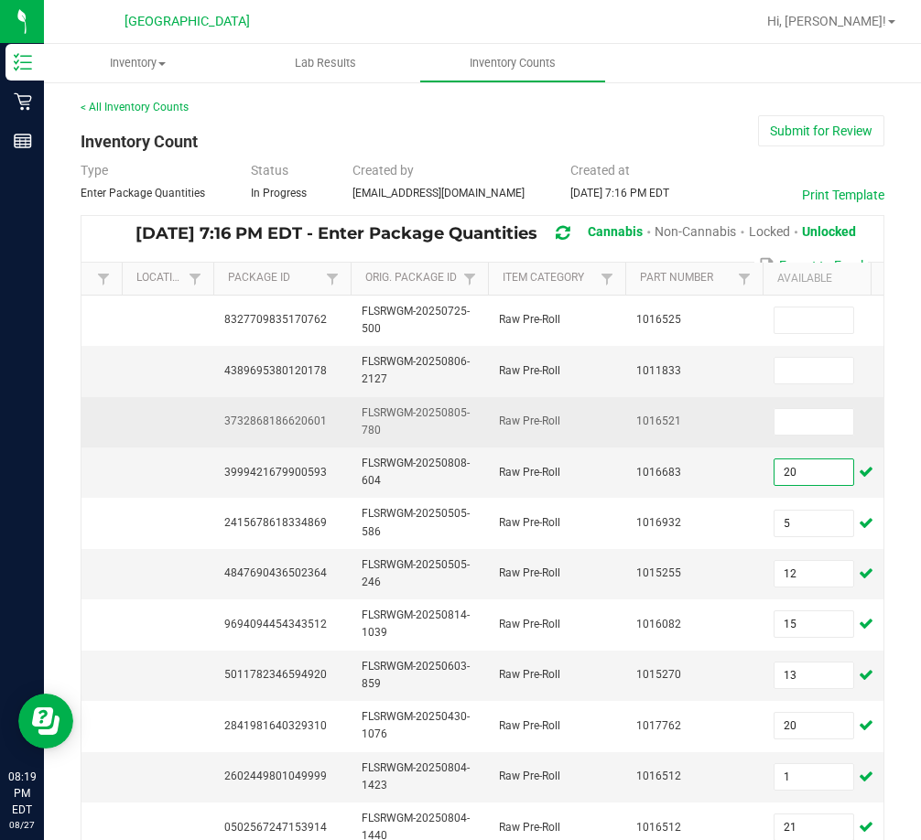
type input "20"
click at [300, 430] on td "3732868186620601" at bounding box center [281, 422] width 137 height 50
click at [299, 427] on span "3732868186620601" at bounding box center [275, 421] width 103 height 13
click at [294, 424] on span "3732868186620601" at bounding box center [275, 421] width 103 height 13
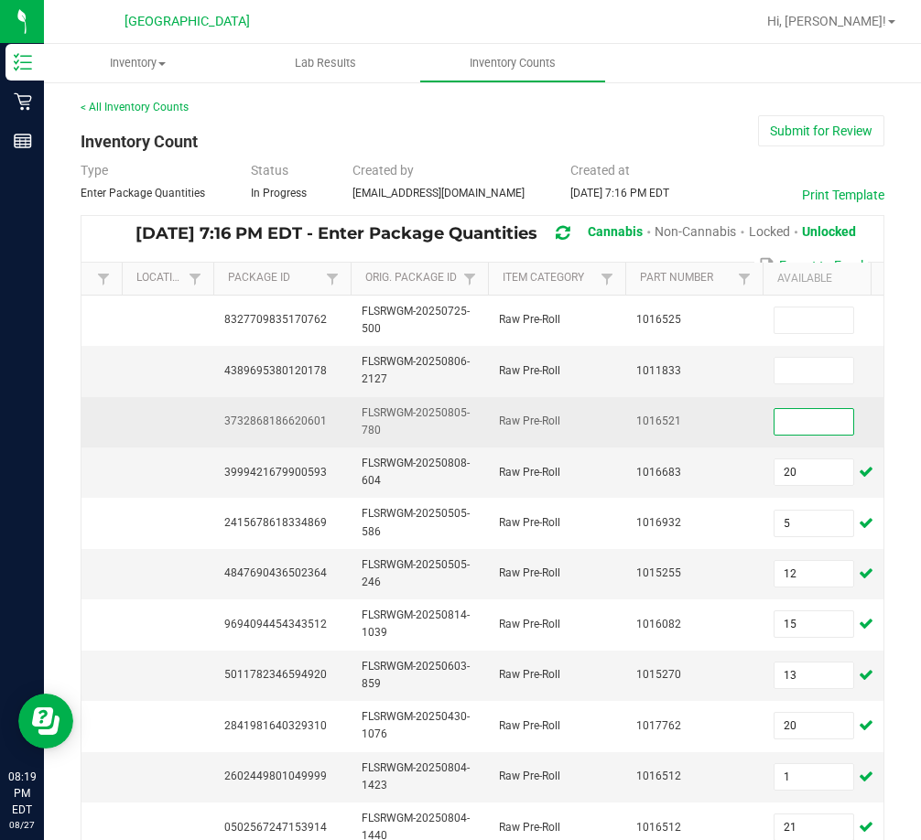
click at [795, 431] on input at bounding box center [813, 422] width 79 height 26
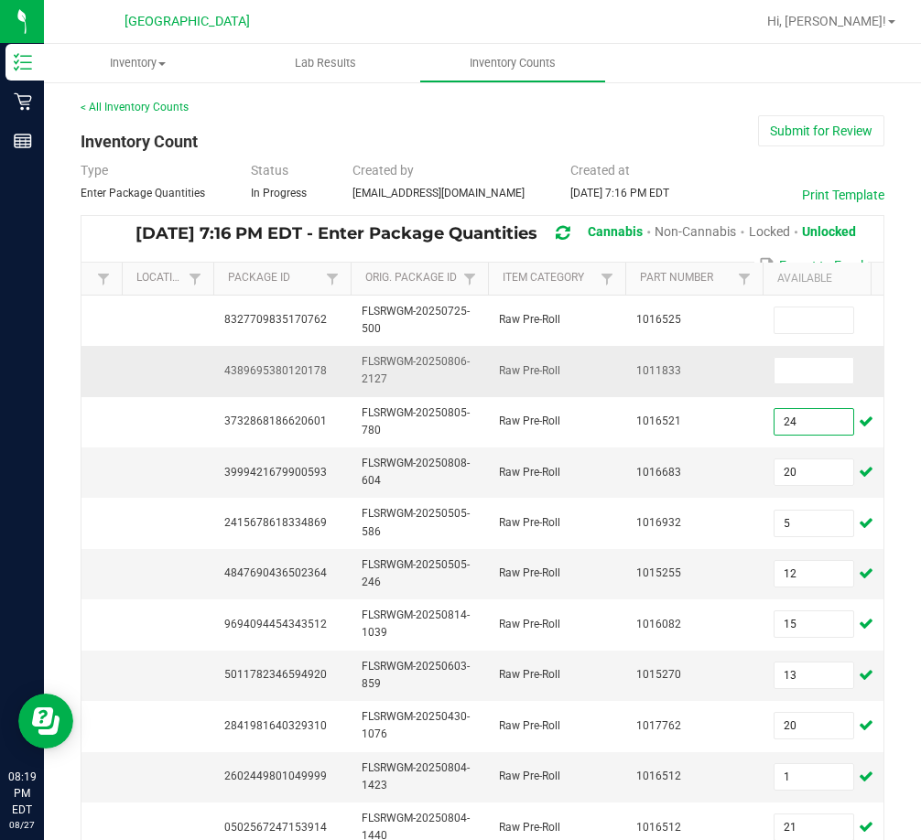
type input "24"
click at [299, 370] on span "4389695380120178" at bounding box center [275, 370] width 103 height 13
click at [822, 373] on input at bounding box center [813, 371] width 79 height 26
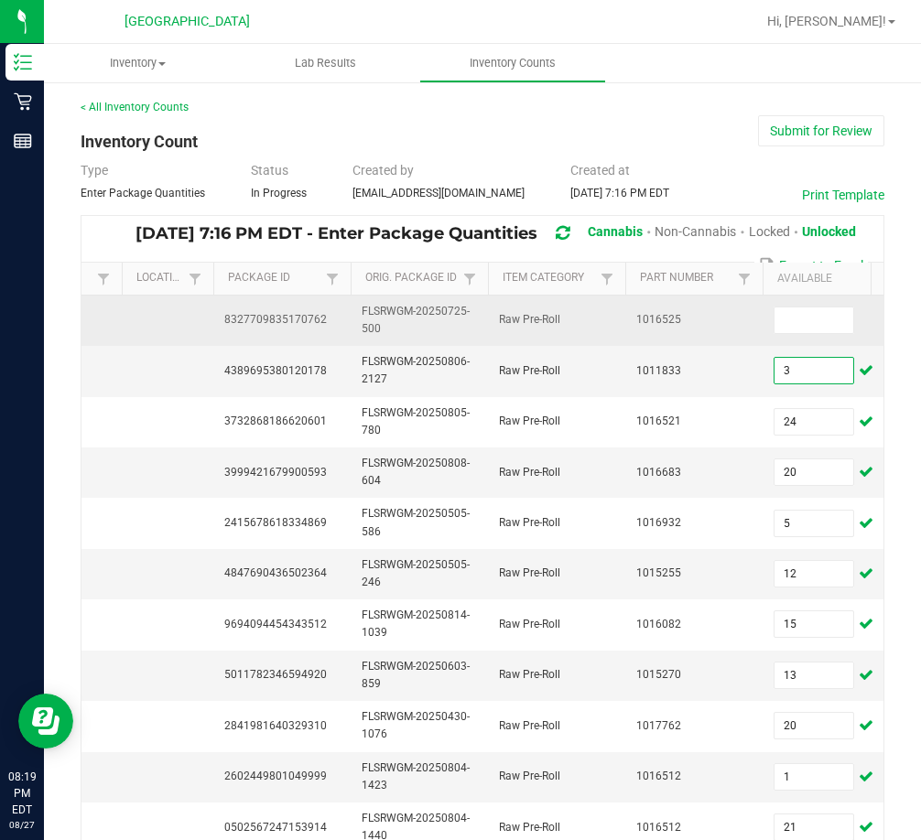
type input "3"
click at [313, 326] on span "8327709835170762" at bounding box center [275, 319] width 103 height 13
click at [311, 326] on span "8327709835170762" at bounding box center [275, 319] width 103 height 13
click at [308, 320] on span "8327709835170762" at bounding box center [275, 319] width 103 height 13
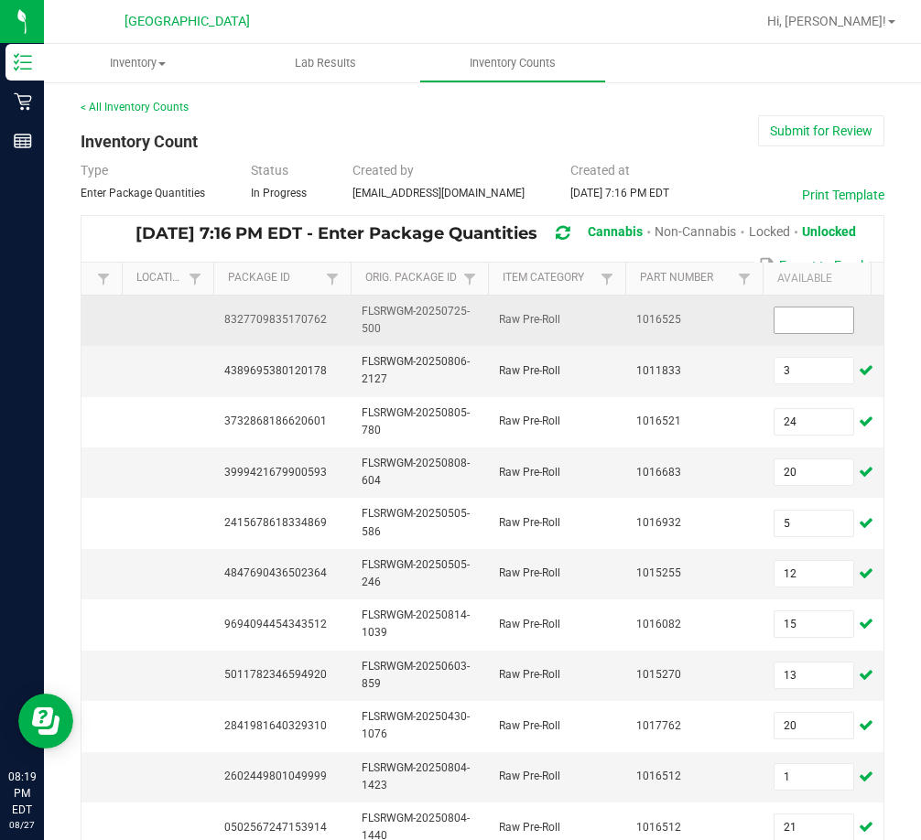
click at [796, 319] on input at bounding box center [813, 321] width 79 height 26
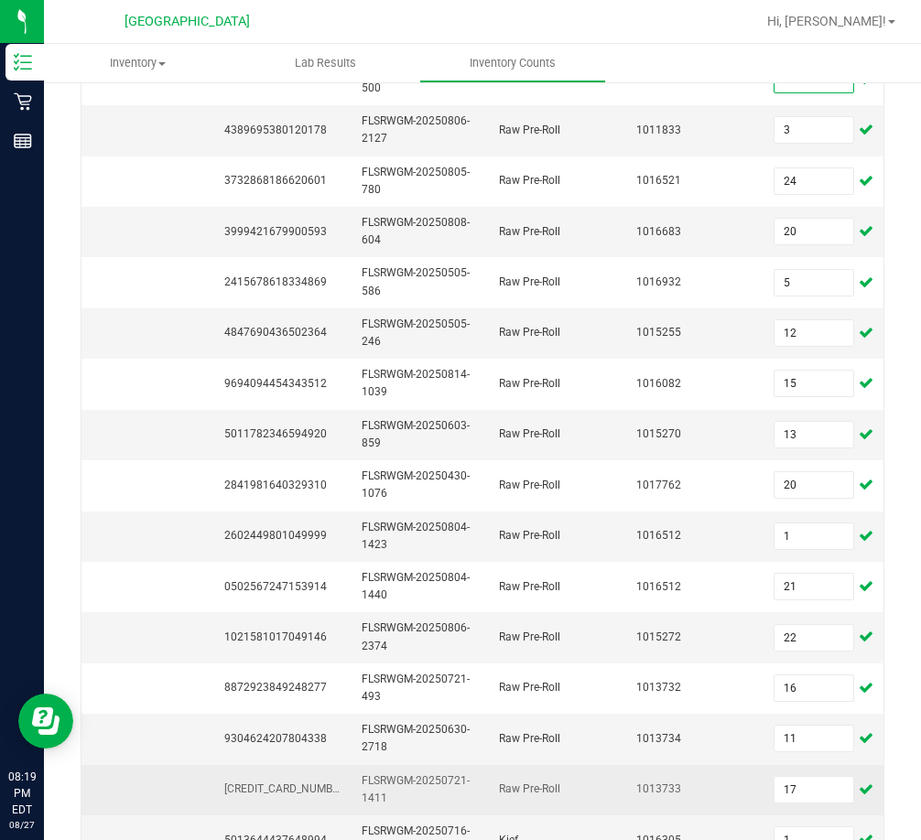
scroll to position [548, 0]
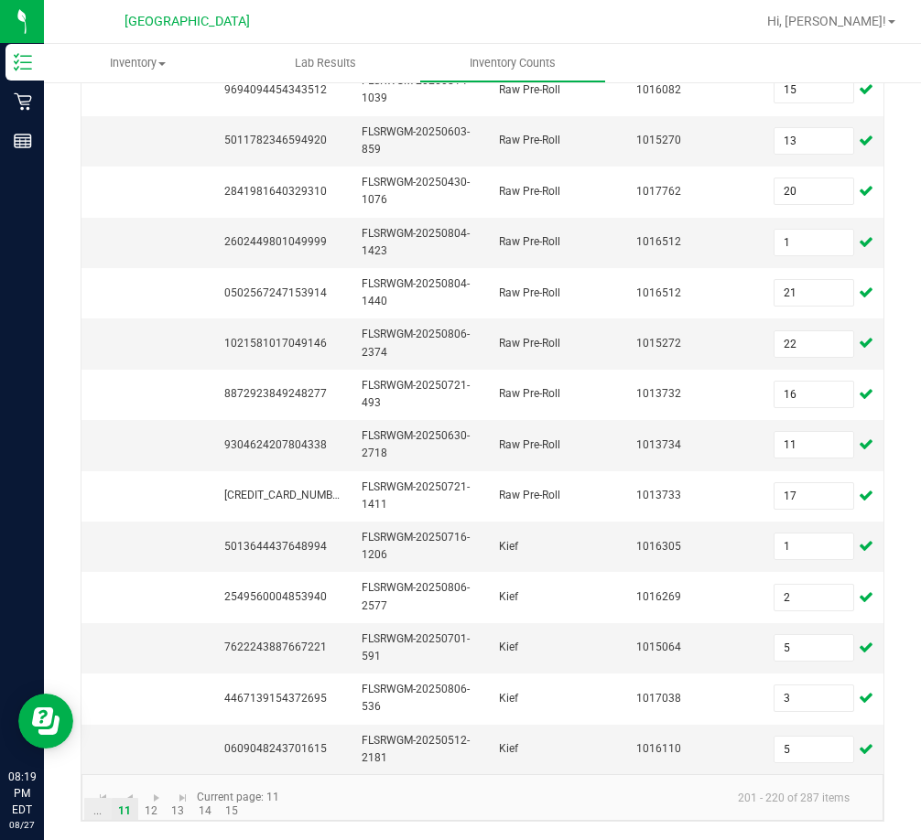
type input "0"
click at [105, 805] on link "..." at bounding box center [97, 811] width 27 height 27
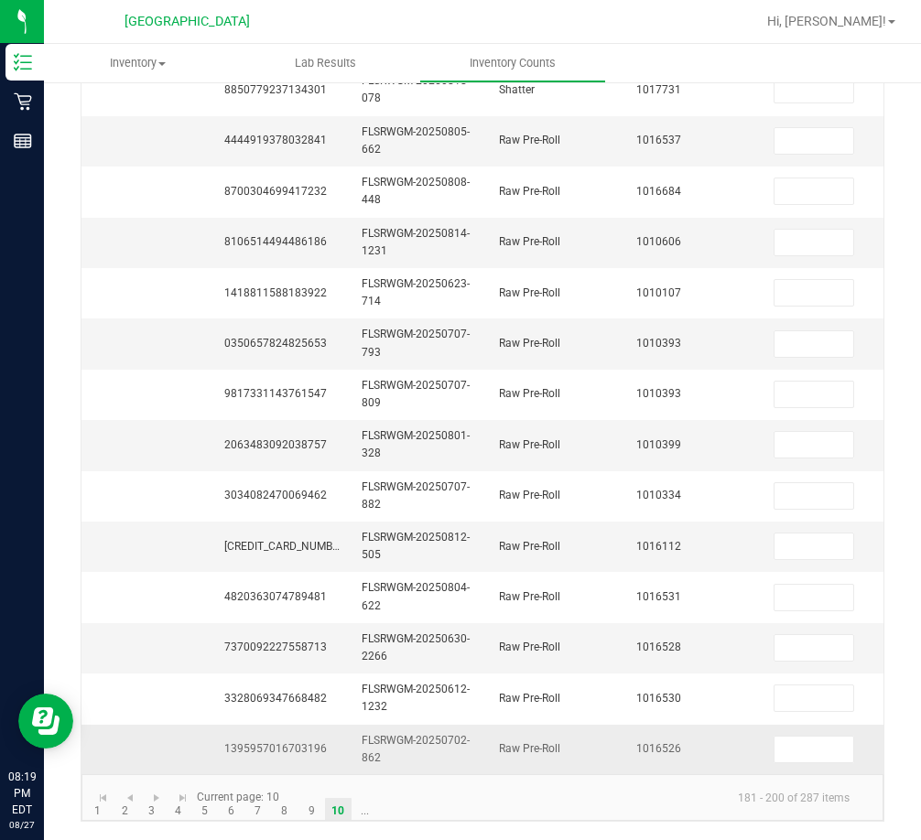
click at [254, 742] on td "1395957016703196" at bounding box center [281, 749] width 137 height 49
click at [254, 742] on span "1395957016703196" at bounding box center [275, 748] width 103 height 13
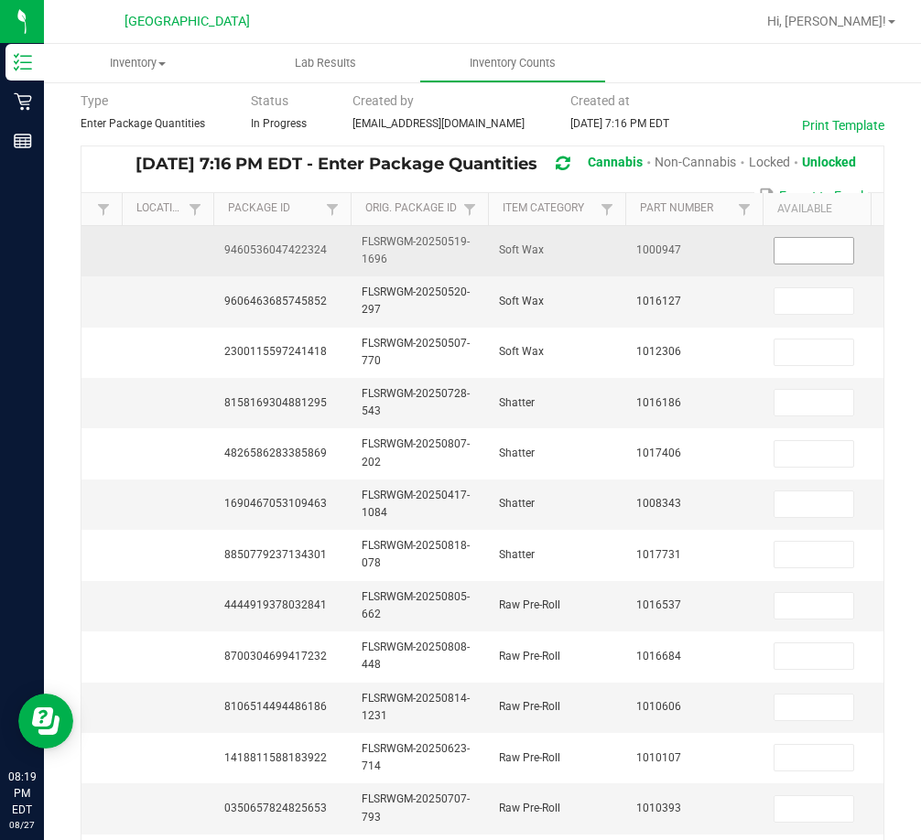
scroll to position [0, 0]
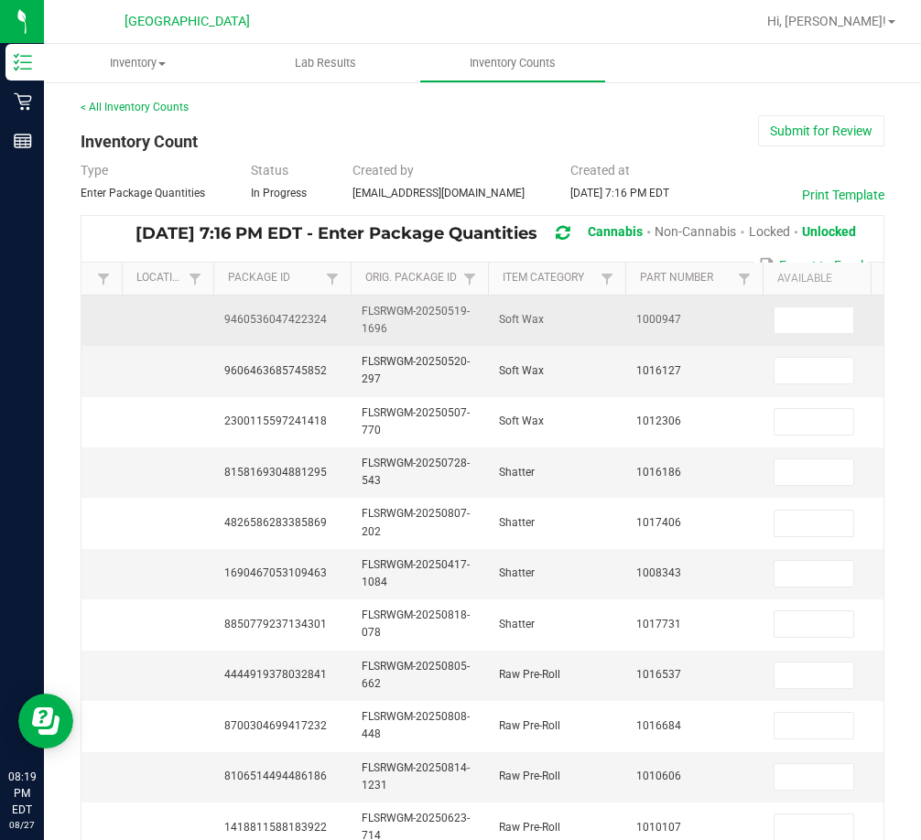
drag, startPoint x: 333, startPoint y: 311, endPoint x: 300, endPoint y: 318, distance: 33.6
click at [329, 311] on td "9460536047422324" at bounding box center [281, 321] width 137 height 50
click at [300, 318] on span "9460536047422324" at bounding box center [275, 319] width 103 height 13
click at [787, 321] on input at bounding box center [813, 321] width 79 height 26
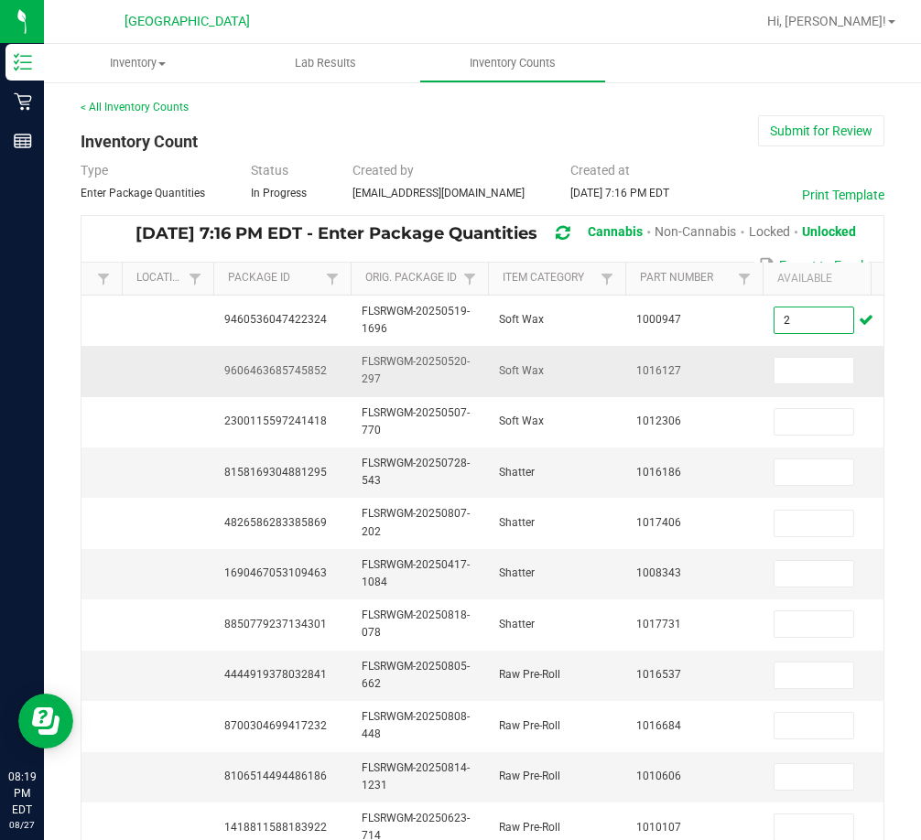
type input "2"
click at [428, 361] on span "FLSRWGM-20250520-297" at bounding box center [416, 370] width 108 height 30
click at [283, 365] on span "9606463685745852" at bounding box center [275, 370] width 103 height 13
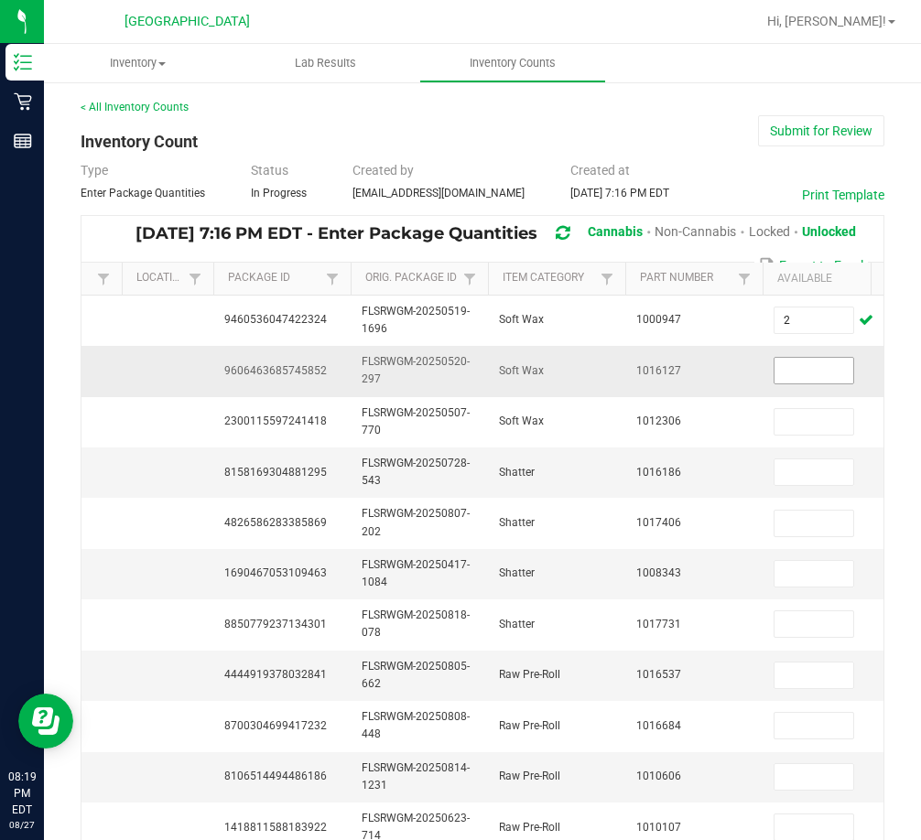
click at [832, 363] on input at bounding box center [813, 371] width 79 height 26
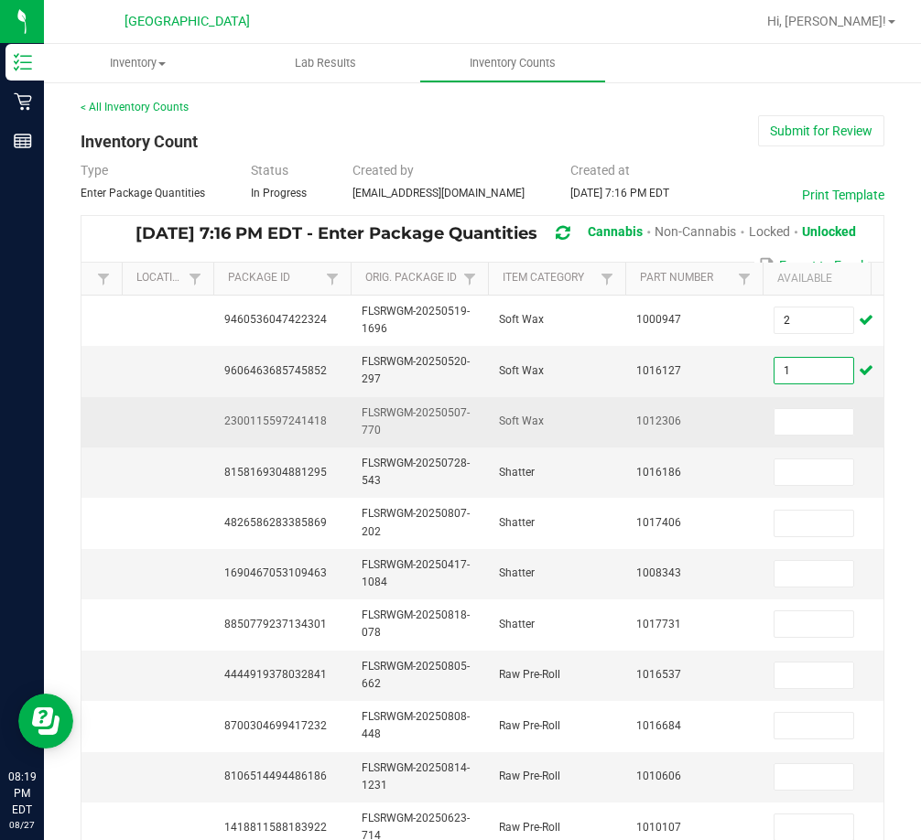
type input "1"
click at [308, 417] on span "2300115597241418" at bounding box center [275, 421] width 103 height 13
click at [785, 427] on input at bounding box center [813, 422] width 79 height 26
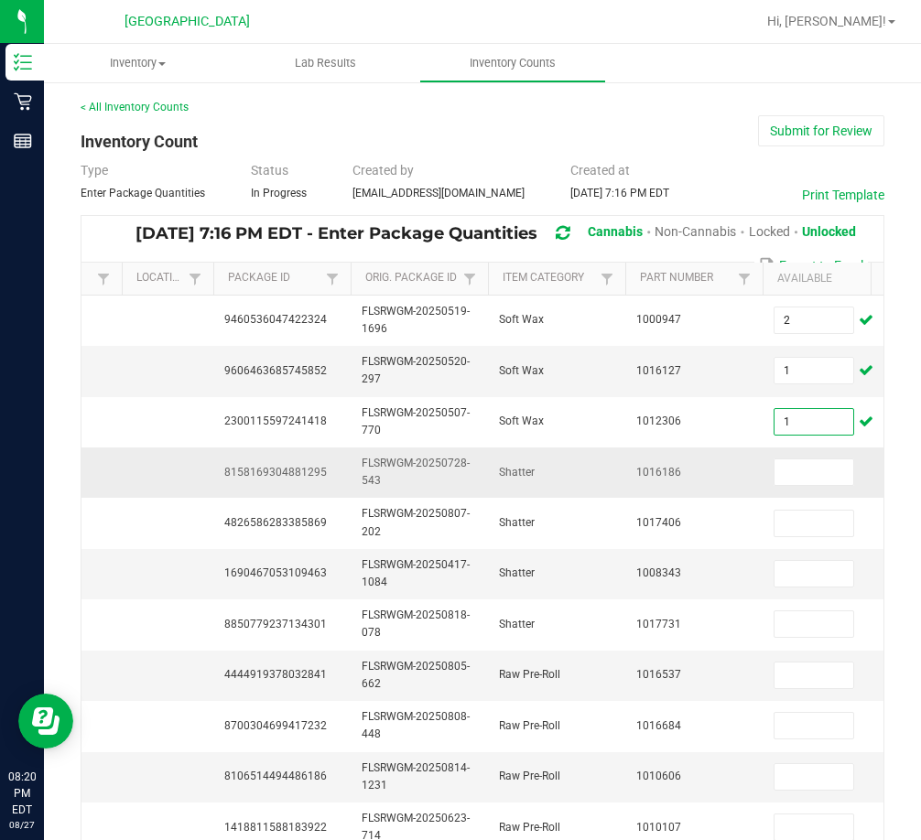
type input "1"
click at [307, 476] on span "8158169304881295" at bounding box center [275, 472] width 103 height 13
click at [796, 471] on input at bounding box center [813, 473] width 79 height 26
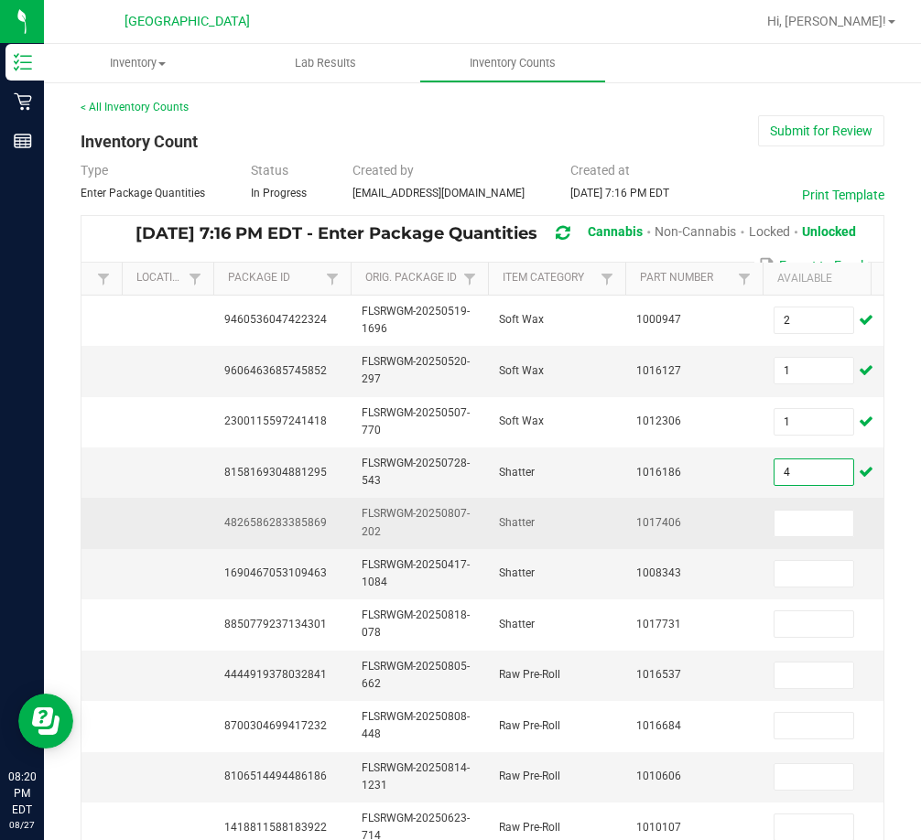
type input "4"
click at [302, 534] on td "4826586283385869" at bounding box center [281, 523] width 137 height 50
click at [300, 522] on span "4826586283385869" at bounding box center [275, 522] width 103 height 13
click at [299, 522] on span "4826586283385869" at bounding box center [275, 522] width 103 height 13
click at [787, 525] on input at bounding box center [813, 524] width 79 height 26
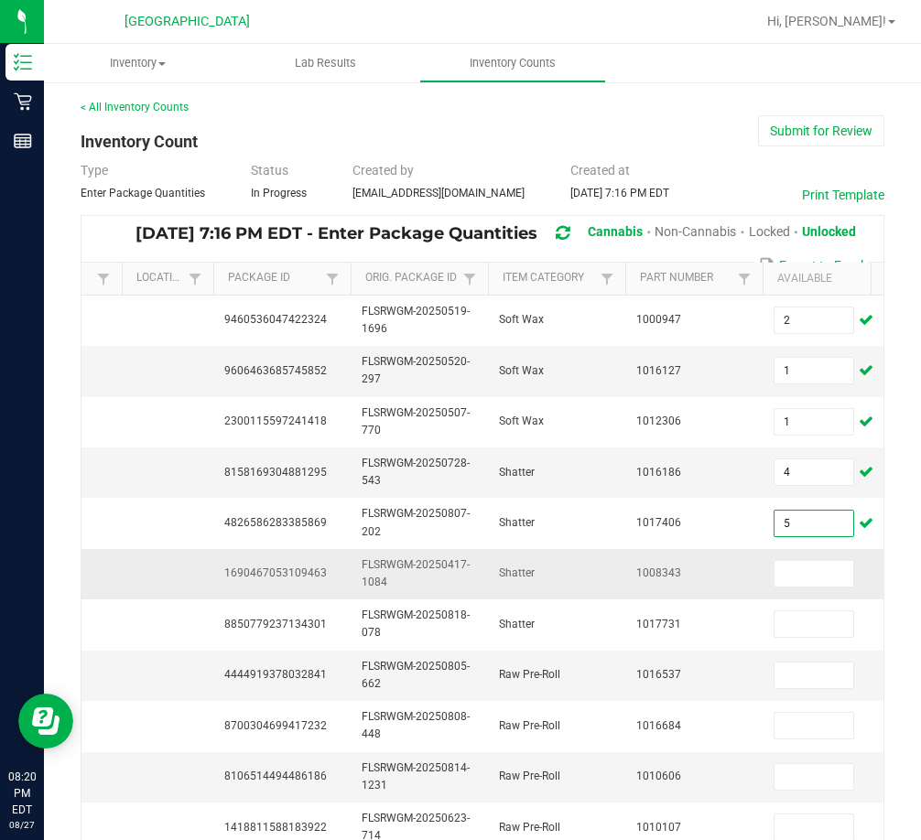
type input "5"
click at [303, 578] on span "1690467053109463" at bounding box center [275, 573] width 103 height 13
click at [794, 579] on input at bounding box center [813, 574] width 79 height 26
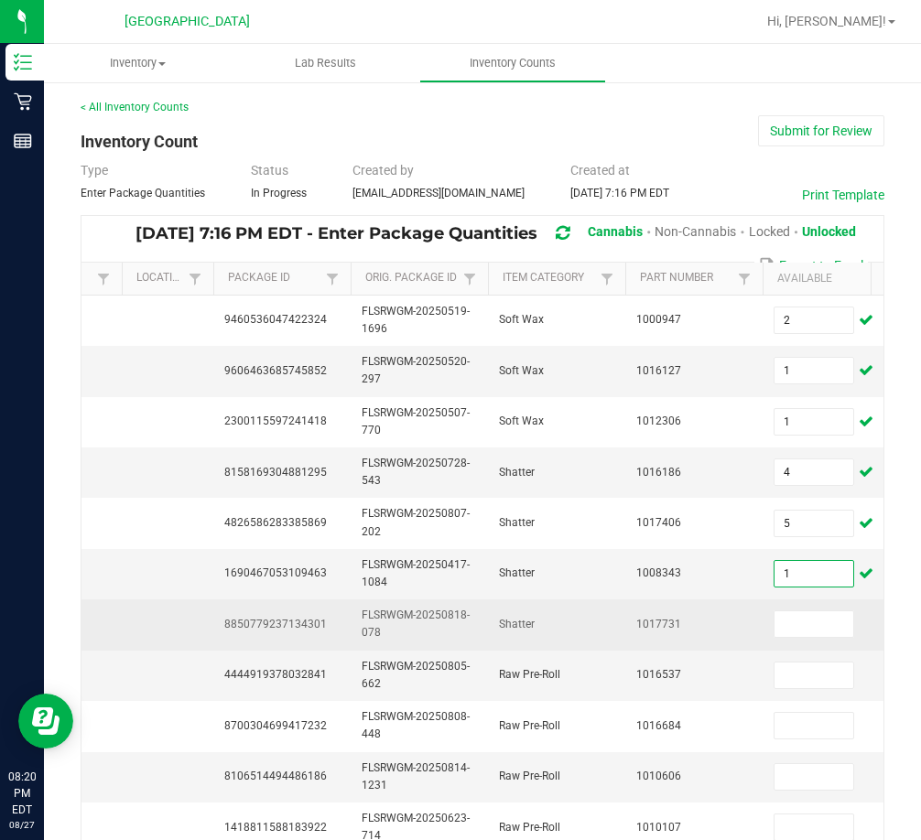
click at [302, 628] on span "8850779237134301" at bounding box center [275, 624] width 103 height 13
click at [805, 626] on input at bounding box center [813, 624] width 79 height 26
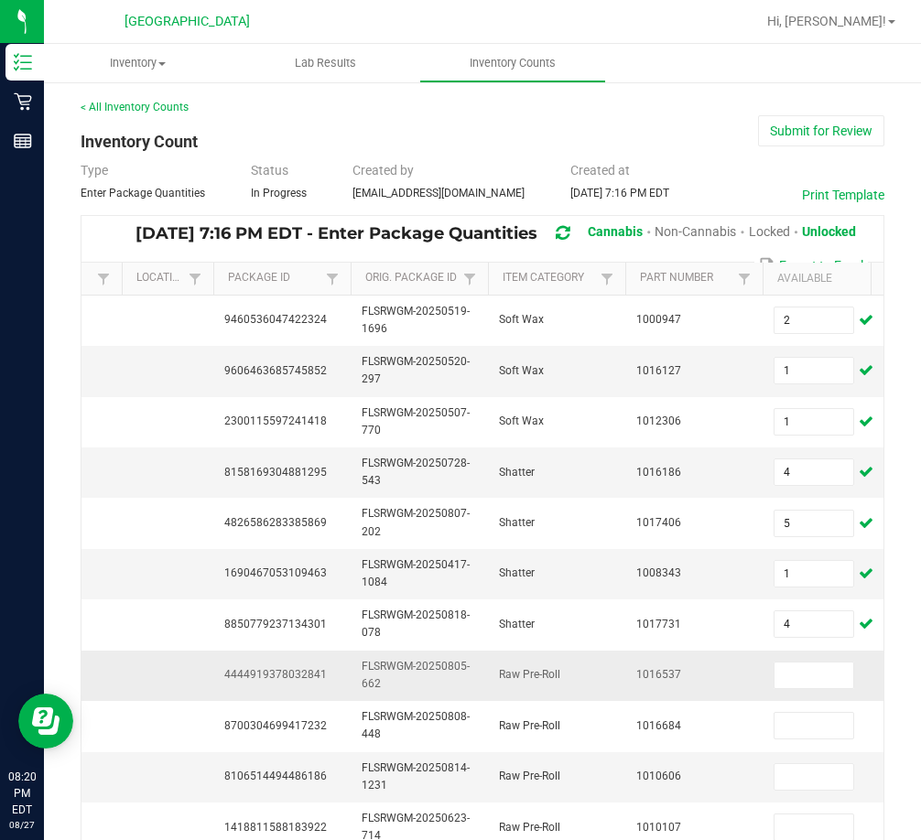
click at [289, 677] on span "4444919378032841" at bounding box center [275, 674] width 103 height 13
click at [802, 673] on input at bounding box center [813, 676] width 79 height 26
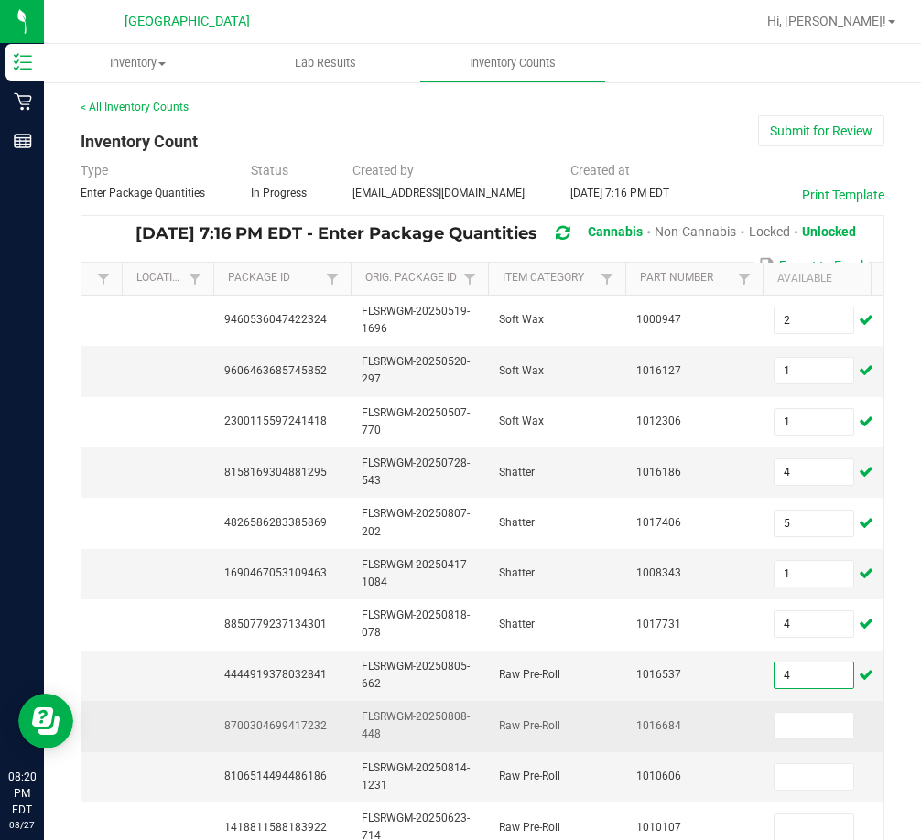
click at [292, 716] on td "8700304699417232" at bounding box center [281, 726] width 137 height 50
click at [839, 719] on input at bounding box center [813, 726] width 79 height 26
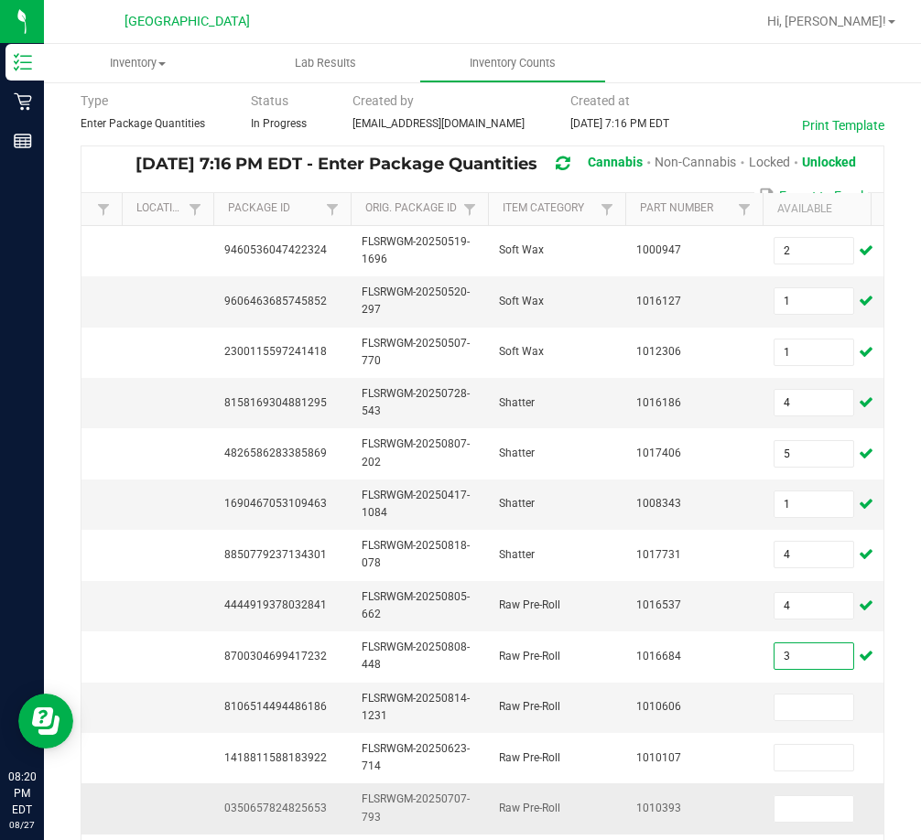
scroll to position [183, 0]
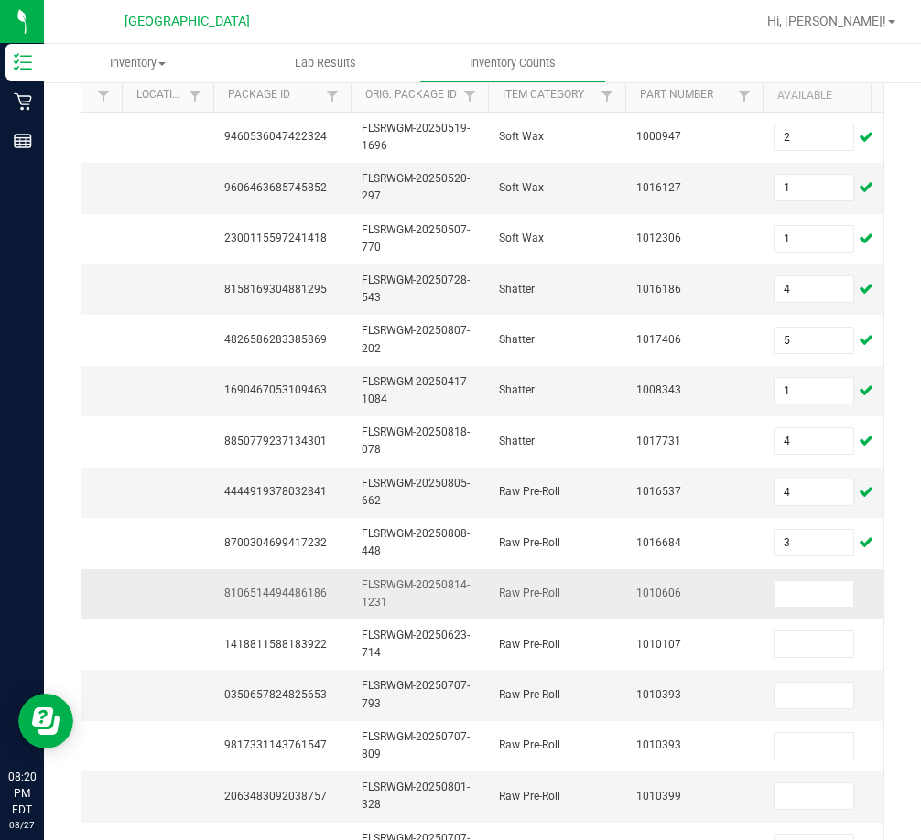
click at [301, 594] on span "8106514494486186" at bounding box center [275, 593] width 103 height 13
click at [806, 584] on input at bounding box center [813, 594] width 79 height 26
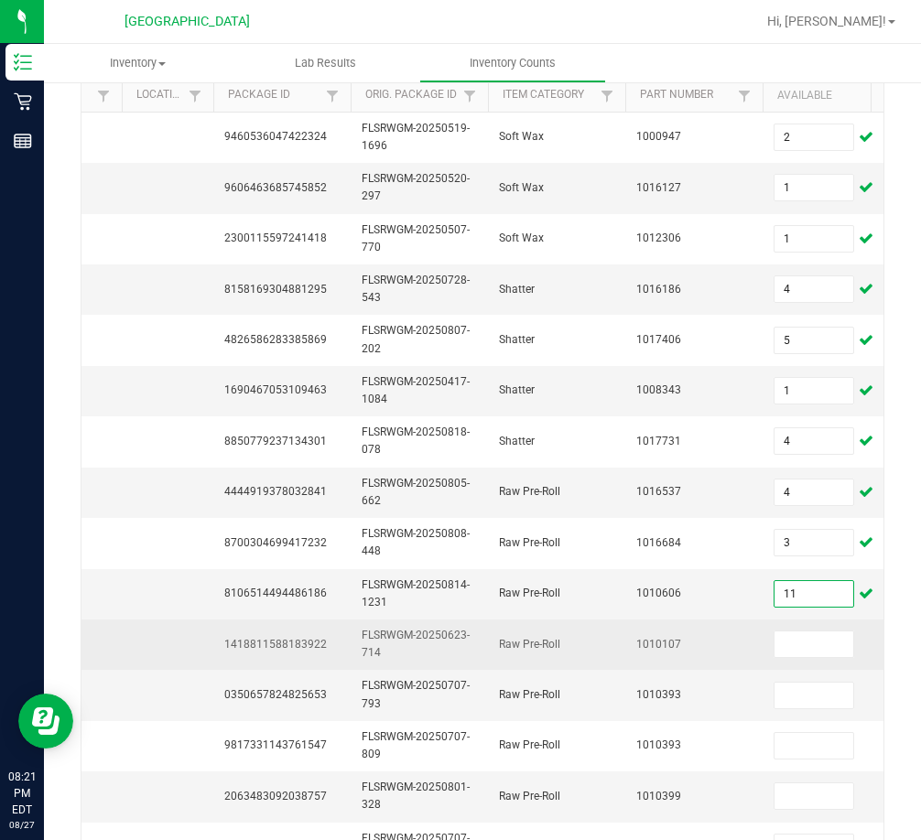
click at [289, 641] on span "1418811588183922" at bounding box center [275, 644] width 103 height 13
click at [814, 648] on input at bounding box center [813, 645] width 79 height 26
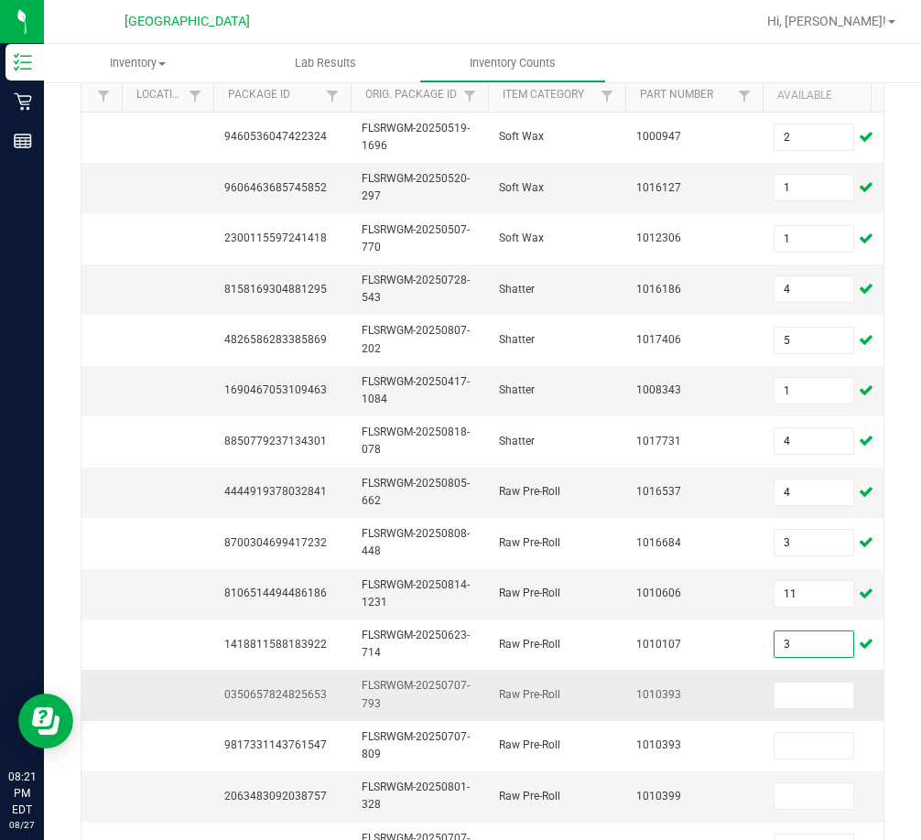
click at [303, 689] on span "0350657824825653" at bounding box center [275, 694] width 103 height 13
click at [808, 699] on input at bounding box center [813, 696] width 79 height 26
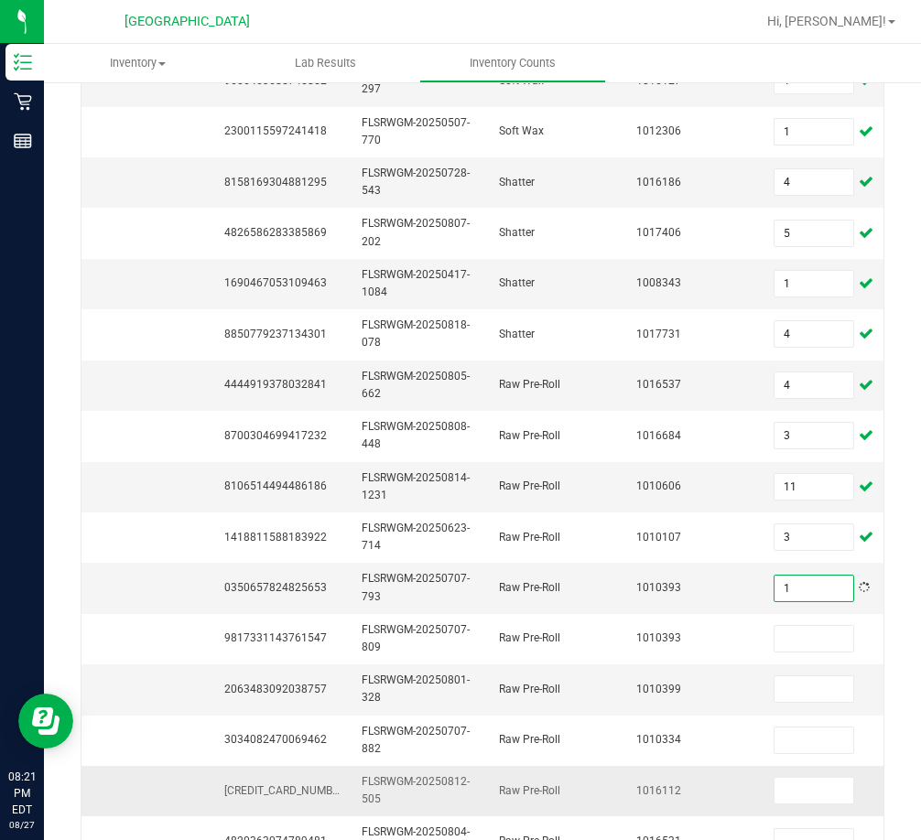
scroll to position [458, 0]
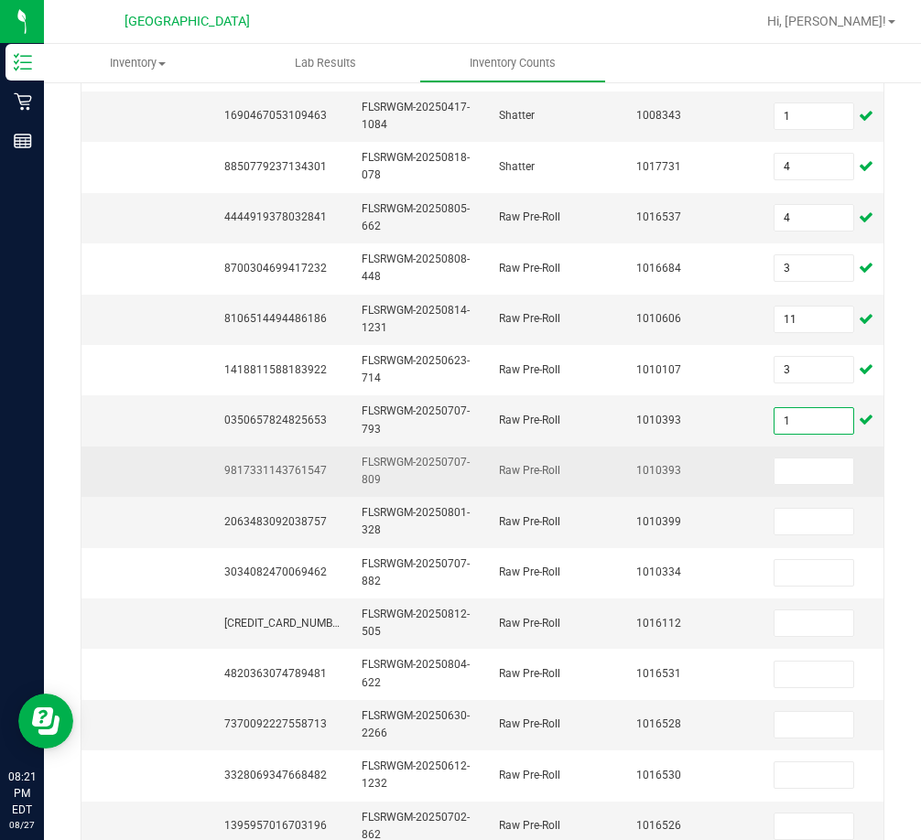
click at [319, 473] on span "9817331143761547" at bounding box center [275, 470] width 103 height 13
click at [316, 472] on span "9817331143761547" at bounding box center [275, 470] width 103 height 13
click at [316, 470] on span "9817331143761547" at bounding box center [275, 470] width 103 height 13
click at [834, 476] on input at bounding box center [813, 472] width 79 height 26
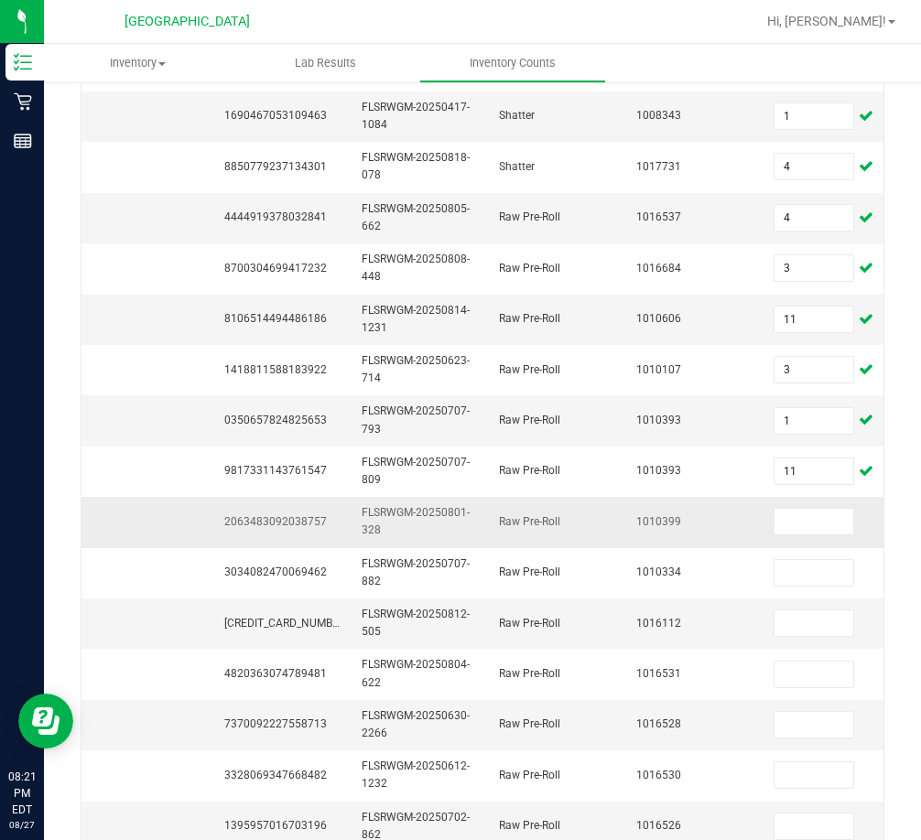
click at [308, 520] on span "2063483092038757" at bounding box center [275, 521] width 103 height 13
drag, startPoint x: 815, startPoint y: 535, endPoint x: 813, endPoint y: 523, distance: 12.0
click at [813, 528] on span at bounding box center [814, 521] width 81 height 27
click at [809, 514] on input at bounding box center [813, 522] width 79 height 26
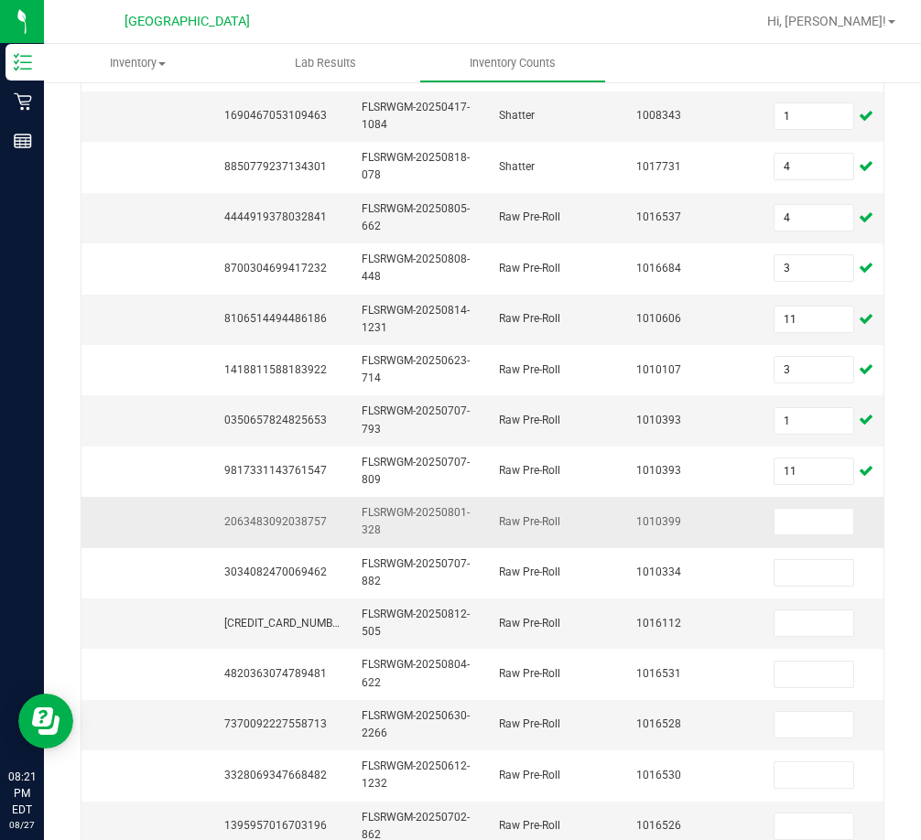
click at [295, 520] on span "2063483092038757" at bounding box center [275, 521] width 103 height 13
click at [297, 516] on span "2063483092038757" at bounding box center [275, 521] width 103 height 13
click at [804, 510] on input at bounding box center [813, 522] width 79 height 26
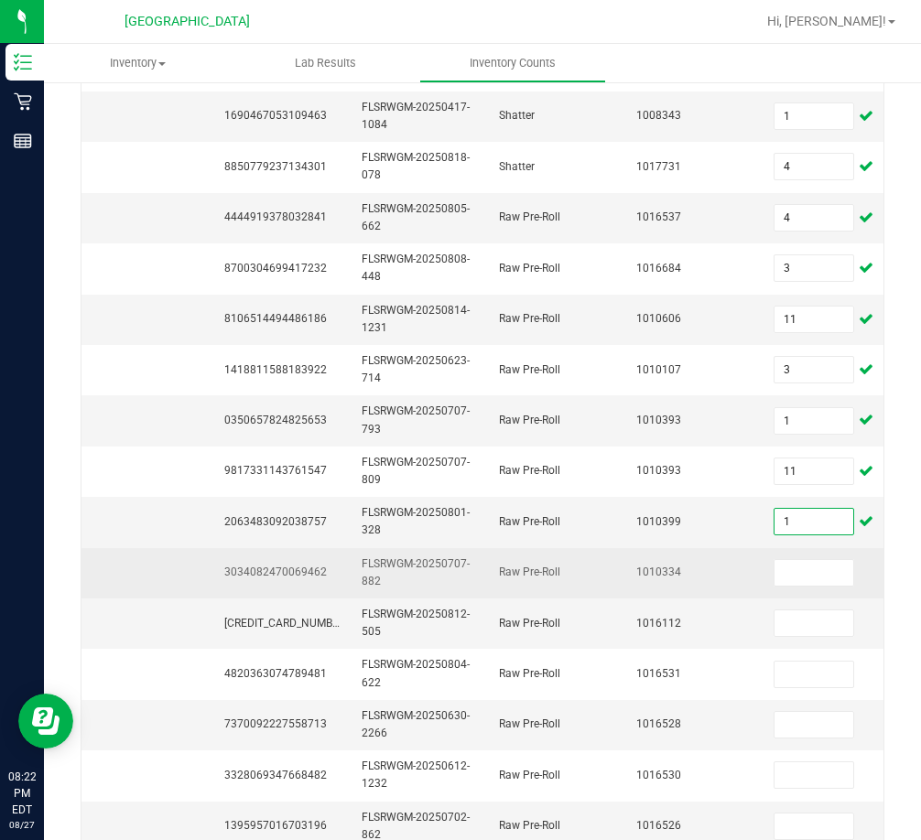
click at [285, 570] on span "3034082470069462" at bounding box center [275, 572] width 103 height 13
click at [816, 567] on input at bounding box center [813, 573] width 79 height 26
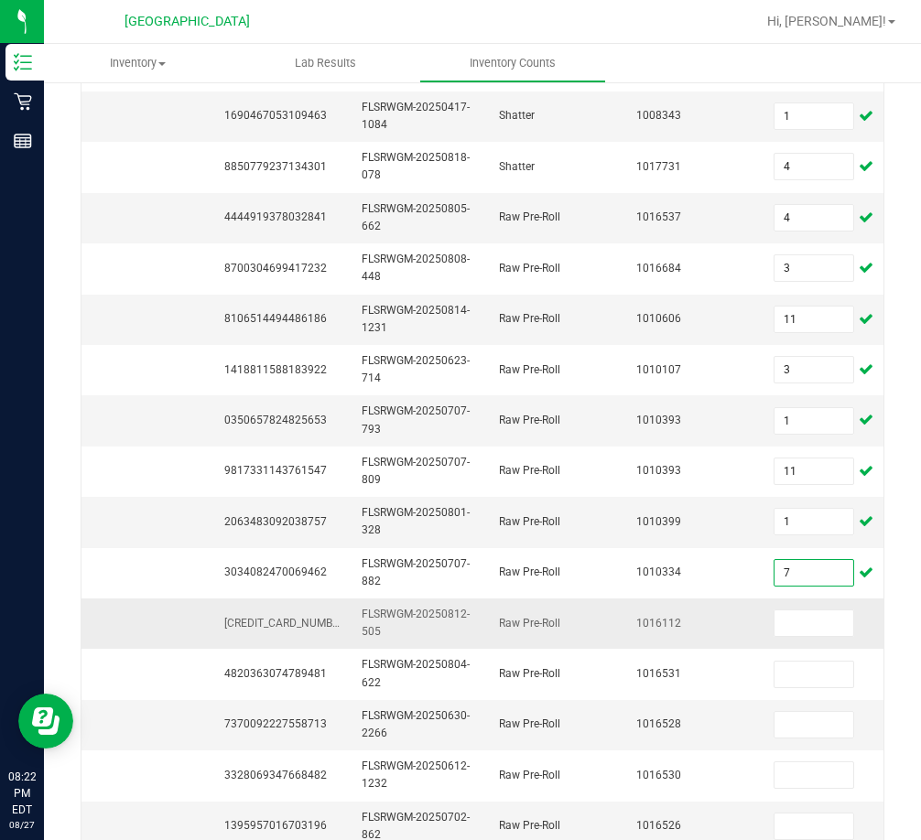
click at [278, 618] on span "[CREDIT_CARD_NUMBER]" at bounding box center [286, 623] width 124 height 13
click at [814, 620] on input at bounding box center [813, 624] width 79 height 26
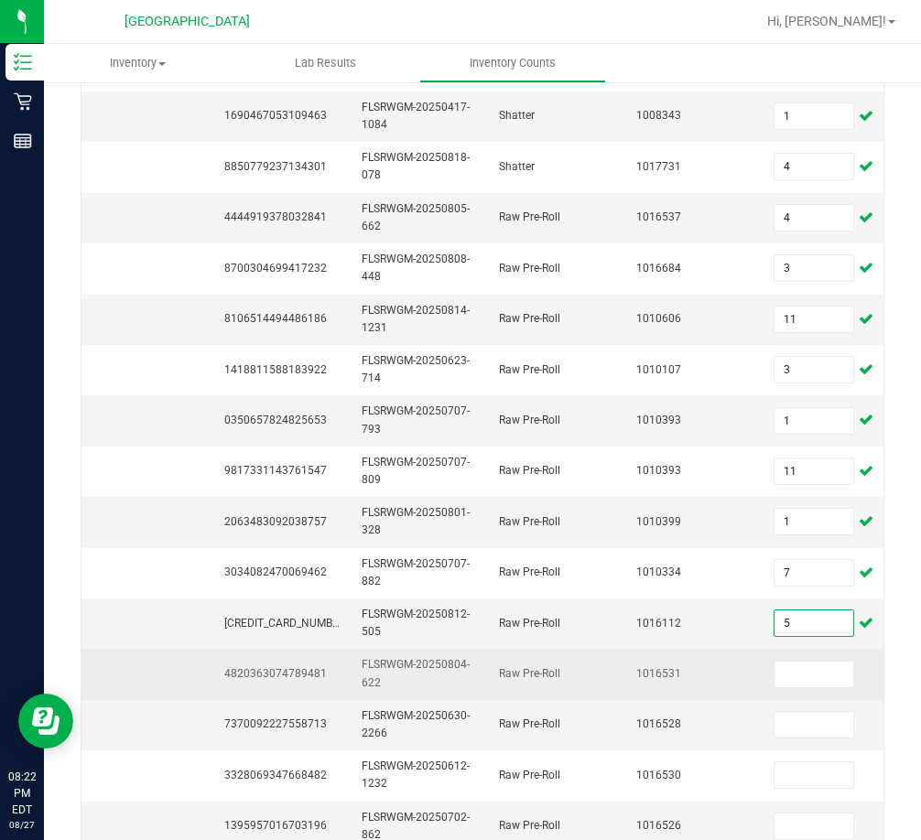
click at [251, 671] on span "4820363074789481" at bounding box center [275, 673] width 103 height 13
click at [818, 683] on input at bounding box center [813, 675] width 79 height 26
click at [817, 693] on td at bounding box center [831, 674] width 137 height 50
click at [813, 676] on input at bounding box center [813, 675] width 79 height 26
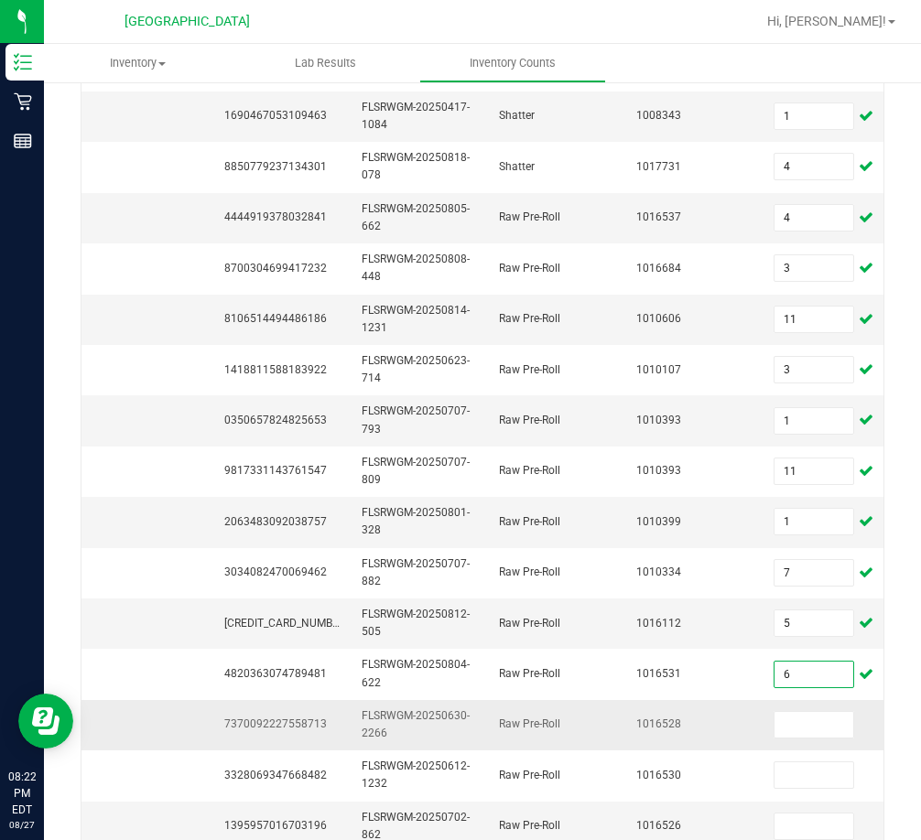
click at [247, 719] on span "7370092227558713" at bounding box center [275, 724] width 103 height 13
click at [806, 727] on input at bounding box center [813, 725] width 79 height 26
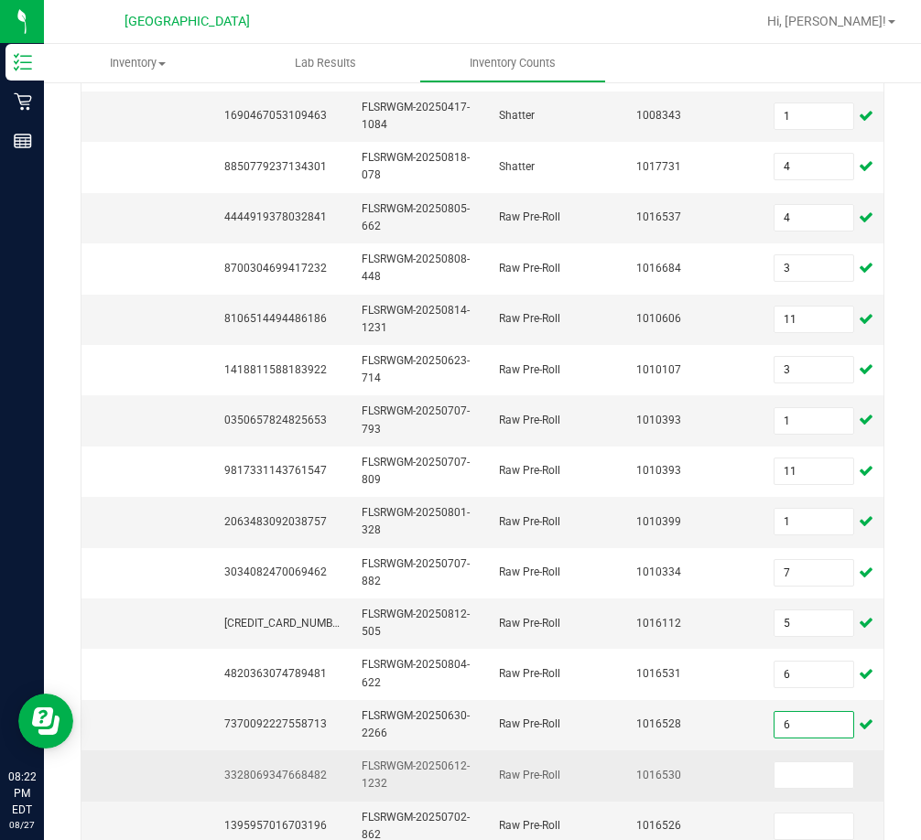
click at [328, 773] on td "3328069347668482" at bounding box center [281, 776] width 137 height 50
click at [313, 772] on span "3328069347668482" at bounding box center [275, 775] width 103 height 13
click at [312, 772] on span "3328069347668482" at bounding box center [275, 775] width 103 height 13
click at [804, 782] on input at bounding box center [813, 776] width 79 height 26
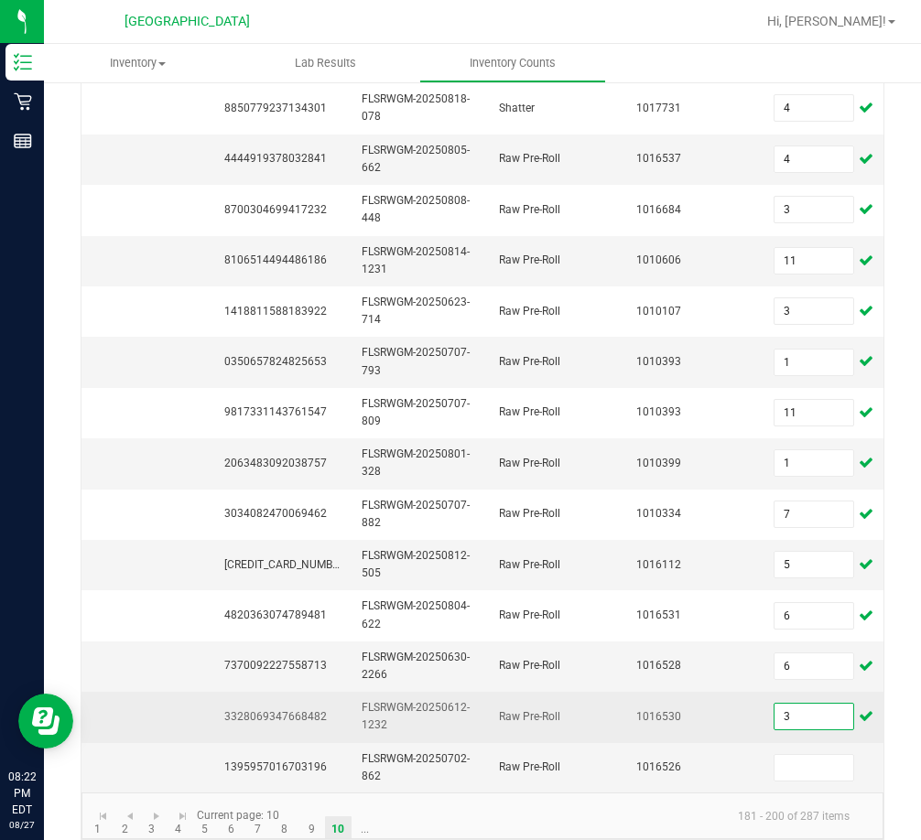
scroll to position [548, 0]
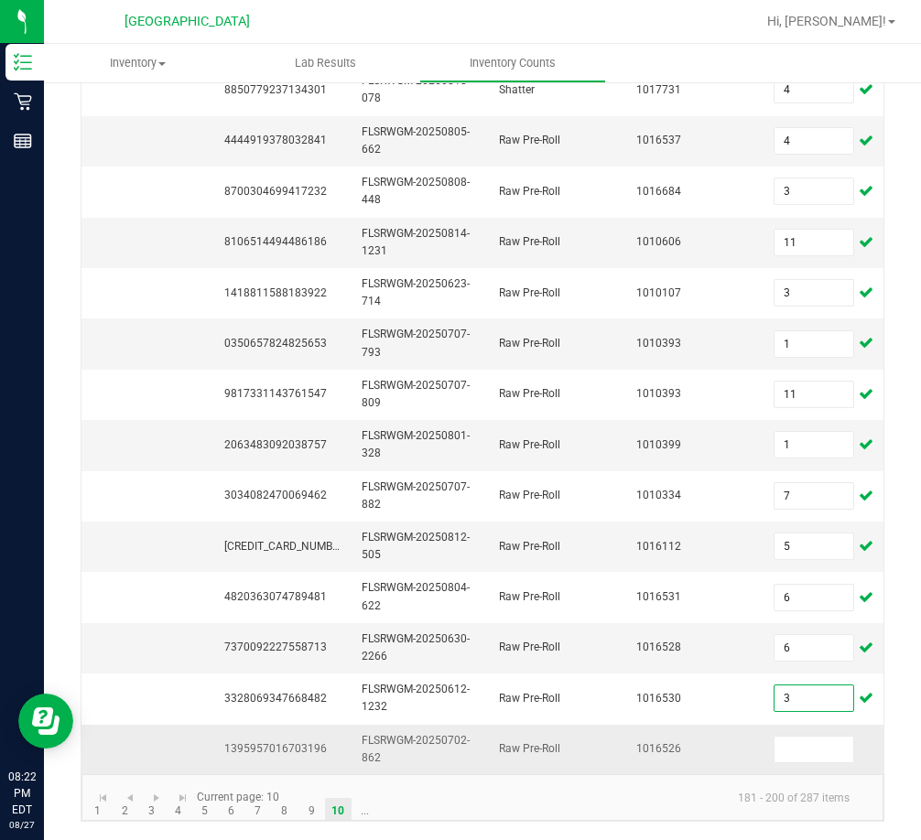
click at [282, 742] on span "1395957016703196" at bounding box center [275, 748] width 103 height 13
click at [800, 737] on input at bounding box center [813, 750] width 79 height 26
click at [325, 807] on link "10" at bounding box center [338, 811] width 27 height 27
click at [319, 806] on link "9" at bounding box center [311, 811] width 27 height 27
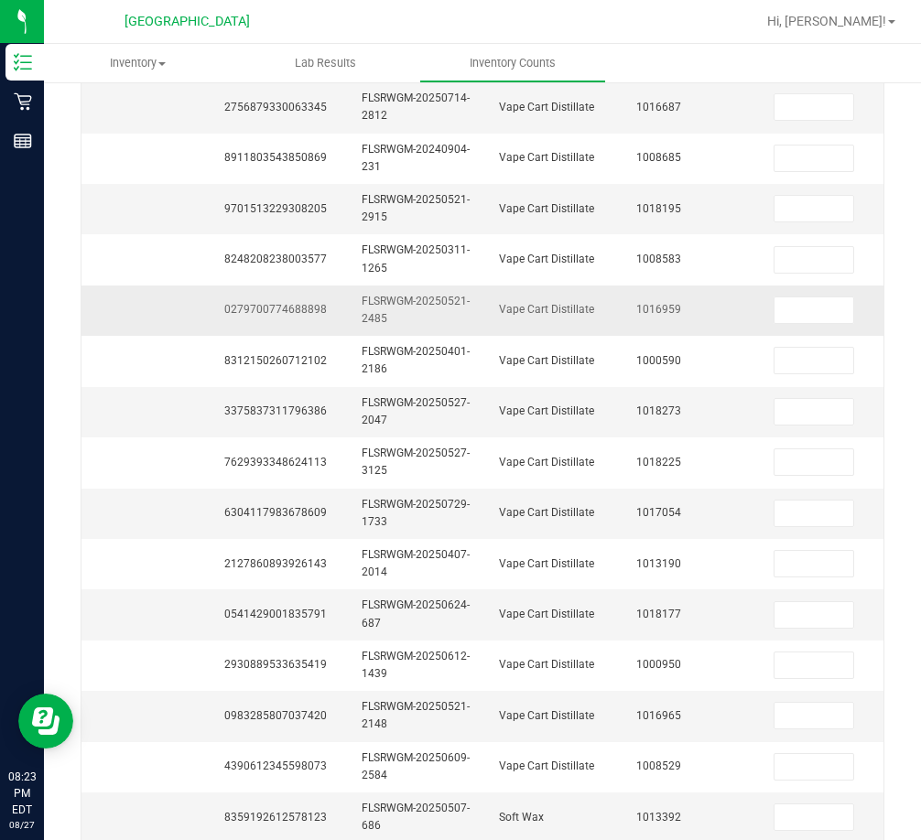
scroll to position [0, 0]
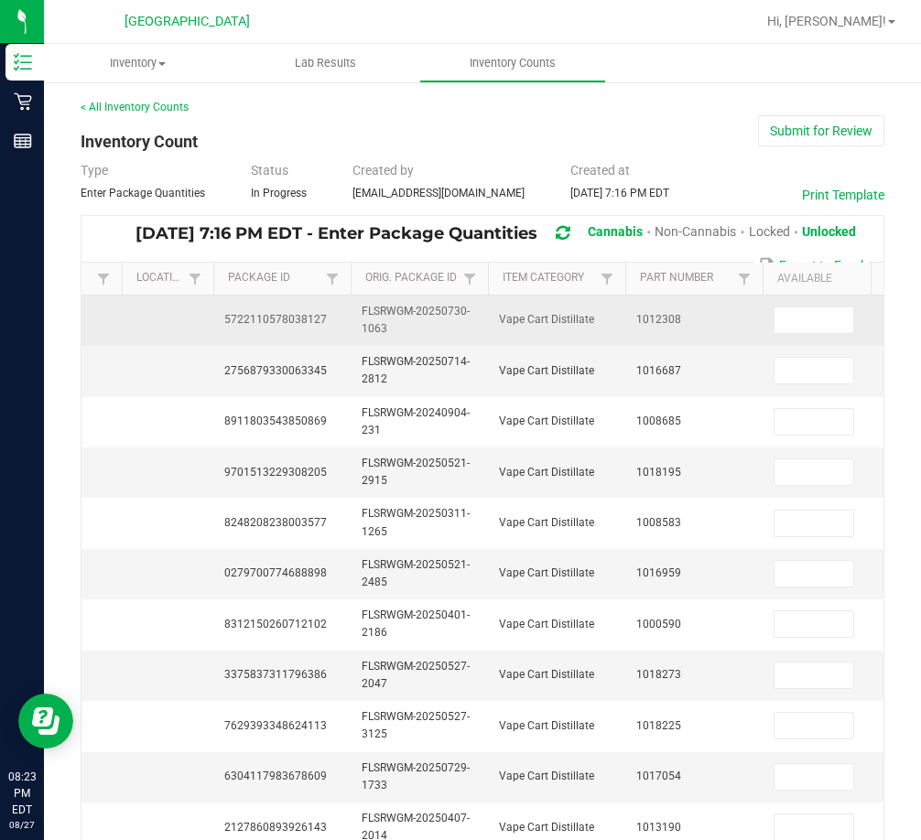
click at [289, 316] on span "5722110578038127" at bounding box center [275, 319] width 103 height 13
click at [807, 314] on input at bounding box center [813, 321] width 79 height 26
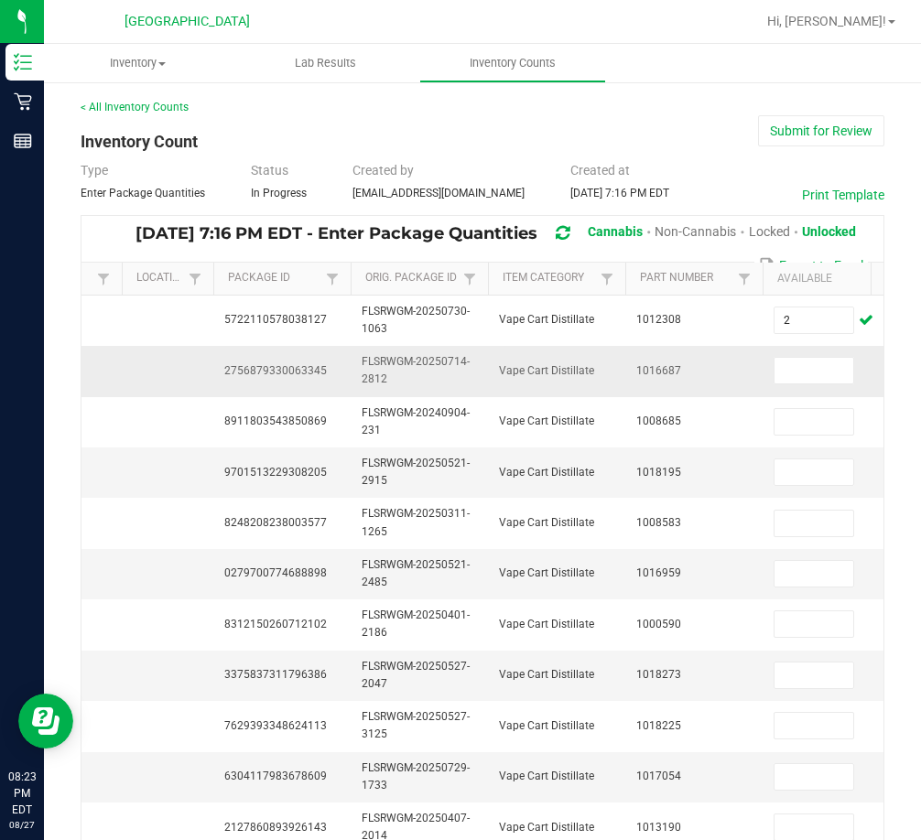
click at [263, 369] on span "2756879330063345" at bounding box center [275, 370] width 103 height 13
click at [806, 361] on input at bounding box center [813, 371] width 79 height 26
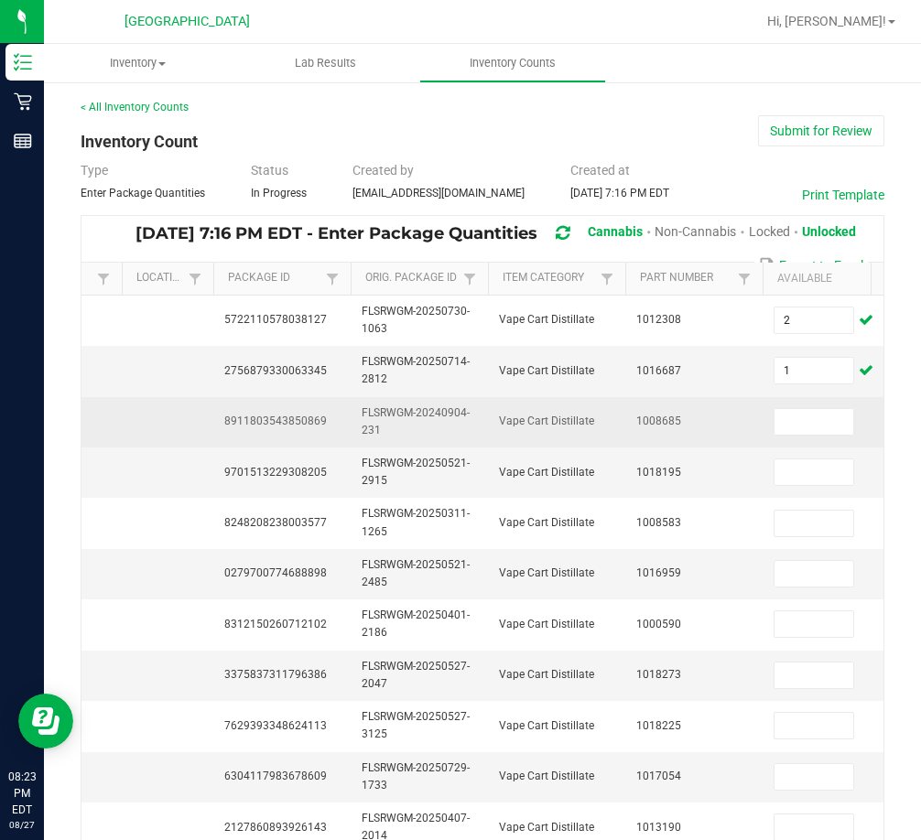
click at [305, 417] on span "8911803543850869" at bounding box center [275, 421] width 103 height 13
click at [813, 416] on input at bounding box center [813, 422] width 79 height 26
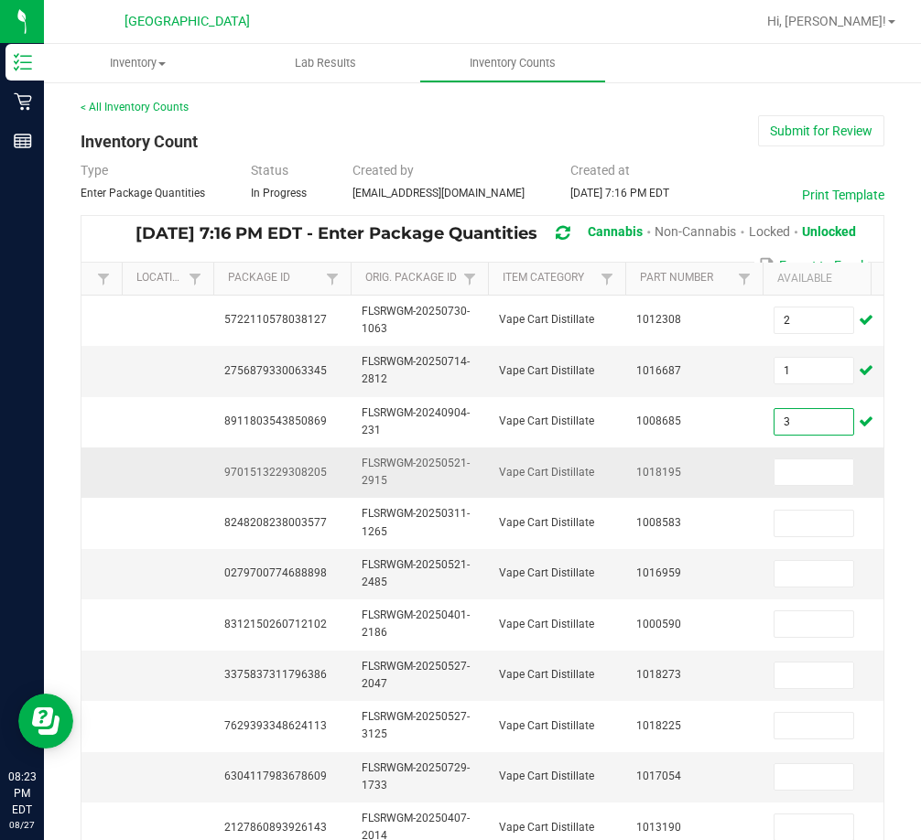
click at [234, 477] on span "9701513229308205" at bounding box center [275, 472] width 103 height 13
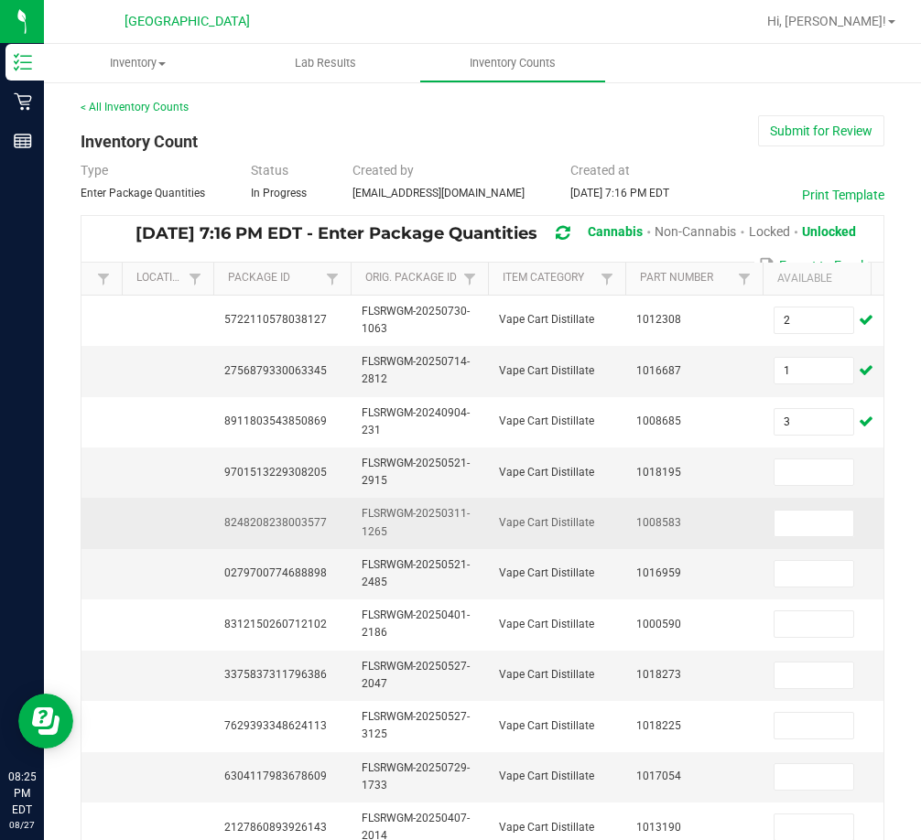
click at [315, 522] on span "8248208238003577" at bounding box center [275, 522] width 103 height 13
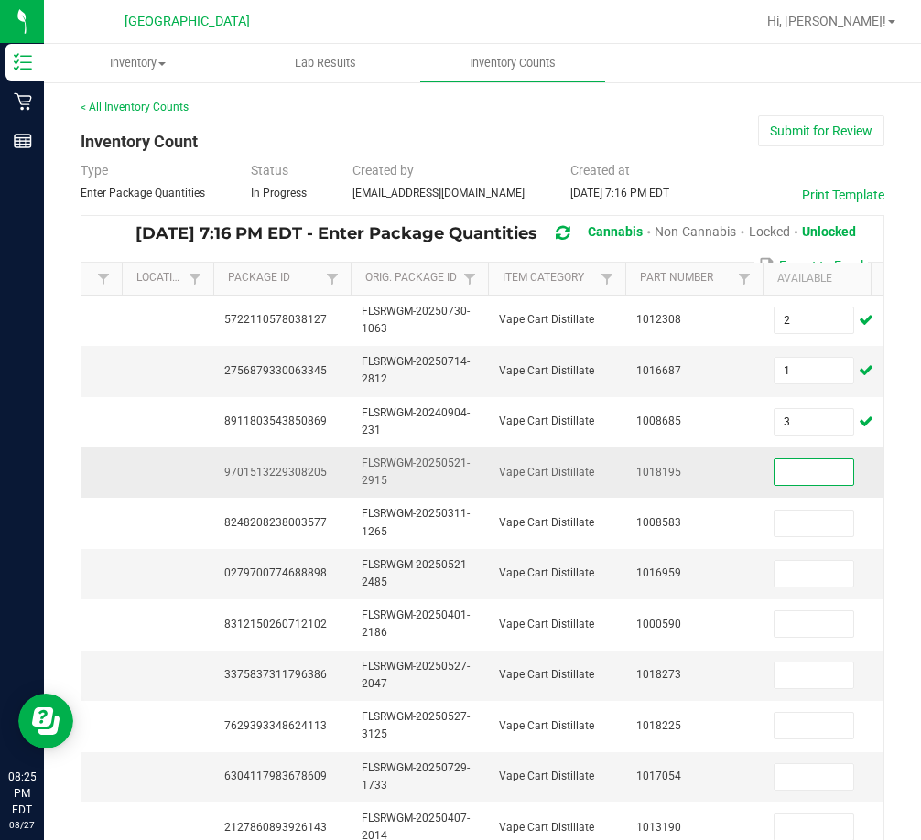
click at [832, 482] on input at bounding box center [813, 473] width 79 height 26
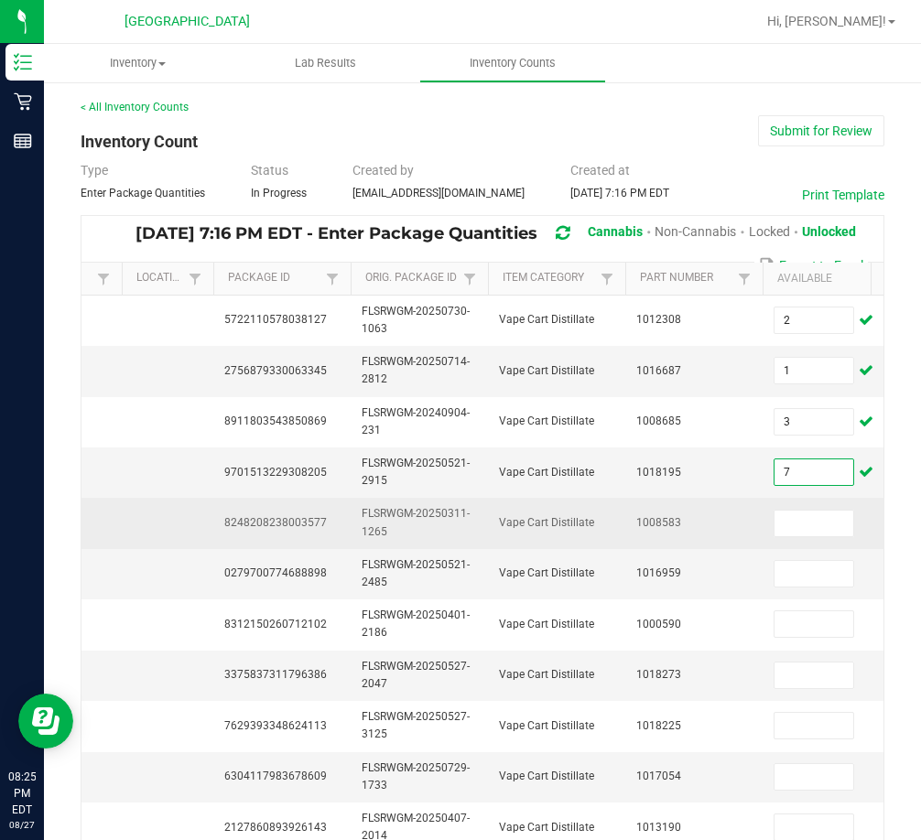
click at [293, 519] on span "8248208238003577" at bounding box center [275, 522] width 103 height 13
click at [805, 525] on input at bounding box center [813, 524] width 79 height 26
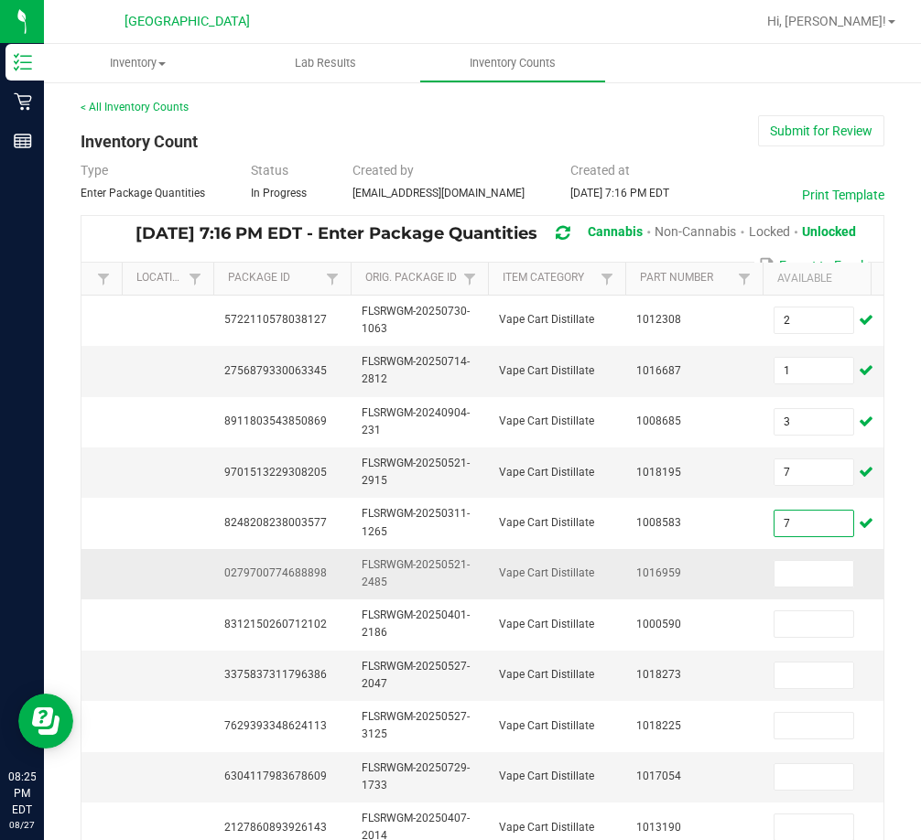
click at [228, 571] on span "0279700774688898" at bounding box center [275, 573] width 103 height 13
click at [229, 570] on span "0279700774688898" at bounding box center [275, 573] width 103 height 13
click at [784, 578] on input at bounding box center [813, 574] width 79 height 26
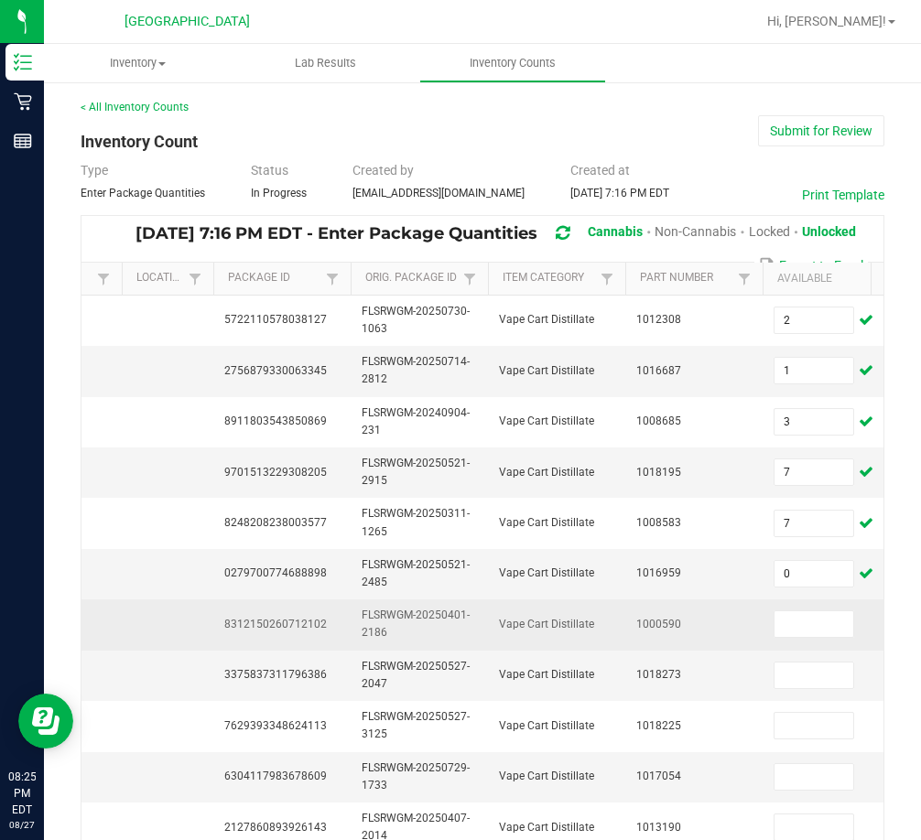
click at [307, 629] on span "8312150260712102" at bounding box center [275, 624] width 103 height 13
click at [821, 637] on input at bounding box center [813, 624] width 79 height 26
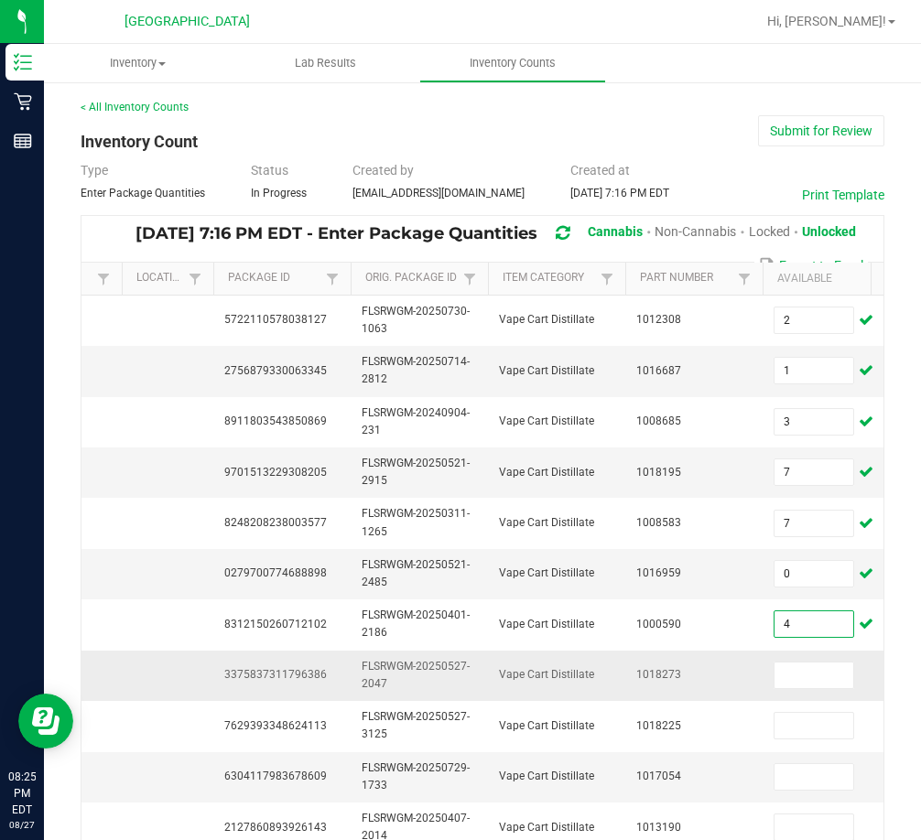
click at [254, 676] on span "3375837311796386" at bounding box center [275, 674] width 103 height 13
click at [806, 689] on td at bounding box center [831, 676] width 137 height 50
click at [806, 682] on input at bounding box center [813, 676] width 79 height 26
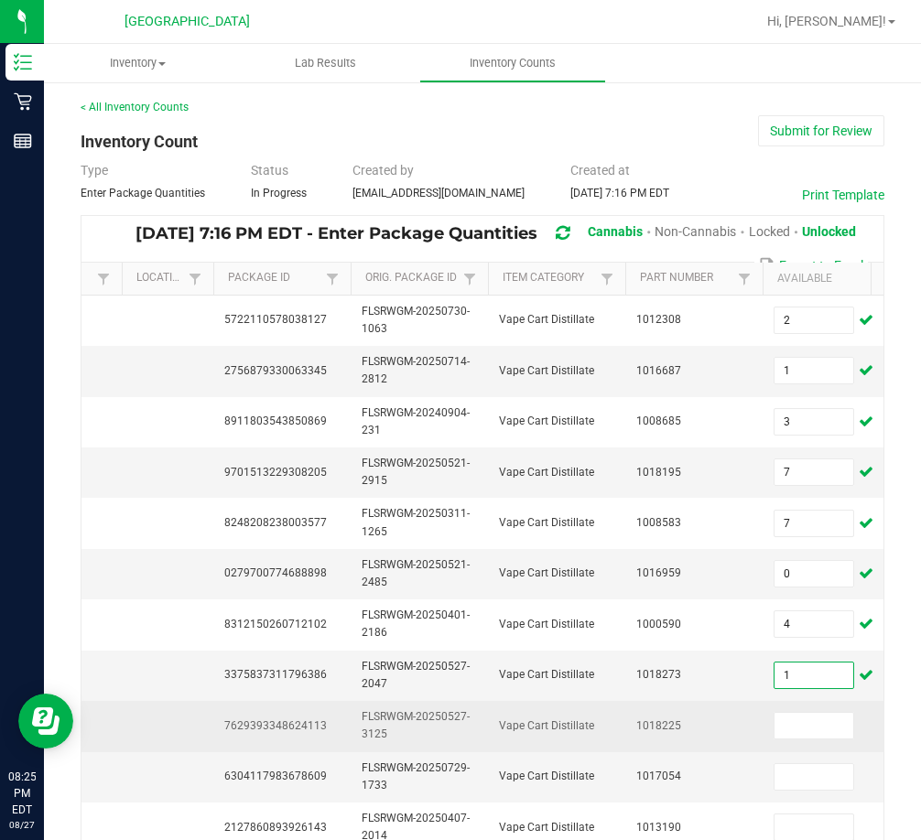
click at [289, 720] on span "7629393348624113" at bounding box center [275, 726] width 103 height 13
click at [790, 728] on input at bounding box center [813, 726] width 79 height 26
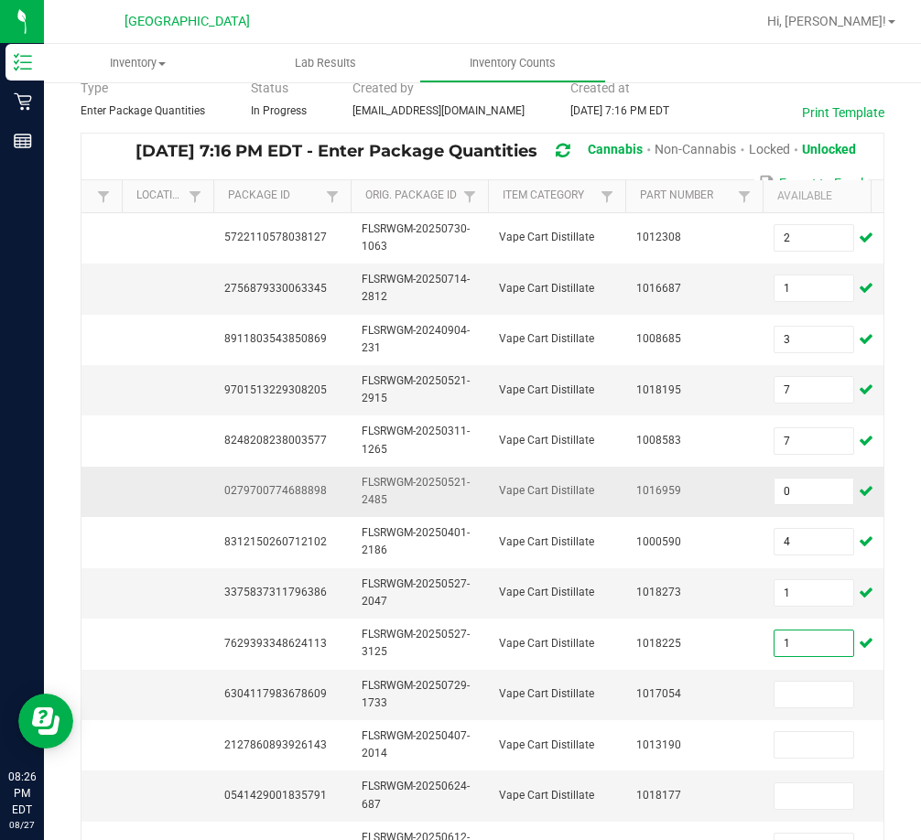
scroll to position [183, 0]
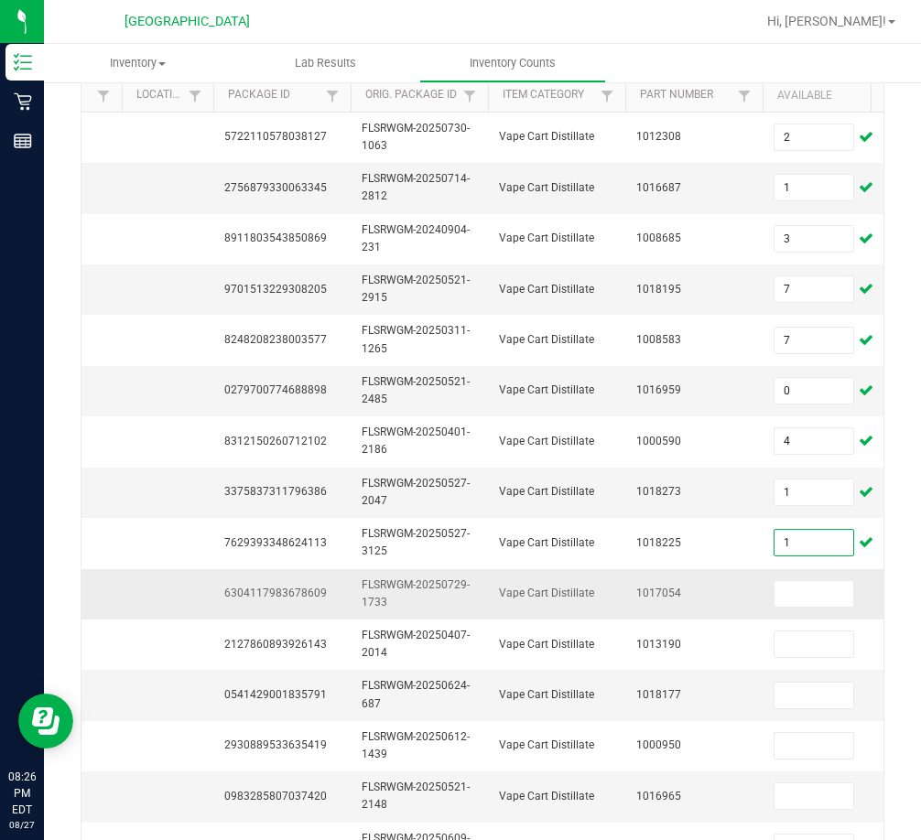
click at [302, 593] on span "6304117983678609" at bounding box center [275, 593] width 103 height 13
click at [301, 593] on span "6304117983678609" at bounding box center [275, 593] width 103 height 13
click at [819, 586] on input at bounding box center [813, 594] width 79 height 26
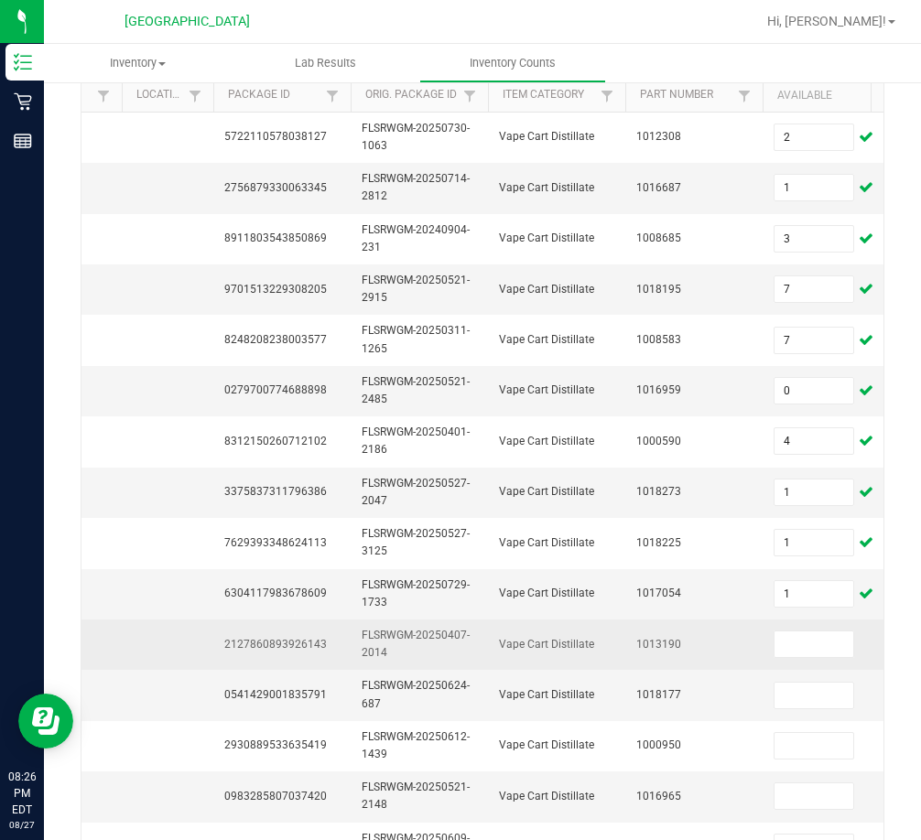
click at [259, 642] on span "2127860893926143" at bounding box center [275, 644] width 103 height 13
click at [788, 648] on input at bounding box center [813, 645] width 79 height 26
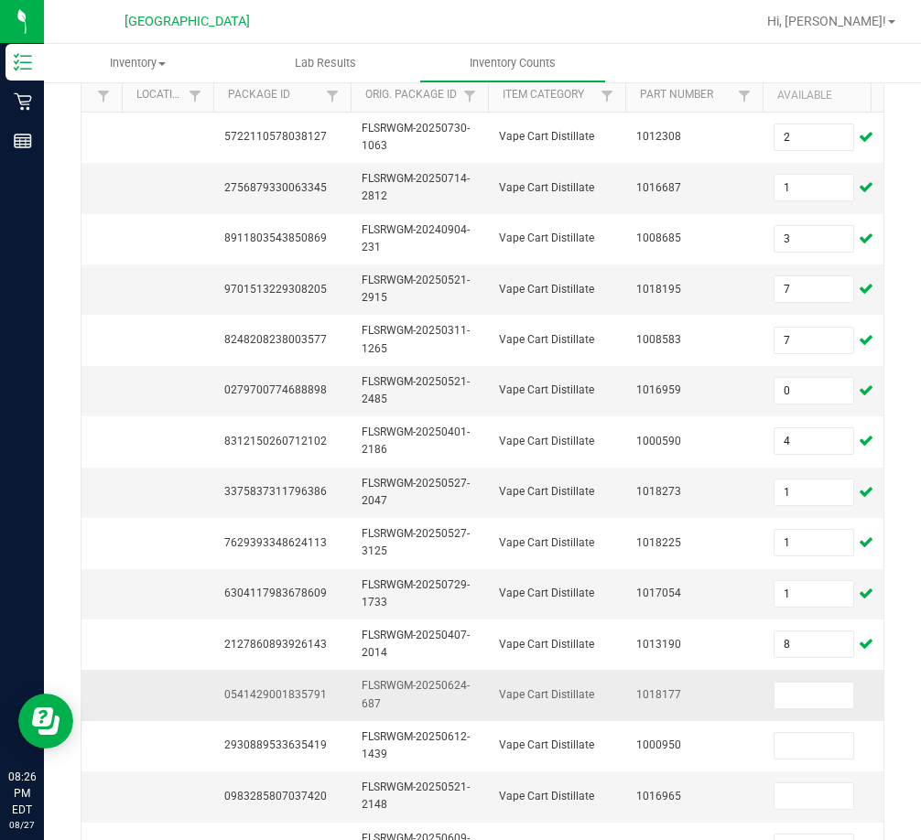
click at [300, 696] on span "0541429001835791" at bounding box center [275, 694] width 103 height 13
click at [298, 695] on span "0541429001835791" at bounding box center [275, 694] width 103 height 13
click at [797, 695] on input at bounding box center [813, 696] width 79 height 26
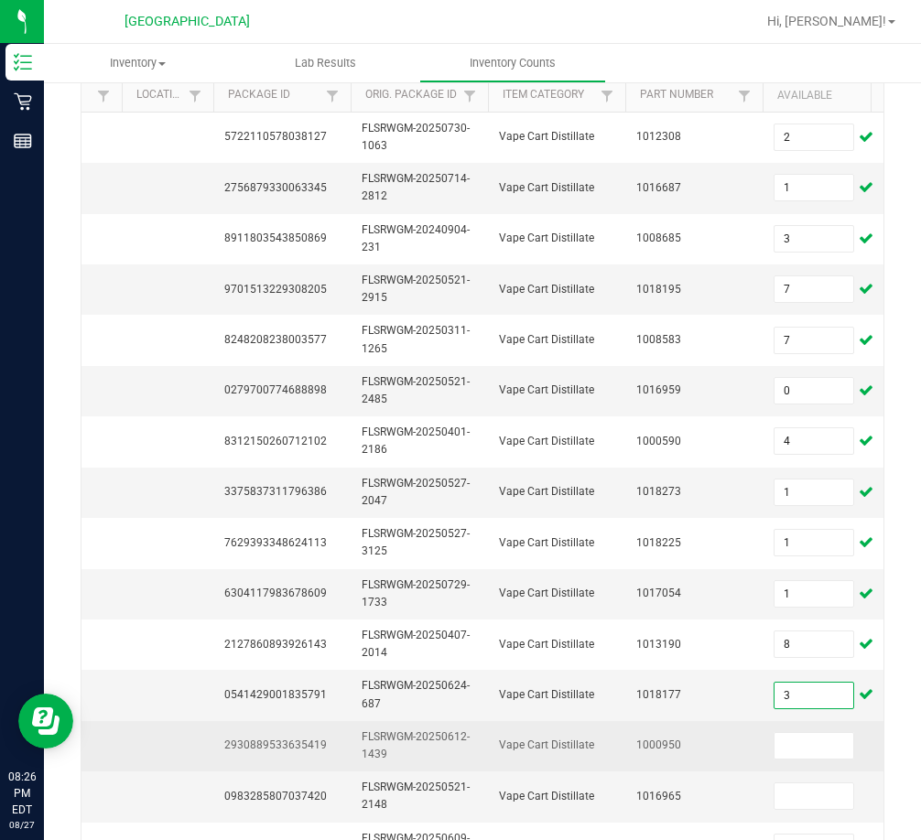
click at [273, 742] on span "2930889533635419" at bounding box center [275, 745] width 103 height 13
click at [817, 752] on input at bounding box center [813, 746] width 79 height 26
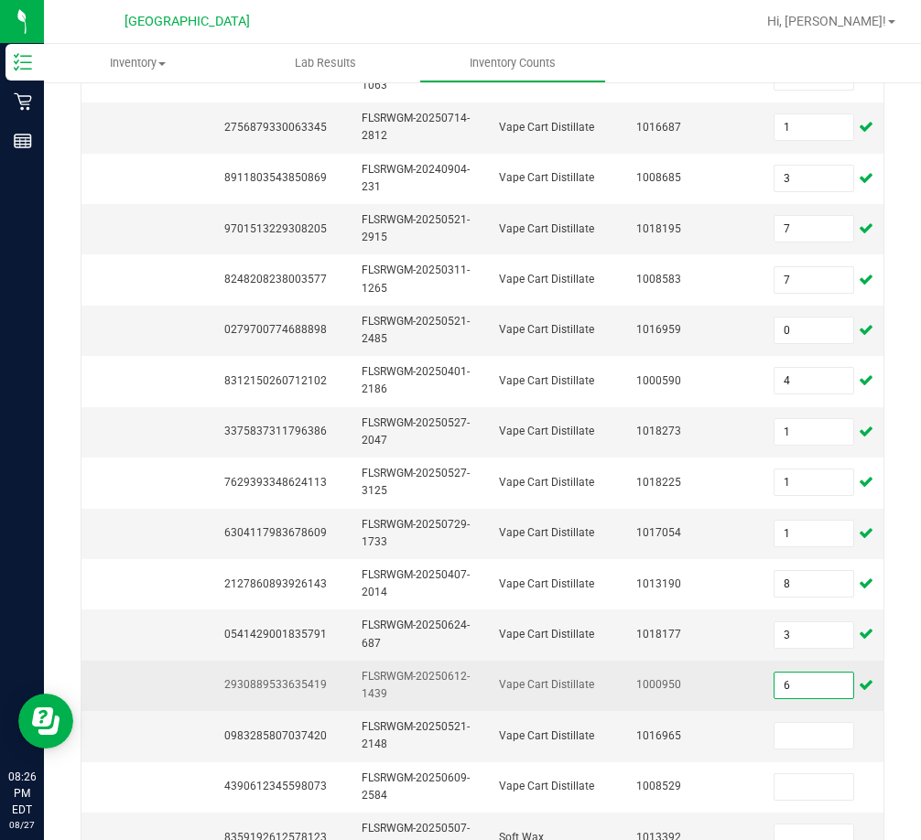
scroll to position [275, 0]
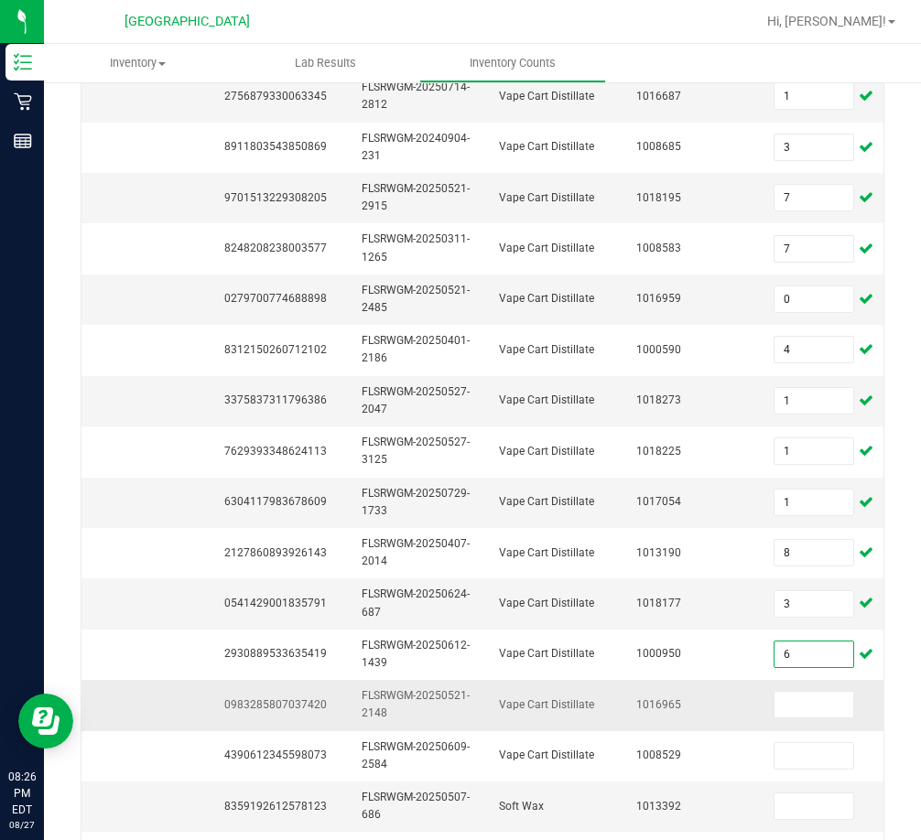
click at [299, 706] on span "0983285807037420" at bounding box center [275, 704] width 103 height 13
click at [798, 719] on td at bounding box center [831, 705] width 137 height 50
click at [800, 713] on input at bounding box center [813, 705] width 79 height 26
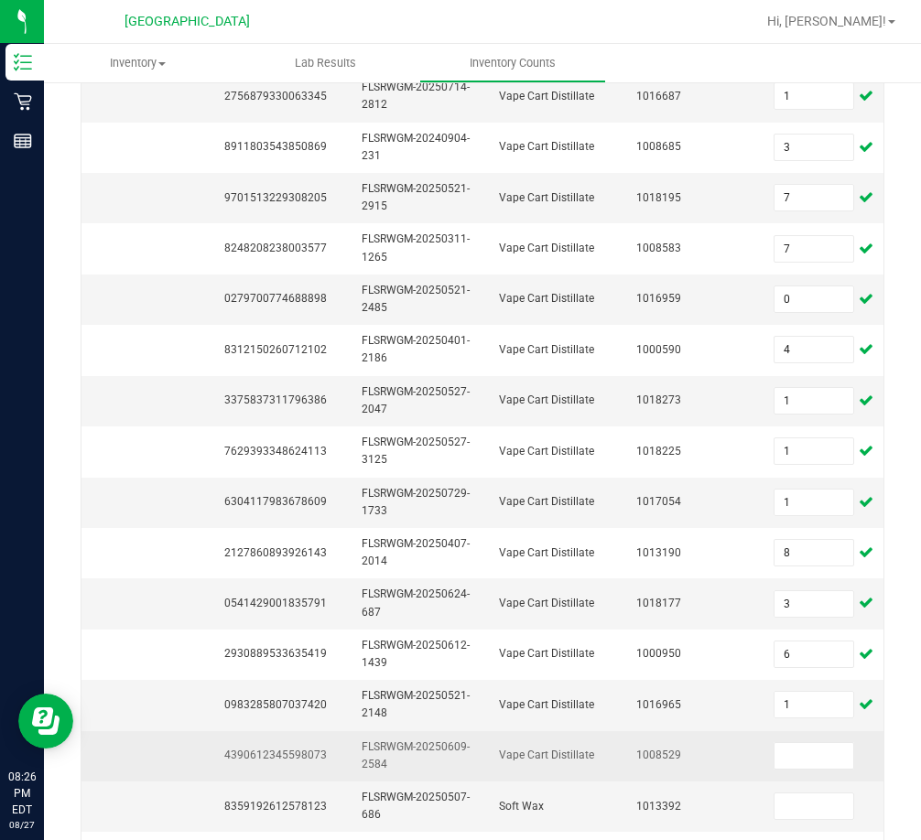
click at [299, 753] on span "4390612345598073" at bounding box center [275, 755] width 103 height 13
click at [298, 753] on span "4390612345598073" at bounding box center [275, 755] width 103 height 13
click at [818, 755] on input at bounding box center [813, 756] width 79 height 26
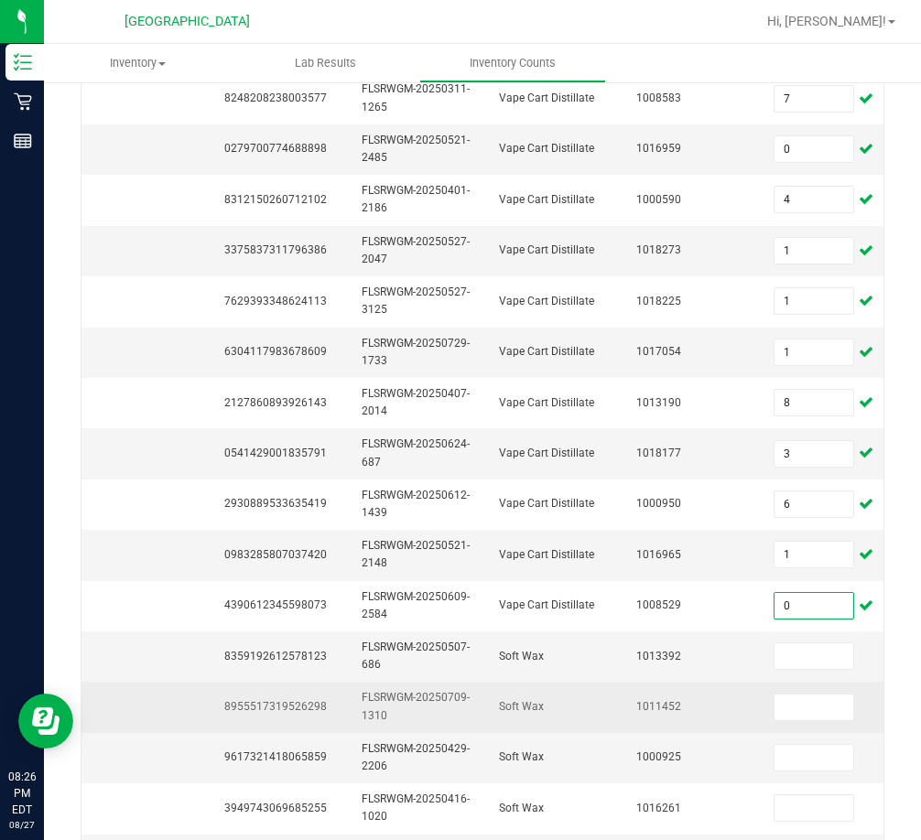
scroll to position [458, 0]
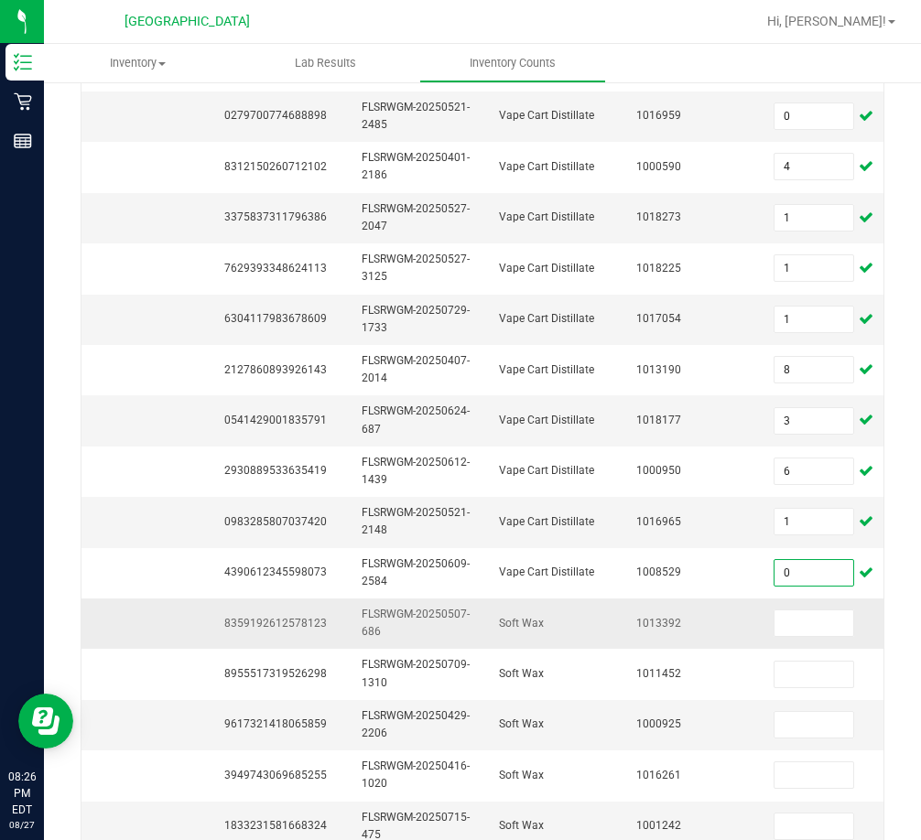
click at [278, 632] on td "8359192612578123" at bounding box center [281, 624] width 137 height 50
click at [817, 611] on input at bounding box center [813, 624] width 79 height 26
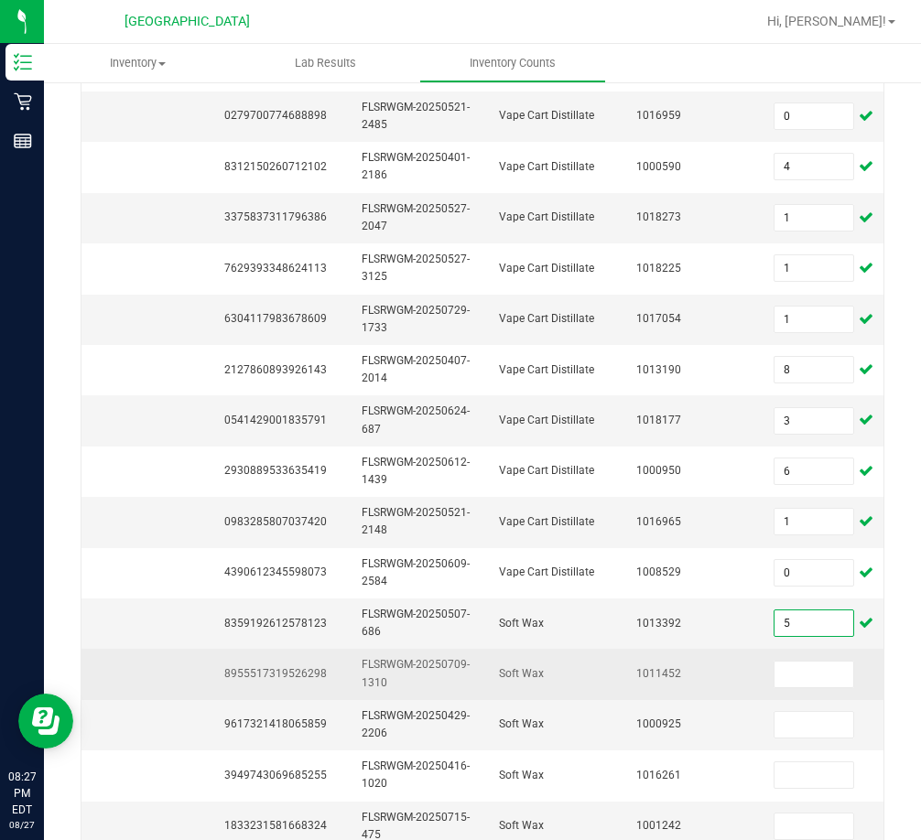
click at [319, 679] on span "8955517319526298" at bounding box center [275, 673] width 103 height 13
click at [315, 677] on span "8955517319526298" at bounding box center [275, 673] width 103 height 13
click at [799, 676] on input at bounding box center [813, 675] width 79 height 26
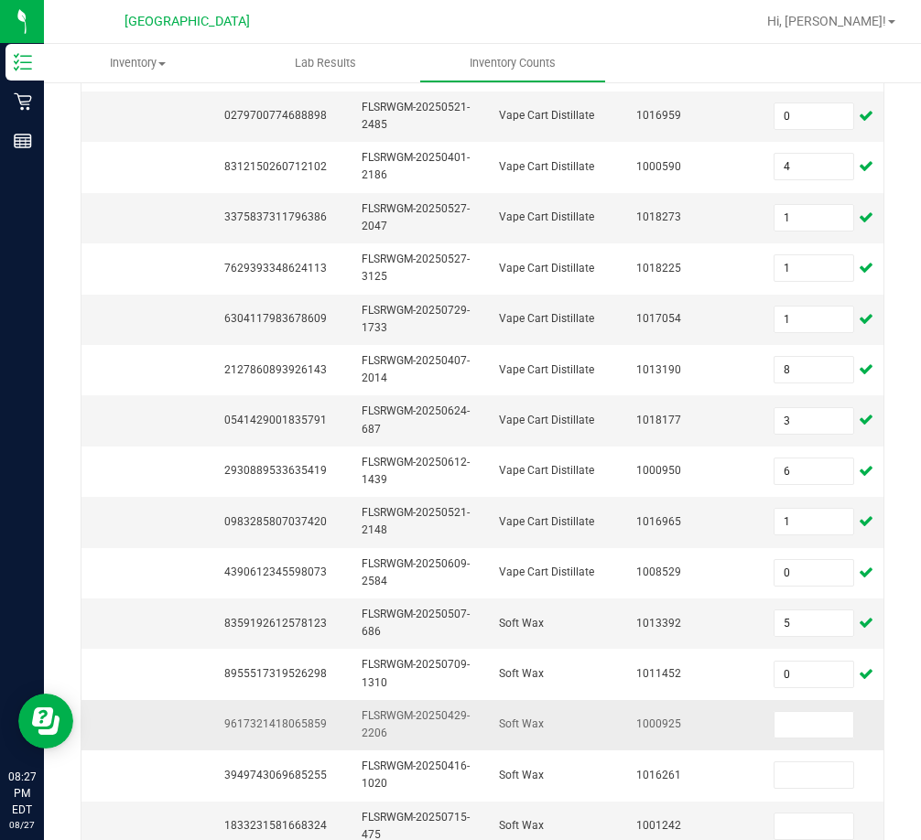
click at [267, 729] on span "9617321418065859" at bounding box center [275, 724] width 103 height 13
click at [263, 725] on span "9617321418065859" at bounding box center [275, 724] width 103 height 13
click at [790, 734] on input at bounding box center [813, 725] width 79 height 26
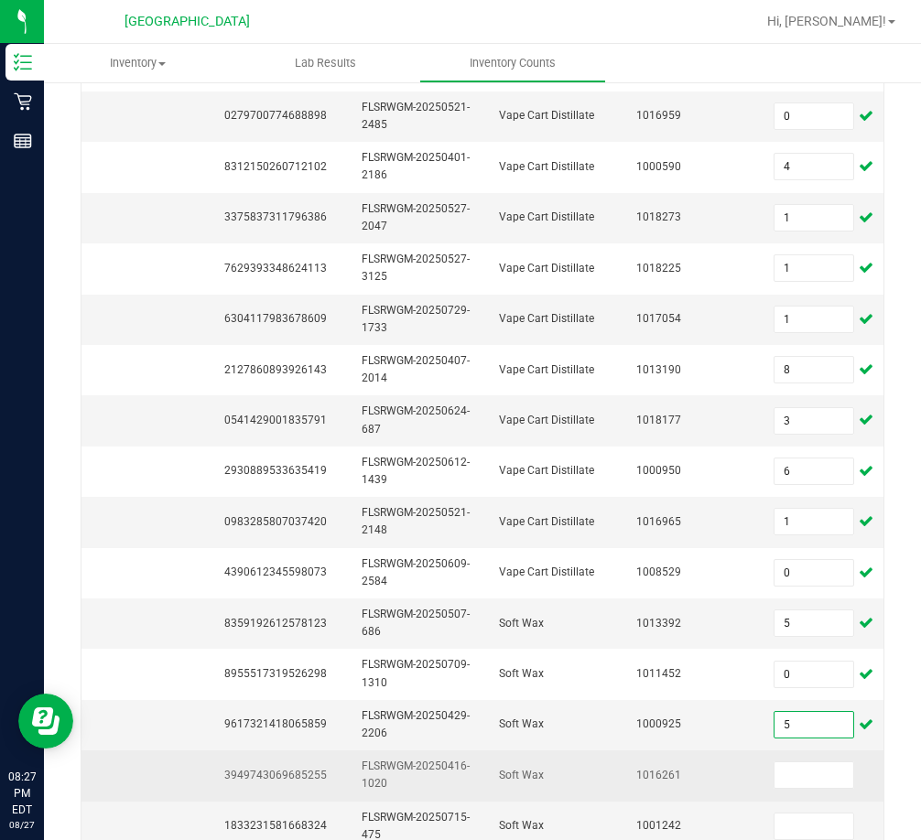
click at [289, 773] on span "3949743069685255" at bounding box center [275, 775] width 103 height 13
click at [788, 772] on input at bounding box center [813, 776] width 79 height 26
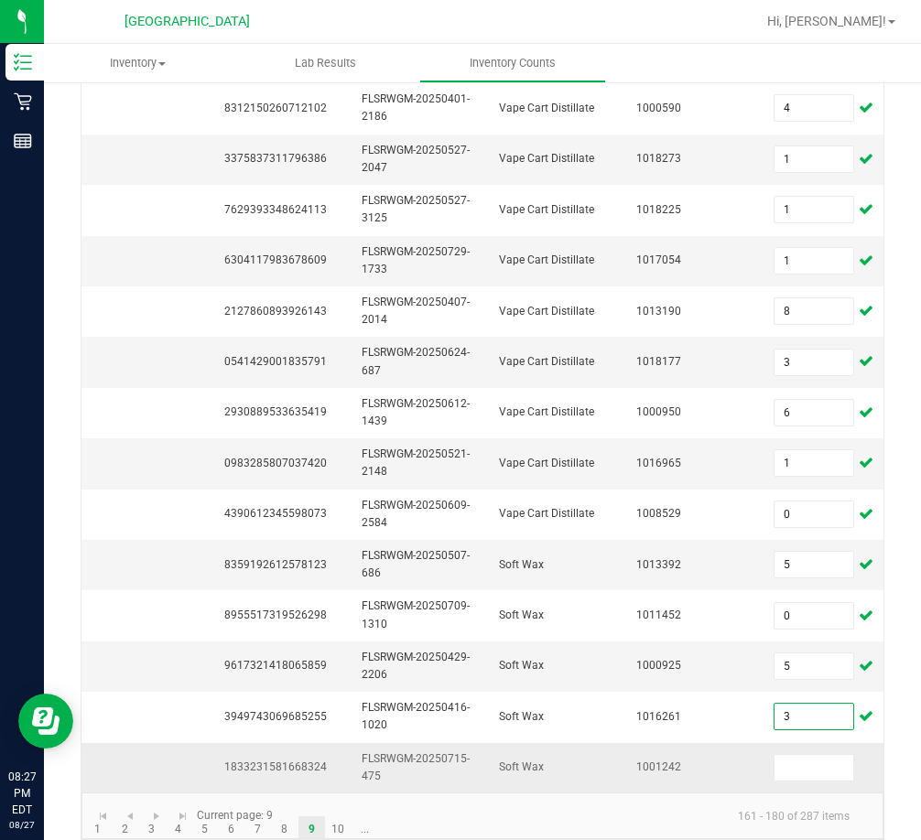
scroll to position [548, 0]
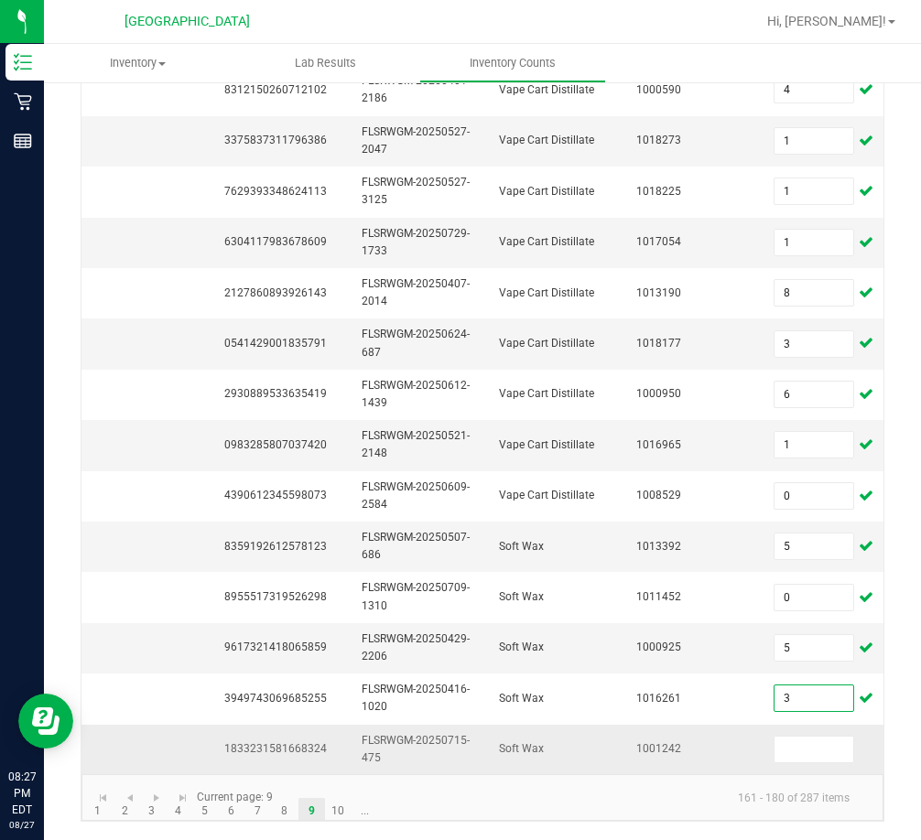
click at [294, 742] on span "1833231581668324" at bounding box center [275, 748] width 103 height 13
click at [293, 742] on span "1833231581668324" at bounding box center [275, 748] width 103 height 13
click at [834, 736] on span at bounding box center [814, 749] width 81 height 27
click at [832, 737] on input at bounding box center [813, 750] width 79 height 26
click at [298, 812] on link "9" at bounding box center [311, 811] width 27 height 27
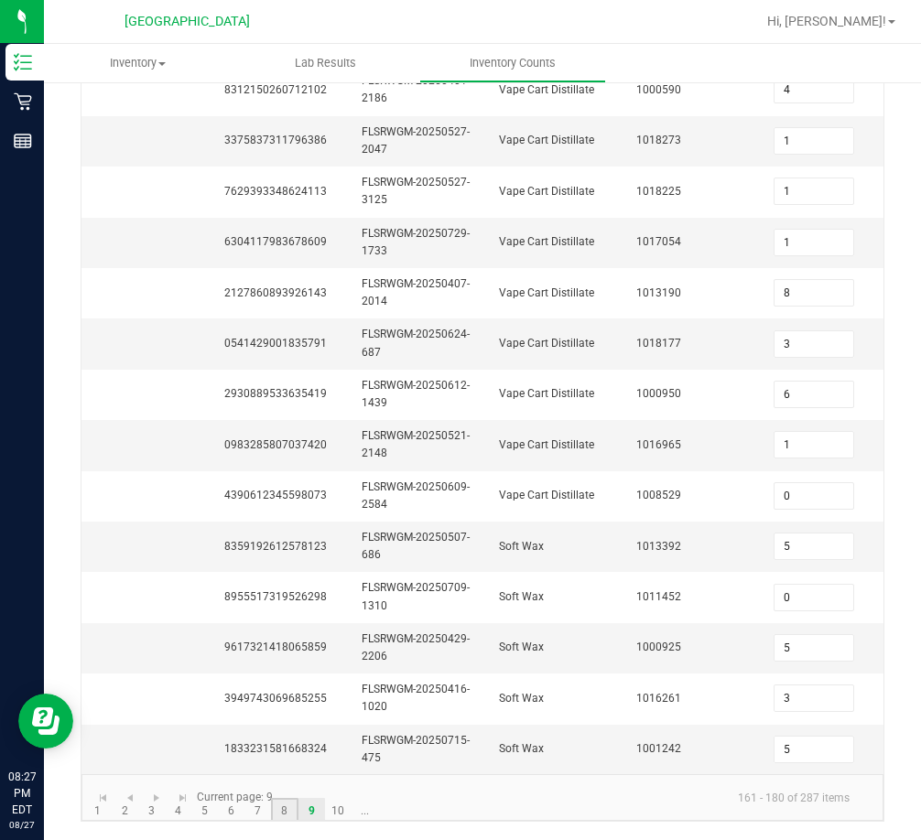
click at [294, 812] on link "8" at bounding box center [284, 811] width 27 height 27
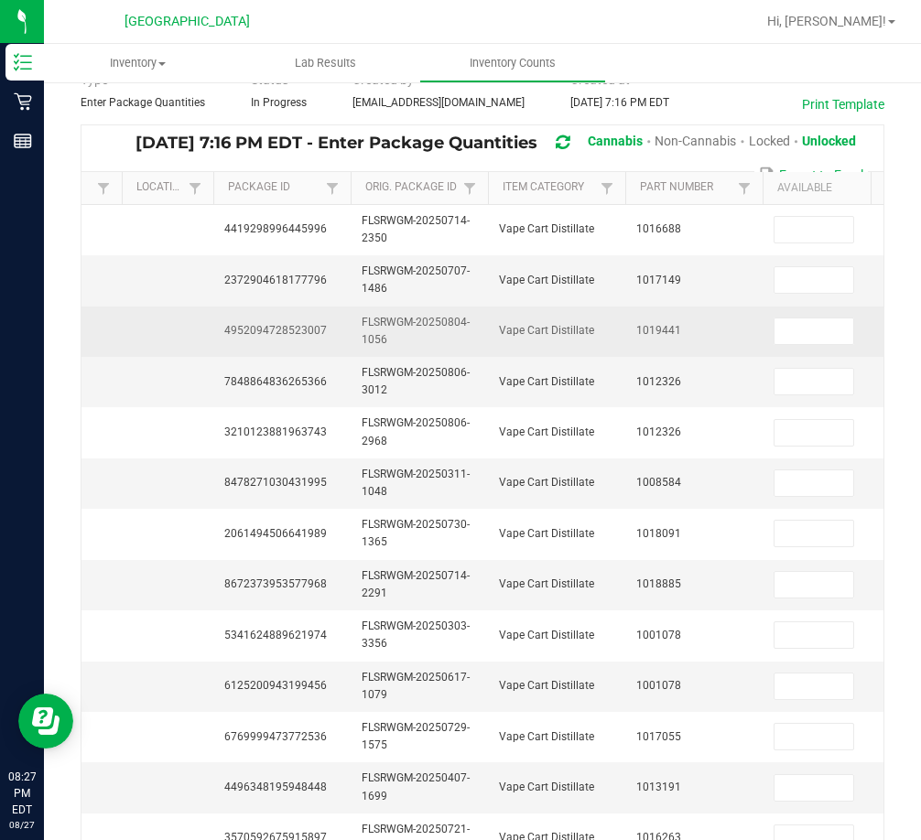
scroll to position [0, 0]
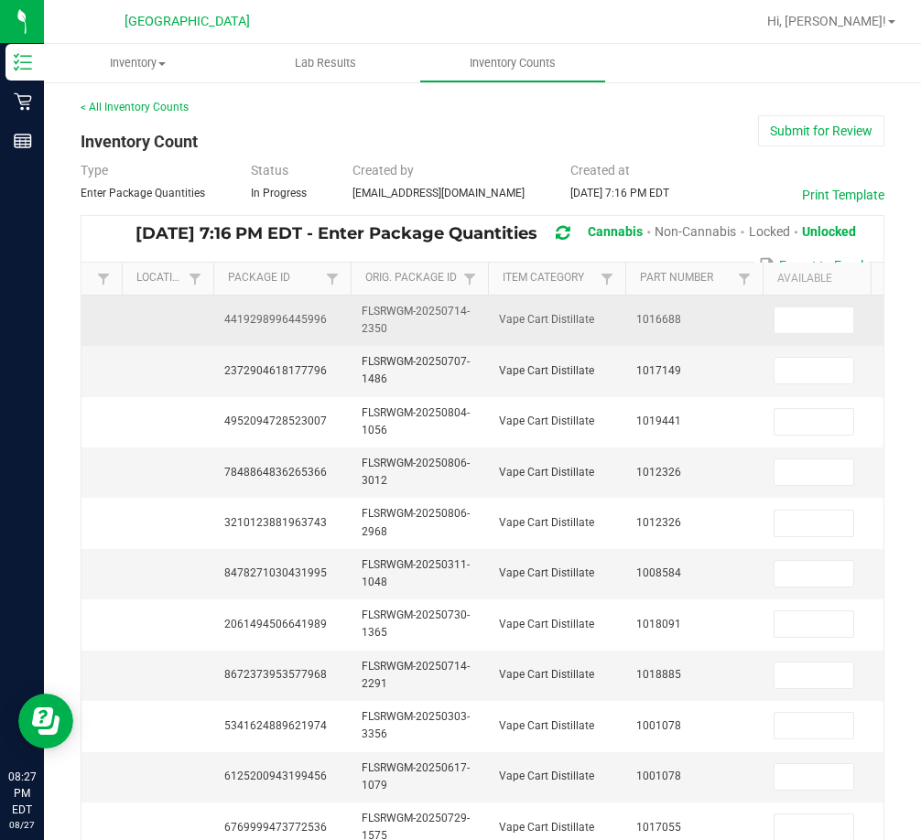
click at [296, 320] on span "4419298996445996" at bounding box center [275, 319] width 103 height 13
click at [792, 311] on input at bounding box center [813, 321] width 79 height 26
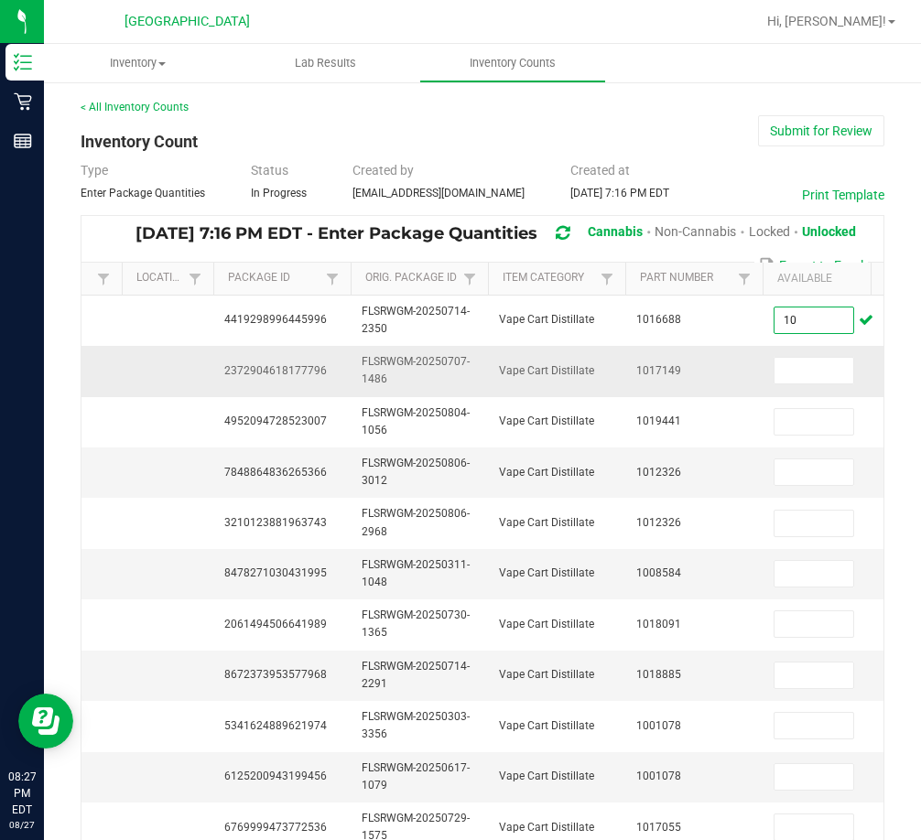
click at [282, 371] on span "2372904618177796" at bounding box center [275, 370] width 103 height 13
click at [832, 375] on input at bounding box center [813, 371] width 79 height 26
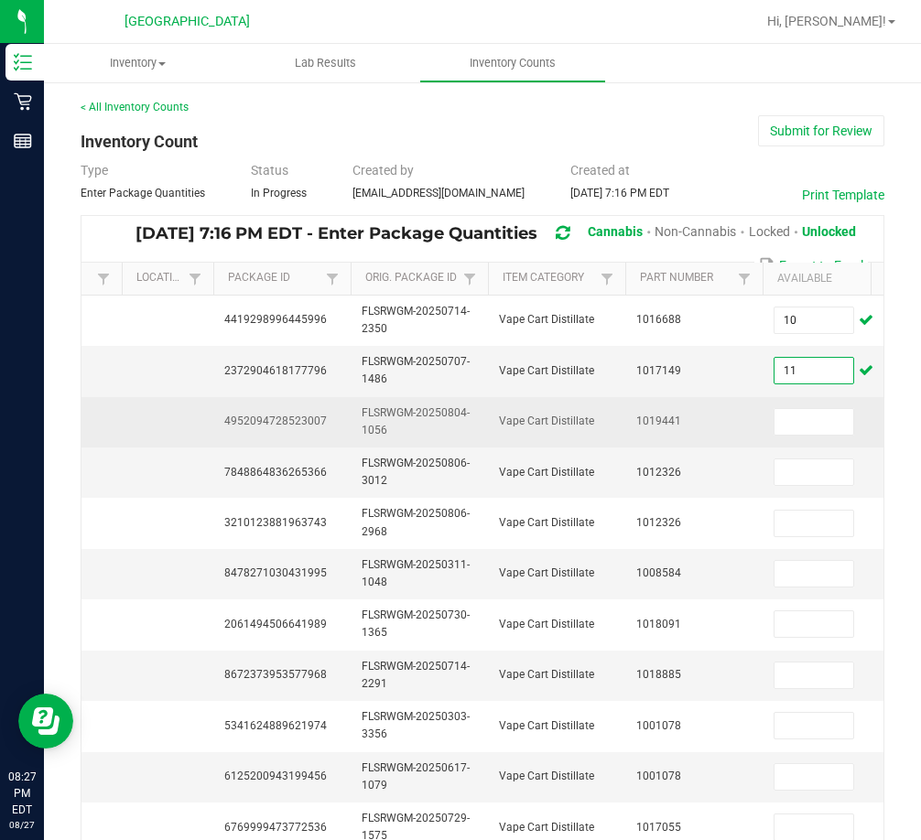
click at [295, 426] on span "4952094728523007" at bounding box center [275, 421] width 103 height 13
click at [294, 425] on span "4952094728523007" at bounding box center [275, 421] width 103 height 13
click at [822, 428] on input at bounding box center [813, 422] width 79 height 26
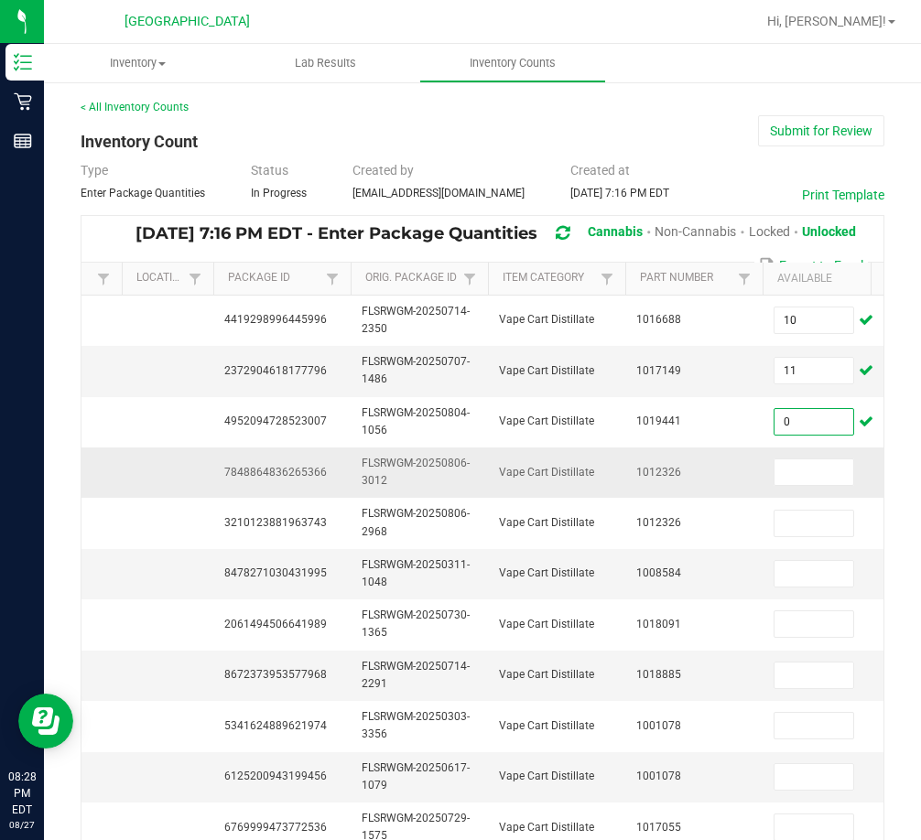
click at [305, 475] on span "7848864836265366" at bounding box center [275, 472] width 103 height 13
click at [304, 475] on span "7848864836265366" at bounding box center [275, 472] width 103 height 13
click at [827, 472] on input at bounding box center [813, 473] width 79 height 26
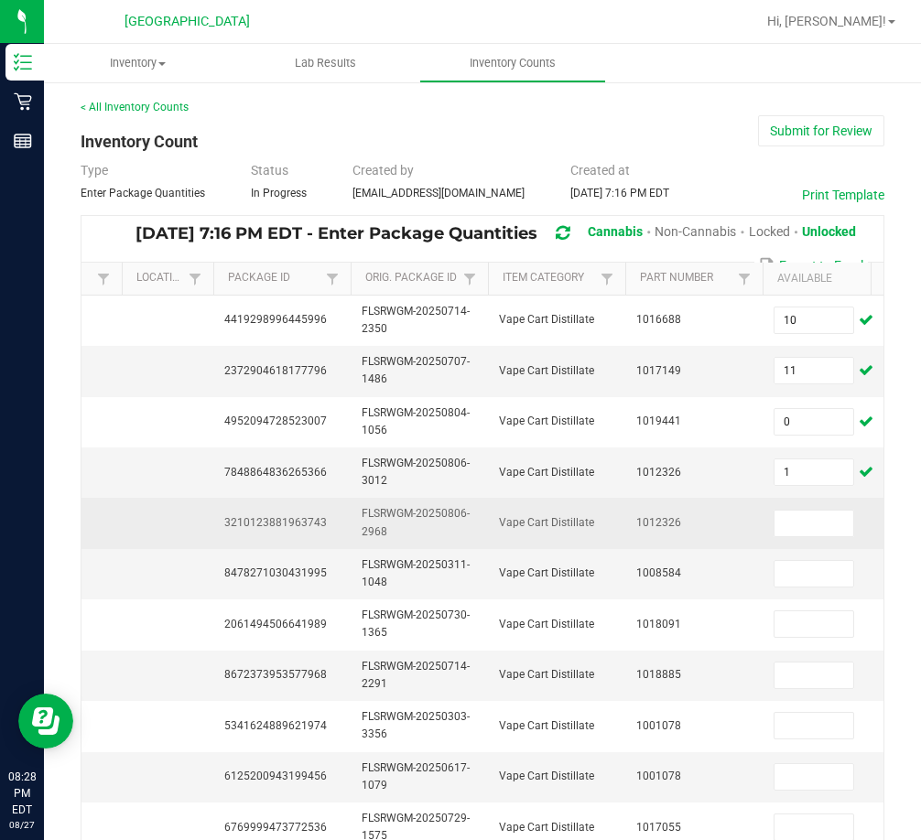
click at [302, 514] on td "3210123881963743" at bounding box center [281, 523] width 137 height 50
click at [299, 514] on td "3210123881963743" at bounding box center [281, 523] width 137 height 50
click at [298, 525] on span "3210123881963743" at bounding box center [275, 522] width 103 height 13
click at [787, 516] on input at bounding box center [813, 524] width 79 height 26
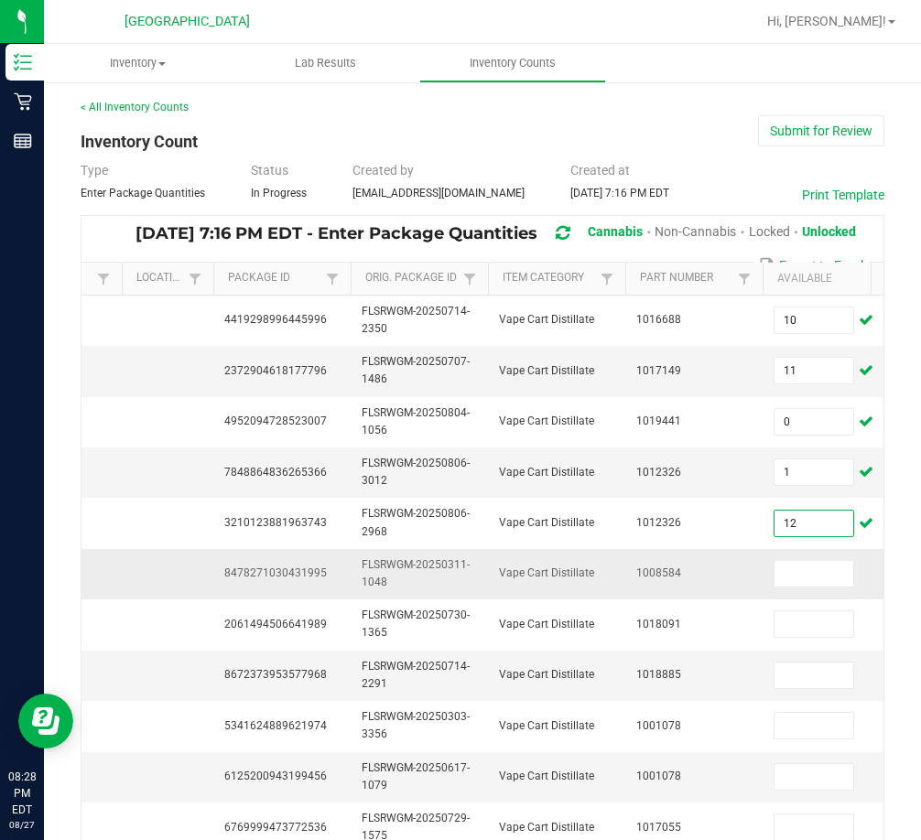
click at [291, 576] on span "8478271030431995" at bounding box center [275, 573] width 103 height 13
click at [290, 576] on span "8478271030431995" at bounding box center [275, 573] width 103 height 13
drag, startPoint x: 798, startPoint y: 590, endPoint x: 795, endPoint y: 580, distance: 10.7
click at [798, 590] on td at bounding box center [831, 574] width 137 height 50
click at [793, 573] on input at bounding box center [813, 574] width 79 height 26
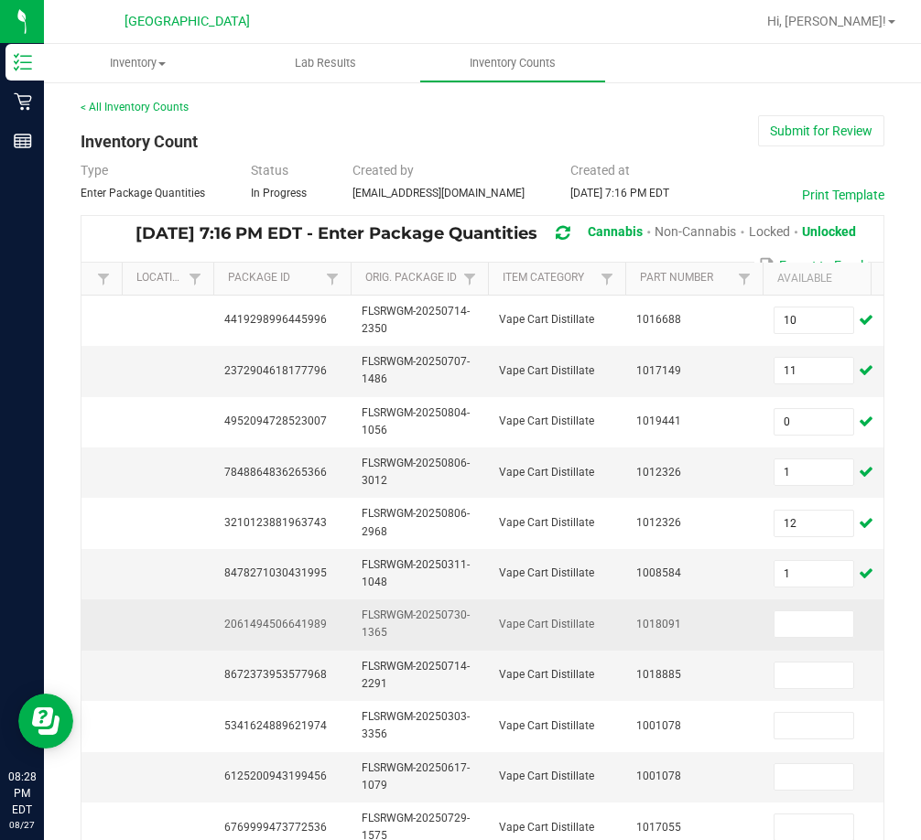
click at [304, 624] on span "2061494506641989" at bounding box center [275, 624] width 103 height 13
click at [786, 625] on input at bounding box center [813, 624] width 79 height 26
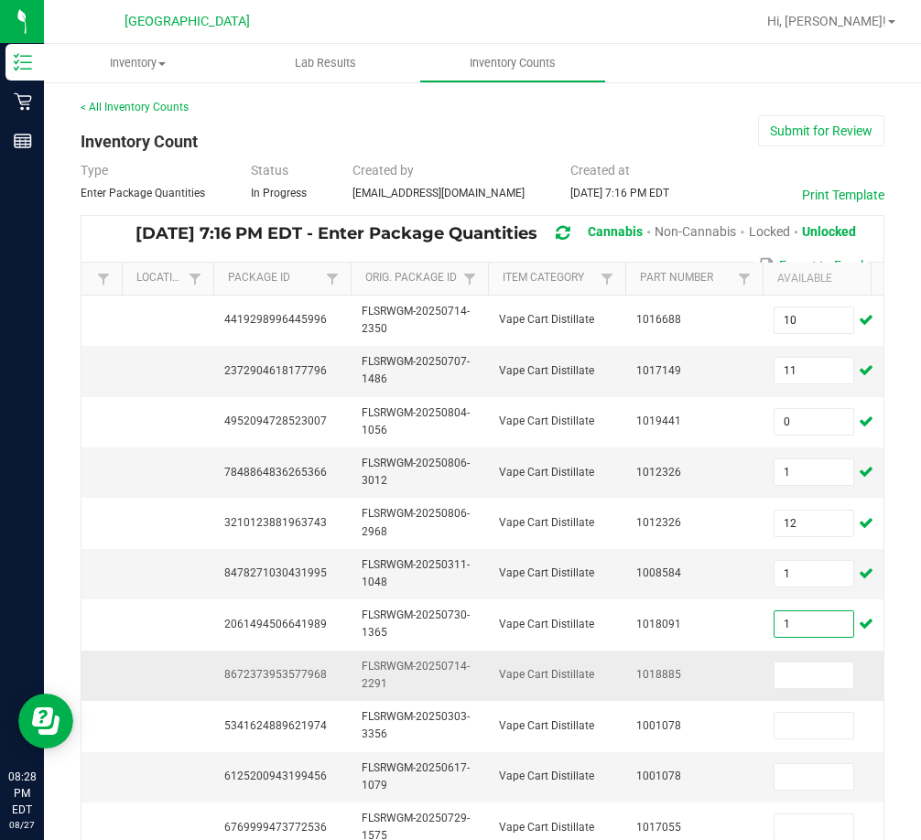
click at [306, 666] on td "8672373953577968" at bounding box center [281, 676] width 137 height 50
click at [795, 664] on input at bounding box center [813, 676] width 79 height 26
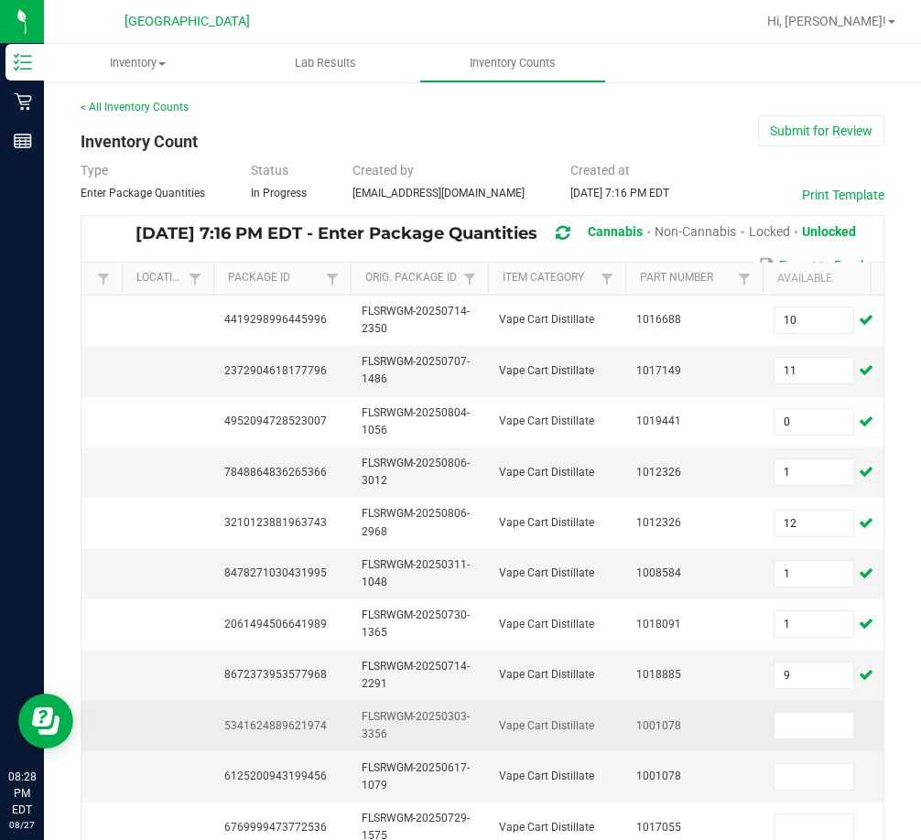
click at [312, 734] on td "5341624889621974" at bounding box center [281, 726] width 137 height 50
click at [311, 732] on td "5341624889621974" at bounding box center [281, 726] width 137 height 50
click at [806, 736] on input at bounding box center [813, 726] width 79 height 26
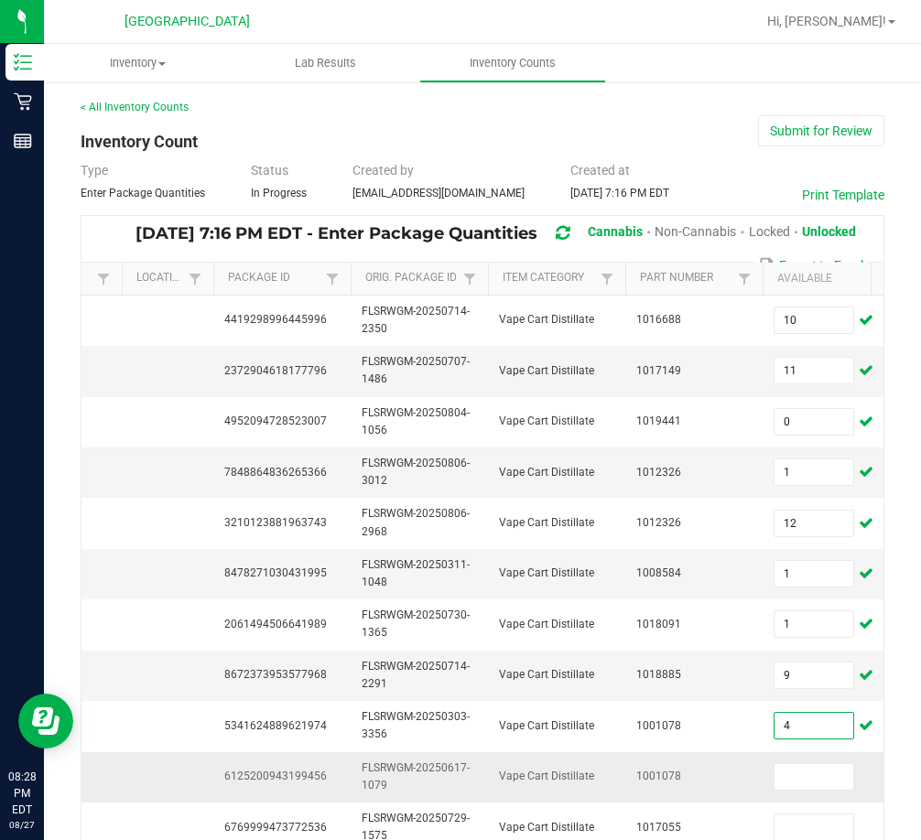
click at [293, 784] on td "6125200943199456" at bounding box center [281, 777] width 137 height 50
click at [796, 773] on input at bounding box center [813, 777] width 79 height 26
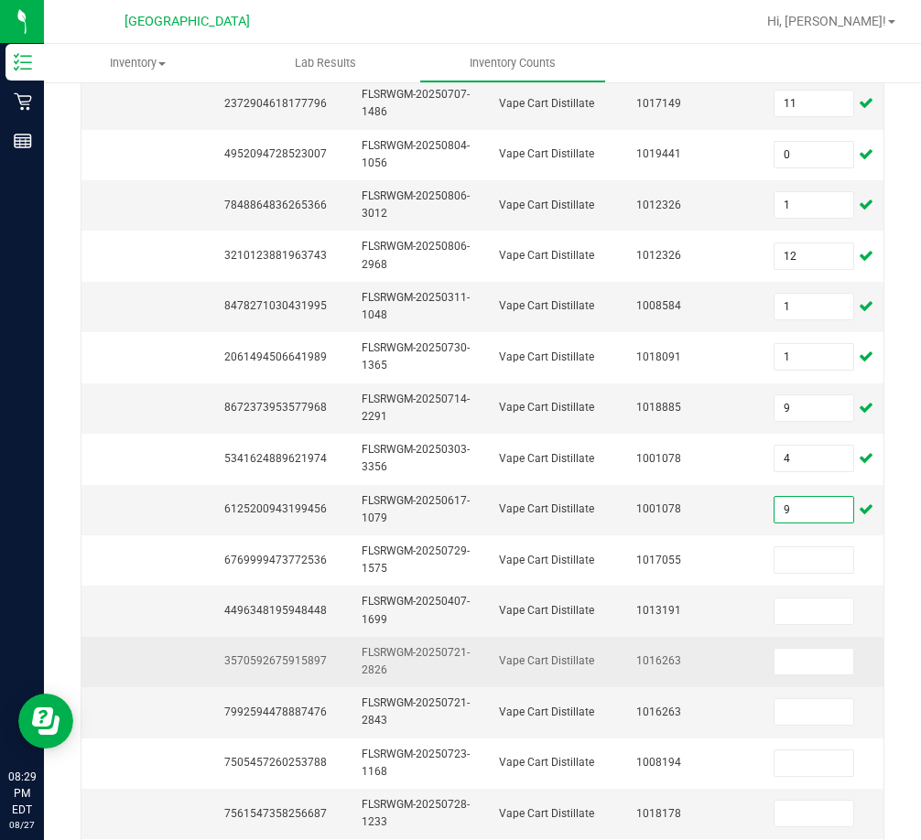
scroll to position [275, 0]
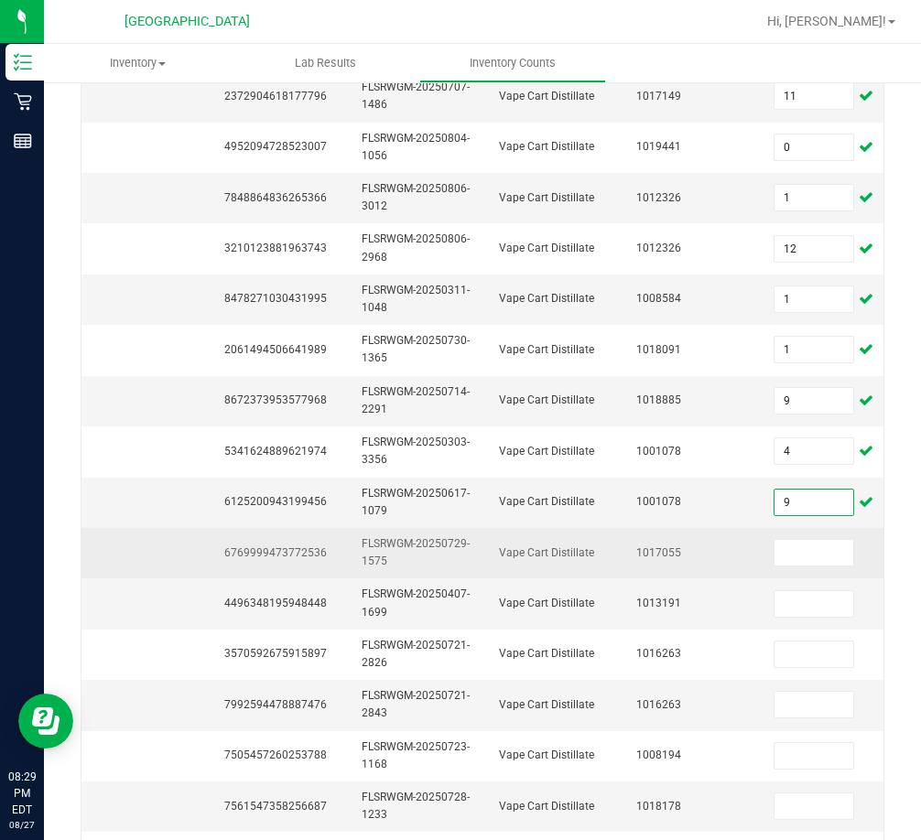
click at [298, 552] on span "6769999473772536" at bounding box center [275, 553] width 103 height 13
click at [824, 562] on input at bounding box center [813, 553] width 79 height 26
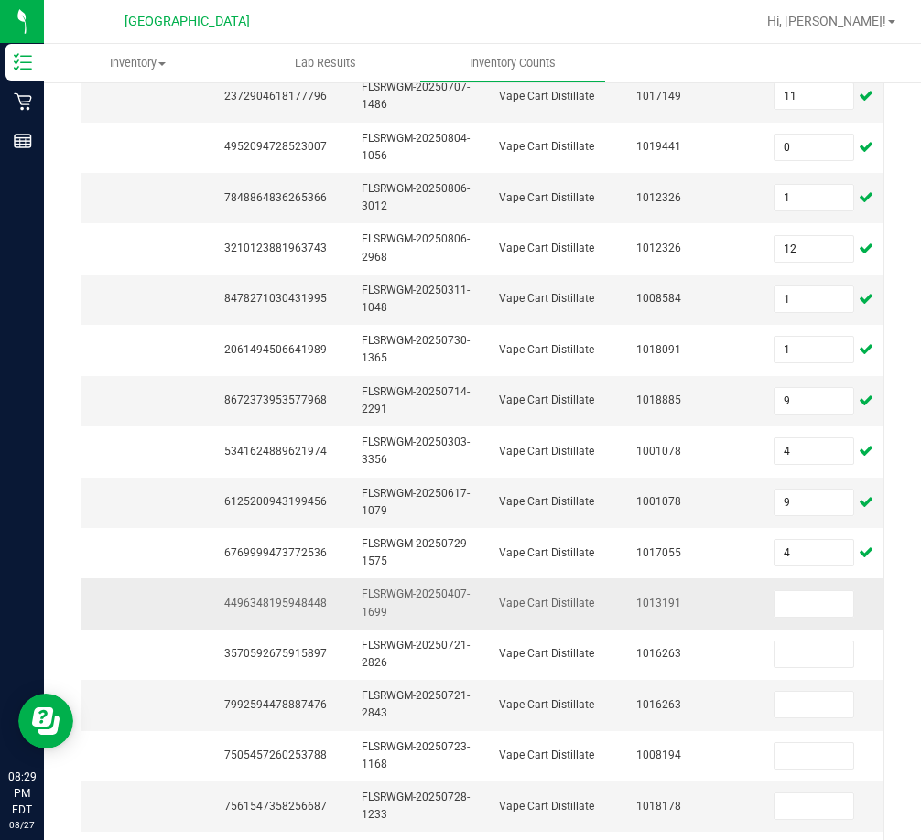
click at [311, 608] on span "4496348195948448" at bounding box center [275, 603] width 103 height 13
click at [814, 613] on input at bounding box center [813, 604] width 79 height 26
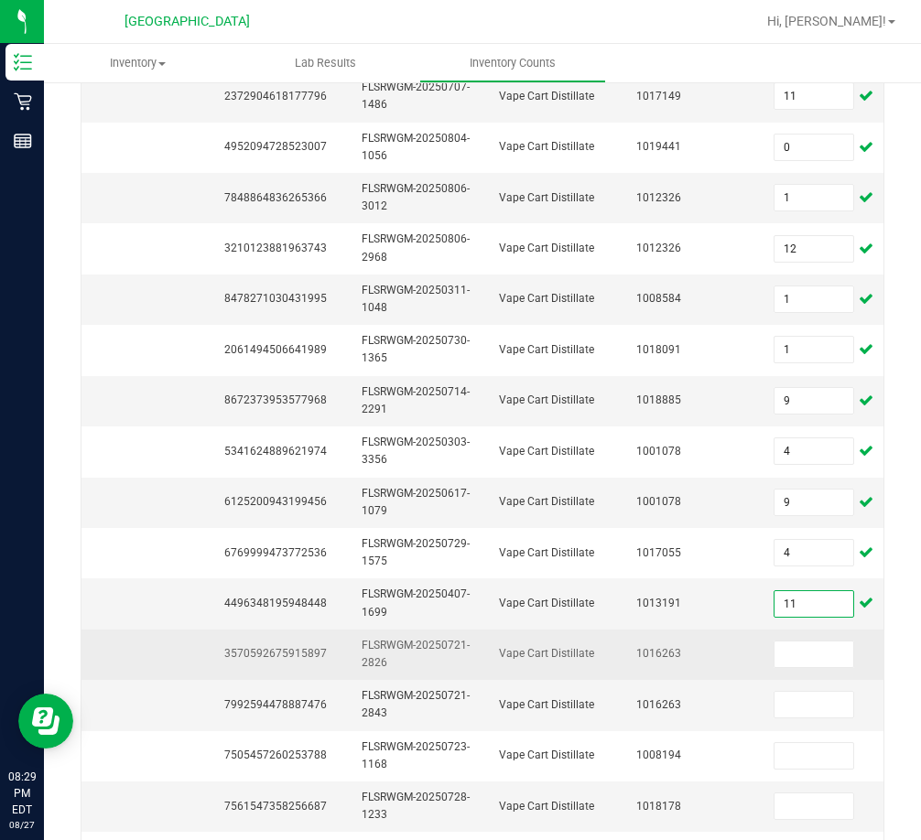
click at [439, 656] on td "FLSRWGM-20250721-2826" at bounding box center [419, 655] width 137 height 50
click at [310, 645] on td "3570592675915897" at bounding box center [281, 655] width 137 height 50
click at [315, 649] on span "3570592675915897" at bounding box center [275, 653] width 103 height 13
click at [785, 655] on input at bounding box center [813, 655] width 79 height 26
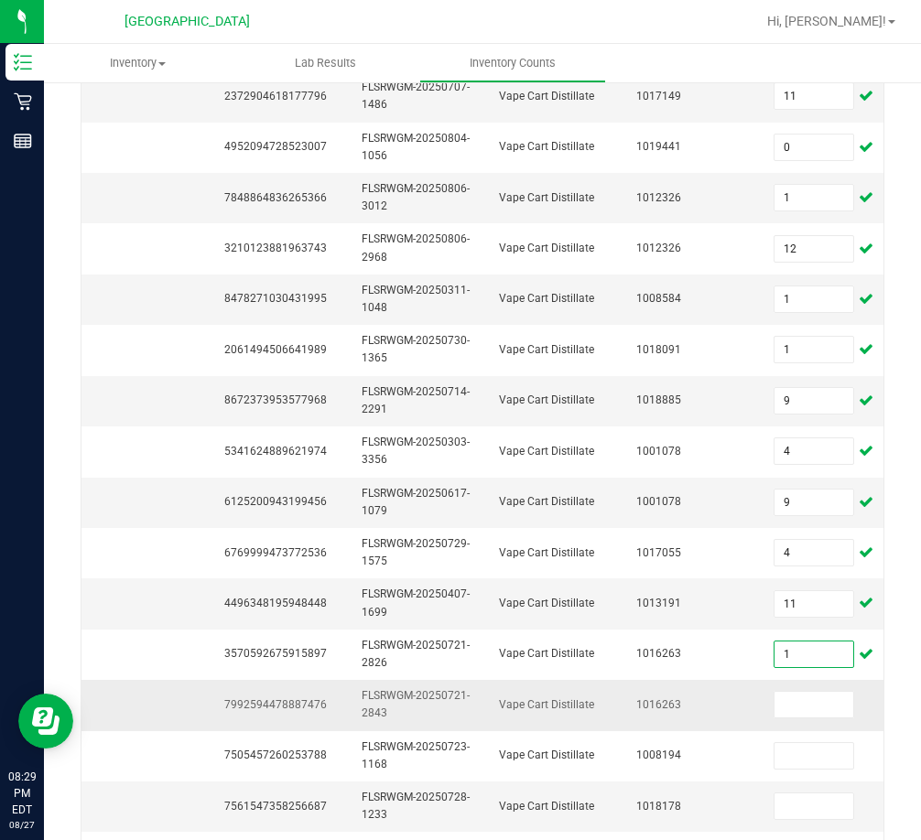
click at [294, 704] on span "7992594478887476" at bounding box center [275, 704] width 103 height 13
click at [796, 702] on input at bounding box center [813, 705] width 79 height 26
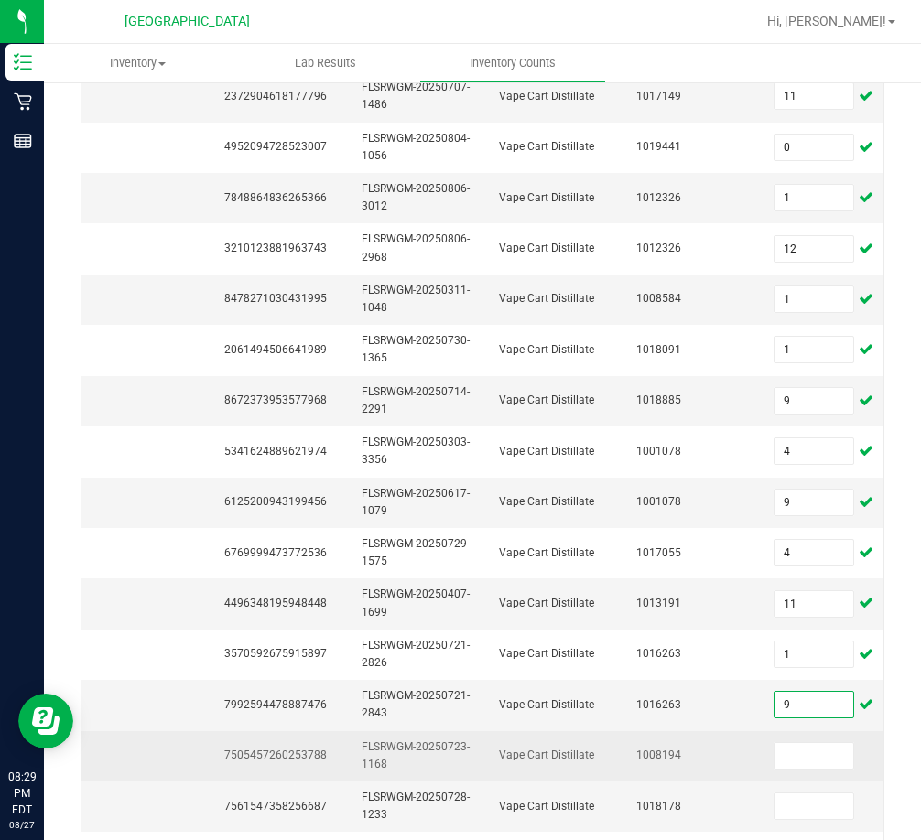
click at [295, 754] on span "7505457260253788" at bounding box center [275, 755] width 103 height 13
click at [779, 758] on input at bounding box center [813, 756] width 79 height 26
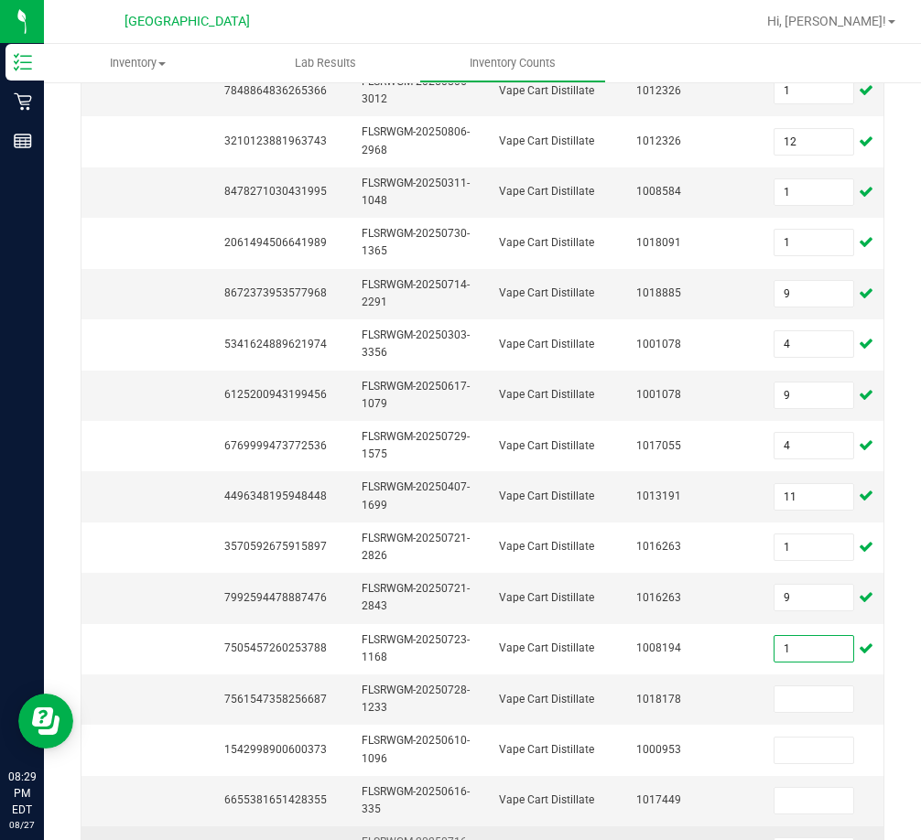
scroll to position [548, 0]
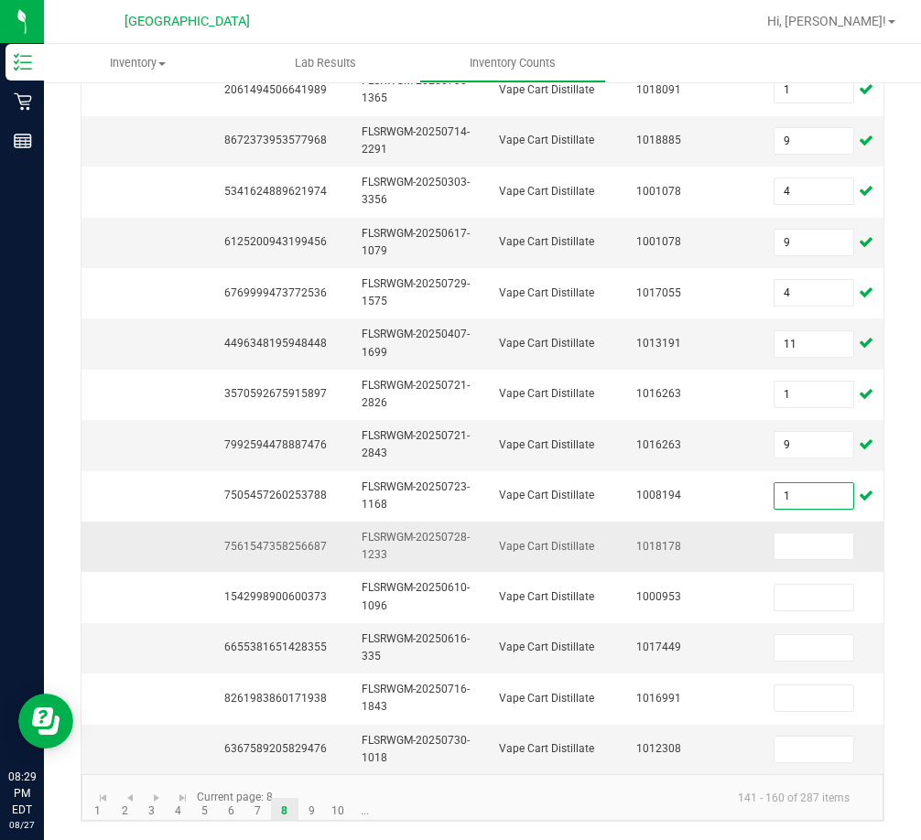
click at [308, 540] on span "7561547358256687" at bounding box center [275, 546] width 103 height 13
click at [795, 534] on input at bounding box center [813, 547] width 79 height 26
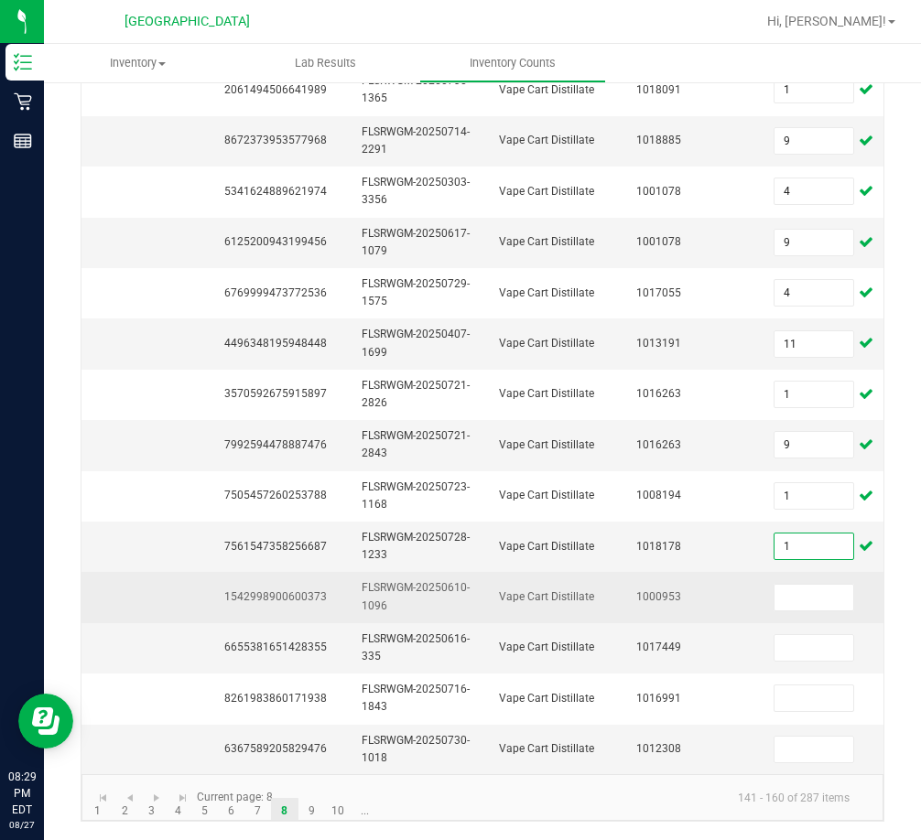
click at [317, 590] on span "1542998900600373" at bounding box center [275, 596] width 103 height 13
click at [779, 586] on input at bounding box center [813, 598] width 79 height 26
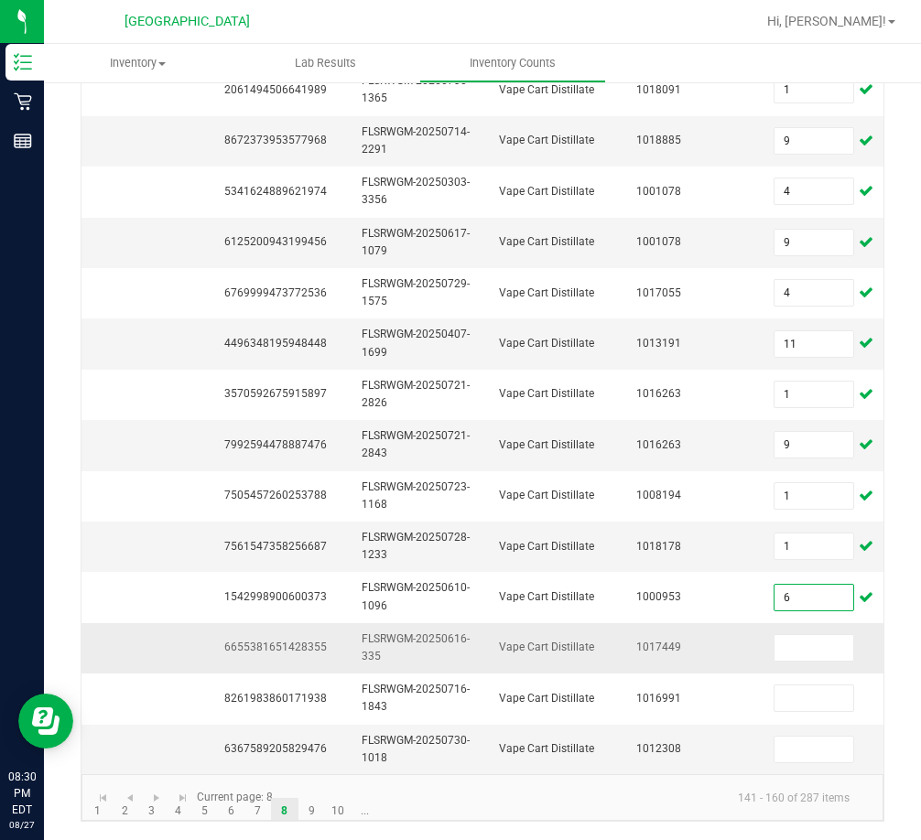
click at [312, 641] on span "6655381651428355" at bounding box center [275, 647] width 103 height 13
click at [310, 641] on span "6655381651428355" at bounding box center [275, 647] width 103 height 13
click at [309, 626] on td "6655381651428355" at bounding box center [281, 648] width 137 height 50
click at [787, 635] on input at bounding box center [813, 648] width 79 height 26
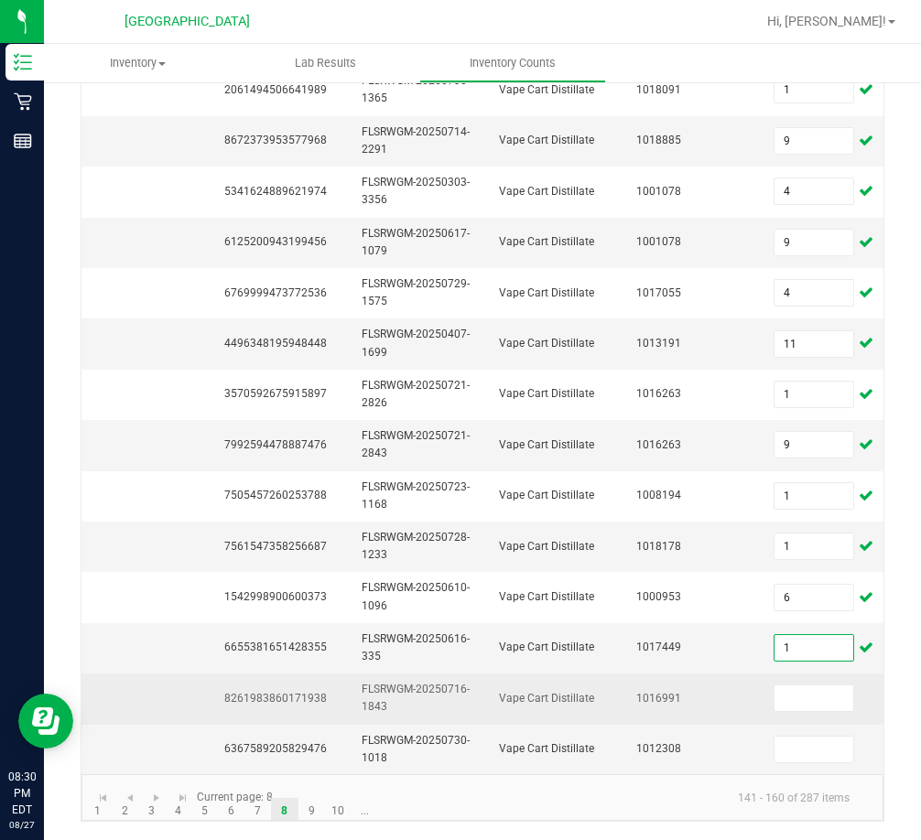
click at [283, 692] on span "8261983860171938" at bounding box center [275, 698] width 103 height 13
click at [820, 695] on input at bounding box center [813, 699] width 79 height 26
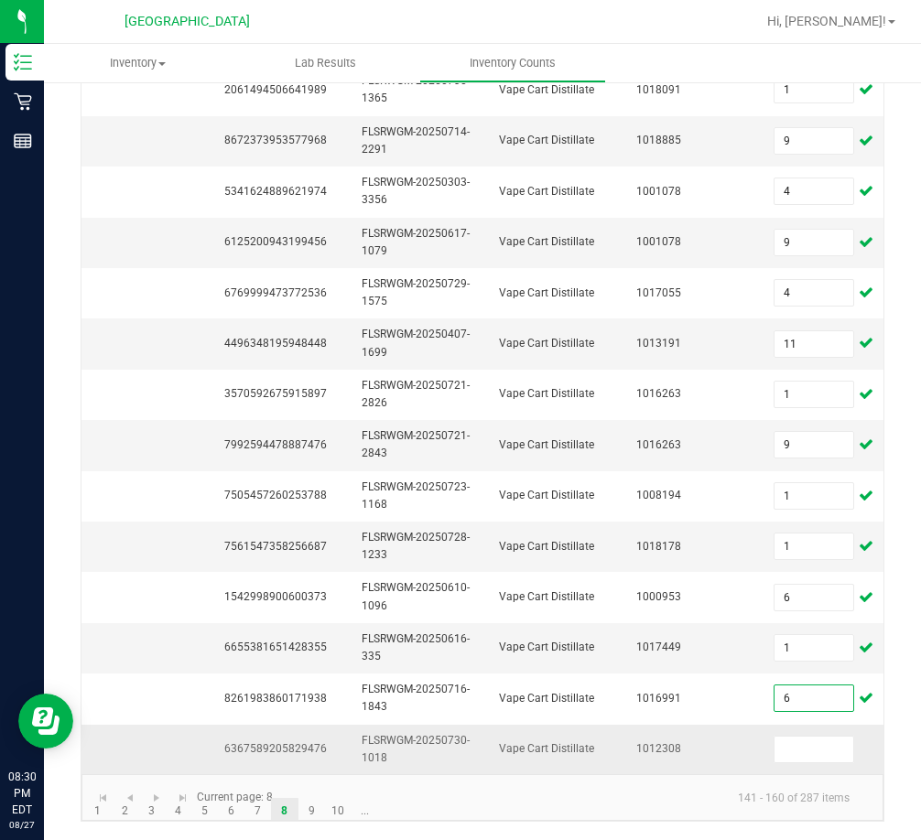
click at [307, 742] on span "6367589205829476" at bounding box center [275, 748] width 103 height 13
click at [805, 737] on input at bounding box center [813, 750] width 79 height 26
click at [252, 808] on link "7" at bounding box center [257, 811] width 27 height 27
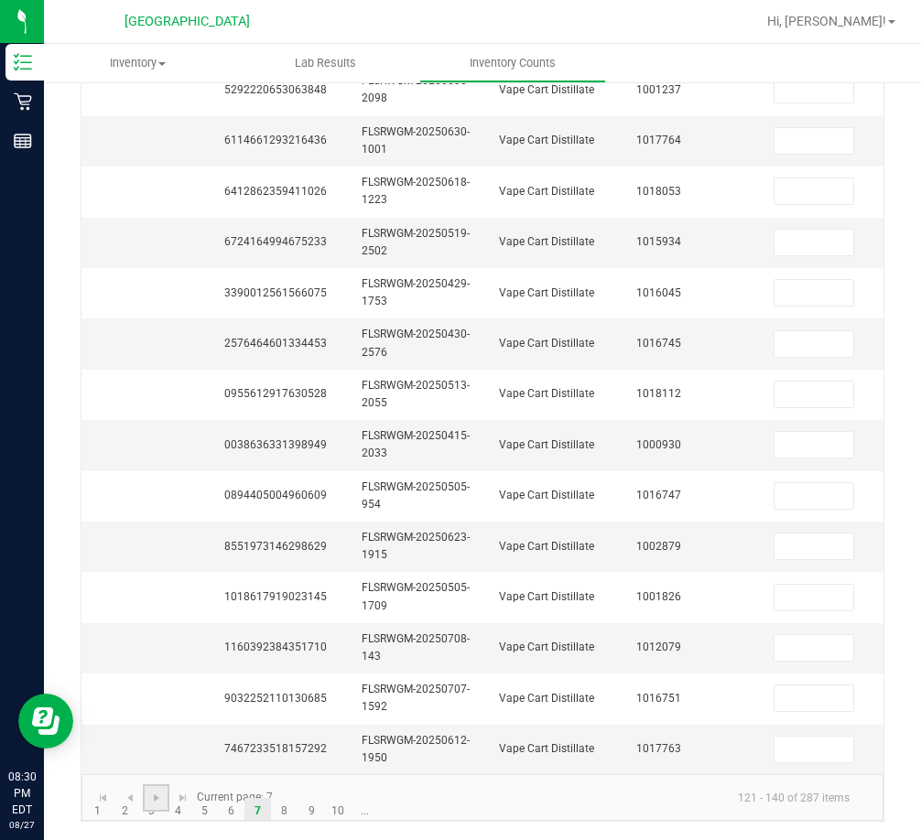
click at [168, 810] on link at bounding box center [156, 798] width 27 height 27
click at [225, 810] on link "6" at bounding box center [231, 811] width 27 height 27
click at [227, 811] on link "6" at bounding box center [231, 811] width 27 height 27
click at [191, 808] on link at bounding box center [182, 798] width 27 height 27
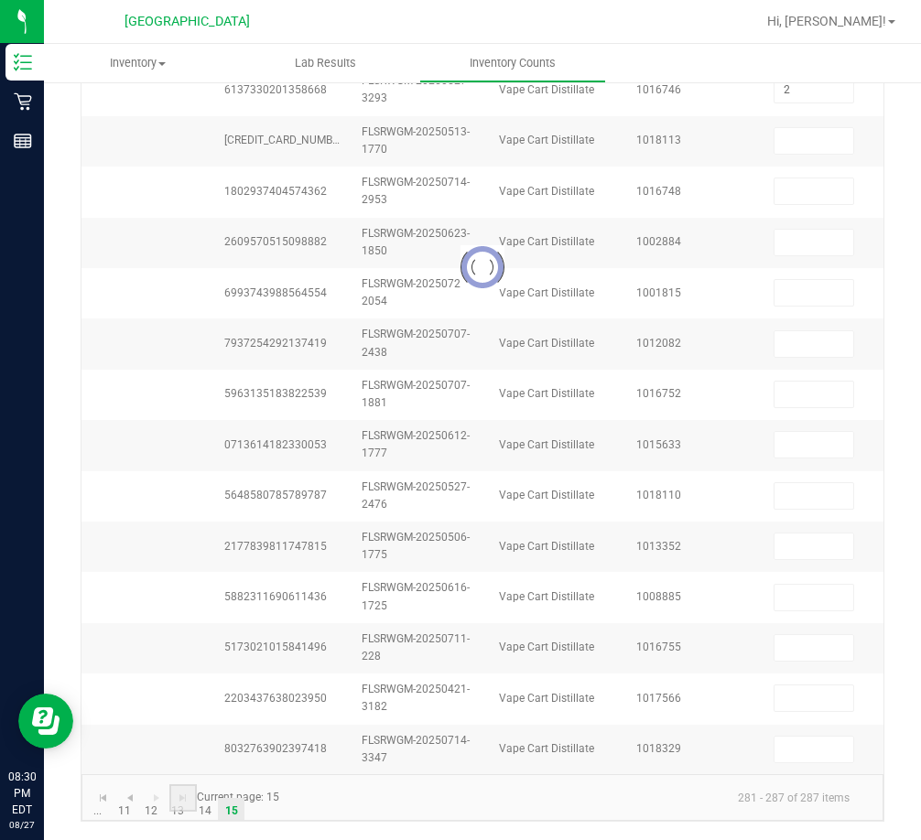
scroll to position [0, 0]
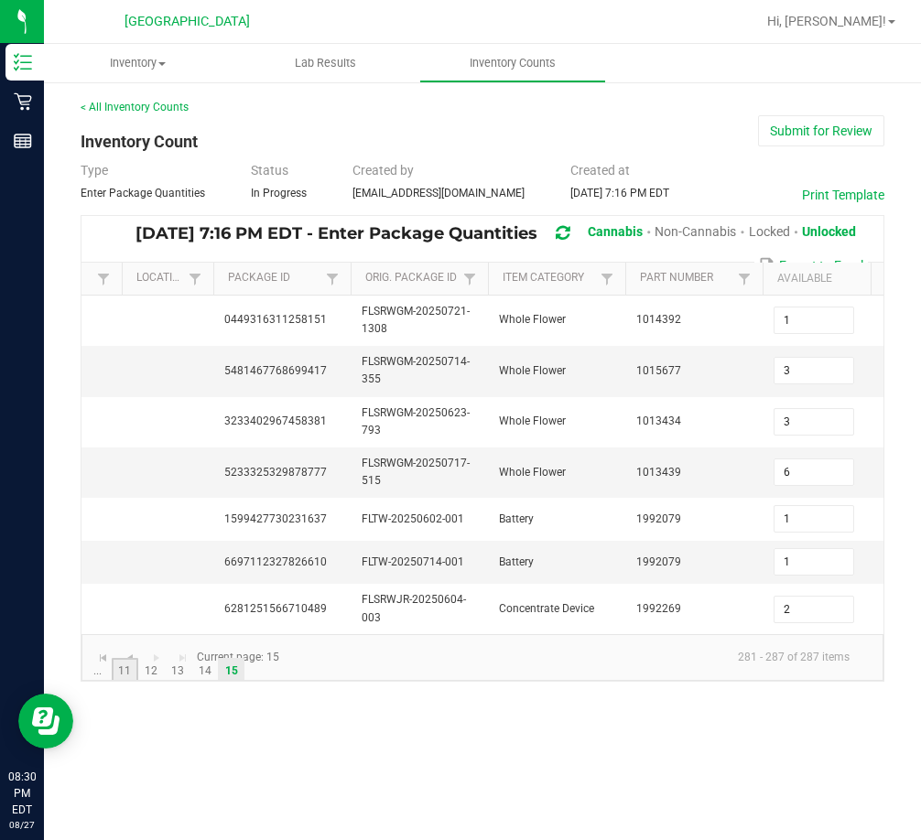
click at [113, 683] on link "11" at bounding box center [125, 671] width 27 height 27
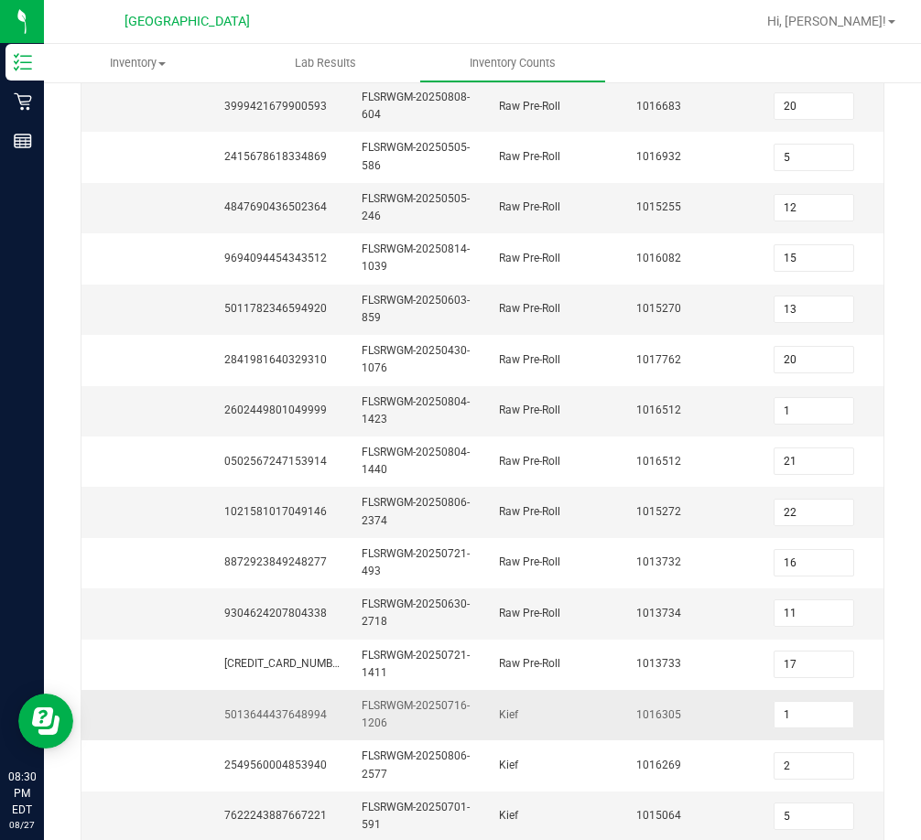
scroll to position [548, 0]
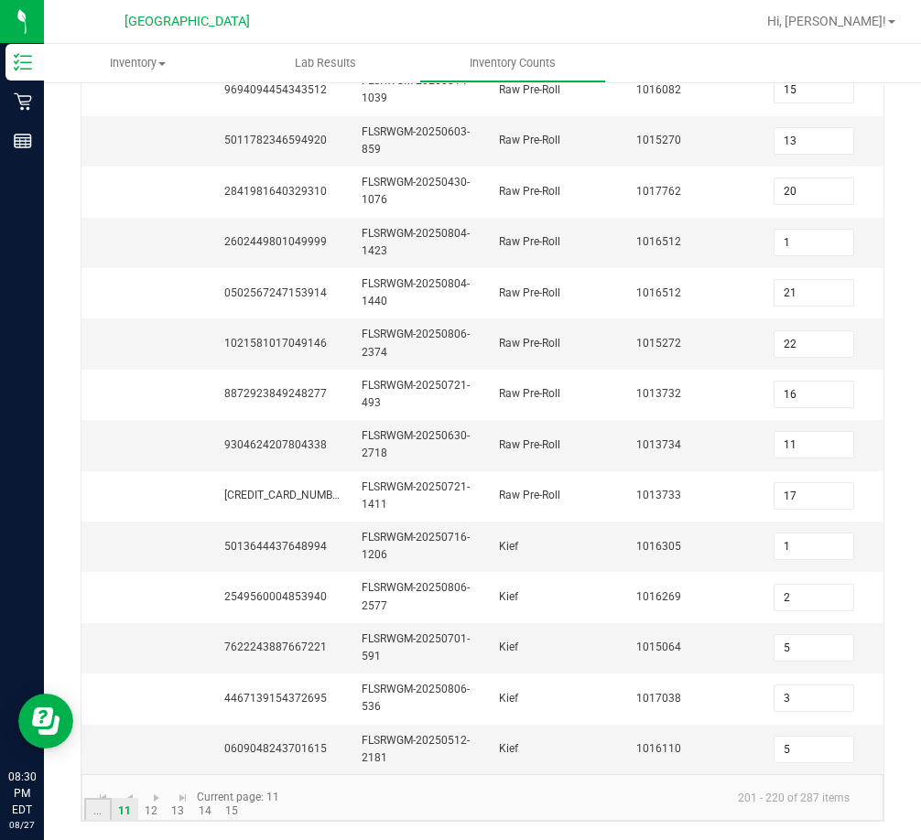
click at [103, 798] on link "..." at bounding box center [97, 811] width 27 height 27
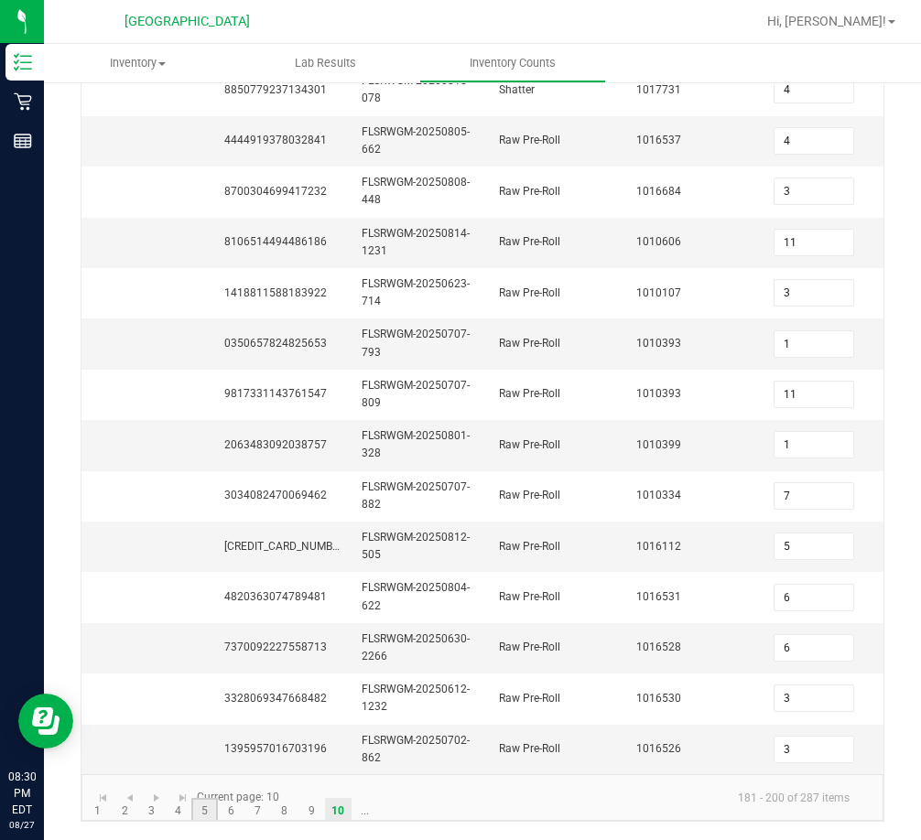
click at [209, 816] on link "5" at bounding box center [204, 811] width 27 height 27
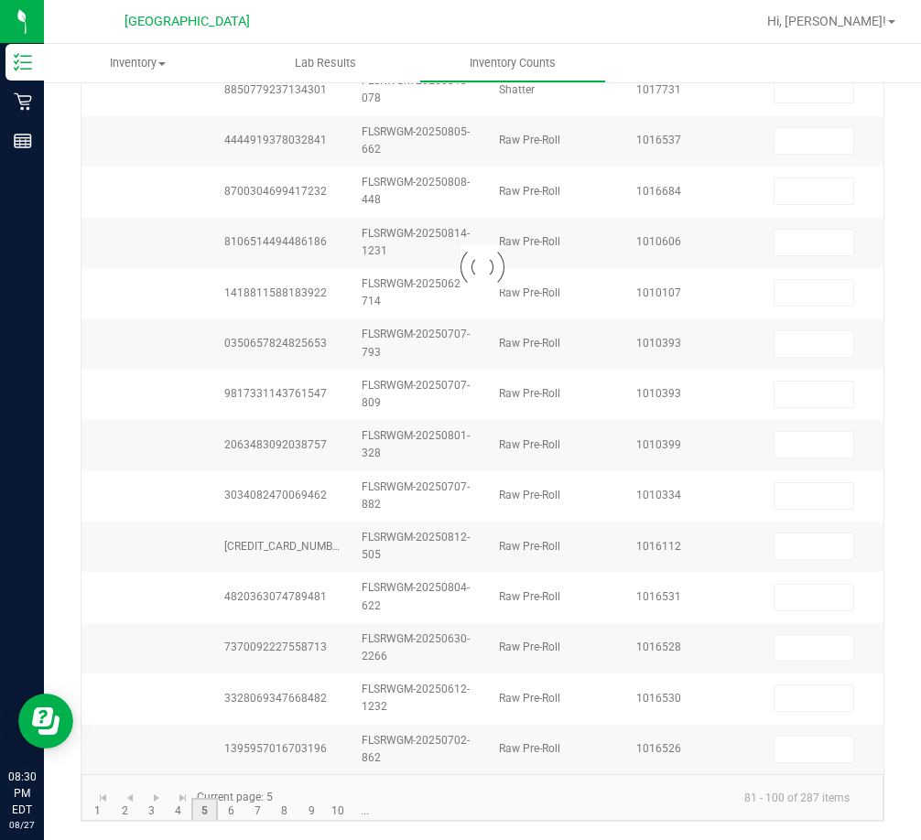
scroll to position [541, 0]
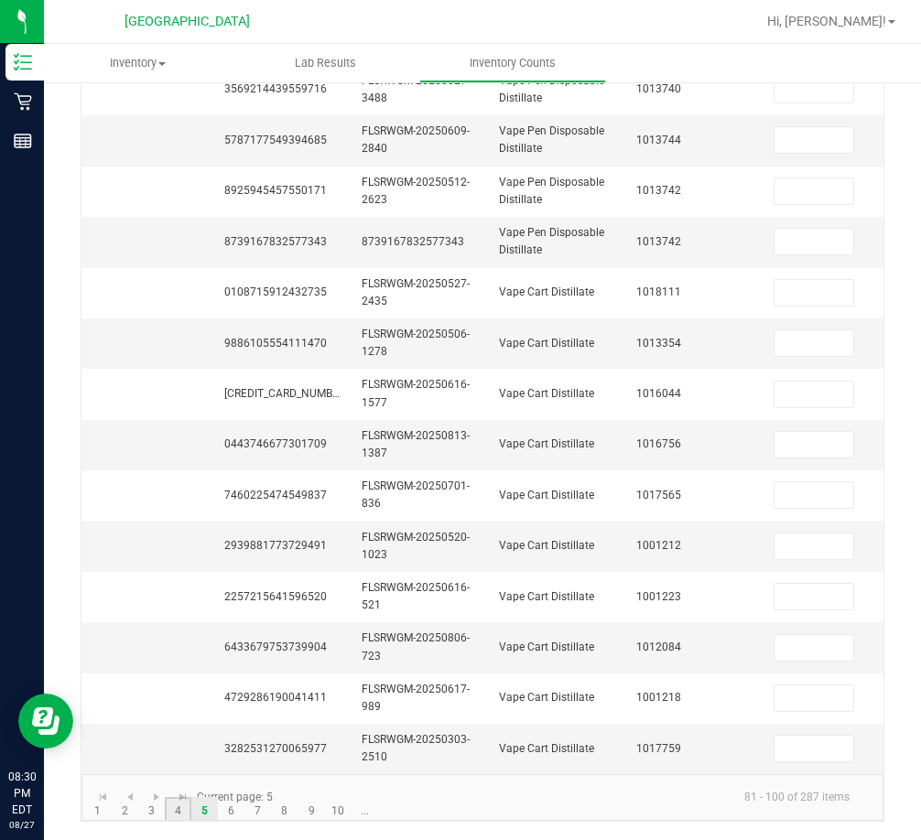
click at [178, 813] on link "4" at bounding box center [178, 810] width 27 height 27
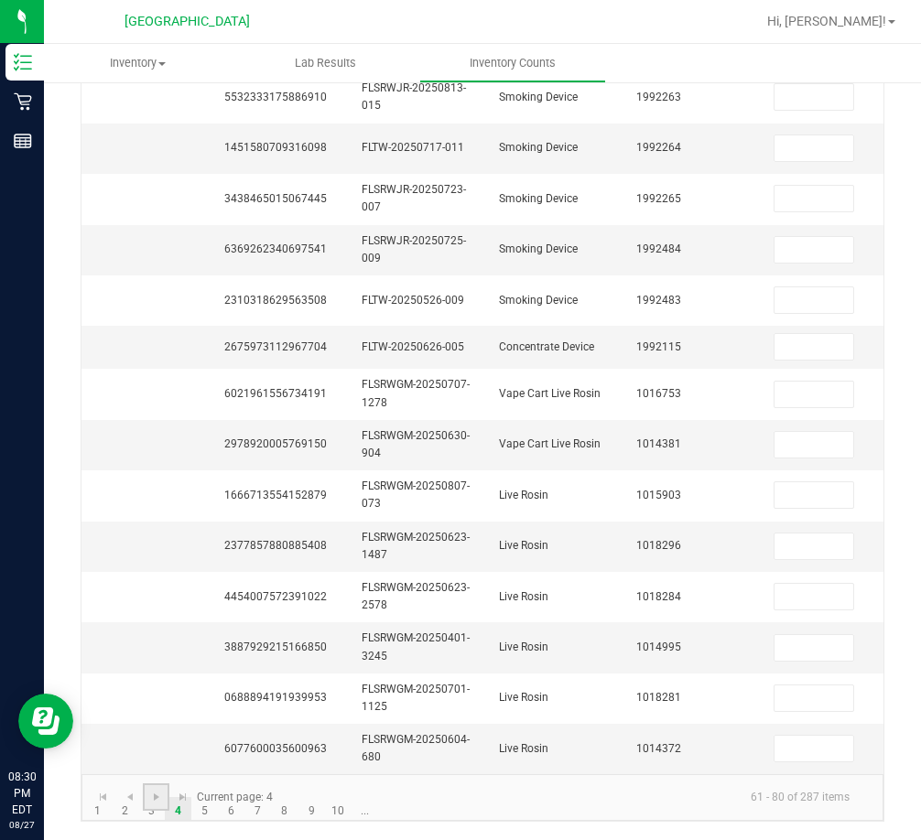
click at [145, 802] on link at bounding box center [156, 797] width 27 height 27
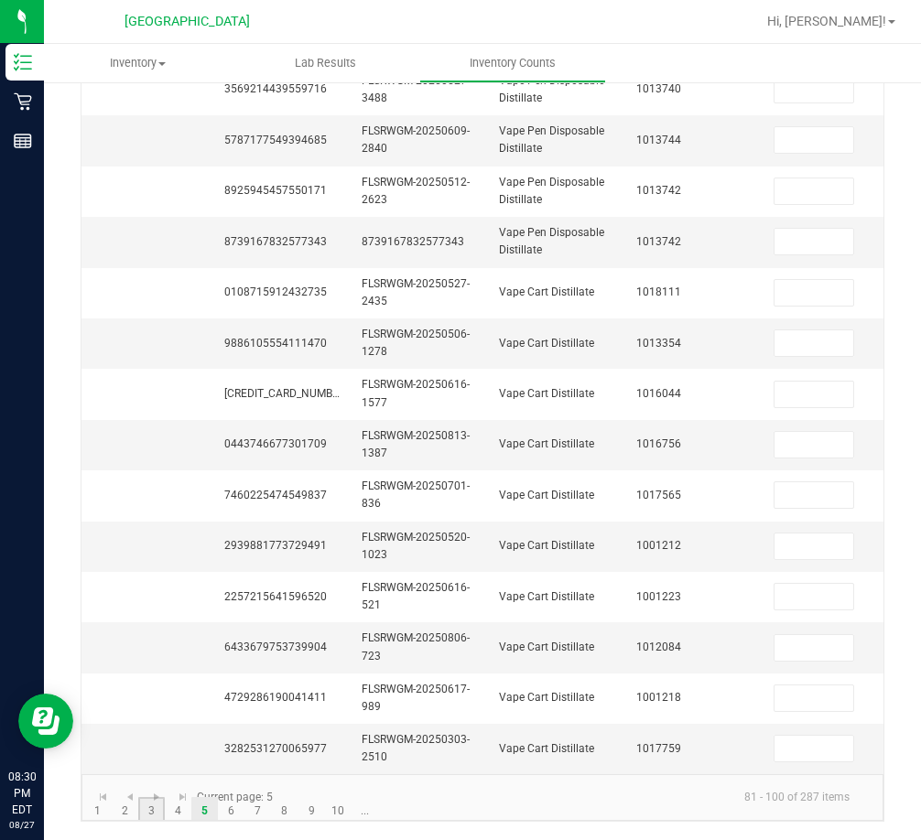
click at [147, 815] on link "3" at bounding box center [151, 810] width 27 height 27
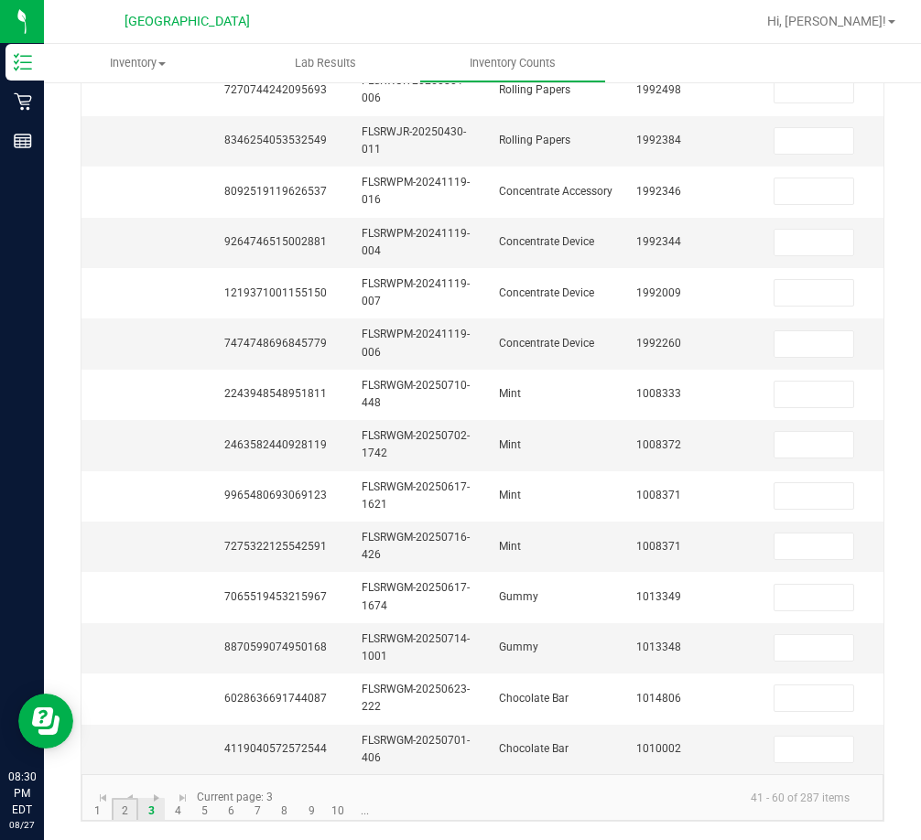
click at [124, 814] on link "2" at bounding box center [125, 811] width 27 height 27
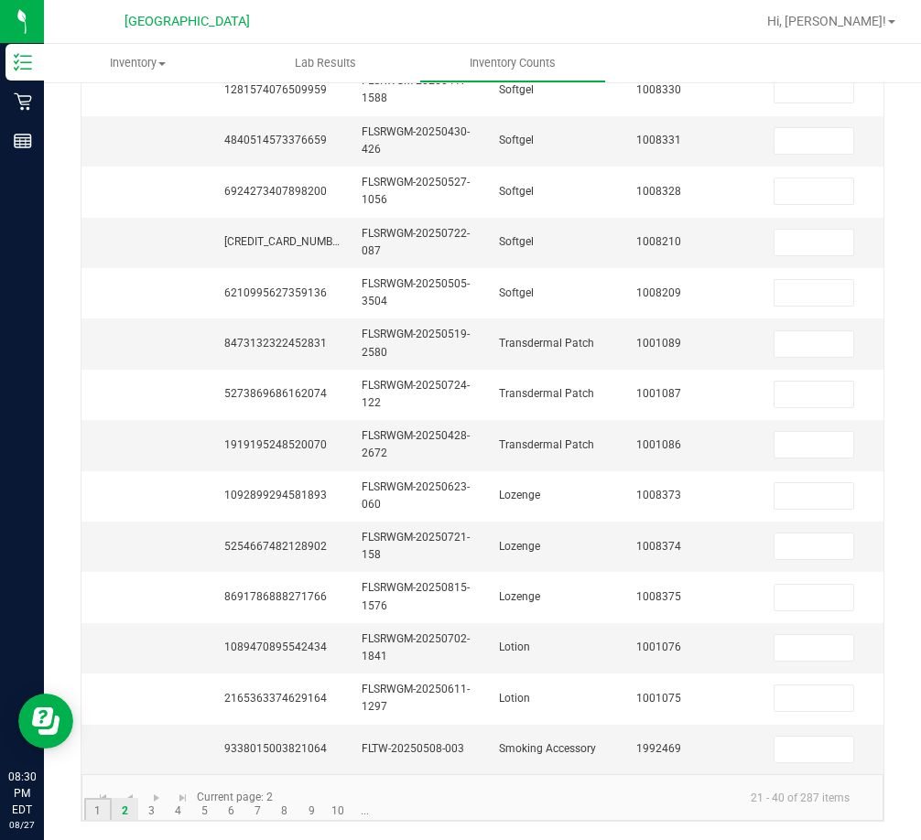
click at [101, 813] on link "1" at bounding box center [97, 811] width 27 height 27
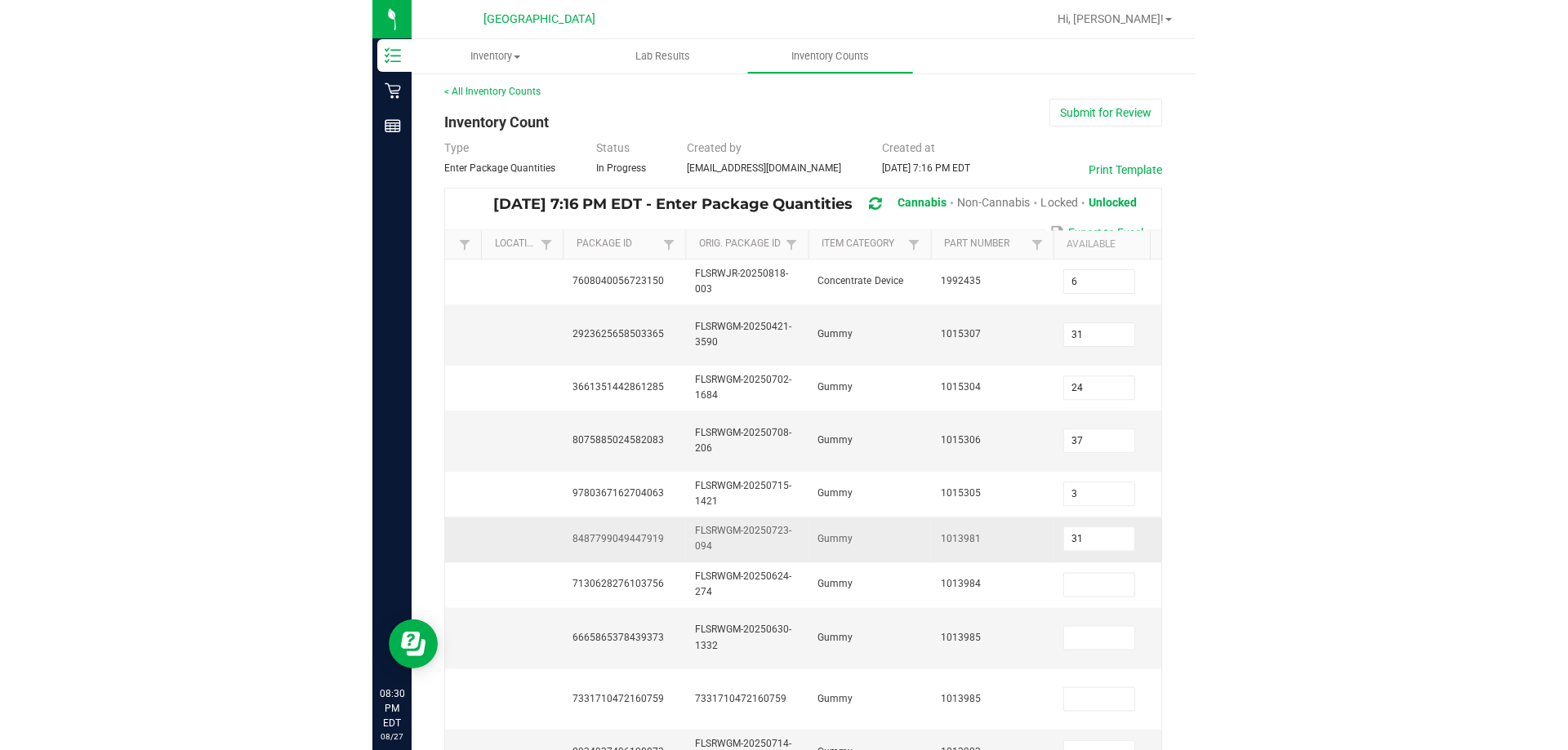
scroll to position [0, 0]
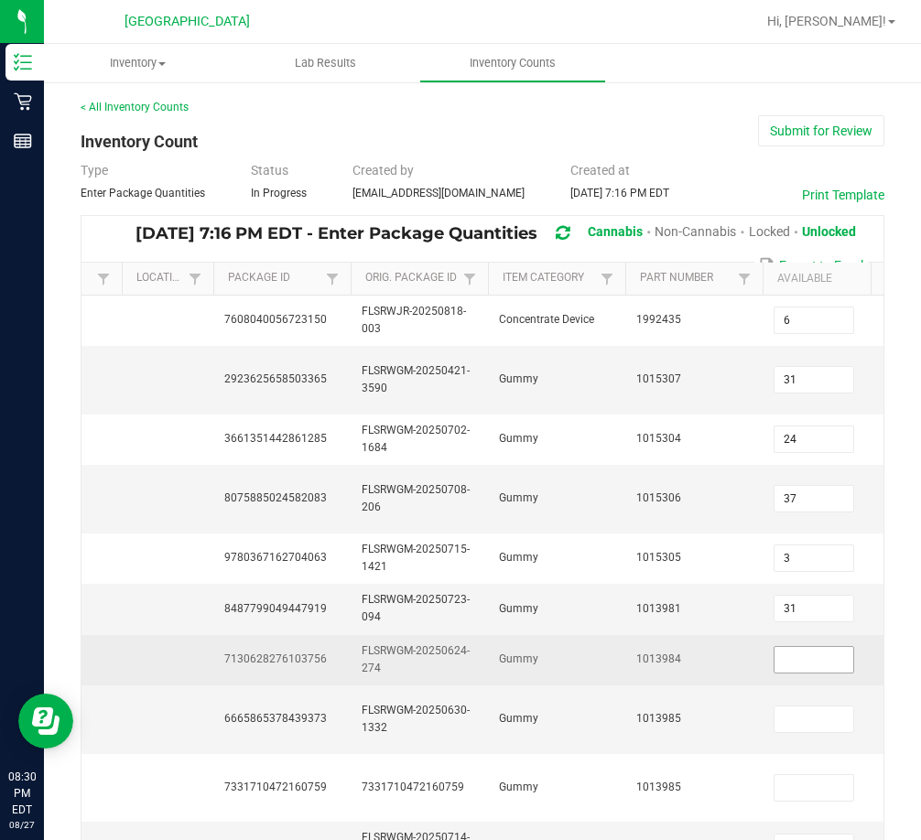
click at [789, 665] on input at bounding box center [813, 660] width 79 height 26
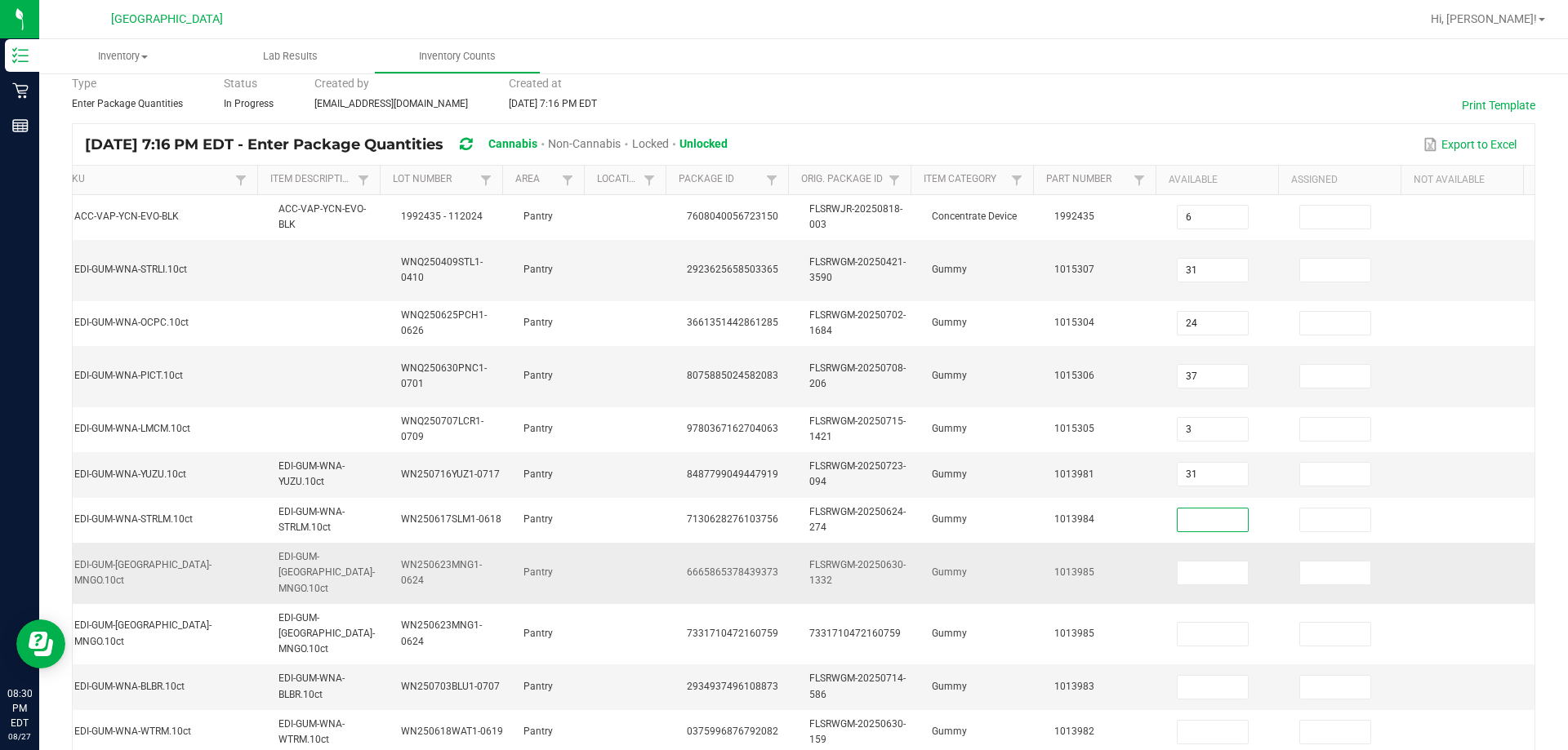
scroll to position [163, 0]
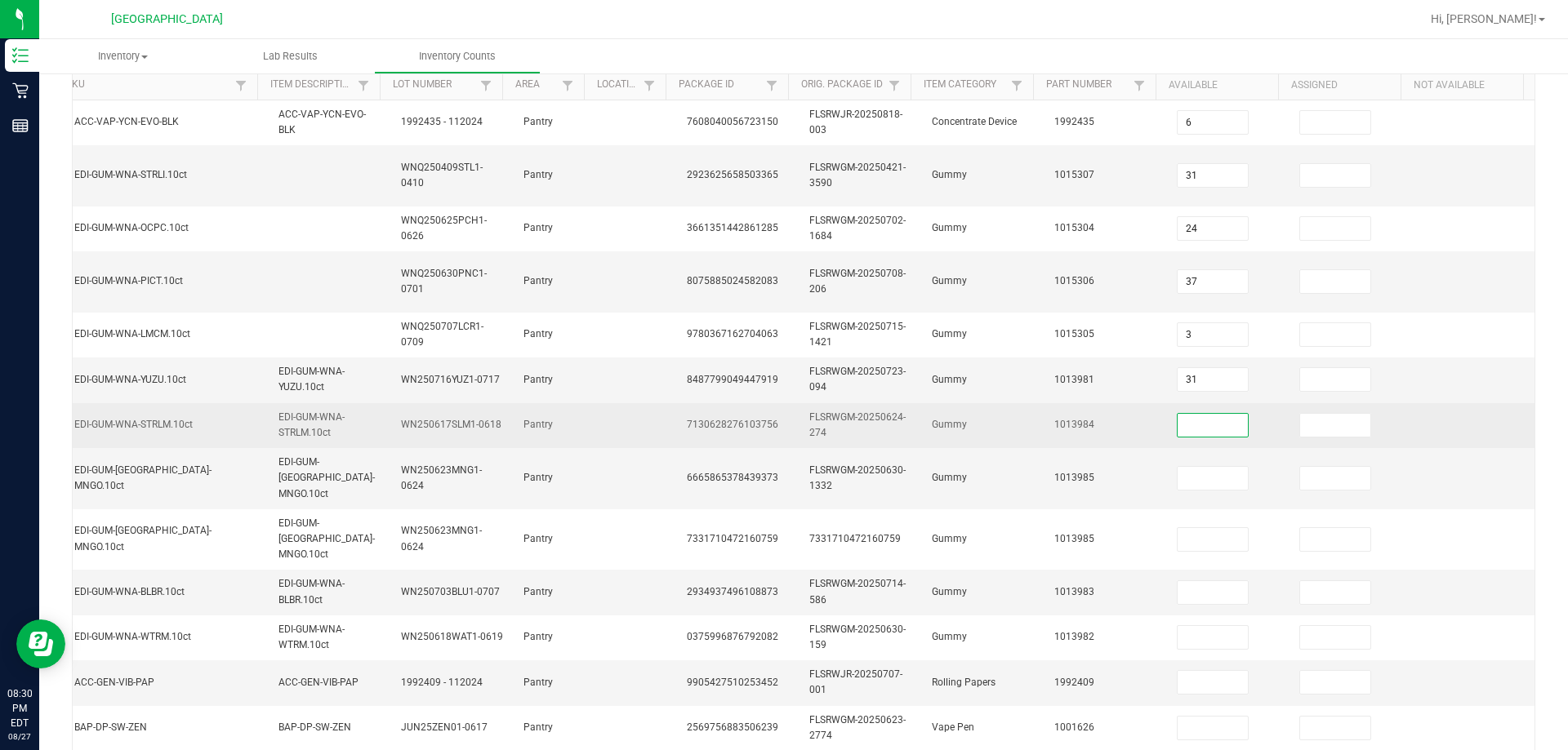
click at [781, 425] on input at bounding box center [1212, 425] width 70 height 23
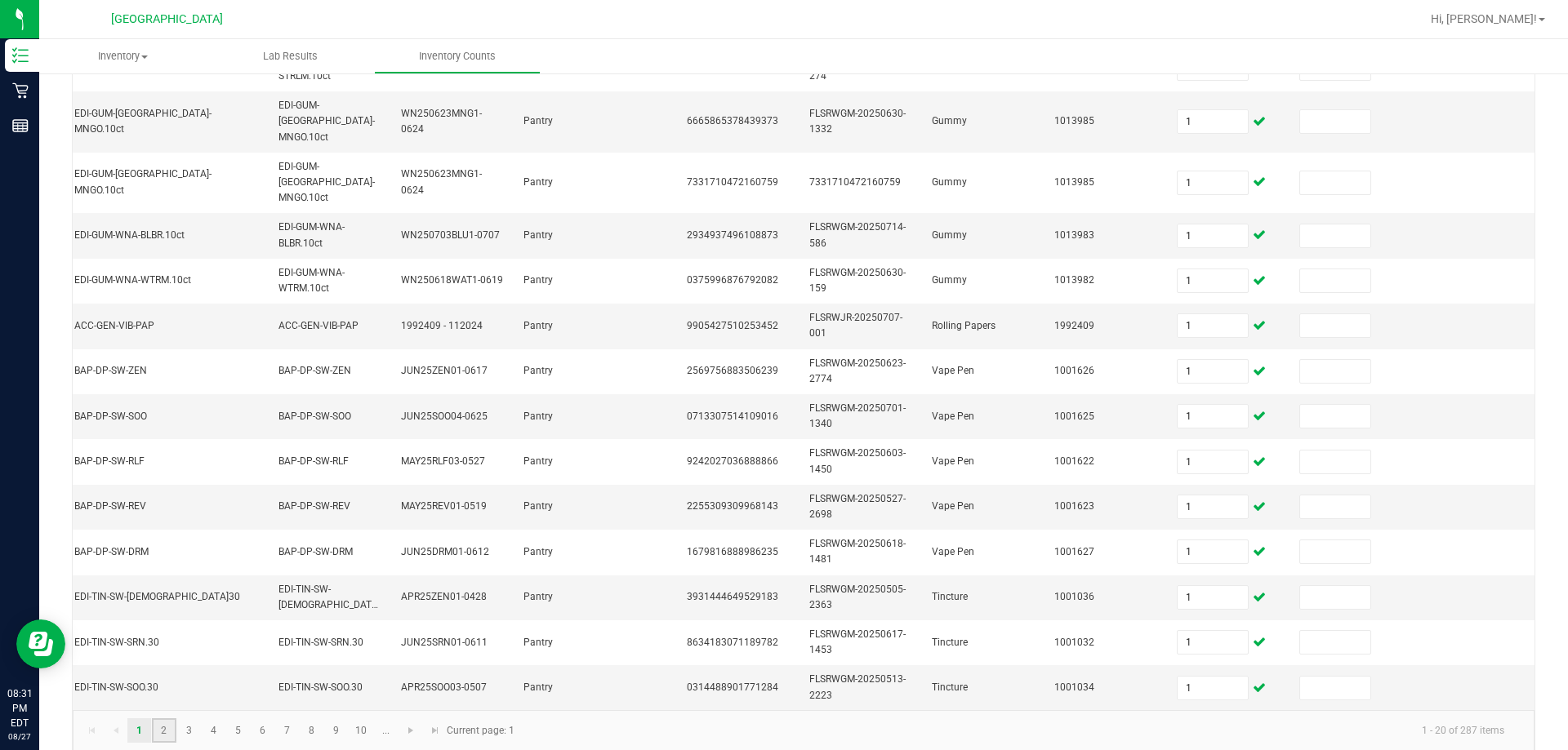
click at [158, 719] on link "2" at bounding box center [163, 730] width 24 height 24
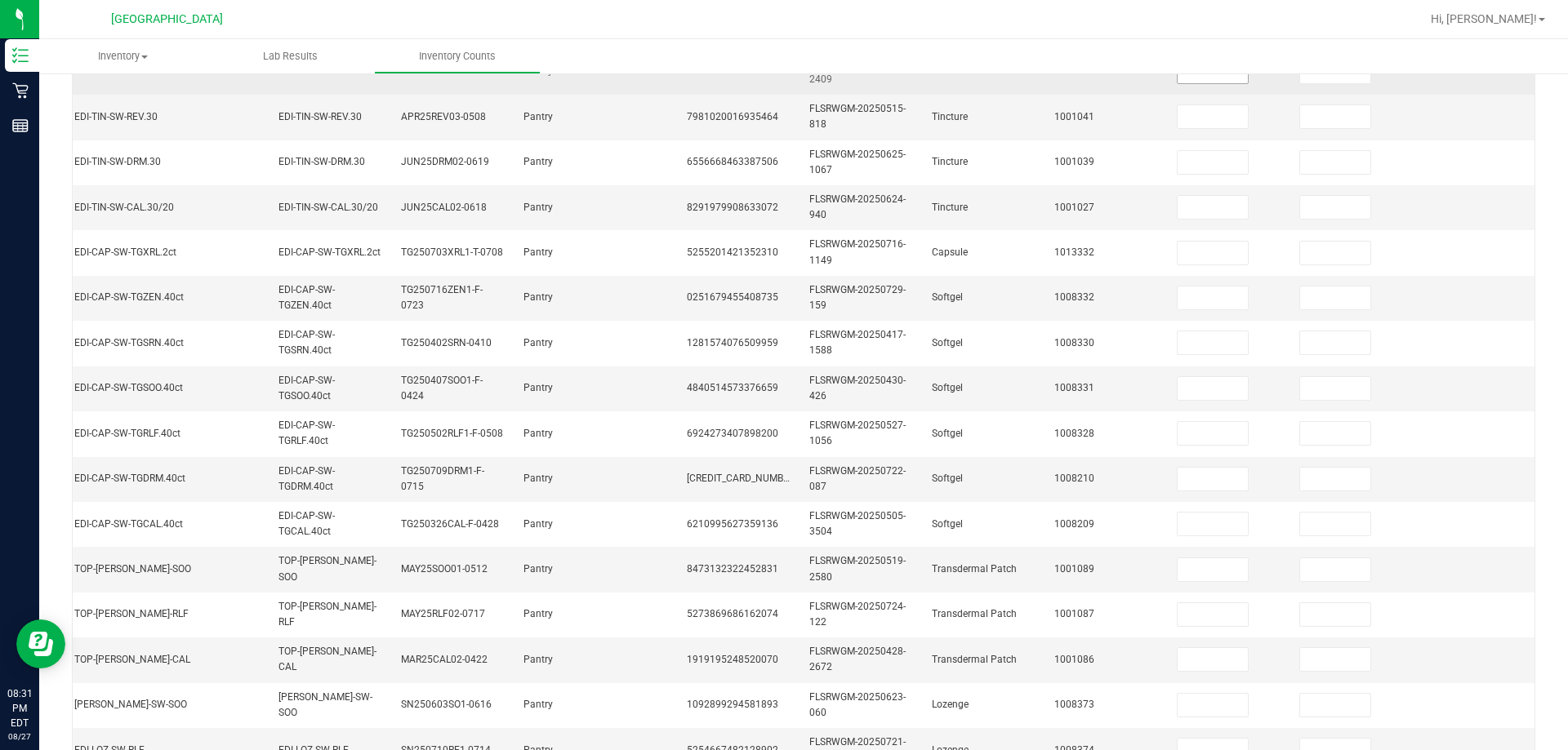
scroll to position [0, 0]
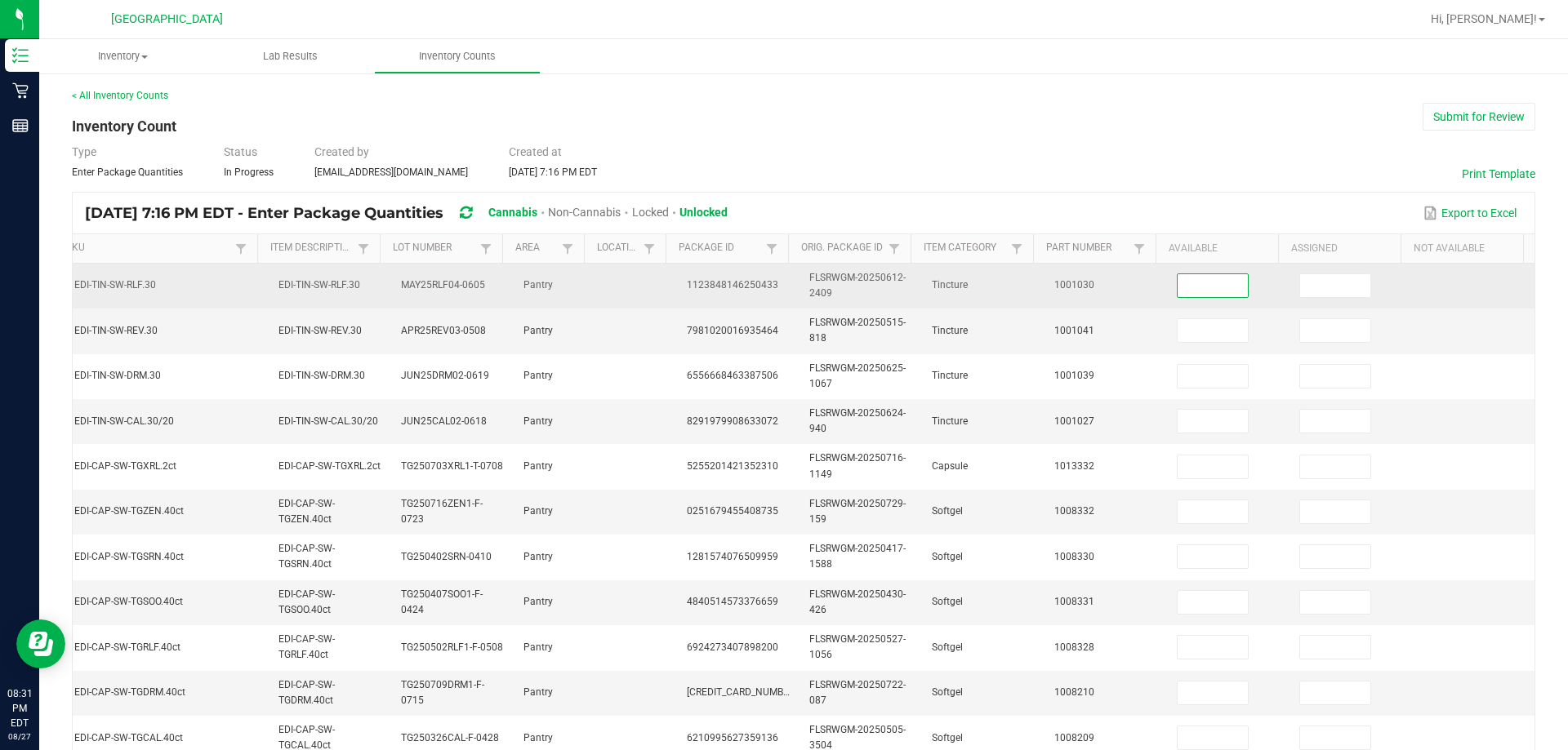
click at [781, 284] on input at bounding box center [1212, 286] width 70 height 23
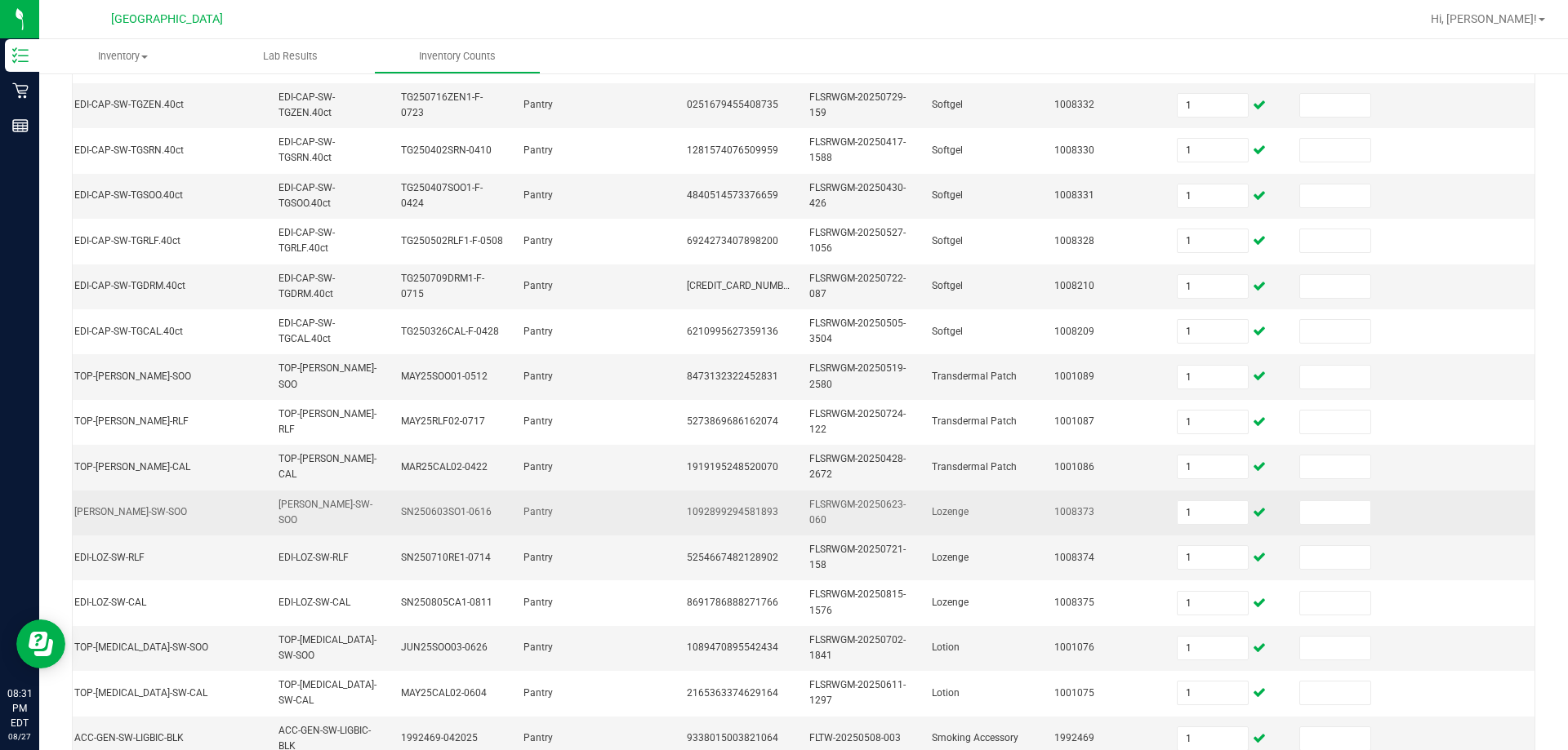
scroll to position [488, 0]
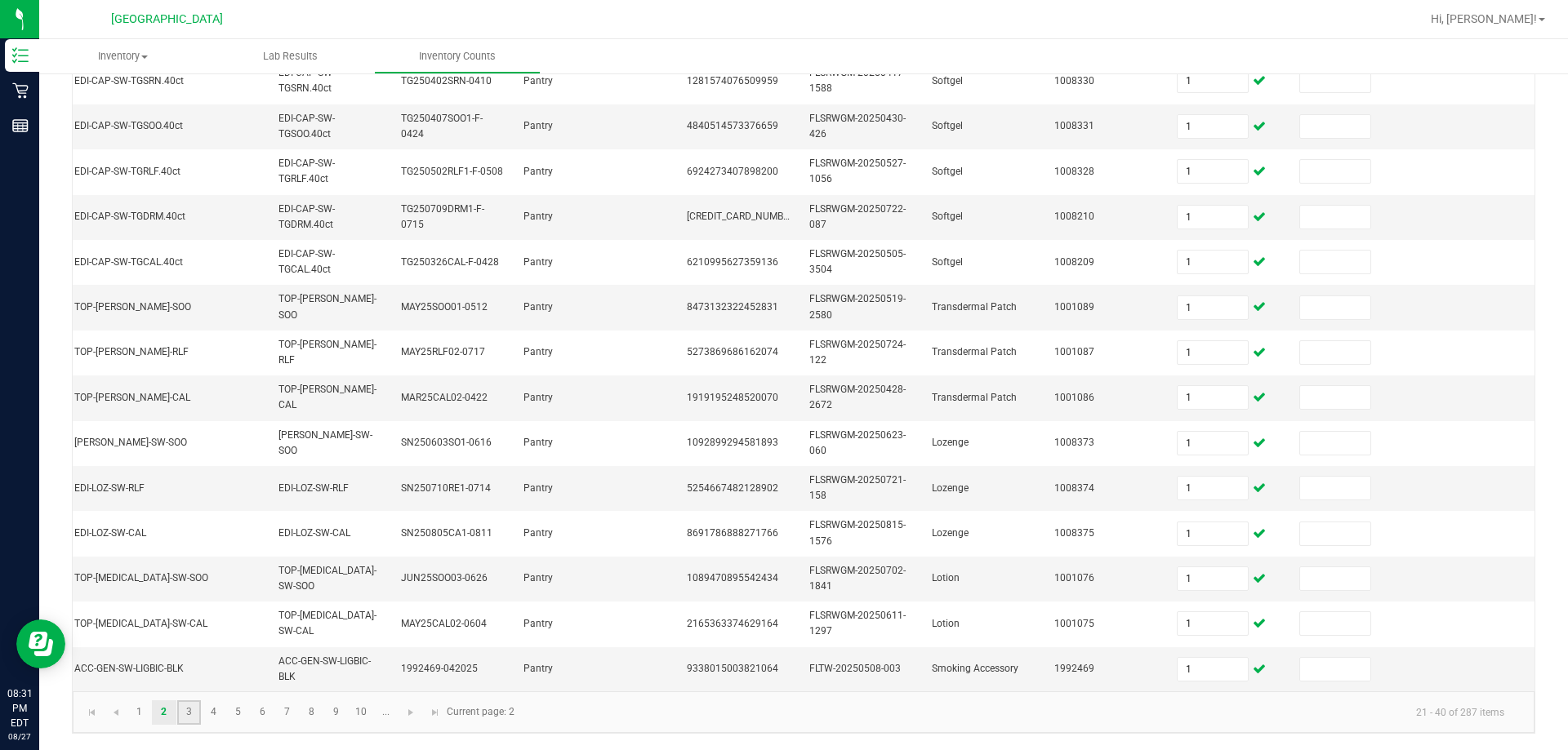
click at [187, 708] on link "3" at bounding box center [189, 712] width 24 height 24
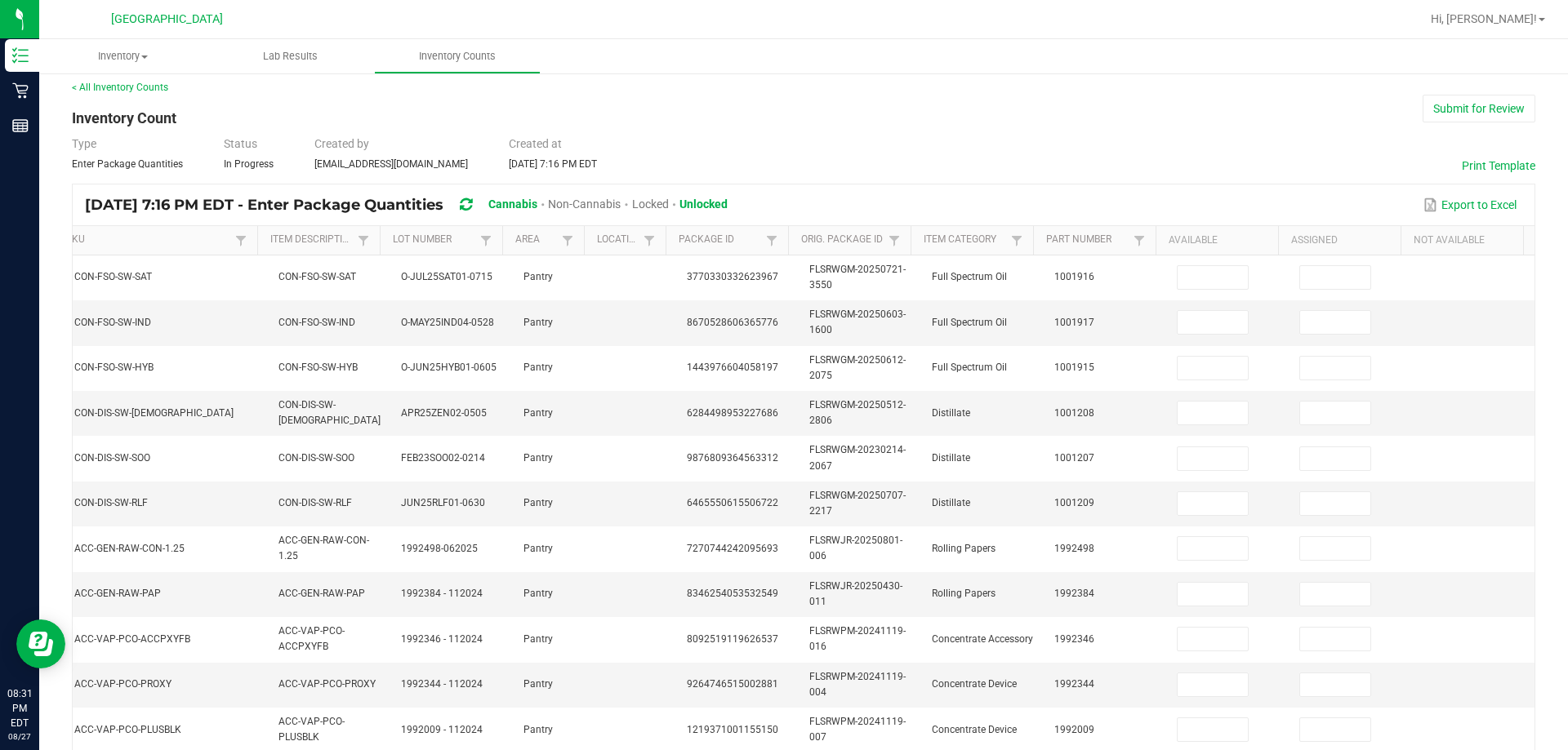
scroll to position [0, 0]
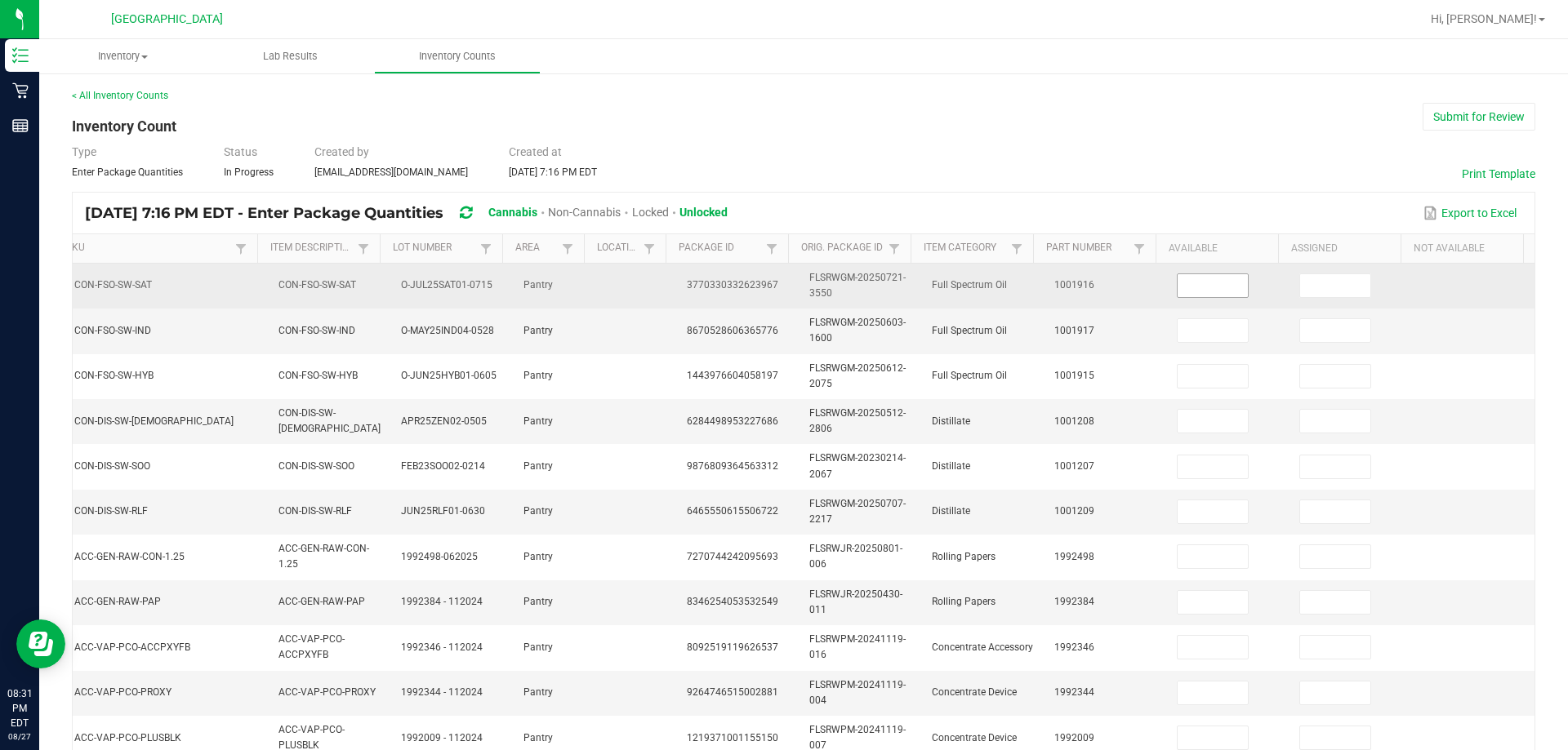
click at [781, 284] on input at bounding box center [1212, 286] width 70 height 23
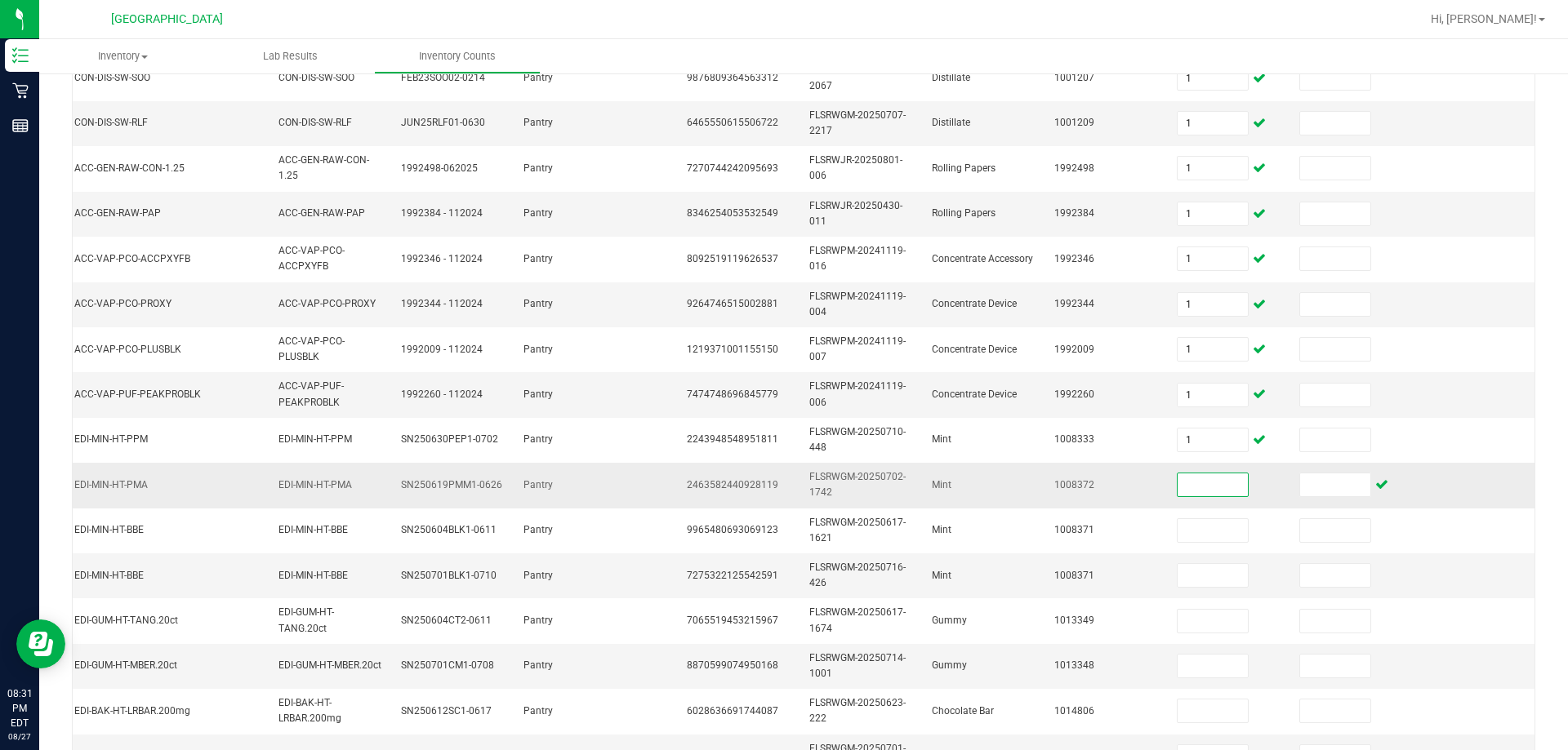
click at [781, 484] on input at bounding box center [1212, 485] width 70 height 23
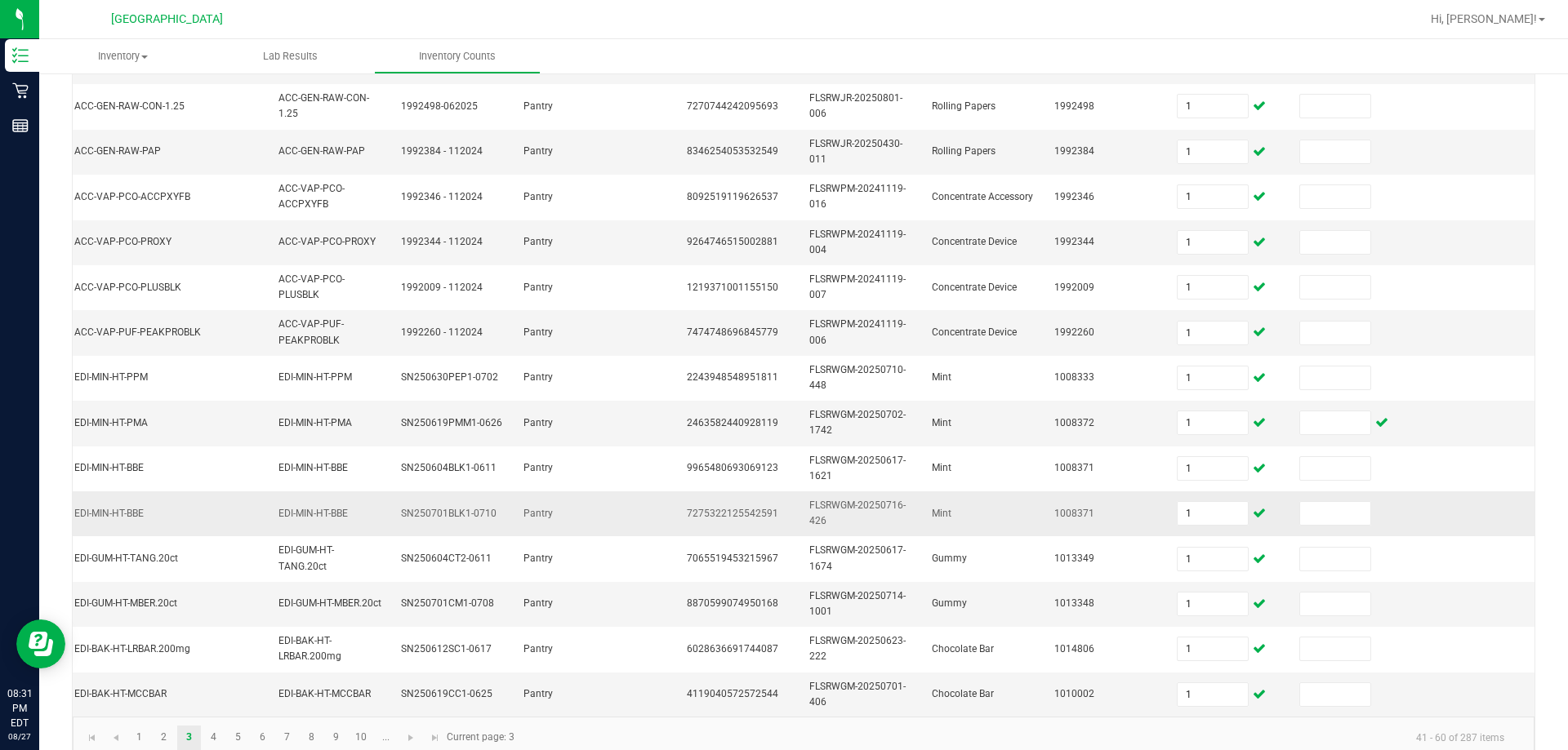
scroll to position [488, 0]
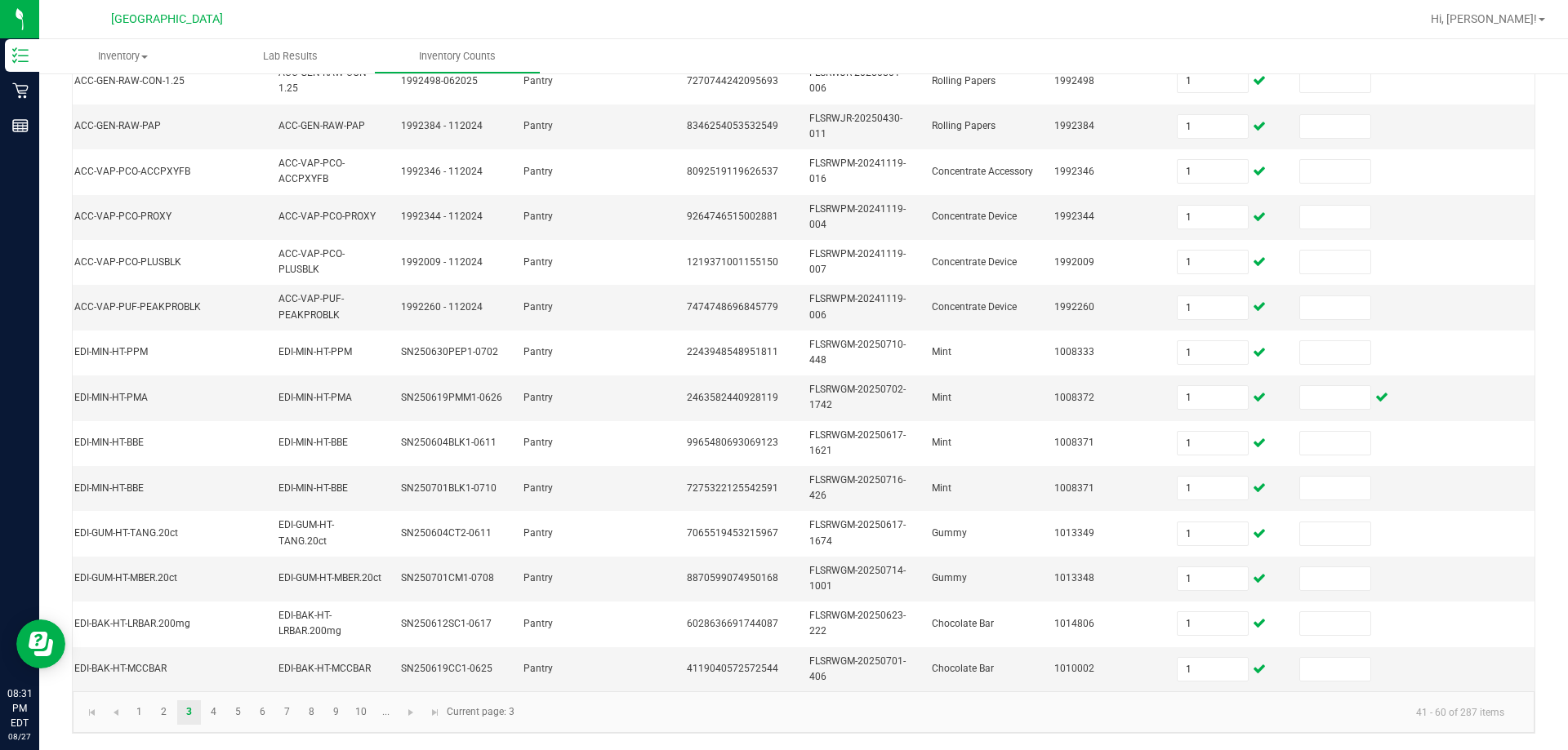
click at [197, 698] on kendo-pager "1 2 3 4 5 6 7 8 9 10 ... 41 - 60 of 287 items Current page: 3" at bounding box center [803, 712] width 1462 height 42
click at [210, 702] on link "4" at bounding box center [213, 712] width 24 height 24
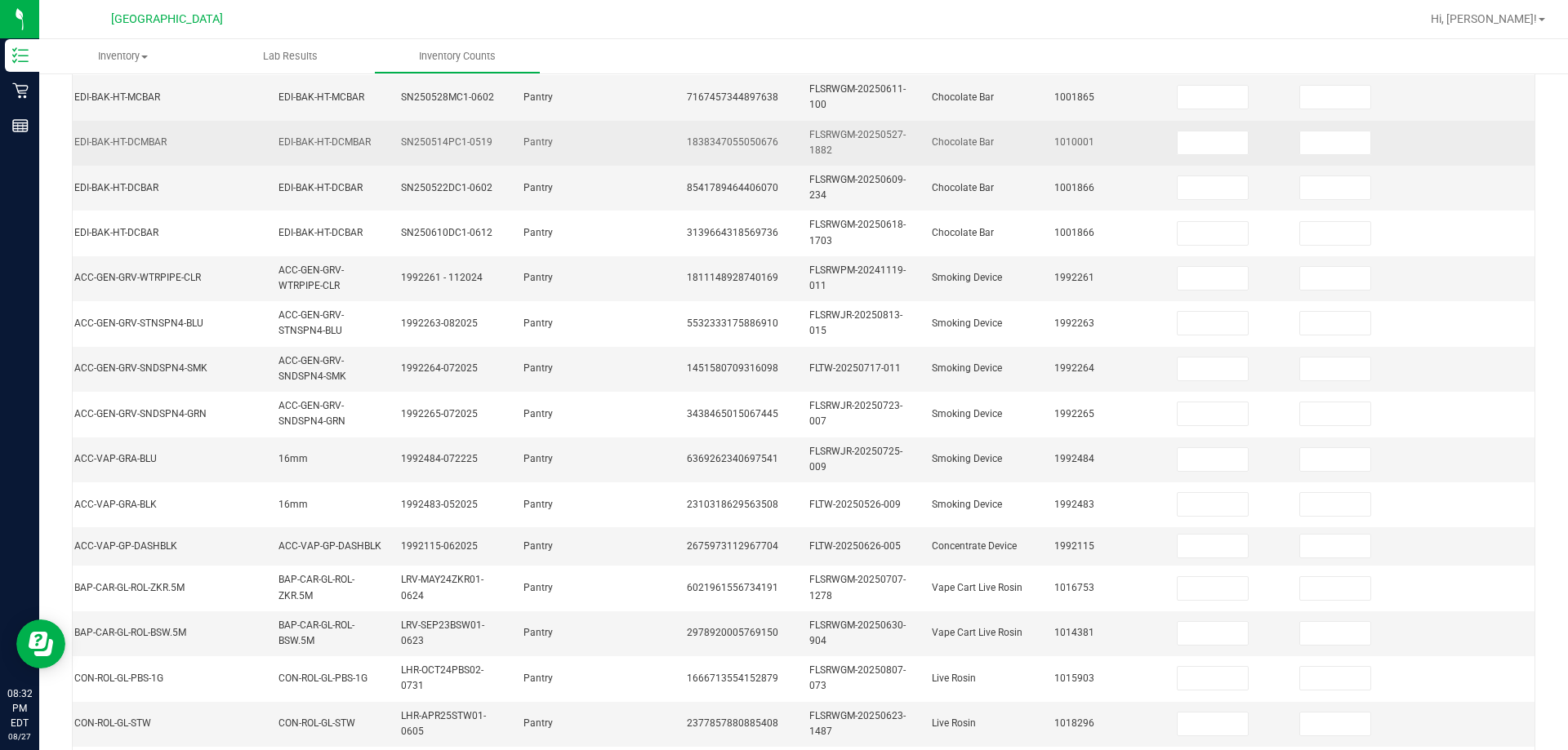
scroll to position [0, 0]
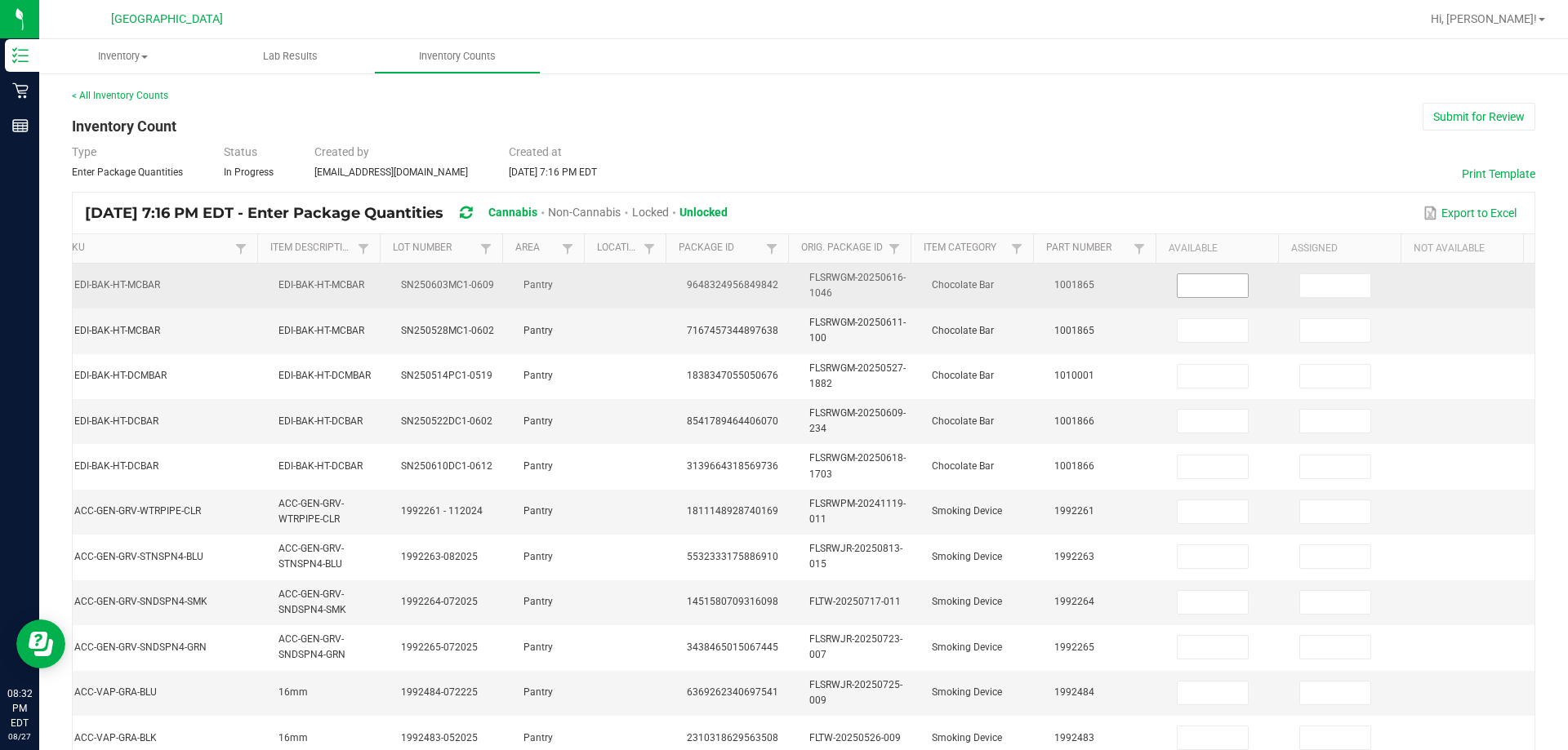
click at [781, 294] on input at bounding box center [1212, 286] width 70 height 23
click at [781, 273] on td at bounding box center [1227, 286] width 122 height 45
click at [781, 298] on td at bounding box center [1227, 286] width 122 height 45
click at [781, 284] on input at bounding box center [1212, 286] width 70 height 23
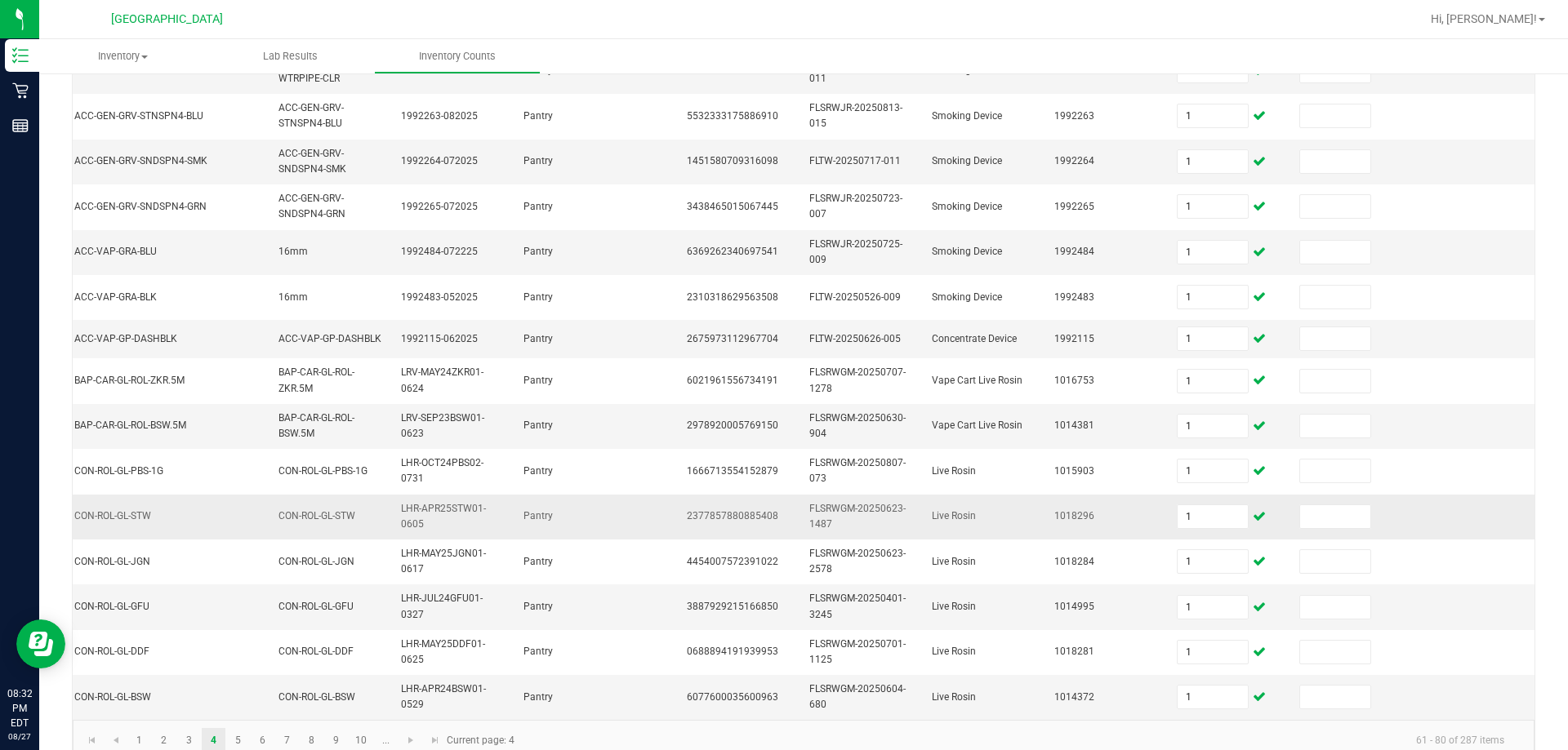
scroll to position [482, 0]
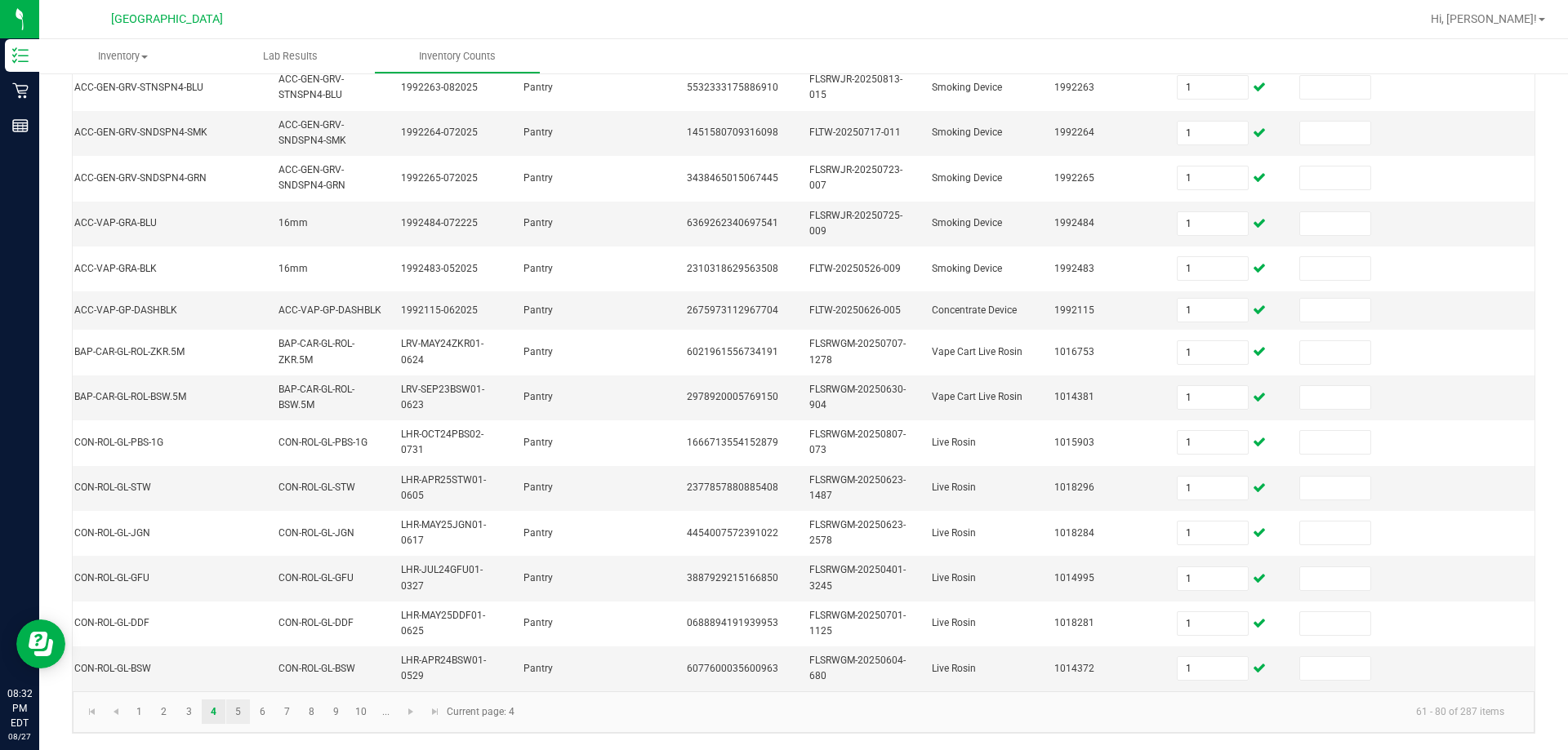
click at [230, 702] on link "5" at bounding box center [238, 712] width 24 height 24
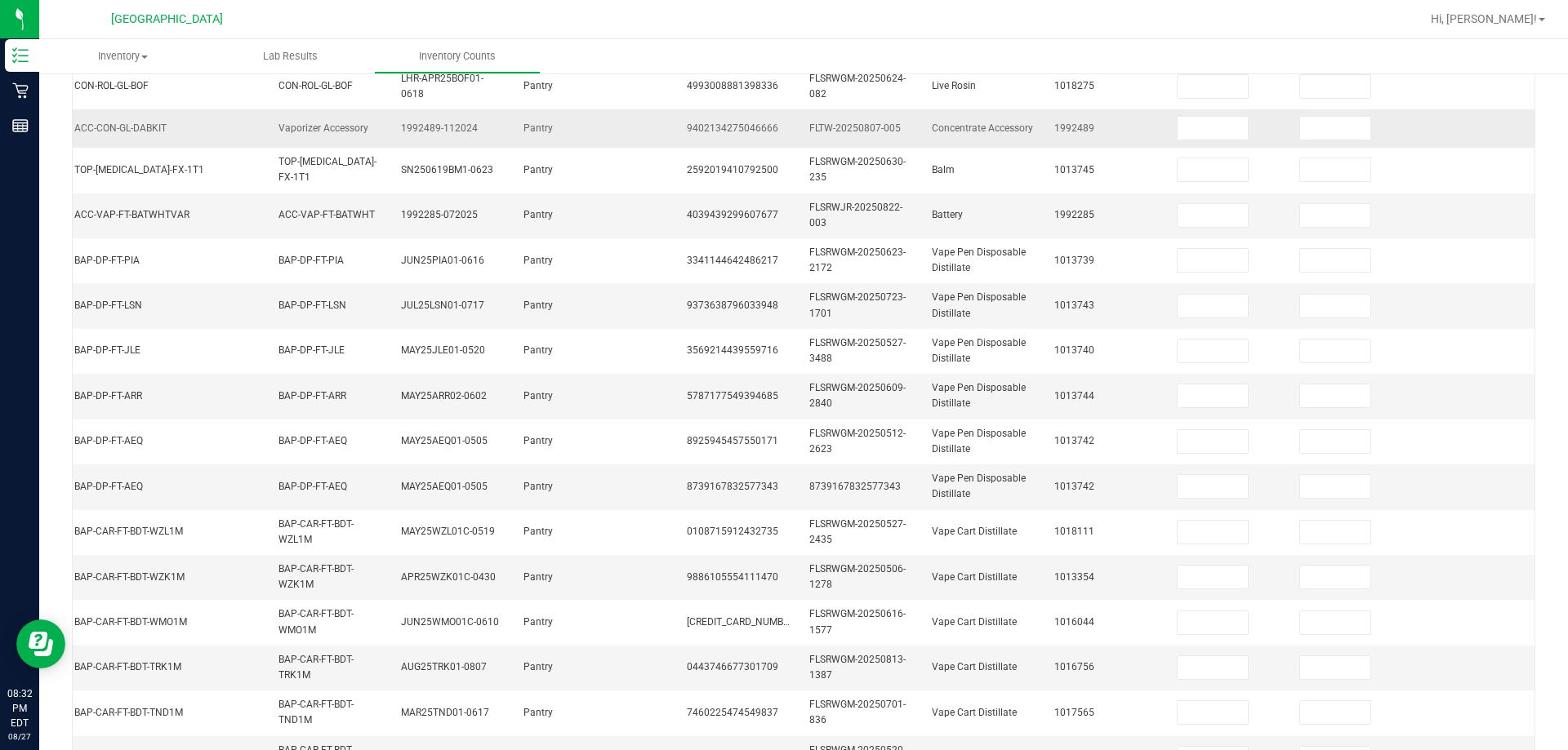
scroll to position [0, 0]
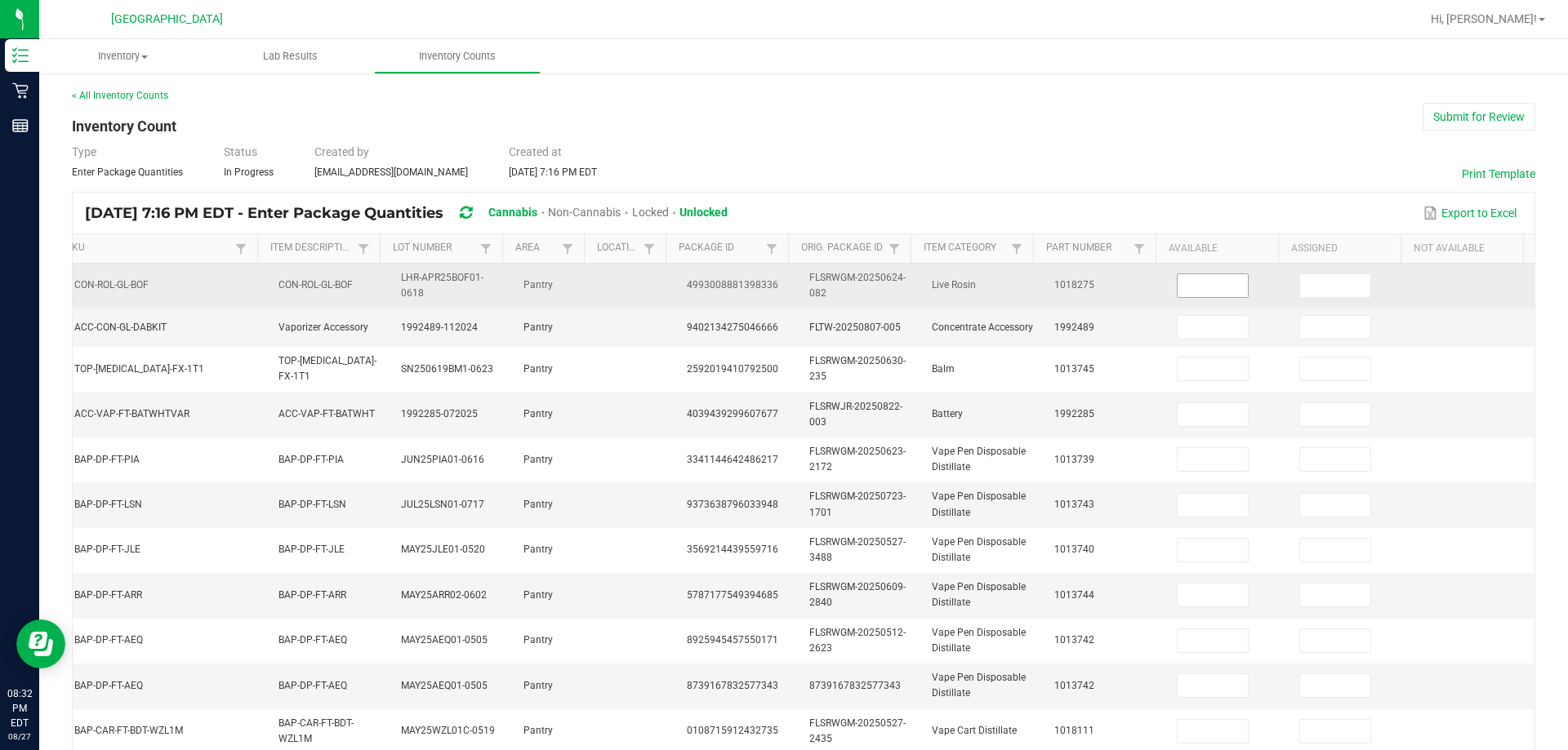
click at [781, 282] on input at bounding box center [1212, 286] width 70 height 23
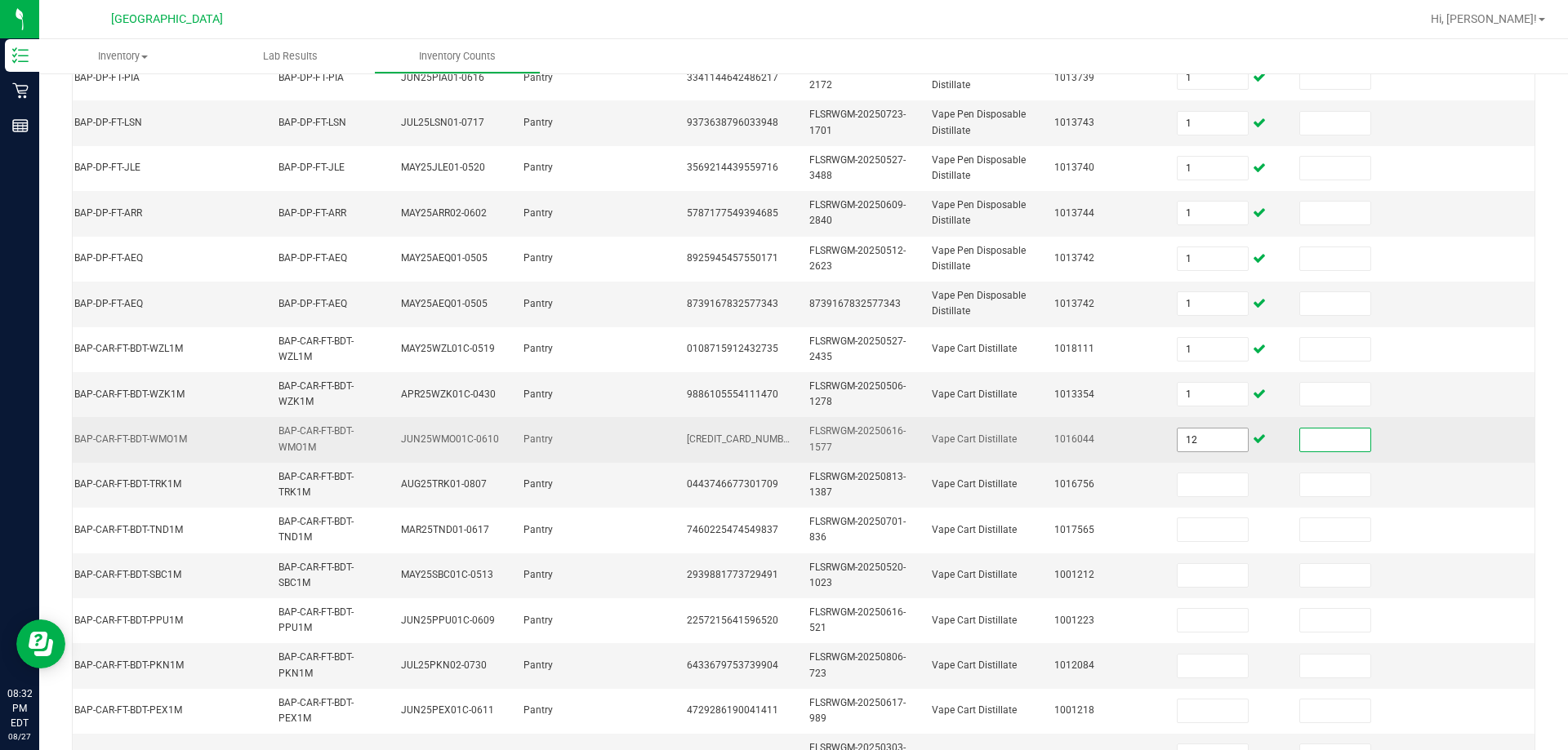
click at [781, 437] on input "12" at bounding box center [1212, 441] width 70 height 23
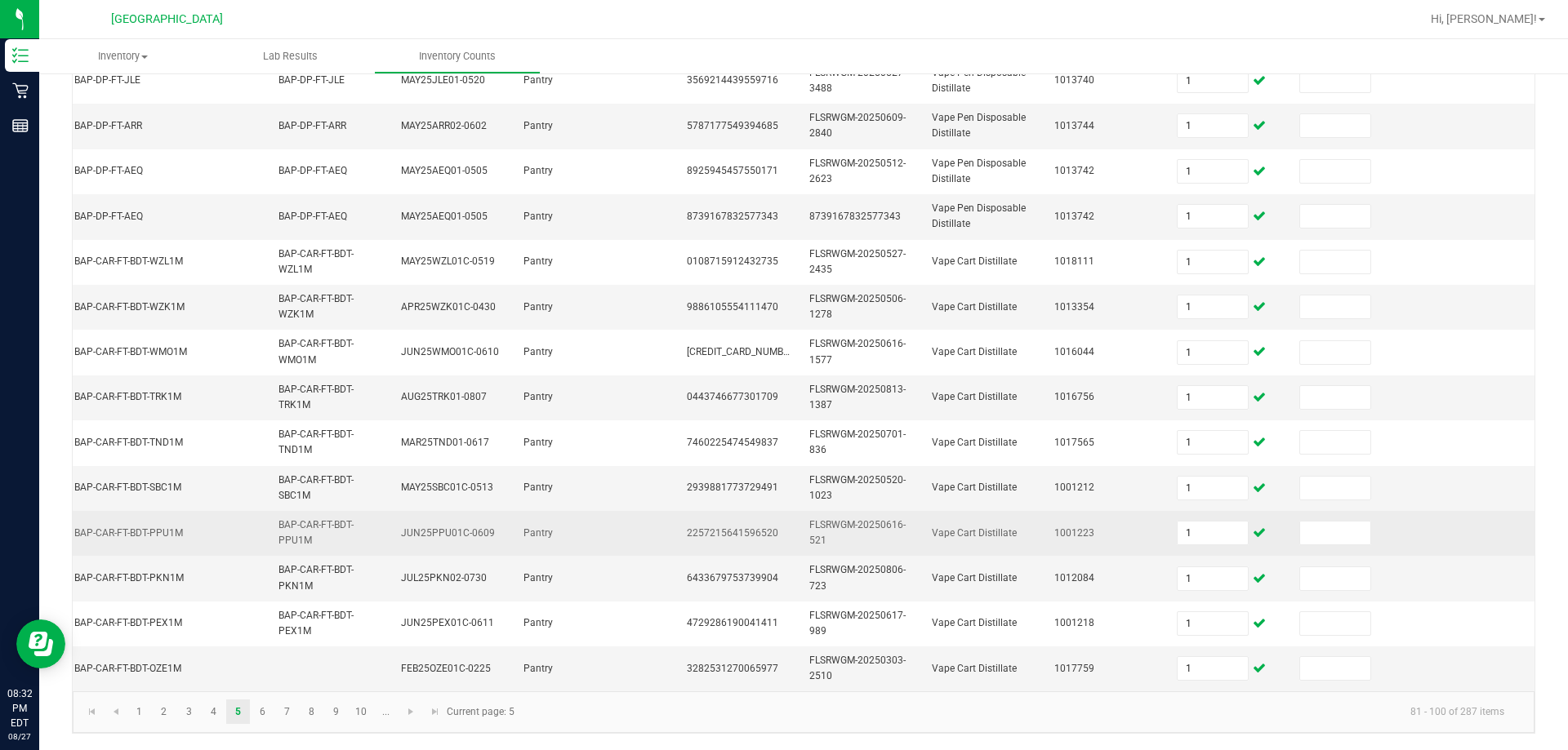
scroll to position [482, 0]
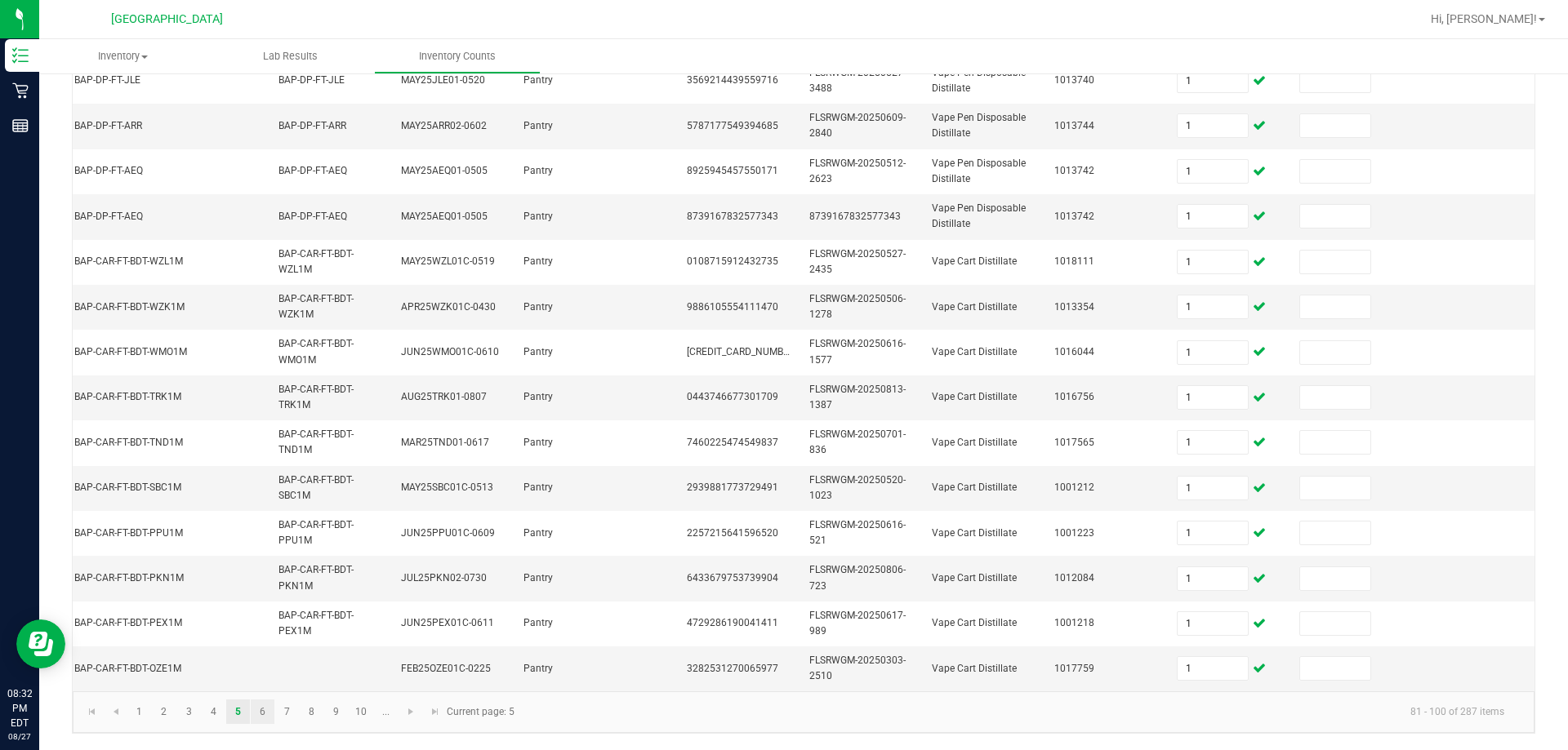
click at [255, 702] on link "6" at bounding box center [262, 712] width 24 height 24
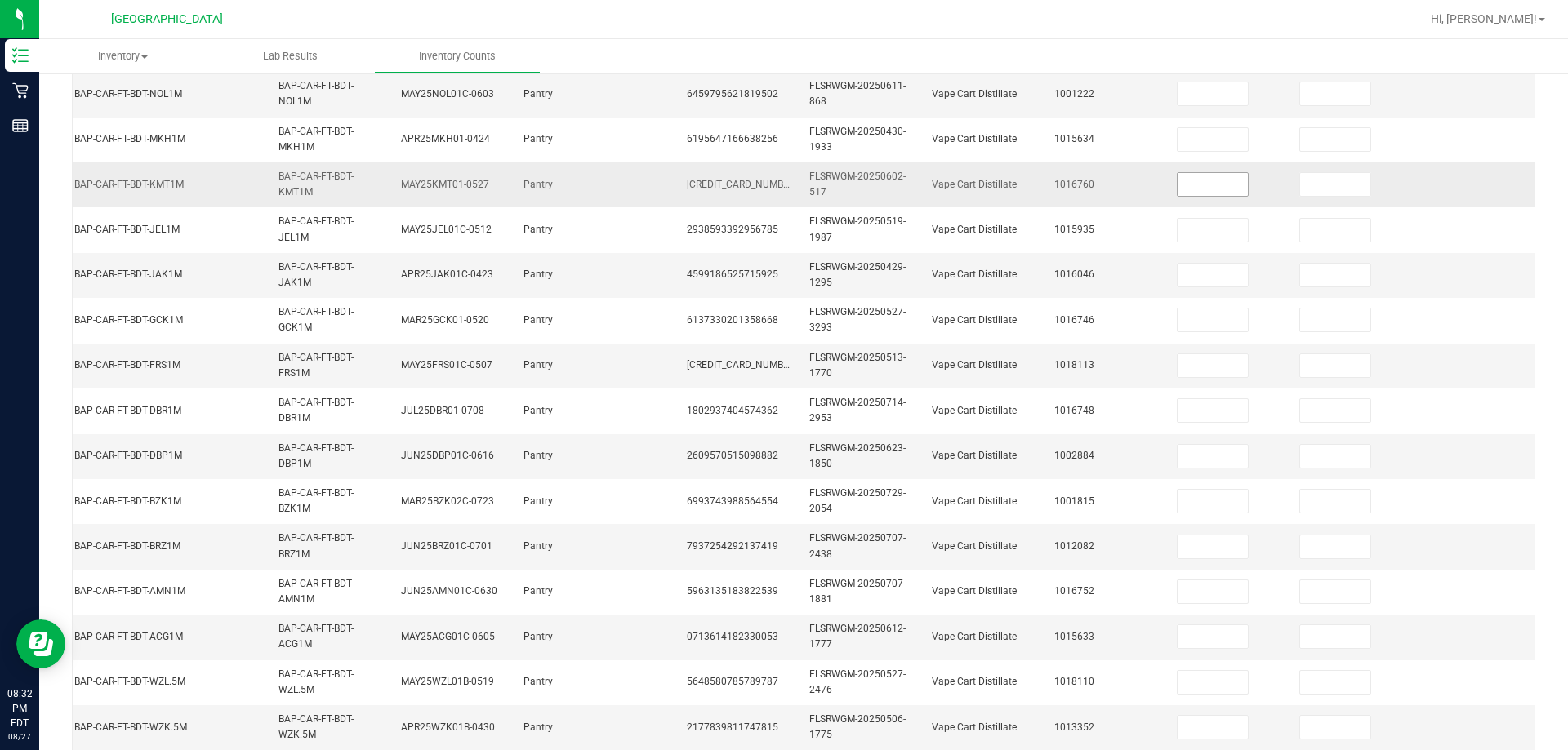
scroll to position [73, 0]
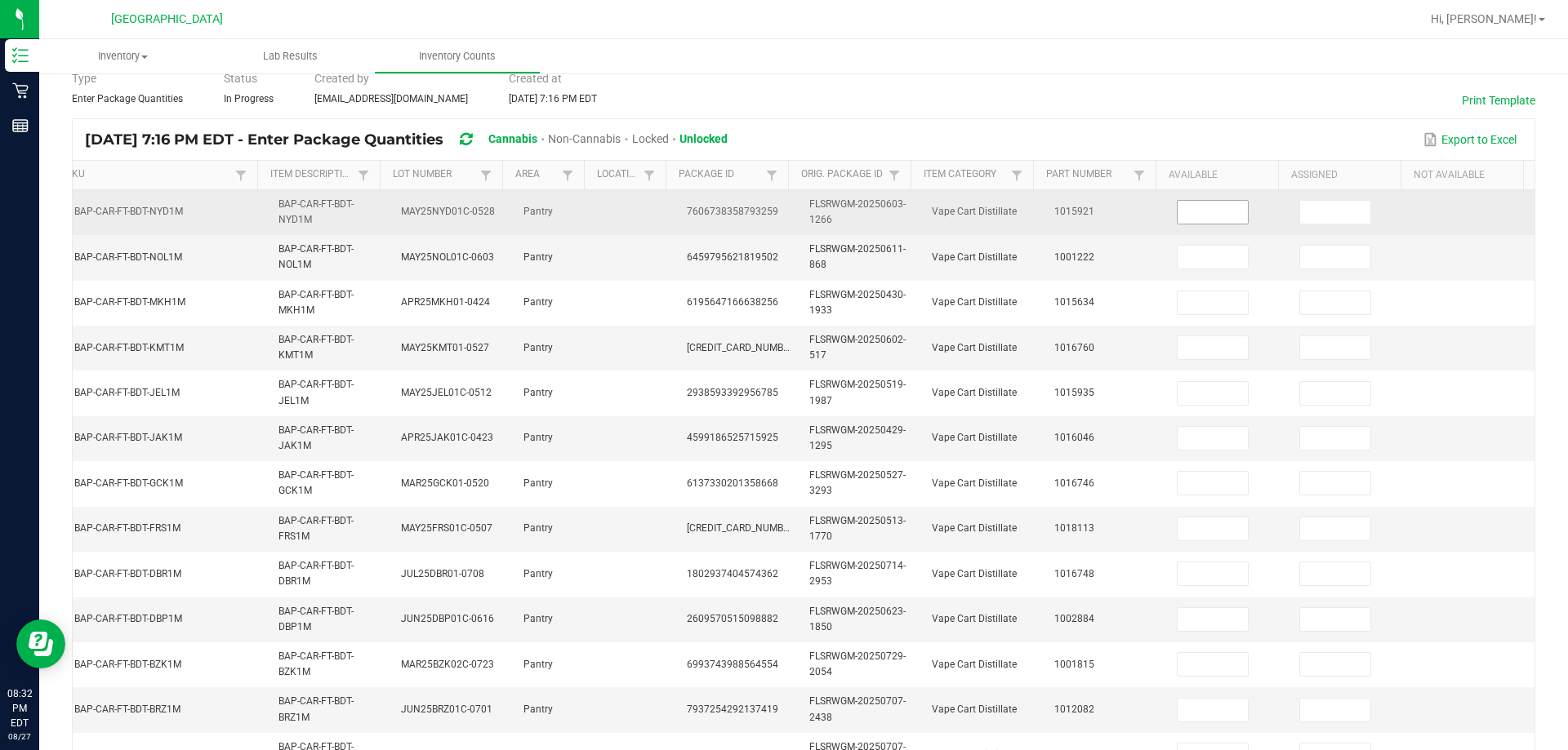
click at [781, 202] on input at bounding box center [1212, 212] width 70 height 23
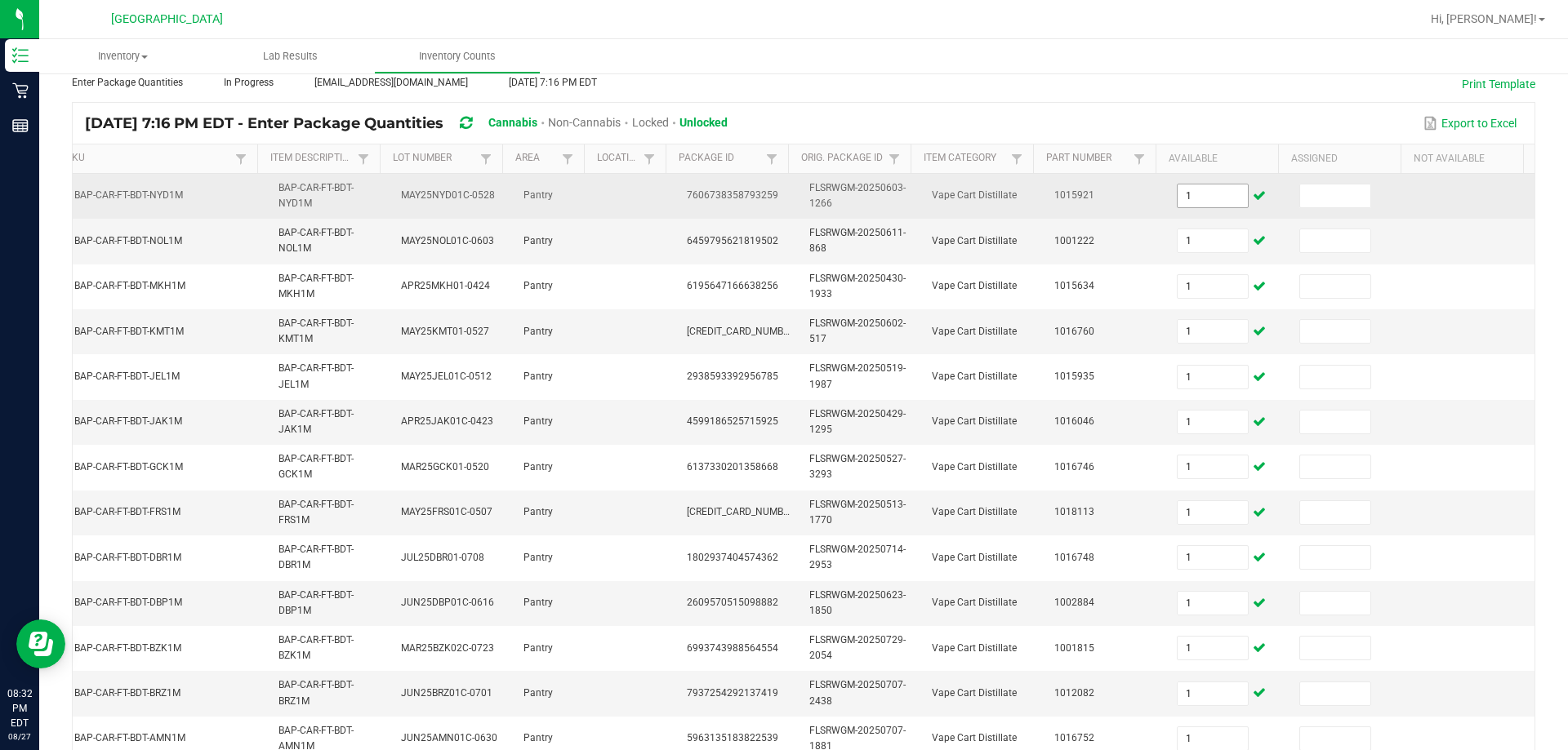
scroll to position [479, 0]
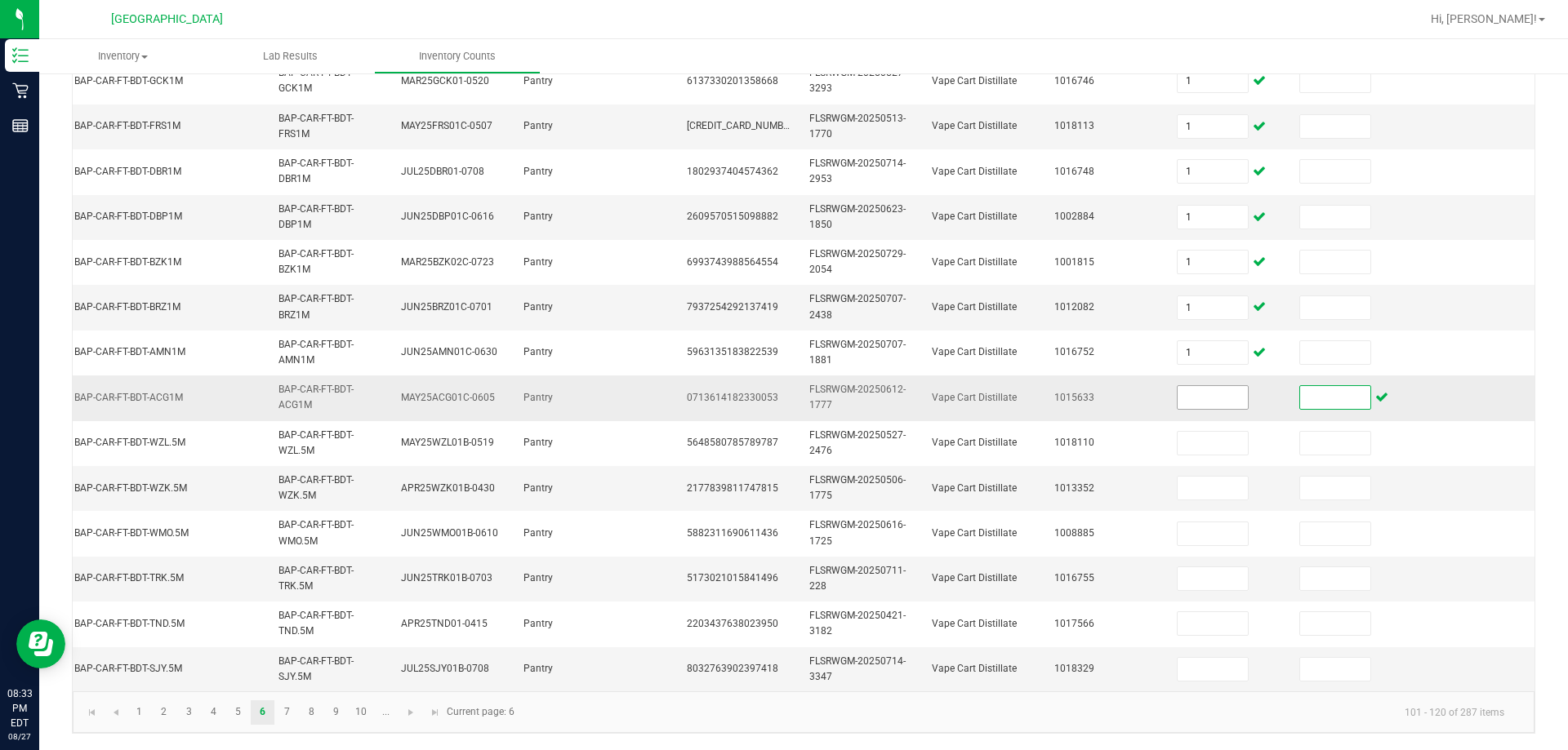
click at [781, 397] on input at bounding box center [1212, 398] width 70 height 23
click at [288, 714] on link "7" at bounding box center [286, 712] width 24 height 24
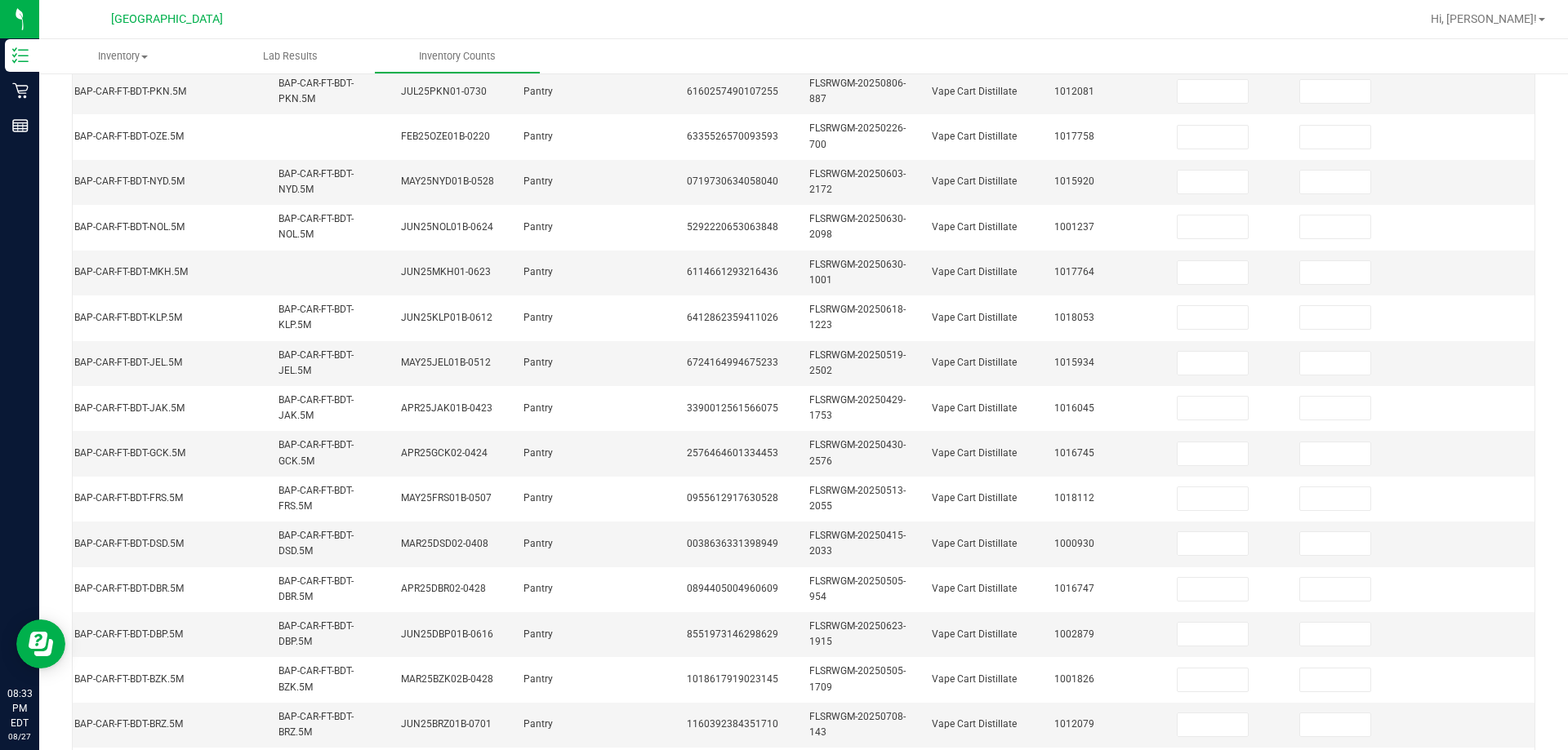
scroll to position [0, 0]
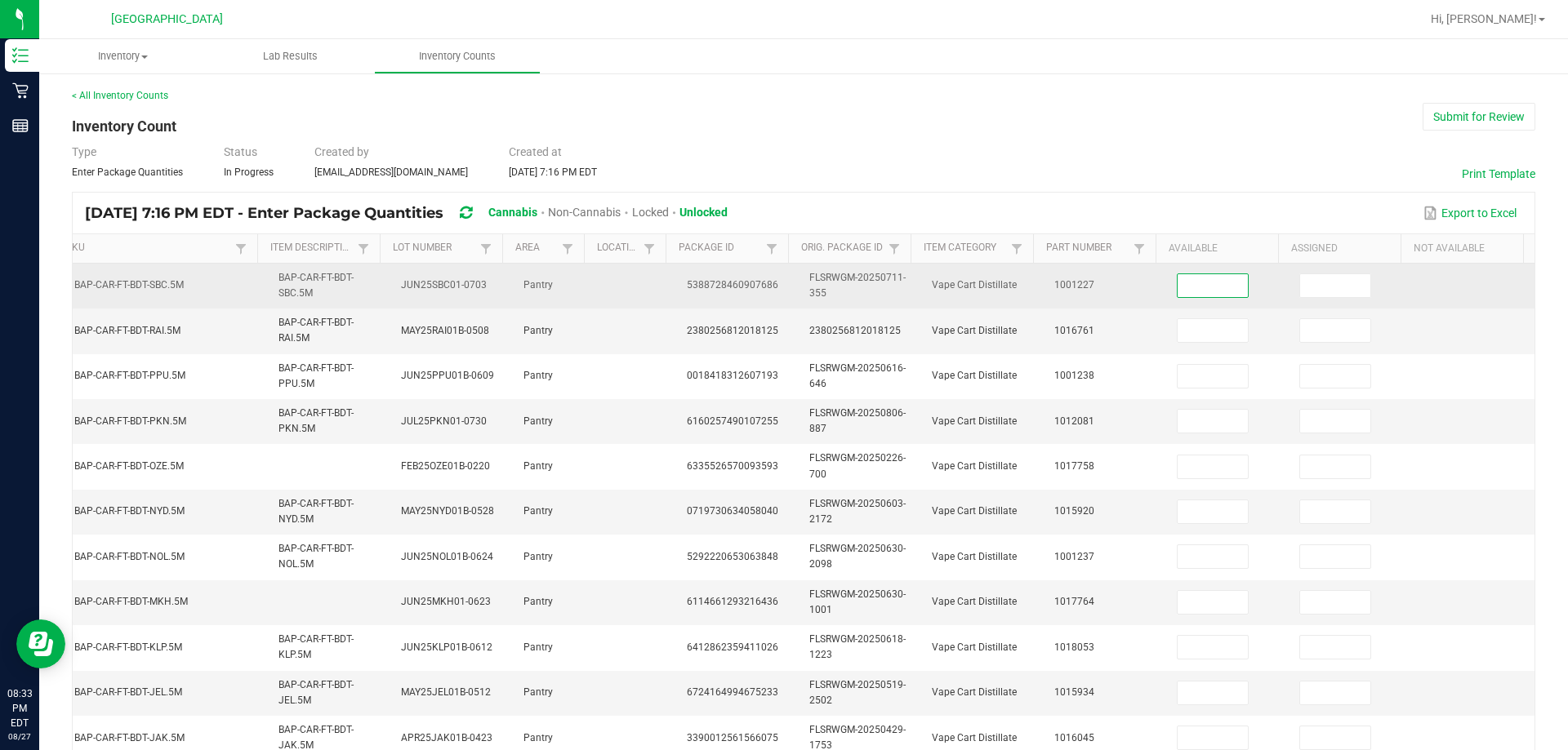
click at [781, 276] on input at bounding box center [1212, 286] width 70 height 23
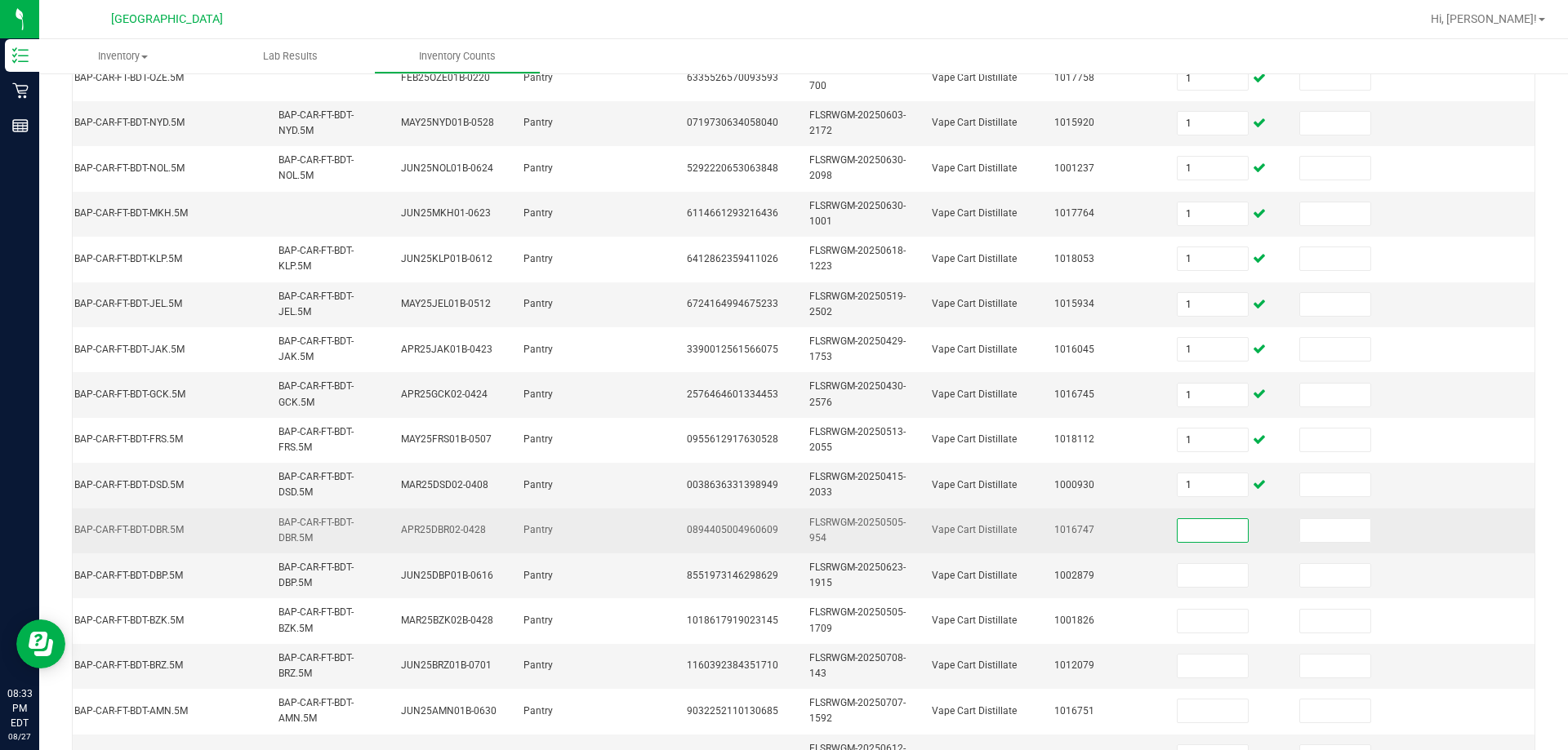
click at [781, 535] on input at bounding box center [1212, 531] width 70 height 23
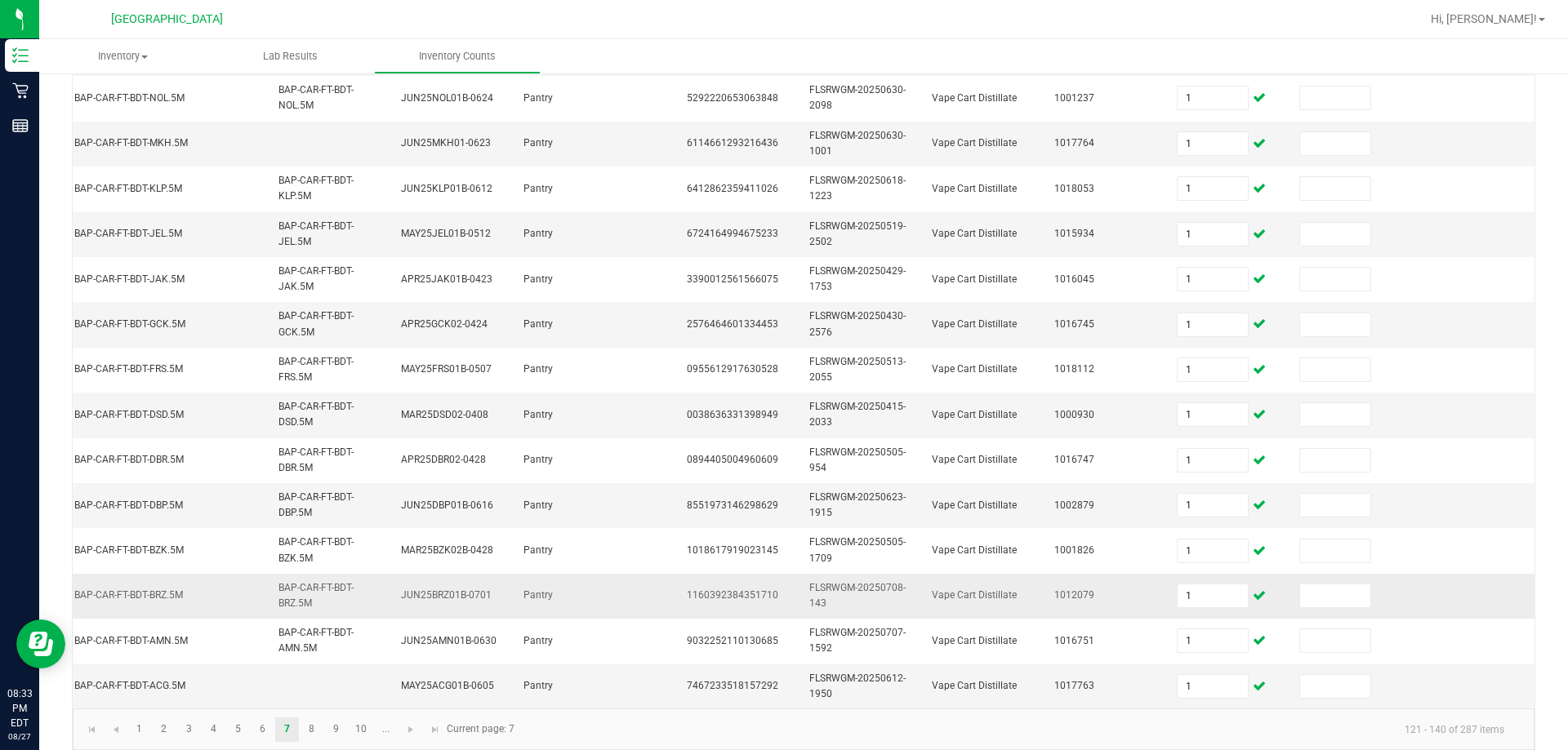
scroll to position [488, 0]
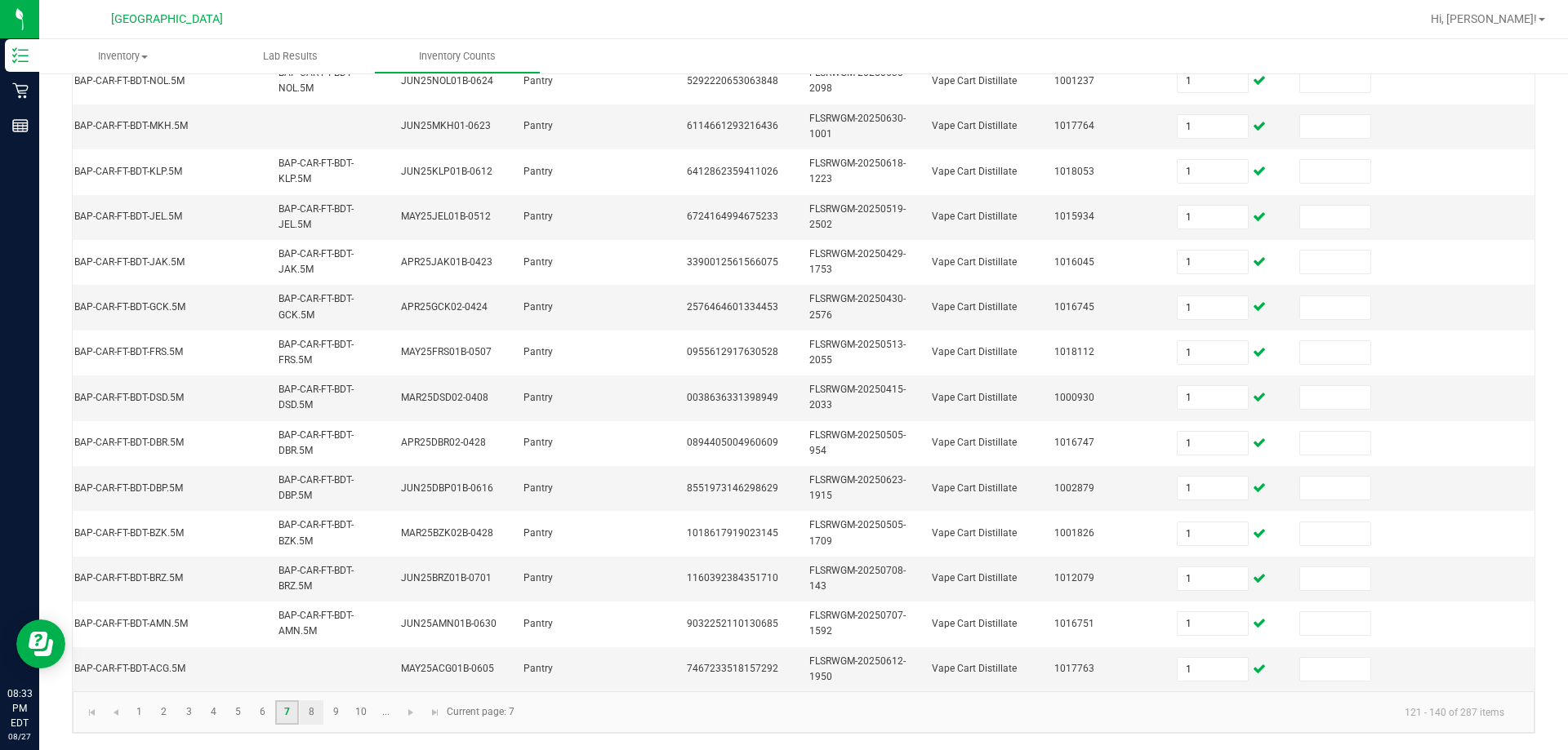
click at [301, 712] on ul "1 2 3 4 5 6 7 8 9 10 ..." at bounding box center [263, 712] width 271 height 24
click at [304, 711] on link "8" at bounding box center [311, 712] width 24 height 24
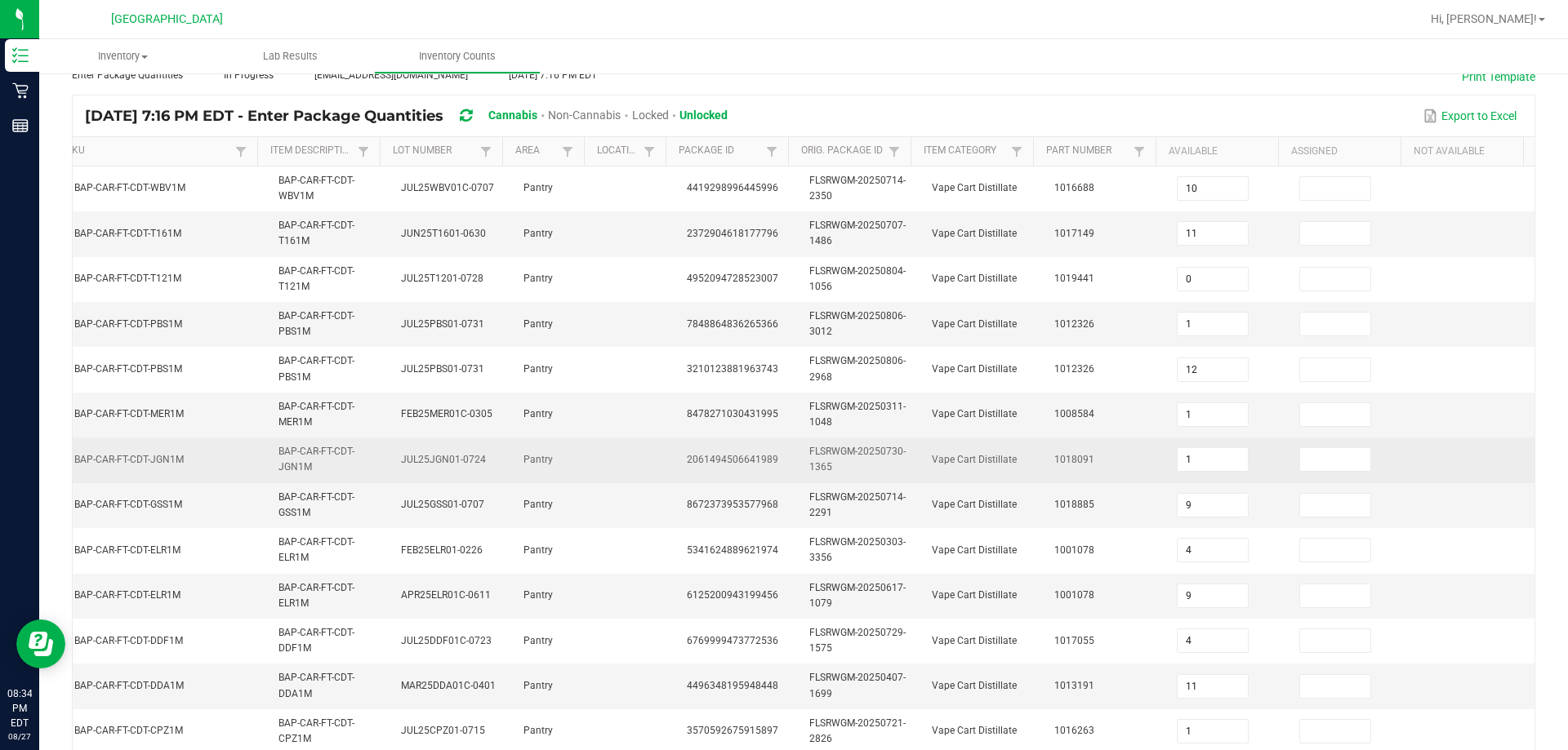
scroll to position [0, 0]
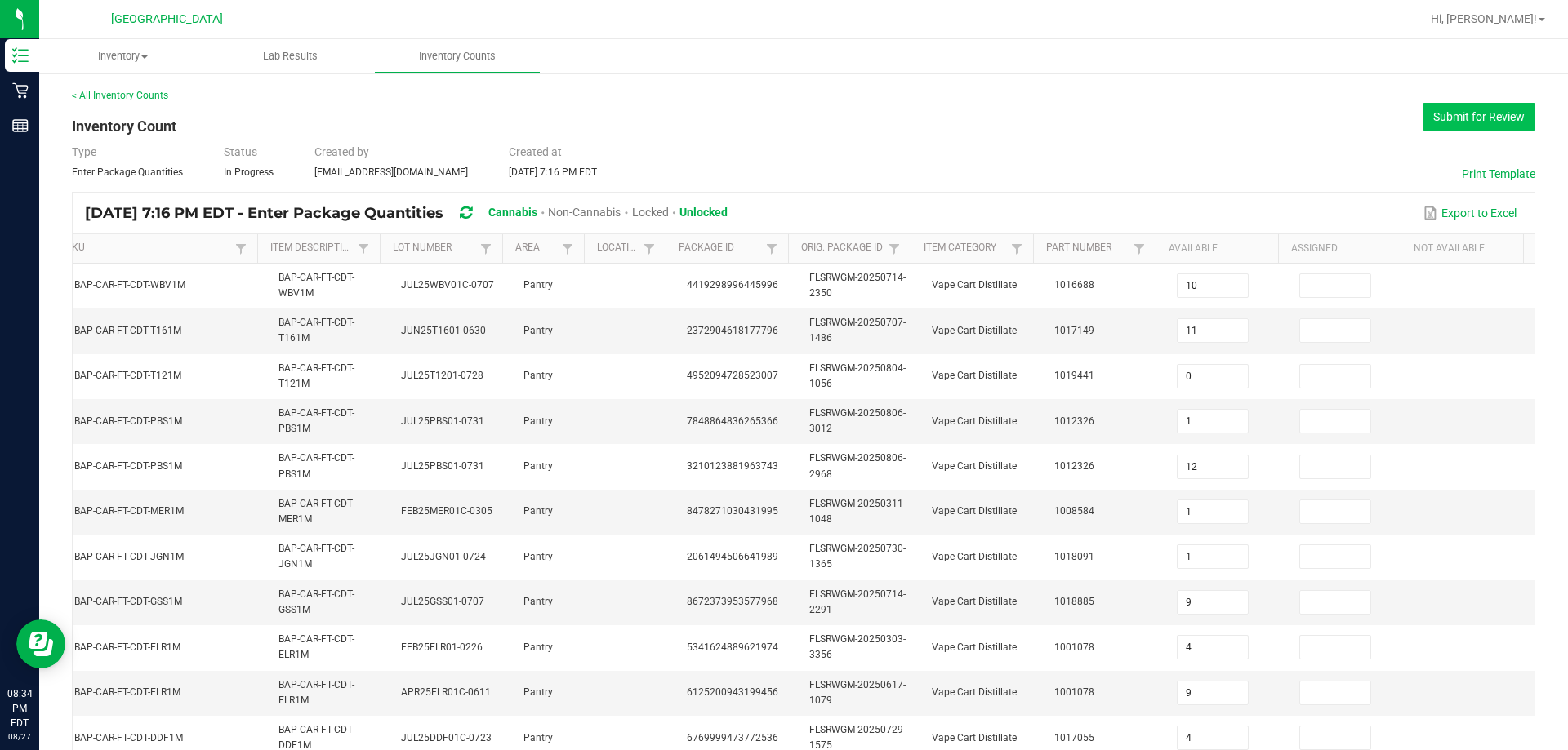
click at [781, 110] on button "Submit for Review" at bounding box center [1479, 116] width 112 height 28
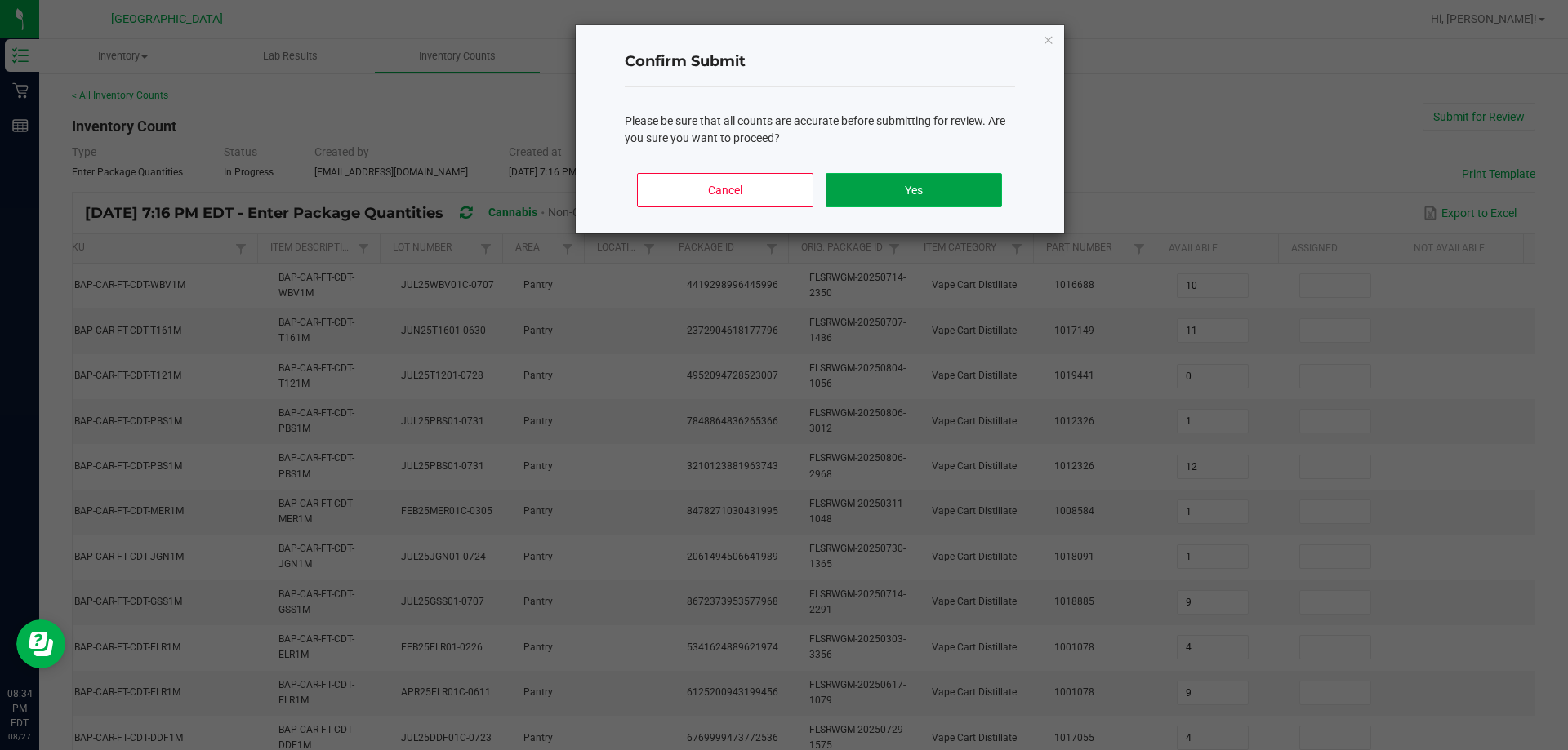
click at [781, 193] on button "Yes" at bounding box center [912, 190] width 176 height 34
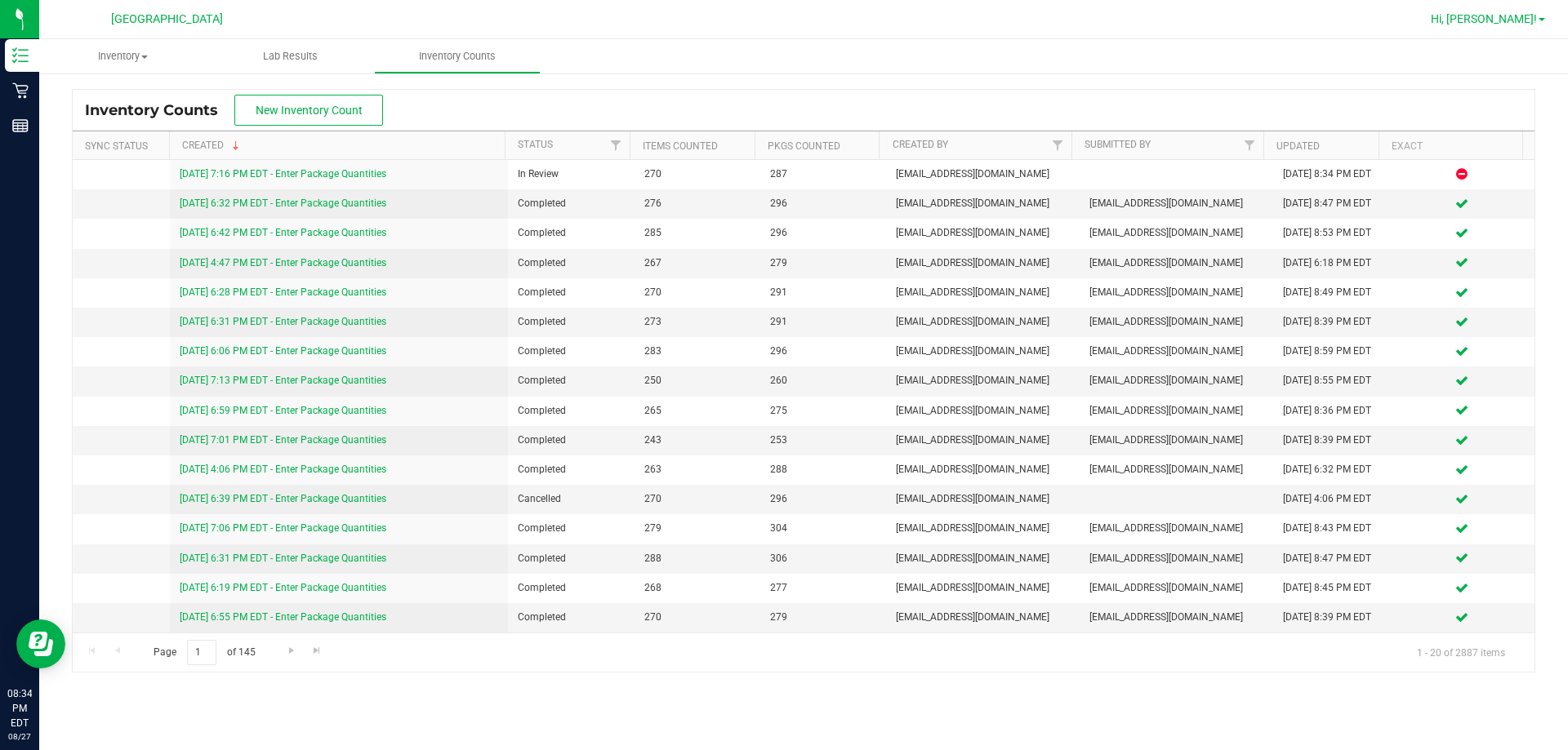
click at [781, 20] on span "Hi, [PERSON_NAME]!" at bounding box center [1483, 19] width 106 height 13
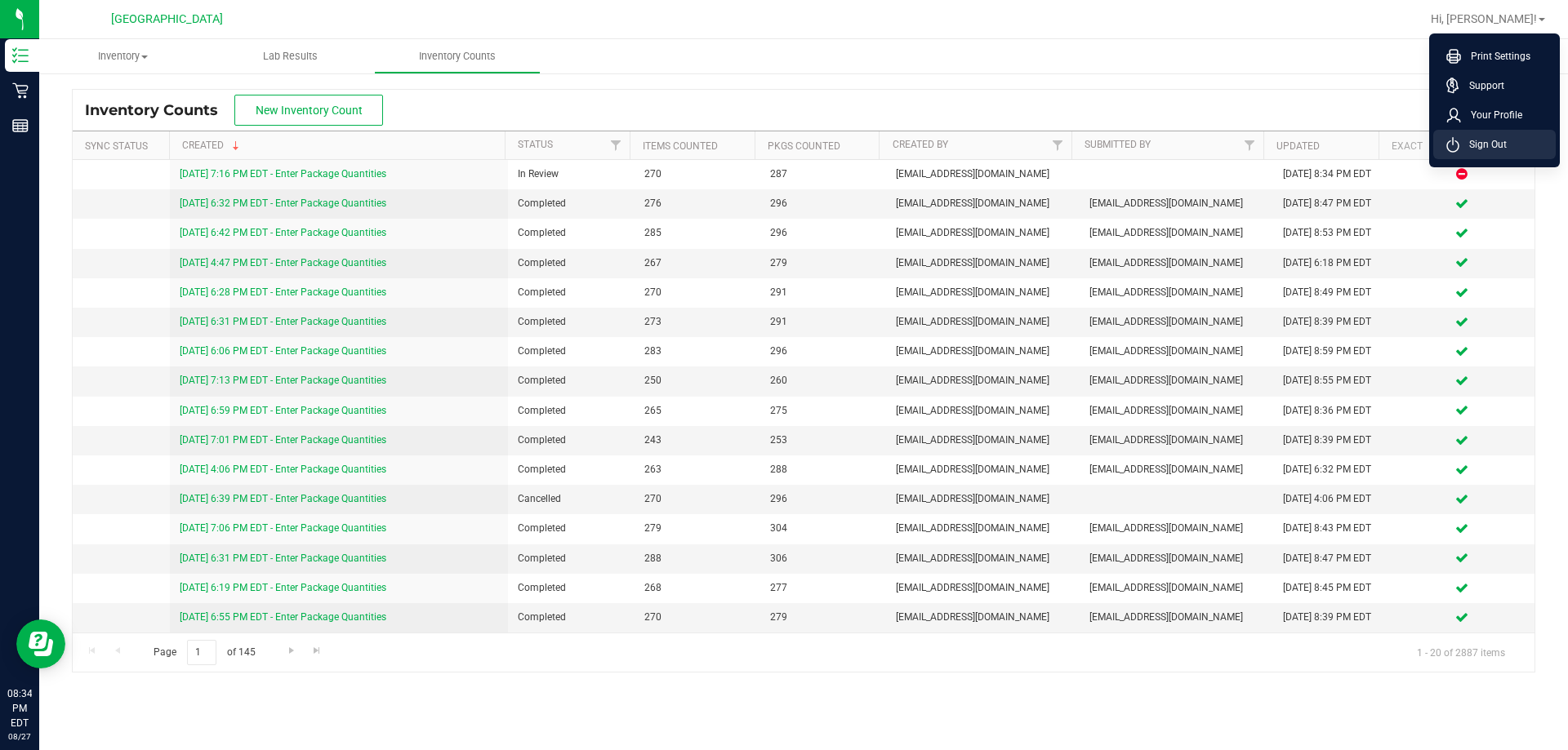
click at [781, 140] on span "Sign Out" at bounding box center [1482, 144] width 47 height 16
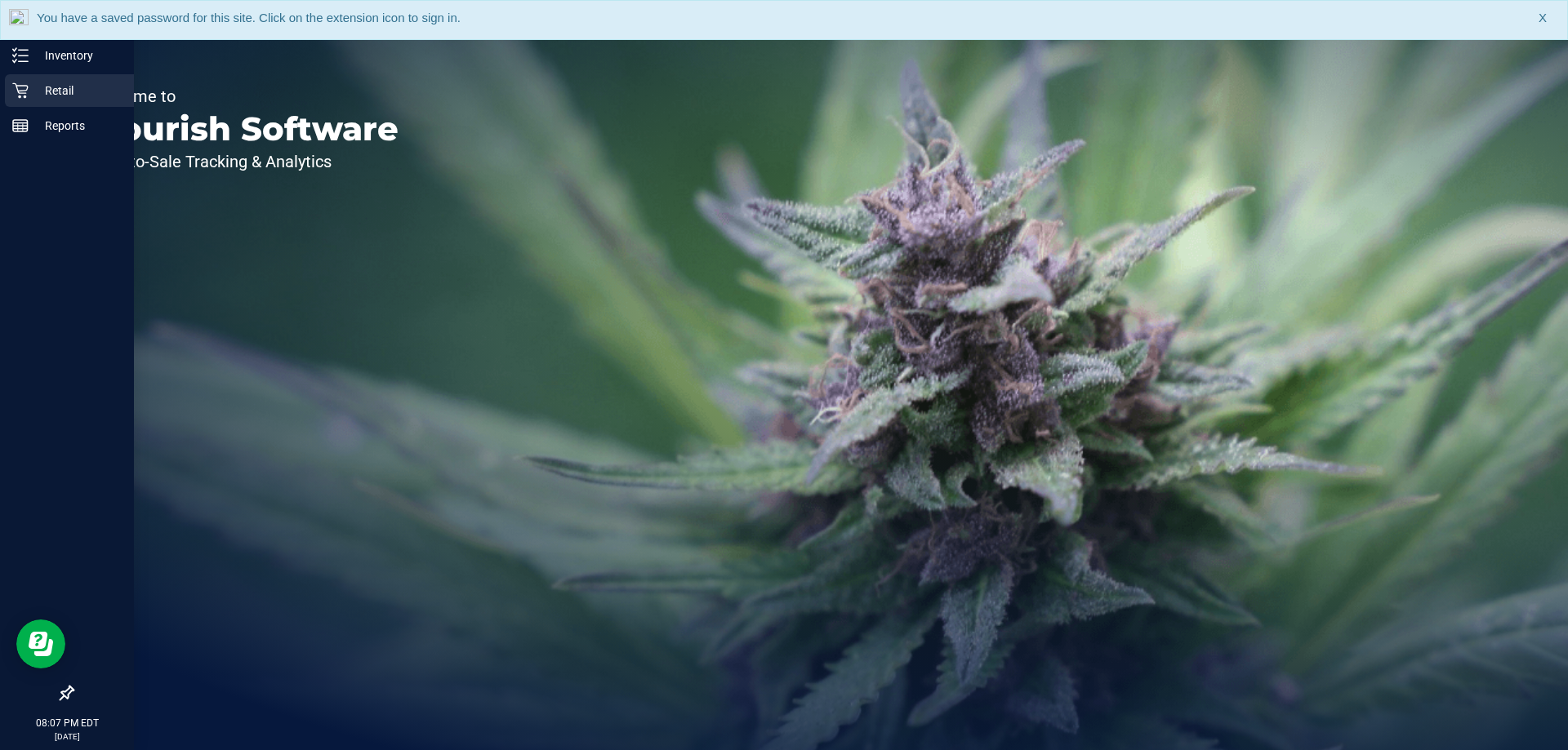
click at [31, 82] on p "Retail" at bounding box center [78, 91] width 98 height 20
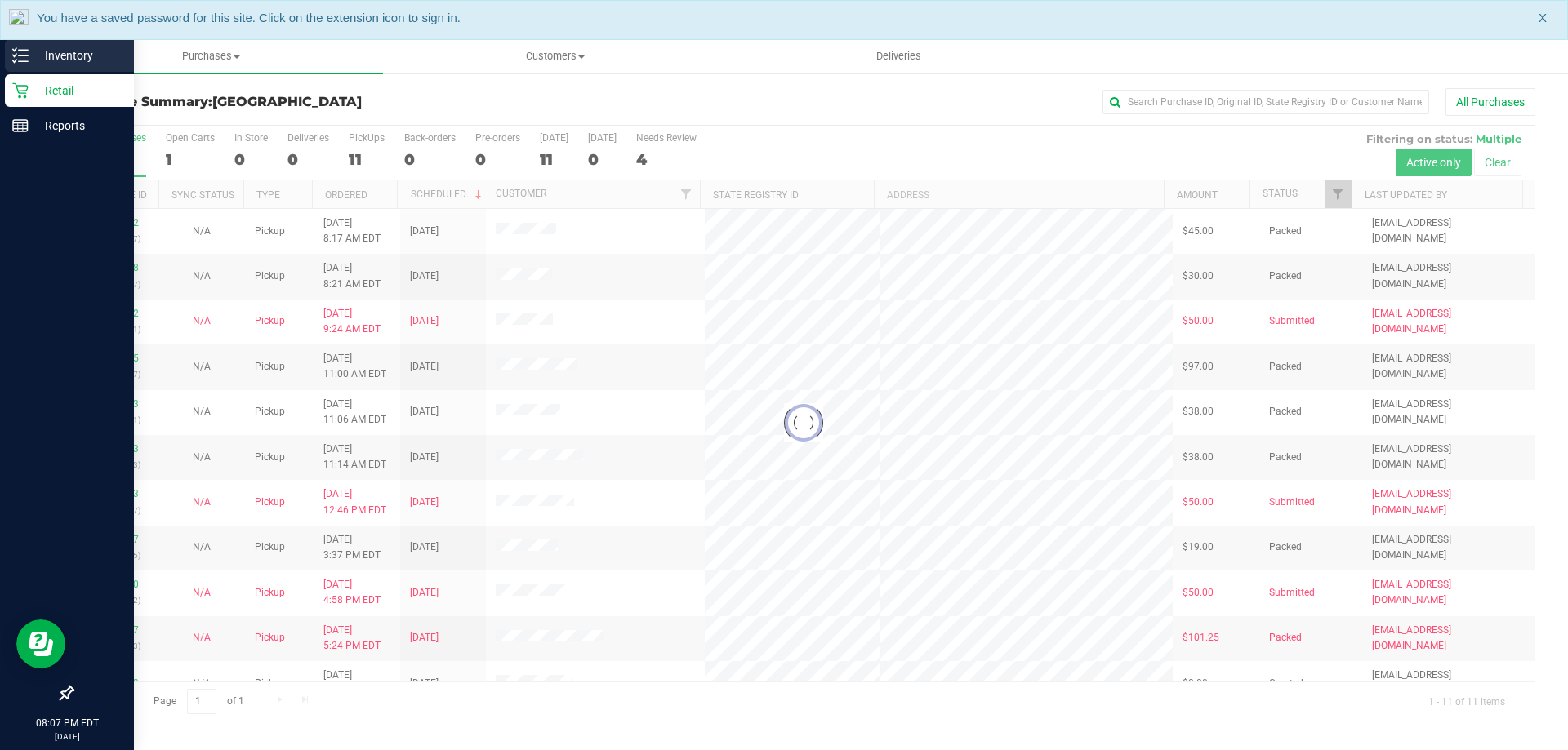
click at [34, 52] on p "Inventory" at bounding box center [78, 55] width 98 height 20
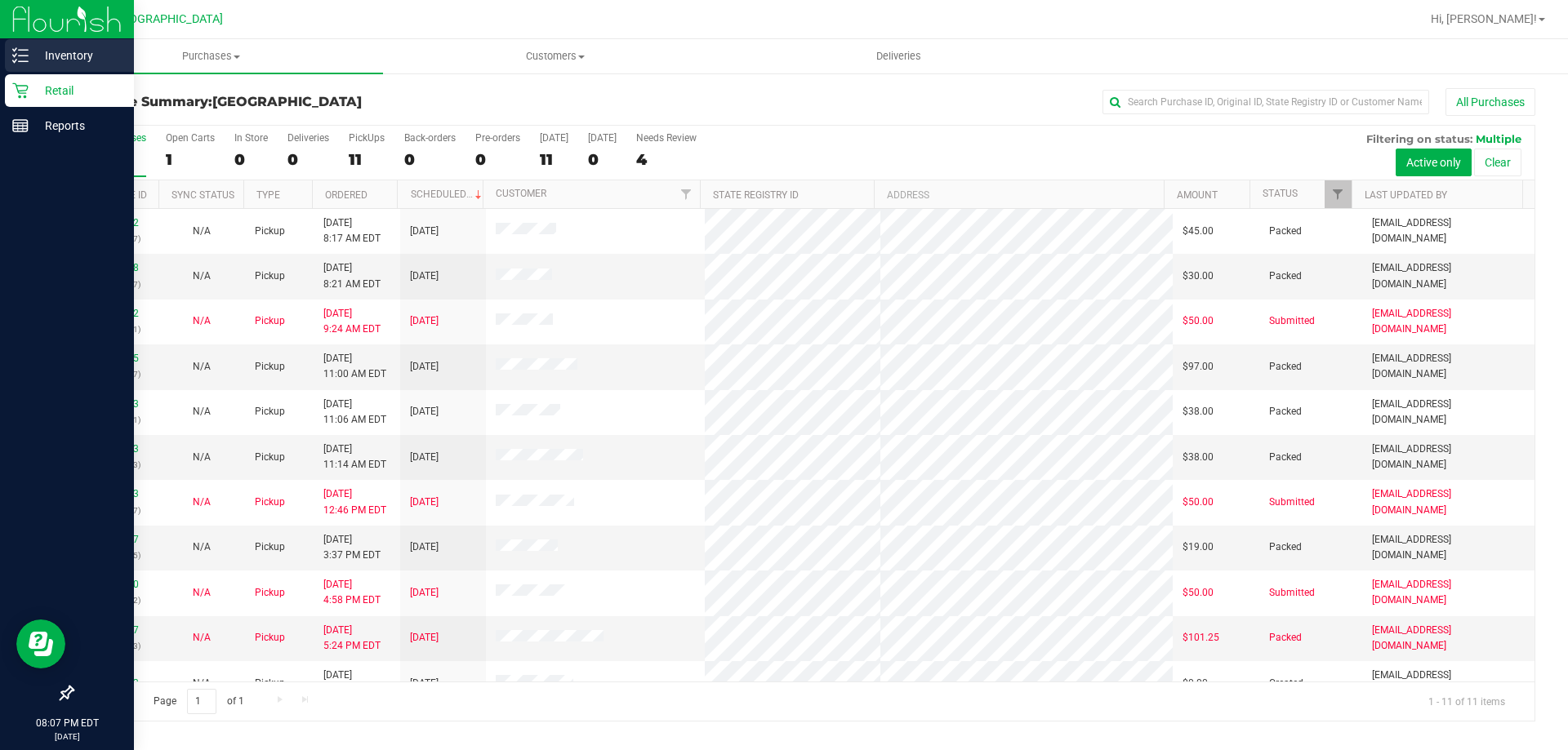
click at [16, 54] on icon at bounding box center [21, 55] width 16 height 16
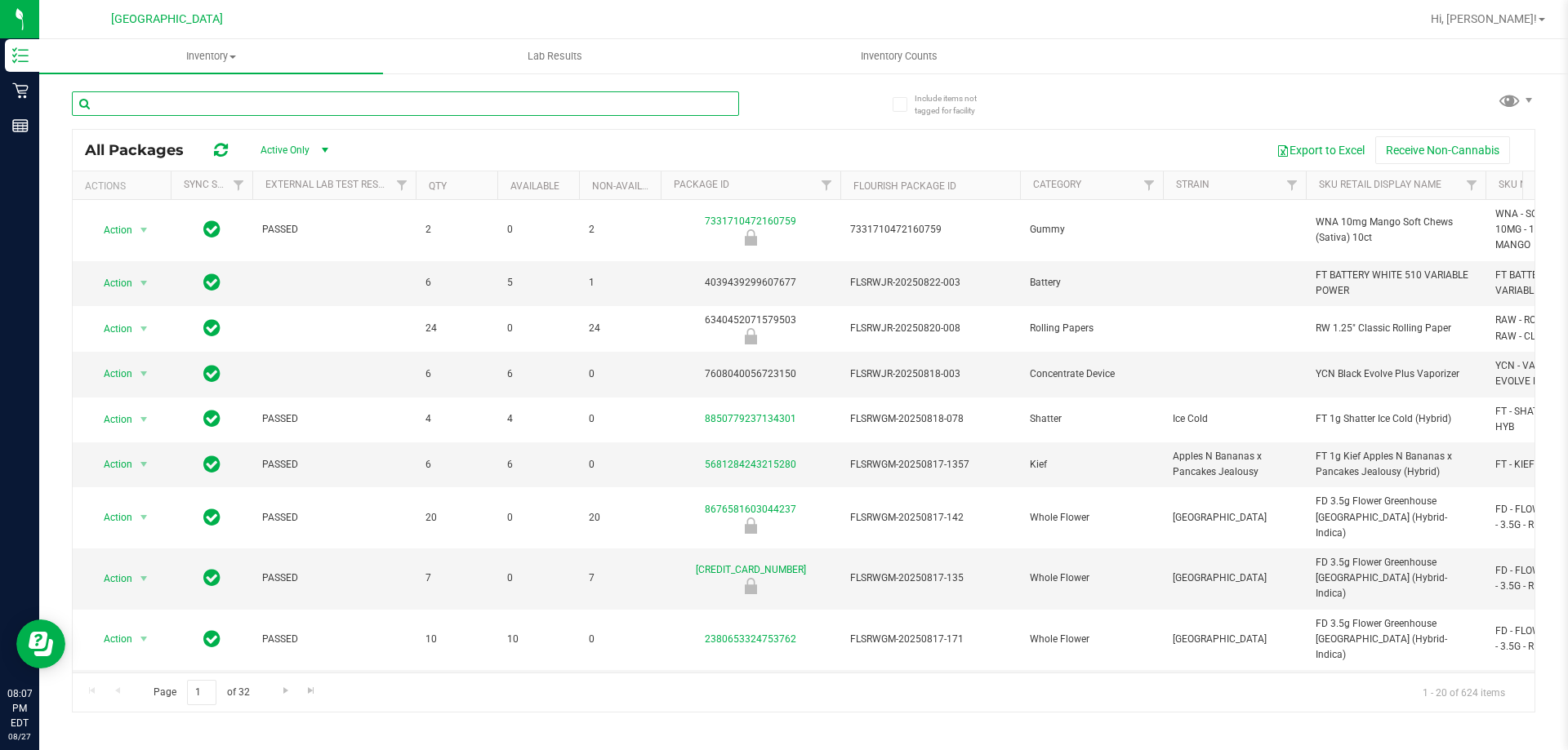
click at [335, 106] on input "text" at bounding box center [406, 103] width 667 height 24
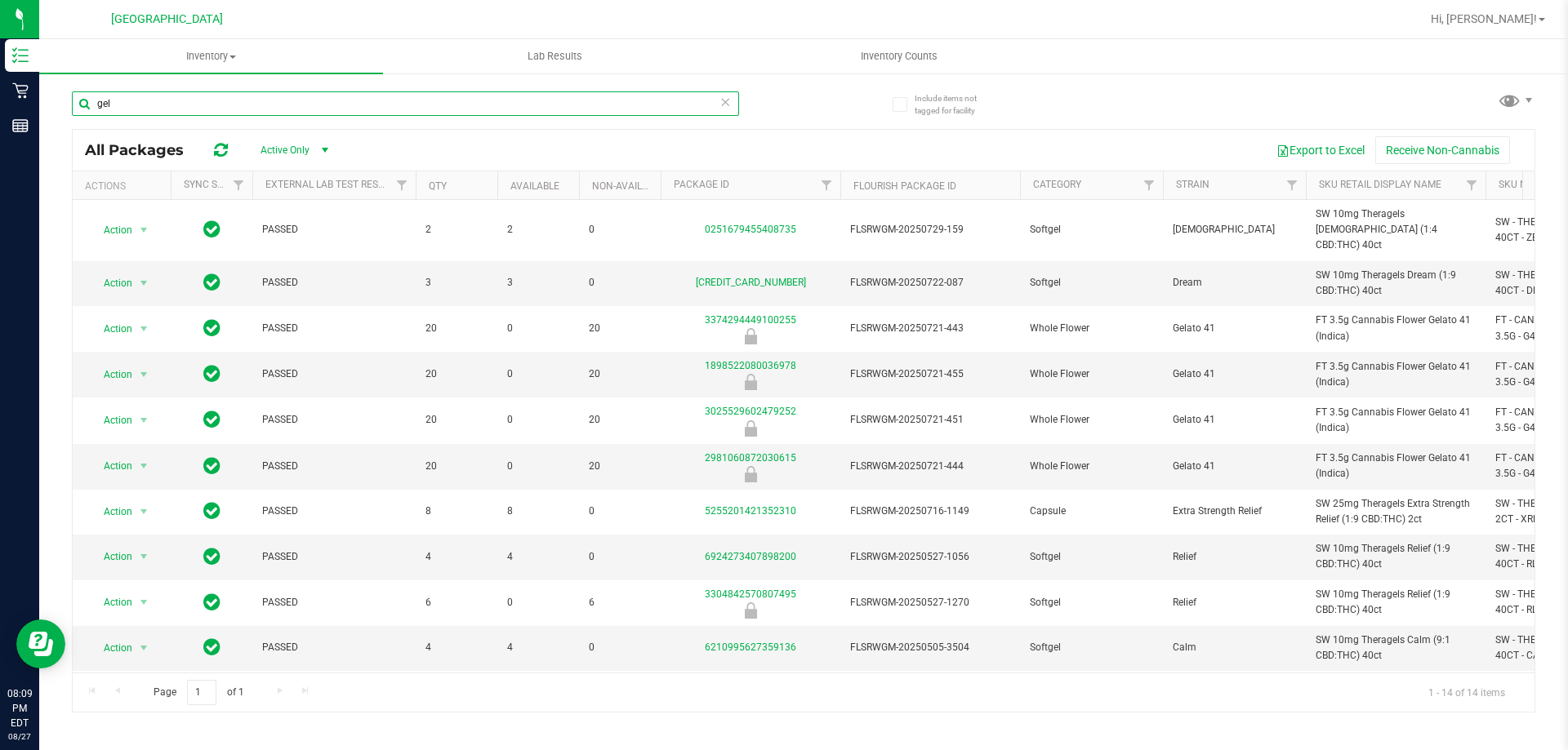
type input "gel"
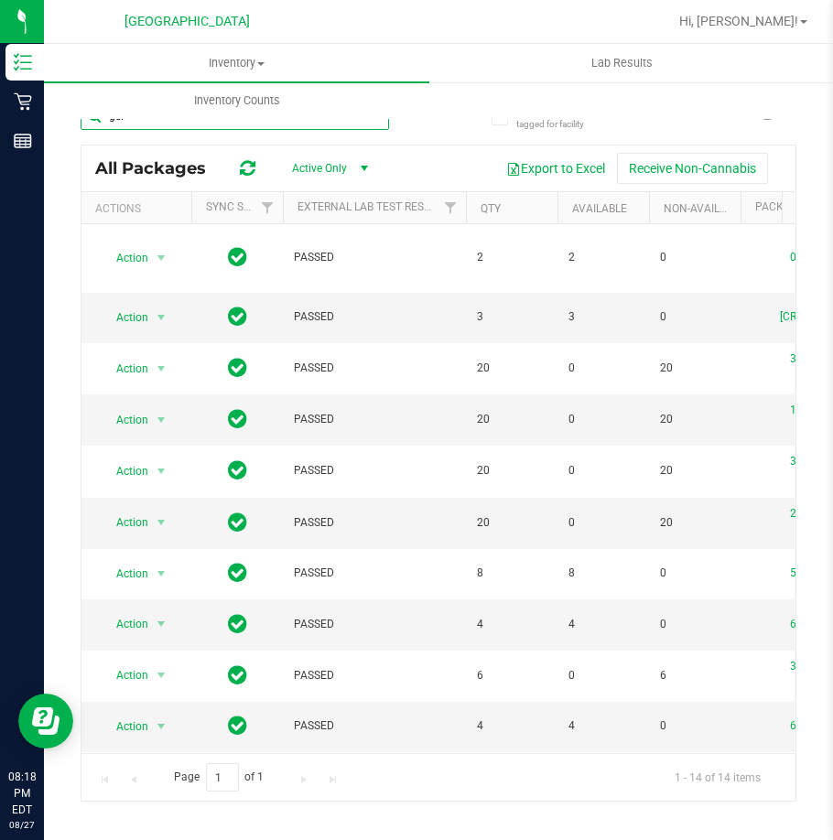
click at [116, 126] on input "gel" at bounding box center [235, 116] width 308 height 27
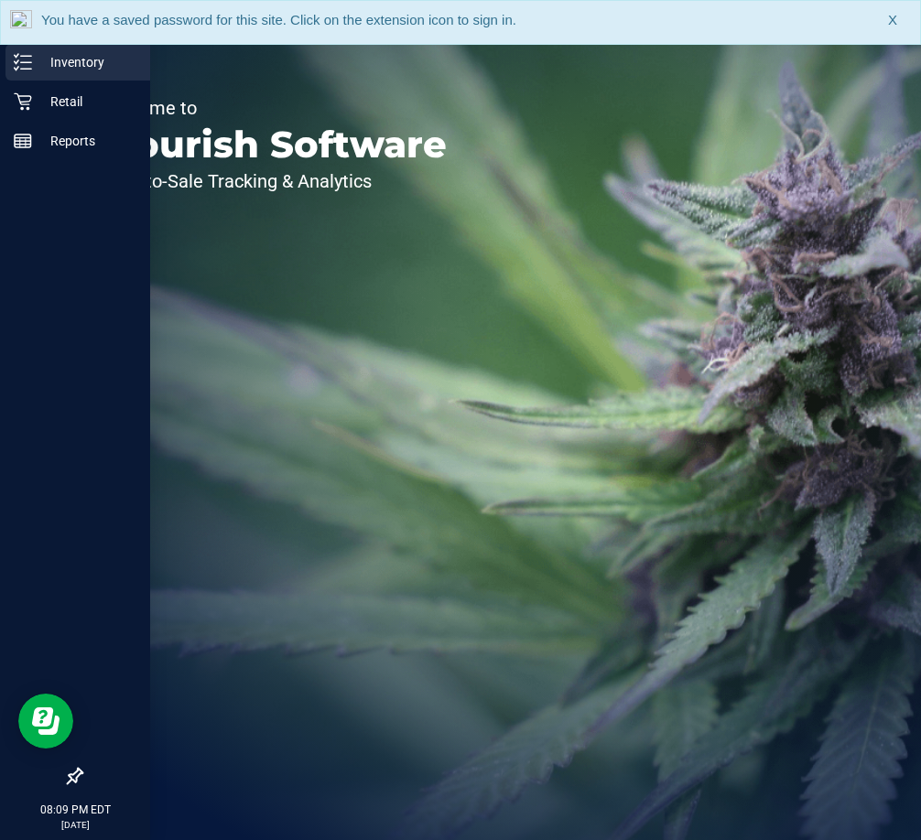
click at [47, 75] on div "Inventory" at bounding box center [77, 62] width 145 height 37
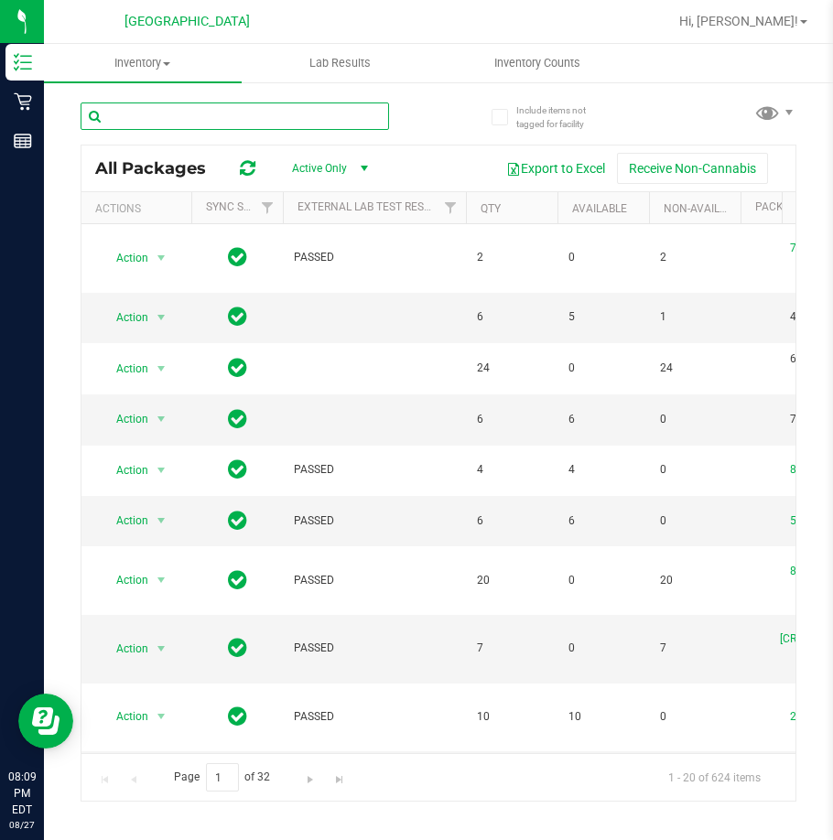
click at [189, 109] on input "text" at bounding box center [235, 116] width 308 height 27
paste input "[CREDIT_CARD_NUMBER]"
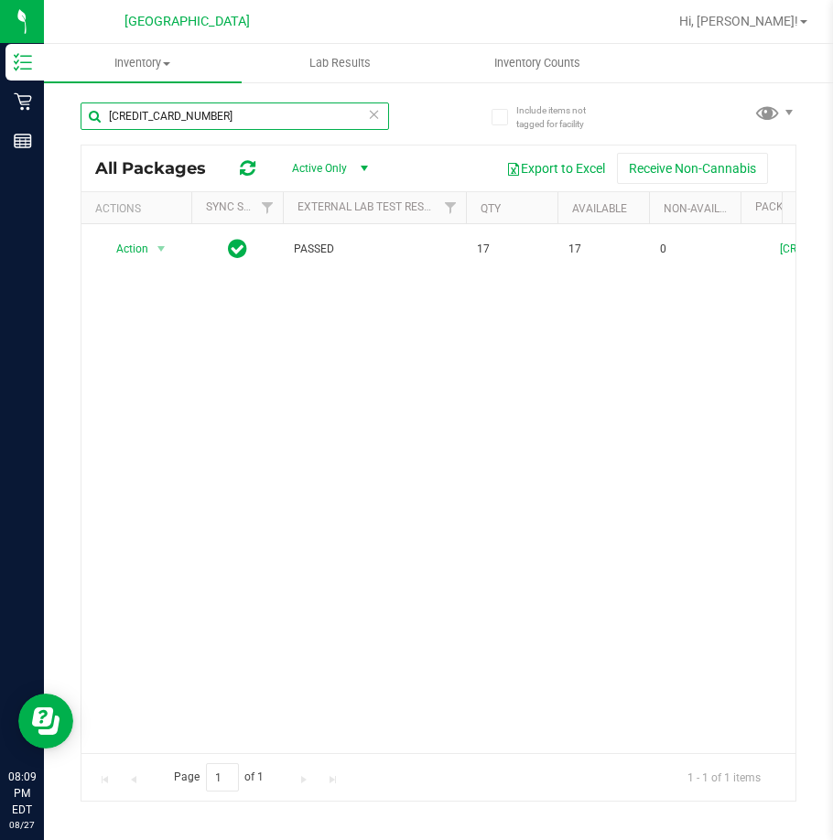
click at [187, 116] on input "[CREDIT_CARD_NUMBER]" at bounding box center [235, 116] width 308 height 27
paste input "9304624207804338"
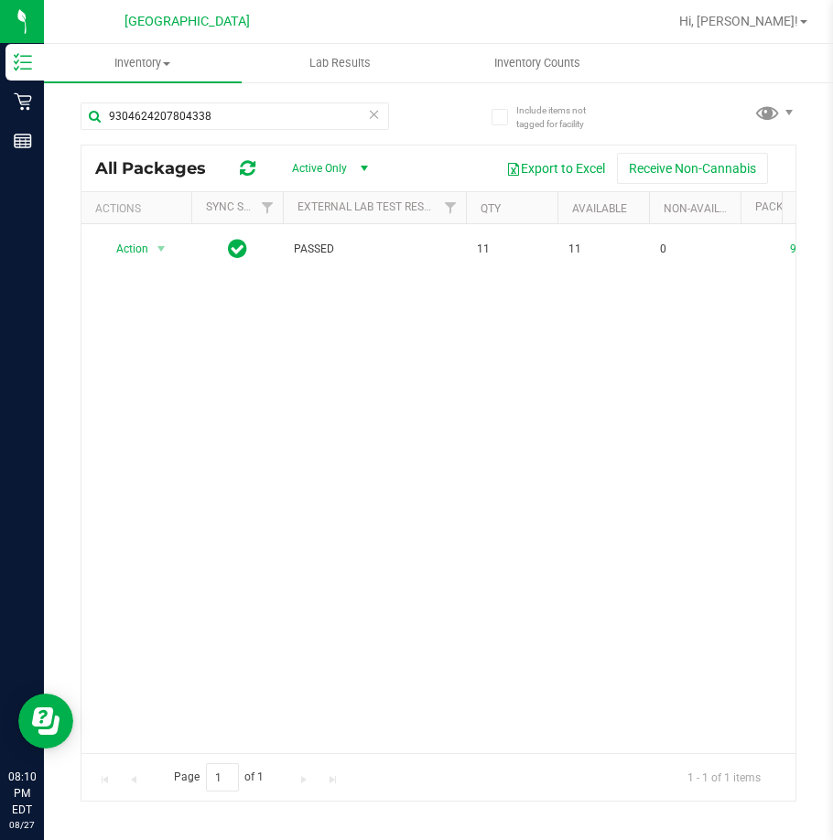
click at [161, 94] on div "9304624207804338" at bounding box center [260, 115] width 358 height 59
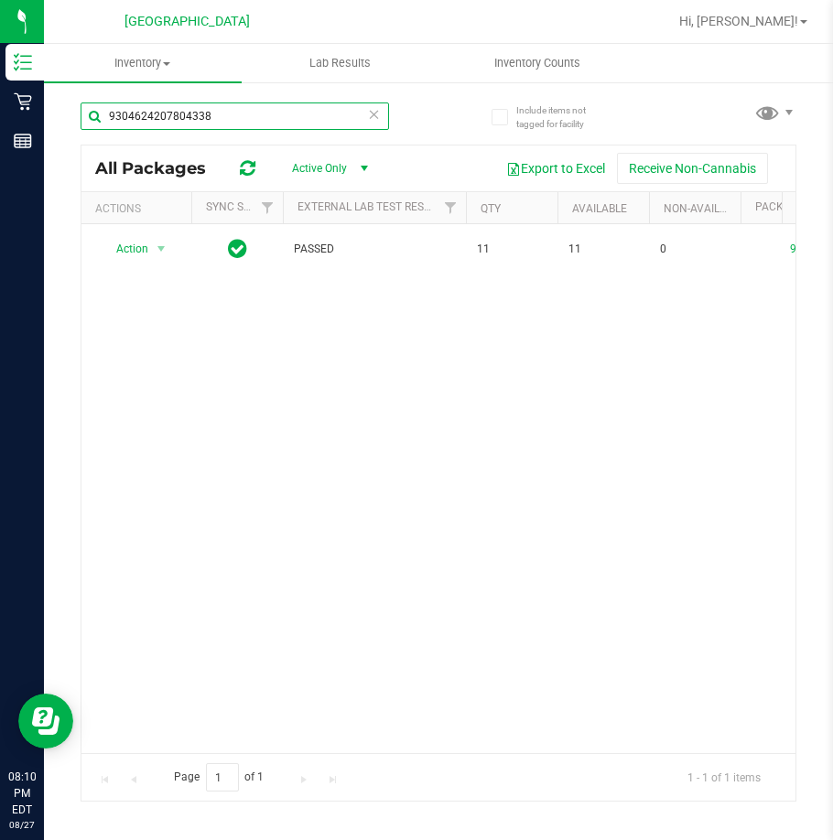
click at [159, 120] on input "9304624207804338" at bounding box center [235, 116] width 308 height 27
click at [171, 119] on input "9304624207804338" at bounding box center [235, 116] width 308 height 27
paste input "8872923849248277"
click at [161, 113] on input "8872923849248277" at bounding box center [235, 116] width 308 height 27
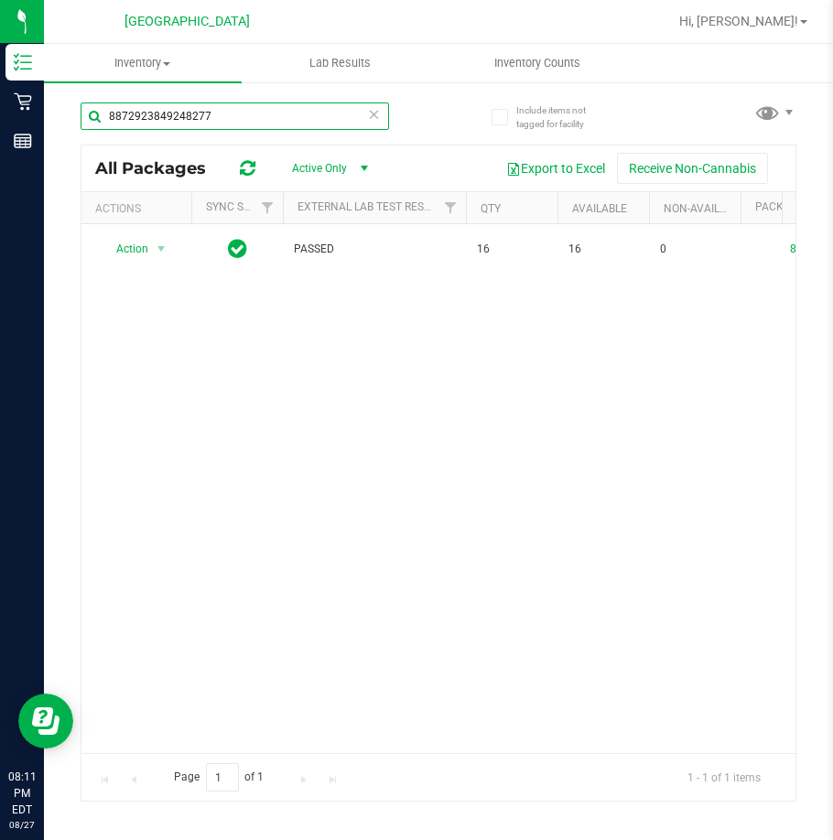
click at [161, 113] on input "8872923849248277" at bounding box center [235, 116] width 308 height 27
paste input "1021581017049146"
click at [132, 118] on input "1021581017049146" at bounding box center [235, 116] width 308 height 27
paste input "0502567247153914"
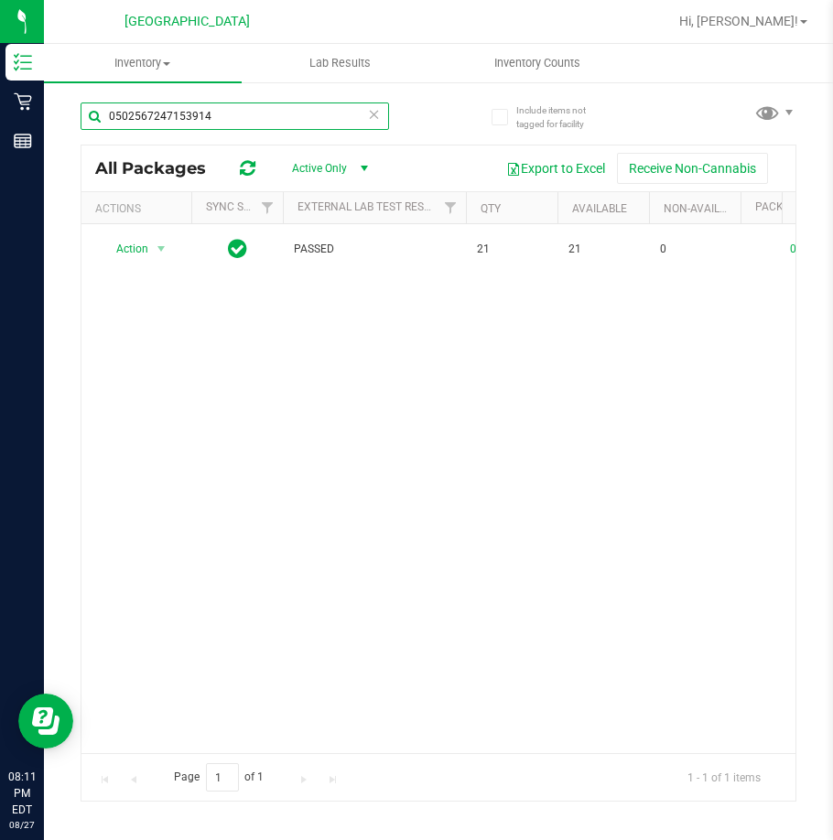
click at [162, 112] on input "0502567247153914" at bounding box center [235, 116] width 308 height 27
paste input "2602449801049999"
click at [181, 117] on input "2602449801049999" at bounding box center [235, 116] width 308 height 27
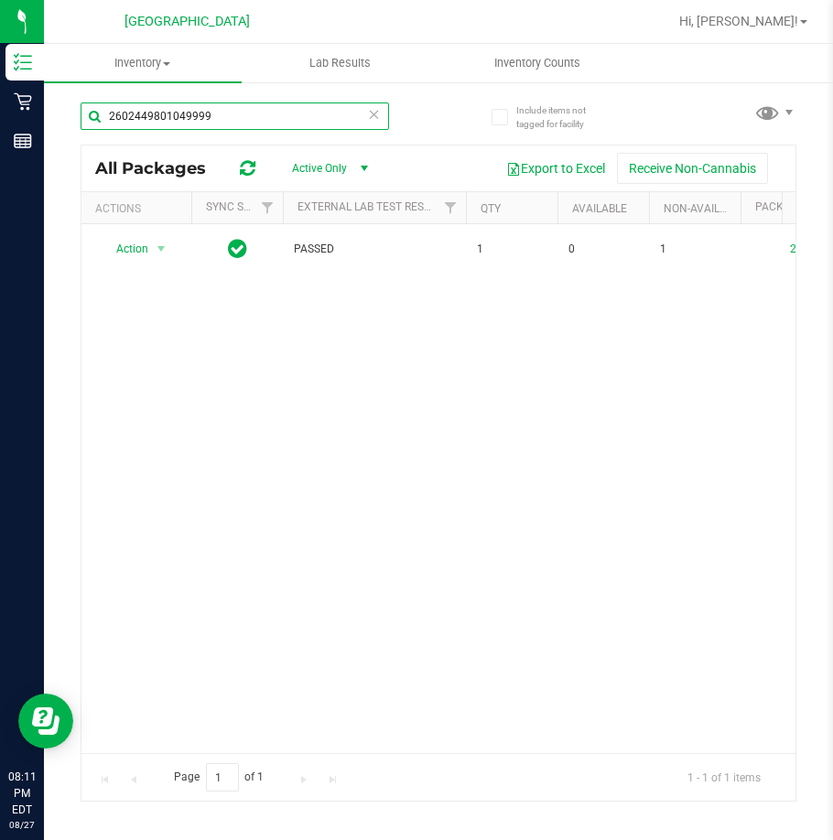
paste input "841981640329310"
click at [175, 123] on input "2841981640329310" at bounding box center [235, 116] width 308 height 27
paste input "501178234659492"
click at [197, 127] on input "5011782346594920" at bounding box center [235, 116] width 308 height 27
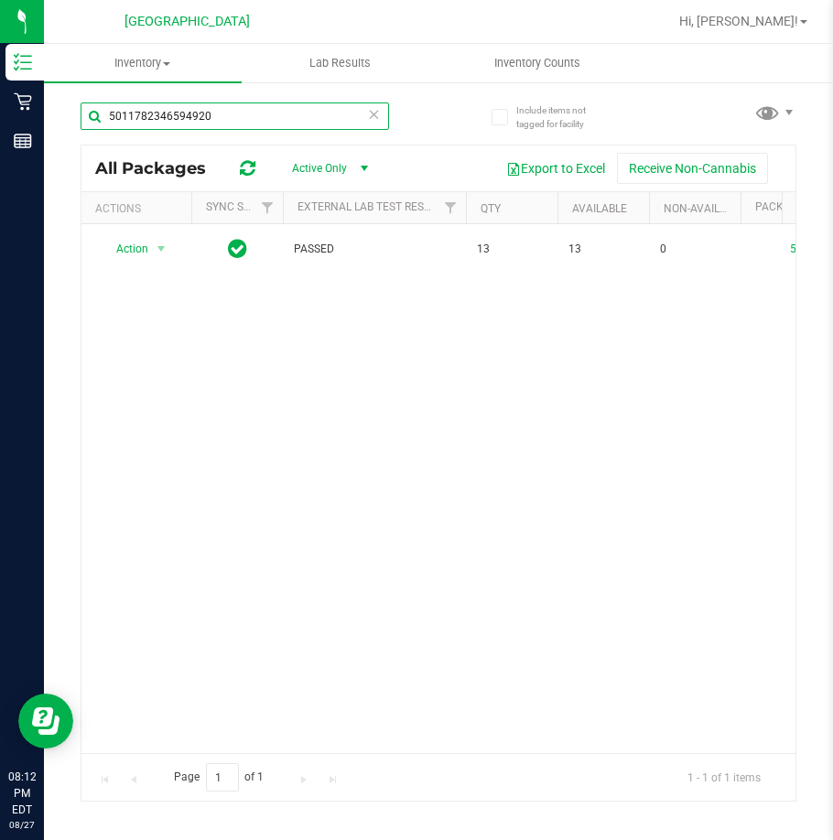
click at [196, 127] on input "5011782346594920" at bounding box center [235, 116] width 308 height 27
paste input "9694094454343512"
click at [154, 124] on input "9694094454343512" at bounding box center [235, 116] width 308 height 27
paste input "8476904365023644"
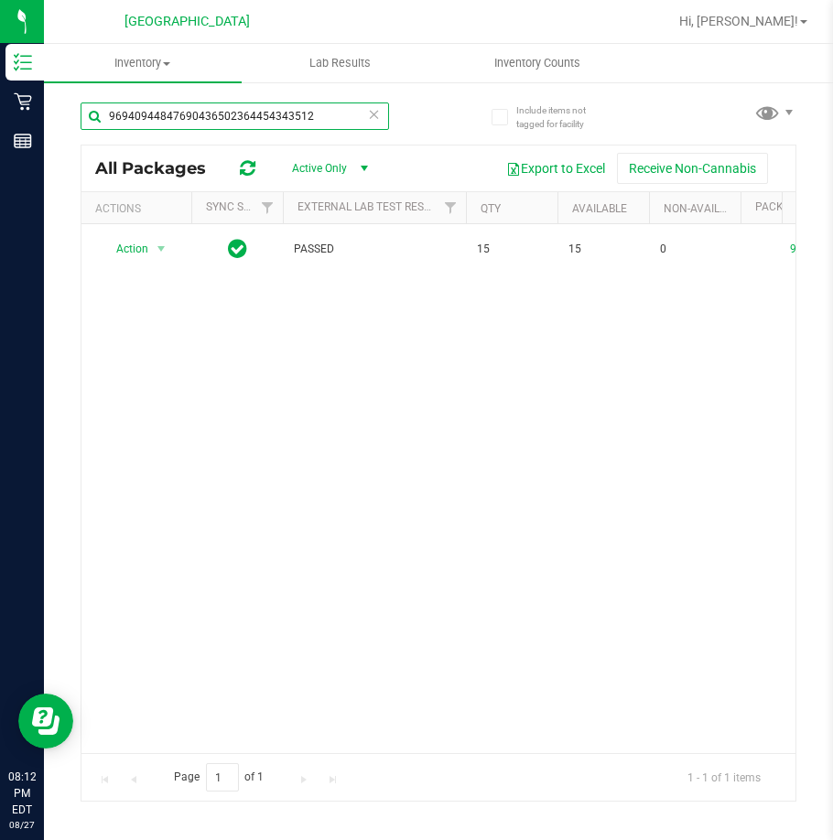
click at [126, 122] on input "96940944847690436502364454343512" at bounding box center [235, 116] width 308 height 27
paste input "4847690436502364"
click at [179, 110] on input "4847690436502364" at bounding box center [235, 116] width 308 height 27
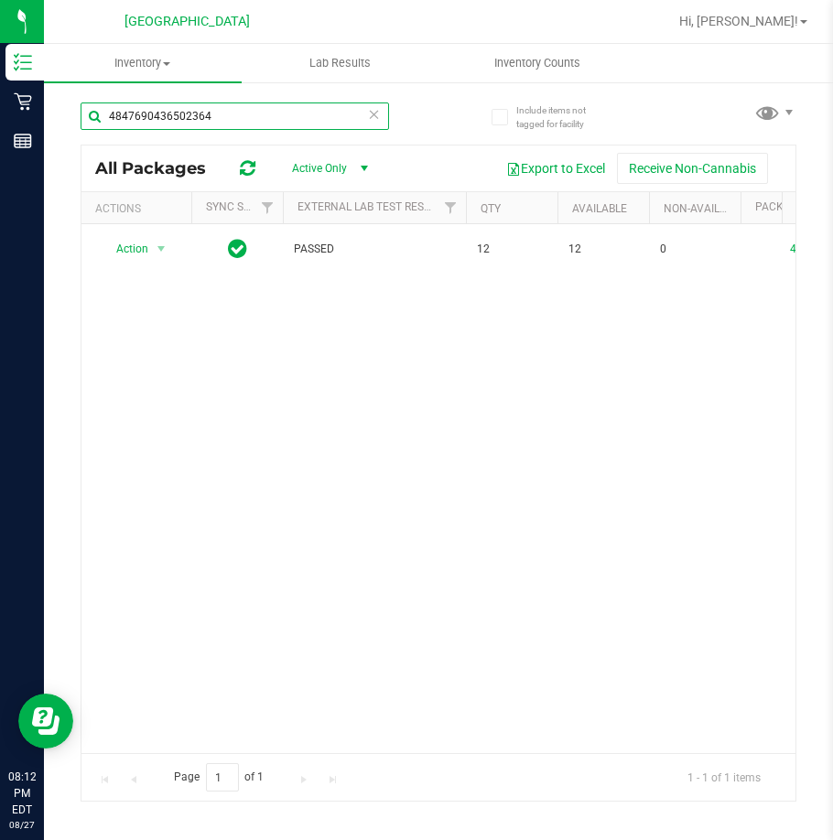
click at [178, 110] on input "4847690436502364" at bounding box center [235, 116] width 308 height 27
paste input "2415678618334869"
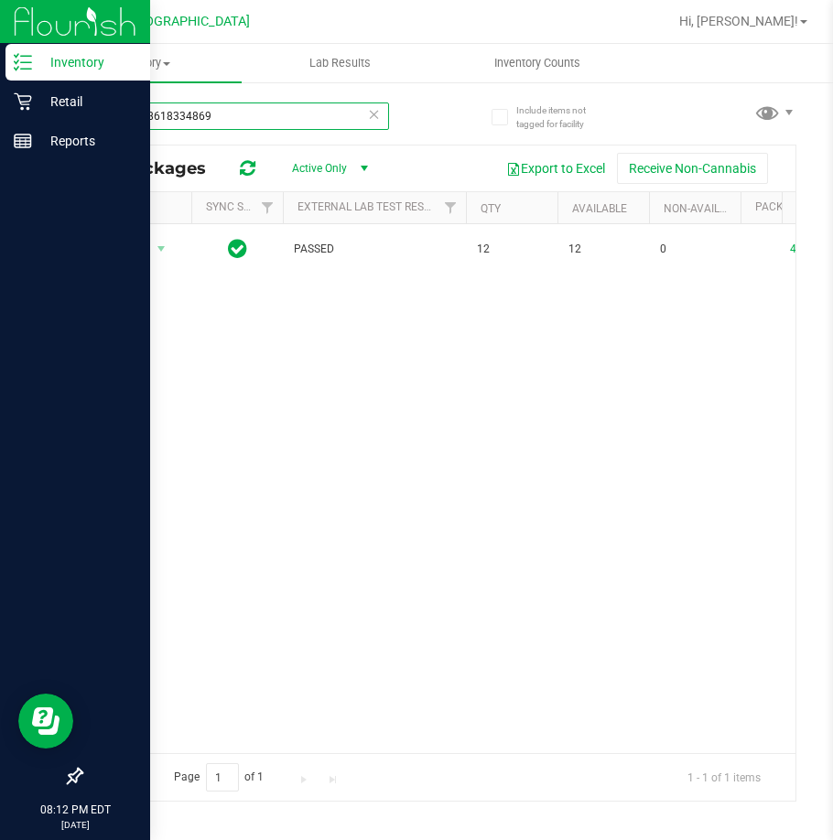
type input "2415678618334869"
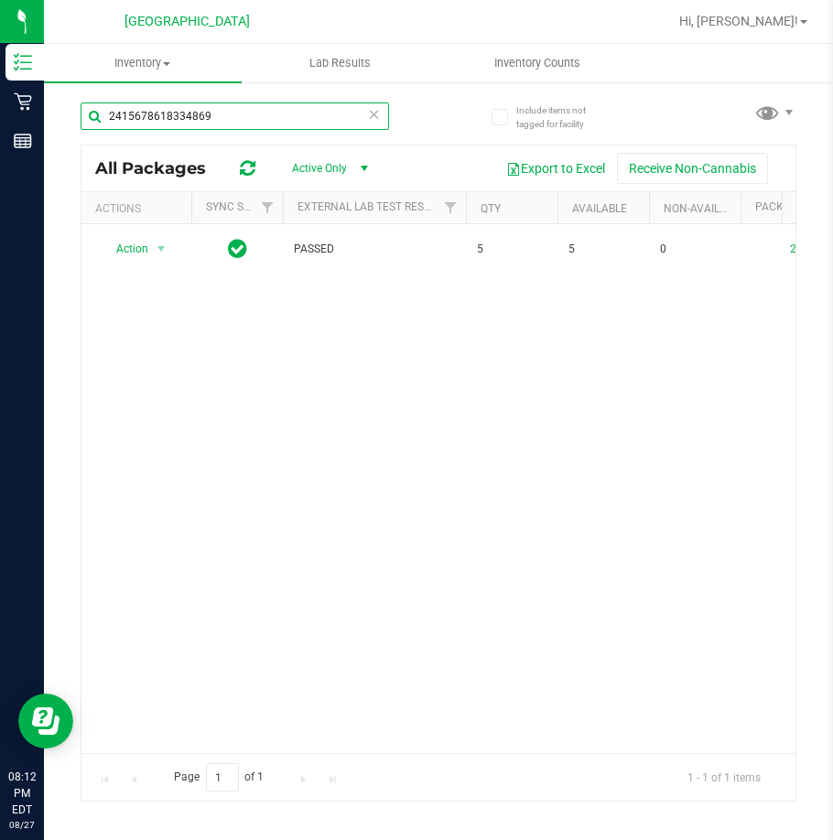
click at [173, 120] on input "2415678618334869" at bounding box center [235, 116] width 308 height 27
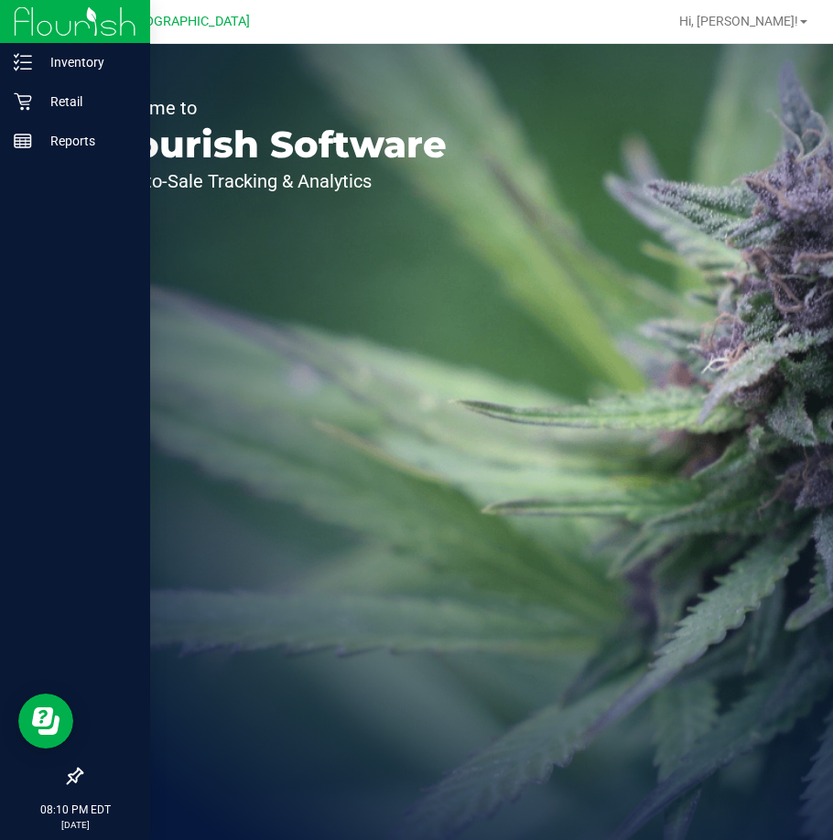
click at [51, 39] on img at bounding box center [75, 21] width 123 height 43
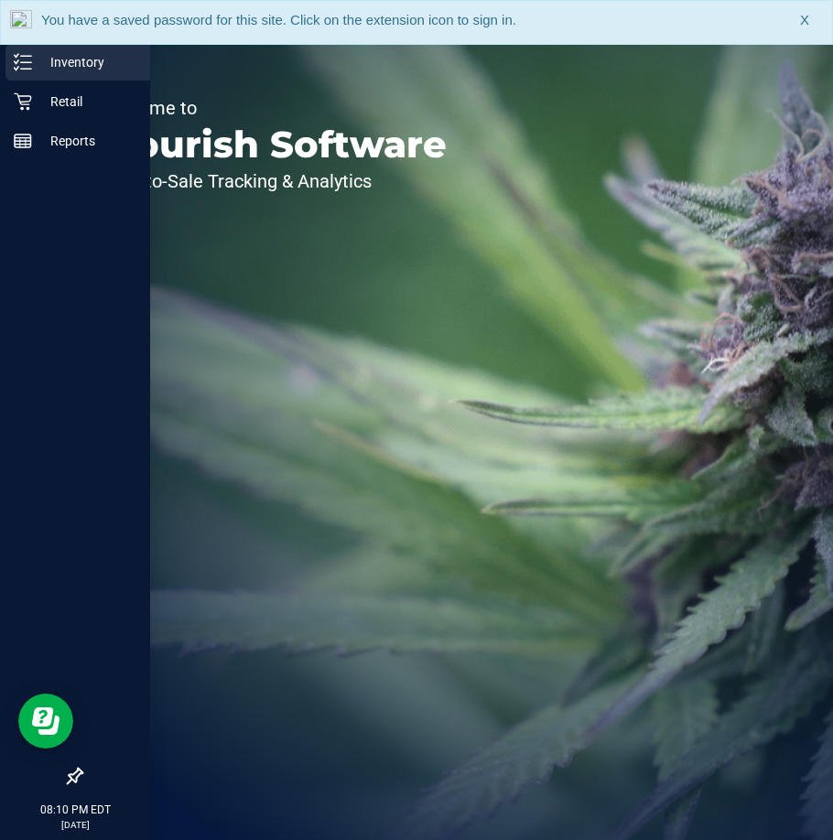
click at [61, 52] on p "Inventory" at bounding box center [87, 62] width 110 height 22
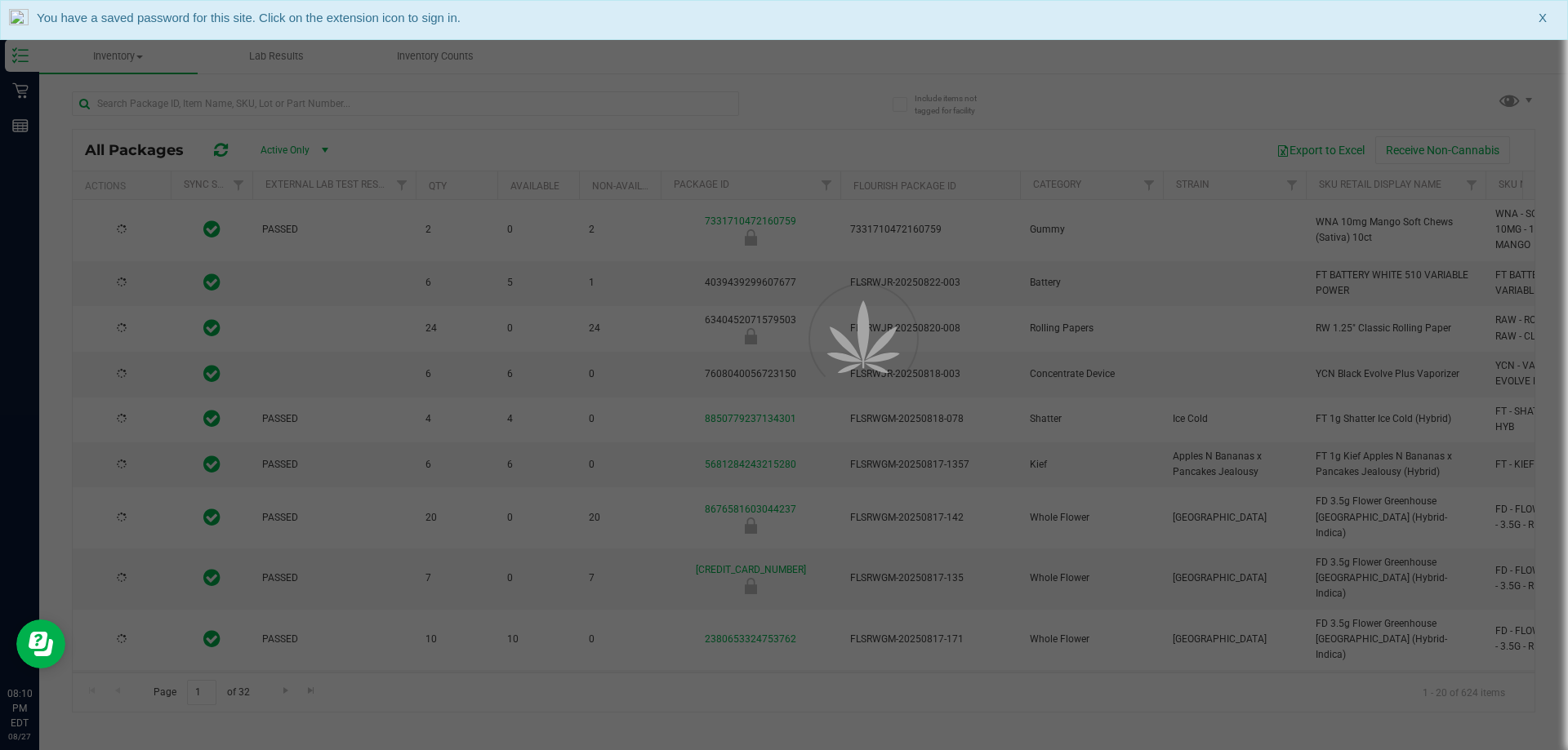
click at [682, 103] on div at bounding box center [784, 375] width 1568 height 750
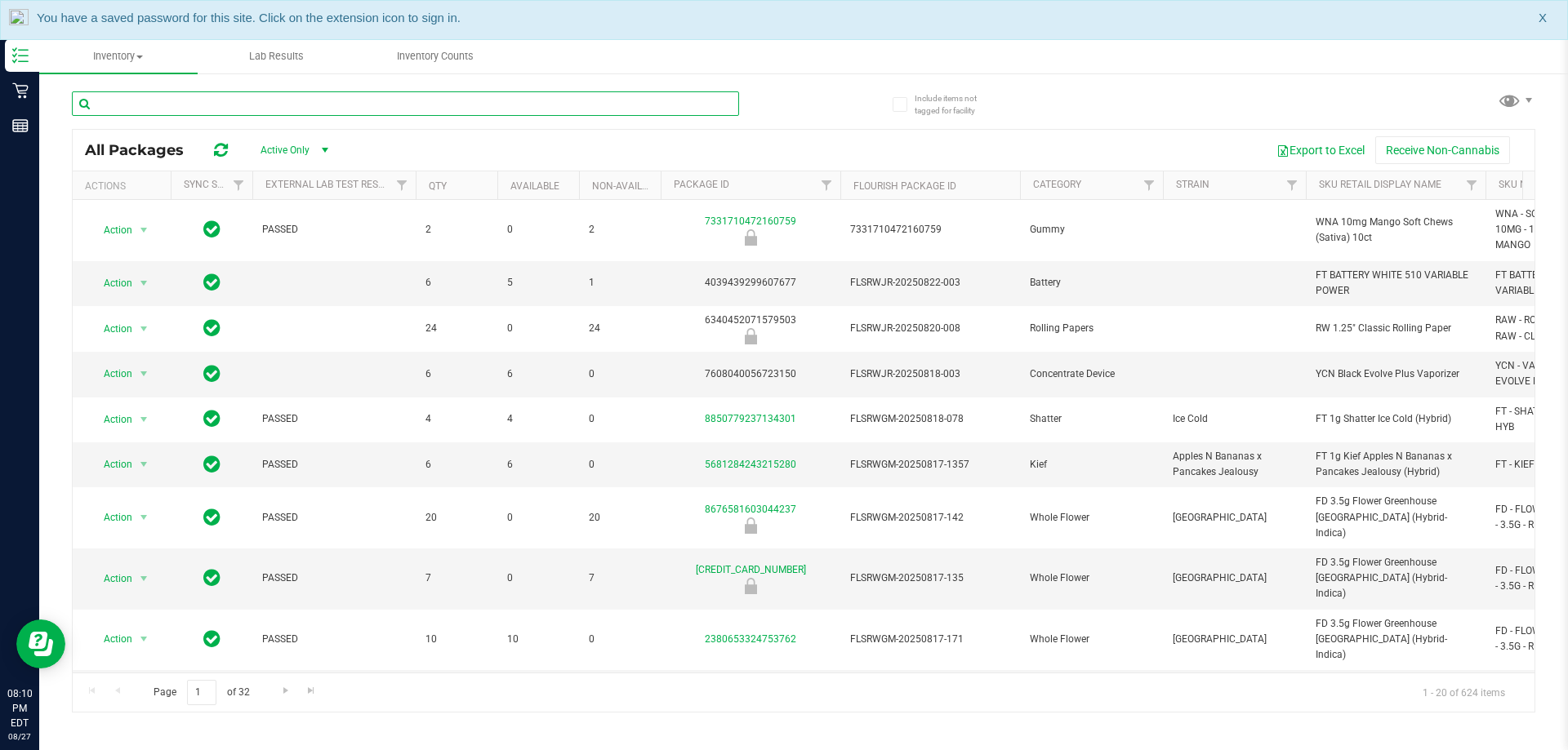
click at [677, 102] on input "text" at bounding box center [406, 103] width 667 height 24
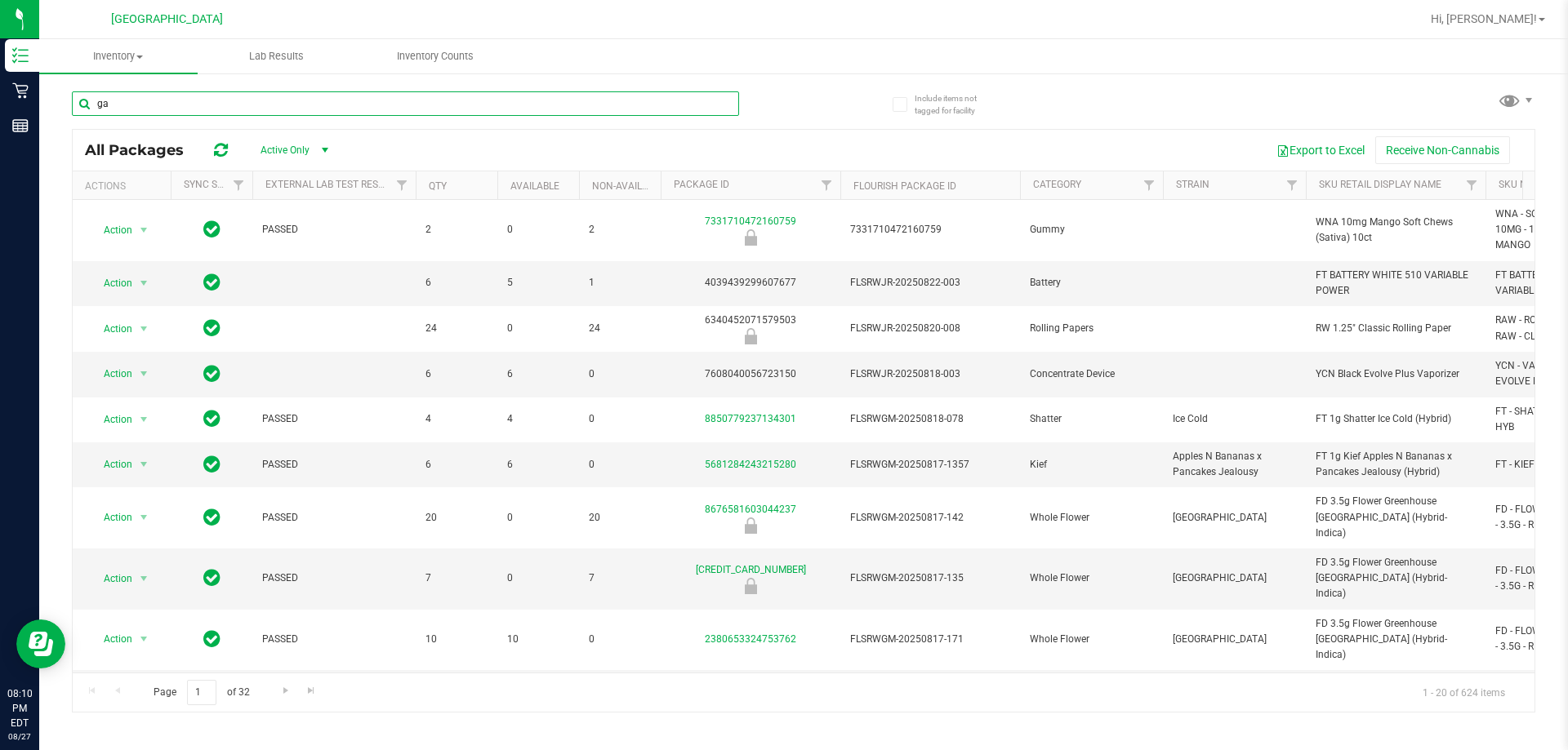
type input "g"
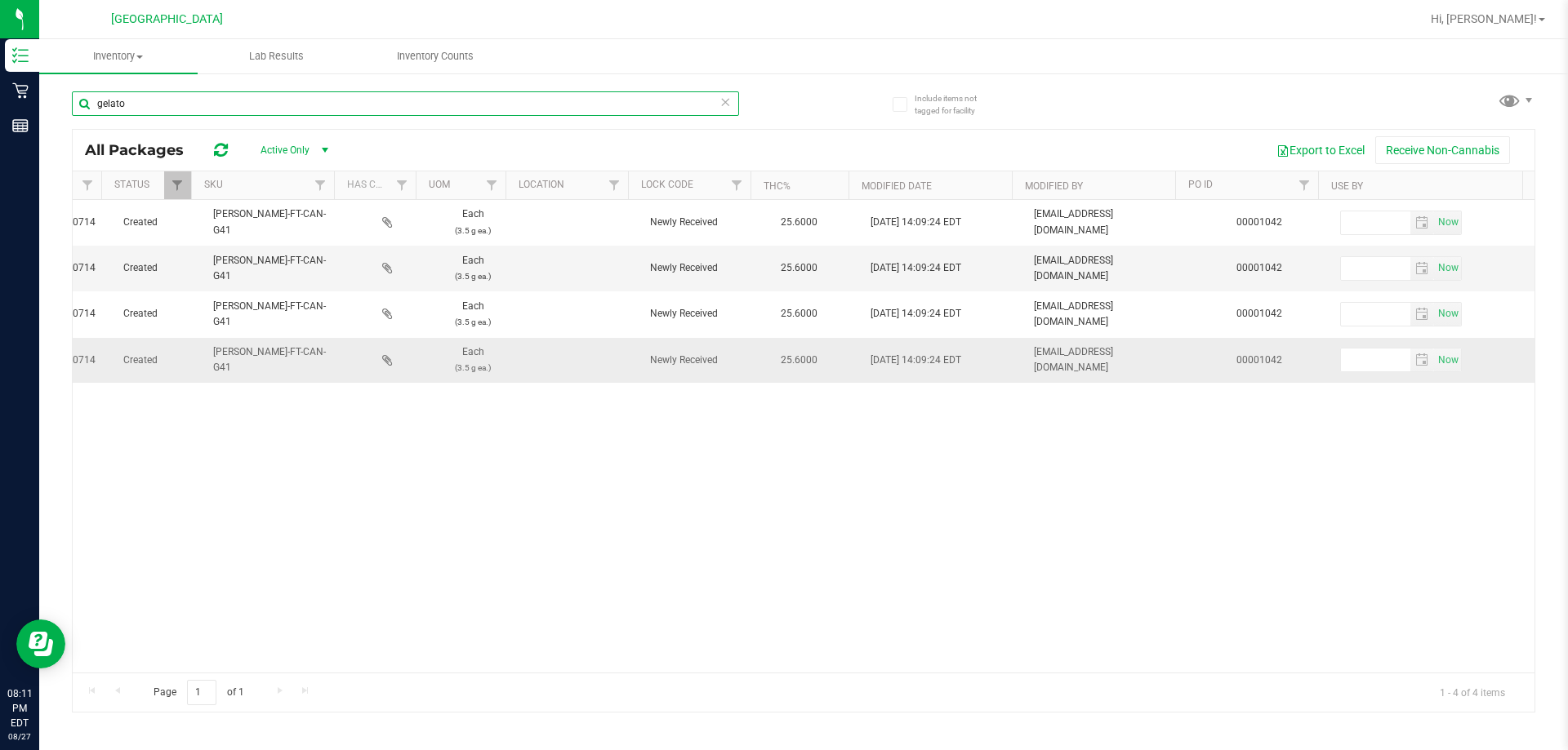
type input "gelato"
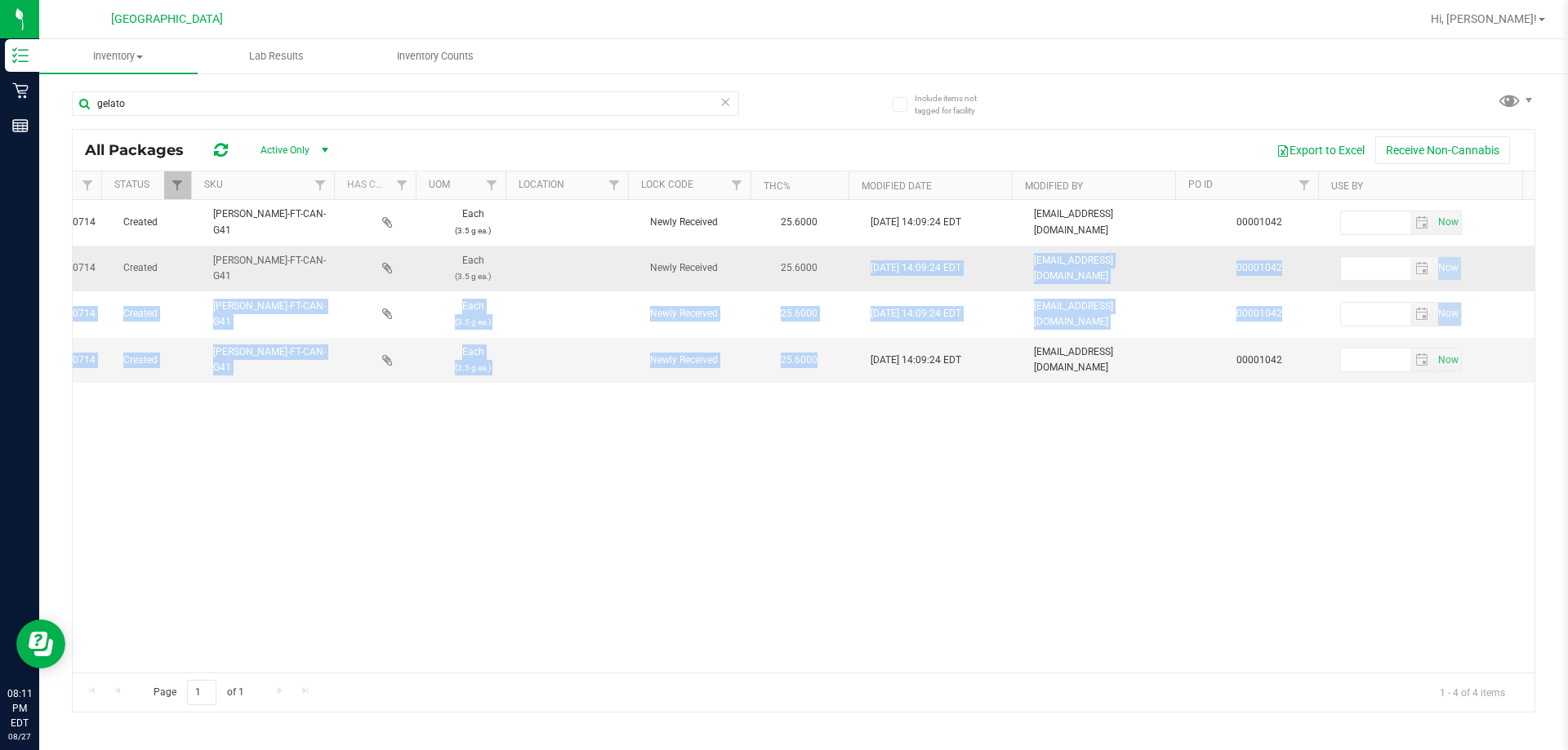
drag, startPoint x: 804, startPoint y: 361, endPoint x: 796, endPoint y: 254, distance: 107.3
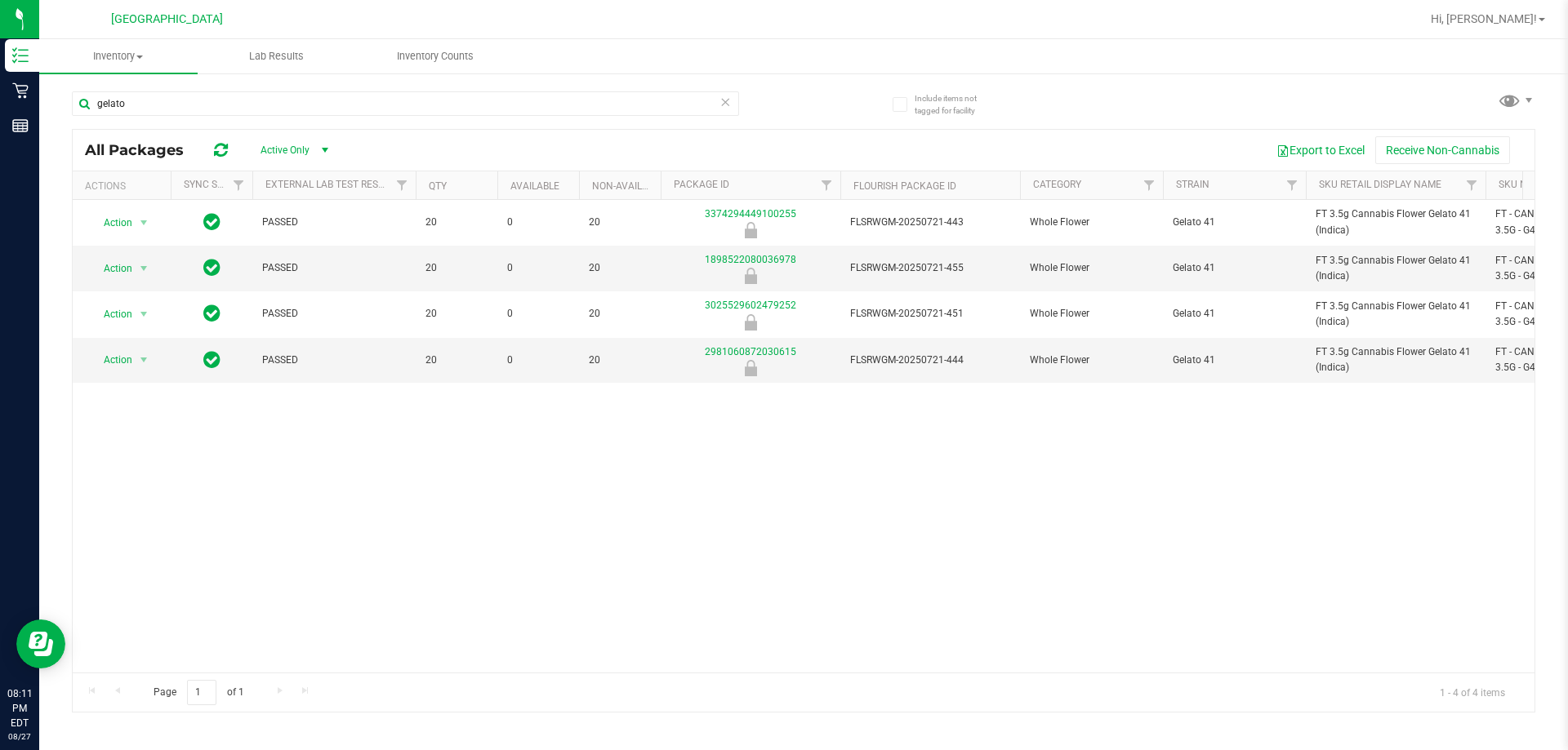
click at [393, 619] on div "Action Action Global inventory Package audit log Print package label Print prod…" at bounding box center [803, 436] width 1462 height 473
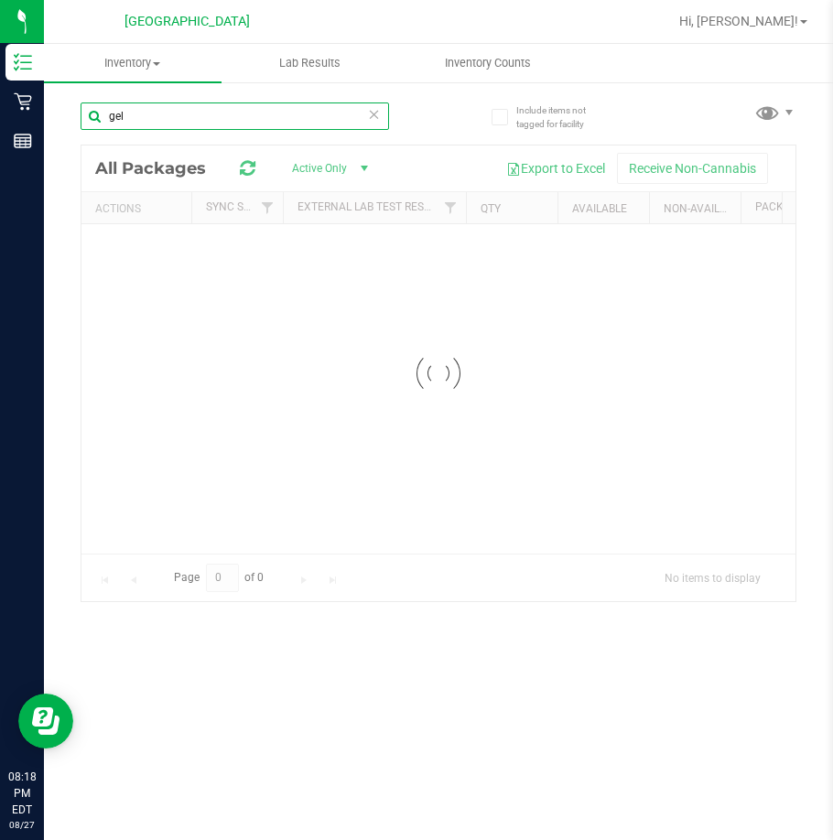
click at [152, 109] on input "gel" at bounding box center [235, 116] width 308 height 27
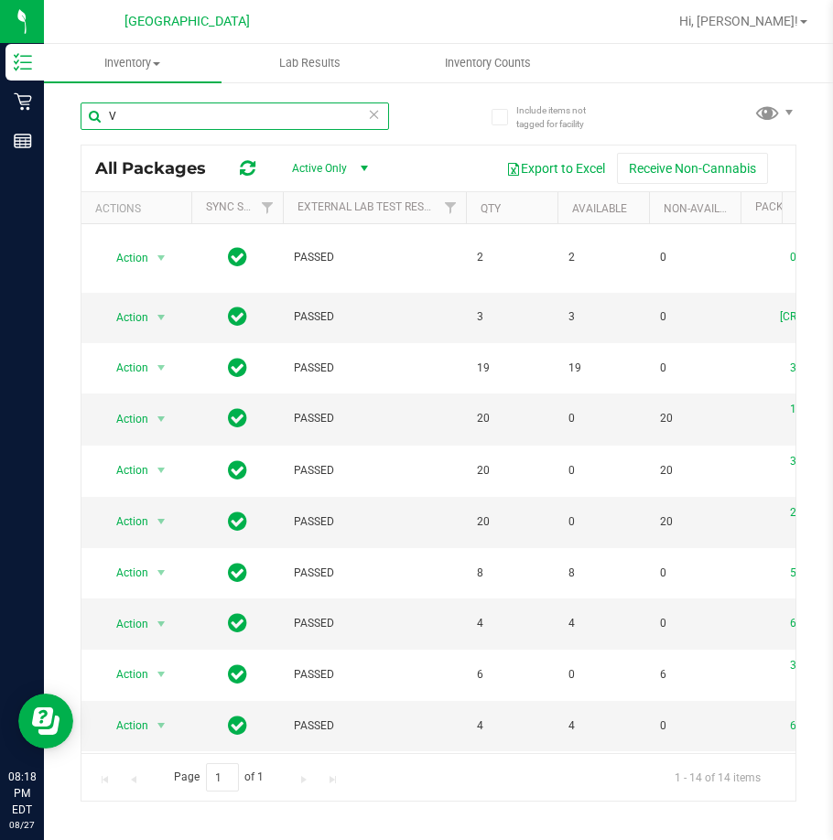
drag, startPoint x: 124, startPoint y: 116, endPoint x: 58, endPoint y: 106, distance: 66.7
click at [58, 106] on div "Include items not tagged for facility V All Packages Active Only Active Only La…" at bounding box center [438, 360] width 789 height 558
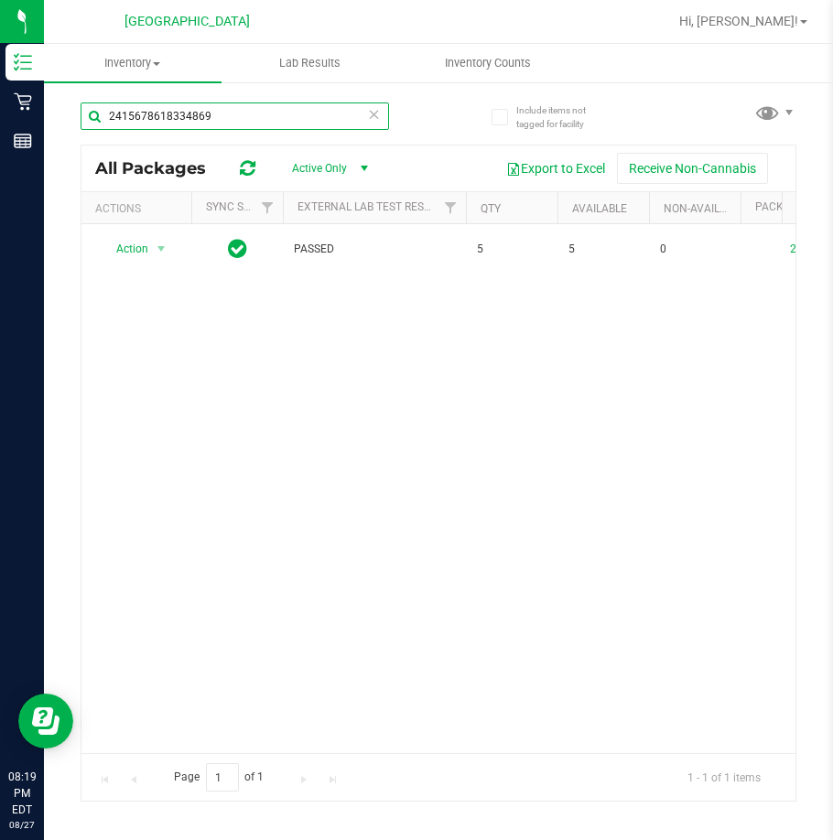
click at [170, 116] on input "2415678618334869" at bounding box center [235, 116] width 308 height 27
click at [170, 115] on input "2415678618334869" at bounding box center [235, 116] width 308 height 27
paste input "3999421679900593"
click at [132, 113] on input "3999421679900593" at bounding box center [235, 116] width 308 height 27
click at [131, 112] on input "3999421679900593" at bounding box center [235, 116] width 308 height 27
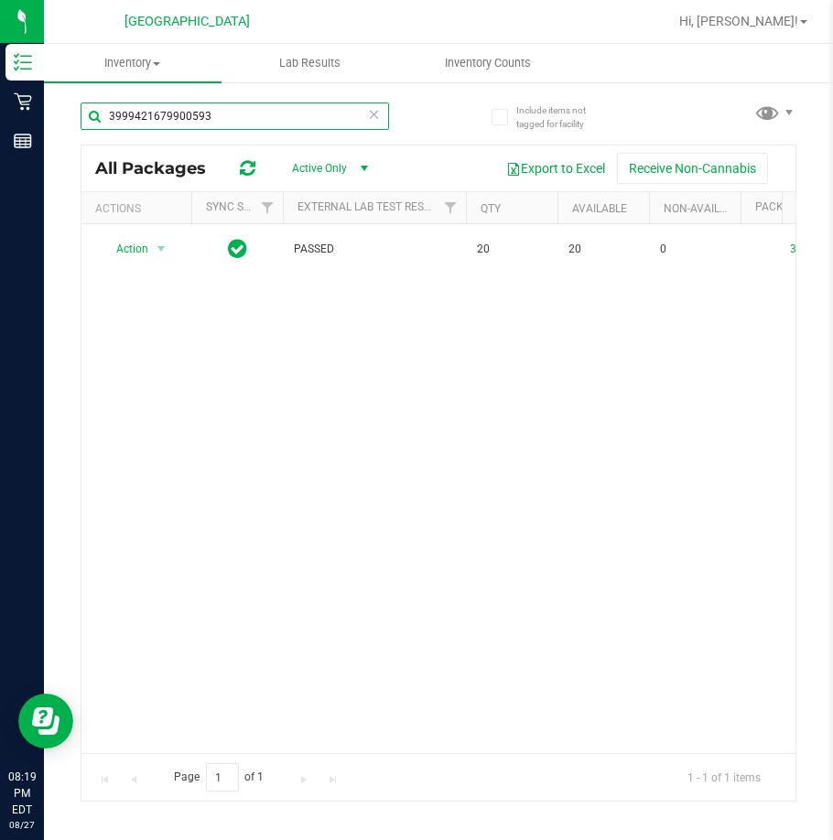
paste input "732868186620601"
click at [150, 112] on input "3732868186620601" at bounding box center [235, 116] width 308 height 27
click at [149, 112] on input "3732868186620601" at bounding box center [235, 116] width 308 height 27
paste input "4389695380120178"
click at [189, 113] on input "4389695380120178" at bounding box center [235, 116] width 308 height 27
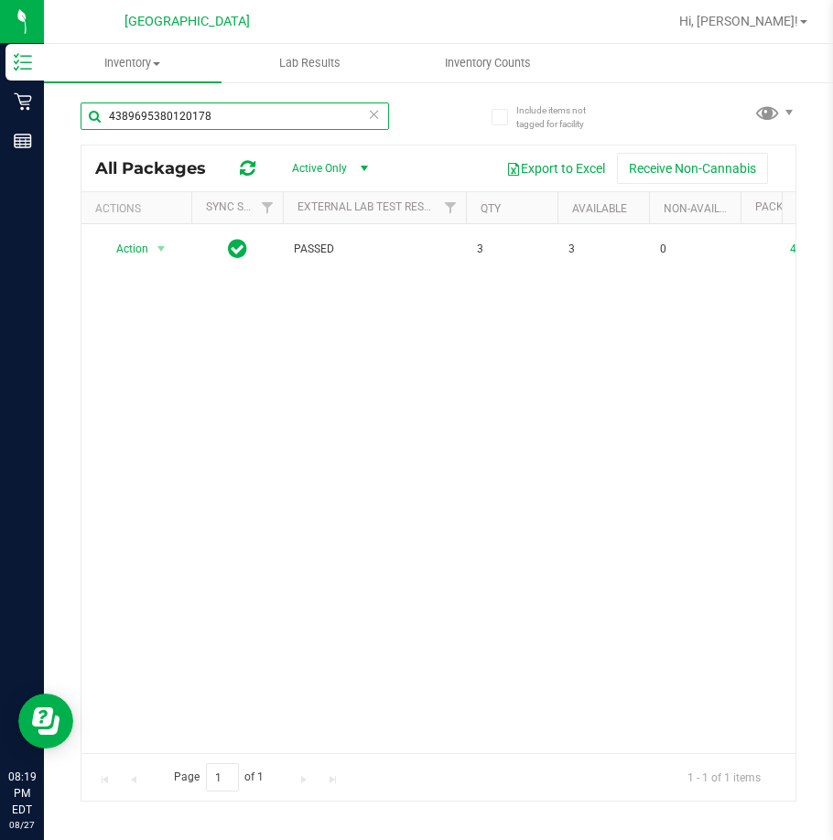
click at [189, 113] on input "4389695380120178" at bounding box center [235, 116] width 308 height 27
paste input "8327709835170762"
click at [162, 111] on input "8327709835170762" at bounding box center [235, 116] width 308 height 27
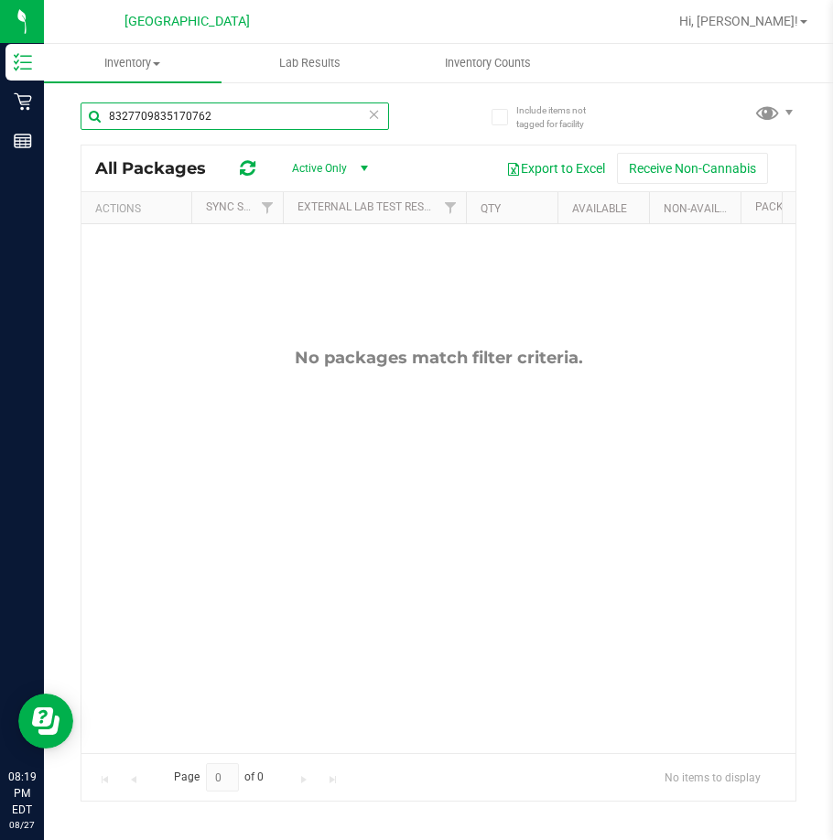
click at [155, 107] on input "8327709835170762" at bounding box center [235, 116] width 308 height 27
paste input "9460536047422324"
click at [151, 107] on input "8327709946053604742232435170762" at bounding box center [235, 116] width 308 height 27
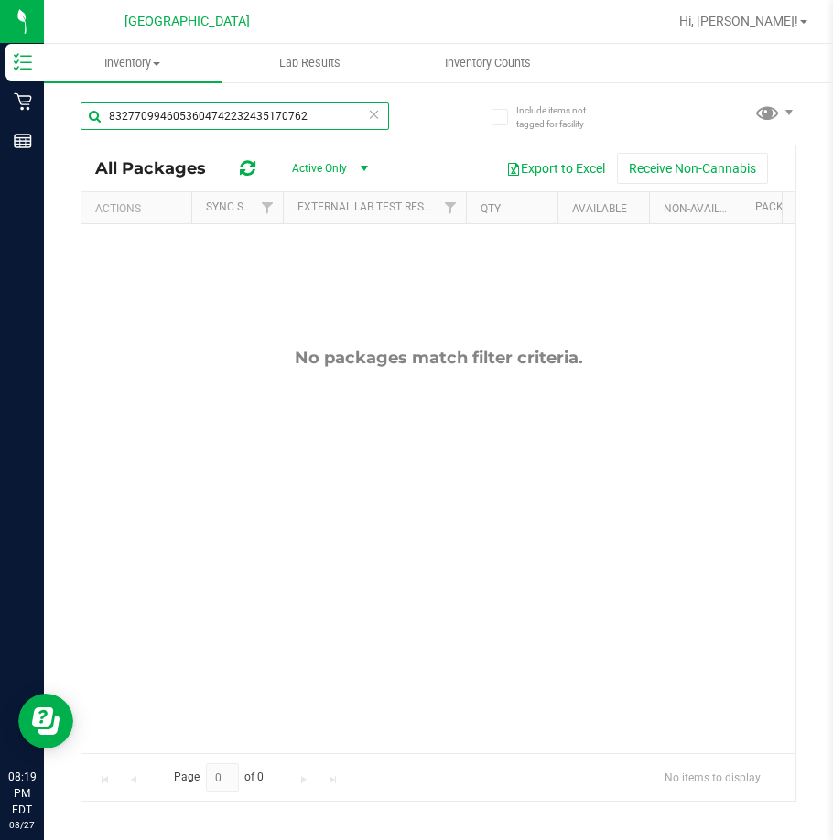
paste input "9460536047422324"
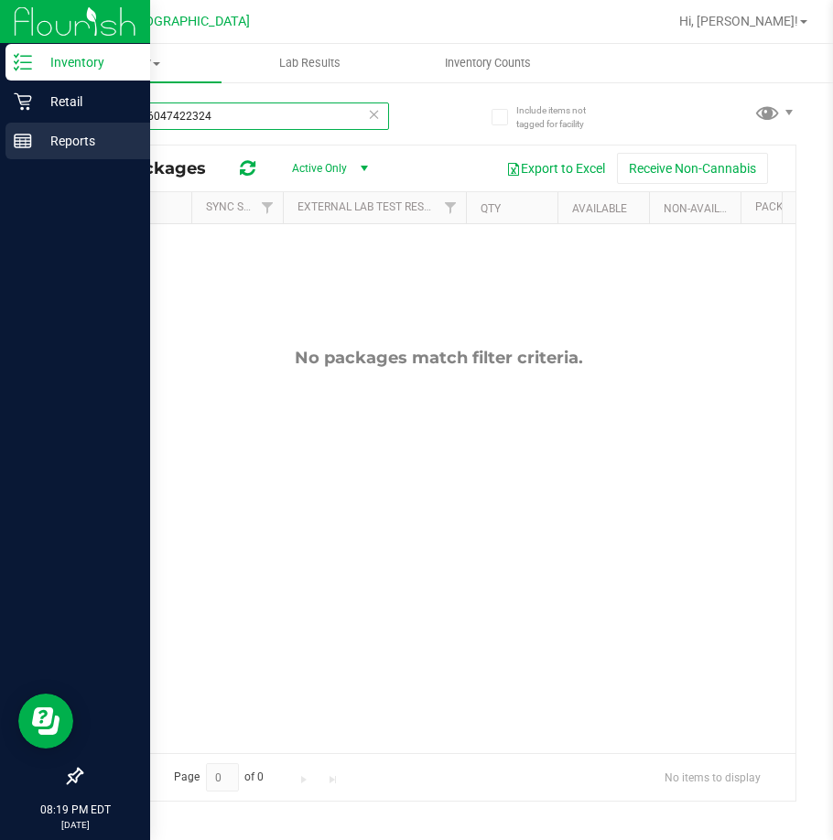
type input "9460536047422324"
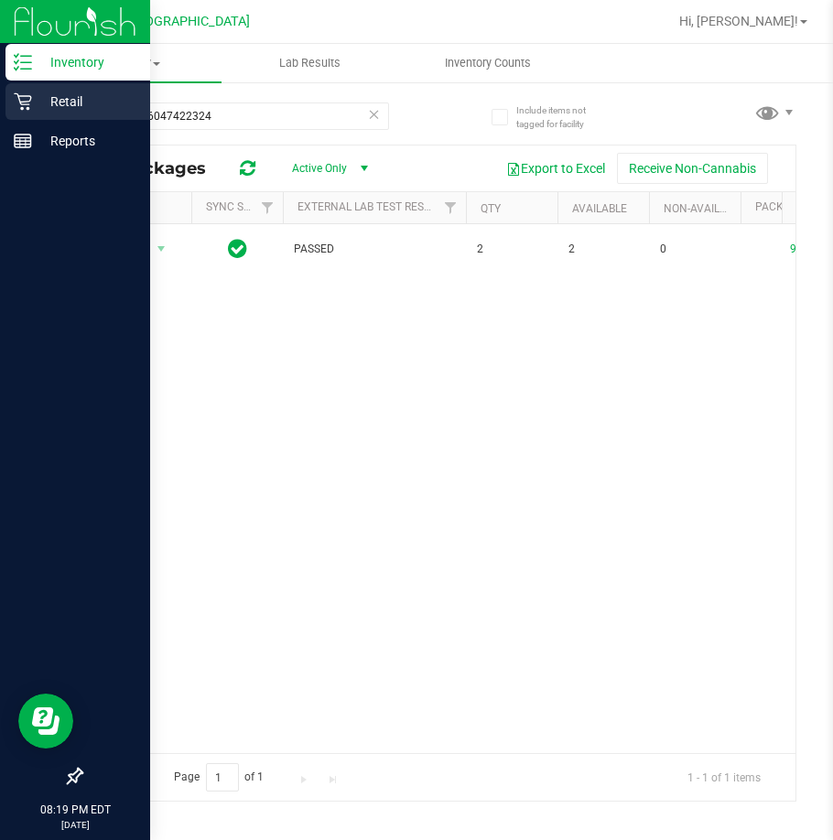
click at [147, 108] on div "Retail" at bounding box center [77, 101] width 145 height 37
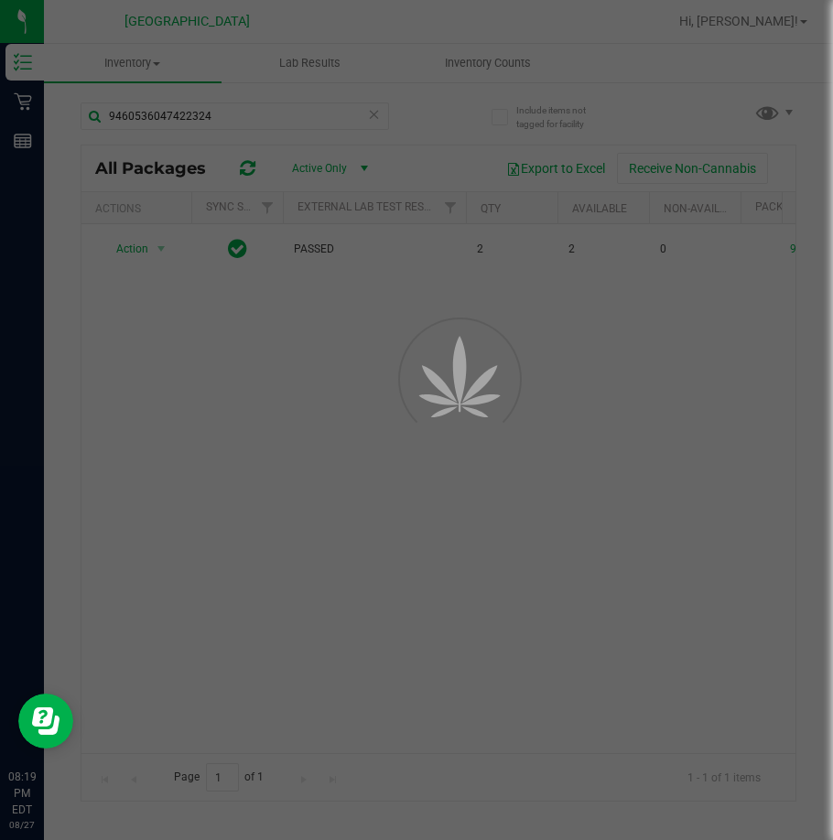
click at [159, 112] on div at bounding box center [416, 420] width 833 height 840
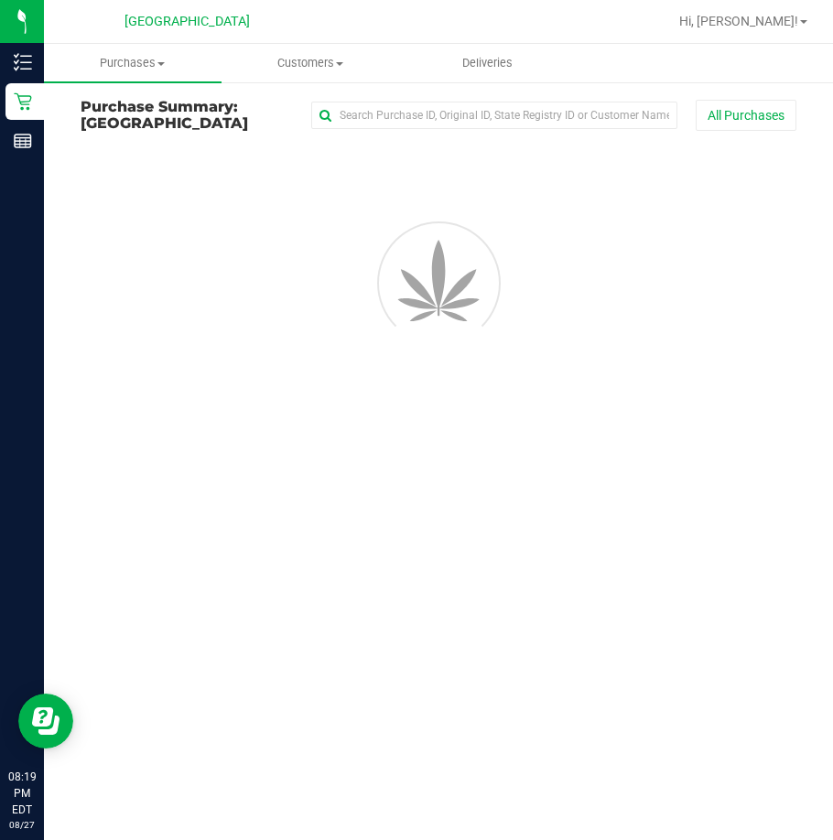
click at [159, 112] on h3 "Purchase Summary: [GEOGRAPHIC_DATA]" at bounding box center [196, 115] width 231 height 32
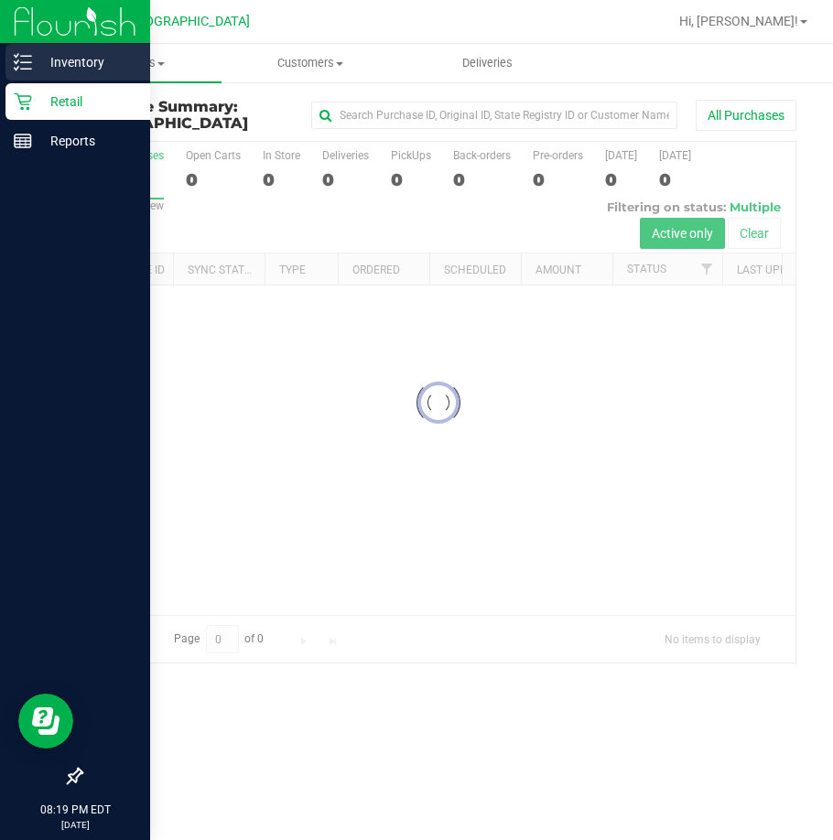
click at [31, 67] on icon at bounding box center [23, 62] width 18 height 18
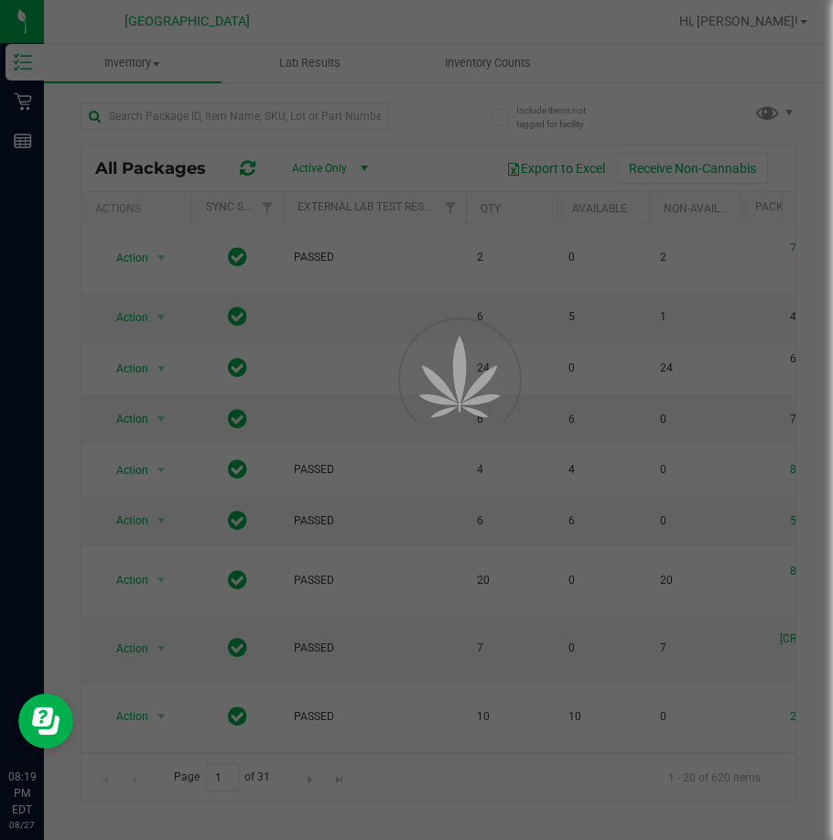
click at [134, 122] on div at bounding box center [416, 420] width 833 height 840
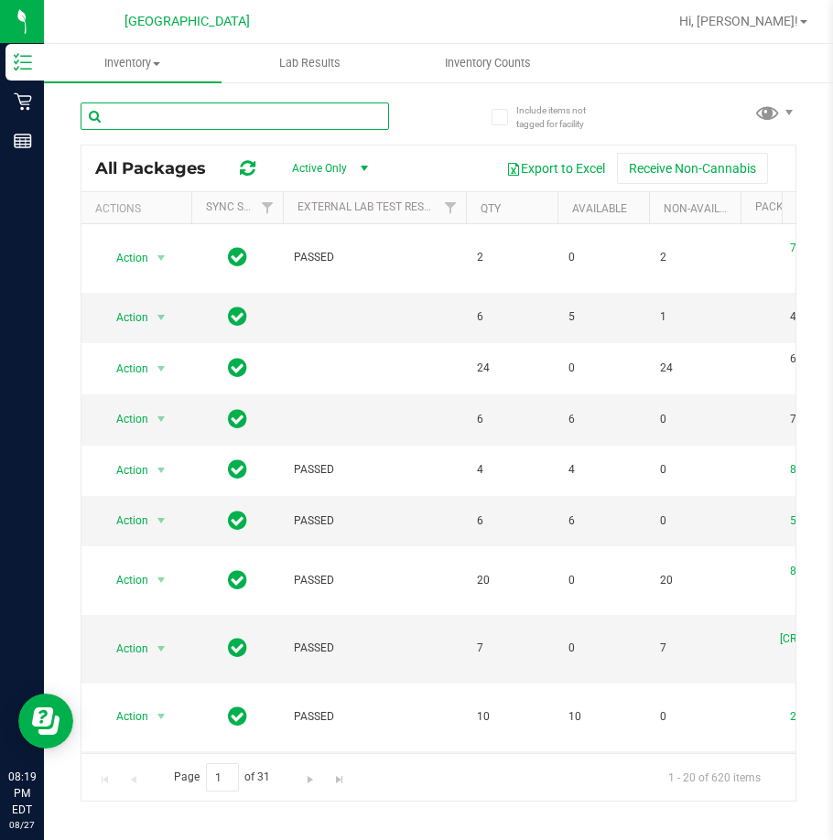
click at [137, 108] on input "text" at bounding box center [235, 116] width 308 height 27
paste input "9606463685745852"
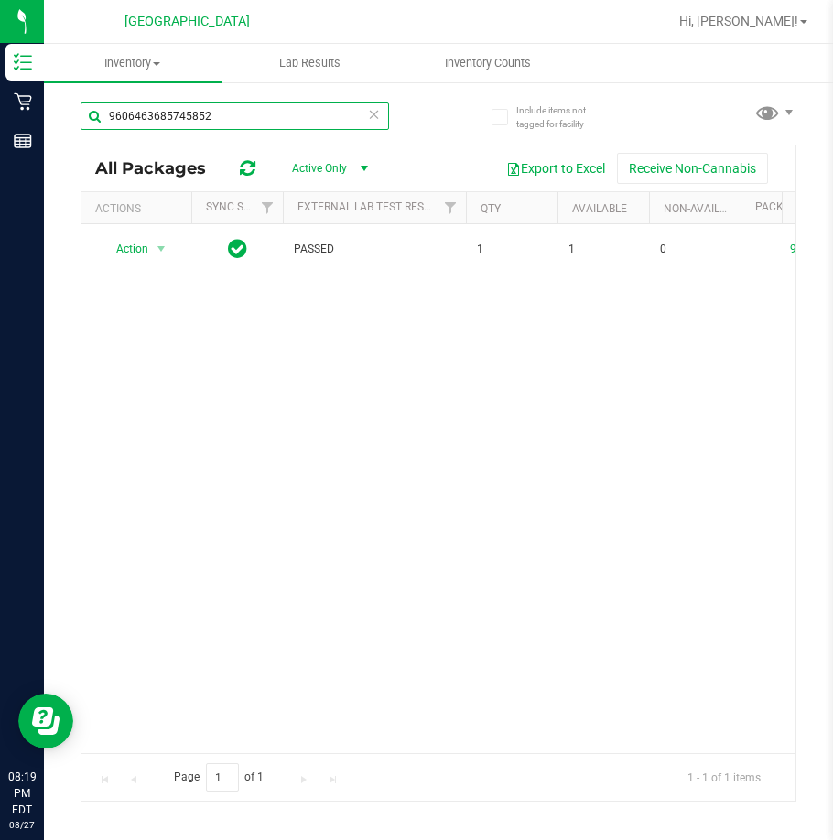
click at [148, 109] on input "9606463685745852" at bounding box center [235, 116] width 308 height 27
paste input "2300115597241418"
click at [168, 117] on input "2300115597241418" at bounding box center [235, 116] width 308 height 27
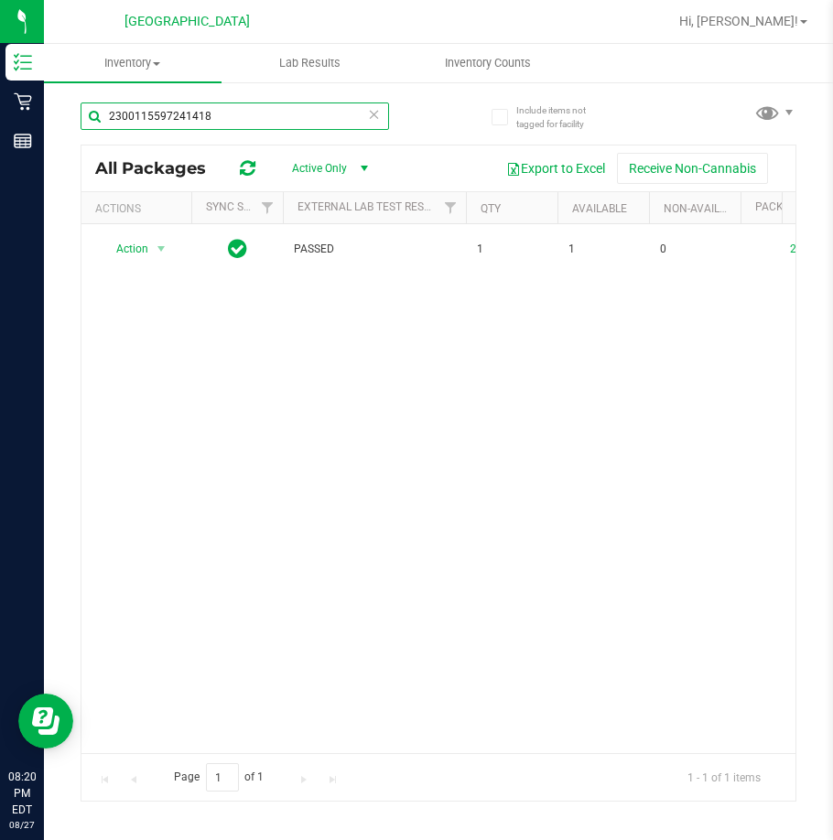
paste input "8158169304881295"
click at [173, 112] on input "8158169304881295" at bounding box center [235, 116] width 308 height 27
paste input "4826586283385869"
click at [194, 119] on input "4826586283385869" at bounding box center [235, 116] width 308 height 27
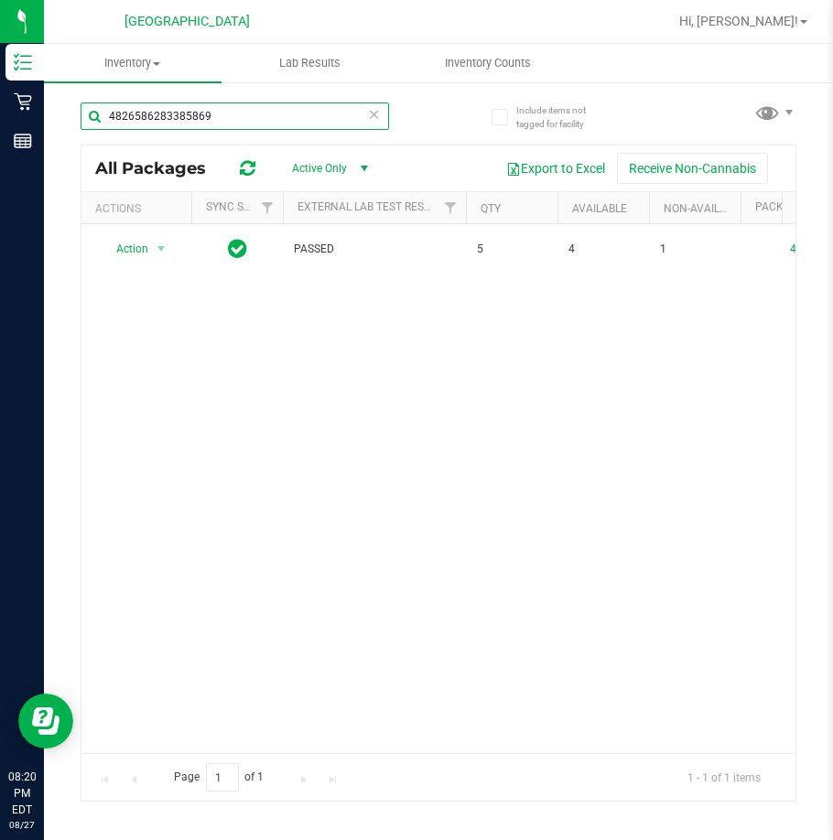
click at [194, 121] on input "4826586283385869" at bounding box center [235, 116] width 308 height 27
paste input "1690467053109463"
click at [168, 109] on input "1690467053109463" at bounding box center [235, 116] width 308 height 27
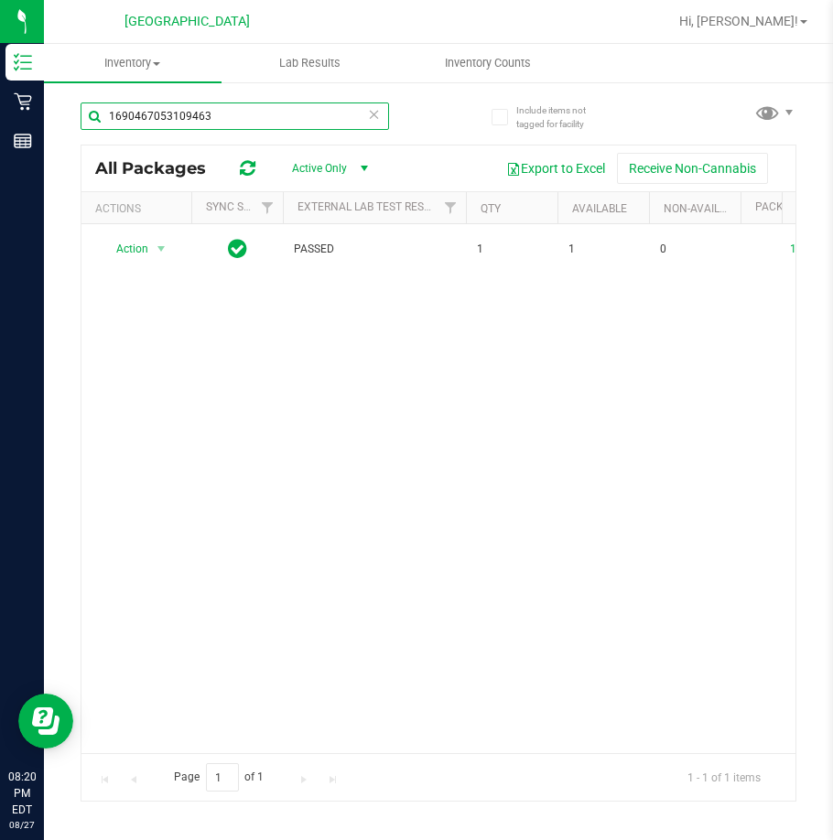
click at [168, 109] on input "1690467053109463" at bounding box center [235, 116] width 308 height 27
paste input "8850779237134301"
click at [194, 104] on input "8850779237134301" at bounding box center [235, 116] width 308 height 27
paste input "444491937803284"
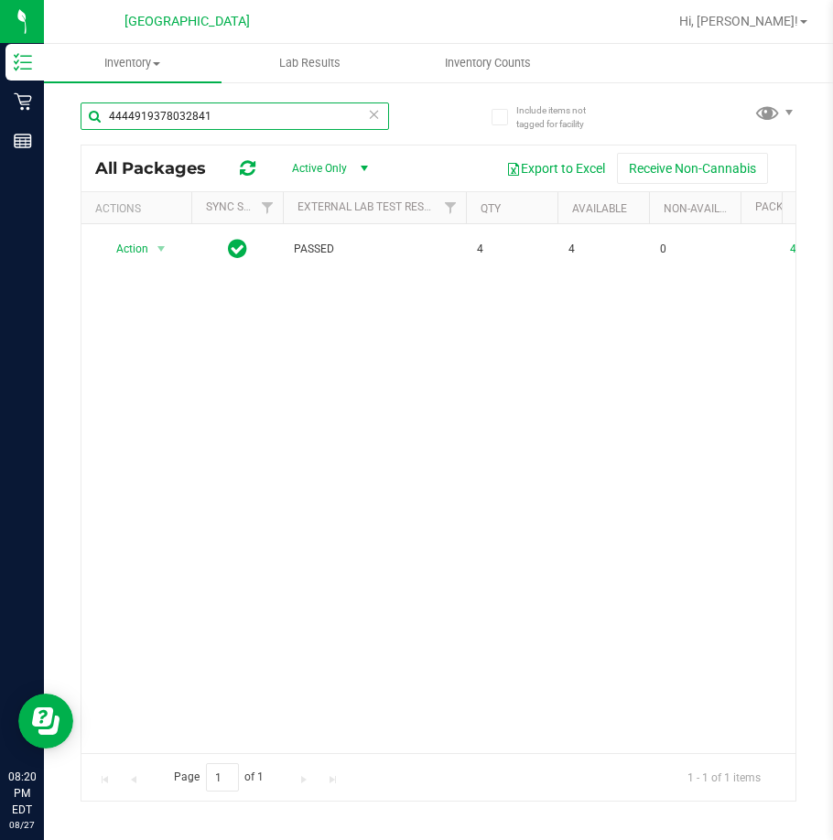
click at [176, 125] on input "4444919378032841" at bounding box center [235, 116] width 308 height 27
click at [175, 125] on input "4444919378032841" at bounding box center [235, 116] width 308 height 27
paste input "8700304699417232"
click at [168, 113] on input "8700304699417232" at bounding box center [235, 116] width 308 height 27
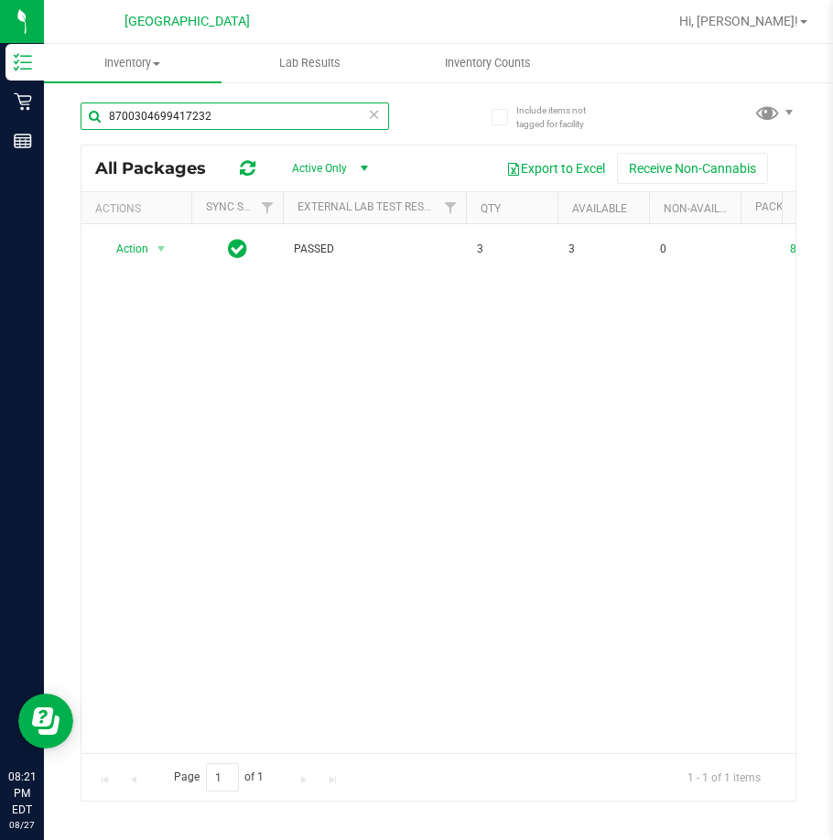
paste input "106514494486186"
click at [172, 106] on input "8106514494486186" at bounding box center [235, 116] width 308 height 27
paste input "1418811588183922"
click at [169, 114] on input "1418811588183922" at bounding box center [235, 116] width 308 height 27
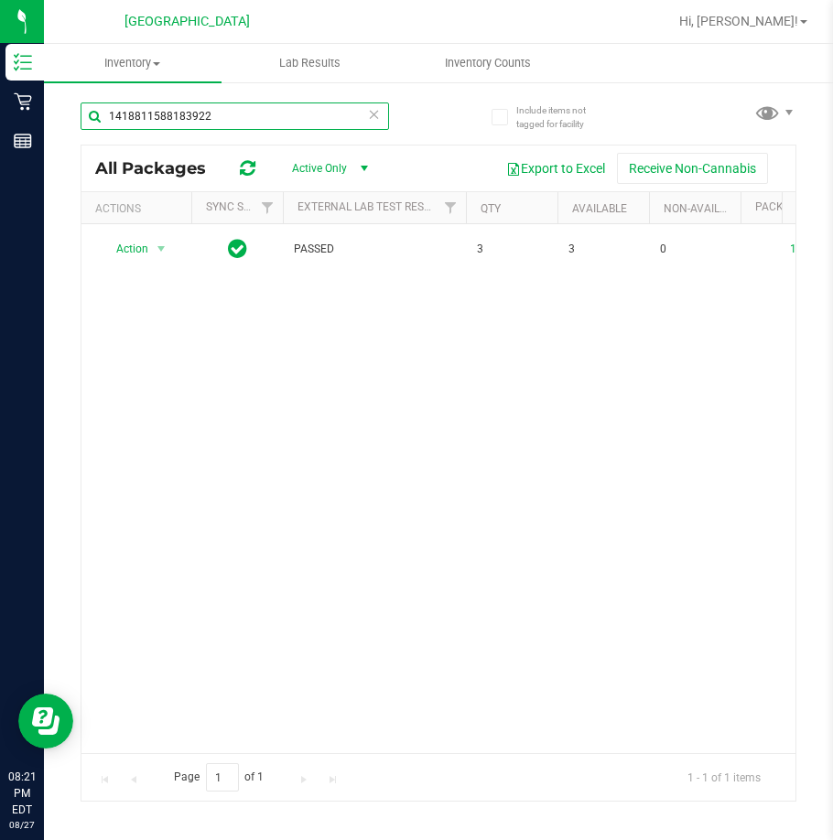
click at [169, 114] on input "1418811588183922" at bounding box center [235, 116] width 308 height 27
paste input "0350657824825653"
click at [159, 120] on input "0350657824825653" at bounding box center [235, 116] width 308 height 27
paste input "9817331143761547"
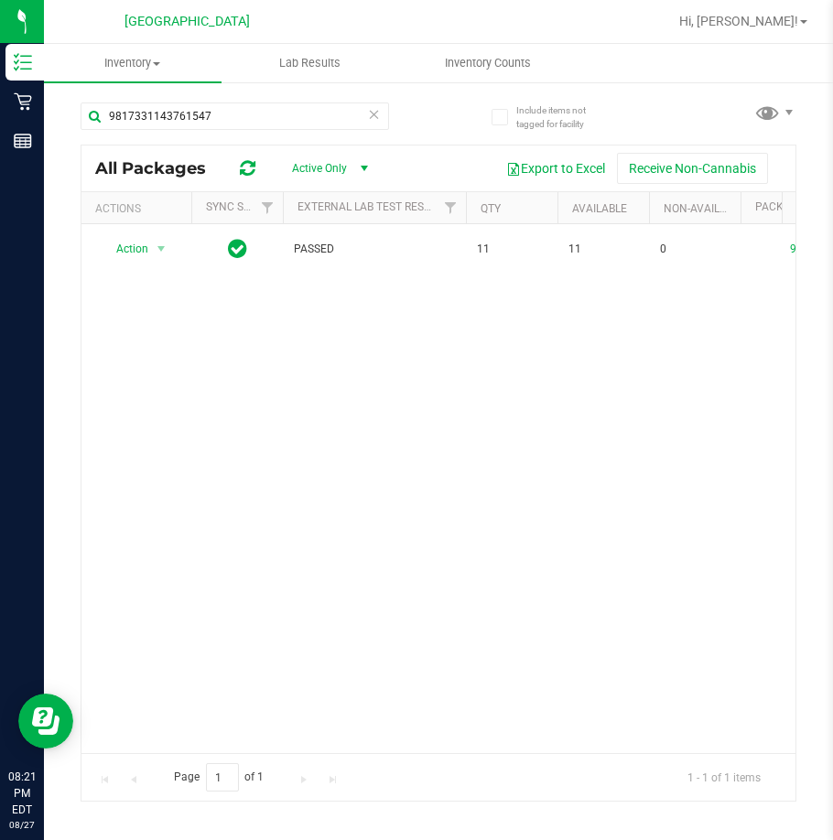
click at [169, 94] on div "9817331143761547" at bounding box center [260, 115] width 358 height 59
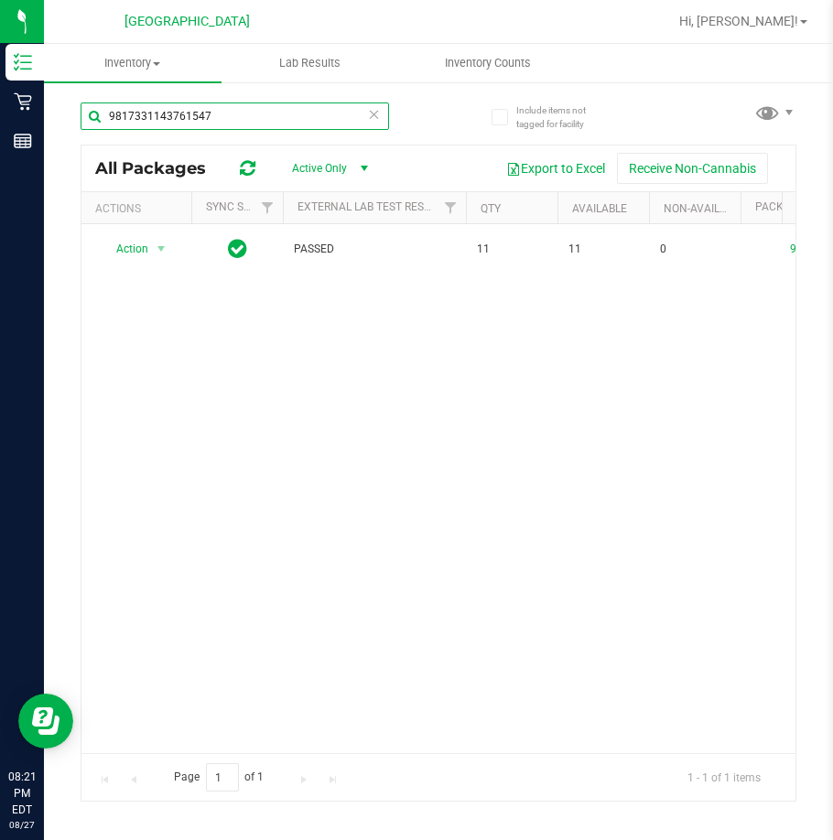
click at [155, 122] on input "9817331143761547" at bounding box center [235, 116] width 308 height 27
click at [154, 122] on input "9817331143761547" at bounding box center [235, 116] width 308 height 27
paste input "206348309203875"
click at [176, 120] on input "2063483092038757" at bounding box center [235, 116] width 308 height 27
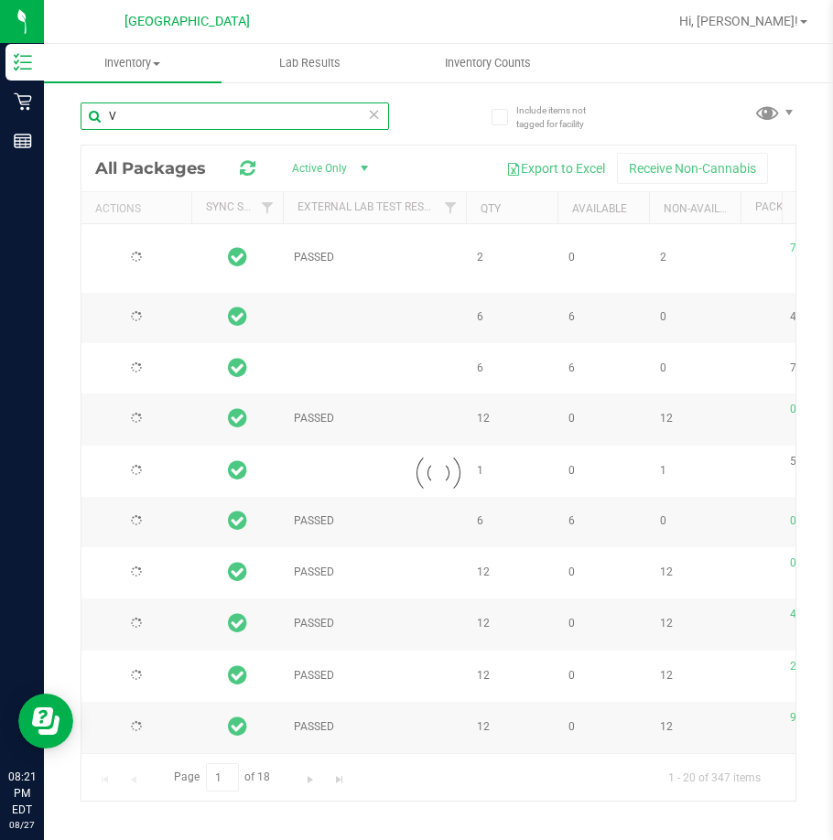
click at [114, 113] on input "V" at bounding box center [235, 116] width 308 height 27
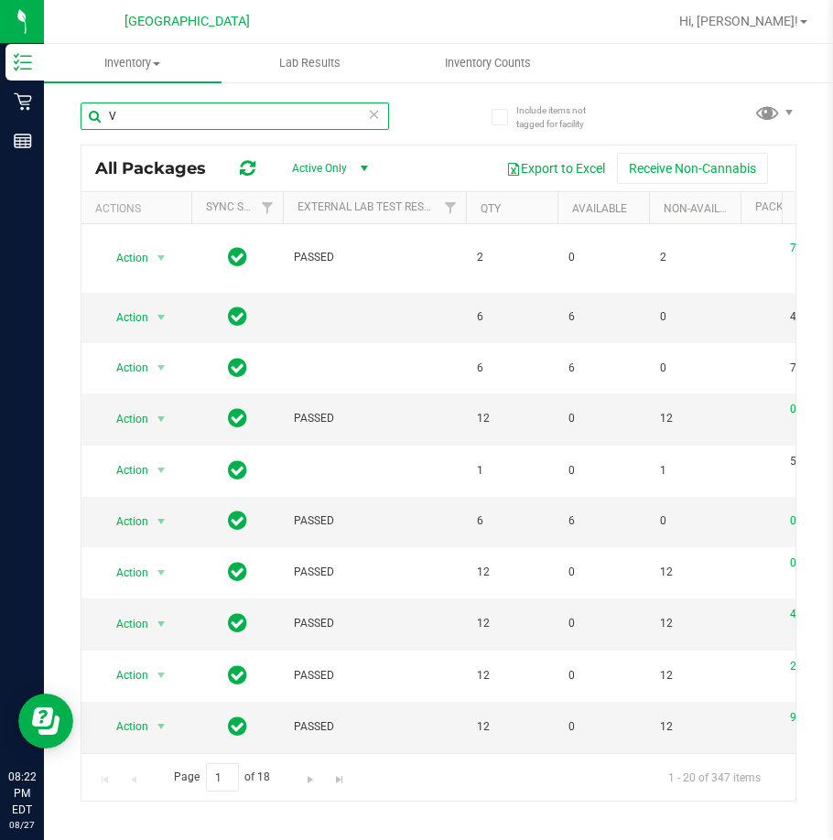
click at [114, 119] on input "V" at bounding box center [235, 116] width 308 height 27
paste input "2063483092038757"
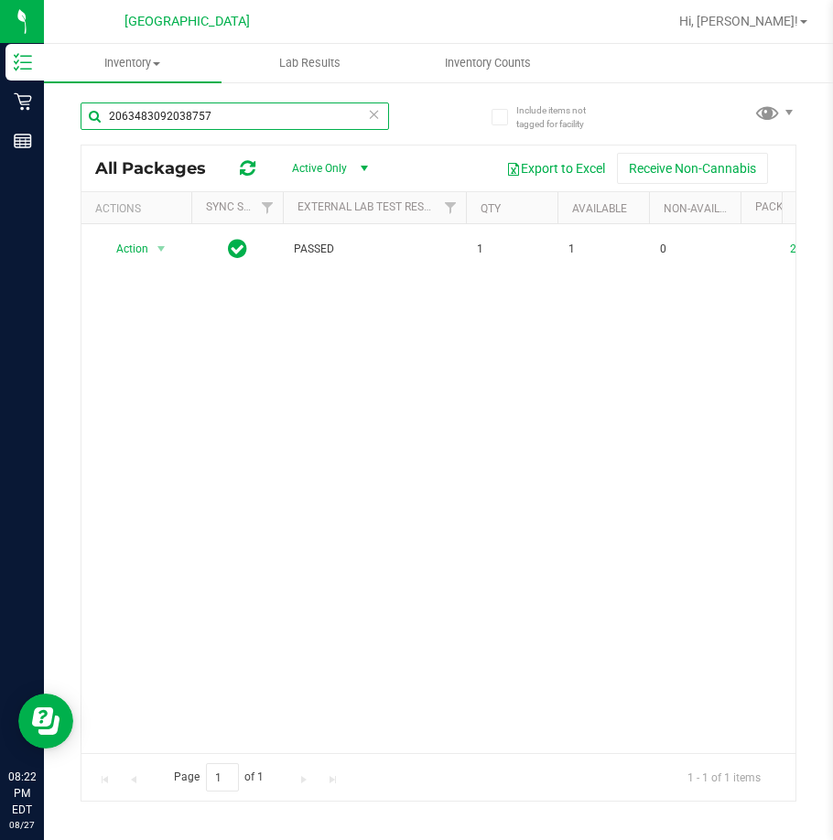
click at [146, 111] on input "2063483092038757" at bounding box center [235, 116] width 308 height 27
click at [146, 109] on input "2063483092038757" at bounding box center [235, 116] width 308 height 27
paste input "3034082470069462"
click at [176, 120] on input "3034082470069462" at bounding box center [235, 116] width 308 height 27
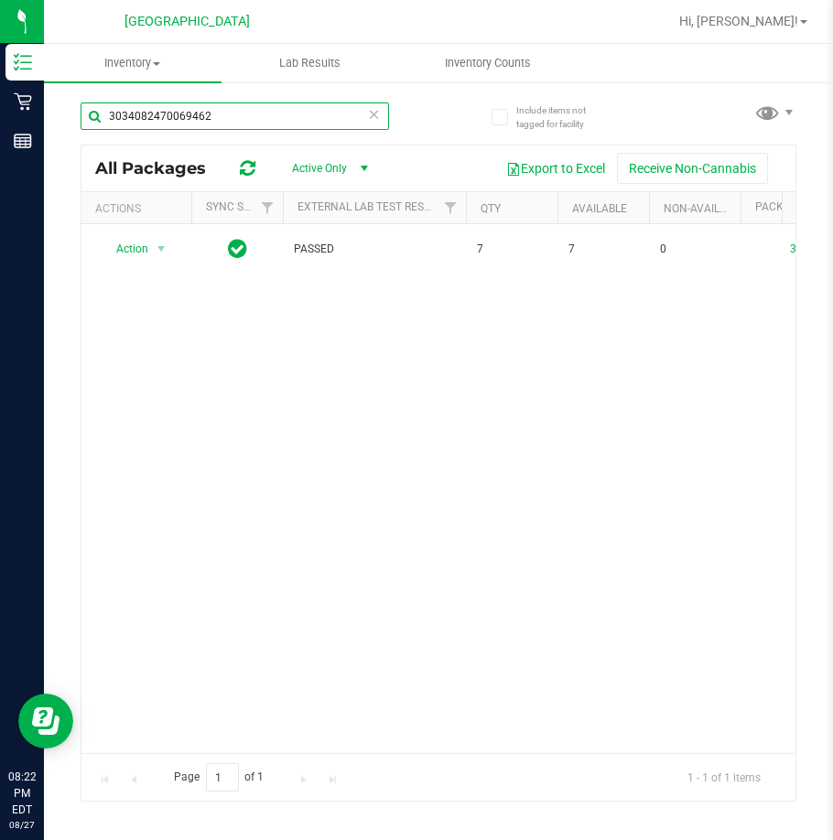
click at [176, 120] on input "3034082470069462" at bounding box center [235, 116] width 308 height 27
paste input "[CREDIT_CARD_NUMBER]"
click at [191, 118] on input "[CREDIT_CARD_NUMBER]" at bounding box center [235, 116] width 308 height 27
click at [191, 119] on input "[CREDIT_CARD_NUMBER]" at bounding box center [235, 116] width 308 height 27
paste input "820363074789481"
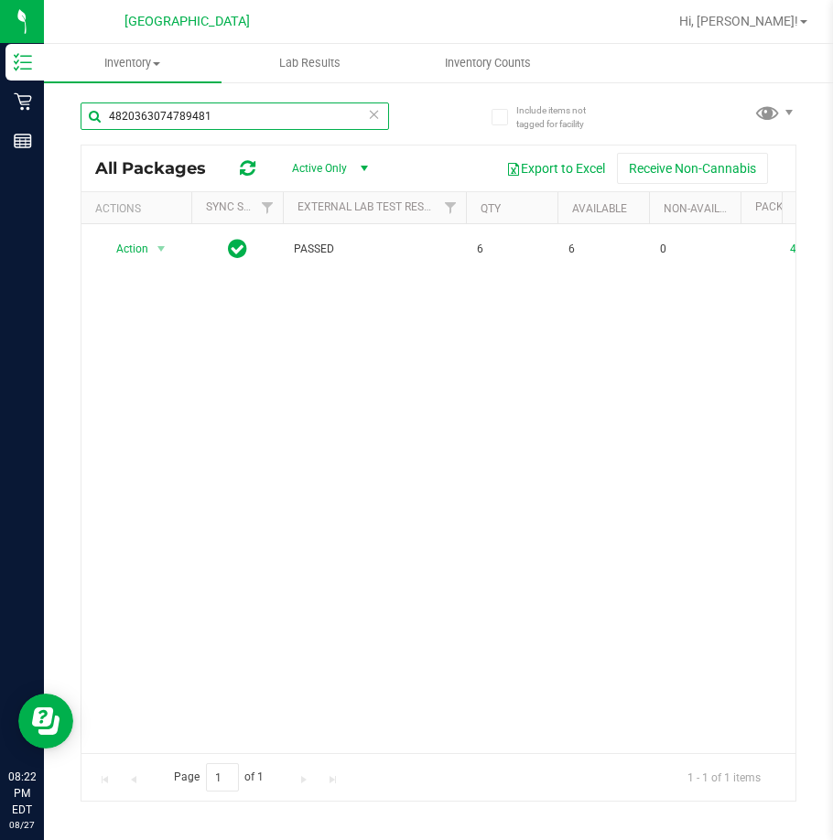
click at [179, 103] on input "4820363074789481" at bounding box center [235, 116] width 308 height 27
paste input "7370092227558713"
click at [193, 122] on input "7370092227558713" at bounding box center [235, 116] width 308 height 27
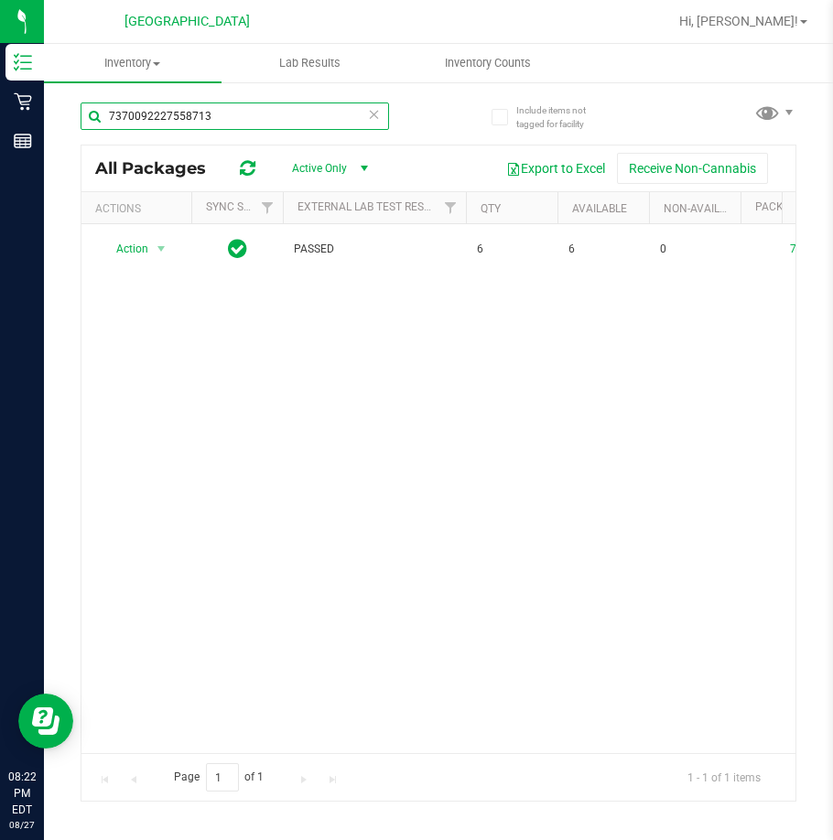
paste input "3328069347668482"
click at [189, 114] on input "3328069347668482" at bounding box center [235, 116] width 308 height 27
paste input "1395957016703196"
click at [171, 117] on input "1395957016703196" at bounding box center [235, 116] width 308 height 27
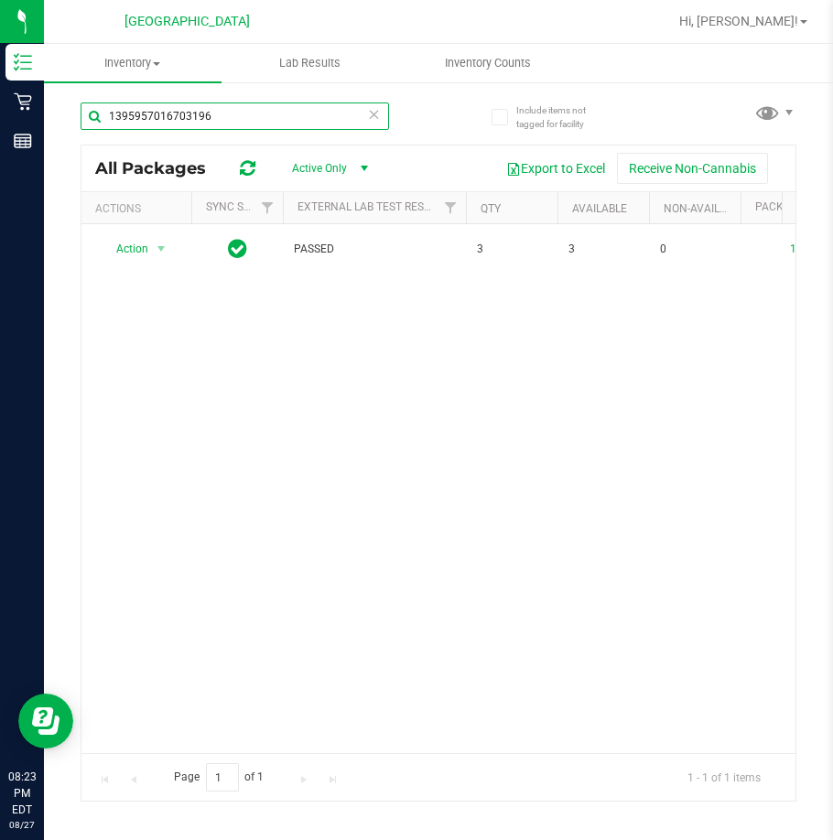
click at [169, 117] on input "1395957016703196" at bounding box center [235, 116] width 308 height 27
paste input "5722110578038127"
click at [184, 117] on input "5722110578038127" at bounding box center [235, 116] width 308 height 27
click at [183, 116] on input "5722110578038127" at bounding box center [235, 116] width 308 height 27
paste input "2756879330063345"
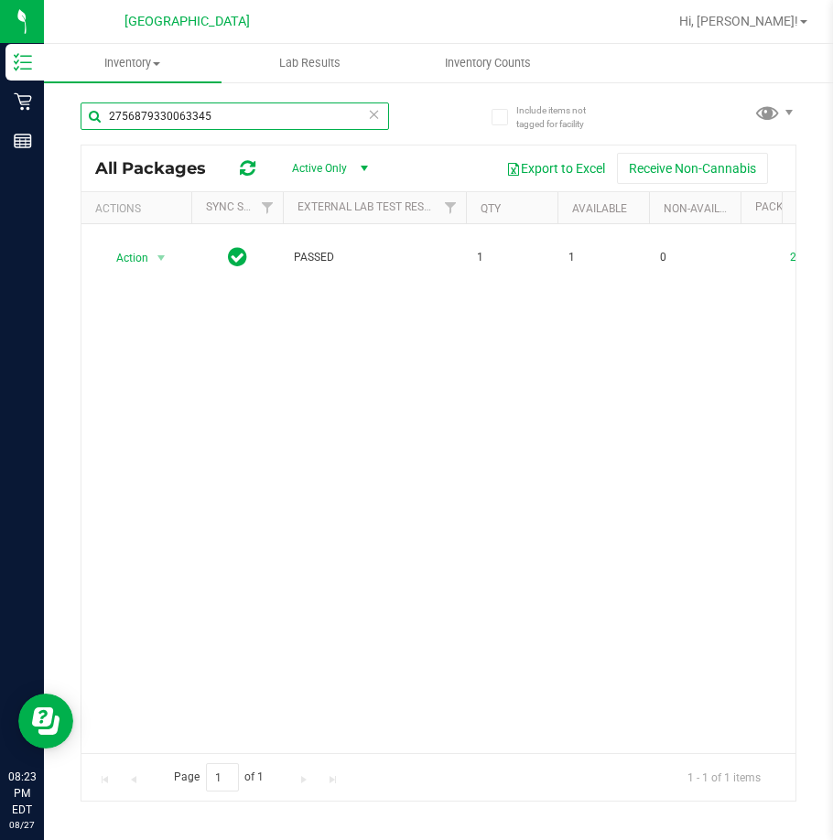
click at [184, 118] on input "2756879330063345" at bounding box center [235, 116] width 308 height 27
paste input "8911803543850869"
click at [168, 114] on input "8911803543850869" at bounding box center [235, 116] width 308 height 27
click at [171, 117] on input "8911803543850869" at bounding box center [235, 116] width 308 height 27
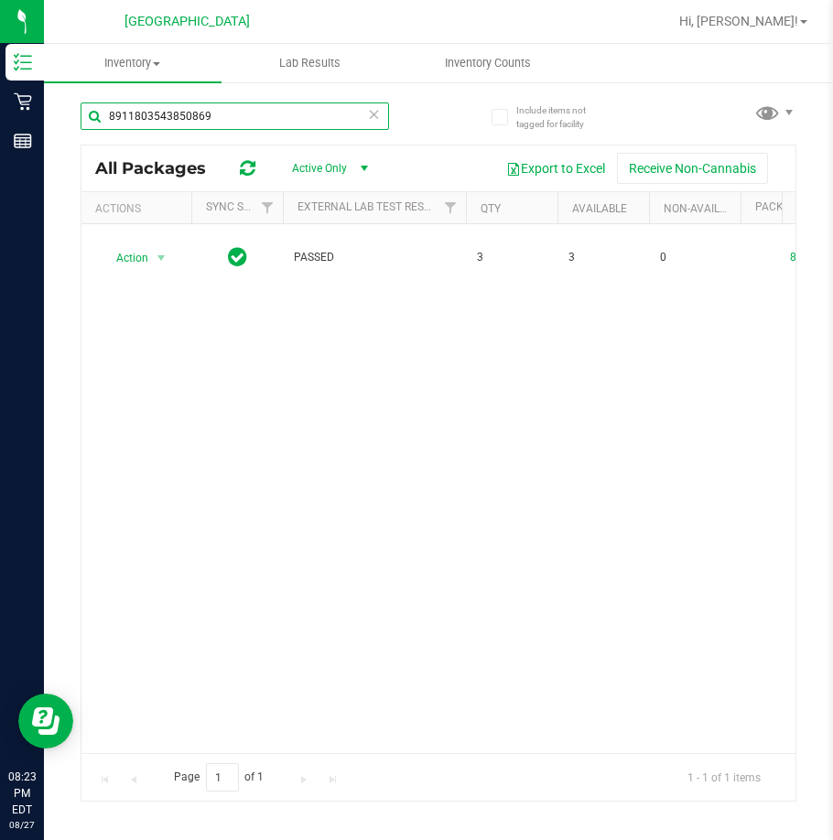
paste input "9701513229308205"
click at [171, 119] on input "89118035439701513229308205850869" at bounding box center [235, 116] width 308 height 27
paste input "9701513229308205"
click at [198, 116] on input "9701513229308205" at bounding box center [235, 116] width 308 height 27
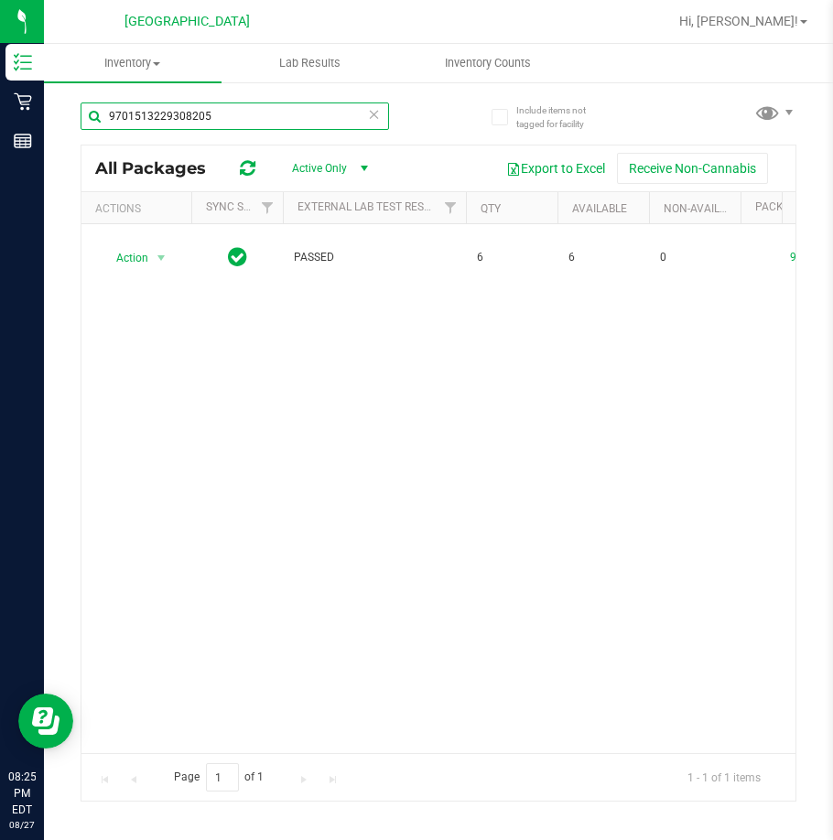
click at [198, 116] on input "9701513229308205" at bounding box center [235, 116] width 308 height 27
paste input "8248208238003577"
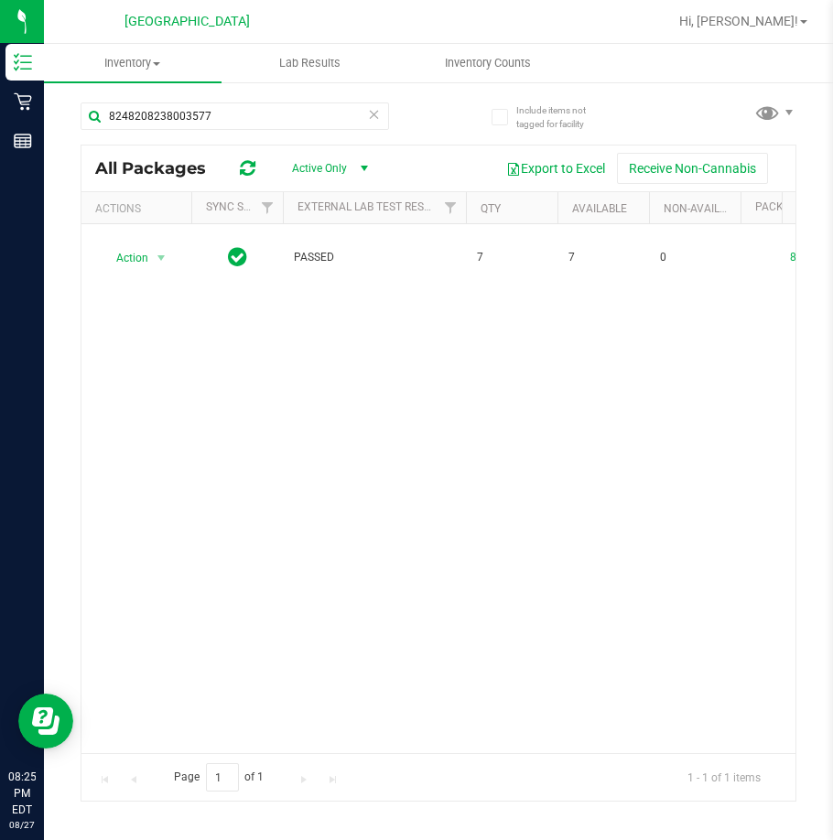
click at [183, 130] on div "8248208238003577" at bounding box center [235, 124] width 308 height 42
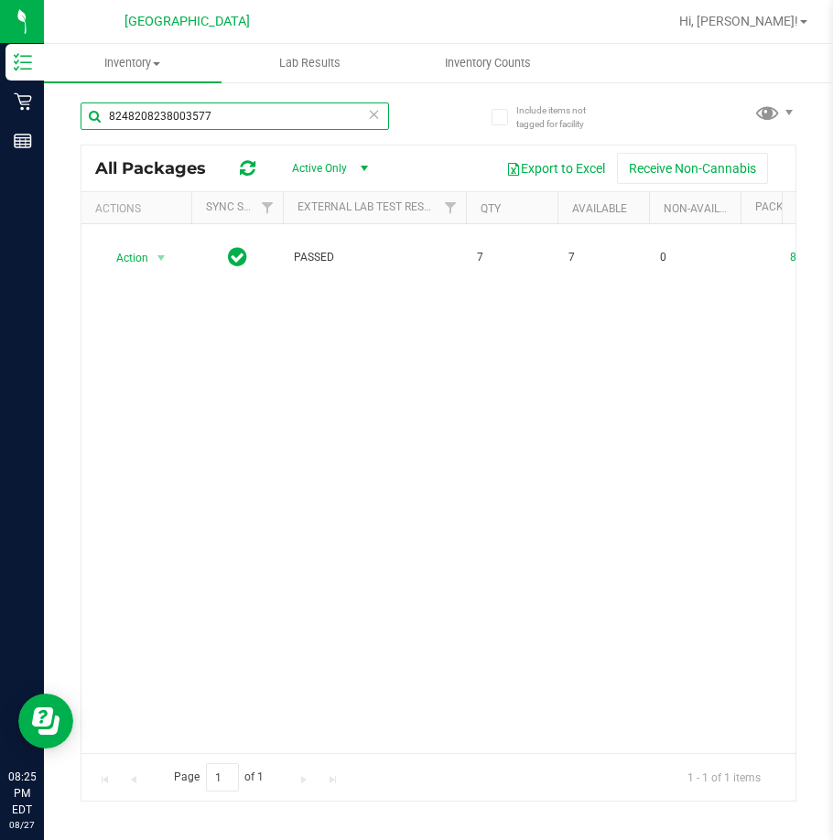
click at [183, 123] on input "8248208238003577" at bounding box center [235, 116] width 308 height 27
click at [139, 112] on input "8248208238003577" at bounding box center [235, 116] width 308 height 27
paste input "0279700774688898"
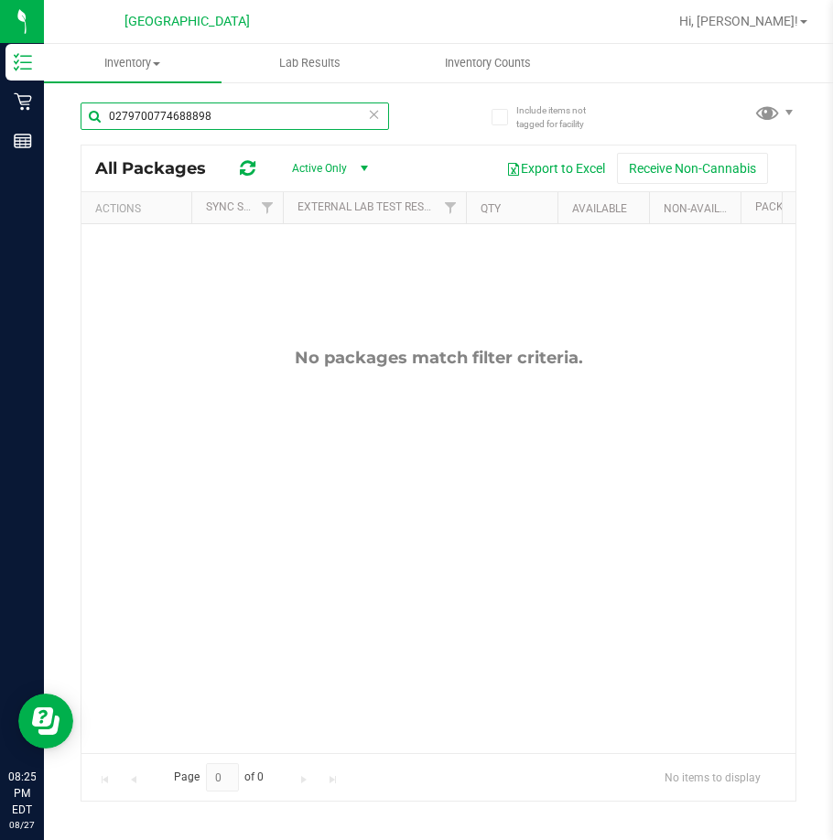
click at [152, 117] on input "0279700774688898" at bounding box center [235, 116] width 308 height 27
paste input "8312150260712102"
click at [189, 119] on input "8312150260712102" at bounding box center [235, 116] width 308 height 27
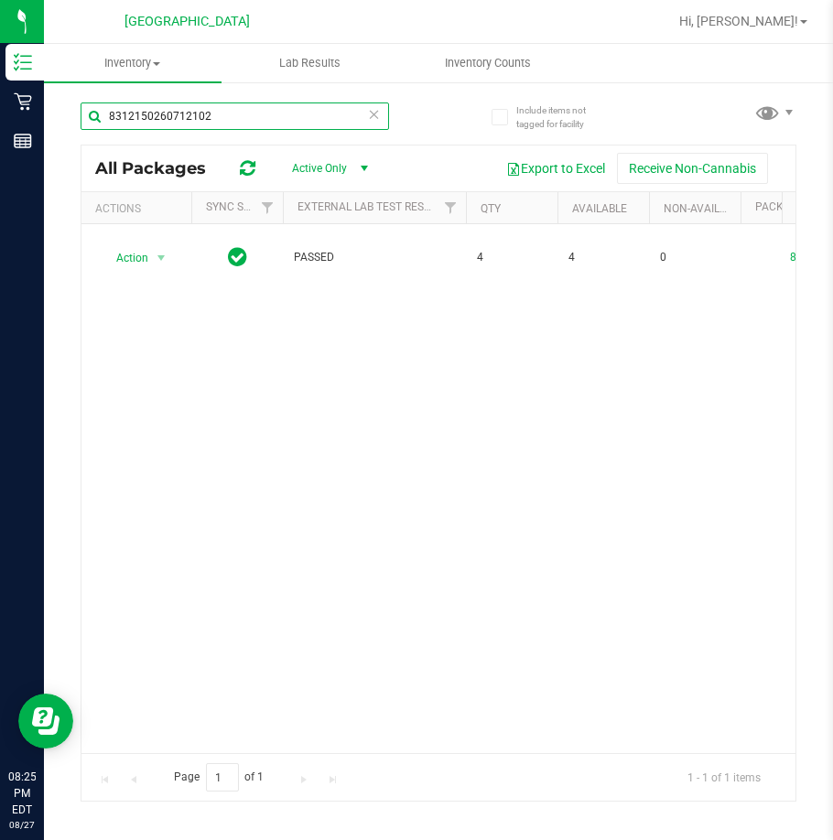
paste input "3375837311796386"
click at [168, 103] on input "3375837311796386" at bounding box center [235, 116] width 308 height 27
paste input "7629393348624113"
click at [167, 108] on input "3375837317629393348624113796386" at bounding box center [235, 116] width 308 height 27
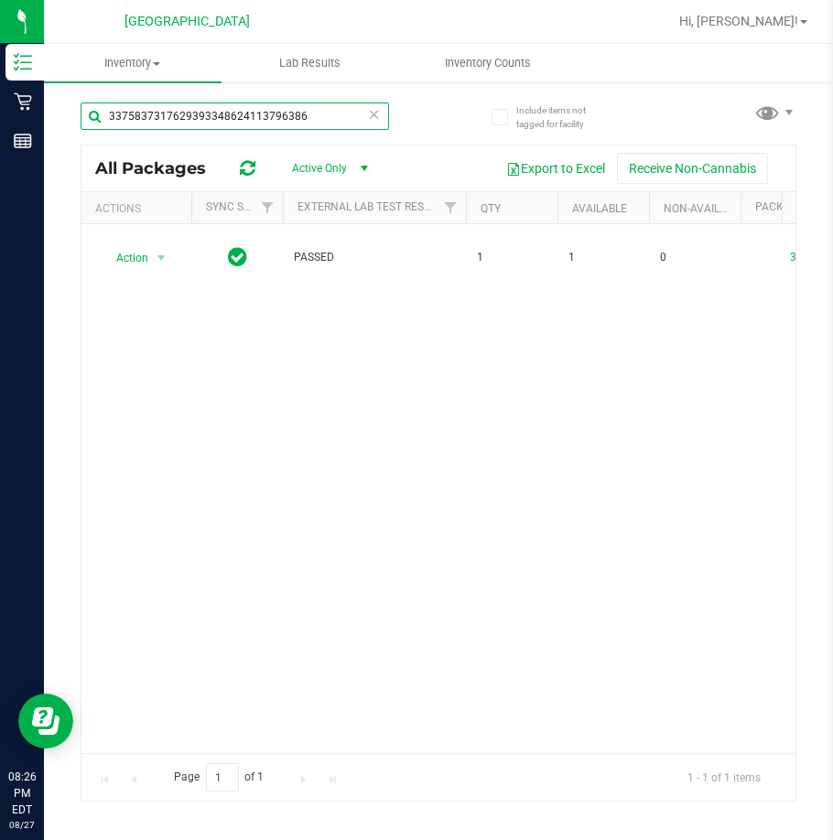
click at [167, 108] on input "3375837317629393348624113796386" at bounding box center [235, 116] width 308 height 27
paste input "7629393348624113"
click at [161, 108] on input "7629393348624113" at bounding box center [235, 116] width 308 height 27
click at [164, 108] on input "7629393348624113" at bounding box center [235, 116] width 308 height 27
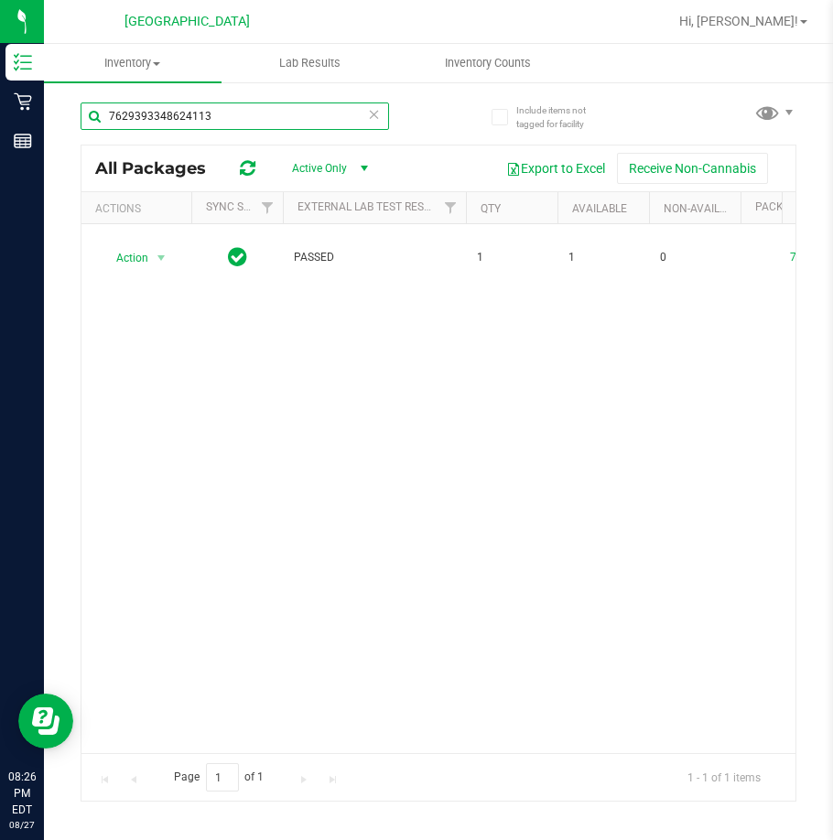
paste input "6304117983678609"
click at [162, 109] on input "76293933463041179836786098624113" at bounding box center [235, 116] width 308 height 27
paste input "6304117983678609"
click at [169, 109] on input "6304117983678609" at bounding box center [235, 116] width 308 height 27
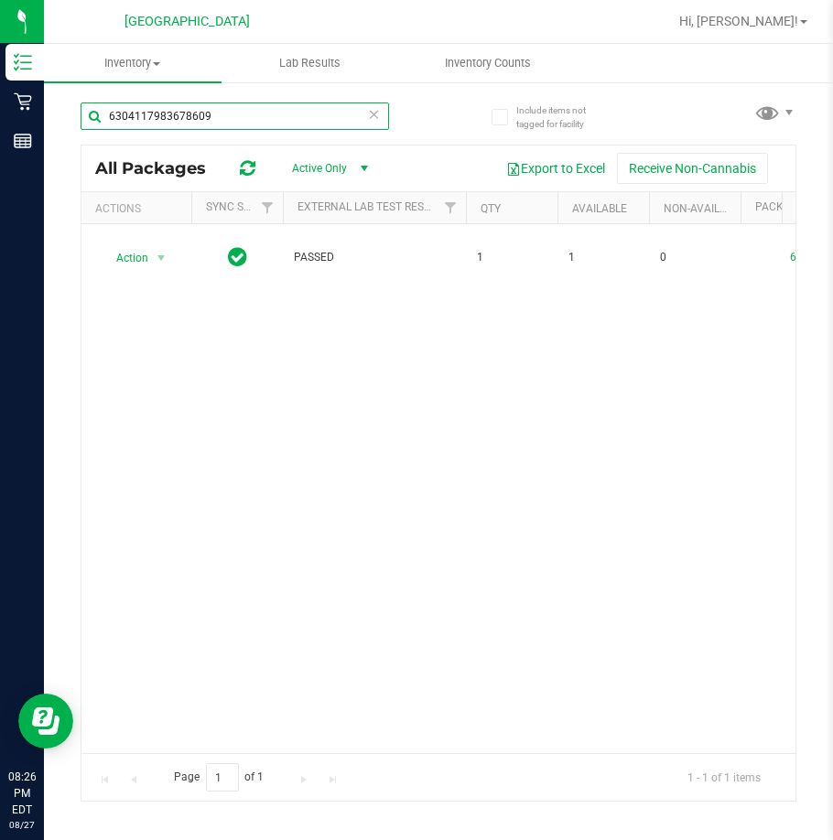
click at [169, 109] on input "6304117983678609" at bounding box center [235, 116] width 308 height 27
paste input "2127860893926143"
click at [200, 122] on input "2127860893926143" at bounding box center [235, 116] width 308 height 27
paste input "0541429001835791"
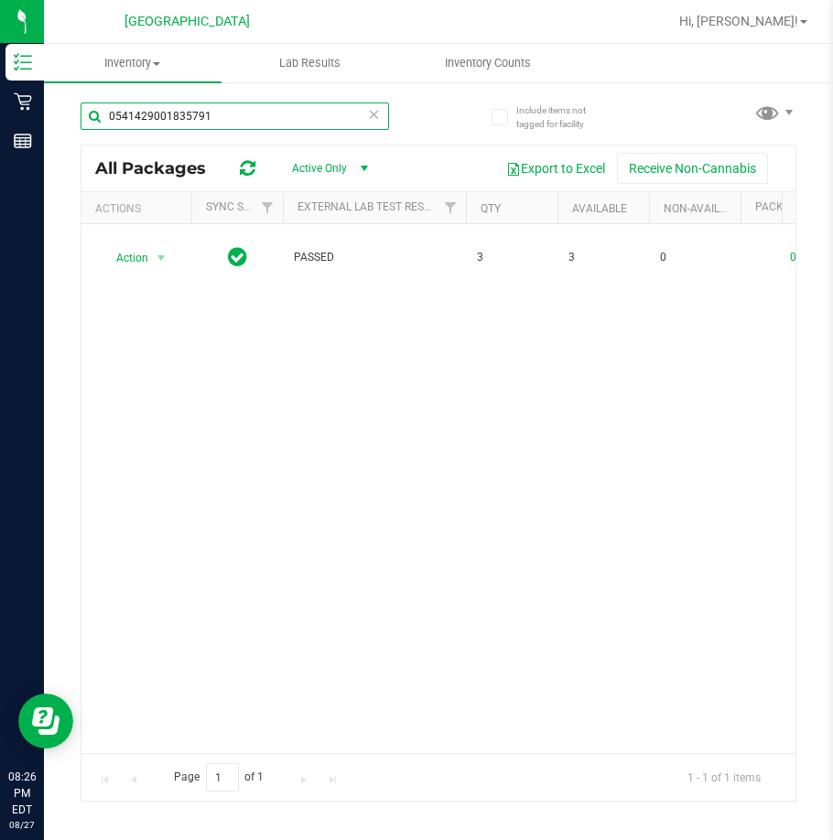
click at [177, 124] on input "0541429001835791" at bounding box center [235, 116] width 308 height 27
paste input "2930889533635419"
click at [153, 112] on input "2930889533635419" at bounding box center [235, 116] width 308 height 27
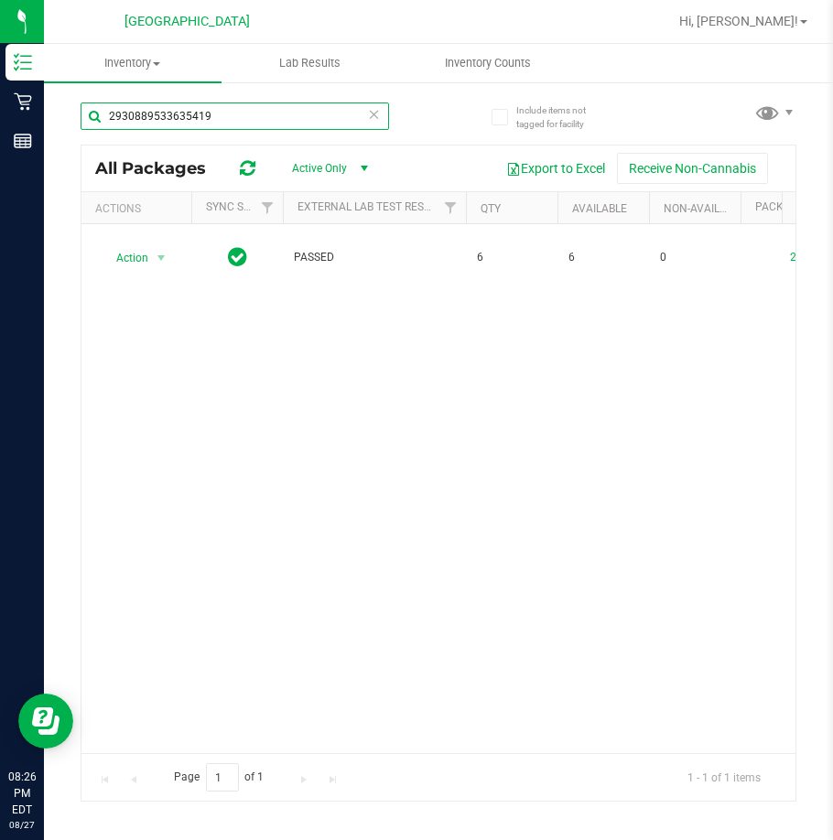
paste input "0983285807037420"
click at [200, 108] on input "0983285807037420" at bounding box center [235, 116] width 308 height 27
paste input "4390612345598073"
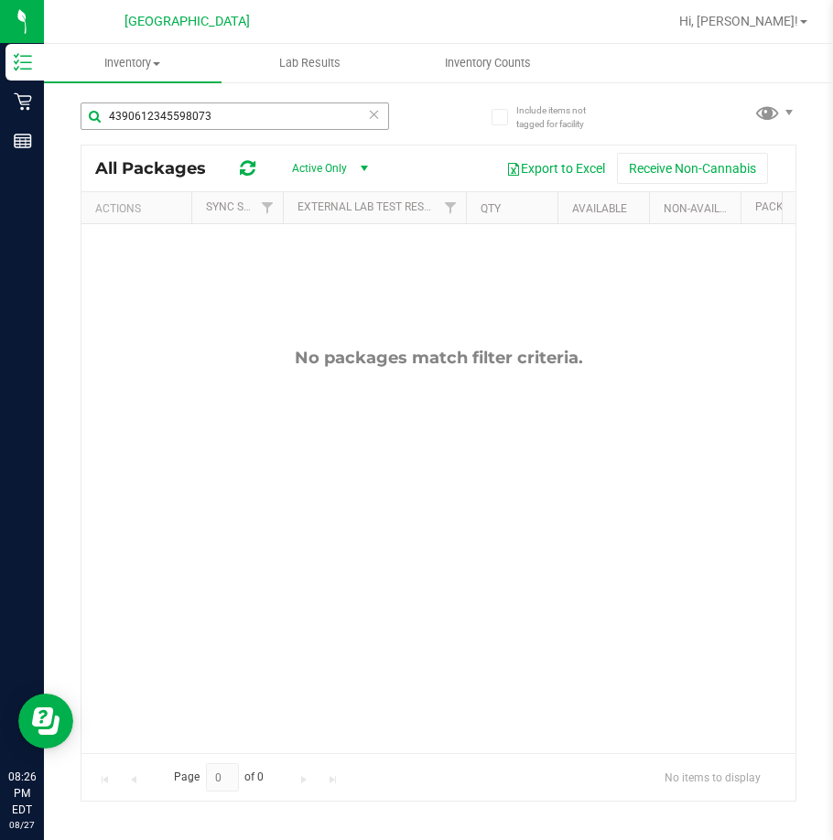
click at [154, 99] on div "4390612345598073" at bounding box center [260, 115] width 358 height 59
click at [151, 111] on input "4390612345598073" at bounding box center [235, 116] width 308 height 27
paste input "835919261257812"
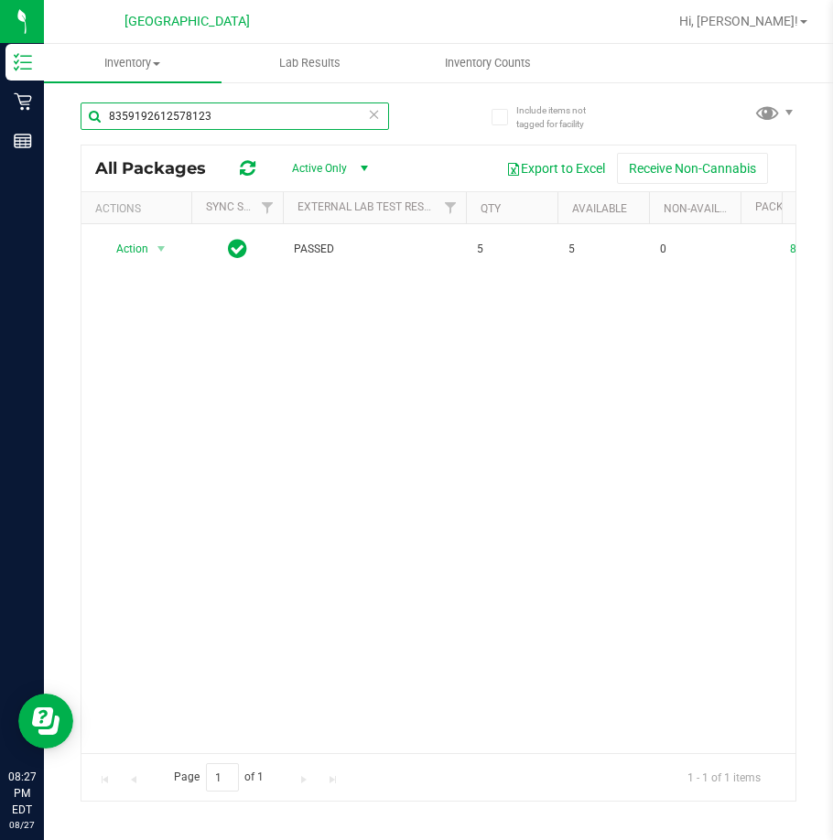
click at [157, 113] on input "8359192612578123" at bounding box center [235, 116] width 308 height 27
paste input "955517319526298"
click at [168, 103] on input "8955517319526298" at bounding box center [235, 116] width 308 height 27
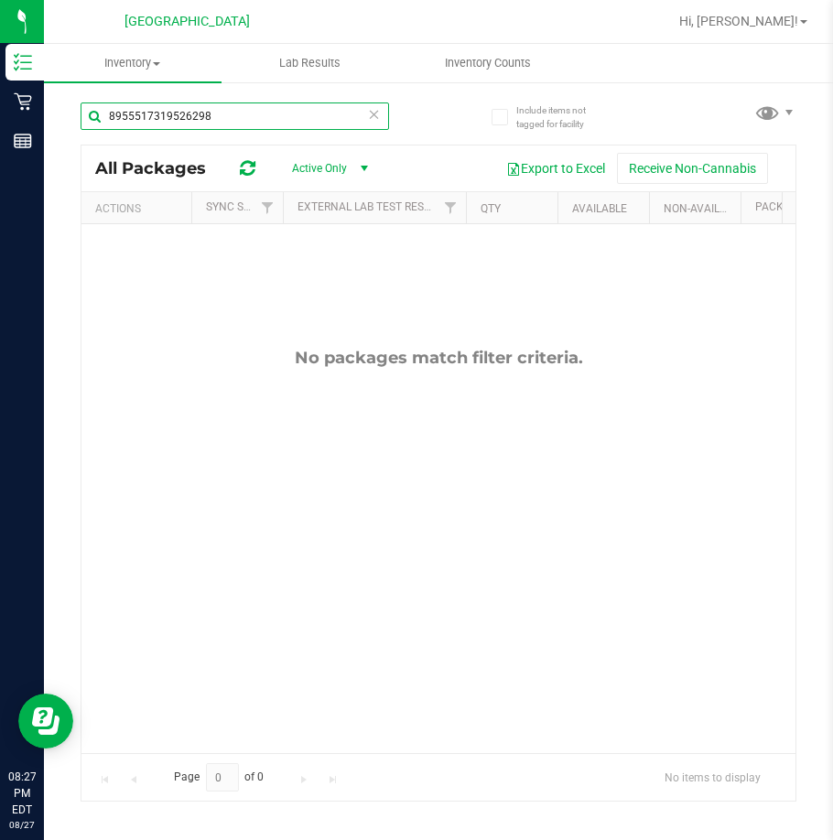
click at [168, 103] on input "8955517319526298" at bounding box center [235, 116] width 308 height 27
paste input "9617321418065859"
click at [171, 111] on input "9617321418065859" at bounding box center [235, 116] width 308 height 27
paste input "3949743069685255"
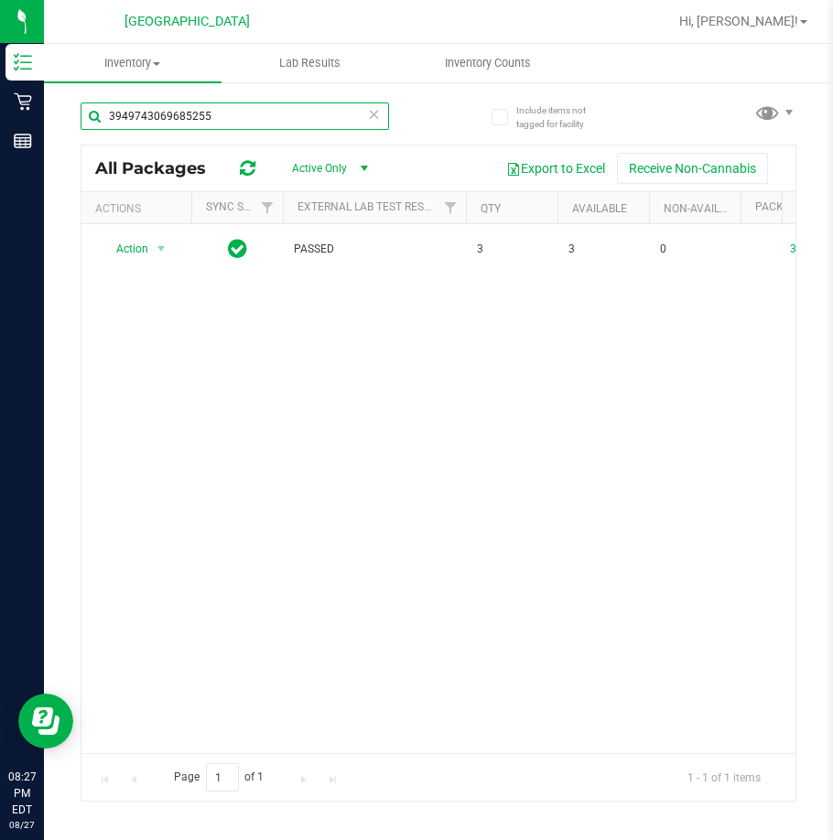
click at [166, 109] on input "3949743069685255" at bounding box center [235, 116] width 308 height 27
paste input "1833231581668324"
click at [141, 106] on input "1833231581668324" at bounding box center [235, 116] width 308 height 27
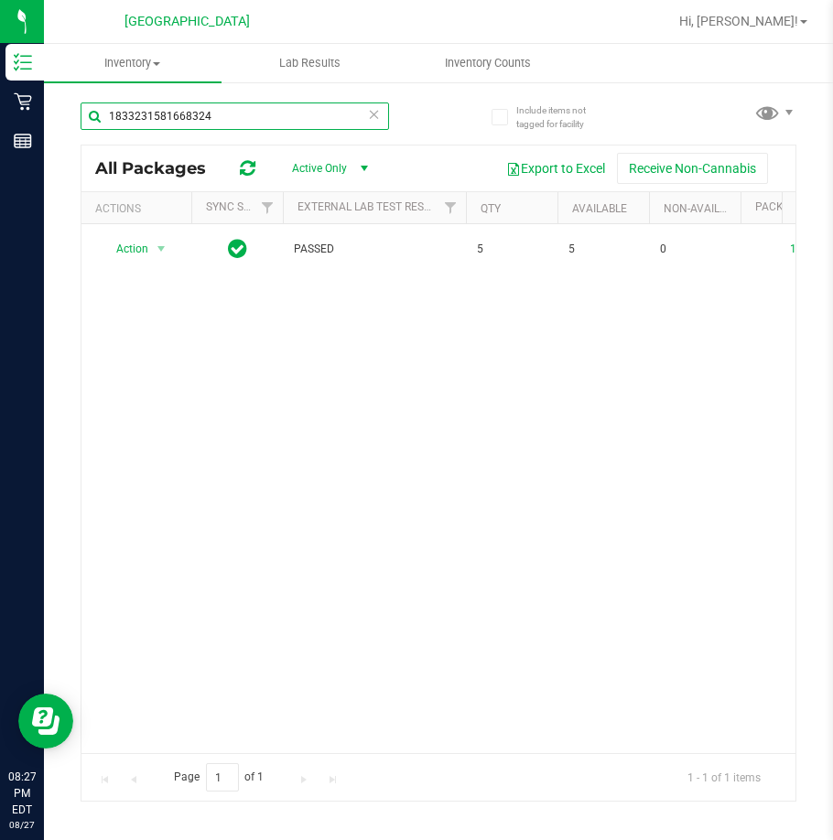
paste input "4419298996445996"
click at [174, 124] on input "4419298996445996" at bounding box center [235, 116] width 308 height 27
paste input "2372904618177796"
click at [157, 121] on input "2372904618177796" at bounding box center [235, 116] width 308 height 27
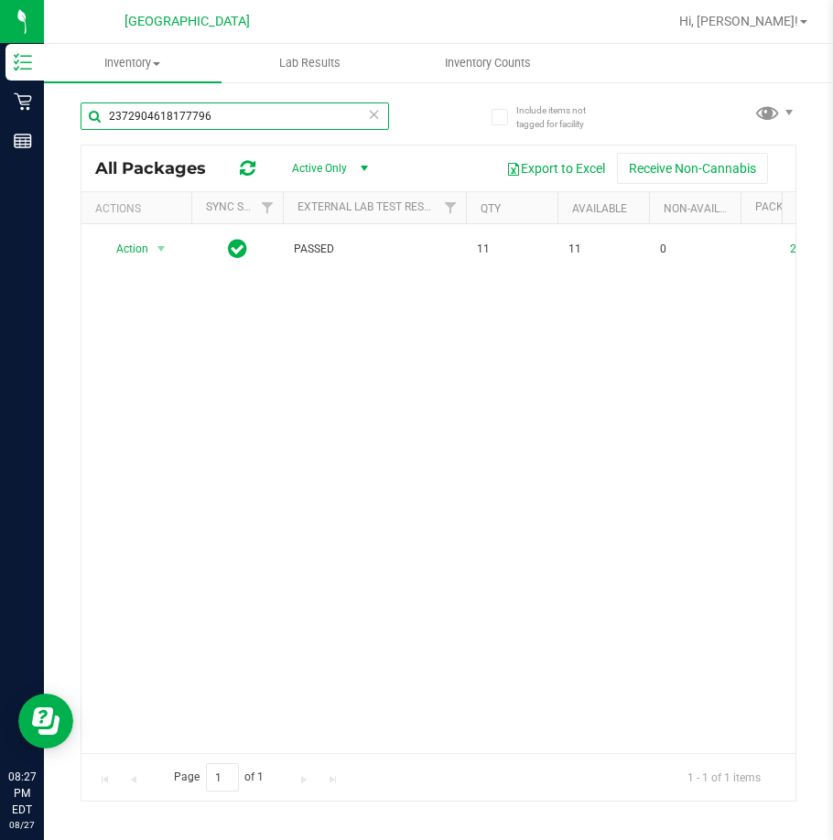
click at [157, 121] on input "2372904618177796" at bounding box center [235, 116] width 308 height 27
paste input "4952094728523007"
click at [153, 109] on input "4952094728523007" at bounding box center [235, 116] width 308 height 27
paste input "7848864836265366"
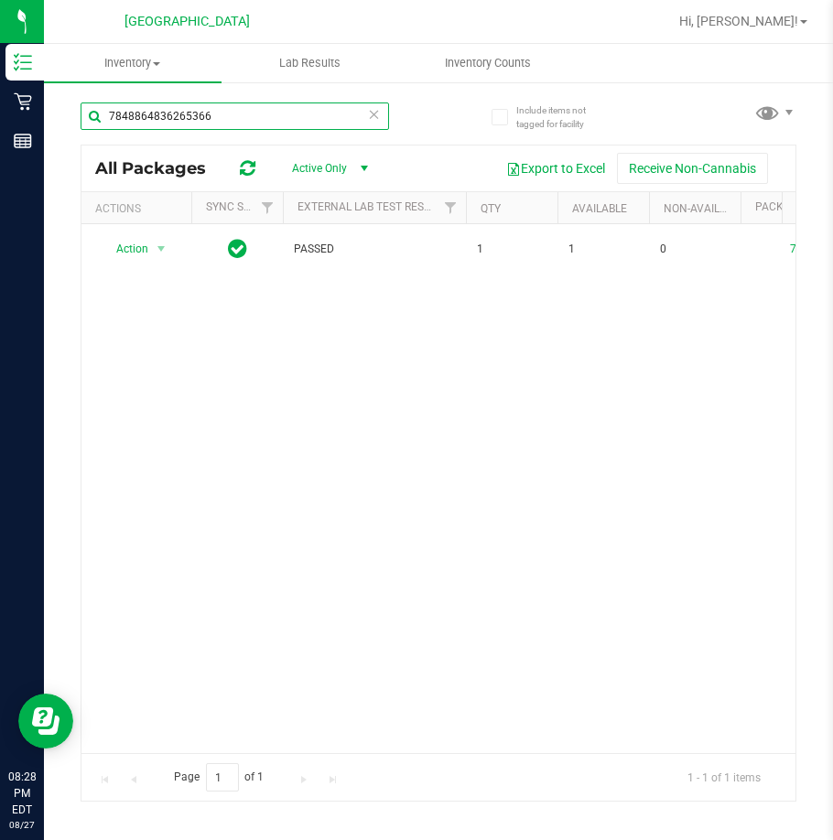
click at [110, 114] on input "7848864836265366" at bounding box center [235, 116] width 308 height 27
click at [120, 114] on input "7848864836265366" at bounding box center [235, 116] width 308 height 27
paste input "3210123881963743"
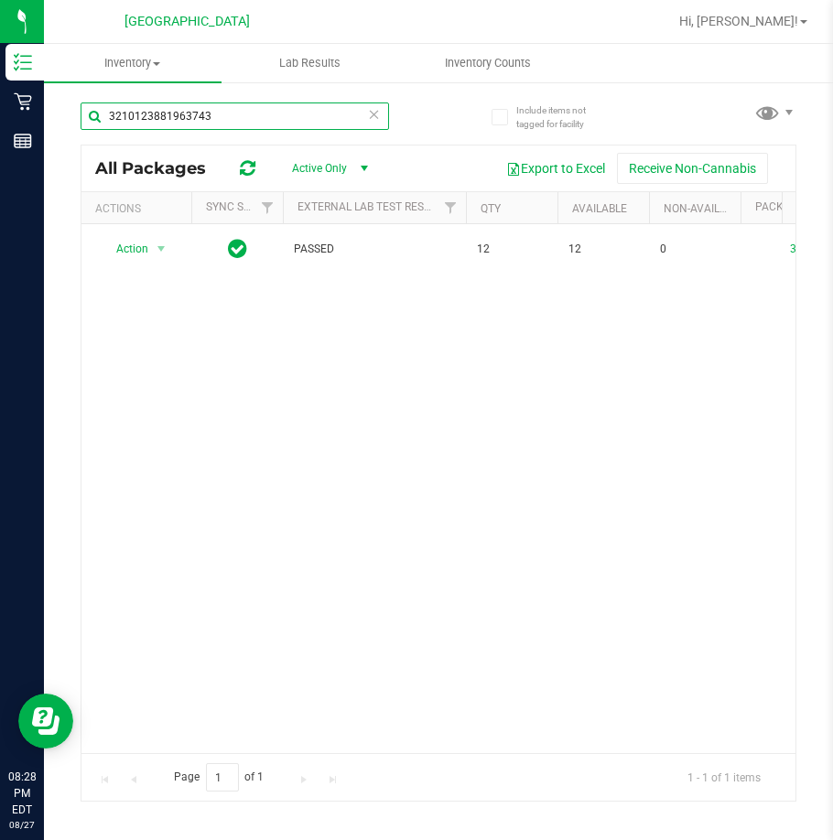
click at [175, 124] on input "3210123881963743" at bounding box center [235, 116] width 308 height 27
click at [174, 124] on input "3210123881963743" at bounding box center [235, 116] width 308 height 27
paste input "8478271030431995"
click at [205, 109] on input "8478271030431995" at bounding box center [235, 116] width 308 height 27
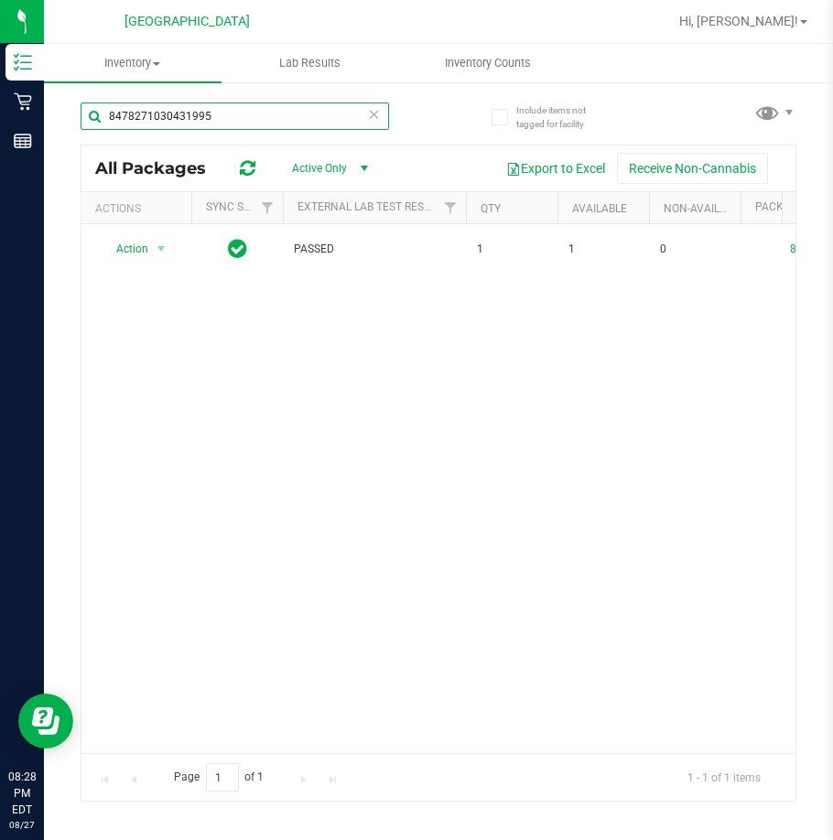
paste input "2061494506641989"
click at [168, 110] on input "2061494506641989" at bounding box center [235, 116] width 308 height 27
paste input "8672373953577968"
click at [190, 108] on input "8672373953577968" at bounding box center [235, 116] width 308 height 27
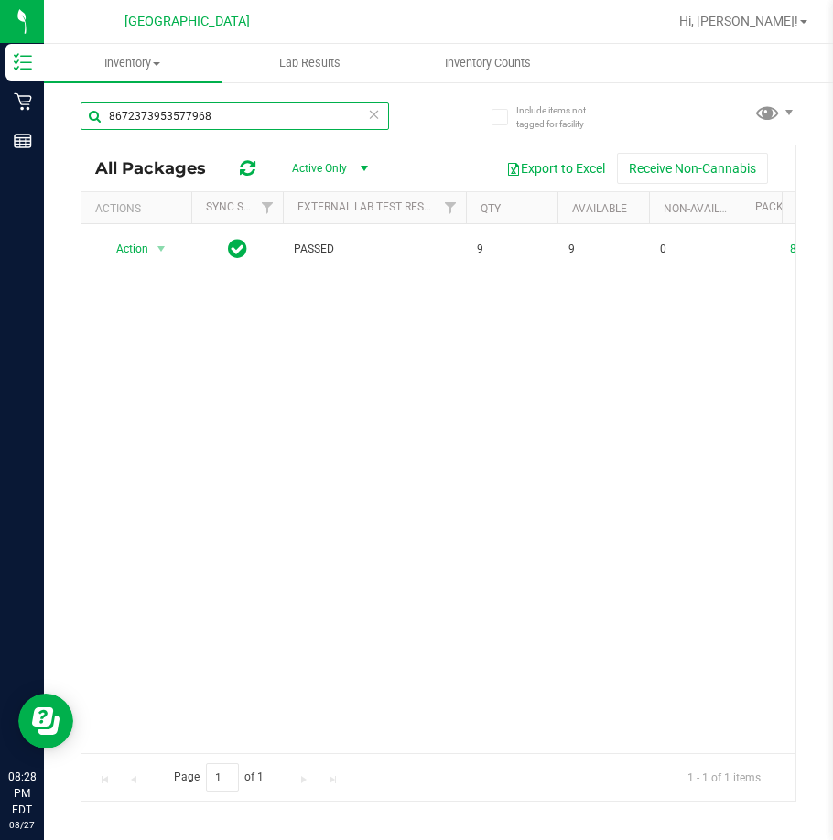
click at [190, 108] on input "8672373953577968" at bounding box center [235, 116] width 308 height 27
paste input "5341624889621974"
click at [180, 116] on input "5341624889621974" at bounding box center [235, 116] width 308 height 27
paste input "6125200943199456"
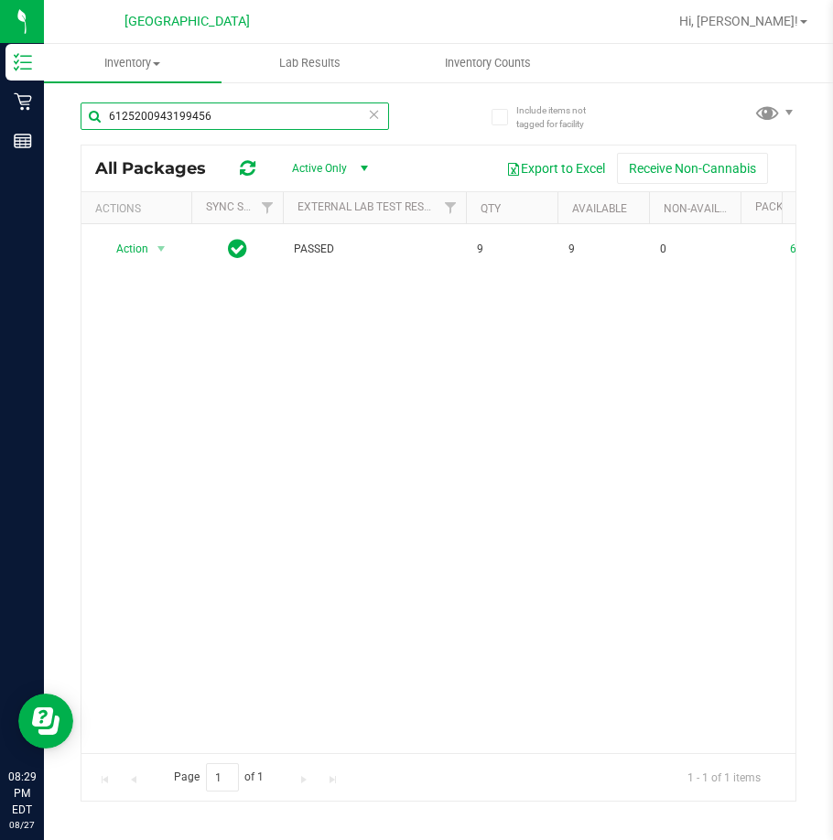
click at [181, 112] on input "6125200943199456" at bounding box center [235, 116] width 308 height 27
paste input "76999947377253"
click at [170, 118] on input "6769999473772536" at bounding box center [235, 116] width 308 height 27
click at [174, 118] on input "6769999473772536" at bounding box center [235, 116] width 308 height 27
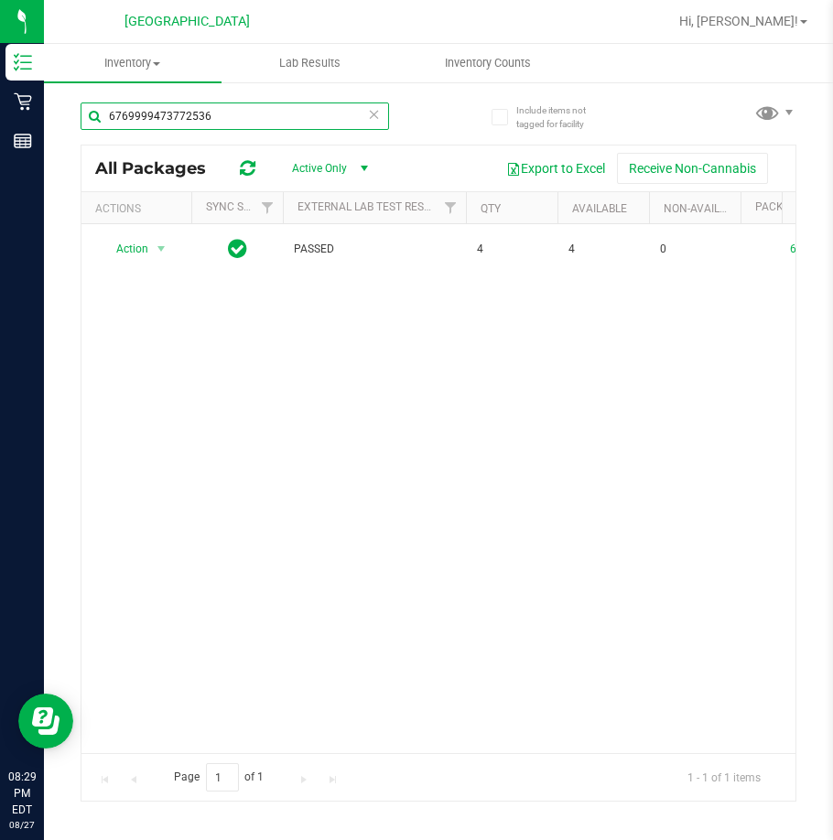
paste input "4496348195948448"
click at [167, 117] on input "6769999473449634819594844872536" at bounding box center [235, 116] width 308 height 27
paste input "4496348195948448"
click at [181, 114] on input "4496348195948448" at bounding box center [235, 116] width 308 height 27
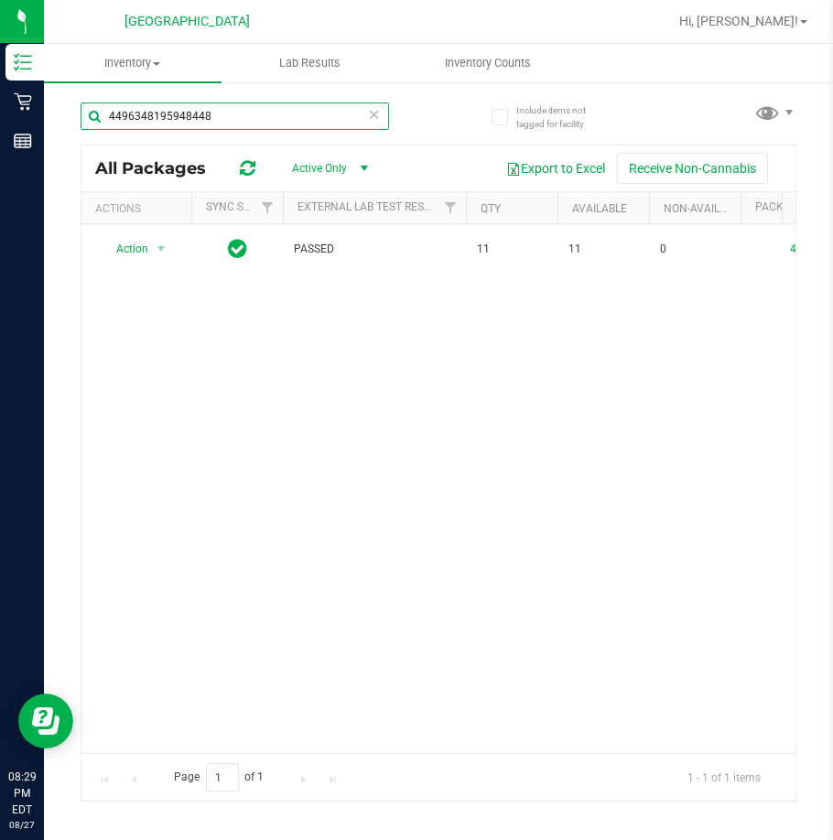
click at [181, 114] on input "4496348195948448" at bounding box center [235, 116] width 308 height 27
paste input "3570592675915897"
click at [164, 117] on input "3570592675915897" at bounding box center [235, 116] width 308 height 27
paste input "7992594478887476"
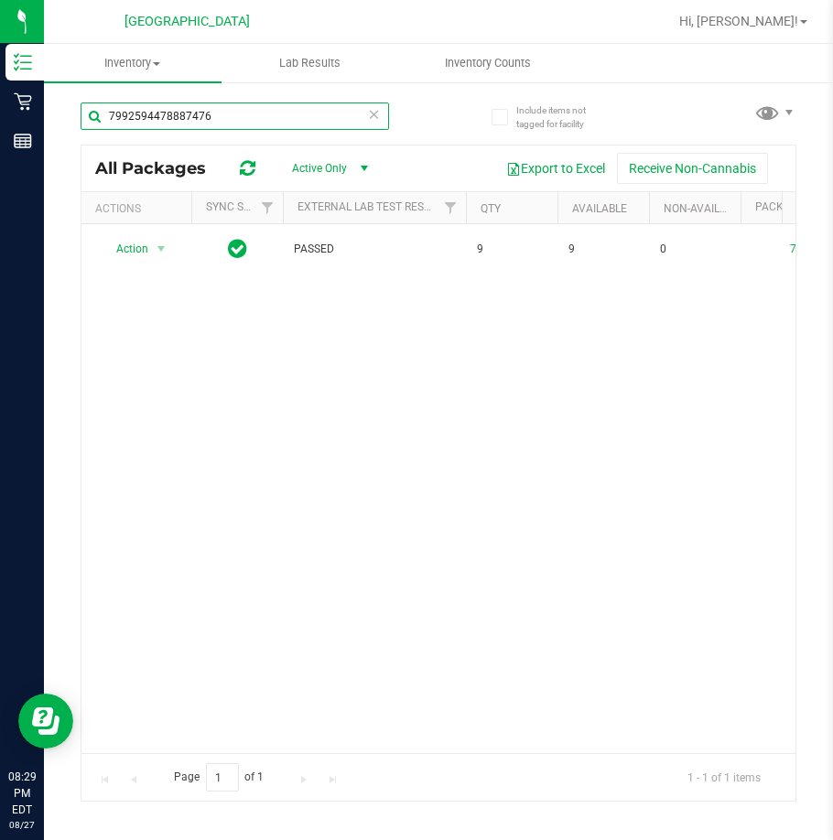
click at [179, 107] on input "7992594478887476" at bounding box center [235, 116] width 308 height 27
click at [196, 121] on input "7992594478887476" at bounding box center [235, 116] width 308 height 27
paste input "[CREDIT_CARD_NUMBER]"
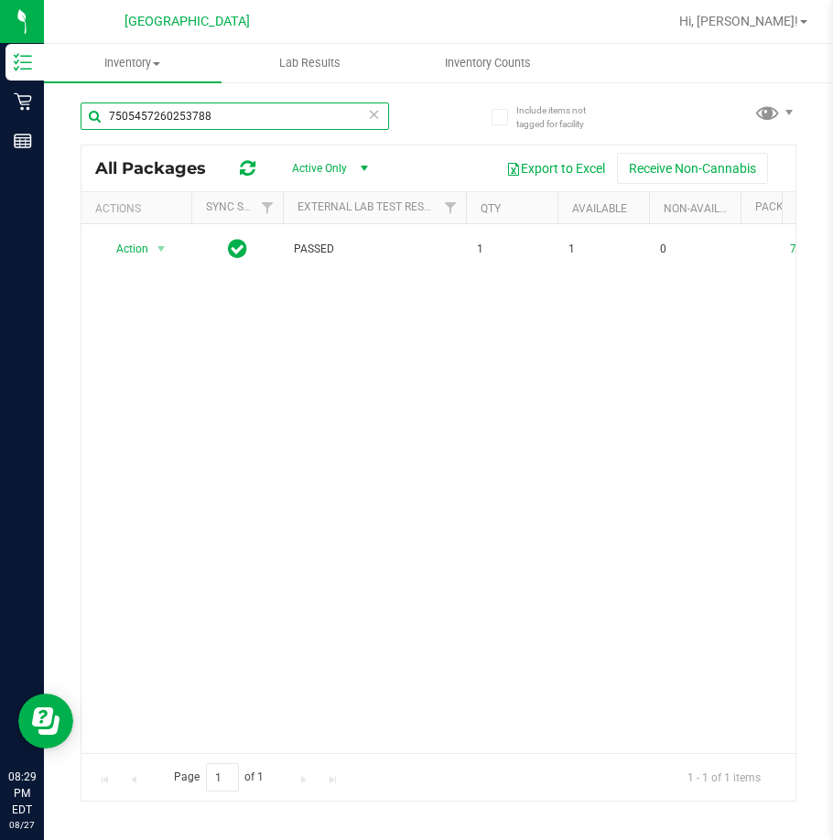
click at [168, 118] on input "7505457260253788" at bounding box center [235, 116] width 308 height 27
paste input "61547358256687"
click at [191, 112] on input "7561547358256687" at bounding box center [235, 116] width 308 height 27
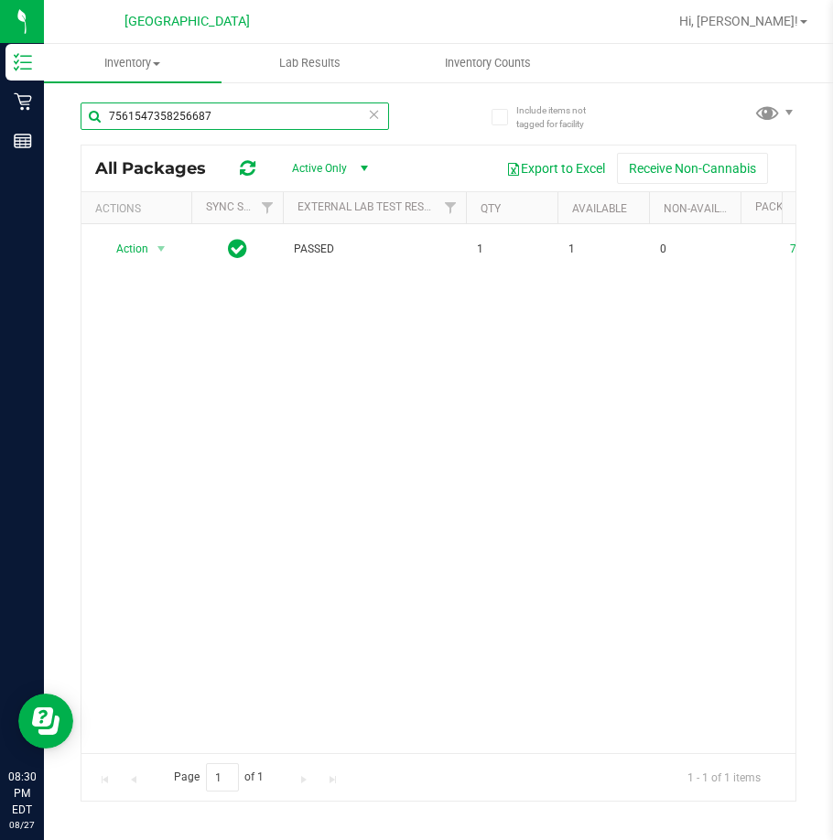
paste input "1542998900600373"
click at [153, 117] on input "1542998900600373" at bounding box center [235, 116] width 308 height 27
paste input "6655381651428355"
click at [172, 120] on input "6655381651428355" at bounding box center [235, 116] width 308 height 27
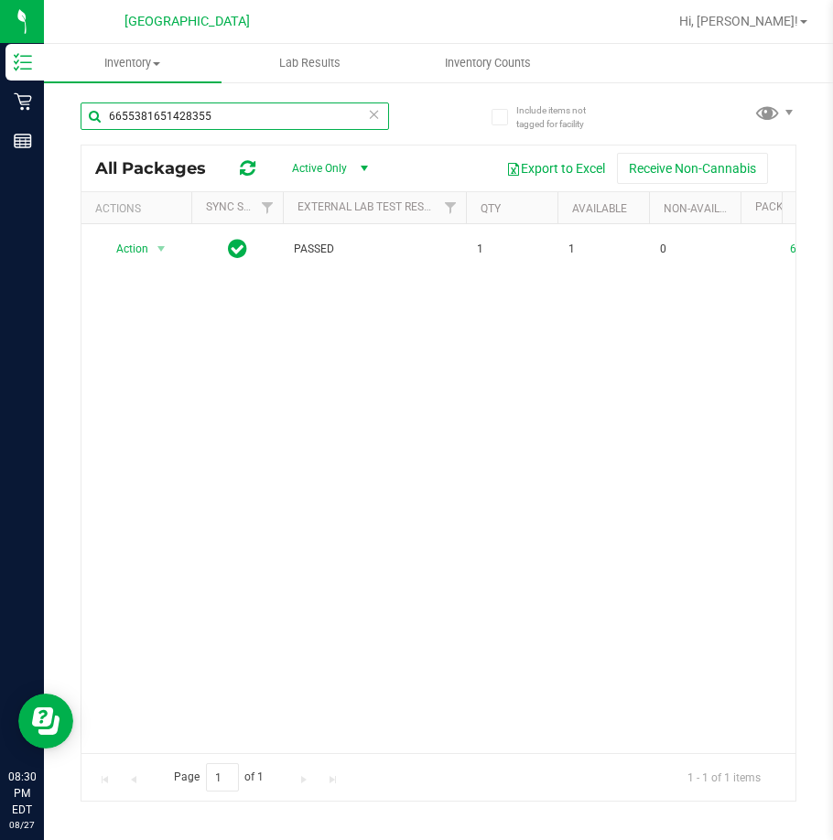
click at [172, 120] on input "6655381651428355" at bounding box center [235, 116] width 308 height 27
paste input "8261983860171938"
click at [149, 114] on input "8261983860171938" at bounding box center [235, 116] width 308 height 27
paste input "6367589205829476"
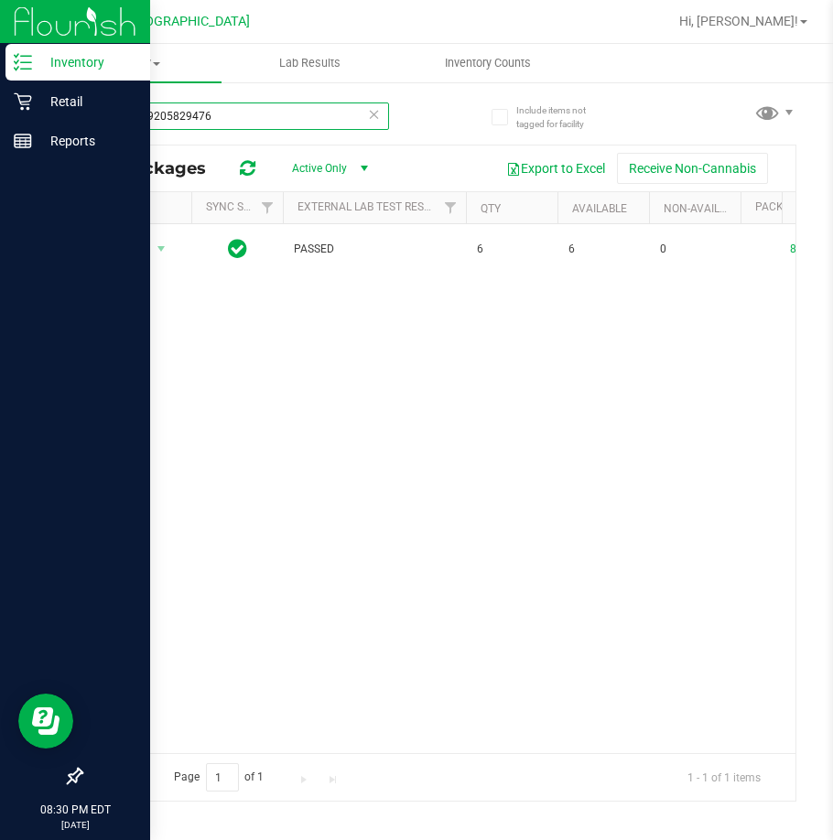
type input "6367589205829476"
